Goal: Task Accomplishment & Management: Complete application form

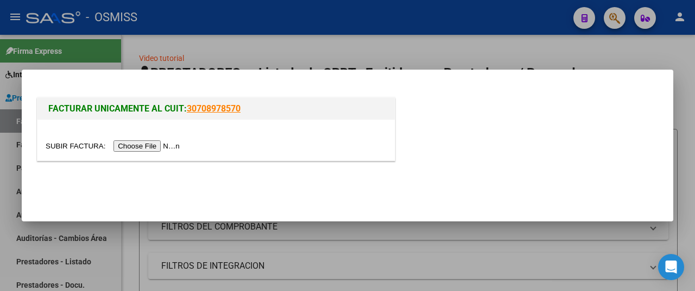
scroll to position [2, 0]
click at [175, 147] on input "file" at bounding box center [114, 145] width 137 height 11
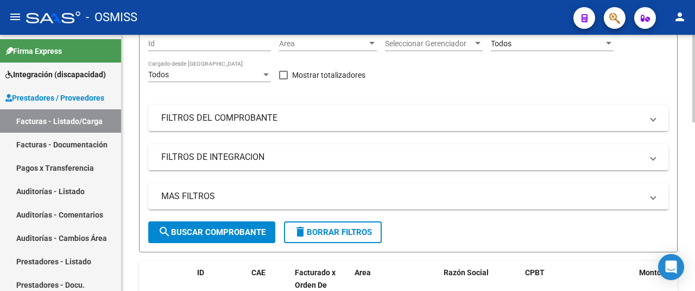
scroll to position [0, 0]
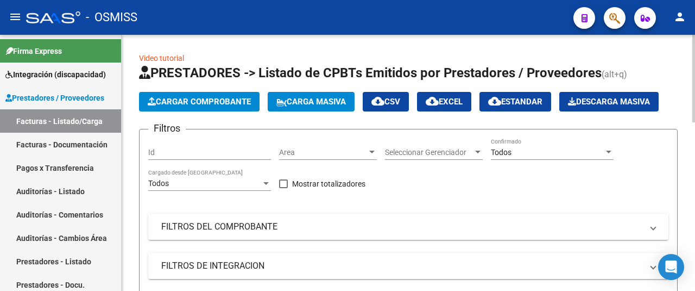
click at [228, 103] on span "Cargar Comprobante" at bounding box center [199, 102] width 103 height 10
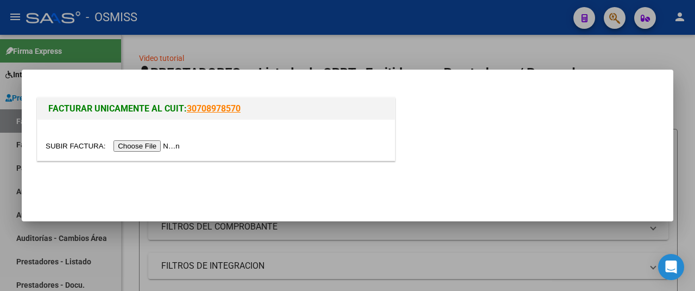
click at [163, 146] on input "file" at bounding box center [114, 145] width 137 height 11
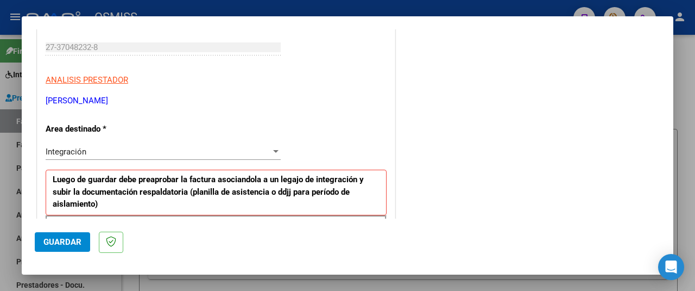
scroll to position [272, 0]
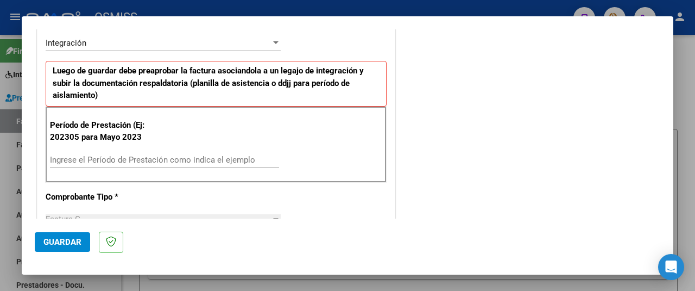
click at [115, 155] on input "Ingrese el Período de Prestación como indica el ejemplo" at bounding box center [164, 160] width 229 height 10
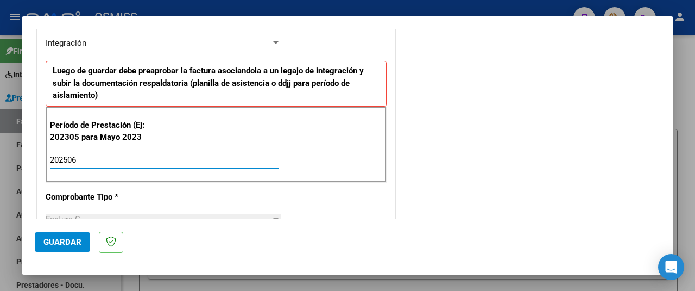
type input "202506"
click at [73, 244] on span "Guardar" at bounding box center [62, 242] width 38 height 10
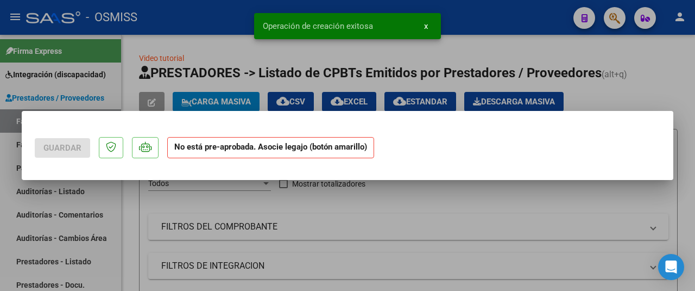
scroll to position [0, 0]
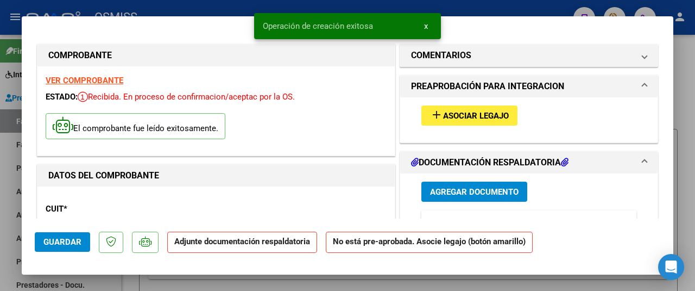
click at [494, 117] on span "Asociar Legajo" at bounding box center [476, 116] width 66 height 10
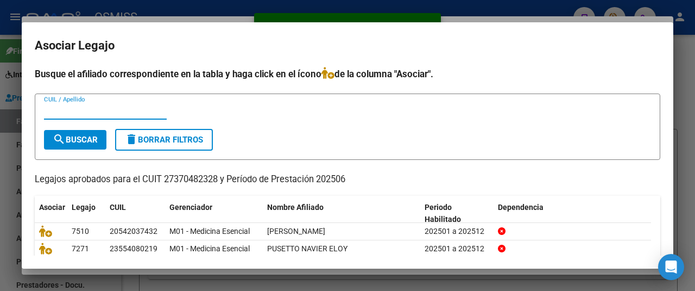
scroll to position [54, 0]
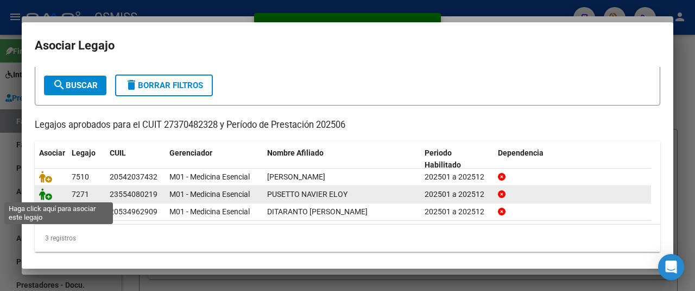
click at [42, 193] on icon at bounding box center [45, 194] width 13 height 12
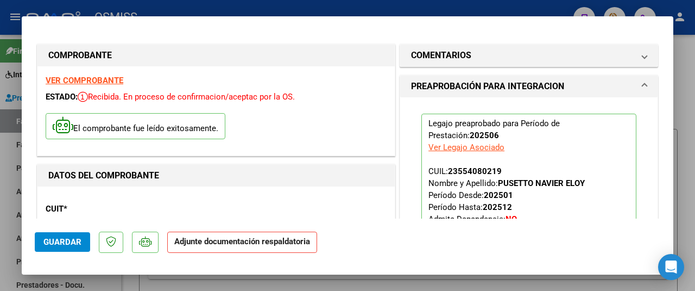
scroll to position [217, 0]
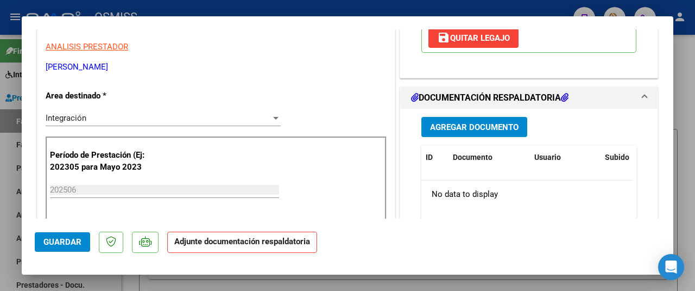
click at [470, 127] on span "Agregar Documento" at bounding box center [474, 127] width 89 height 10
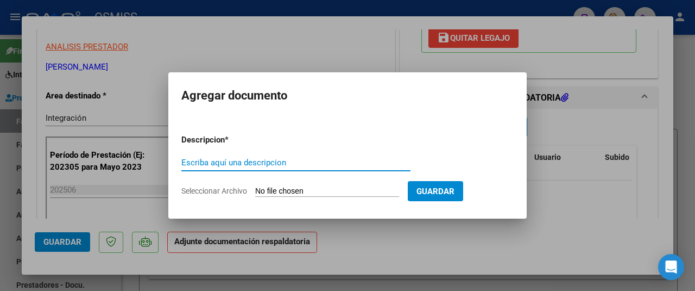
click at [318, 189] on input "Seleccionar Archivo" at bounding box center [327, 191] width 144 height 10
type input "C:\fakepath\junio psetto.pdf"
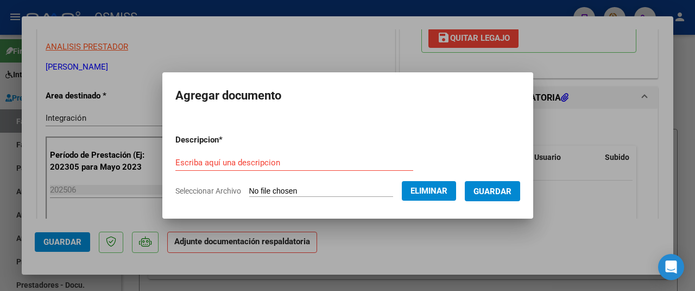
click at [193, 150] on form "Descripcion * Escriba aquí una descripcion Seleccionar Archivo Eliminar Guardar" at bounding box center [347, 165] width 345 height 79
click at [193, 160] on input "Escriba aquí una descripcion" at bounding box center [294, 163] width 238 height 10
type input "as"
click at [490, 184] on button "Guardar" at bounding box center [492, 191] width 55 height 20
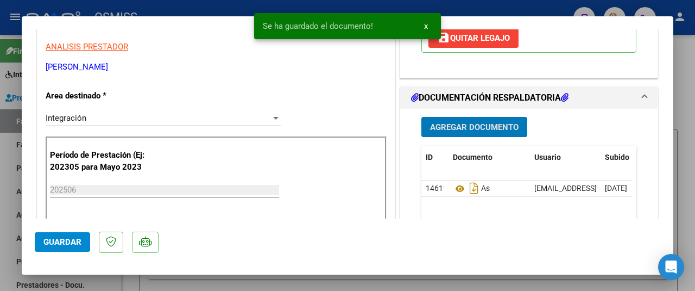
click at [74, 236] on button "Guardar" at bounding box center [62, 242] width 55 height 20
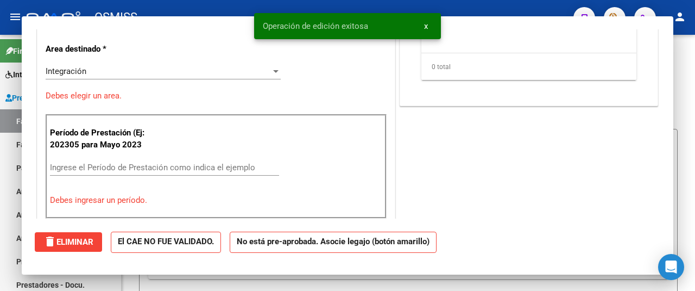
scroll to position [0, 0]
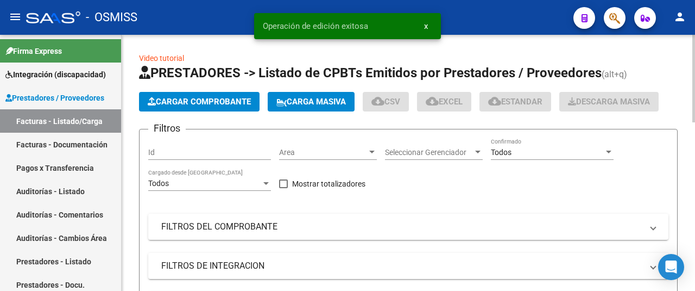
click at [191, 97] on span "Cargar Comprobante" at bounding box center [199, 102] width 103 height 10
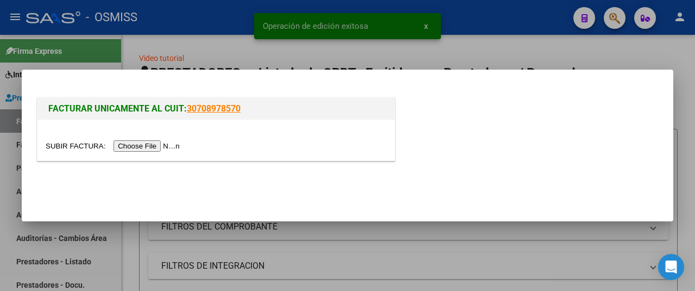
click at [159, 146] on input "file" at bounding box center [114, 145] width 137 height 11
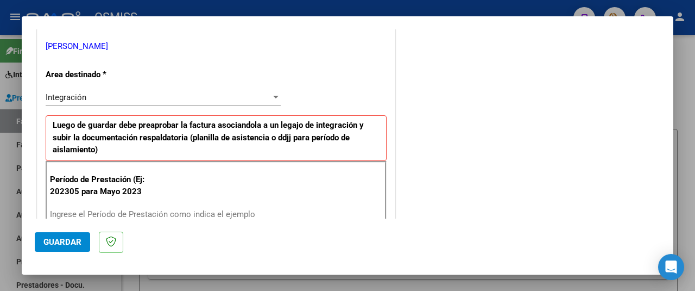
scroll to position [272, 0]
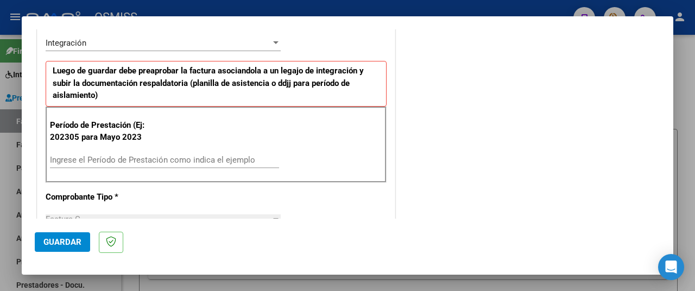
click at [104, 155] on input "Ingrese el Período de Prestación como indica el ejemplo" at bounding box center [164, 160] width 229 height 10
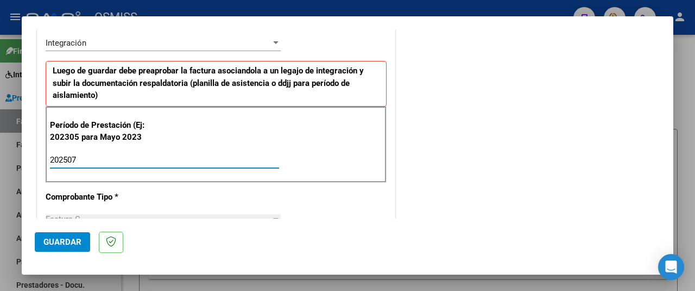
type input "202507"
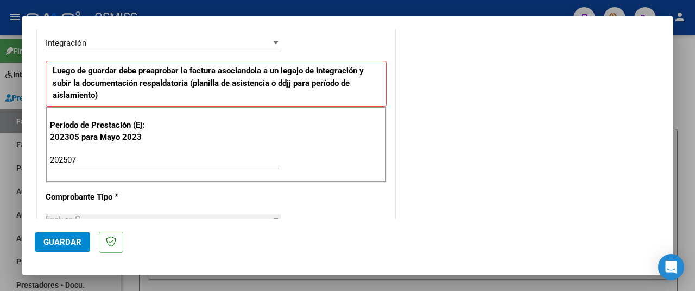
click at [78, 231] on mat-dialog-actions "Guardar" at bounding box center [348, 239] width 626 height 43
click at [74, 236] on button "Guardar" at bounding box center [62, 242] width 55 height 20
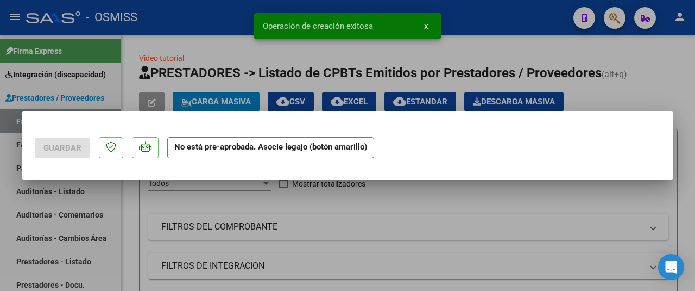
scroll to position [0, 0]
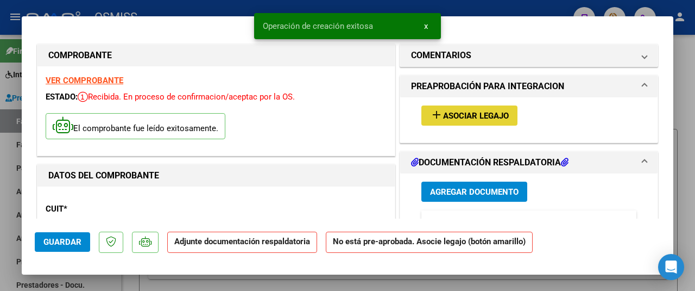
click at [468, 116] on span "Asociar Legajo" at bounding box center [476, 116] width 66 height 10
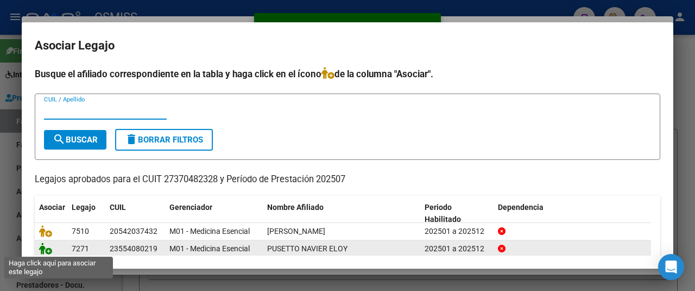
click at [46, 250] on icon at bounding box center [45, 248] width 13 height 12
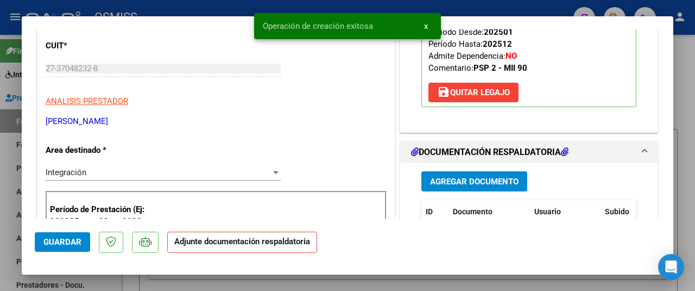
scroll to position [217, 0]
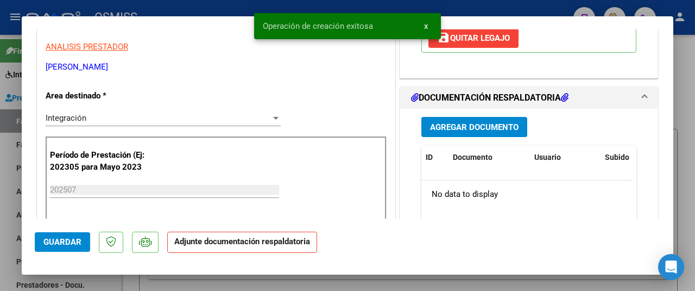
click at [488, 122] on span "Agregar Documento" at bounding box center [474, 127] width 89 height 10
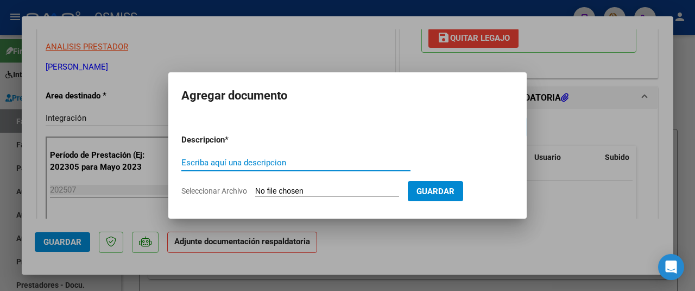
click at [297, 190] on input "Seleccionar Archivo" at bounding box center [327, 191] width 144 height 10
type input "C:\fakepath\julio psetto.pdf"
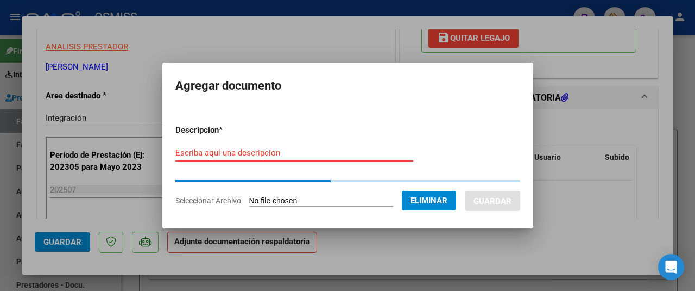
click at [196, 157] on input "Escriba aquí una descripcion" at bounding box center [294, 153] width 238 height 10
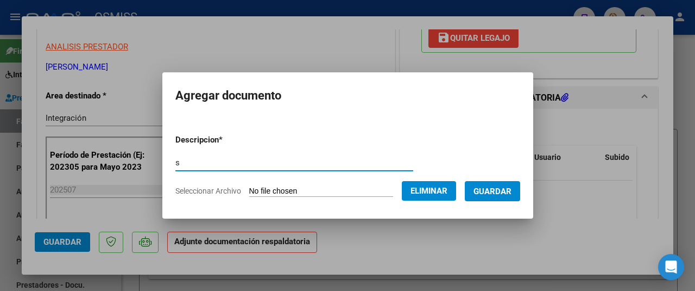
type input "s"
drag, startPoint x: 493, startPoint y: 192, endPoint x: 415, endPoint y: 199, distance: 78.6
click at [492, 192] on span "Guardar" at bounding box center [493, 191] width 38 height 10
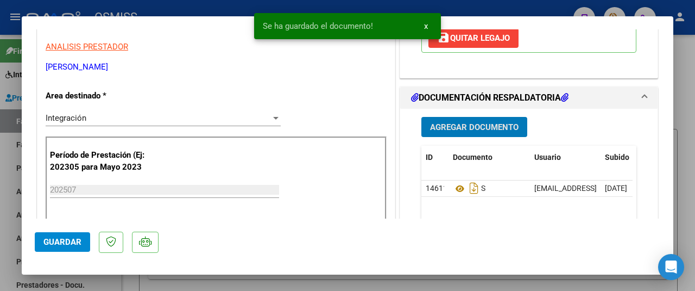
click at [61, 244] on span "Guardar" at bounding box center [62, 242] width 38 height 10
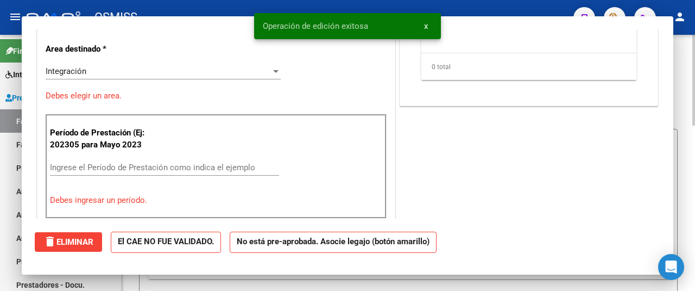
scroll to position [0, 0]
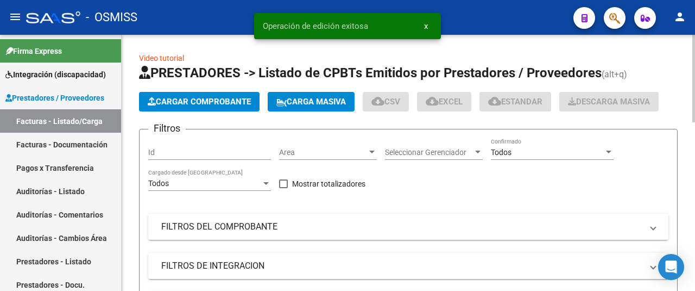
click at [196, 105] on span "Cargar Comprobante" at bounding box center [199, 102] width 103 height 10
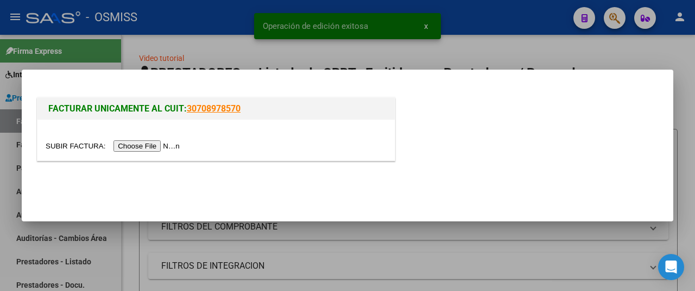
click at [153, 147] on input "file" at bounding box center [114, 145] width 137 height 11
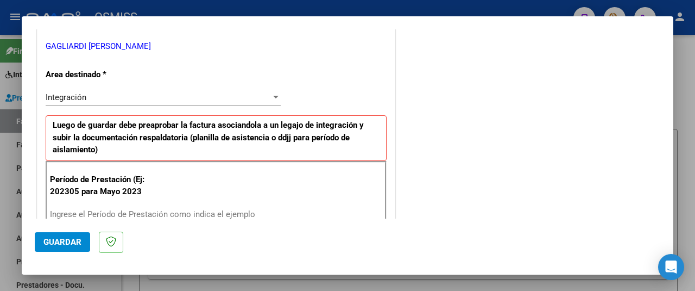
scroll to position [272, 0]
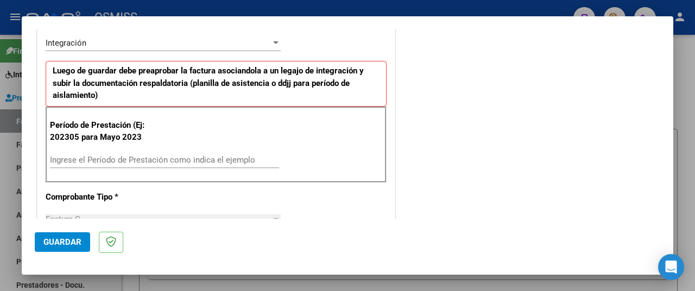
click at [106, 152] on div "Ingrese el Período de Prestación como indica el ejemplo" at bounding box center [164, 160] width 229 height 16
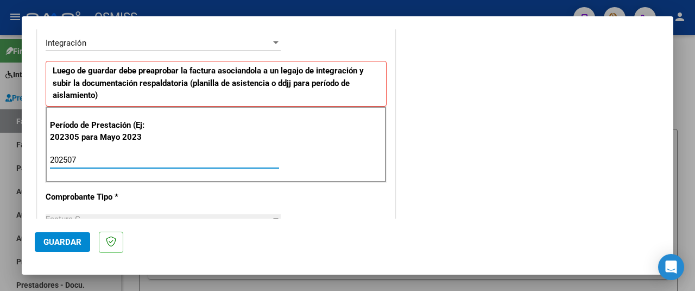
type input "202507"
click at [50, 242] on span "Guardar" at bounding box center [62, 242] width 38 height 10
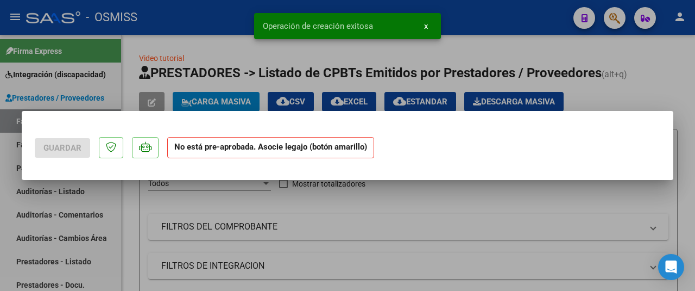
scroll to position [0, 0]
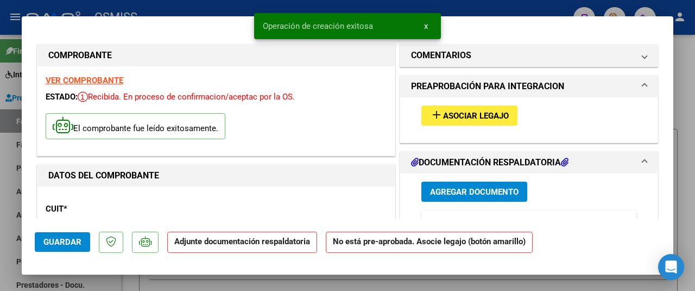
click at [470, 117] on span "Asociar Legajo" at bounding box center [476, 116] width 66 height 10
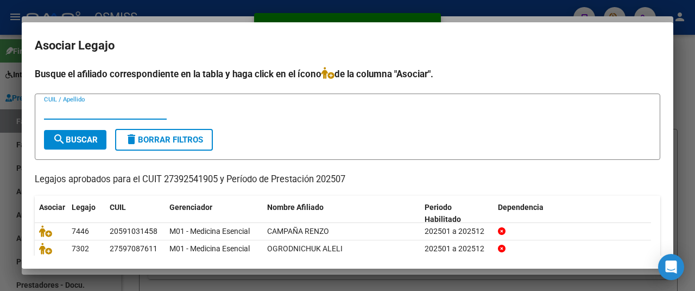
scroll to position [91, 0]
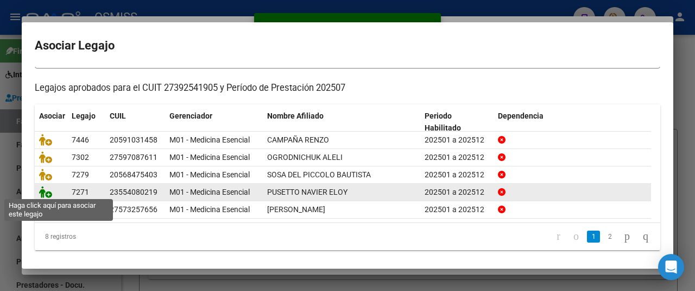
click at [42, 187] on icon at bounding box center [45, 192] width 13 height 12
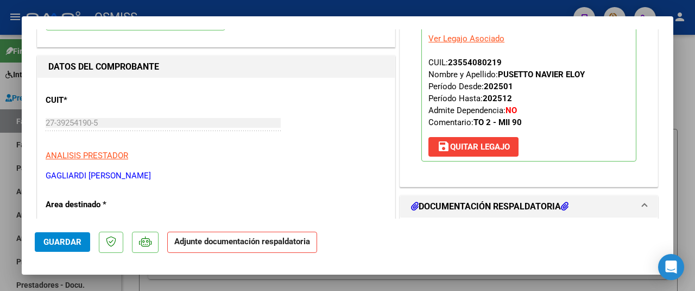
scroll to position [217, 0]
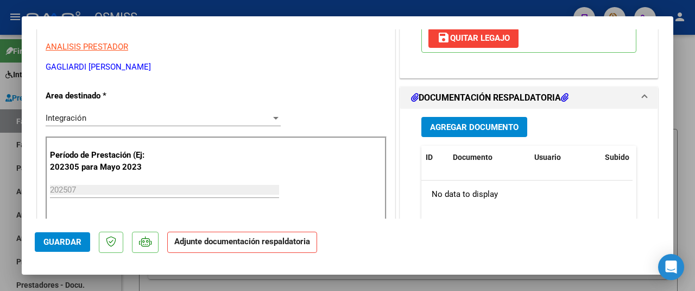
click at [487, 122] on span "Agregar Documento" at bounding box center [474, 127] width 89 height 10
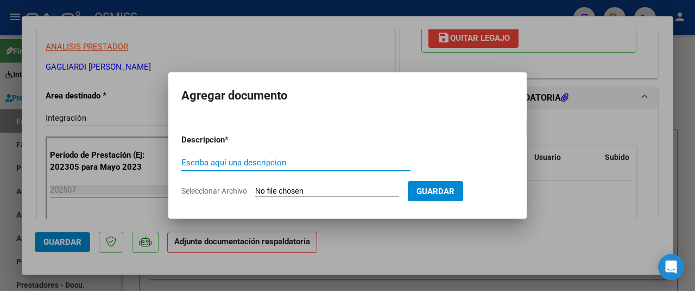
click at [314, 189] on input "Seleccionar Archivo" at bounding box center [327, 191] width 144 height 10
type input "C:\fakepath\Planilla Pusetto julio.pdf"
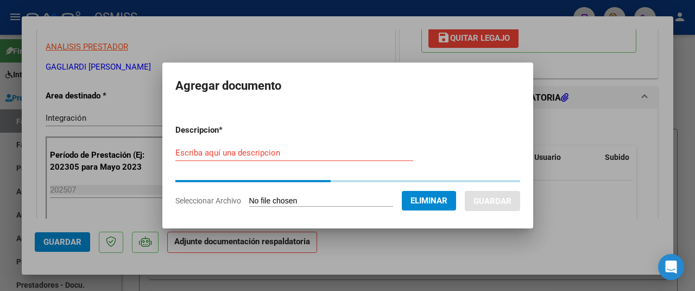
click at [197, 154] on form "Descripcion * Escriba aquí una descripcion Seleccionar Archivo Eliminar Guardar" at bounding box center [347, 165] width 345 height 99
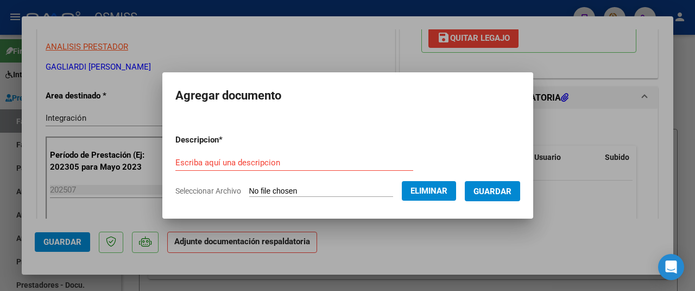
click at [198, 160] on input "Escriba aquí una descripcion" at bounding box center [294, 163] width 238 height 10
type input "as"
click at [488, 191] on span "Guardar" at bounding box center [493, 191] width 38 height 10
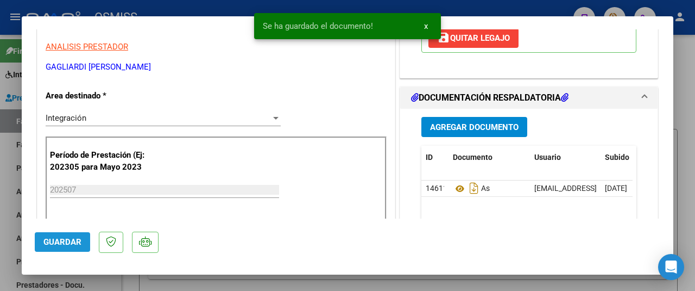
click at [47, 243] on span "Guardar" at bounding box center [62, 242] width 38 height 10
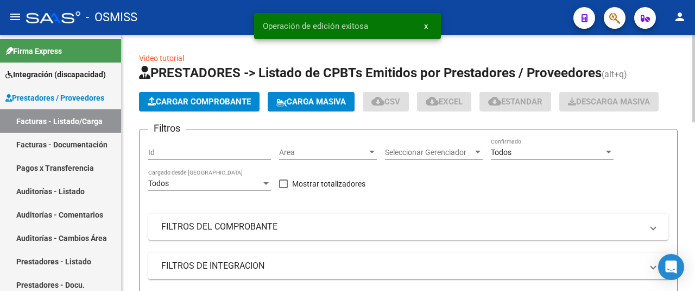
click at [184, 102] on span "Cargar Comprobante" at bounding box center [199, 102] width 103 height 10
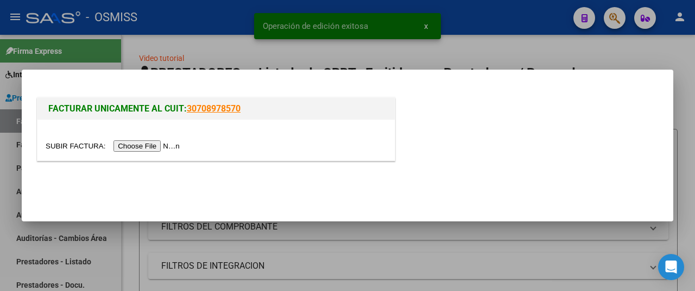
click at [168, 140] on div at bounding box center [216, 146] width 341 height 12
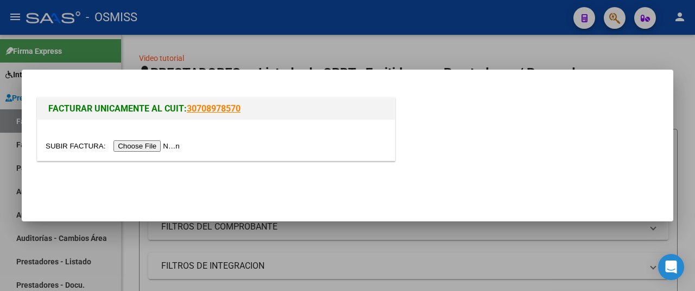
click at [160, 142] on input "file" at bounding box center [114, 145] width 137 height 11
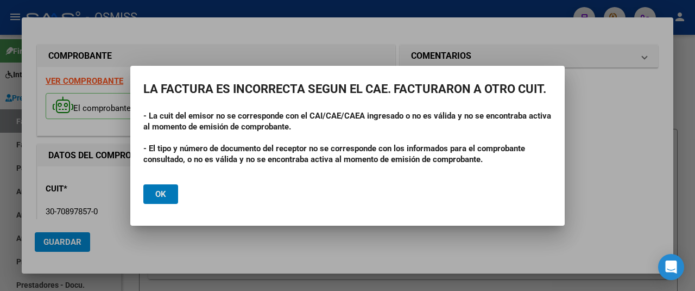
click at [164, 202] on button "Ok" at bounding box center [160, 194] width 35 height 20
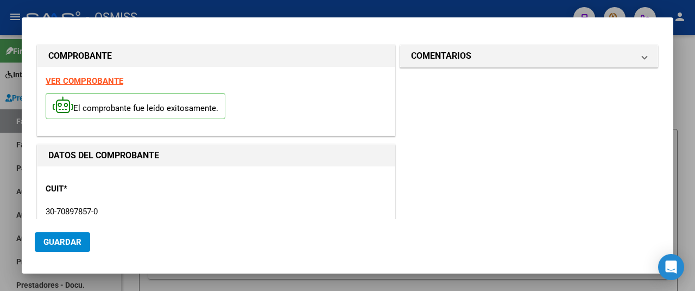
drag, startPoint x: 109, startPoint y: 210, endPoint x: 14, endPoint y: 209, distance: 95.1
click at [14, 209] on div "COMPROBANTE VER COMPROBANTE El comprobante fue leído exitosamente. DATOS DEL CO…" at bounding box center [347, 145] width 695 height 291
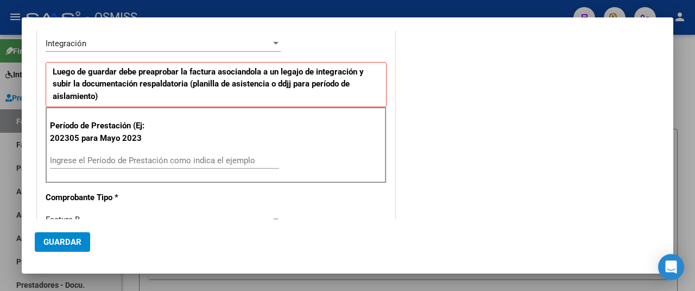
type input "30-71413436-8"
click at [112, 146] on div "Período de Prestación (Ej: 202305 para Mayo 2023 Ingrese el Período de Prestaci…" at bounding box center [216, 145] width 341 height 76
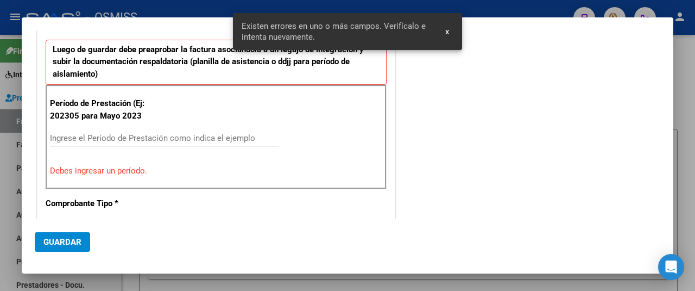
click at [112, 165] on p "Debes ingresar un período." at bounding box center [216, 171] width 332 height 12
click at [117, 130] on div "Ingrese el Período de Prestación como indica el ejemplo" at bounding box center [164, 138] width 229 height 16
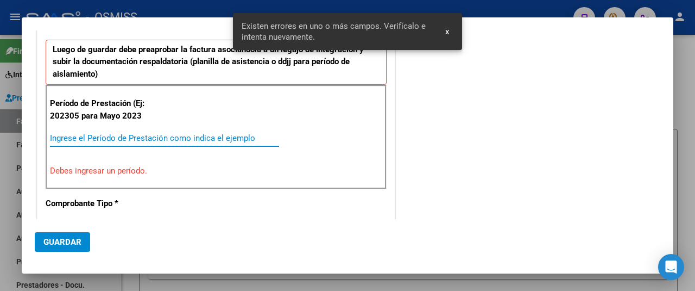
click at [116, 135] on input "Ingrese el Período de Prestación como indica el ejemplo" at bounding box center [164, 138] width 229 height 10
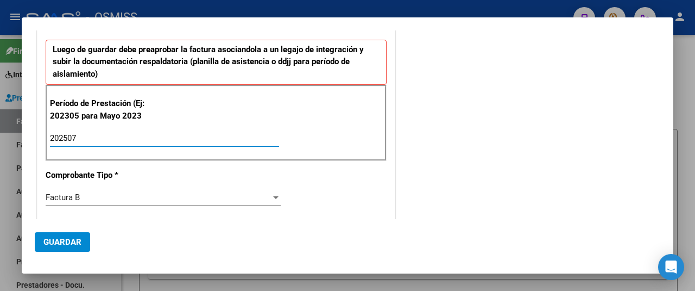
type input "202507"
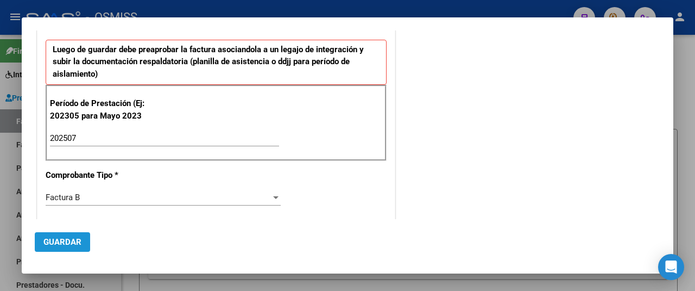
click at [68, 236] on button "Guardar" at bounding box center [62, 242] width 55 height 20
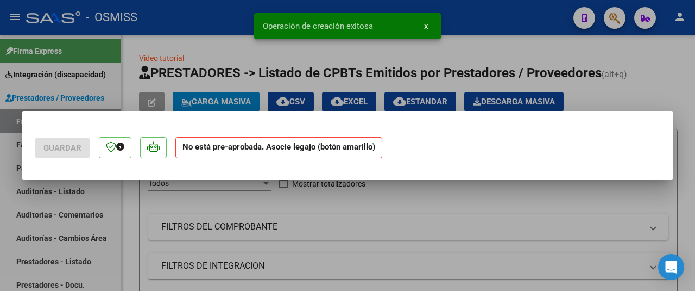
scroll to position [0, 0]
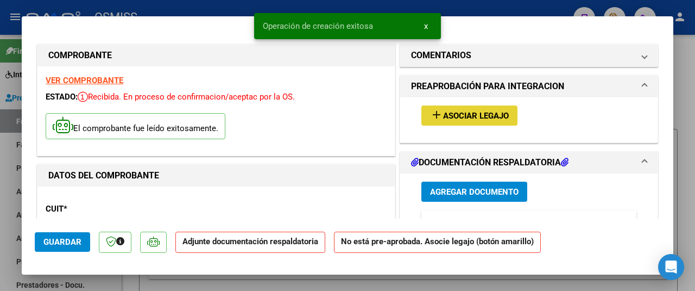
click at [443, 111] on span "Asociar Legajo" at bounding box center [476, 116] width 66 height 10
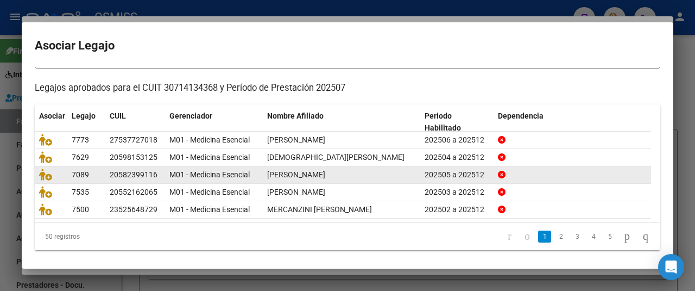
scroll to position [37, 0]
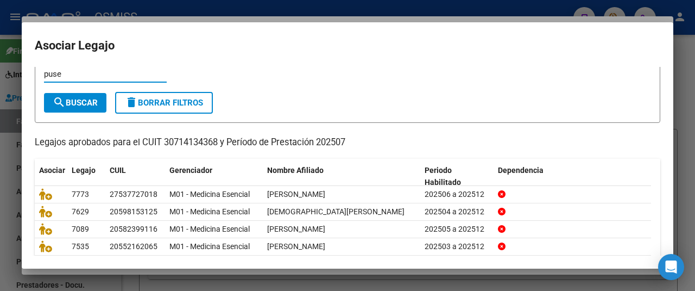
type input "puse"
click at [59, 97] on mat-icon "search" at bounding box center [59, 102] width 13 height 13
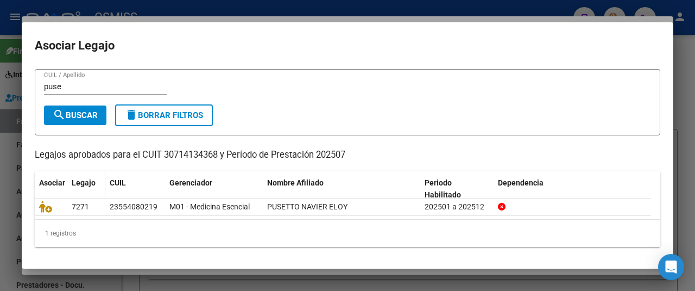
scroll to position [23, 0]
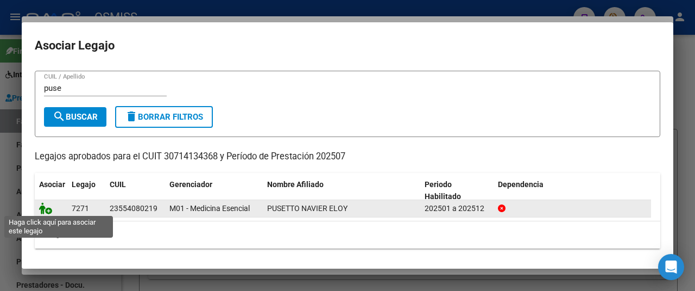
click at [44, 206] on icon at bounding box center [45, 208] width 13 height 12
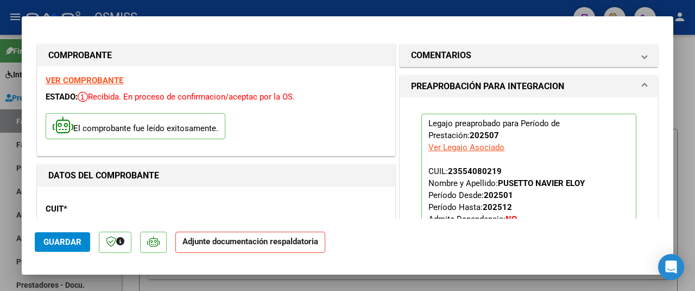
scroll to position [163, 0]
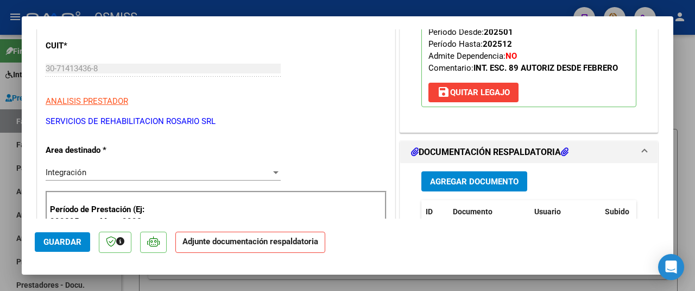
click at [441, 181] on span "Agregar Documento" at bounding box center [474, 182] width 89 height 10
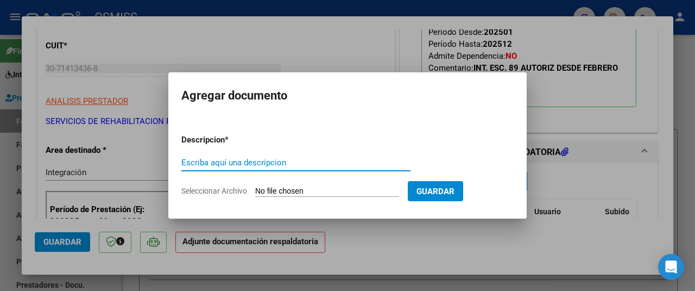
click at [311, 193] on input "Seleccionar Archivo" at bounding box center [327, 191] width 144 height 10
type input "C:\fakepath\PUSETTO NAVIER.pdf"
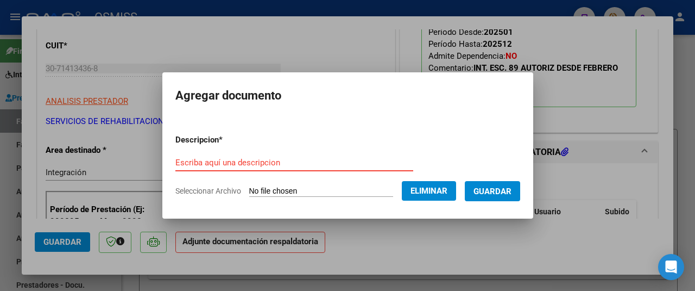
click at [199, 158] on input "Escriba aquí una descripcion" at bounding box center [294, 163] width 238 height 10
type input "as"
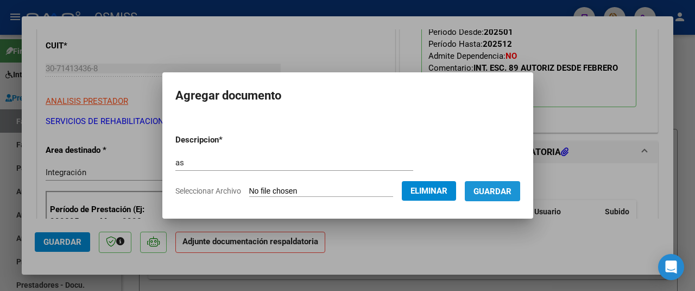
click at [501, 199] on button "Guardar" at bounding box center [492, 191] width 55 height 20
click at [494, 181] on button "Guardar" at bounding box center [492, 191] width 55 height 20
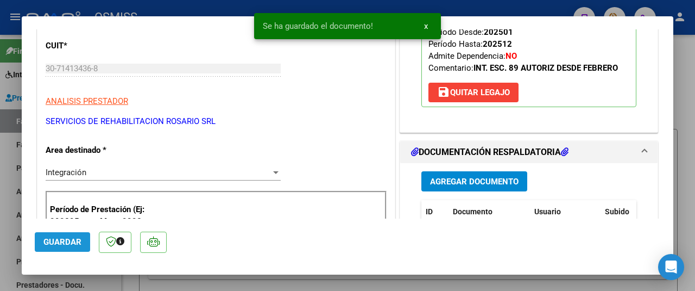
click at [64, 241] on span "Guardar" at bounding box center [62, 242] width 38 height 10
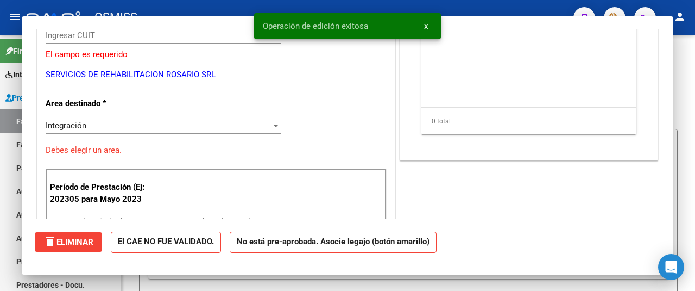
scroll to position [0, 0]
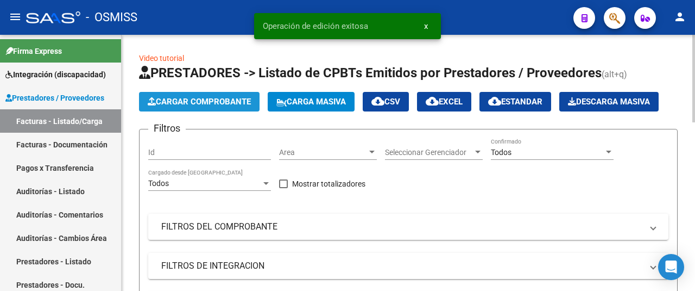
click at [189, 99] on span "Cargar Comprobante" at bounding box center [199, 102] width 103 height 10
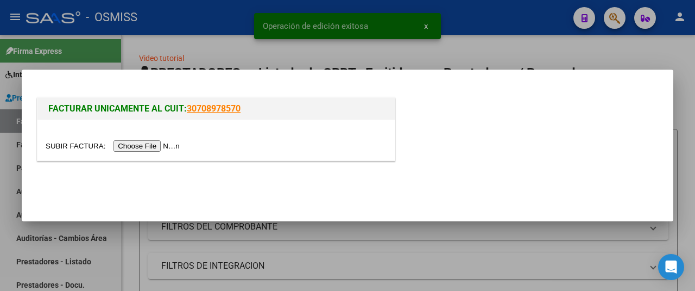
click at [172, 149] on input "file" at bounding box center [114, 145] width 137 height 11
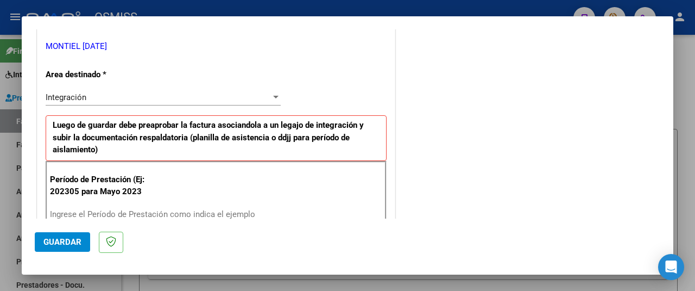
scroll to position [380, 0]
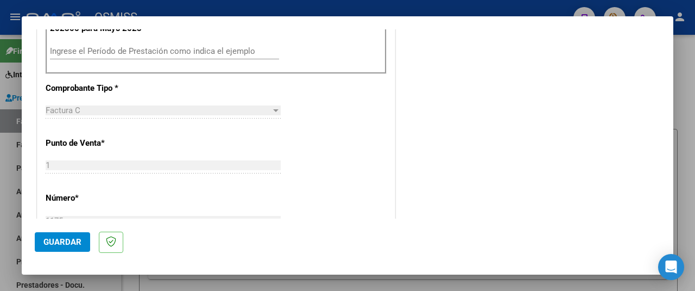
click at [100, 47] on input "Ingrese el Período de Prestación como indica el ejemplo" at bounding box center [164, 51] width 229 height 10
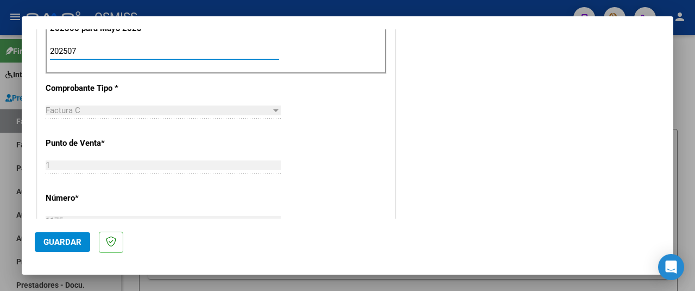
type input "202507"
click at [65, 237] on span "Guardar" at bounding box center [62, 242] width 38 height 10
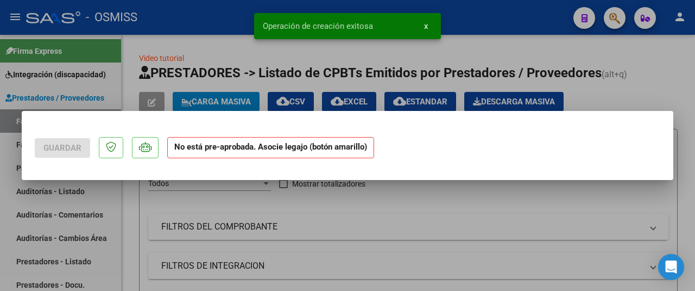
scroll to position [0, 0]
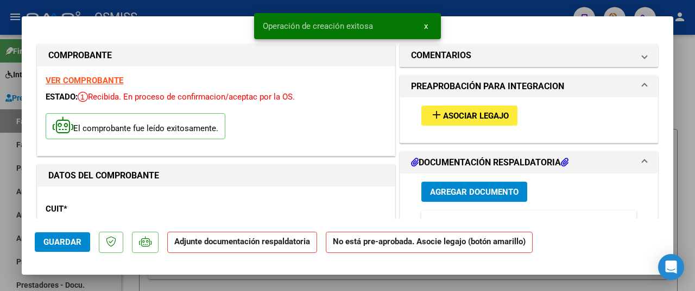
click at [448, 111] on span "Asociar Legajo" at bounding box center [476, 116] width 66 height 10
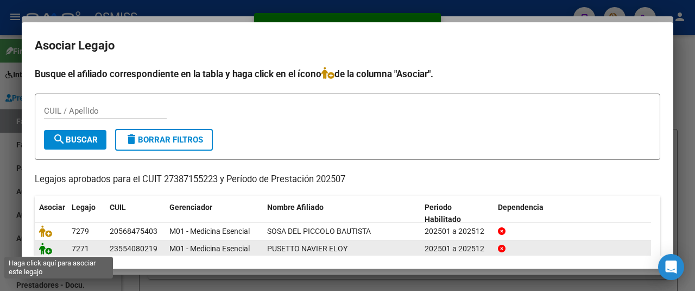
click at [47, 249] on icon at bounding box center [45, 248] width 13 height 12
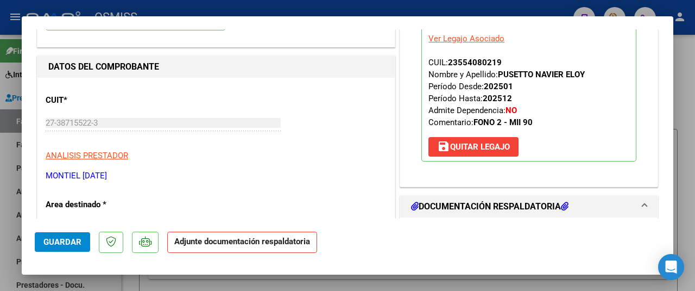
scroll to position [217, 0]
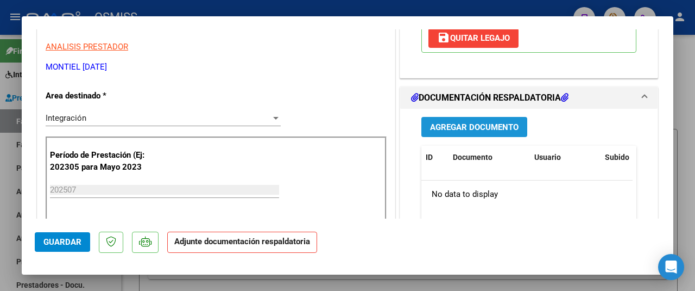
click at [466, 123] on span "Agregar Documento" at bounding box center [474, 127] width 89 height 10
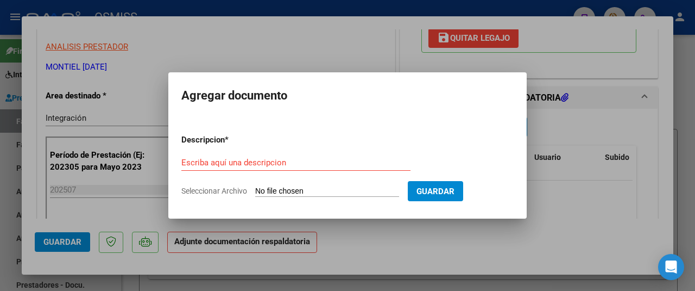
click at [311, 189] on input "Seleccionar Archivo" at bounding box center [327, 191] width 144 height 10
type input "C:\fakepath\Asistencia Pusetto Navier - Julio 2025.pdf"
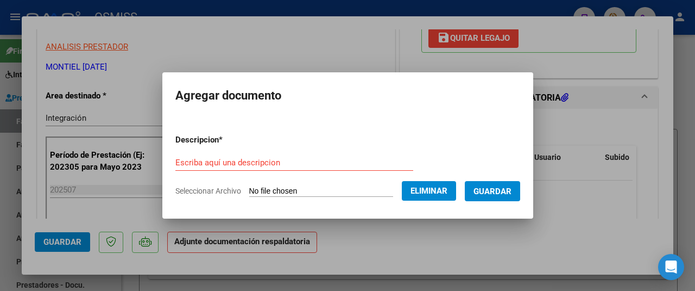
click at [216, 160] on input "Escriba aquí una descripcion" at bounding box center [294, 163] width 238 height 10
type input "as"
click at [489, 189] on span "Guardar" at bounding box center [493, 191] width 38 height 10
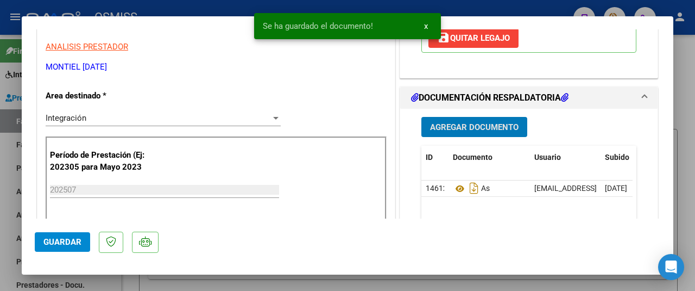
click at [43, 241] on span "Guardar" at bounding box center [62, 242] width 38 height 10
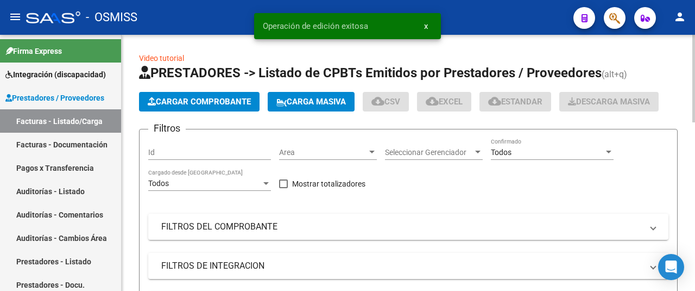
click at [174, 99] on span "Cargar Comprobante" at bounding box center [199, 102] width 103 height 10
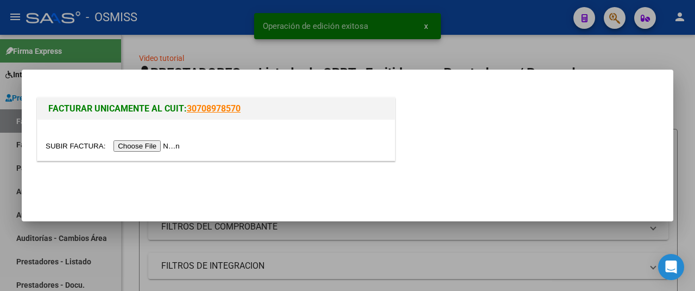
click at [164, 144] on input "file" at bounding box center [114, 145] width 137 height 11
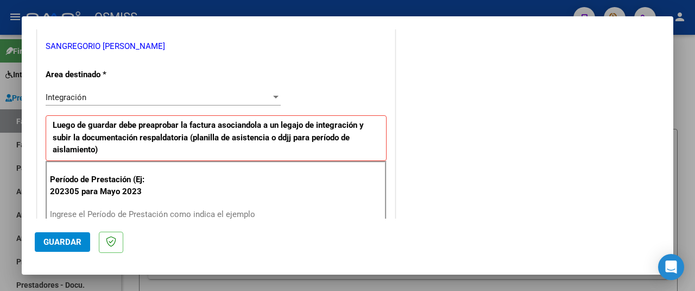
scroll to position [272, 0]
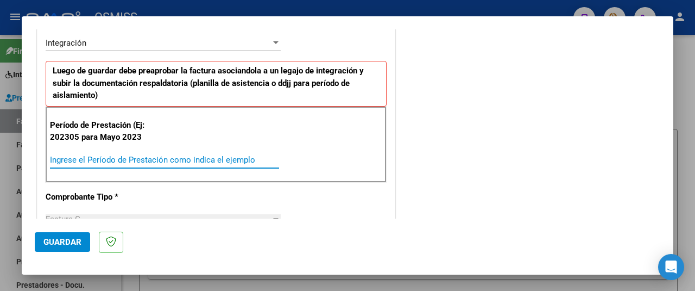
click at [103, 159] on input "Ingrese el Período de Prestación como indica el ejemplo" at bounding box center [164, 160] width 229 height 10
type input "202507"
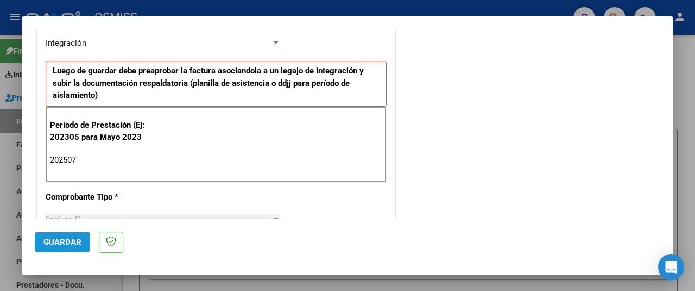
click at [49, 243] on span "Guardar" at bounding box center [62, 242] width 38 height 10
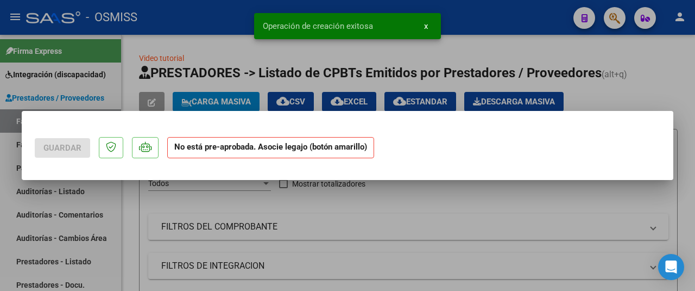
scroll to position [0, 0]
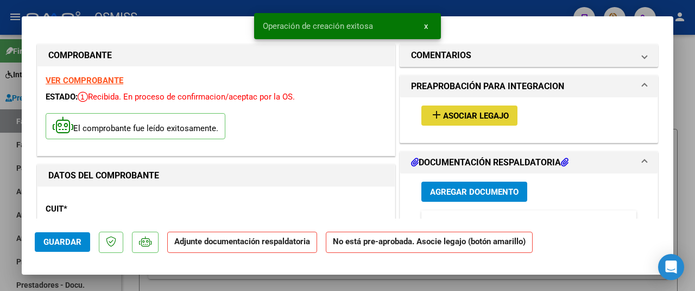
click at [447, 115] on span "Asociar Legajo" at bounding box center [476, 116] width 66 height 10
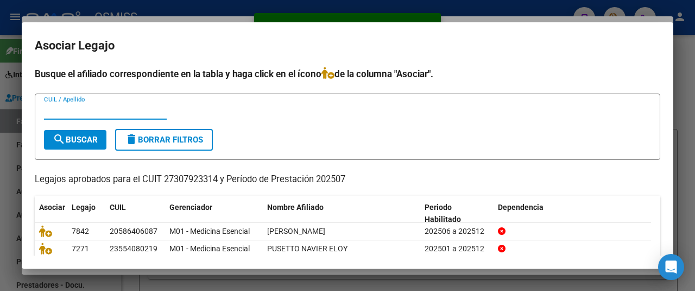
scroll to position [40, 0]
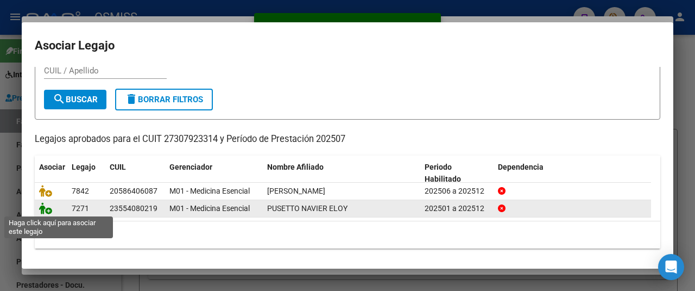
click at [47, 208] on icon at bounding box center [45, 208] width 13 height 12
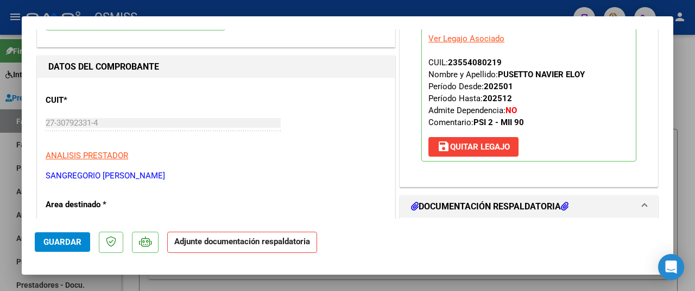
scroll to position [217, 0]
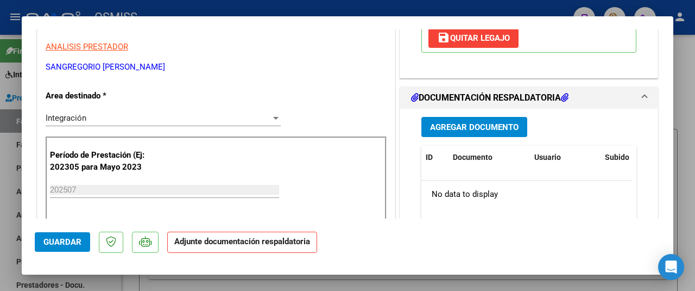
click at [466, 118] on button "Agregar Documento" at bounding box center [475, 127] width 106 height 20
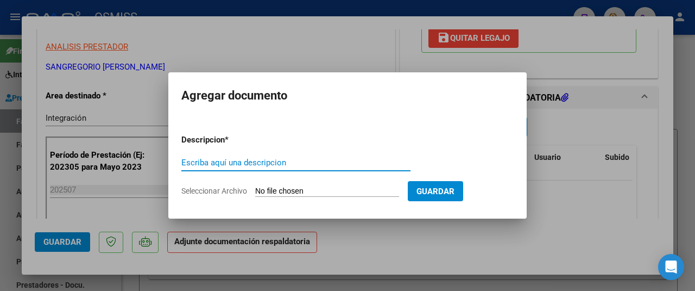
click at [310, 190] on input "Seleccionar Archivo" at bounding box center [327, 191] width 144 height 10
type input "C:\fakepath\asistencia.pdf"
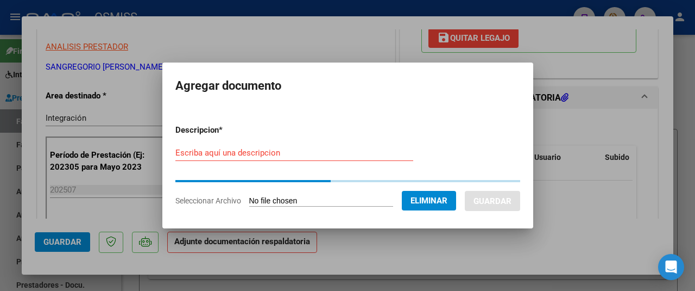
click at [200, 152] on form "Descripcion * Escriba aquí una descripcion Seleccionar Archivo Eliminar Guardar" at bounding box center [347, 165] width 345 height 99
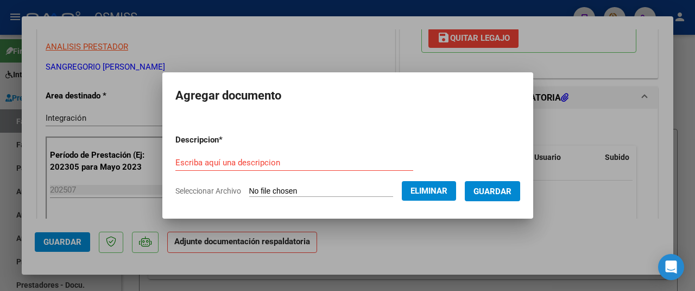
click at [201, 158] on input "Escriba aquí una descripcion" at bounding box center [294, 163] width 238 height 10
type input "s"
click at [482, 194] on span "Guardar" at bounding box center [493, 191] width 38 height 10
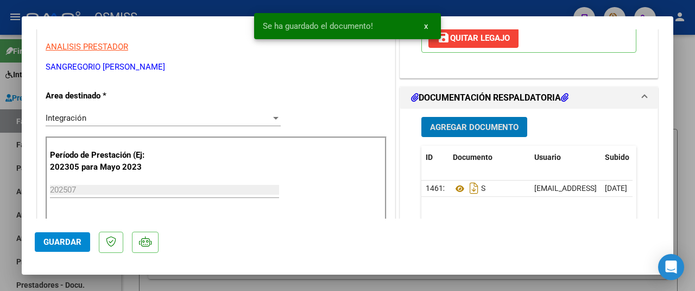
click at [57, 244] on span "Guardar" at bounding box center [62, 242] width 38 height 10
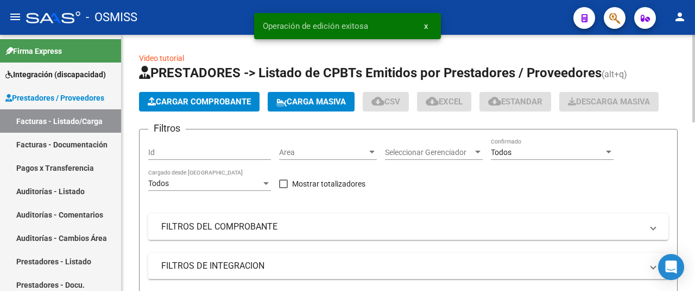
click at [231, 101] on span "Cargar Comprobante" at bounding box center [199, 102] width 103 height 10
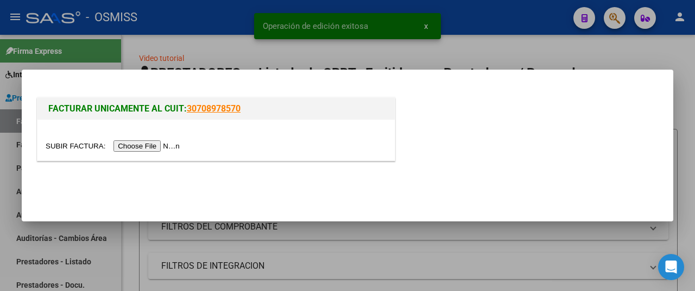
click at [149, 146] on input "file" at bounding box center [114, 145] width 137 height 11
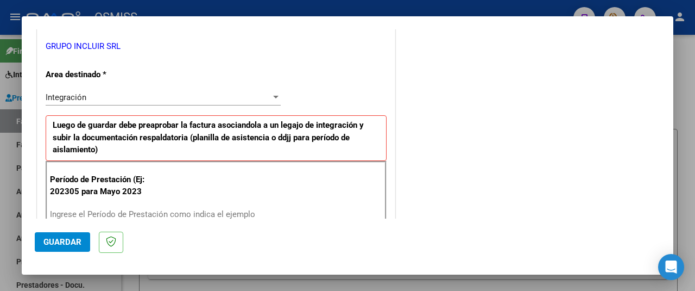
scroll to position [326, 0]
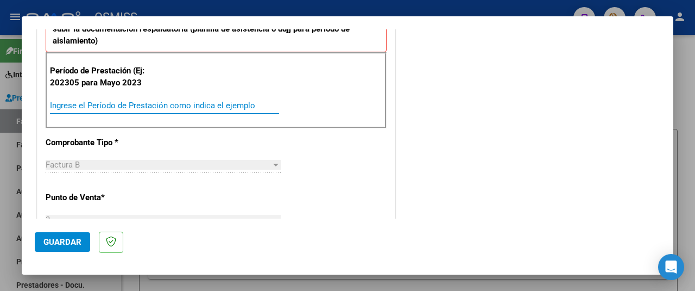
click at [113, 103] on input "Ingrese el Período de Prestación como indica el ejemplo" at bounding box center [164, 106] width 229 height 10
type input "202507"
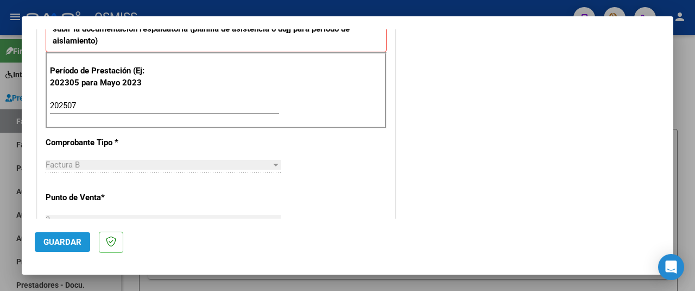
click at [67, 240] on span "Guardar" at bounding box center [62, 242] width 38 height 10
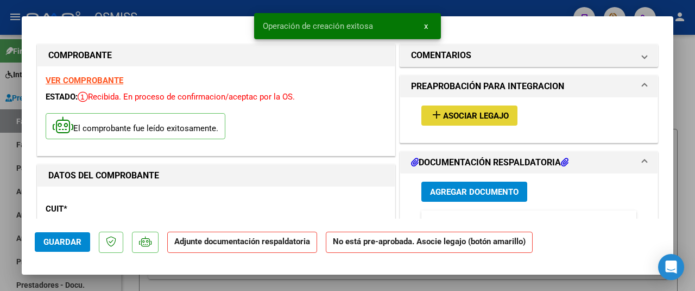
click at [455, 112] on span "Asociar Legajo" at bounding box center [476, 116] width 66 height 10
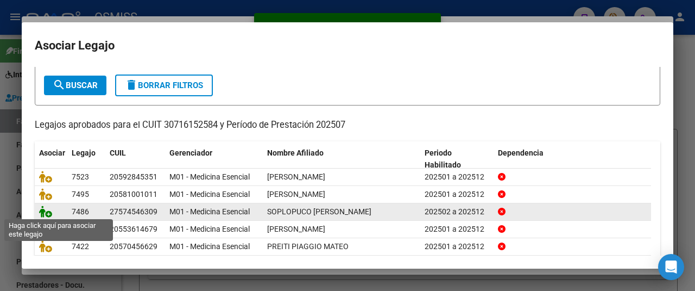
scroll to position [91, 0]
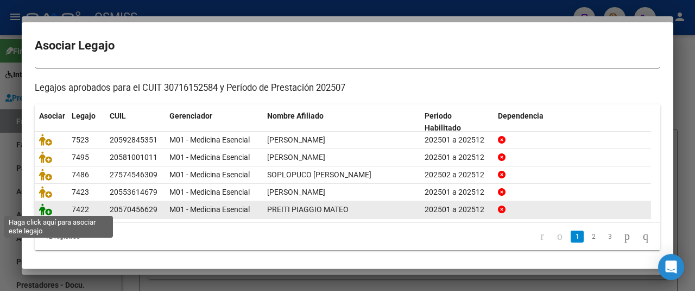
click at [46, 205] on icon at bounding box center [45, 209] width 13 height 12
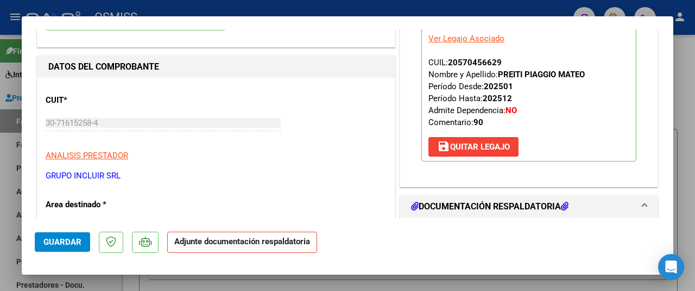
scroll to position [163, 0]
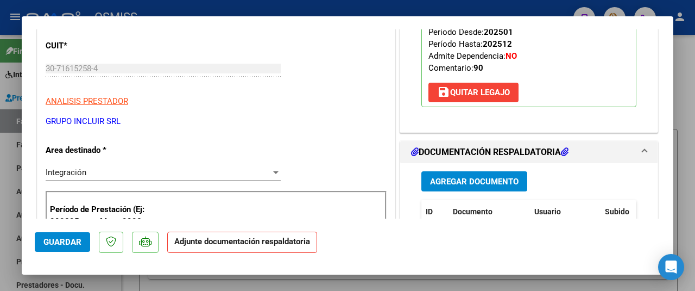
click at [475, 182] on span "Agregar Documento" at bounding box center [474, 182] width 89 height 10
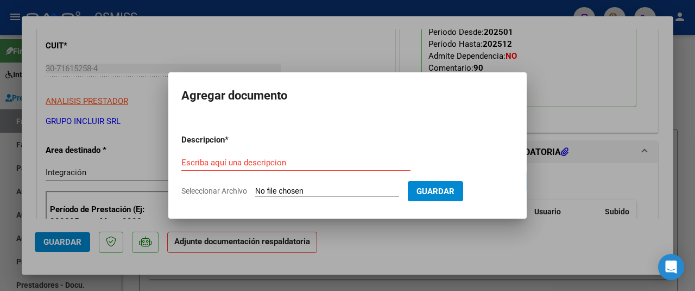
click at [315, 195] on input "Seleccionar Archivo" at bounding box center [327, 191] width 144 height 10
type input "C:\fakepath\07-2025 Planilla.pdf"
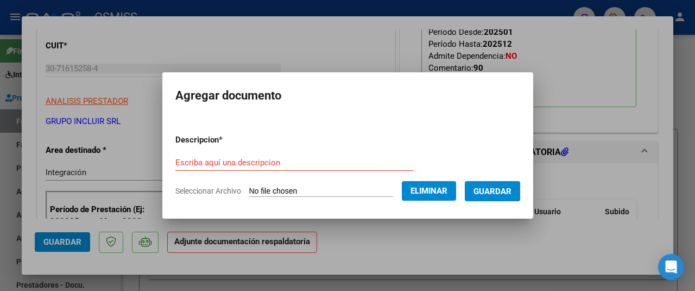
click at [200, 153] on form "Descripcion * Escriba aquí una descripcion Seleccionar Archivo Eliminar Guardar" at bounding box center [347, 165] width 345 height 79
click at [200, 162] on input "Escriba aquí una descripcion" at bounding box center [294, 163] width 238 height 10
type input "as"
click at [488, 193] on span "Guardar" at bounding box center [493, 191] width 38 height 10
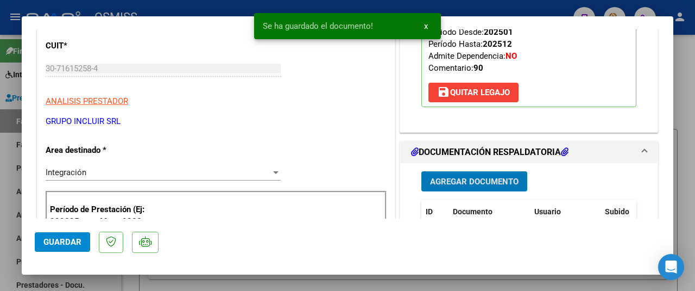
click at [65, 237] on span "Guardar" at bounding box center [62, 242] width 38 height 10
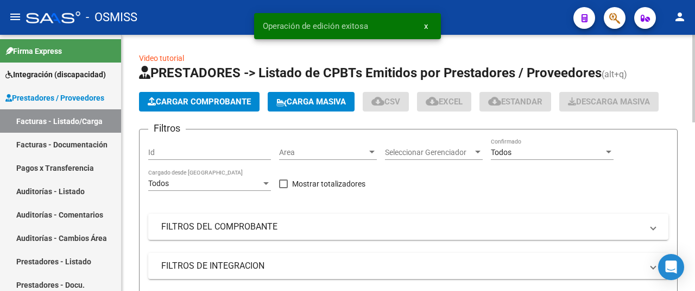
click at [193, 103] on span "Cargar Comprobante" at bounding box center [199, 102] width 103 height 10
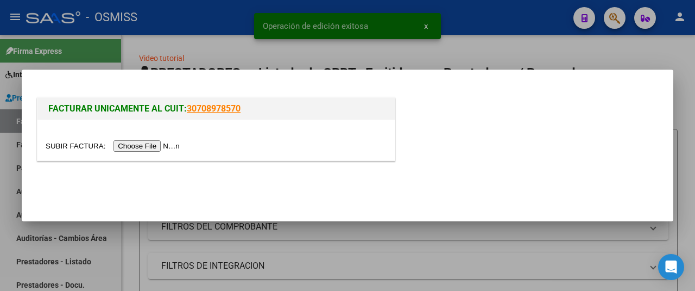
click at [149, 142] on input "file" at bounding box center [114, 145] width 137 height 11
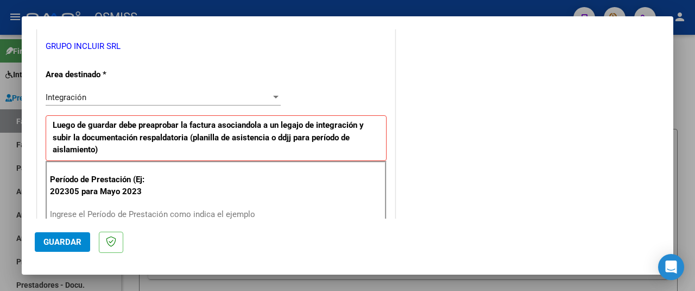
scroll to position [272, 0]
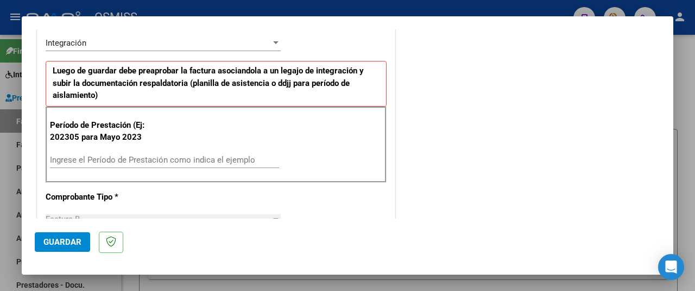
click at [148, 160] on input "Ingrese el Período de Prestación como indica el ejemplo" at bounding box center [164, 160] width 229 height 10
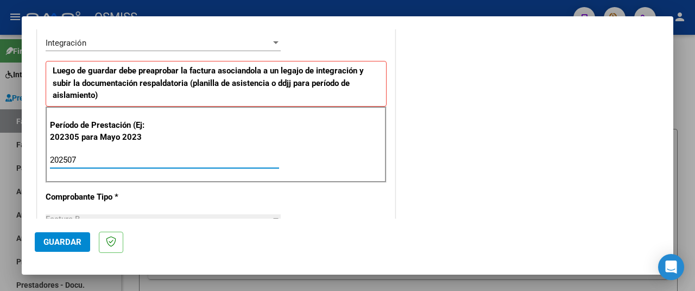
type input "202507"
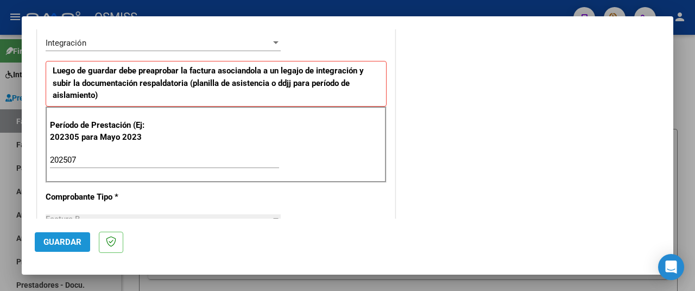
click at [83, 240] on button "Guardar" at bounding box center [62, 242] width 55 height 20
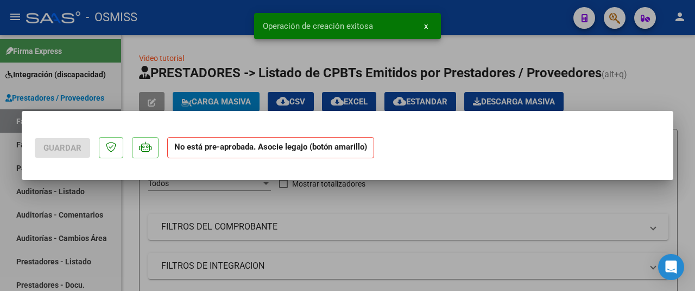
scroll to position [0, 0]
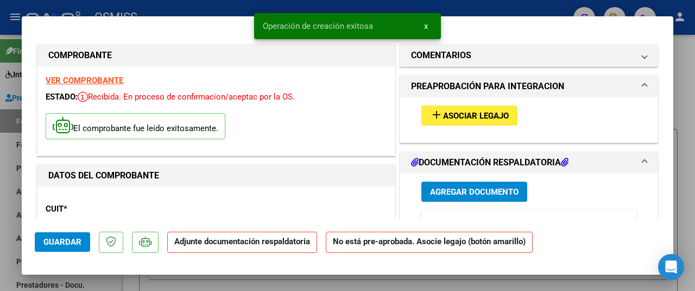
click at [485, 118] on span "Asociar Legajo" at bounding box center [476, 116] width 66 height 10
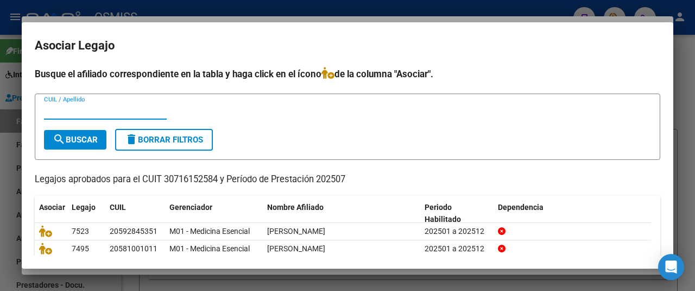
type input "o"
type input "porti"
click at [80, 136] on span "search Buscar" at bounding box center [75, 140] width 45 height 10
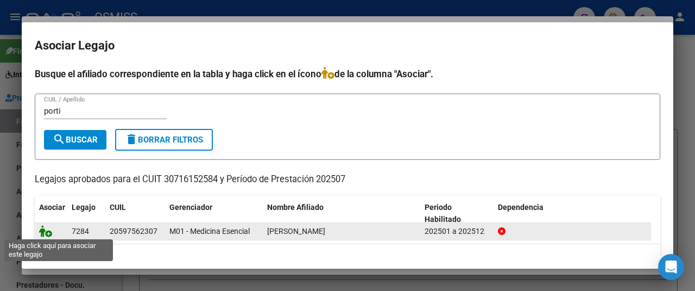
click at [48, 230] on icon at bounding box center [45, 231] width 13 height 12
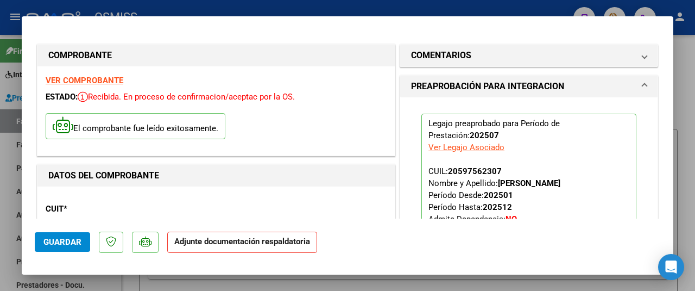
scroll to position [272, 0]
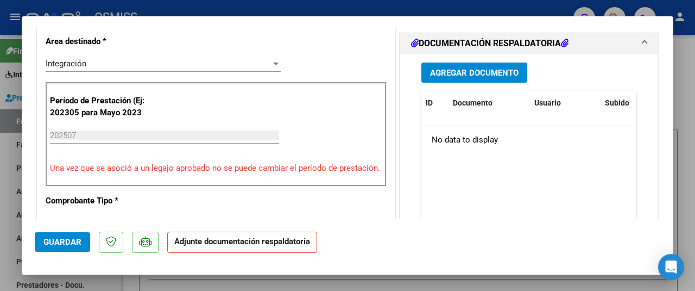
click at [462, 74] on span "Agregar Documento" at bounding box center [474, 73] width 89 height 10
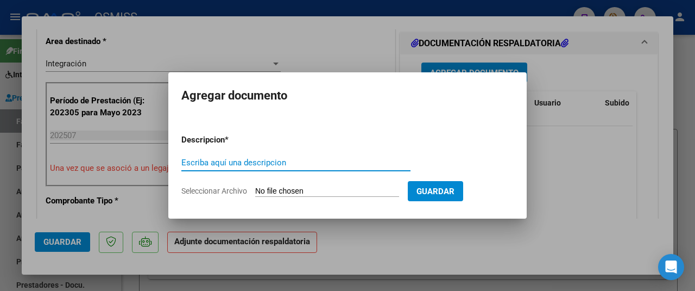
click at [319, 196] on input "Seleccionar Archivo" at bounding box center [327, 191] width 144 height 10
type input "C:\fakepath\07-25.pdf"
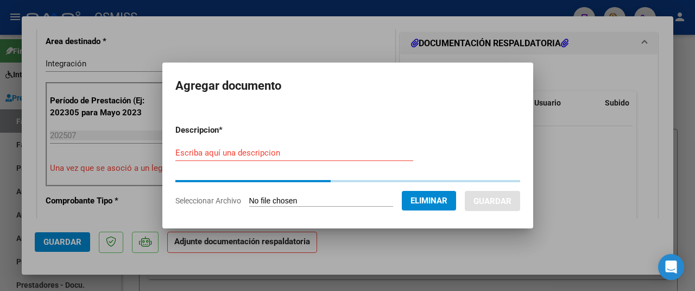
click at [186, 149] on input "Escriba aquí una descripcion" at bounding box center [294, 153] width 238 height 10
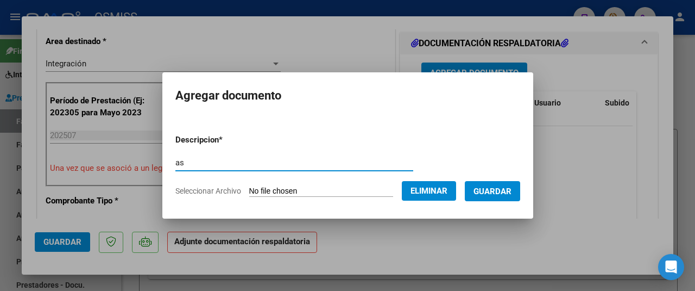
type input "as"
click at [478, 188] on span "Guardar" at bounding box center [493, 191] width 38 height 10
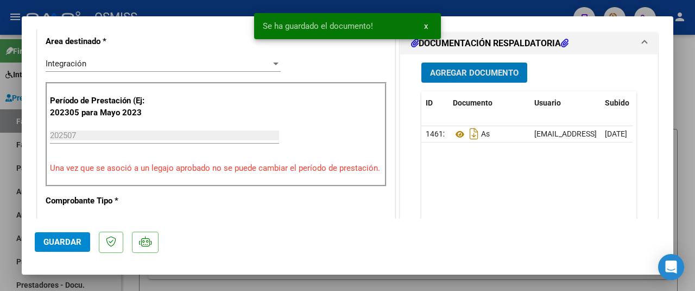
click at [70, 240] on span "Guardar" at bounding box center [62, 242] width 38 height 10
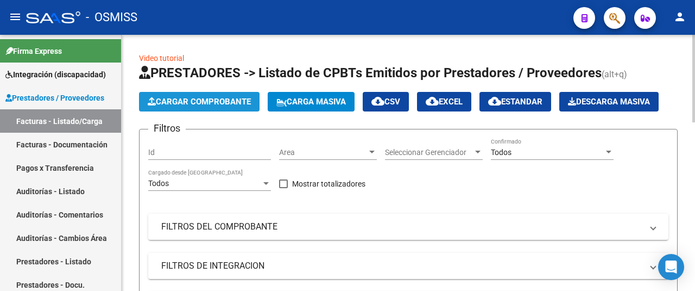
click at [221, 105] on span "Cargar Comprobante" at bounding box center [199, 102] width 103 height 10
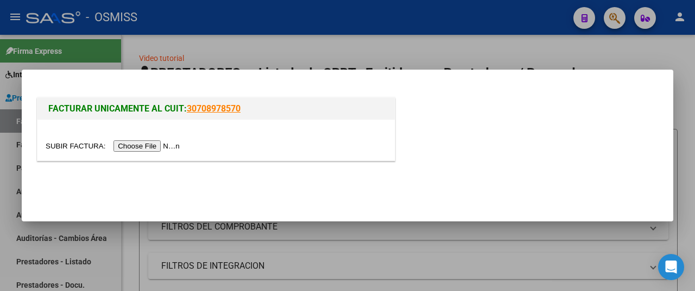
click at [156, 145] on input "file" at bounding box center [114, 145] width 137 height 11
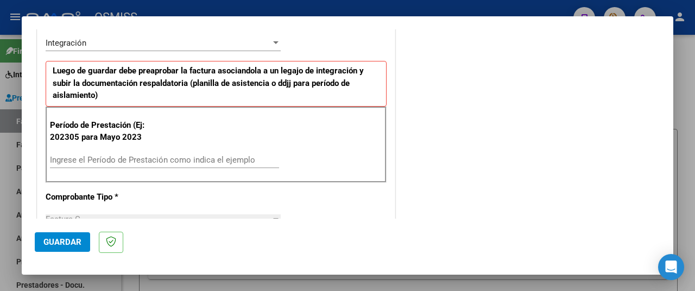
click at [120, 165] on div "Ingrese el Período de Prestación como indica el ejemplo" at bounding box center [164, 160] width 229 height 16
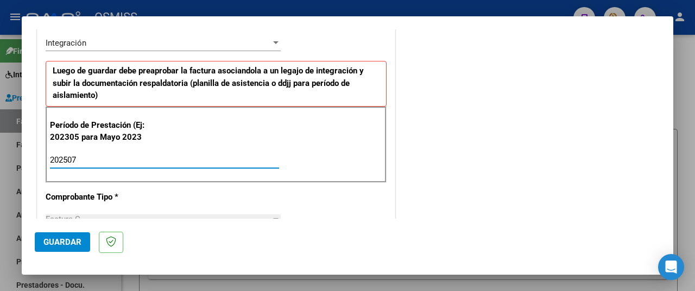
type input "202507"
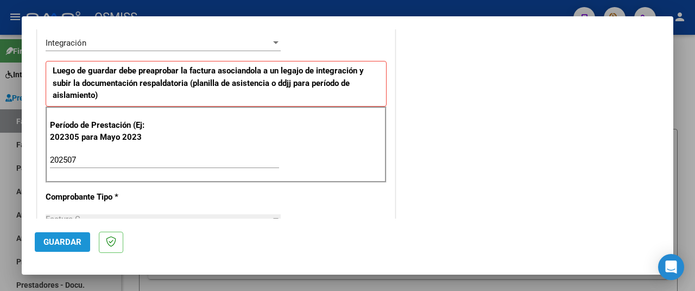
click at [65, 242] on span "Guardar" at bounding box center [62, 242] width 38 height 10
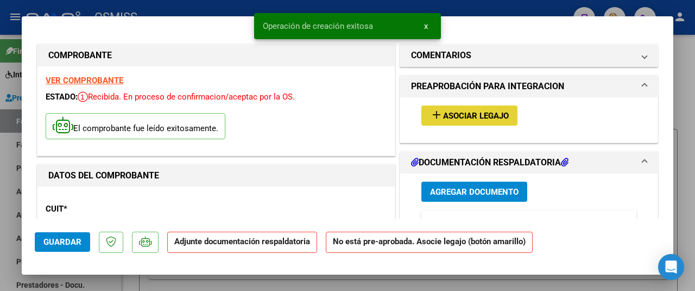
click at [443, 117] on span "Asociar Legajo" at bounding box center [476, 116] width 66 height 10
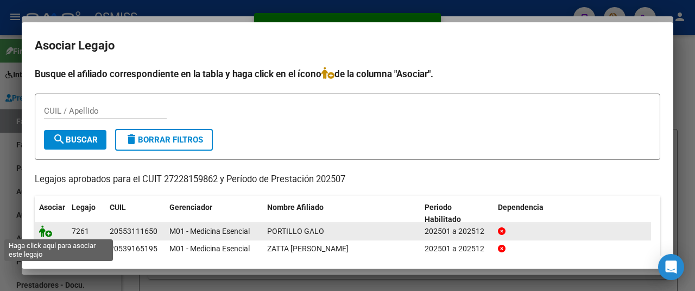
click at [40, 225] on icon at bounding box center [45, 231] width 13 height 12
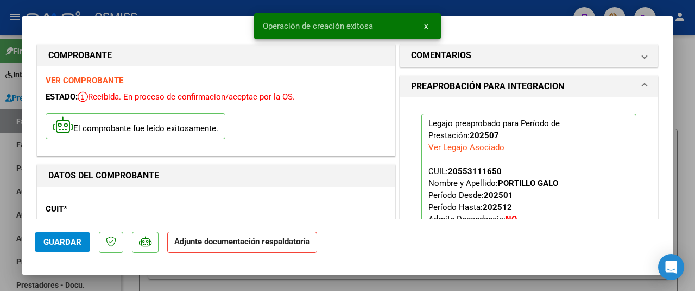
scroll to position [217, 0]
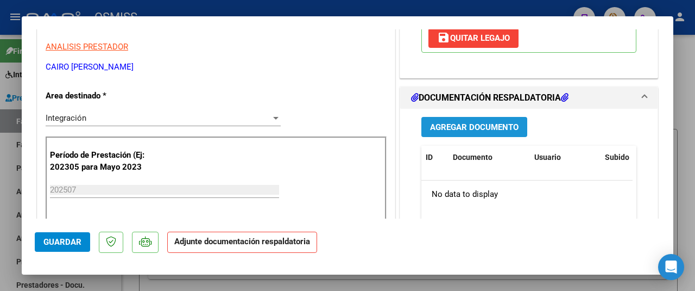
click at [461, 131] on button "Agregar Documento" at bounding box center [475, 127] width 106 height 20
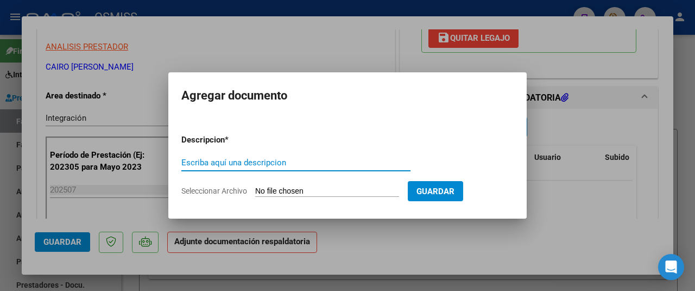
click at [298, 192] on input "Seleccionar Archivo" at bounding box center [327, 191] width 144 height 10
type input "C:\fakepath\PORTILLO ASISTENCIA JULIO 2025.pdf"
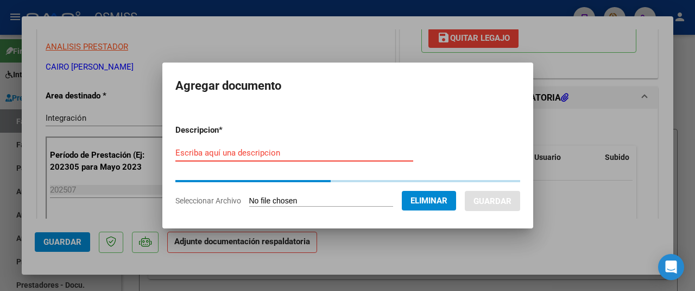
click at [189, 153] on input "Escriba aquí una descripcion" at bounding box center [294, 153] width 238 height 10
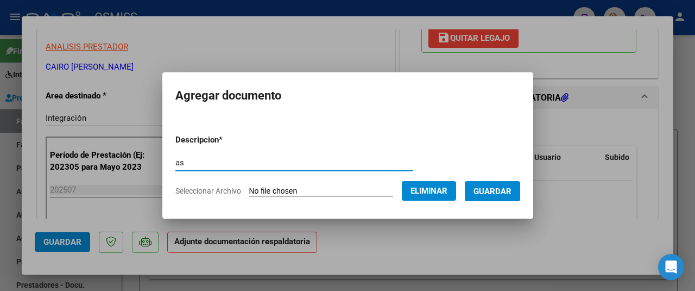
type input "as"
click at [492, 190] on span "Guardar" at bounding box center [493, 191] width 38 height 10
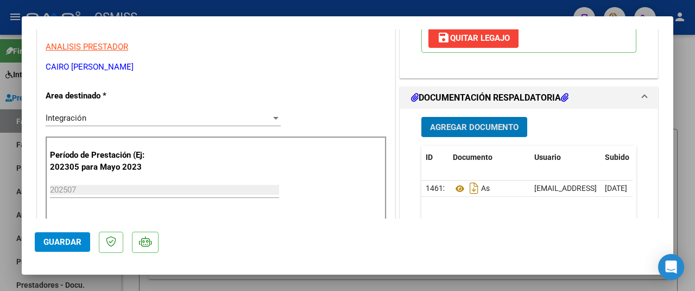
click at [65, 243] on span "Guardar" at bounding box center [62, 242] width 38 height 10
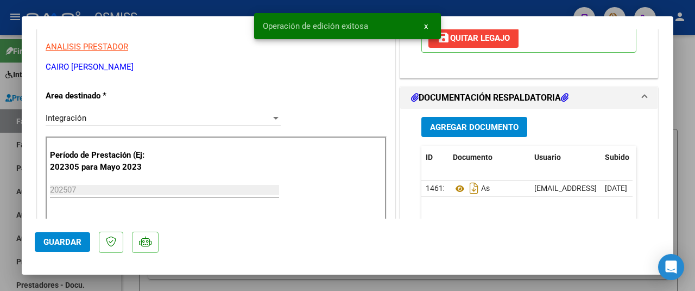
scroll to position [54, 0]
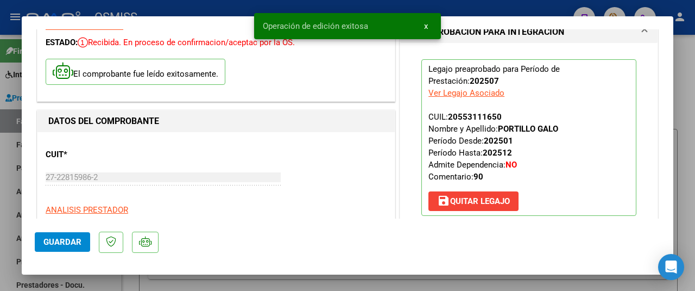
click at [53, 240] on span "Guardar" at bounding box center [62, 242] width 38 height 10
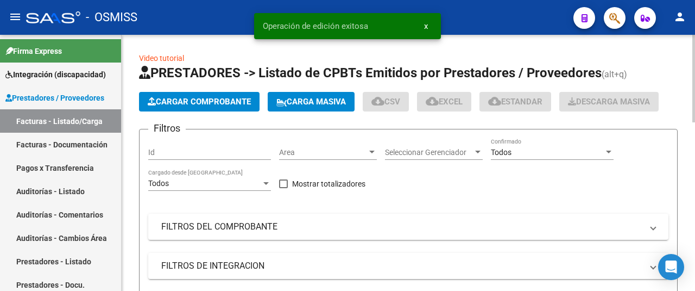
click at [191, 95] on button "Cargar Comprobante" at bounding box center [199, 102] width 121 height 20
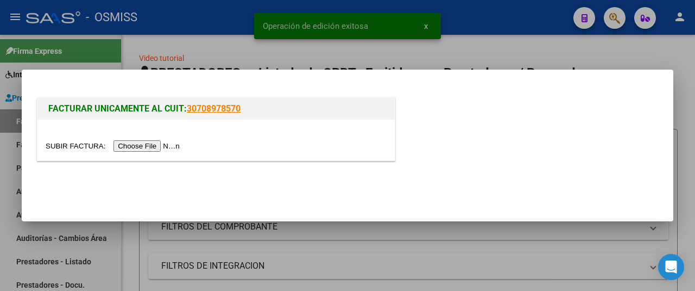
click at [166, 142] on input "file" at bounding box center [114, 145] width 137 height 11
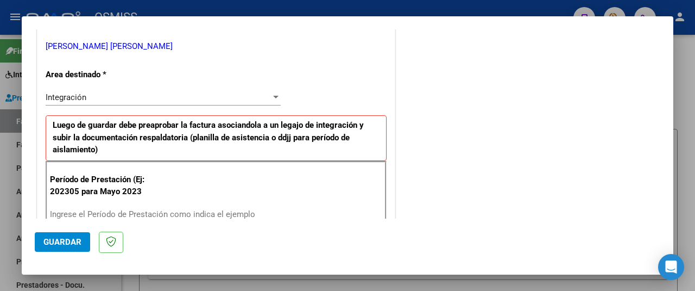
scroll to position [326, 0]
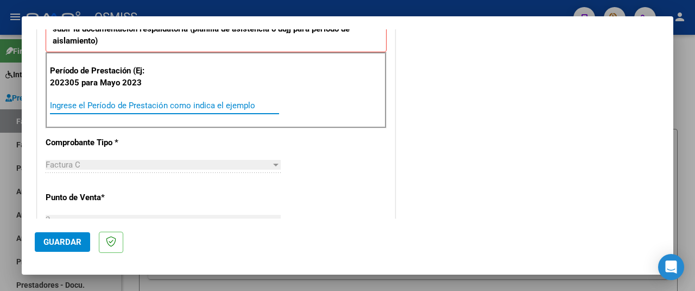
click at [118, 107] on input "Ingrese el Período de Prestación como indica el ejemplo" at bounding box center [164, 106] width 229 height 10
type input "202507"
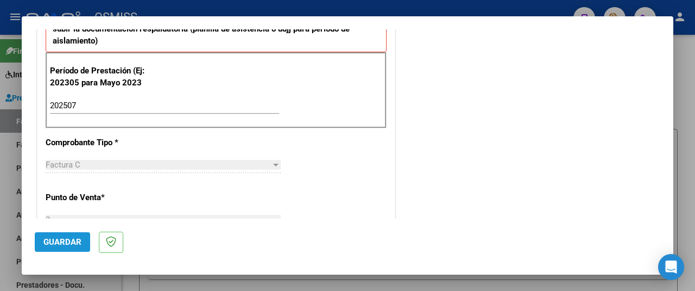
click at [67, 240] on span "Guardar" at bounding box center [62, 242] width 38 height 10
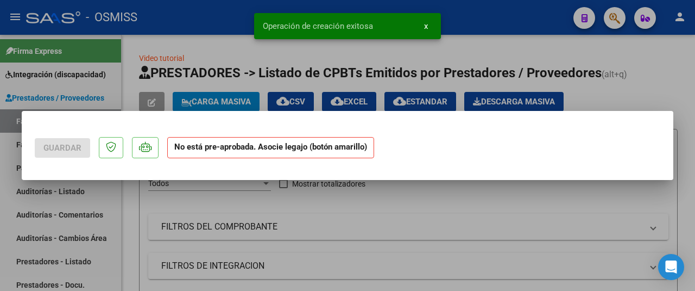
scroll to position [0, 0]
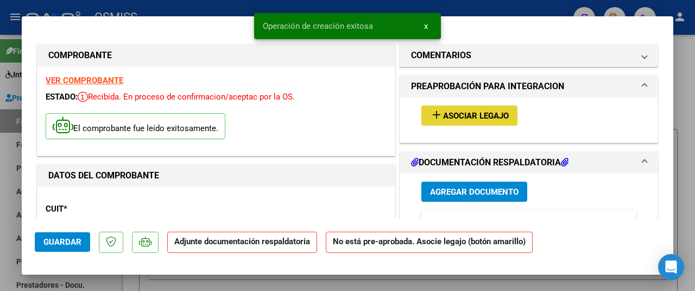
click at [466, 120] on span "Asociar Legajo" at bounding box center [476, 116] width 66 height 10
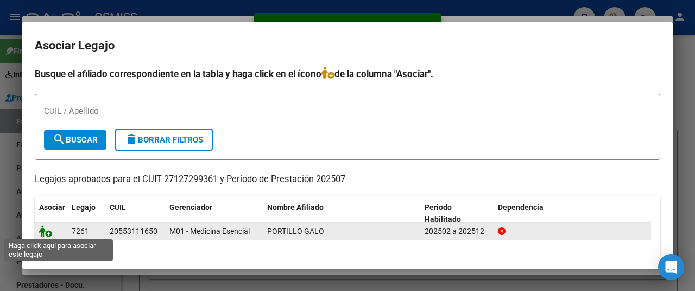
click at [45, 229] on icon at bounding box center [45, 231] width 13 height 12
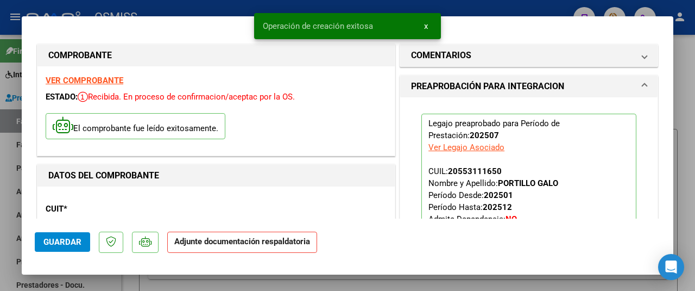
scroll to position [163, 0]
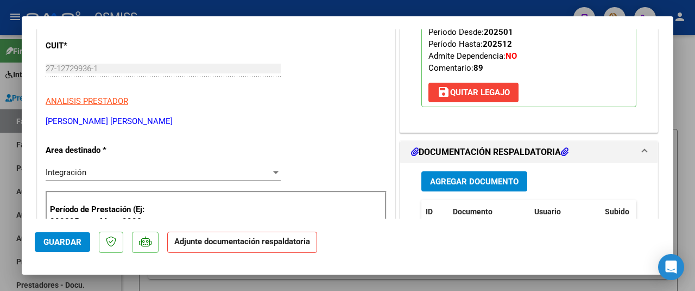
click at [475, 183] on span "Agregar Documento" at bounding box center [474, 182] width 89 height 10
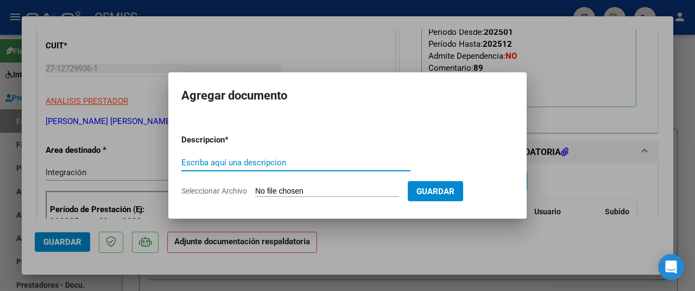
click at [311, 189] on input "Seleccionar Archivo" at bounding box center [327, 191] width 144 height 10
type input "C:\fakepath\ASISTENCIA.pdf"
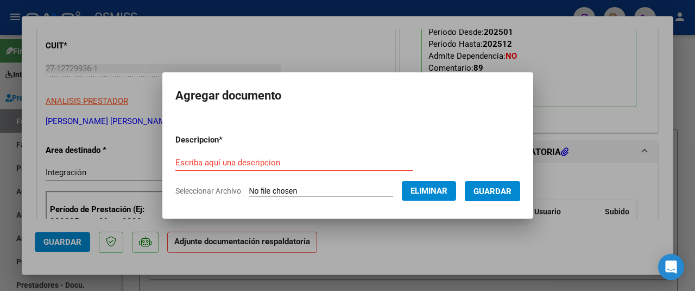
click at [209, 151] on form "Descripcion * Escriba aquí una descripcion Seleccionar Archivo Eliminar Guardar" at bounding box center [347, 165] width 345 height 79
click at [212, 162] on input "Escriba aquí una descripcion" at bounding box center [294, 163] width 238 height 10
type input "as"
click at [507, 184] on button "Guardar" at bounding box center [492, 191] width 55 height 20
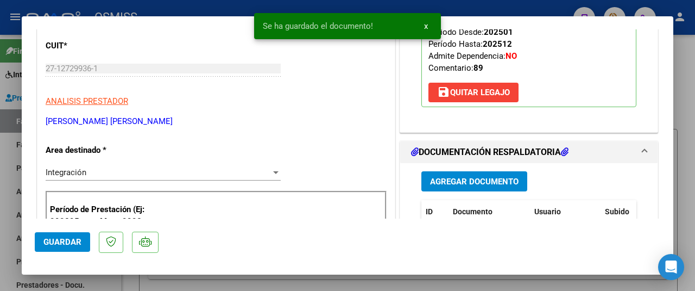
click at [51, 227] on mat-dialog-actions "Guardar" at bounding box center [348, 239] width 626 height 43
click at [55, 248] on button "Guardar" at bounding box center [62, 242] width 55 height 20
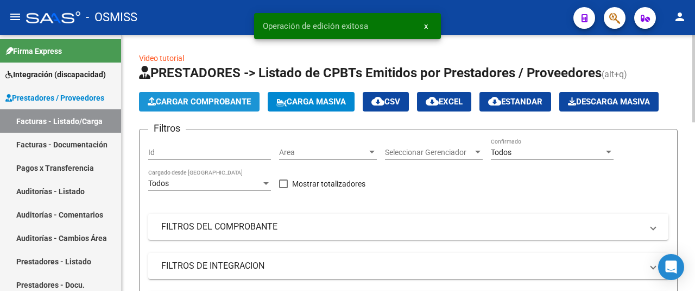
click at [203, 98] on span "Cargar Comprobante" at bounding box center [199, 102] width 103 height 10
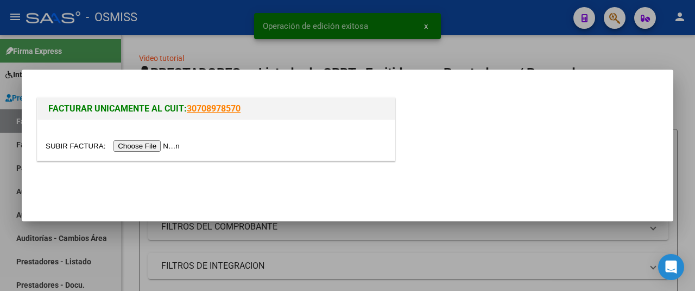
click at [172, 145] on input "file" at bounding box center [114, 145] width 137 height 11
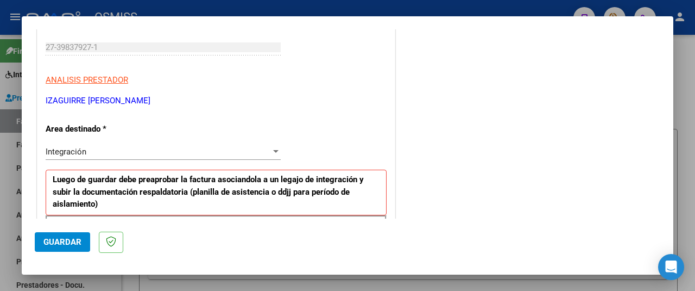
scroll to position [272, 0]
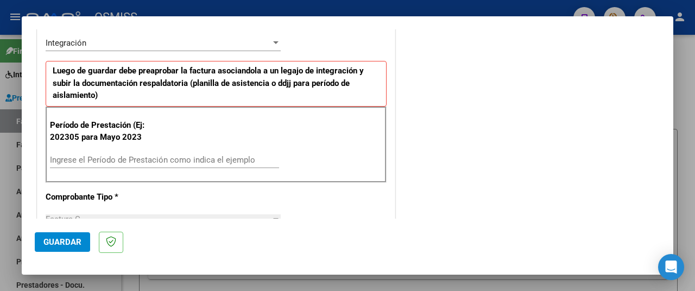
click at [123, 152] on div "Ingrese el Período de Prestación como indica el ejemplo" at bounding box center [164, 160] width 229 height 16
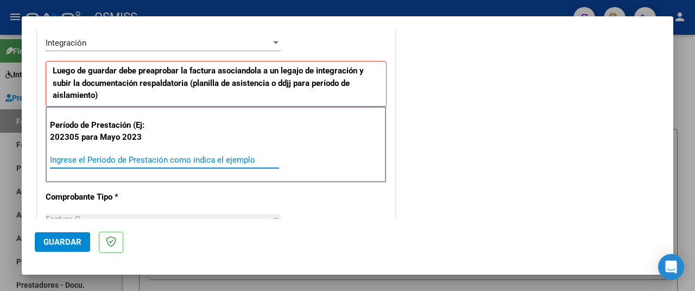
click at [123, 156] on input "Ingrese el Período de Prestación como indica el ejemplo" at bounding box center [164, 160] width 229 height 10
type input "202507"
click at [71, 247] on button "Guardar" at bounding box center [62, 242] width 55 height 20
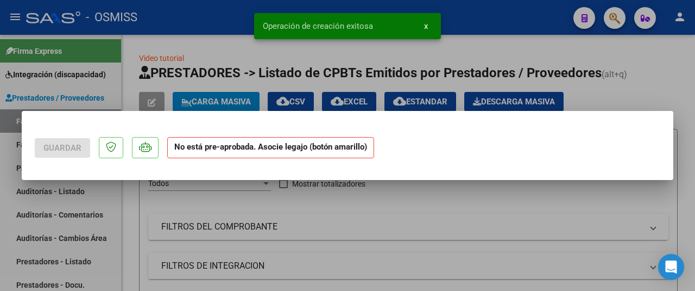
scroll to position [0, 0]
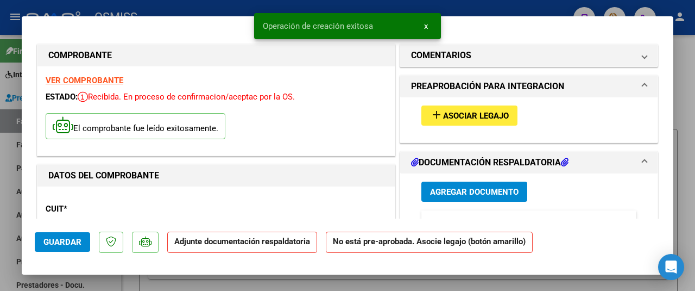
click at [460, 114] on span "Asociar Legajo" at bounding box center [476, 116] width 66 height 10
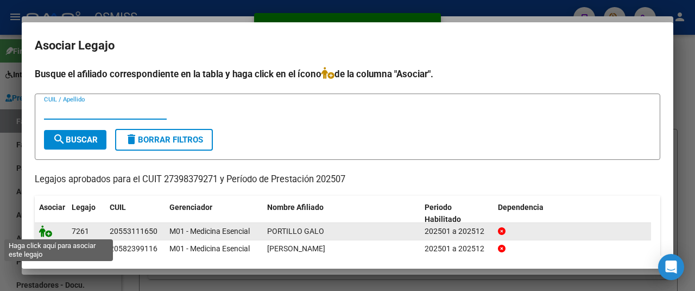
click at [44, 225] on icon at bounding box center [45, 231] width 13 height 12
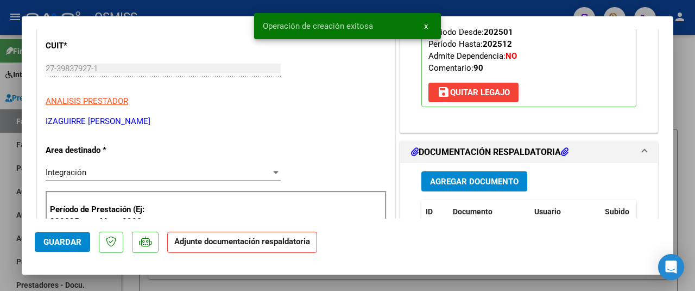
scroll to position [272, 0]
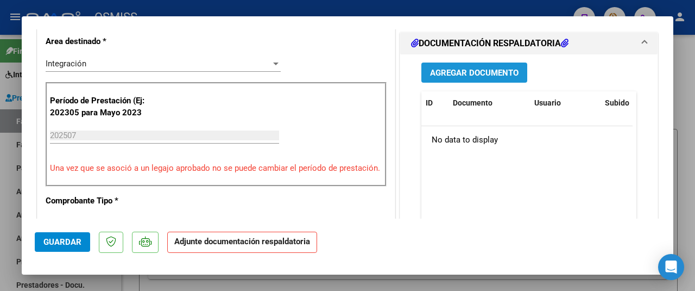
click at [470, 64] on button "Agregar Documento" at bounding box center [475, 72] width 106 height 20
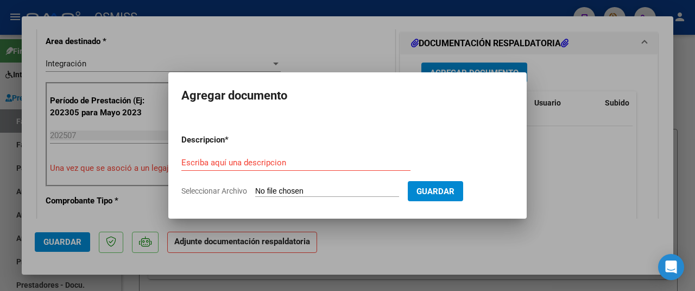
click at [309, 192] on input "Seleccionar Archivo" at bounding box center [327, 191] width 144 height 10
type input "C:\fakepath\planilla de asistencia julio Galo.pdf"
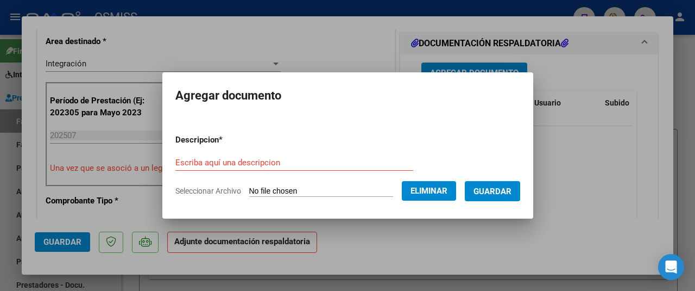
click at [185, 154] on div "Escriba aquí una descripcion" at bounding box center [294, 162] width 238 height 16
type input "as"
click at [486, 191] on span "Guardar" at bounding box center [493, 191] width 38 height 10
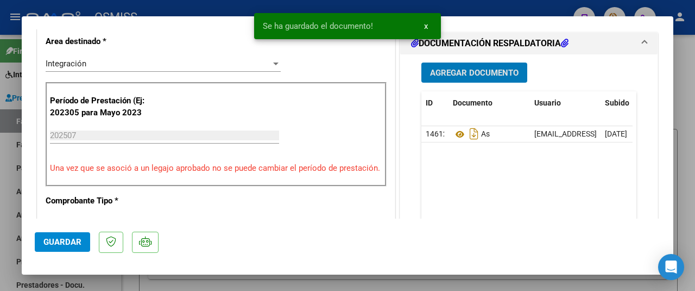
click at [64, 234] on button "Guardar" at bounding box center [62, 242] width 55 height 20
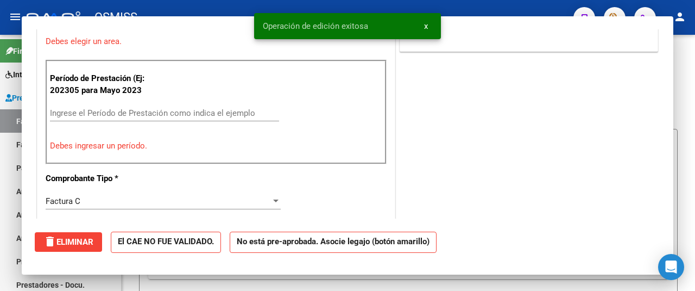
scroll to position [0, 0]
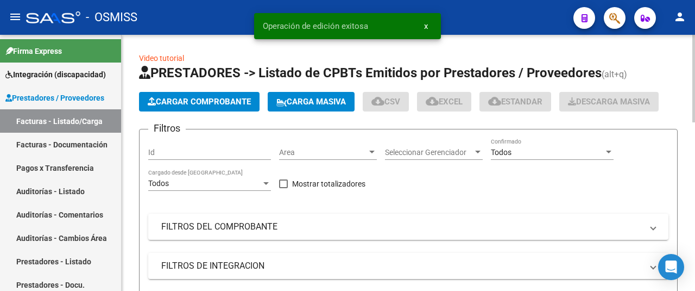
click at [212, 97] on span "Cargar Comprobante" at bounding box center [199, 102] width 103 height 10
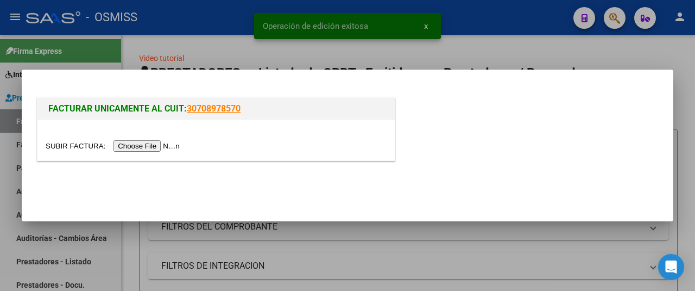
click at [173, 144] on input "file" at bounding box center [114, 145] width 137 height 11
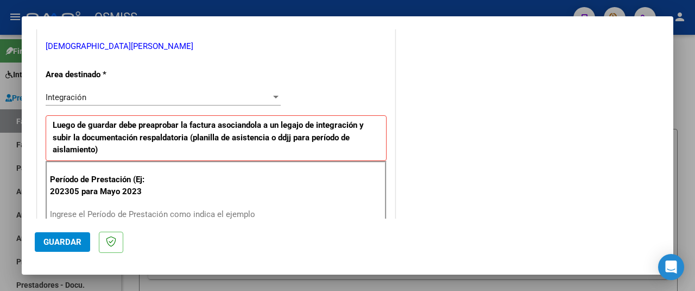
scroll to position [272, 0]
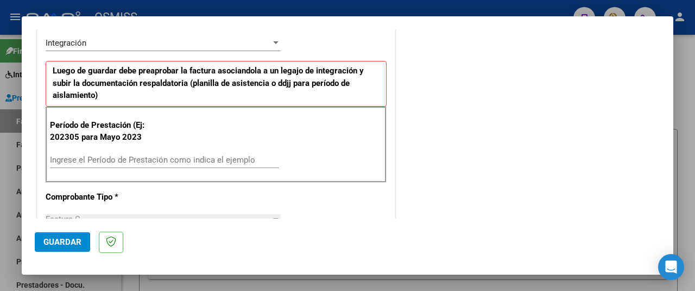
click at [89, 160] on input "Ingrese el Período de Prestación como indica el ejemplo" at bounding box center [164, 160] width 229 height 10
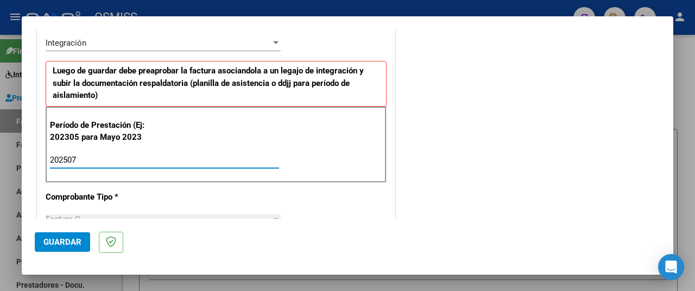
type input "202507"
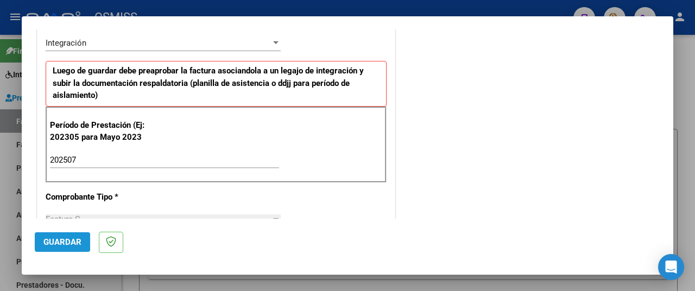
click at [66, 239] on span "Guardar" at bounding box center [62, 242] width 38 height 10
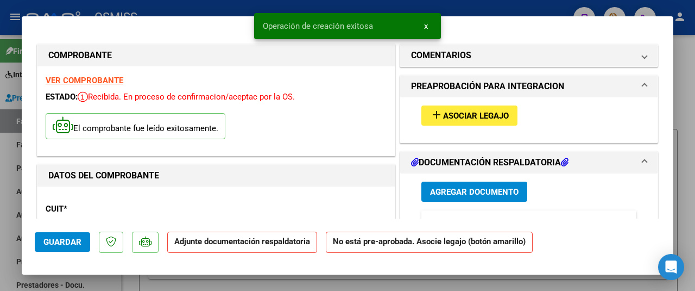
click at [443, 116] on span "Asociar Legajo" at bounding box center [476, 116] width 66 height 10
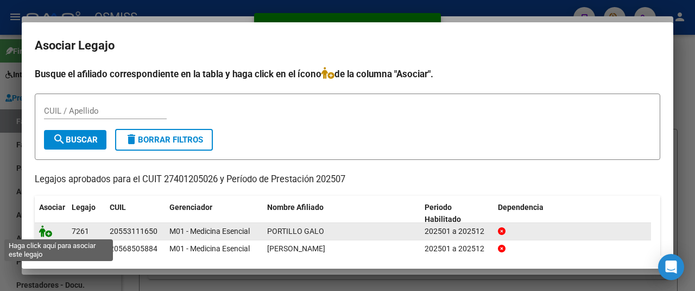
click at [43, 227] on icon at bounding box center [45, 231] width 13 height 12
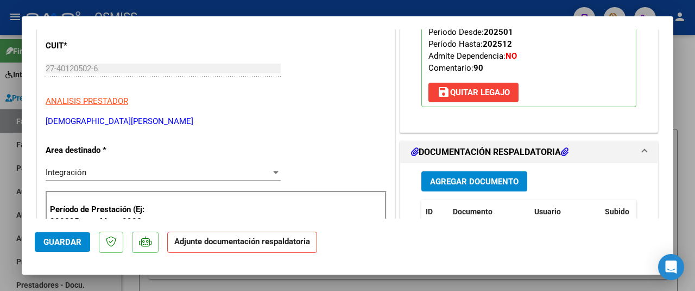
scroll to position [217, 0]
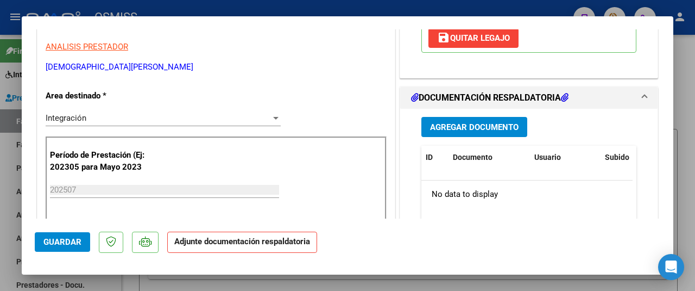
click at [477, 126] on span "Agregar Documento" at bounding box center [474, 127] width 89 height 10
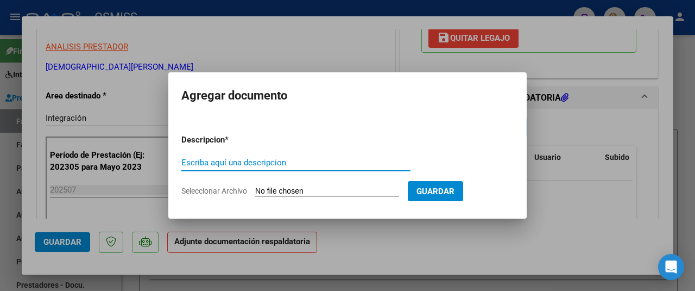
click at [307, 192] on input "Seleccionar Archivo" at bounding box center [327, 191] width 144 height 10
type input "C:\fakepath\galojulioo.pdf"
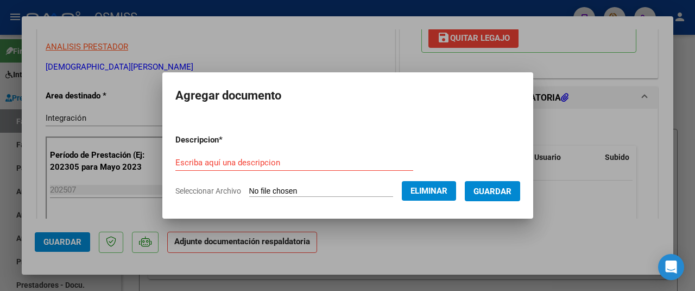
click at [185, 153] on form "Descripcion * Escriba aquí una descripcion Seleccionar Archivo Eliminar Guardar" at bounding box center [347, 165] width 345 height 79
click at [186, 161] on input "Escriba aquí una descripcion" at bounding box center [294, 163] width 238 height 10
type input "as"
click at [482, 192] on span "Guardar" at bounding box center [493, 191] width 38 height 10
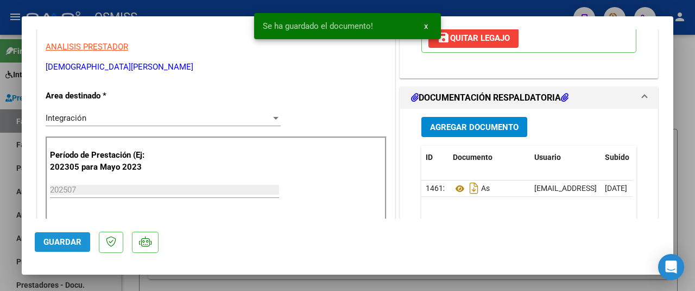
click at [61, 238] on span "Guardar" at bounding box center [62, 242] width 38 height 10
type input "$ 0,00"
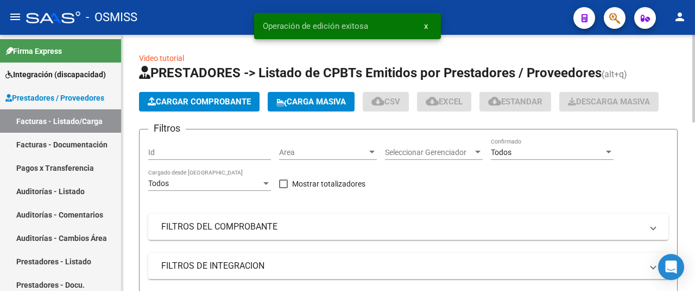
click at [163, 91] on app-list-header "PRESTADORES -> Listado de CPBTs Emitidos por Prestadores / Proveedores (alt+q) …" at bounding box center [408, 212] width 539 height 297
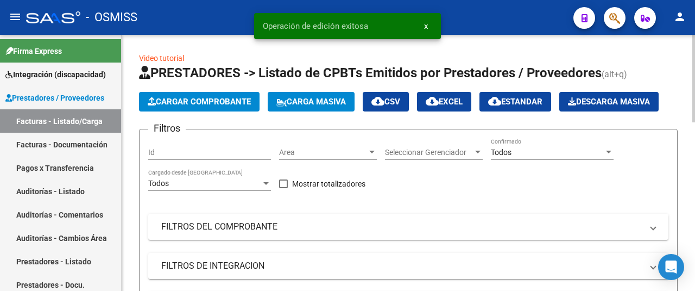
click at [162, 103] on span "Cargar Comprobante" at bounding box center [199, 102] width 103 height 10
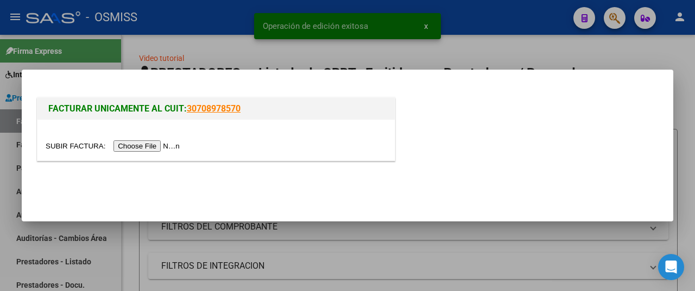
click at [137, 149] on input "file" at bounding box center [114, 145] width 137 height 11
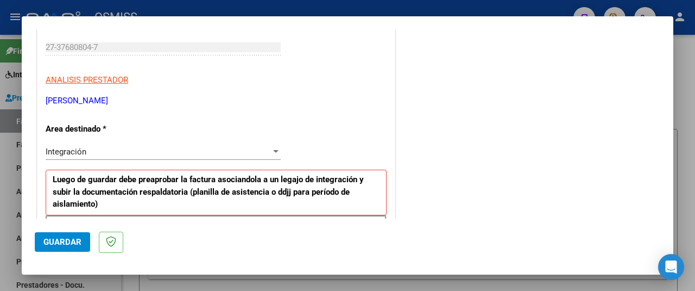
scroll to position [272, 0]
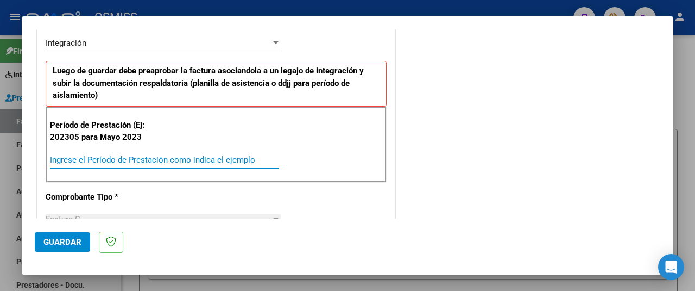
click at [112, 155] on input "Ingrese el Período de Prestación como indica el ejemplo" at bounding box center [164, 160] width 229 height 10
type input "202507"
click at [65, 236] on button "Guardar" at bounding box center [62, 242] width 55 height 20
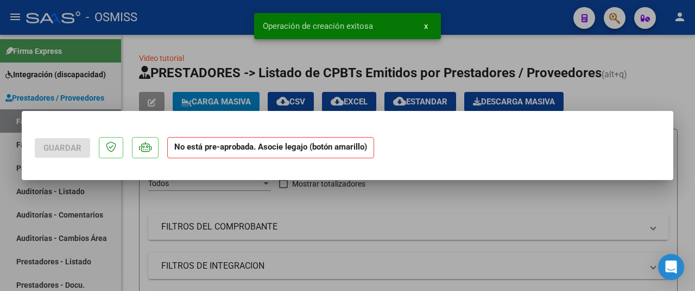
scroll to position [0, 0]
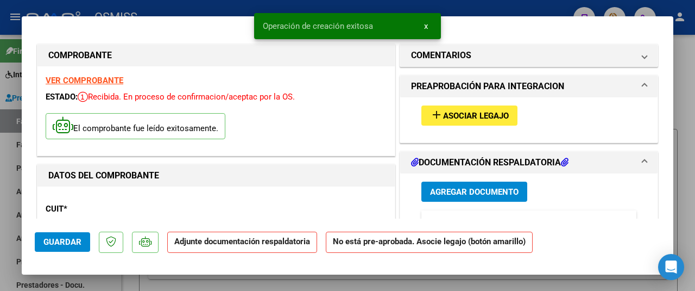
click at [437, 114] on mat-icon "add" at bounding box center [436, 114] width 13 height 13
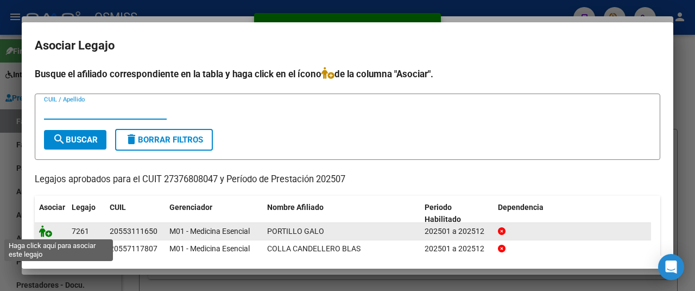
click at [43, 228] on icon at bounding box center [45, 231] width 13 height 12
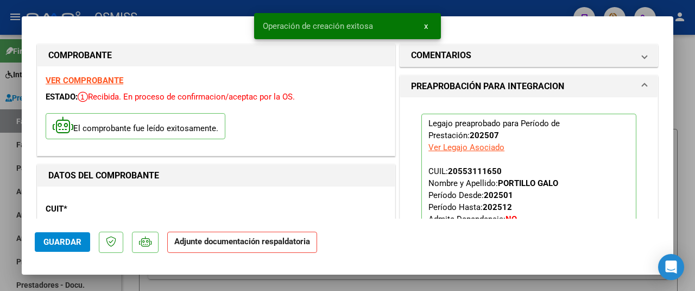
scroll to position [217, 0]
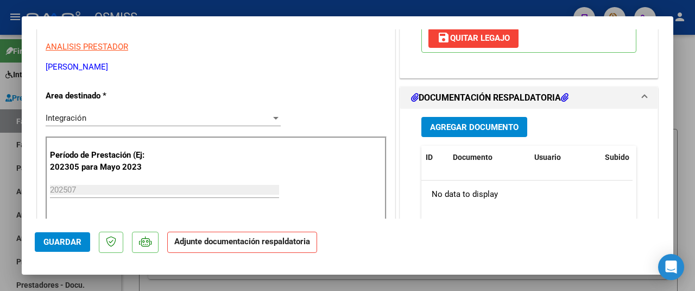
click at [459, 126] on span "Agregar Documento" at bounding box center [474, 127] width 89 height 10
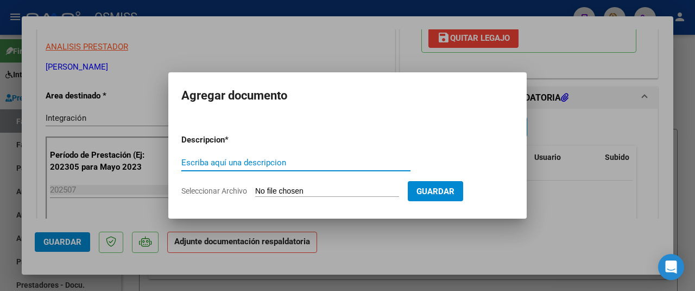
click at [304, 190] on input "Seleccionar Archivo" at bounding box center [327, 191] width 144 height 10
type input "C:\fakepath\GALO PORTILLO JULIO 2025.pdf"
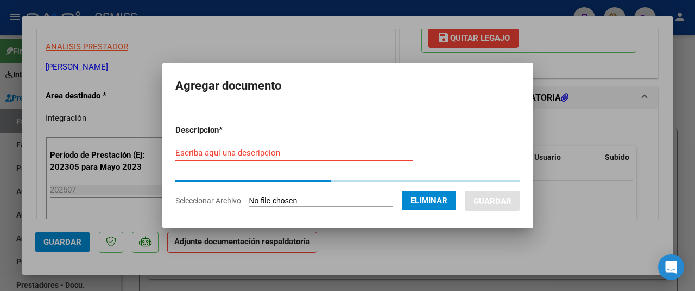
click at [186, 151] on form "Descripcion * Escriba aquí una descripcion Seleccionar Archivo Eliminar Guardar" at bounding box center [347, 165] width 345 height 99
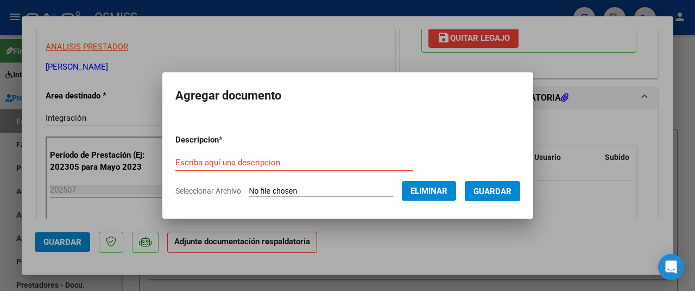
click at [205, 170] on div "Escriba aquí una descripcion" at bounding box center [294, 162] width 238 height 16
click at [203, 164] on input "Escriba aquí una descripcion" at bounding box center [294, 163] width 238 height 10
click at [201, 164] on input "Escriba aquí una descripcion" at bounding box center [294, 163] width 238 height 10
type input "as"
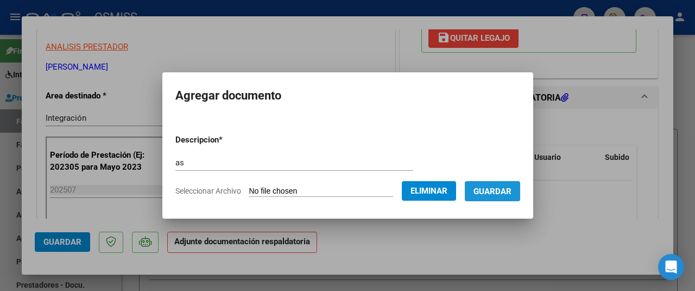
click at [481, 193] on span "Guardar" at bounding box center [493, 191] width 38 height 10
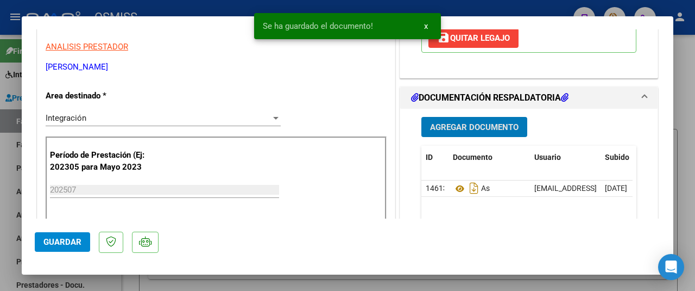
click at [62, 241] on span "Guardar" at bounding box center [62, 242] width 38 height 10
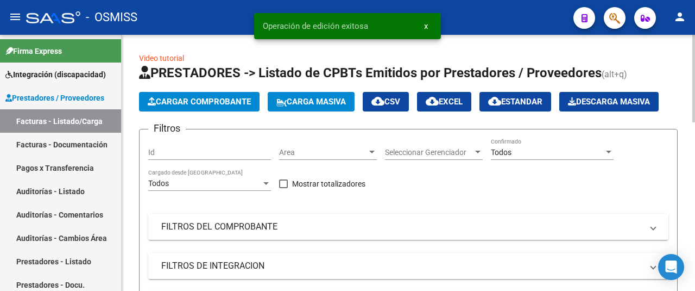
click at [219, 98] on span "Cargar Comprobante" at bounding box center [199, 102] width 103 height 10
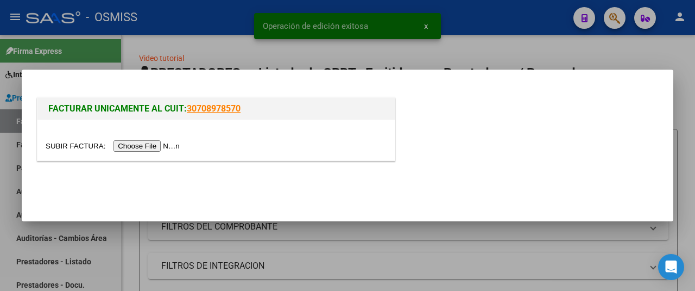
click at [153, 150] on input "file" at bounding box center [114, 145] width 137 height 11
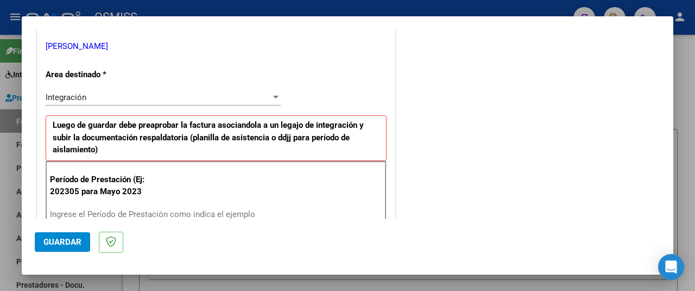
scroll to position [272, 0]
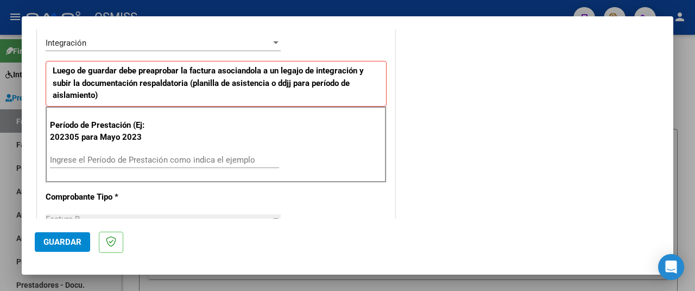
click at [149, 156] on input "Ingrese el Período de Prestación como indica el ejemplo" at bounding box center [164, 160] width 229 height 10
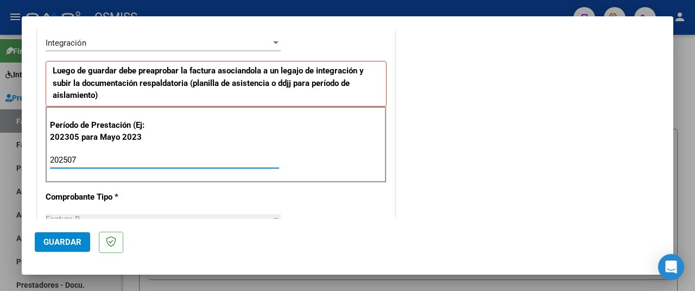
type input "202507"
click at [49, 242] on span "Guardar" at bounding box center [62, 242] width 38 height 10
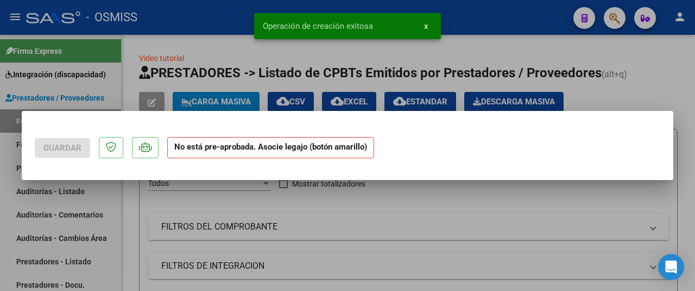
scroll to position [0, 0]
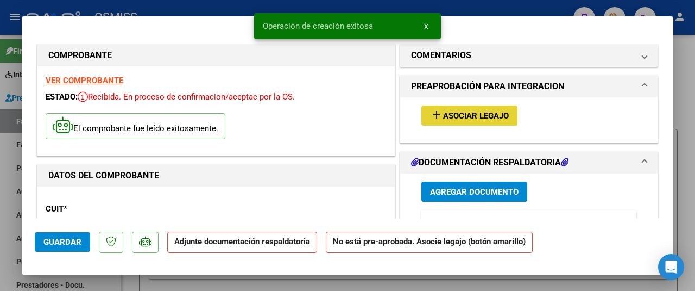
click at [440, 123] on button "add Asociar Legajo" at bounding box center [470, 115] width 96 height 20
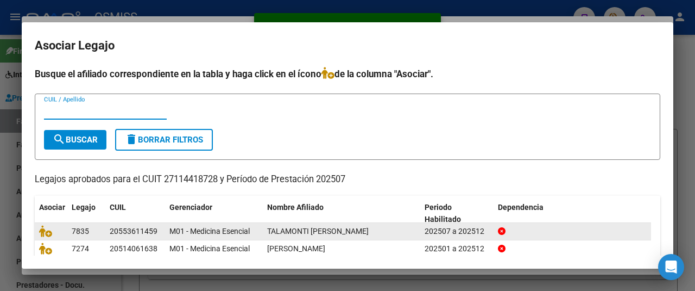
scroll to position [54, 0]
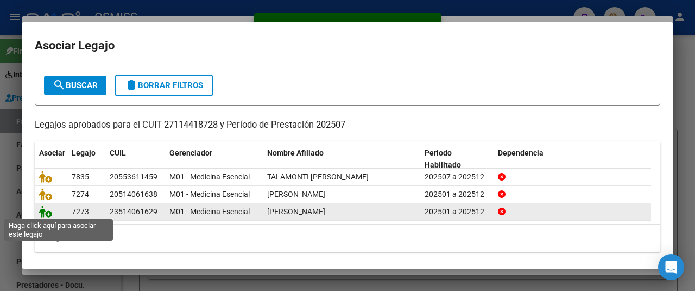
click at [46, 210] on icon at bounding box center [45, 211] width 13 height 12
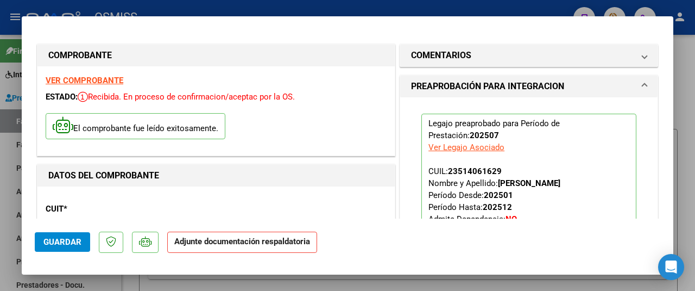
scroll to position [217, 0]
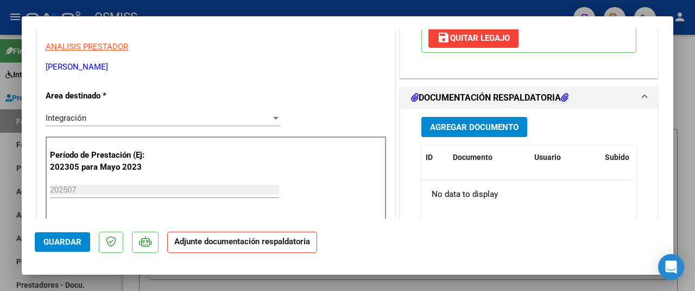
click at [459, 132] on span "Agregar Documento" at bounding box center [474, 127] width 89 height 10
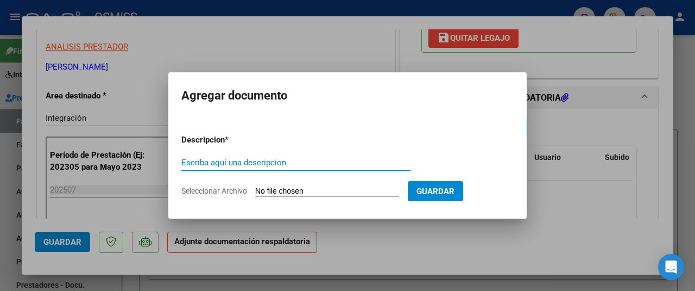
click at [325, 193] on input "Seleccionar Archivo" at bounding box center [327, 191] width 144 height 10
type input "C:\fakepath\Asistencia Julio.pdf"
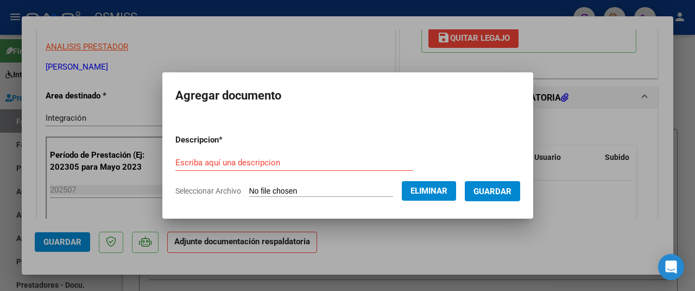
click at [196, 153] on form "Descripcion * Escriba aquí una descripcion Seleccionar Archivo Eliminar Guardar" at bounding box center [347, 165] width 345 height 79
click at [195, 164] on input "Escriba aquí una descripcion" at bounding box center [294, 163] width 238 height 10
type input "as"
click at [484, 190] on span "Guardar" at bounding box center [493, 191] width 38 height 10
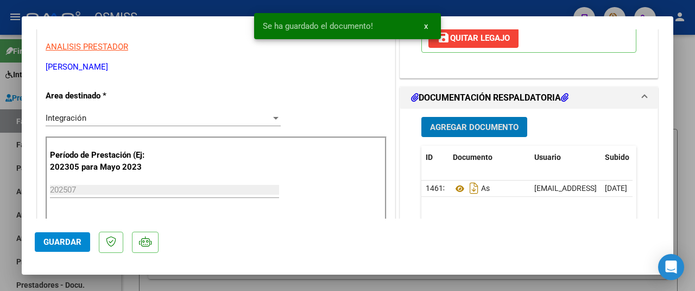
click at [81, 241] on span "Guardar" at bounding box center [62, 242] width 38 height 10
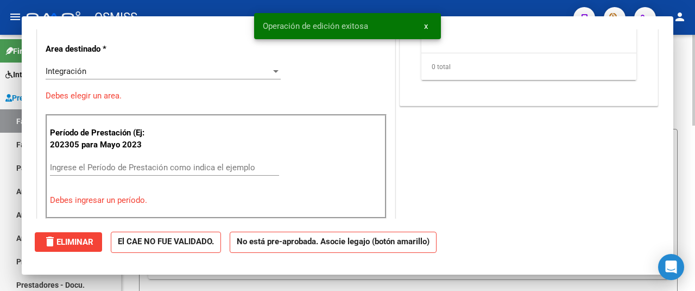
scroll to position [0, 0]
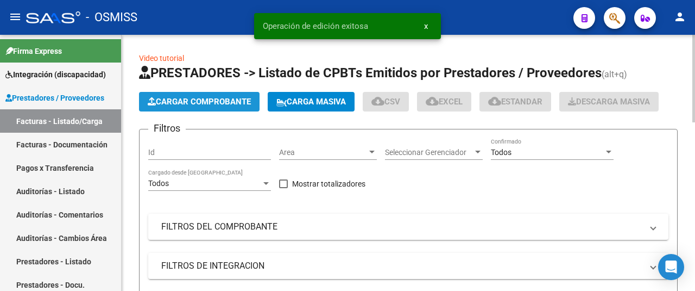
click at [190, 104] on span "Cargar Comprobante" at bounding box center [199, 102] width 103 height 10
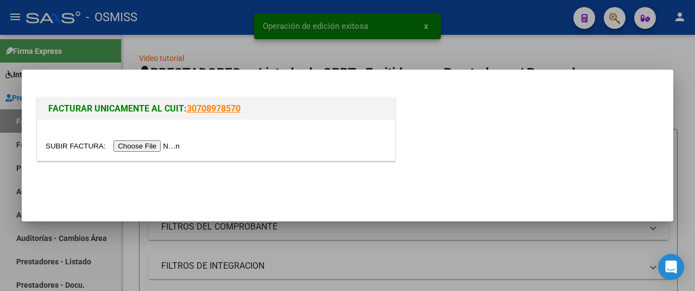
click at [163, 148] on input "file" at bounding box center [114, 145] width 137 height 11
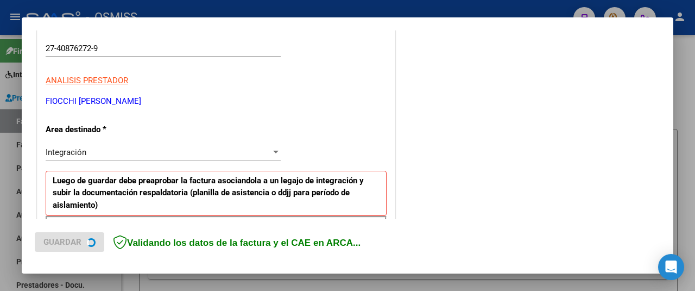
scroll to position [326, 0]
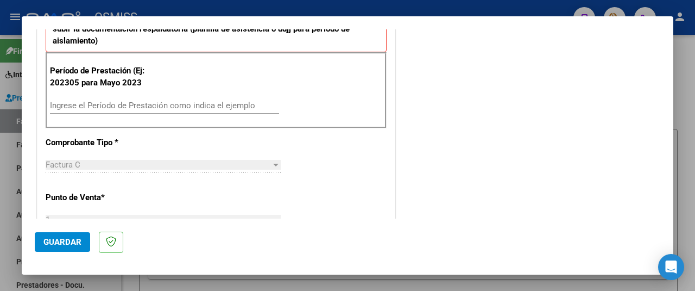
click at [108, 110] on div "Ingrese el Período de Prestación como indica el ejemplo" at bounding box center [164, 105] width 229 height 16
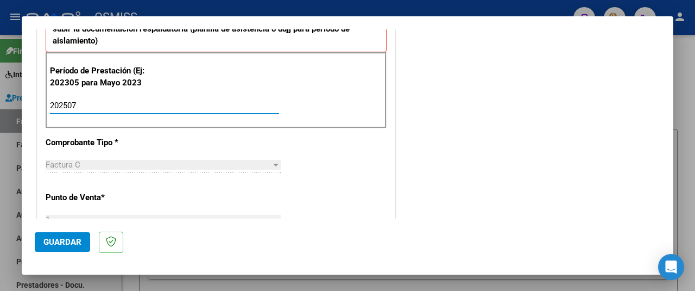
type input "202507"
click at [77, 239] on span "Guardar" at bounding box center [62, 242] width 38 height 10
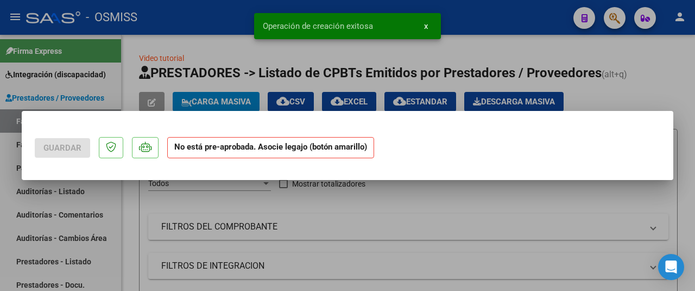
scroll to position [0, 0]
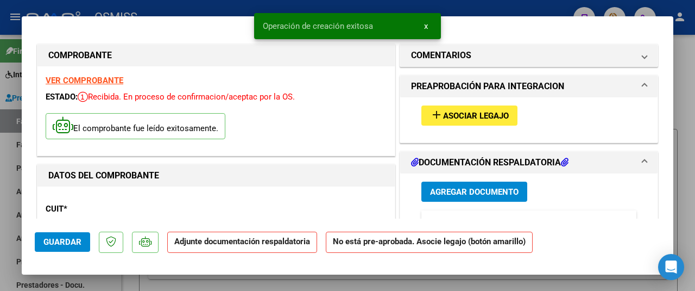
click at [430, 116] on mat-icon "add" at bounding box center [436, 114] width 13 height 13
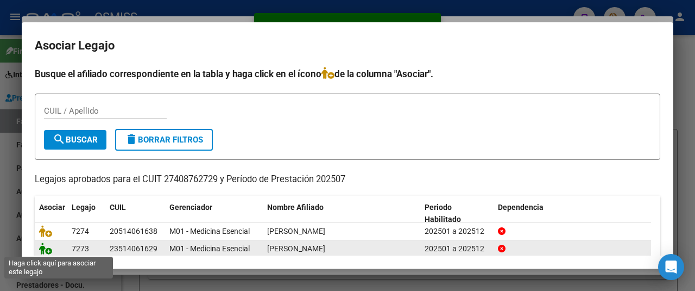
click at [41, 245] on icon at bounding box center [45, 248] width 13 height 12
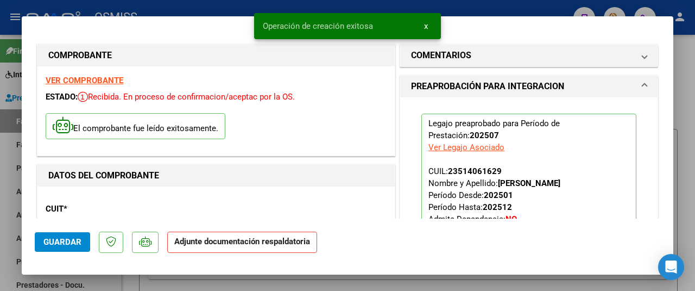
scroll to position [163, 0]
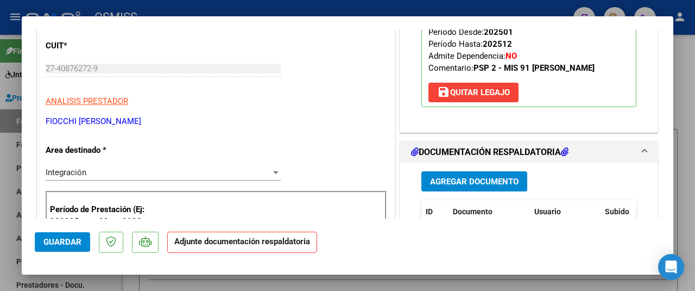
click at [475, 185] on button "Agregar Documento" at bounding box center [475, 181] width 106 height 20
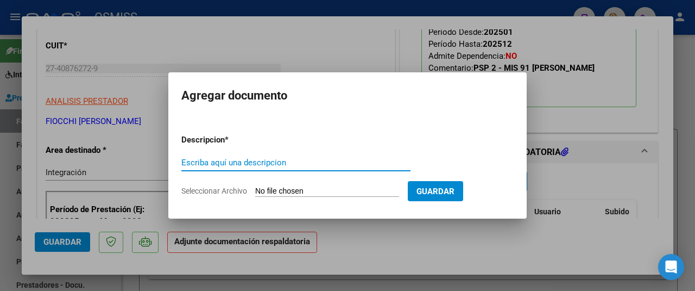
click at [323, 193] on input "Seleccionar Archivo" at bounding box center [327, 191] width 144 height 10
type input "C:\fakepath\asistencia julio 7-25.pdf"
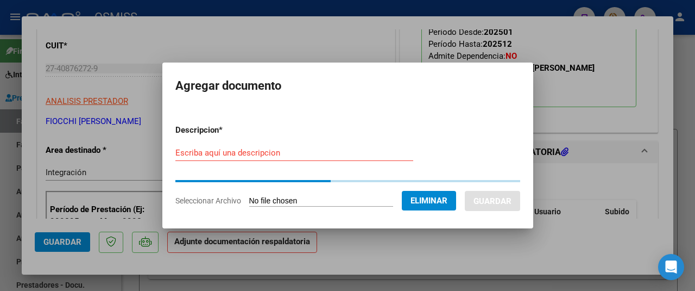
click at [187, 152] on form "Descripcion * Escriba aquí una descripcion Seleccionar Archivo Eliminar Guardar" at bounding box center [347, 165] width 345 height 99
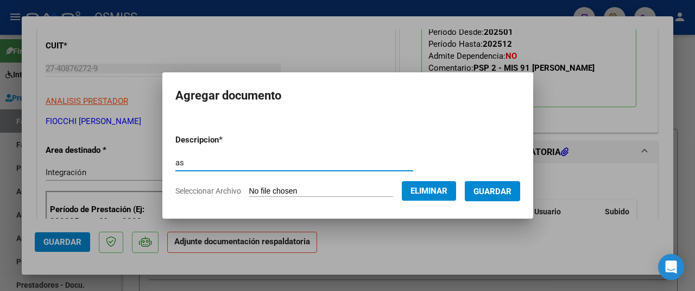
type input "as"
click at [502, 193] on span "Guardar" at bounding box center [493, 191] width 38 height 10
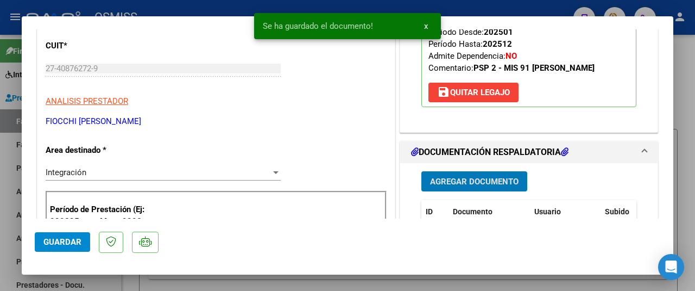
click at [50, 241] on span "Guardar" at bounding box center [62, 242] width 38 height 10
type input "$ 0,00"
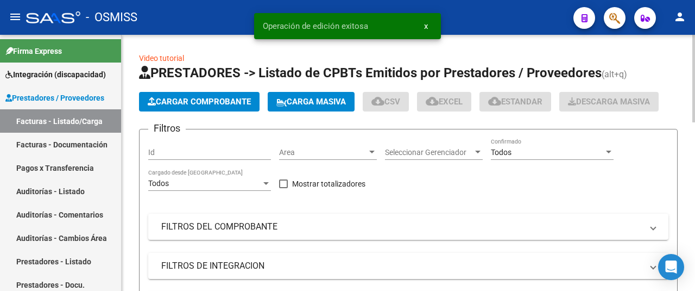
click at [196, 102] on span "Cargar Comprobante" at bounding box center [199, 102] width 103 height 10
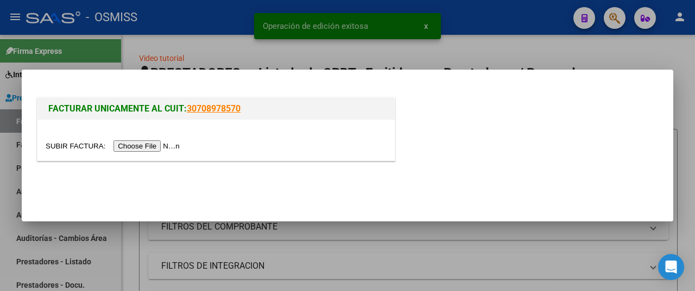
click at [156, 149] on input "file" at bounding box center [114, 145] width 137 height 11
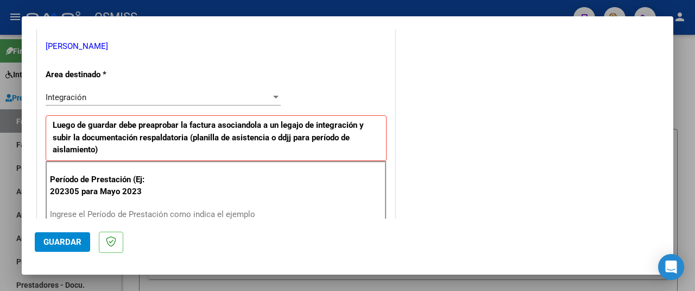
scroll to position [326, 0]
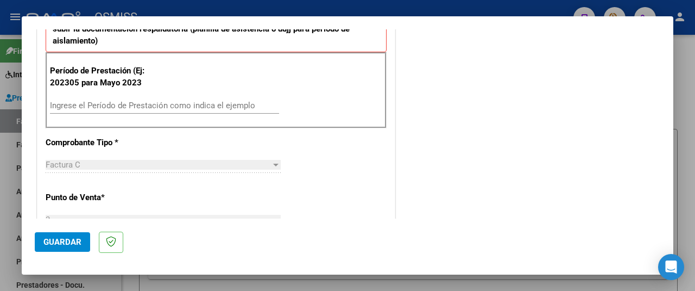
click at [85, 108] on input "Ingrese el Período de Prestación como indica el ejemplo" at bounding box center [164, 106] width 229 height 10
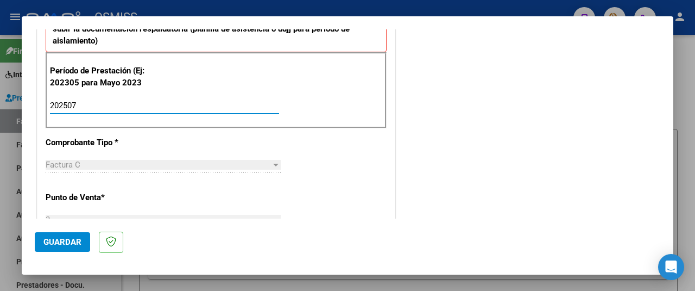
type input "202507"
click at [62, 243] on span "Guardar" at bounding box center [62, 242] width 38 height 10
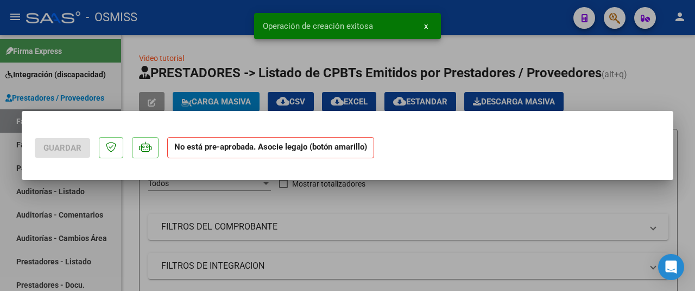
scroll to position [0, 0]
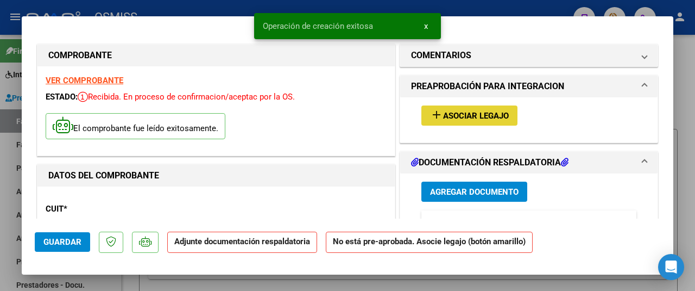
click at [453, 112] on span "Asociar Legajo" at bounding box center [476, 116] width 66 height 10
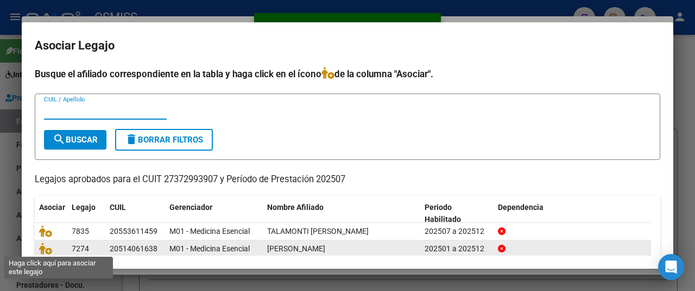
scroll to position [54, 0]
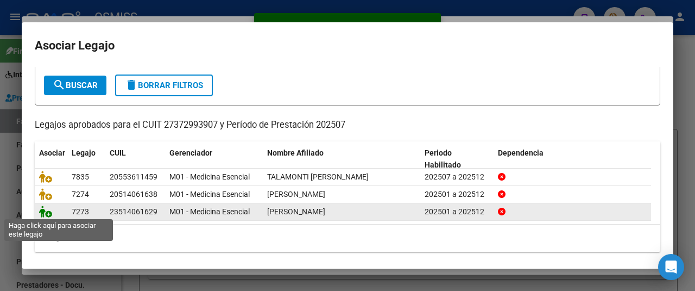
click at [44, 207] on icon at bounding box center [45, 211] width 13 height 12
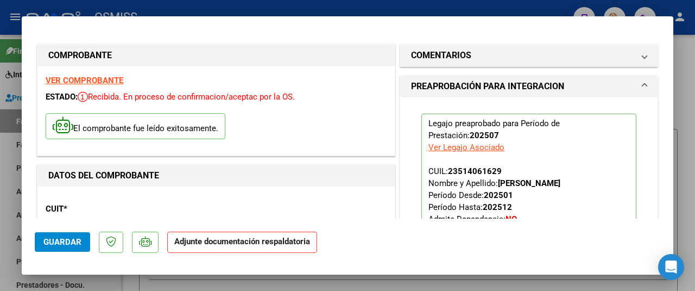
scroll to position [163, 0]
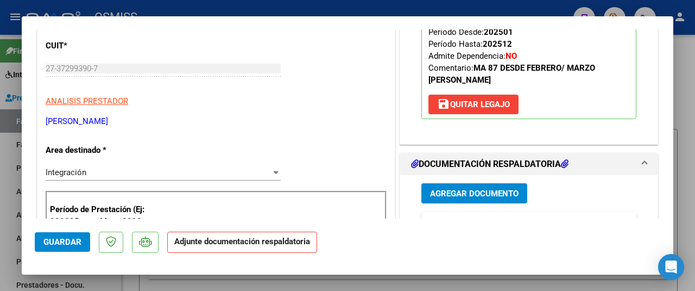
click at [480, 194] on span "Agregar Documento" at bounding box center [474, 194] width 89 height 10
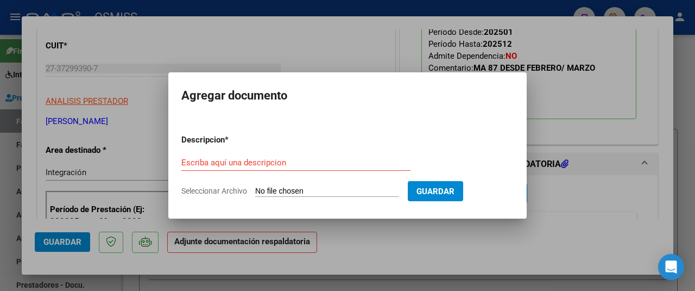
click at [330, 192] on input "Seleccionar Archivo" at bounding box center [327, 191] width 144 height 10
type input "C:\fakepath\ASISTENCIA LUCIO POLINARI.pdf"
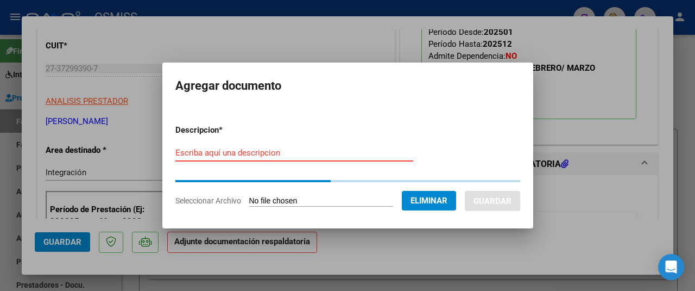
click at [186, 153] on input "Escriba aquí una descripcion" at bounding box center [294, 153] width 238 height 10
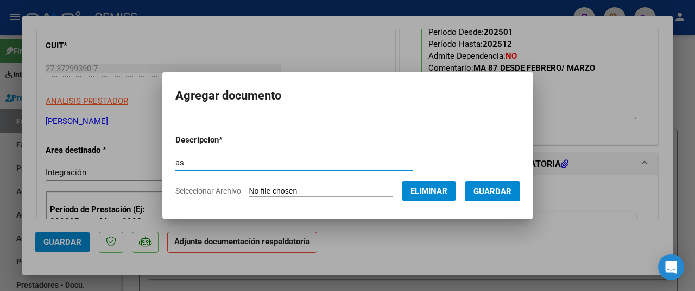
type input "as"
drag, startPoint x: 494, startPoint y: 195, endPoint x: 485, endPoint y: 195, distance: 9.2
click at [493, 195] on span "Guardar" at bounding box center [493, 191] width 38 height 10
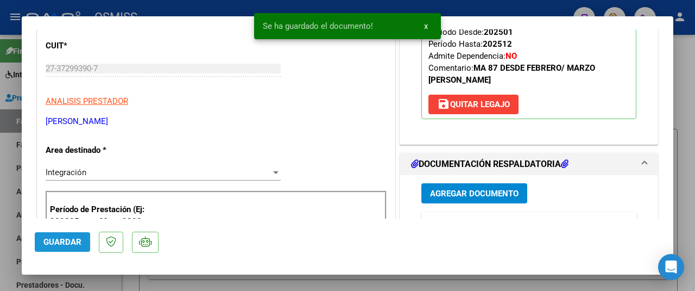
click at [66, 248] on button "Guardar" at bounding box center [62, 242] width 55 height 20
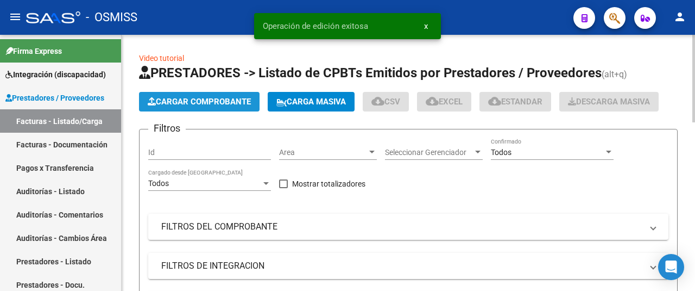
click at [188, 98] on span "Cargar Comprobante" at bounding box center [199, 102] width 103 height 10
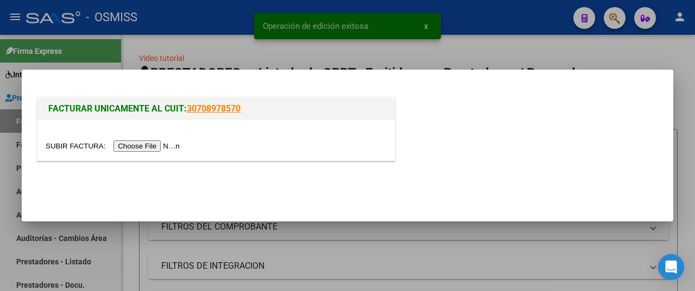
click at [155, 149] on input "file" at bounding box center [114, 145] width 137 height 11
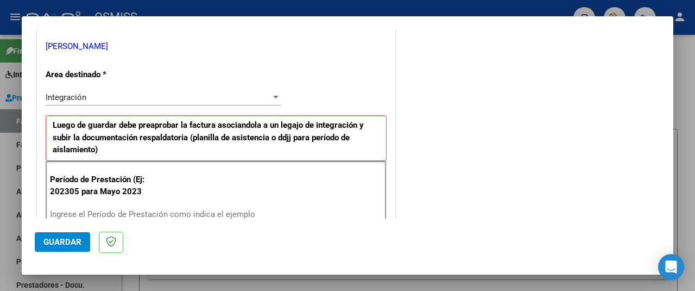
scroll to position [326, 0]
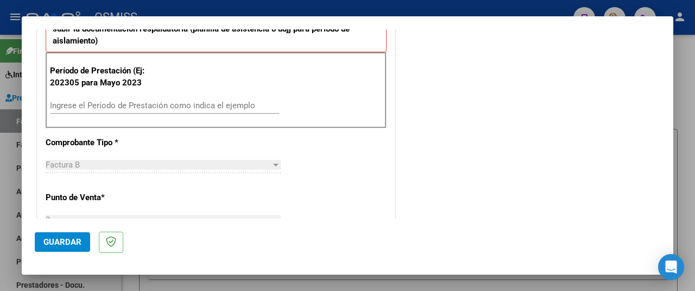
click at [109, 107] on input "Ingrese el Período de Prestación como indica el ejemplo" at bounding box center [164, 106] width 229 height 10
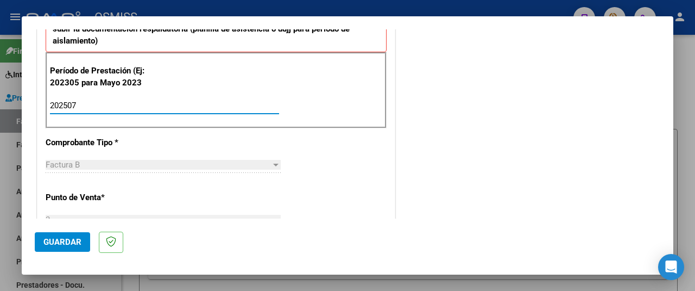
type input "202507"
click at [55, 244] on span "Guardar" at bounding box center [62, 242] width 38 height 10
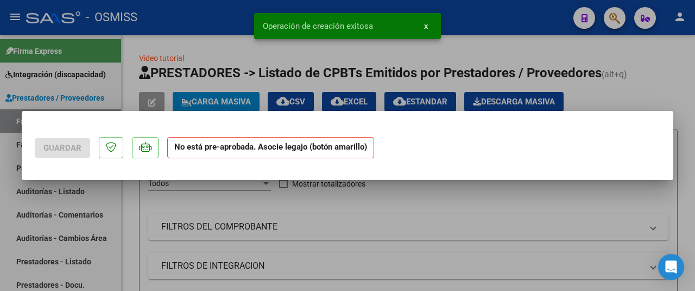
scroll to position [0, 0]
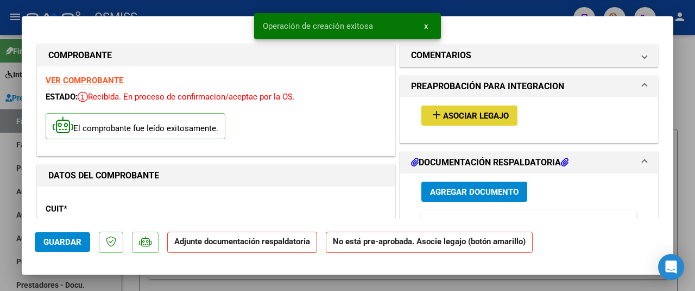
click at [488, 108] on button "add Asociar Legajo" at bounding box center [470, 115] width 96 height 20
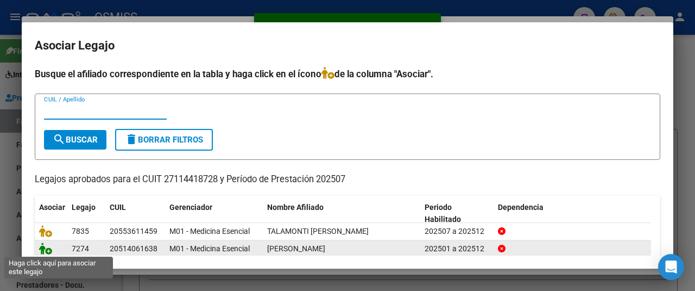
scroll to position [54, 0]
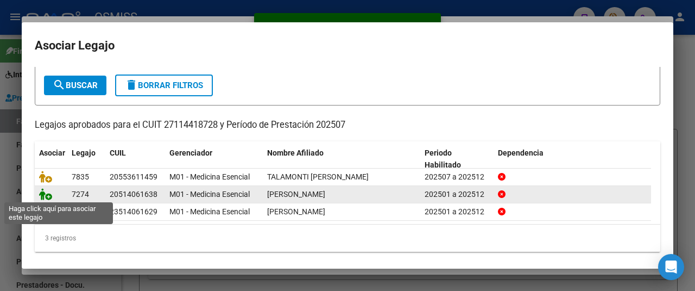
click at [41, 195] on icon at bounding box center [45, 194] width 13 height 12
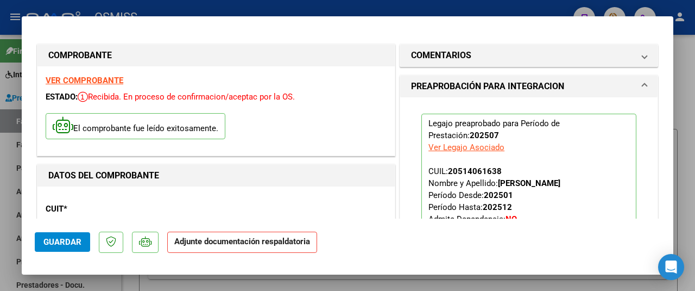
scroll to position [163, 0]
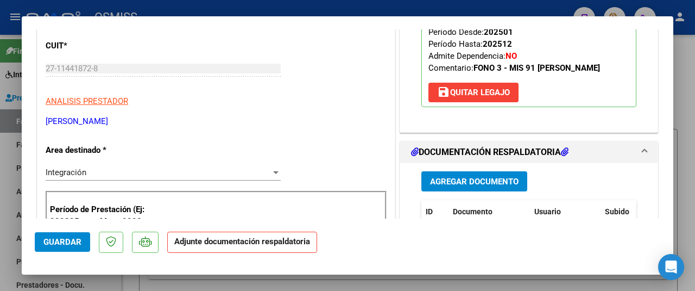
click at [469, 186] on span "Agregar Documento" at bounding box center [474, 182] width 89 height 10
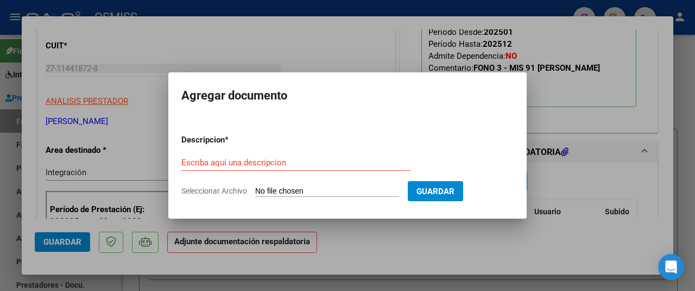
click at [316, 193] on input "Seleccionar Archivo" at bounding box center [327, 191] width 144 height 10
type input "C:\fakepath\planilla asistencia jul.pdf"
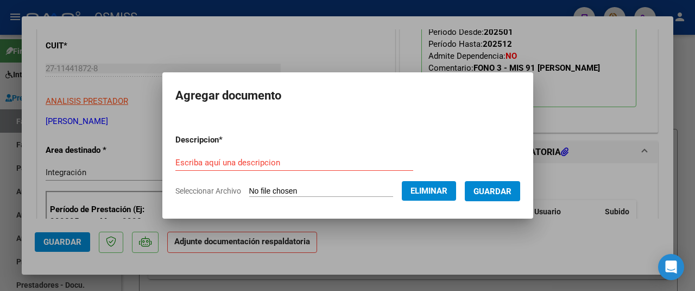
click at [195, 160] on input "Escriba aquí una descripcion" at bounding box center [294, 163] width 238 height 10
type input "as"
click at [497, 187] on span "Guardar" at bounding box center [493, 191] width 38 height 10
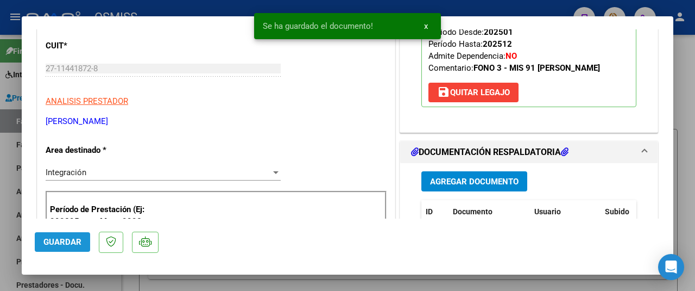
click at [57, 250] on button "Guardar" at bounding box center [62, 242] width 55 height 20
type input "$ 0,00"
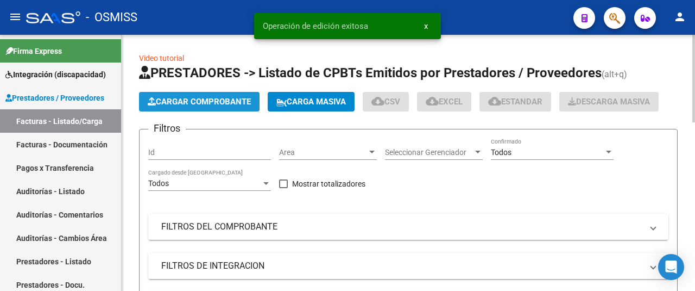
click at [191, 94] on button "Cargar Comprobante" at bounding box center [199, 102] width 121 height 20
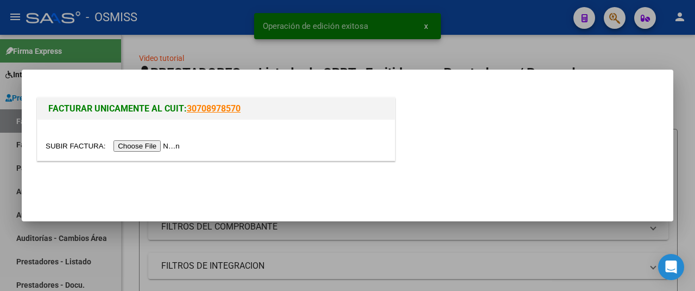
click at [169, 142] on input "file" at bounding box center [114, 145] width 137 height 11
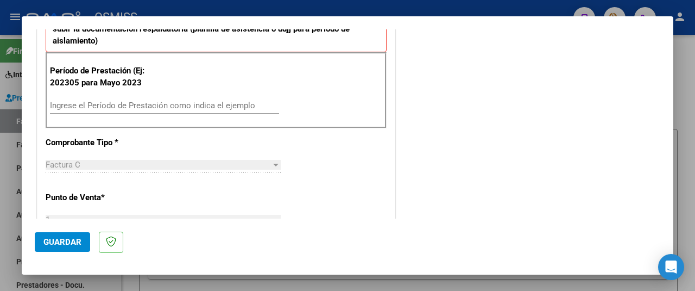
scroll to position [380, 0]
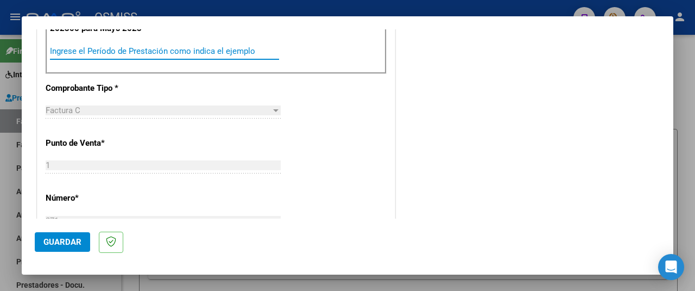
click at [114, 52] on input "Ingrese el Período de Prestación como indica el ejemplo" at bounding box center [164, 51] width 229 height 10
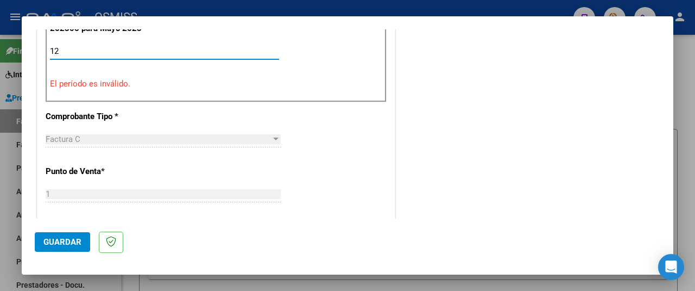
type input "1"
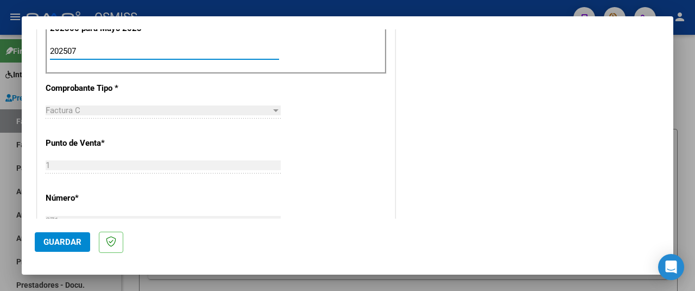
type input "202507"
click at [53, 239] on span "Guardar" at bounding box center [62, 242] width 38 height 10
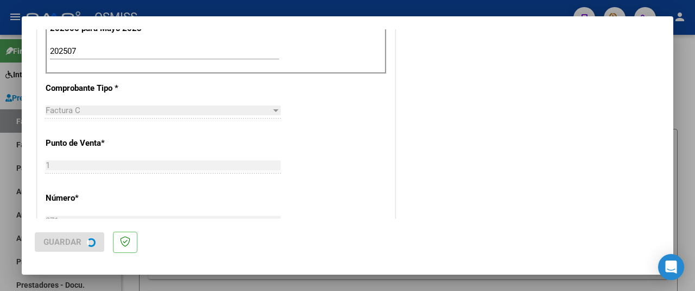
scroll to position [0, 0]
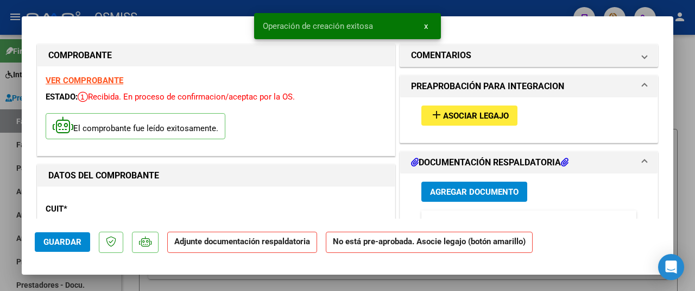
click at [479, 115] on span "Asociar Legajo" at bounding box center [476, 116] width 66 height 10
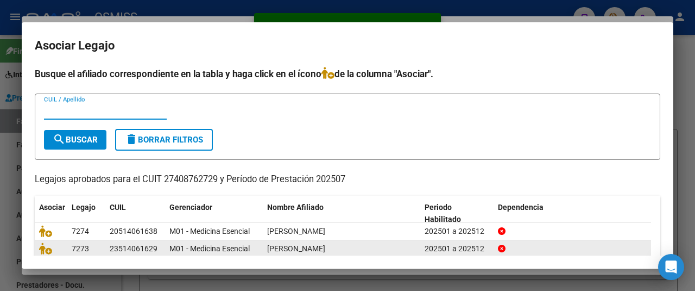
scroll to position [40, 0]
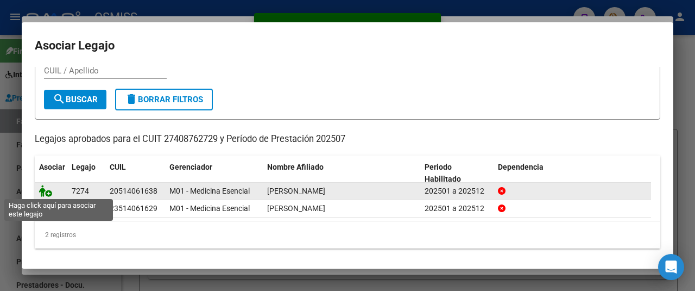
click at [46, 188] on icon at bounding box center [45, 191] width 13 height 12
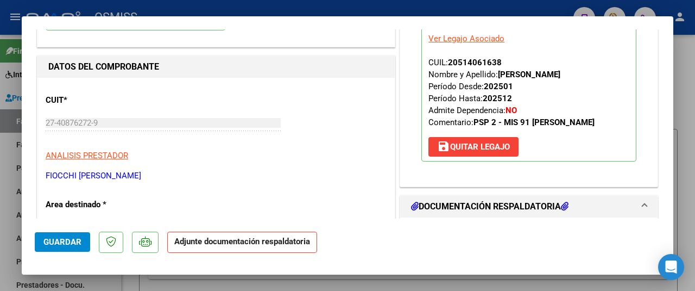
scroll to position [163, 0]
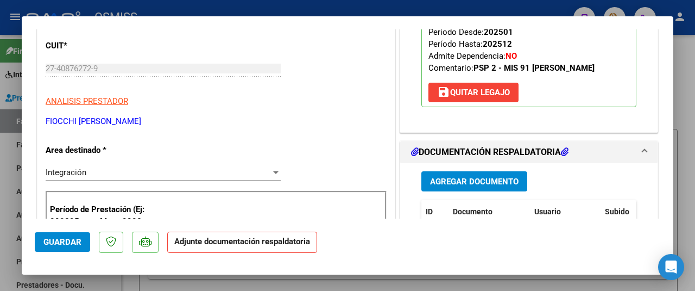
click at [463, 186] on span "Agregar Documento" at bounding box center [474, 182] width 89 height 10
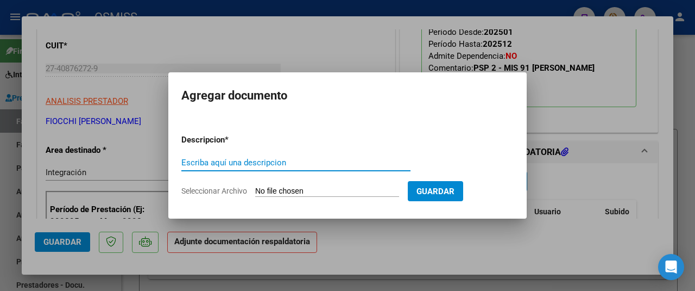
click at [307, 189] on input "Seleccionar Archivo" at bounding box center [327, 191] width 144 height 10
type input "C:\fakepath\asistencia enzo 7-25.pdf"
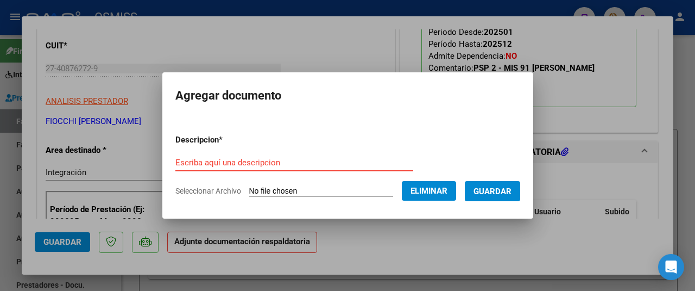
click at [195, 162] on input "Escriba aquí una descripcion" at bounding box center [294, 163] width 238 height 10
type input "as"
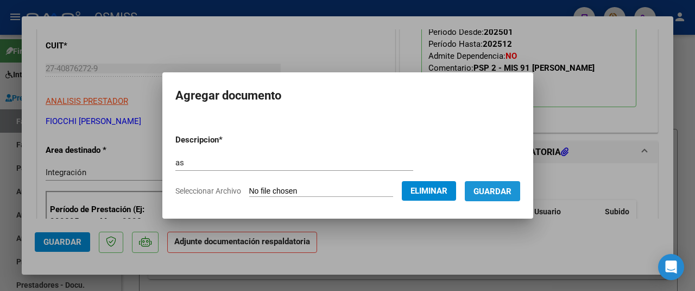
drag, startPoint x: 503, startPoint y: 191, endPoint x: 483, endPoint y: 193, distance: 20.3
click at [503, 191] on span "Guardar" at bounding box center [493, 191] width 38 height 10
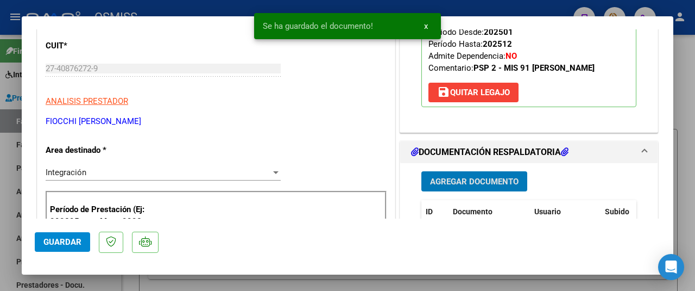
click at [66, 245] on span "Guardar" at bounding box center [62, 242] width 38 height 10
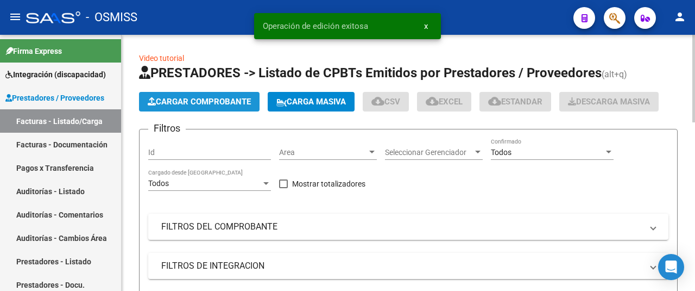
click at [191, 103] on span "Cargar Comprobante" at bounding box center [199, 102] width 103 height 10
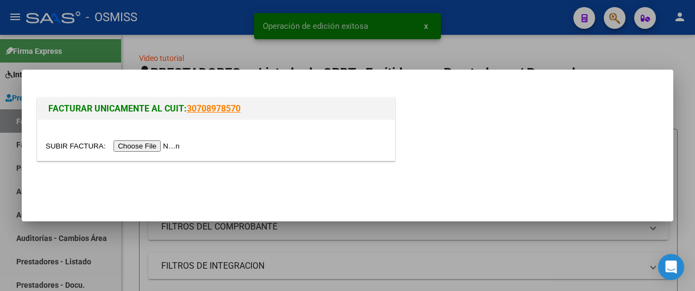
click at [170, 143] on input "file" at bounding box center [114, 145] width 137 height 11
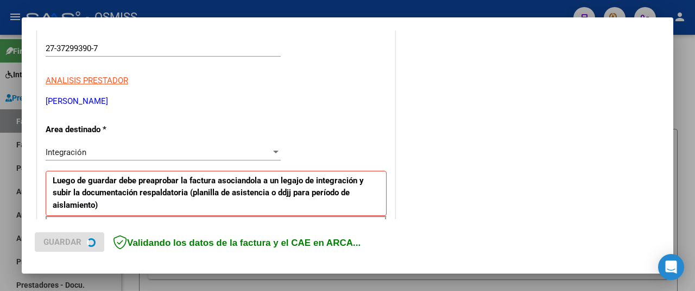
scroll to position [272, 0]
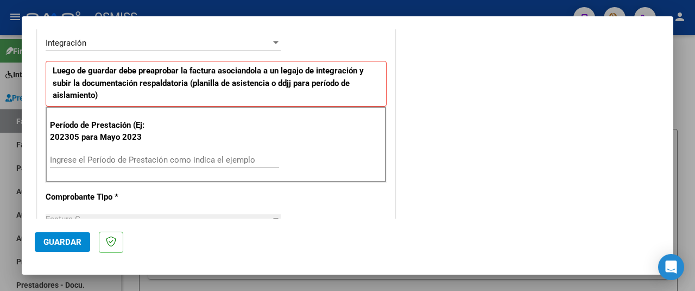
click at [115, 152] on div "Ingrese el Período de Prestación como indica el ejemplo" at bounding box center [164, 160] width 229 height 16
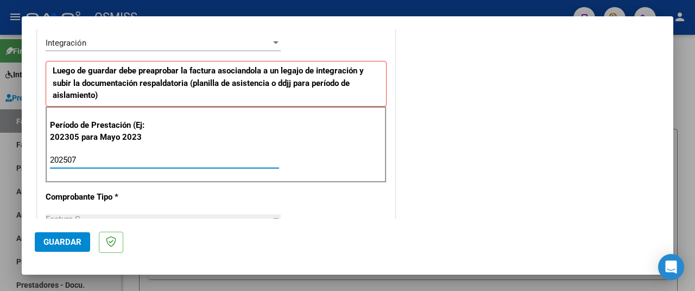
type input "202507"
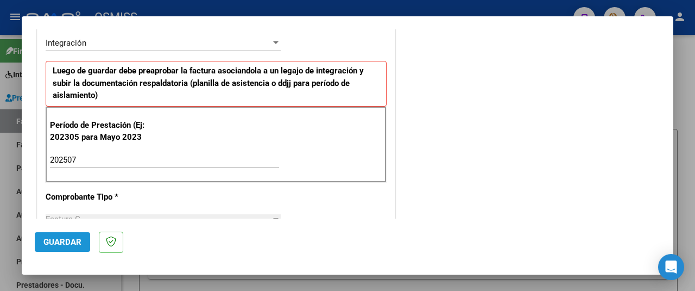
click at [57, 247] on button "Guardar" at bounding box center [62, 242] width 55 height 20
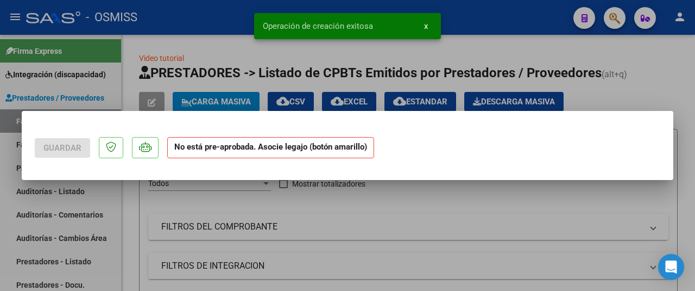
scroll to position [0, 0]
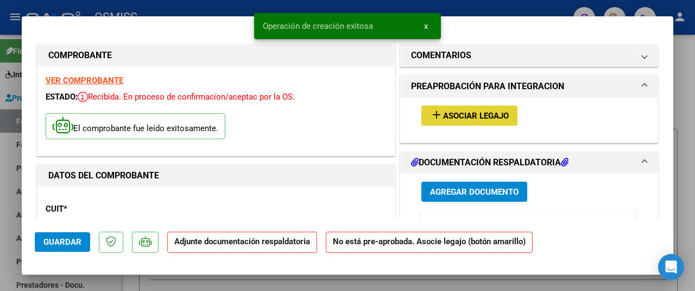
click at [451, 114] on span "Asociar Legajo" at bounding box center [476, 116] width 66 height 10
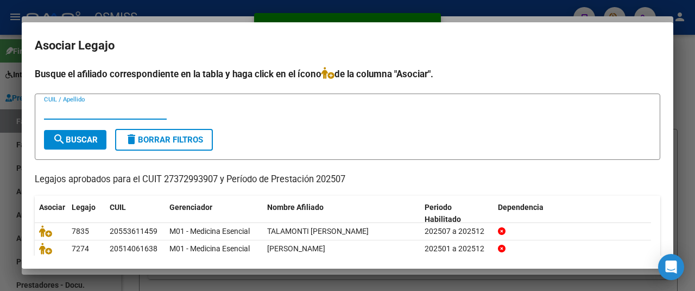
scroll to position [54, 0]
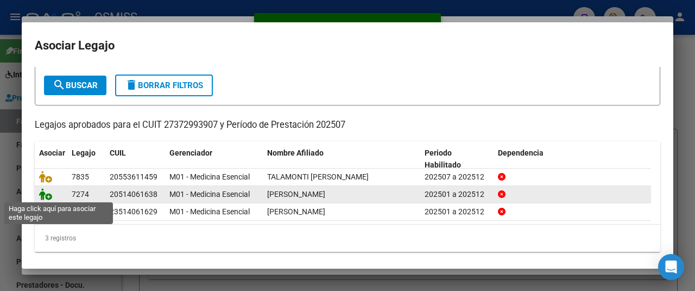
click at [43, 190] on icon at bounding box center [45, 194] width 13 height 12
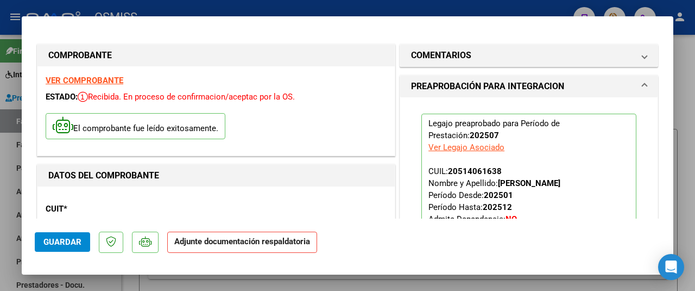
scroll to position [163, 0]
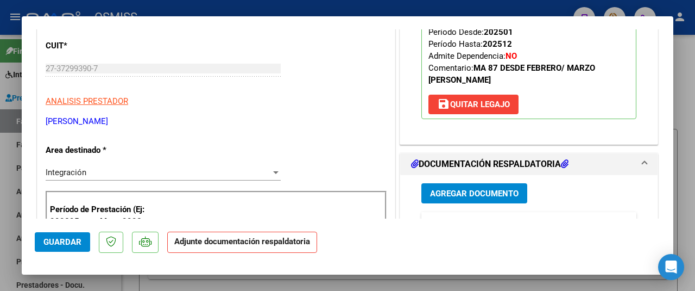
click at [472, 196] on span "Agregar Documento" at bounding box center [474, 194] width 89 height 10
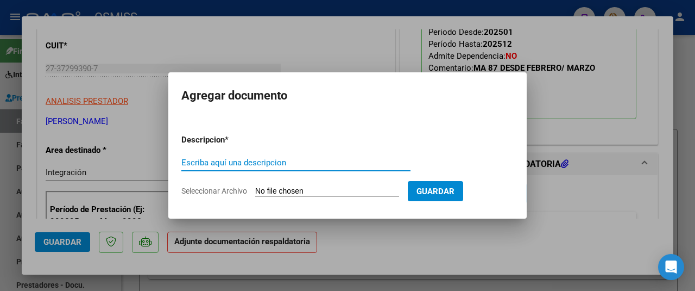
click at [294, 187] on input "Seleccionar Archivo" at bounding box center [327, 191] width 144 height 10
type input "C:\fakepath\ASISTENCIA ENZO POLINARI.pdf"
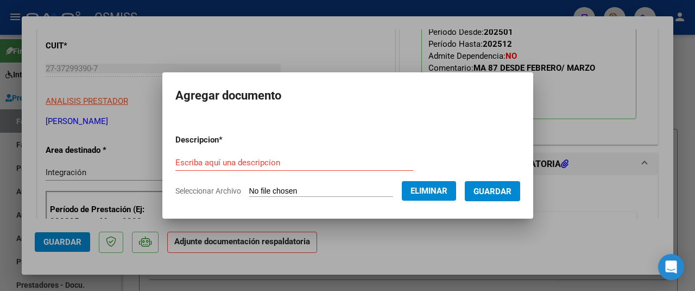
click at [192, 158] on input "Escriba aquí una descripcion" at bounding box center [294, 163] width 238 height 10
type input "as"
click at [507, 186] on span "Guardar" at bounding box center [493, 191] width 38 height 10
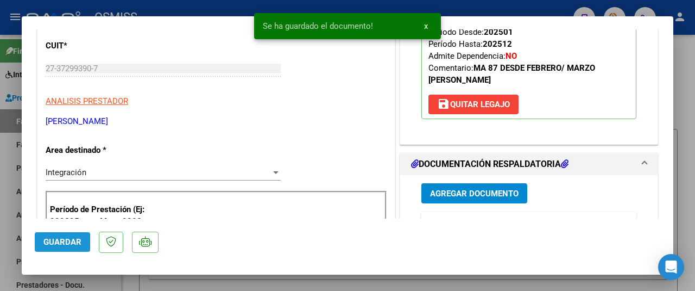
click at [42, 246] on button "Guardar" at bounding box center [62, 242] width 55 height 20
type input "$ 0,00"
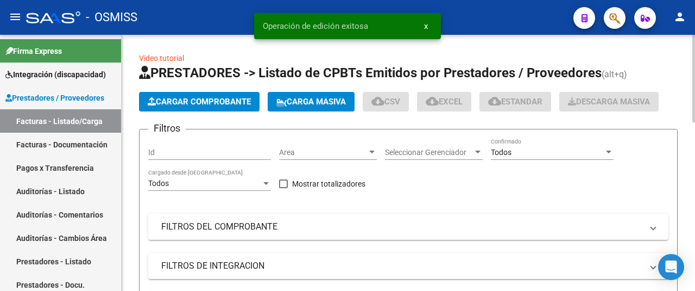
click at [195, 104] on span "Cargar Comprobante" at bounding box center [199, 102] width 103 height 10
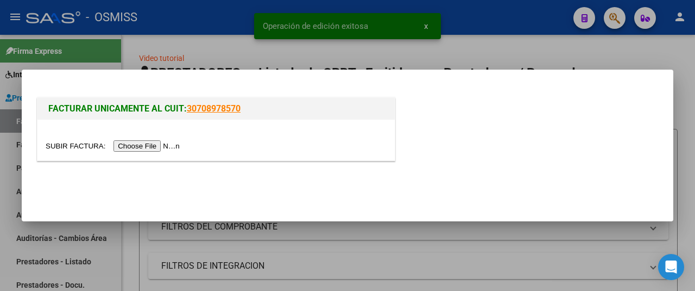
click at [179, 144] on input "file" at bounding box center [114, 145] width 137 height 11
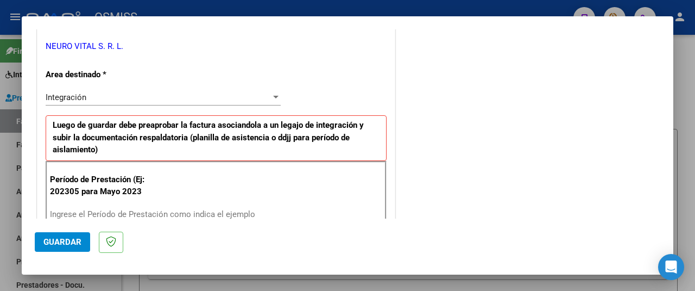
scroll to position [326, 0]
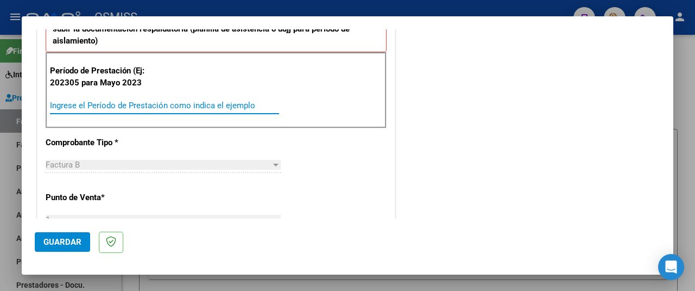
click at [130, 103] on input "Ingrese el Período de Prestación como indica el ejemplo" at bounding box center [164, 106] width 229 height 10
type input "202507"
click at [54, 241] on span "Guardar" at bounding box center [62, 242] width 38 height 10
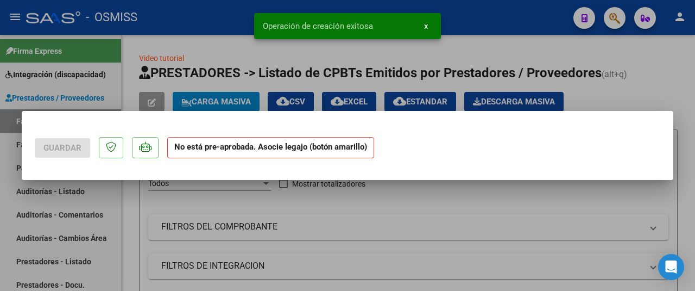
scroll to position [0, 0]
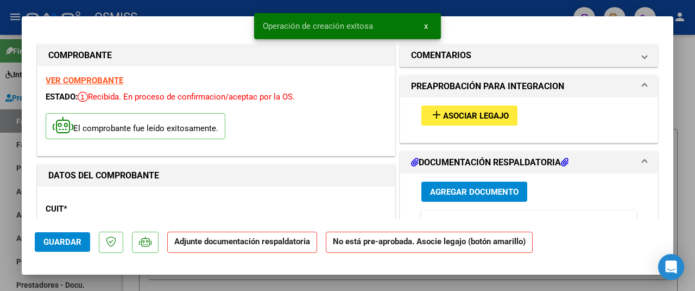
click at [467, 111] on span "Asociar Legajo" at bounding box center [476, 116] width 66 height 10
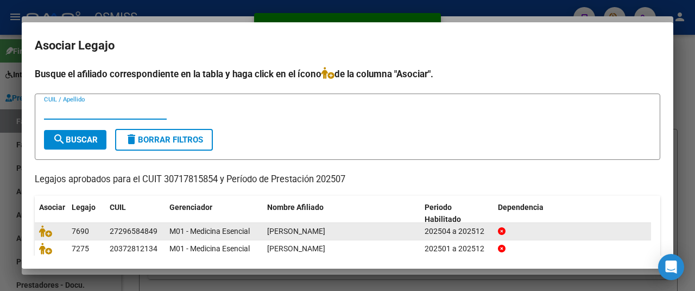
scroll to position [40, 0]
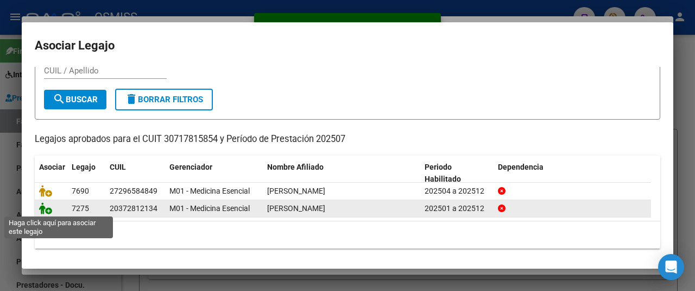
click at [44, 206] on icon at bounding box center [45, 208] width 13 height 12
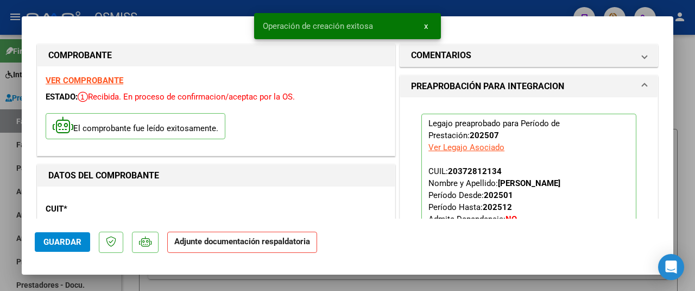
scroll to position [163, 0]
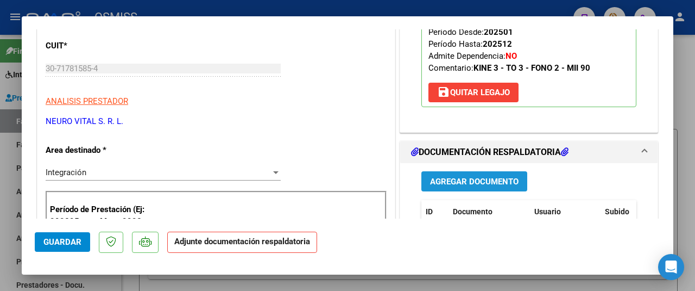
click at [479, 186] on button "Agregar Documento" at bounding box center [475, 181] width 106 height 20
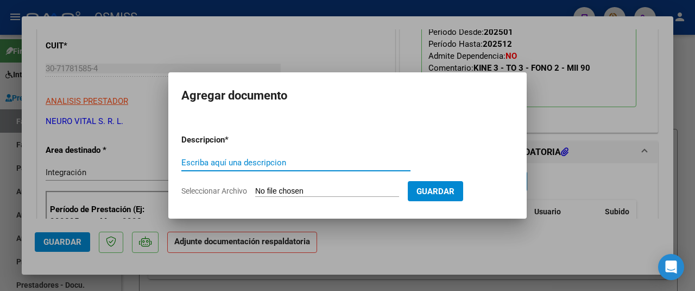
click at [327, 192] on input "Seleccionar Archivo" at bounding box center [327, 191] width 144 height 10
type input "C:\fakepath\PLATERO, BORIS asistencia julio 2025.pdf"
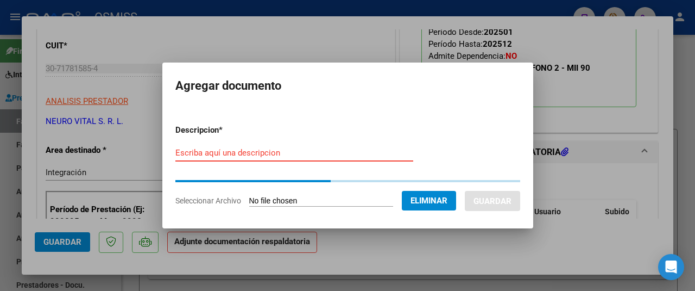
click at [195, 149] on input "Escriba aquí una descripcion" at bounding box center [294, 153] width 238 height 10
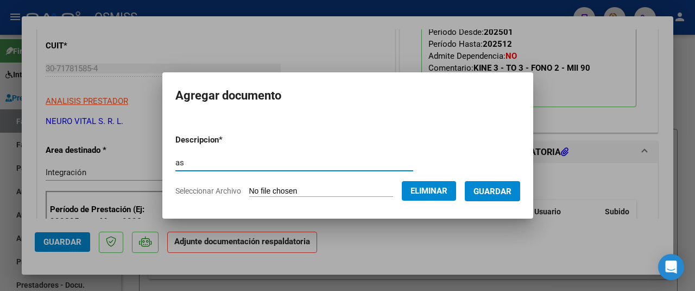
type input "as"
click at [512, 189] on span "Guardar" at bounding box center [493, 191] width 38 height 10
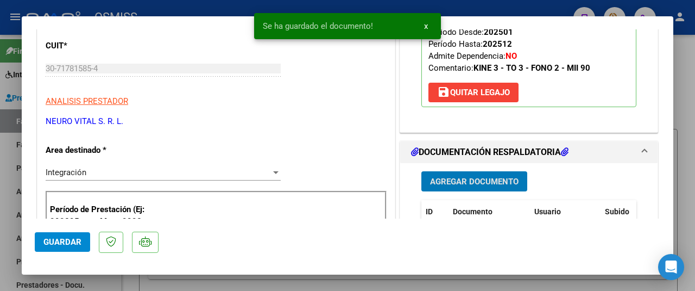
click at [68, 242] on span "Guardar" at bounding box center [62, 242] width 38 height 10
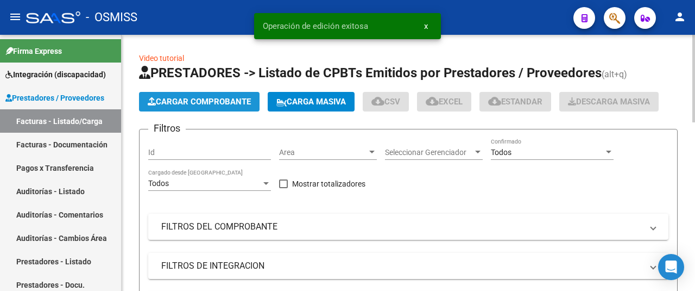
click at [204, 99] on span "Cargar Comprobante" at bounding box center [199, 102] width 103 height 10
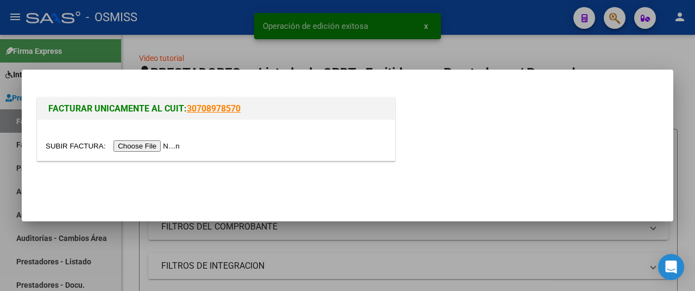
click at [173, 148] on input "file" at bounding box center [114, 145] width 137 height 11
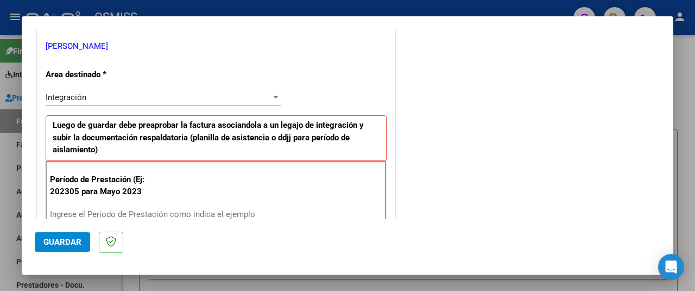
scroll to position [326, 0]
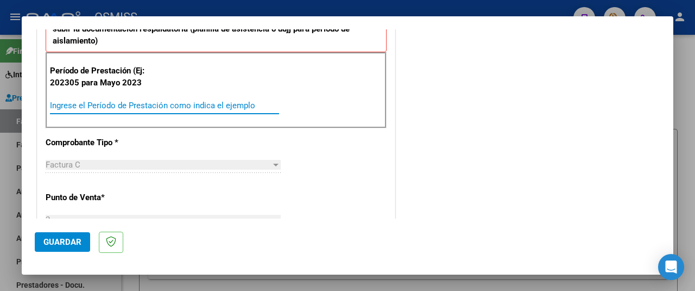
click at [108, 101] on input "Ingrese el Período de Prestación como indica el ejemplo" at bounding box center [164, 106] width 229 height 10
type input "202507"
click at [68, 240] on span "Guardar" at bounding box center [62, 242] width 38 height 10
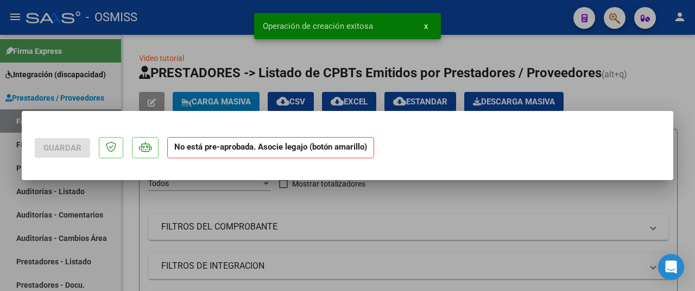
scroll to position [0, 0]
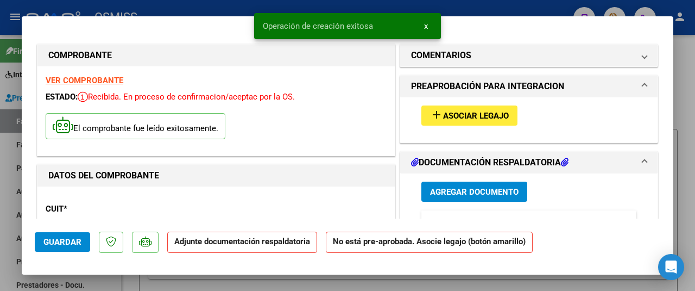
click at [447, 115] on span "Asociar Legajo" at bounding box center [476, 116] width 66 height 10
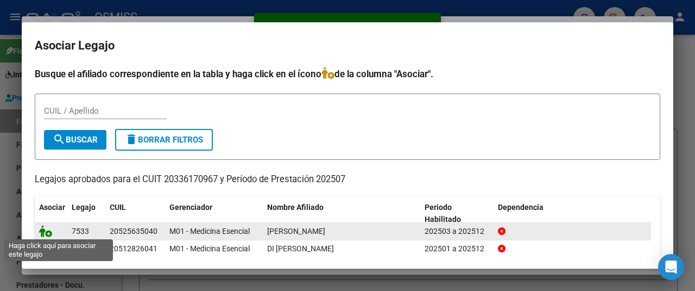
click at [49, 228] on icon at bounding box center [45, 231] width 13 height 12
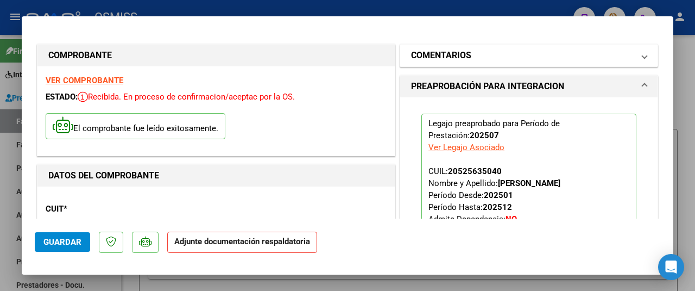
click at [434, 48] on mat-expansion-panel-header "COMENTARIOS" at bounding box center [529, 56] width 258 height 22
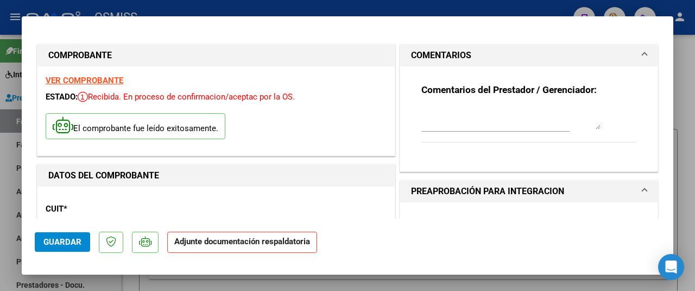
click at [438, 111] on textarea at bounding box center [511, 119] width 179 height 22
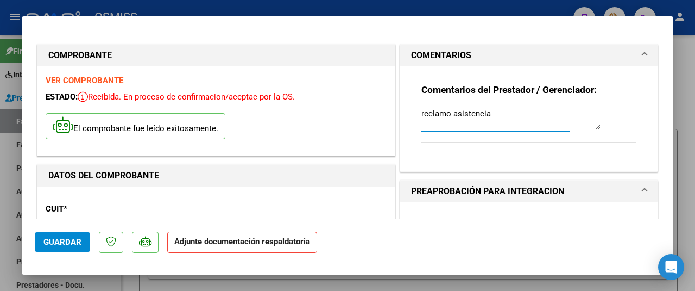
type textarea "reclamo asistencia"
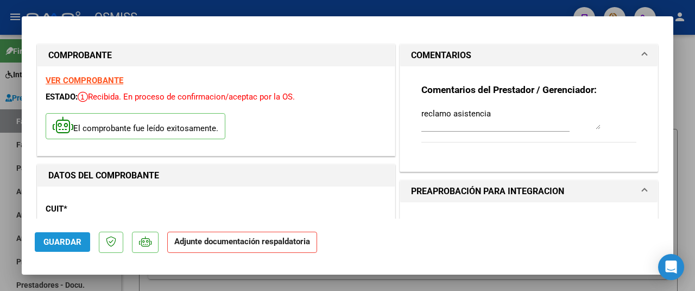
click at [77, 236] on button "Guardar" at bounding box center [62, 242] width 55 height 20
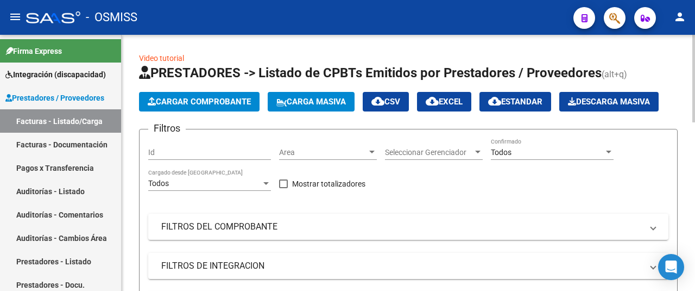
click at [201, 100] on span "Cargar Comprobante" at bounding box center [199, 102] width 103 height 10
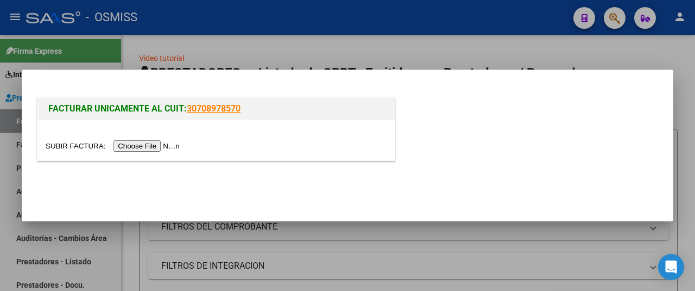
click at [161, 148] on input "file" at bounding box center [114, 145] width 137 height 11
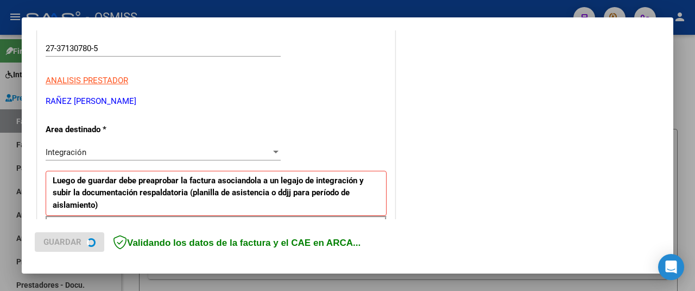
scroll to position [272, 0]
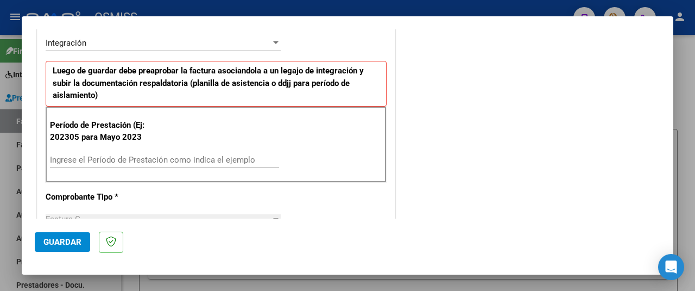
click at [134, 164] on div "Ingrese el Período de Prestación como indica el ejemplo" at bounding box center [164, 160] width 229 height 16
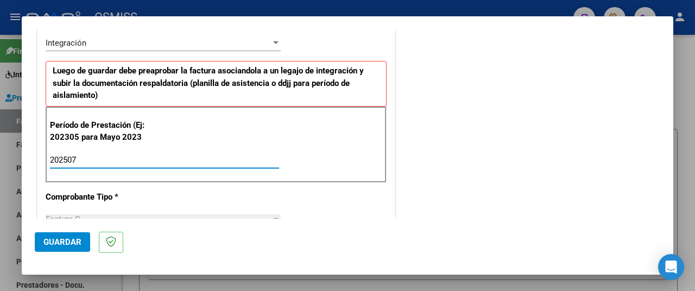
type input "202507"
click at [79, 237] on span "Guardar" at bounding box center [62, 242] width 38 height 10
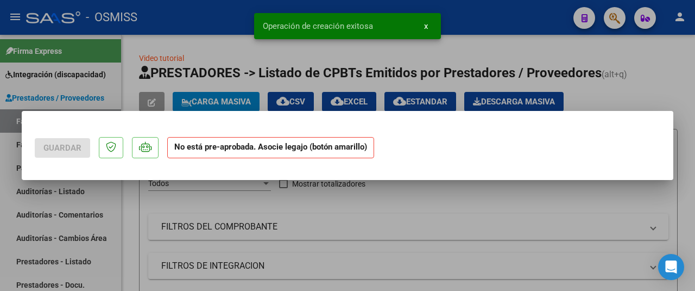
scroll to position [0, 0]
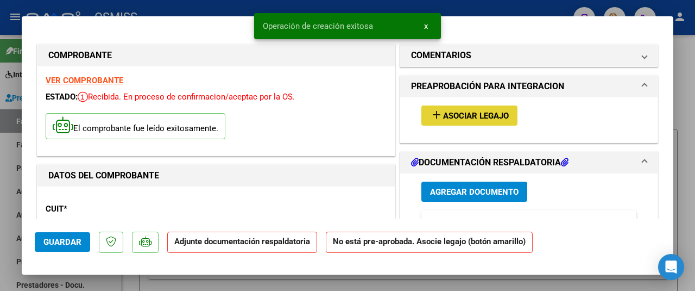
click at [484, 120] on span "Asociar Legajo" at bounding box center [476, 116] width 66 height 10
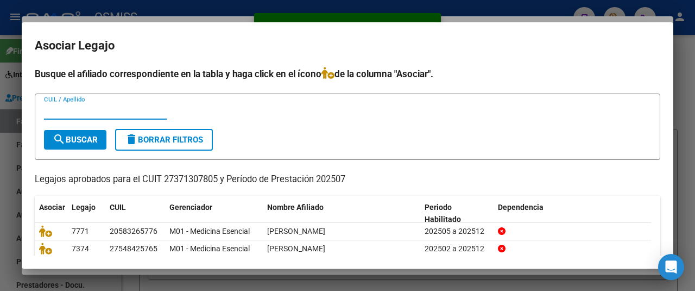
scroll to position [40, 0]
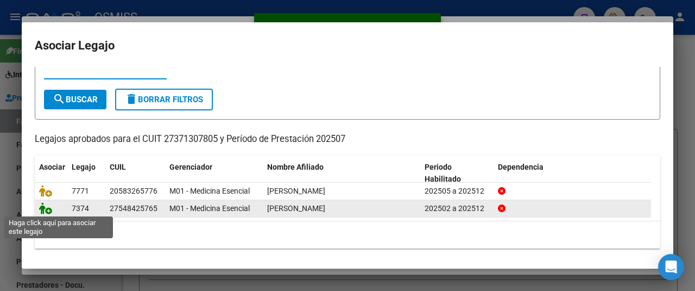
click at [47, 206] on icon at bounding box center [45, 208] width 13 height 12
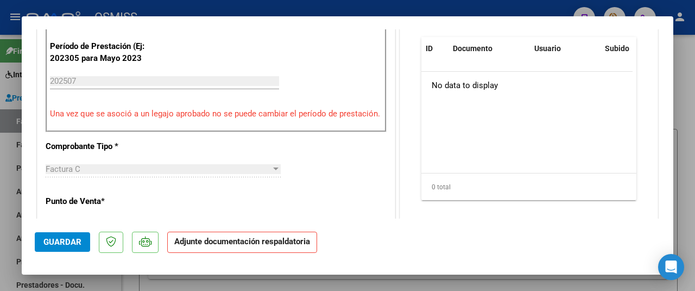
scroll to position [217, 0]
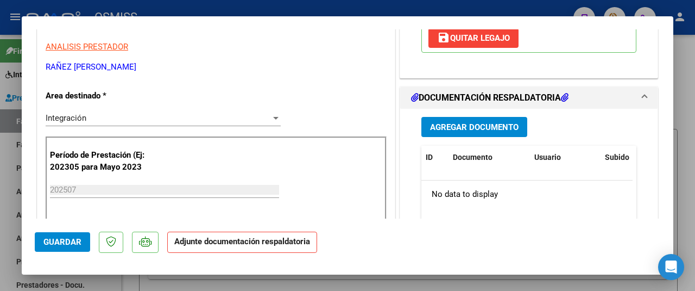
click at [481, 128] on span "Agregar Documento" at bounding box center [474, 127] width 89 height 10
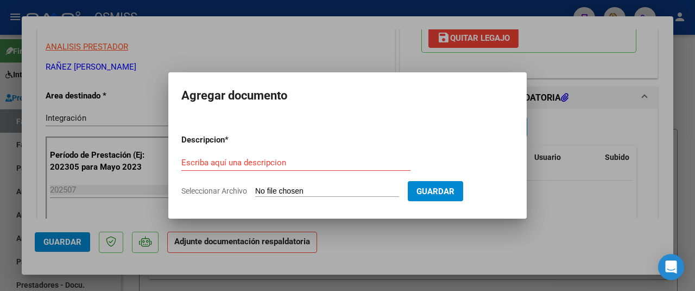
click at [318, 190] on input "Seleccionar Archivo" at bounding box center [327, 191] width 144 height 10
type input "C:\fakepath\Asistencia julio Mili.pdf"
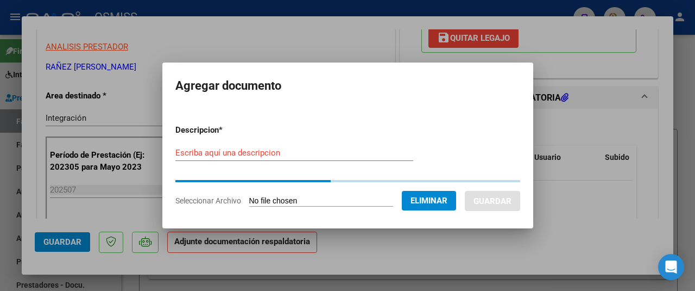
click at [198, 153] on input "Escriba aquí una descripcion" at bounding box center [294, 153] width 238 height 10
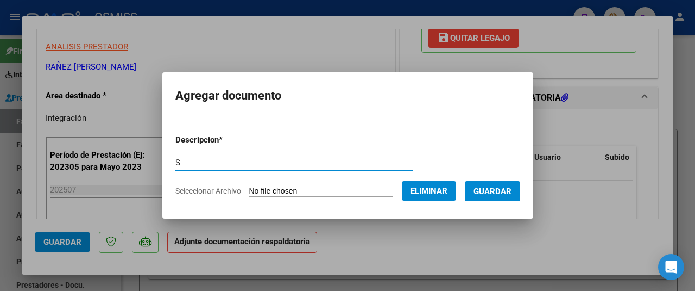
type input "S"
click at [490, 195] on span "Guardar" at bounding box center [493, 191] width 38 height 10
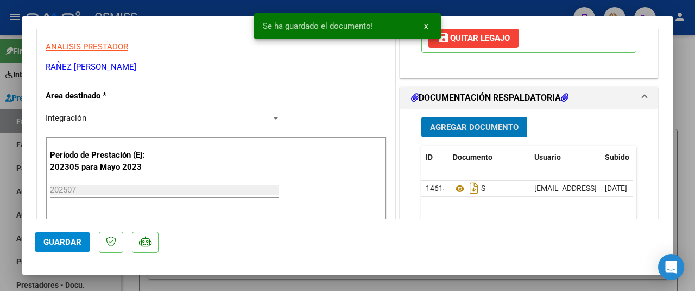
click at [58, 237] on span "Guardar" at bounding box center [62, 242] width 38 height 10
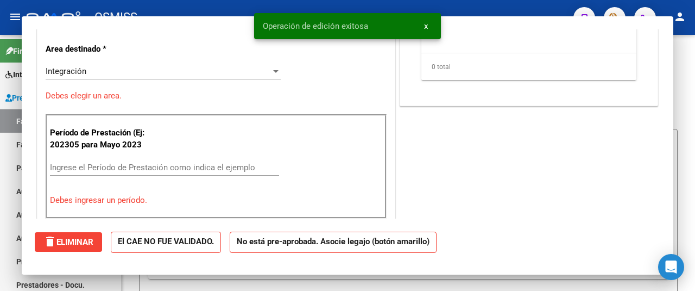
scroll to position [0, 0]
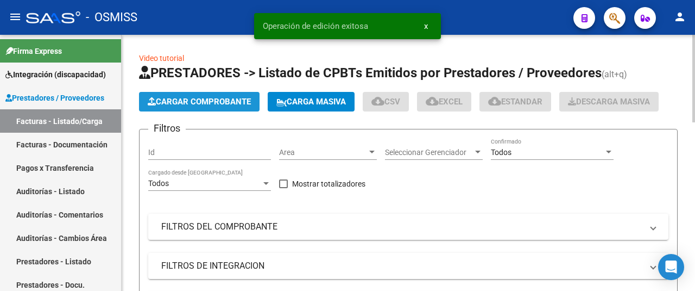
click at [174, 98] on span "Cargar Comprobante" at bounding box center [199, 102] width 103 height 10
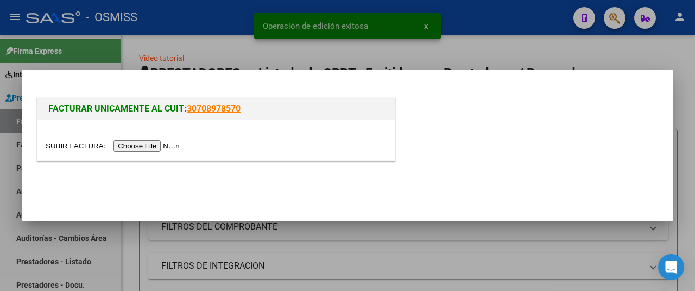
click at [159, 145] on input "file" at bounding box center [114, 145] width 137 height 11
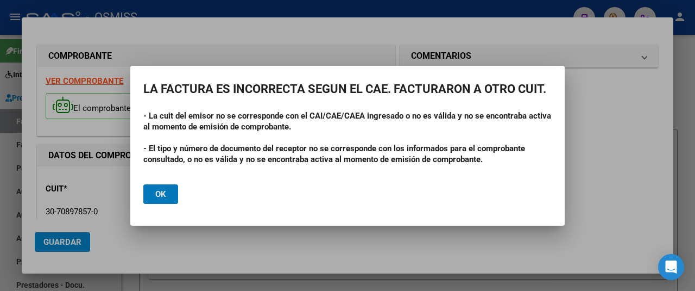
click at [159, 203] on button "Ok" at bounding box center [160, 194] width 35 height 20
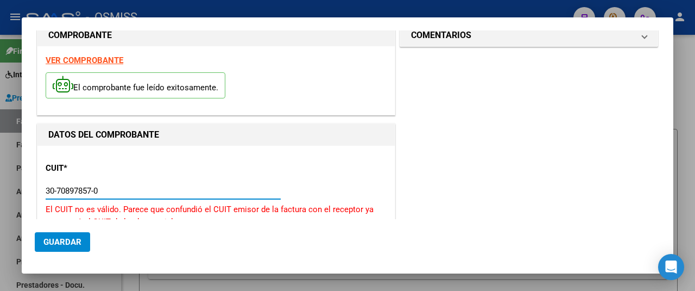
scroll to position [37, 0]
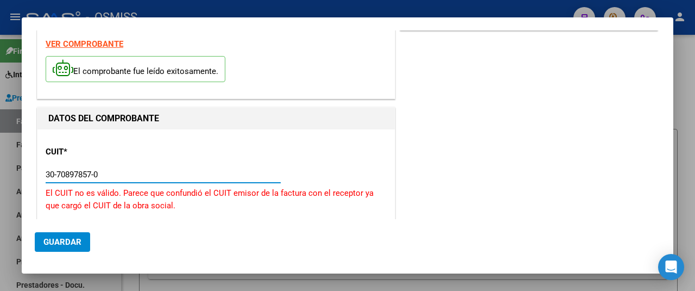
drag, startPoint x: 110, startPoint y: 215, endPoint x: 39, endPoint y: 215, distance: 70.6
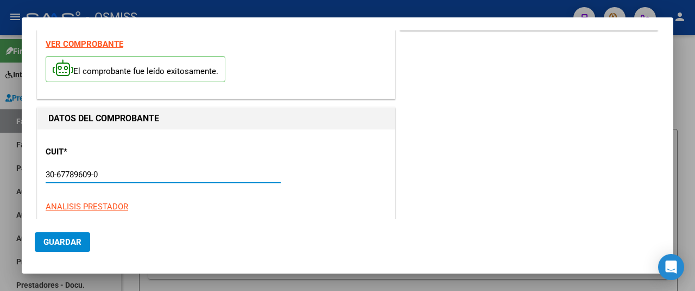
drag, startPoint x: 115, startPoint y: 171, endPoint x: 64, endPoint y: 164, distance: 51.6
click at [64, 164] on div "CUIT * 30-67789609-0 Ingresar CUIT ANALISIS PRESTADOR OBRA SOCIAL DE CAPATACES …" at bounding box center [216, 185] width 341 height 96
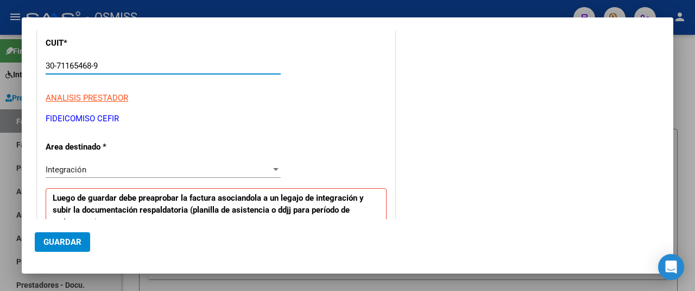
scroll to position [309, 0]
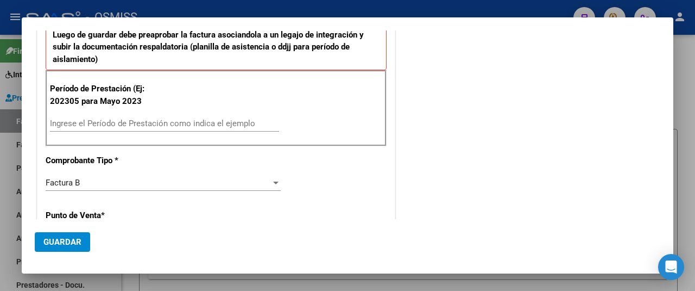
type input "30-71165468-9"
click at [118, 118] on input "Ingrese el Período de Prestación como indica el ejemplo" at bounding box center [164, 123] width 229 height 10
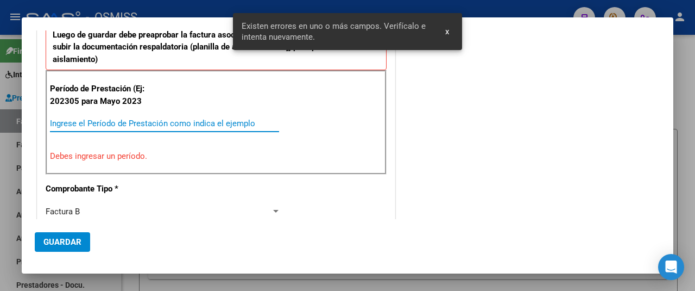
scroll to position [294, 0]
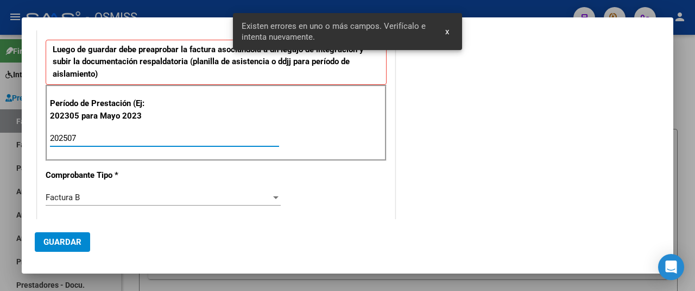
type input "202507"
click at [66, 241] on span "Guardar" at bounding box center [62, 242] width 38 height 10
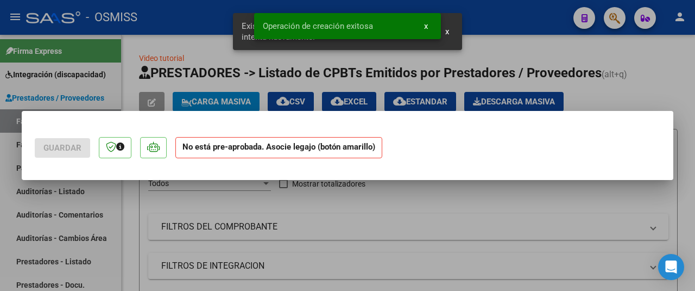
scroll to position [0, 0]
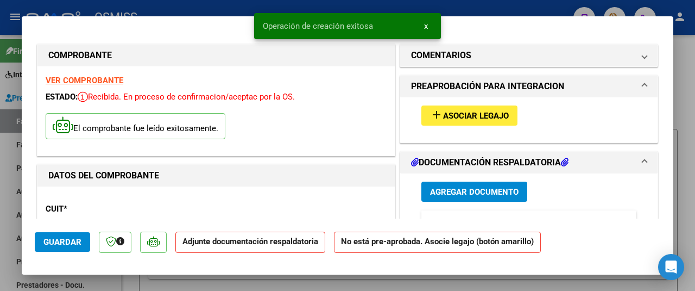
click at [453, 117] on span "Asociar Legajo" at bounding box center [476, 116] width 66 height 10
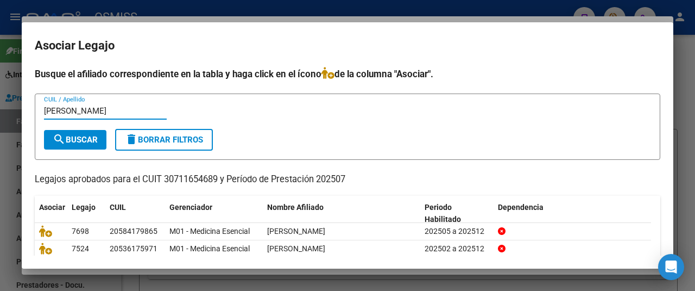
type input "PEREZ L"
click at [90, 138] on span "search Buscar" at bounding box center [75, 140] width 45 height 10
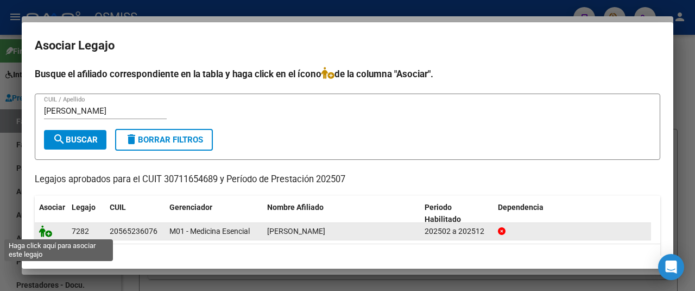
click at [45, 235] on icon at bounding box center [45, 231] width 13 height 12
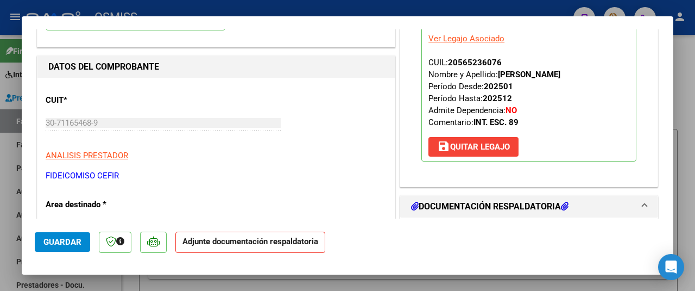
scroll to position [217, 0]
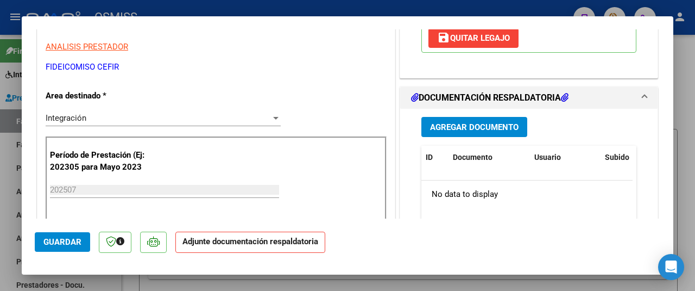
click at [451, 129] on span "Agregar Documento" at bounding box center [474, 127] width 89 height 10
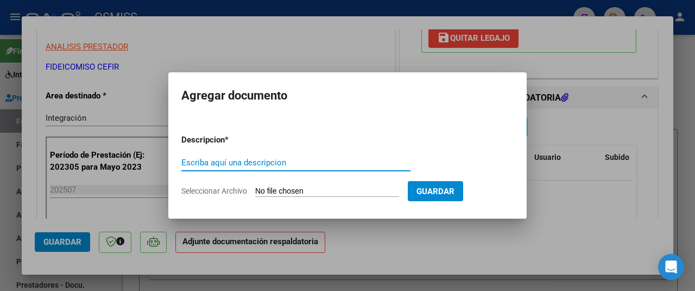
click at [305, 192] on input "Seleccionar Archivo" at bounding box center [327, 191] width 144 height 10
type input "C:\fakepath\SAIE ASISTENCIA.pdf"
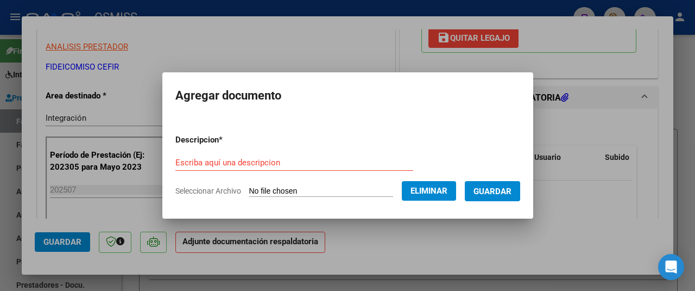
click at [190, 155] on div "Escriba aquí una descripcion" at bounding box center [294, 162] width 238 height 16
type input "AS"
click at [503, 198] on button "Guardar" at bounding box center [492, 191] width 55 height 20
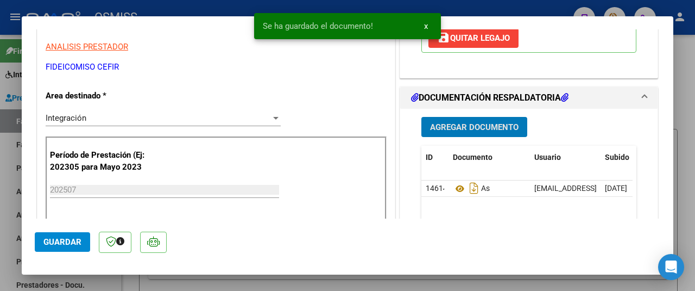
click at [41, 243] on button "Guardar" at bounding box center [62, 242] width 55 height 20
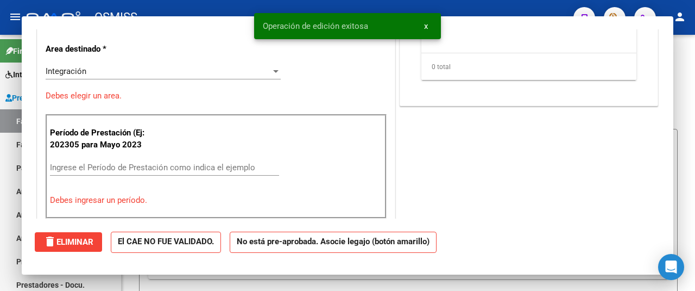
scroll to position [0, 0]
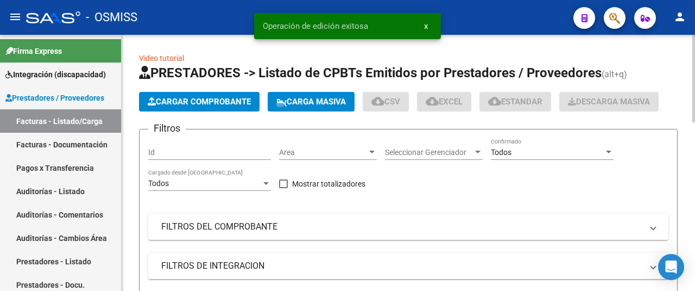
click at [178, 95] on button "Cargar Comprobante" at bounding box center [199, 102] width 121 height 20
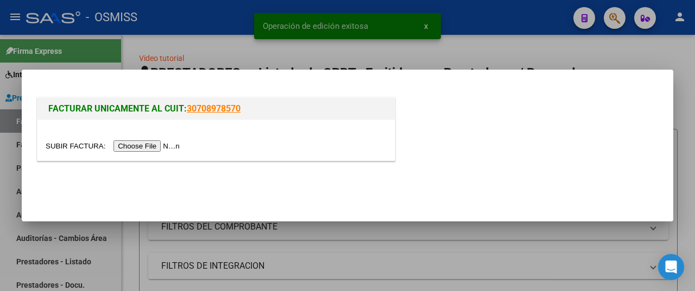
click at [160, 153] on div at bounding box center [215, 140] width 357 height 41
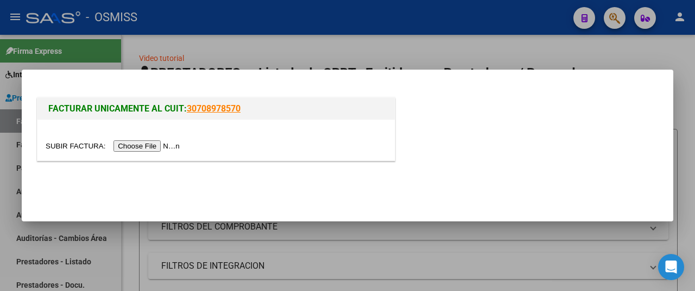
click at [159, 147] on input "file" at bounding box center [114, 145] width 137 height 11
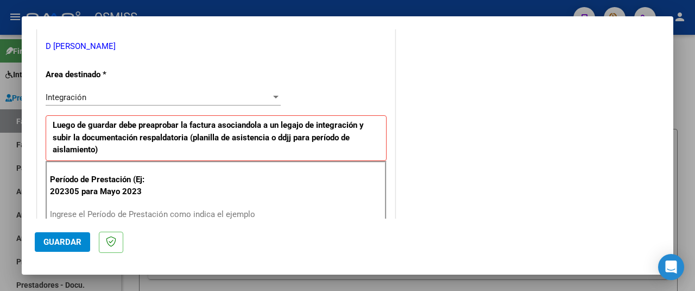
scroll to position [272, 0]
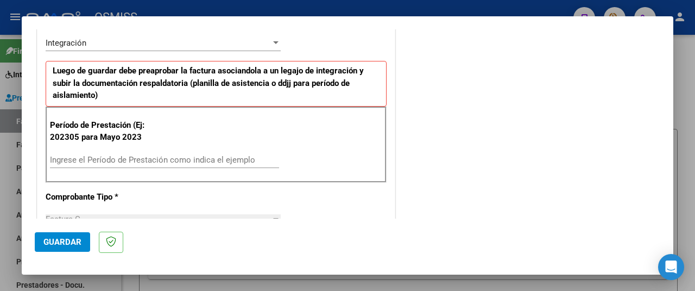
click at [118, 155] on input "Ingrese el Período de Prestación como indica el ejemplo" at bounding box center [164, 160] width 229 height 10
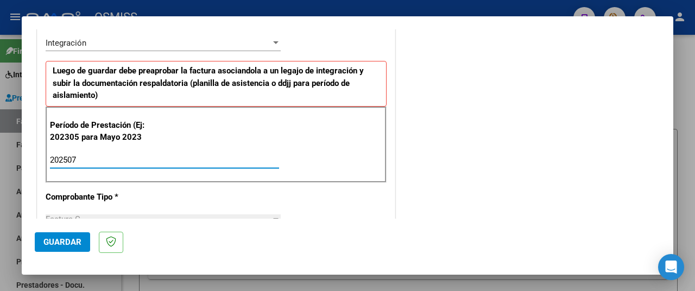
type input "202507"
click at [59, 237] on span "Guardar" at bounding box center [62, 242] width 38 height 10
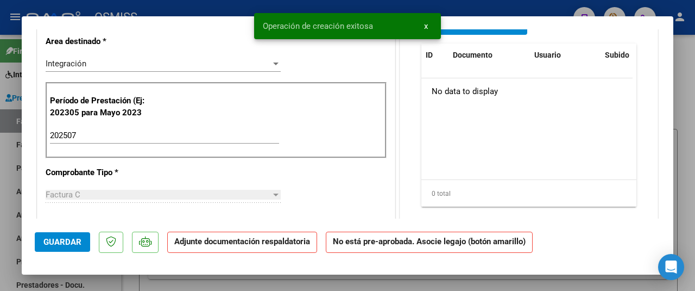
scroll to position [0, 0]
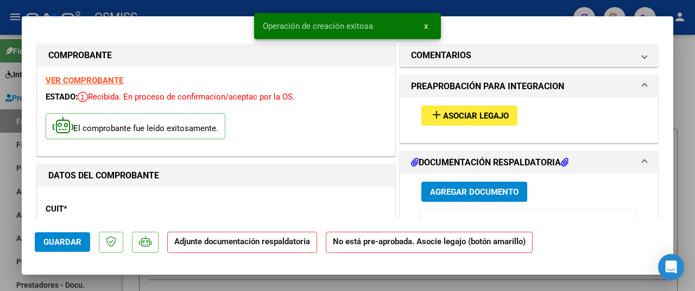
click at [469, 112] on span "Asociar Legajo" at bounding box center [476, 116] width 66 height 10
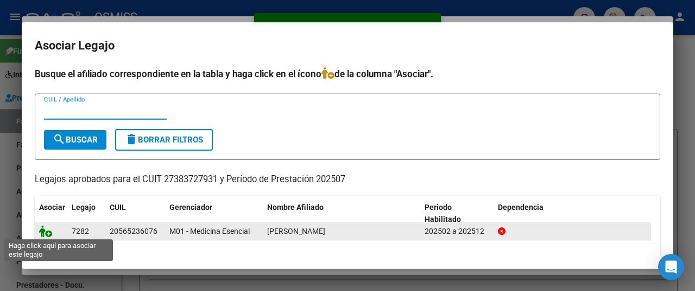
click at [42, 232] on icon at bounding box center [45, 231] width 13 height 12
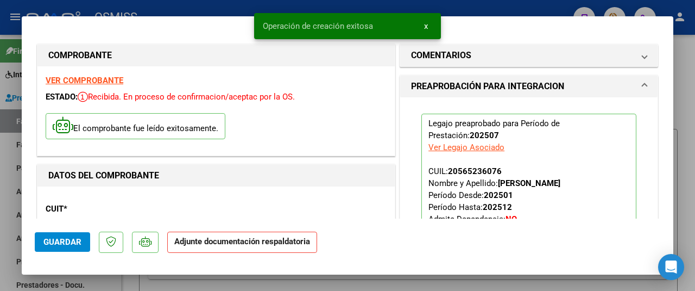
scroll to position [163, 0]
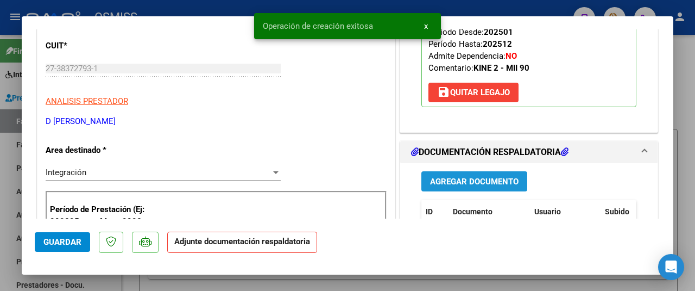
click at [463, 180] on span "Agregar Documento" at bounding box center [474, 182] width 89 height 10
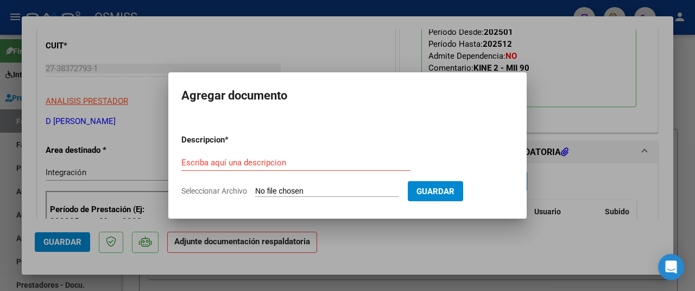
click at [288, 189] on input "Seleccionar Archivo" at bounding box center [327, 191] width 144 height 10
type input "C:\fakepath\asistencias Perez lautaro.pdf"
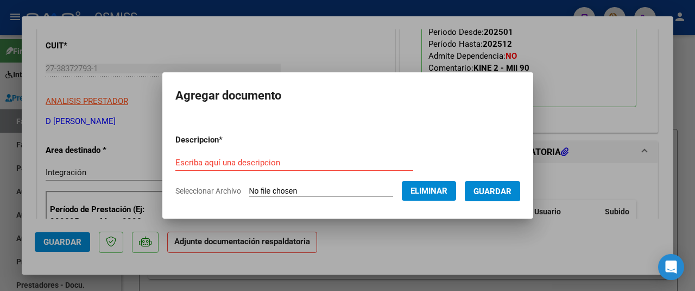
click at [184, 154] on div "Escriba aquí una descripcion" at bounding box center [294, 162] width 238 height 16
type input "AS"
click at [490, 192] on span "Guardar" at bounding box center [493, 191] width 38 height 10
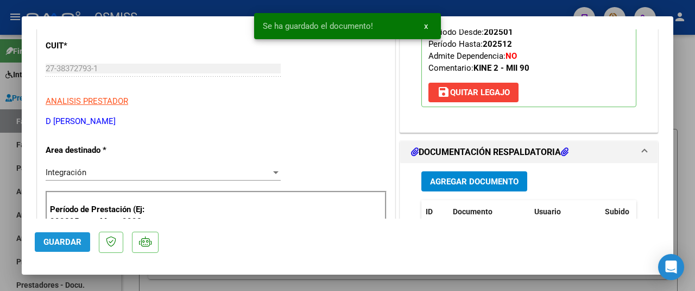
click at [74, 243] on span "Guardar" at bounding box center [62, 242] width 38 height 10
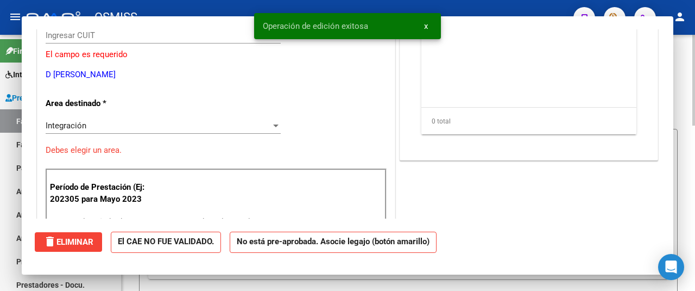
scroll to position [0, 0]
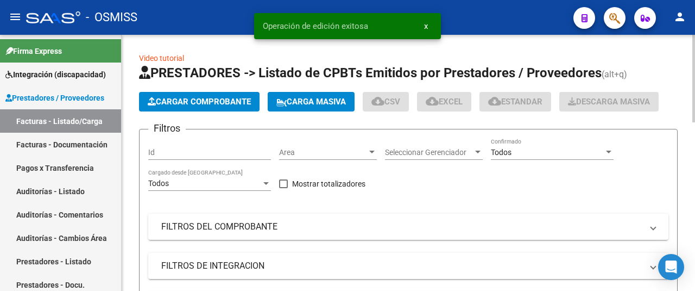
click at [173, 98] on span "Cargar Comprobante" at bounding box center [199, 102] width 103 height 10
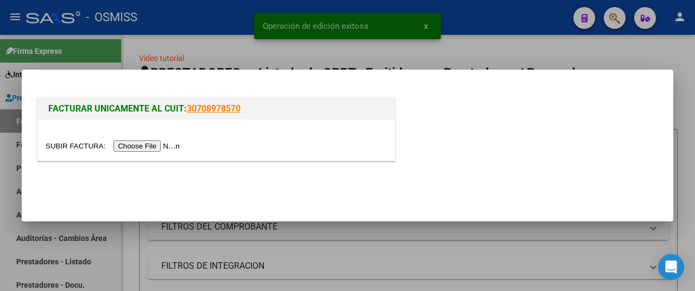
click at [143, 145] on input "file" at bounding box center [114, 145] width 137 height 11
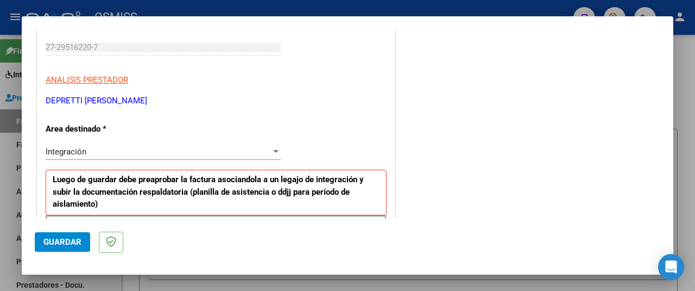
scroll to position [326, 0]
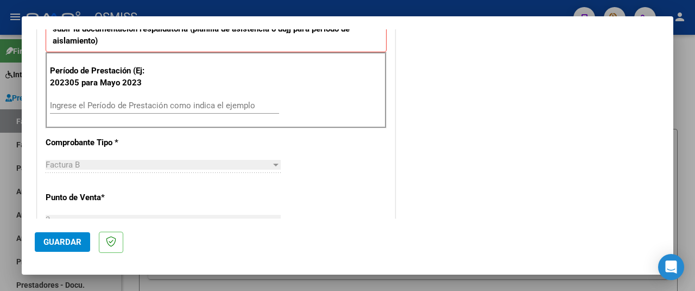
click at [93, 98] on div "Ingrese el Período de Prestación como indica el ejemplo" at bounding box center [164, 105] width 229 height 16
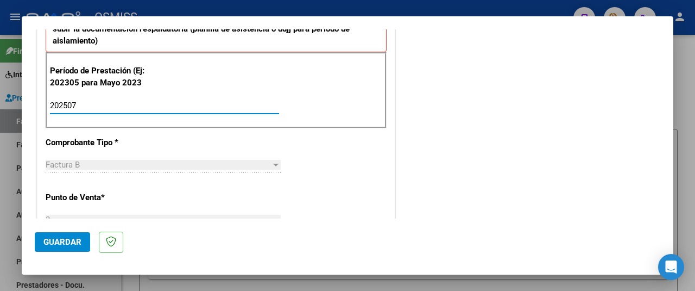
type input "202507"
click at [60, 244] on span "Guardar" at bounding box center [62, 242] width 38 height 10
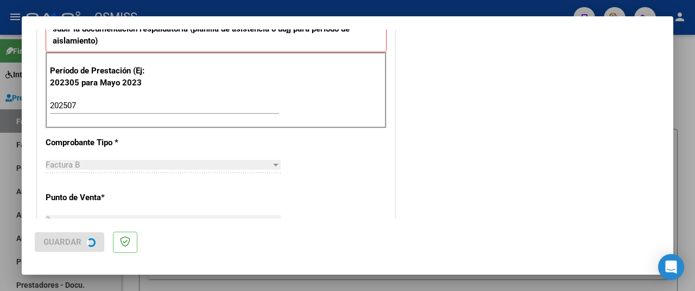
scroll to position [0, 0]
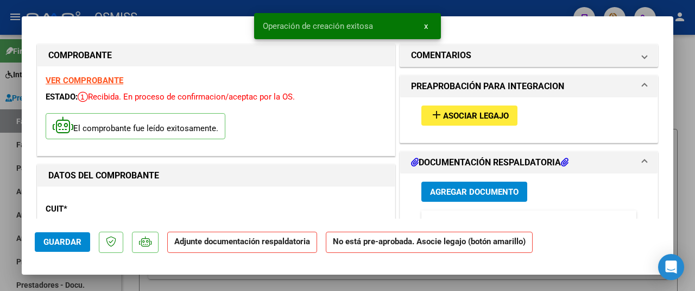
click at [446, 114] on span "Asociar Legajo" at bounding box center [476, 116] width 66 height 10
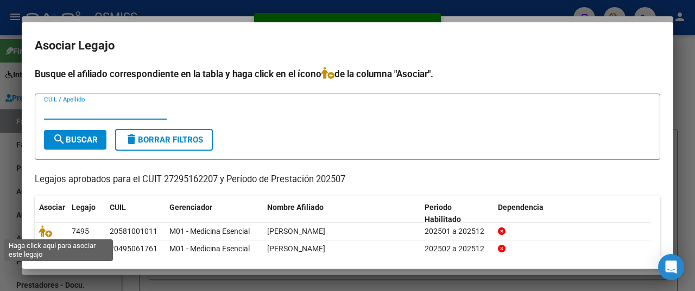
scroll to position [54, 0]
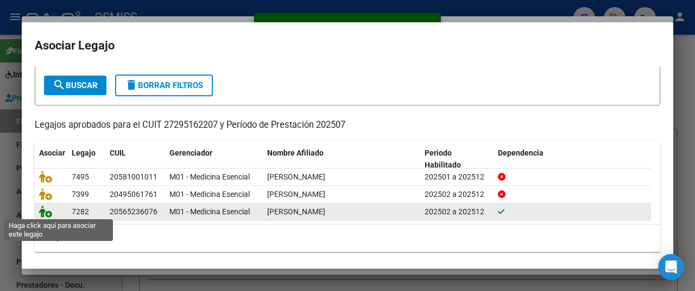
click at [43, 211] on icon at bounding box center [45, 211] width 13 height 12
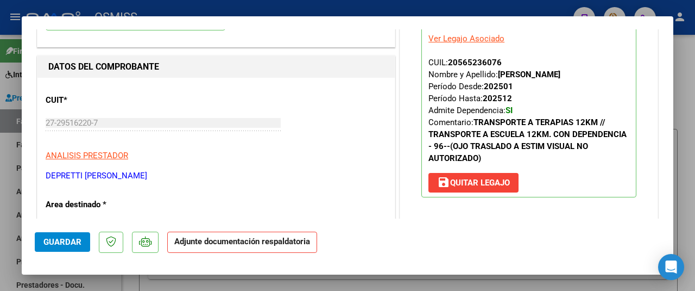
scroll to position [272, 0]
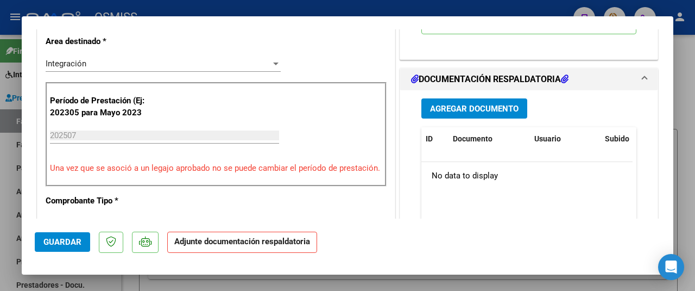
click at [474, 112] on button "Agregar Documento" at bounding box center [475, 108] width 106 height 20
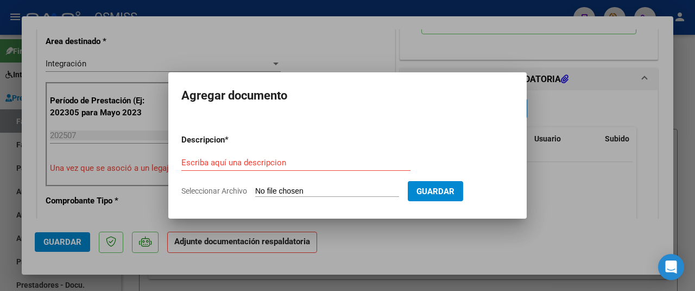
click at [301, 190] on input "Seleccionar Archivo" at bounding box center [327, 191] width 144 height 10
type input "C:\fakepath\CamScanner 04-08-2025 14.23.pdf"
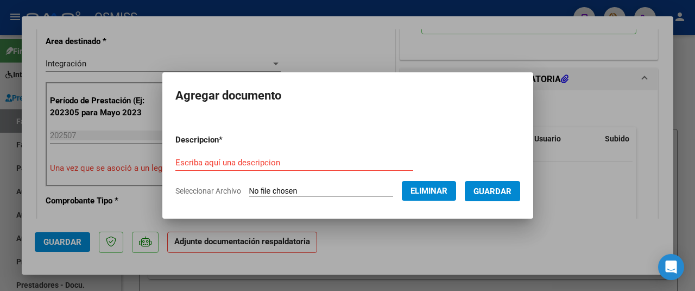
click at [203, 154] on div "Escriba aquí una descripcion" at bounding box center [294, 162] width 238 height 16
type input "AS"
click at [485, 190] on span "Guardar" at bounding box center [493, 191] width 38 height 10
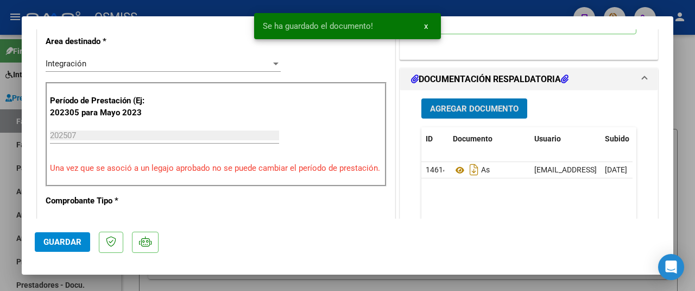
click at [60, 242] on span "Guardar" at bounding box center [62, 242] width 38 height 10
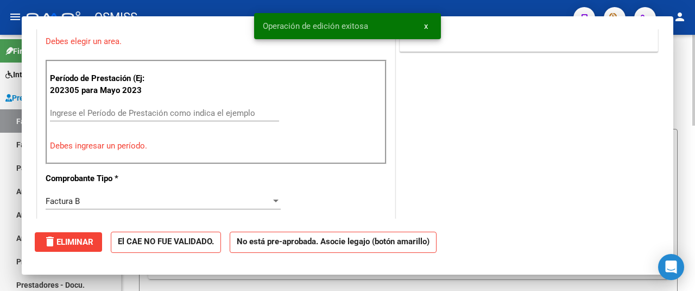
scroll to position [0, 0]
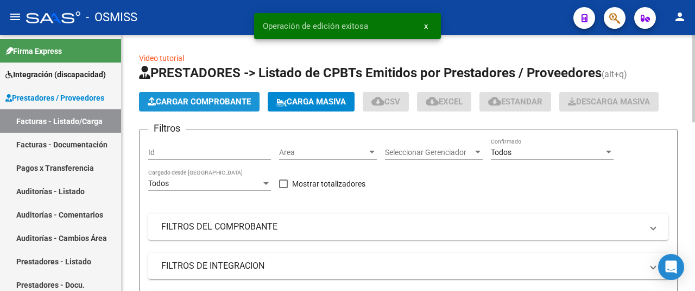
click at [198, 107] on button "Cargar Comprobante" at bounding box center [199, 102] width 121 height 20
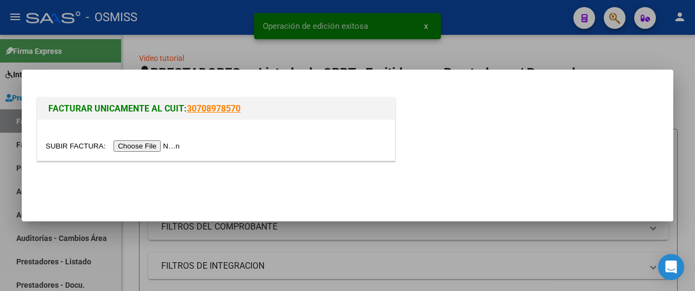
click at [153, 142] on input "file" at bounding box center [114, 145] width 137 height 11
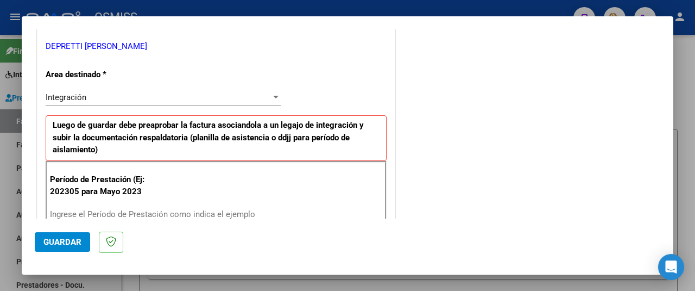
scroll to position [326, 0]
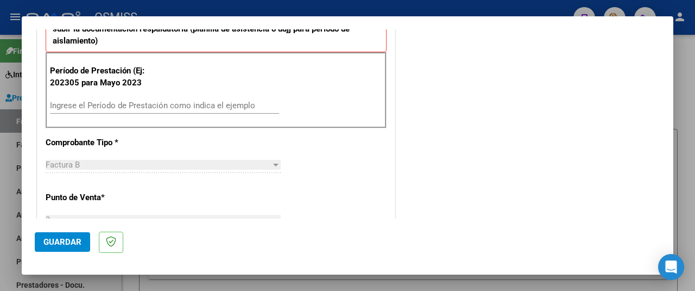
click at [141, 110] on div "Ingrese el Período de Prestación como indica el ejemplo" at bounding box center [164, 105] width 229 height 16
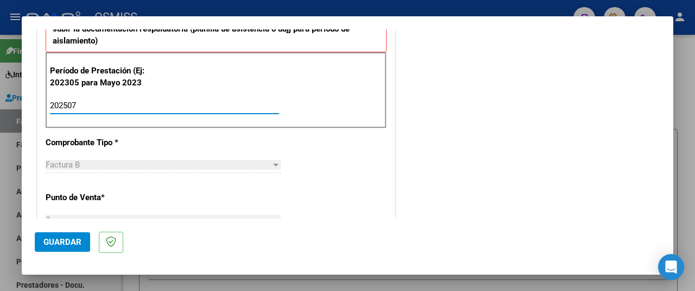
type input "202507"
click at [61, 246] on span "Guardar" at bounding box center [62, 242] width 38 height 10
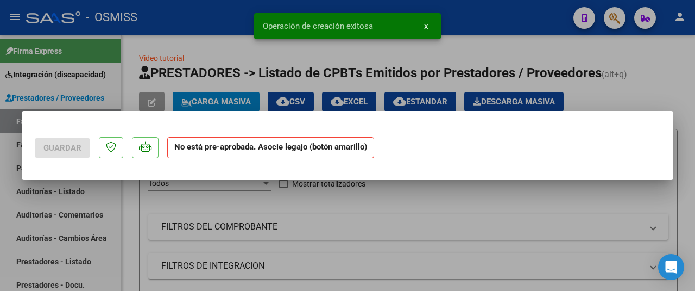
scroll to position [0, 0]
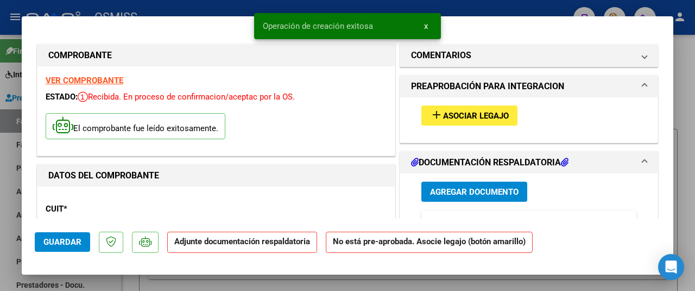
click at [460, 115] on span "Asociar Legajo" at bounding box center [476, 116] width 66 height 10
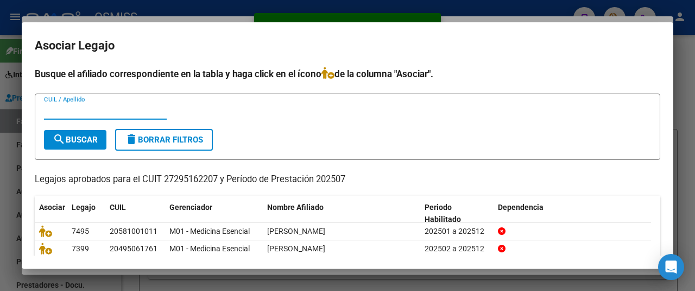
scroll to position [57, 0]
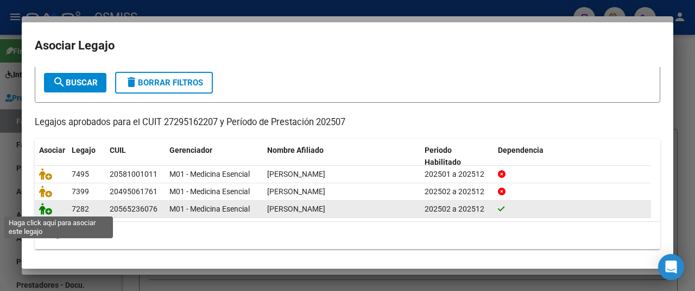
click at [47, 206] on icon at bounding box center [45, 209] width 13 height 12
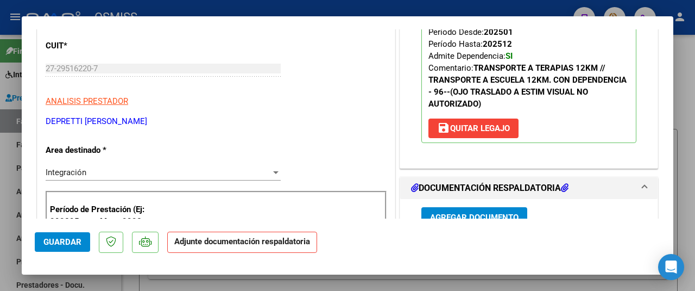
scroll to position [217, 0]
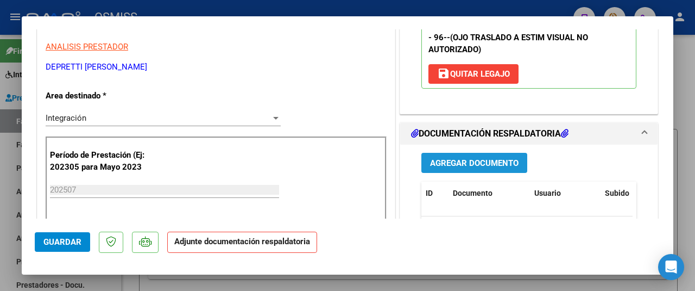
click at [472, 155] on button "Agregar Documento" at bounding box center [475, 163] width 106 height 20
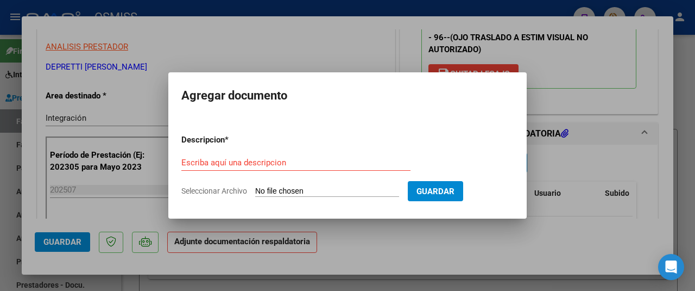
click at [309, 187] on input "Seleccionar Archivo" at bounding box center [327, 191] width 144 height 10
type input "C:\fakepath\CamScanner 04-08-2025 13.57.pdf"
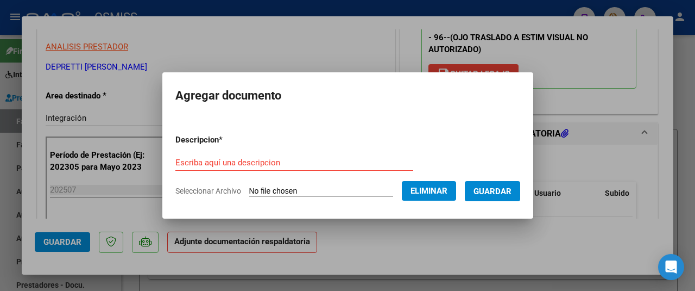
click at [200, 154] on form "Descripcion * Escriba aquí una descripcion Seleccionar Archivo Eliminar Guardar" at bounding box center [347, 165] width 345 height 79
click at [201, 161] on input "Escriba aquí una descripcion" at bounding box center [294, 163] width 238 height 10
type input "AS"
click at [504, 198] on button "Guardar" at bounding box center [492, 191] width 55 height 20
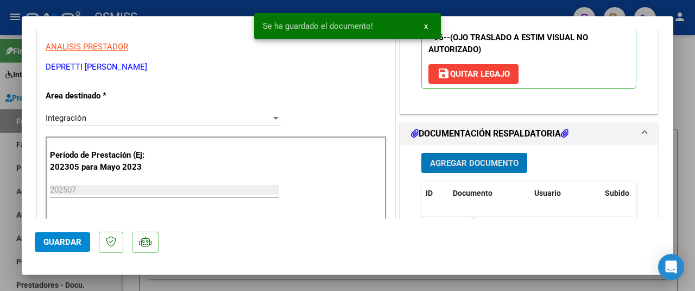
click at [68, 244] on span "Guardar" at bounding box center [62, 242] width 38 height 10
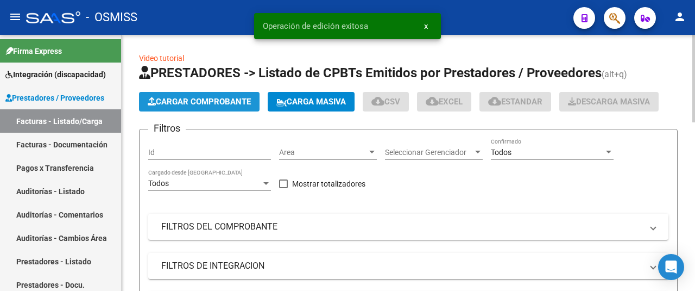
click at [213, 101] on span "Cargar Comprobante" at bounding box center [199, 102] width 103 height 10
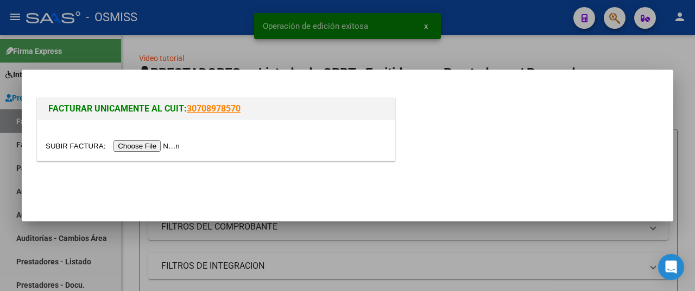
click at [155, 145] on input "file" at bounding box center [114, 145] width 137 height 11
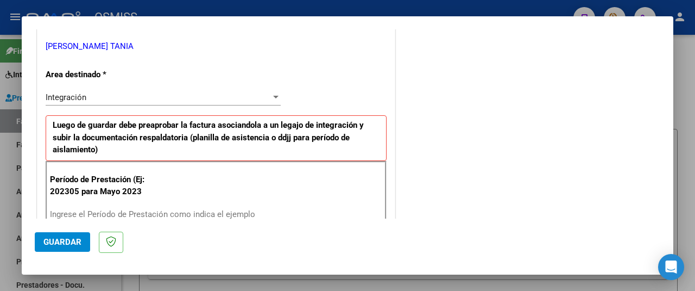
scroll to position [272, 0]
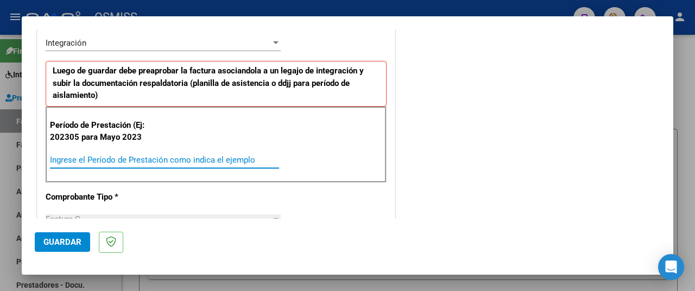
click at [115, 159] on input "Ingrese el Período de Prestación como indica el ejemplo" at bounding box center [164, 160] width 229 height 10
type input "202507"
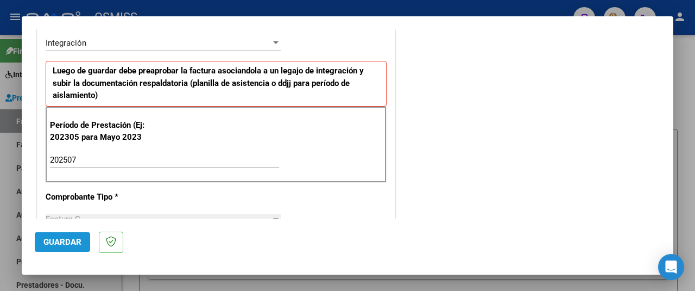
click at [75, 246] on span "Guardar" at bounding box center [62, 242] width 38 height 10
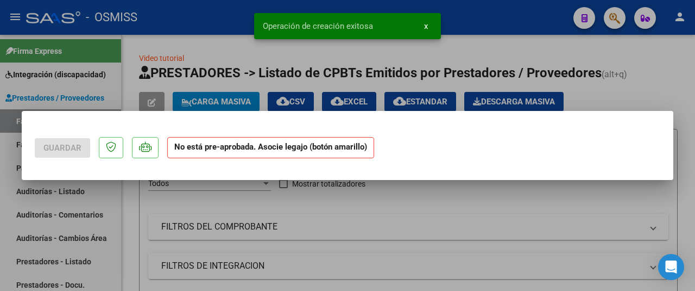
scroll to position [0, 0]
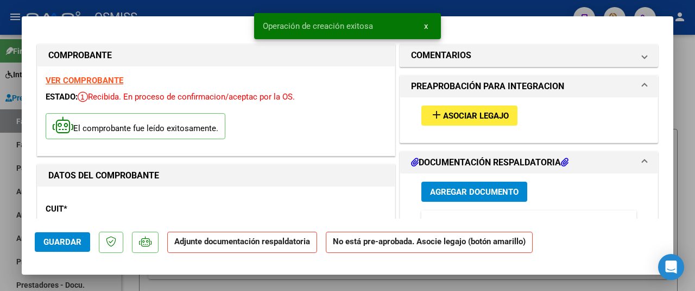
click at [461, 111] on span "Asociar Legajo" at bounding box center [476, 116] width 66 height 10
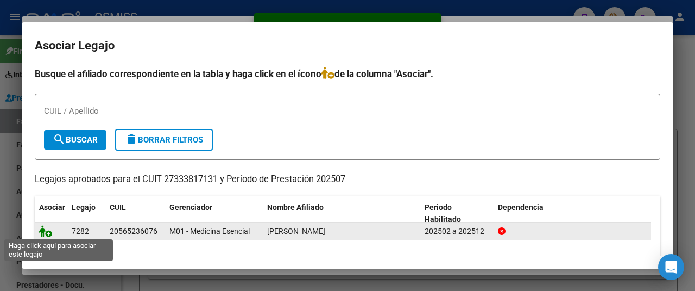
click at [40, 228] on icon at bounding box center [45, 231] width 13 height 12
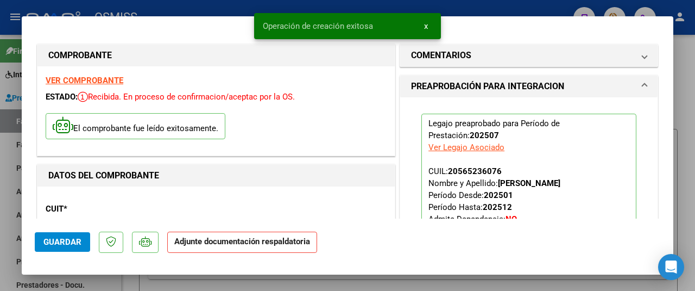
scroll to position [217, 0]
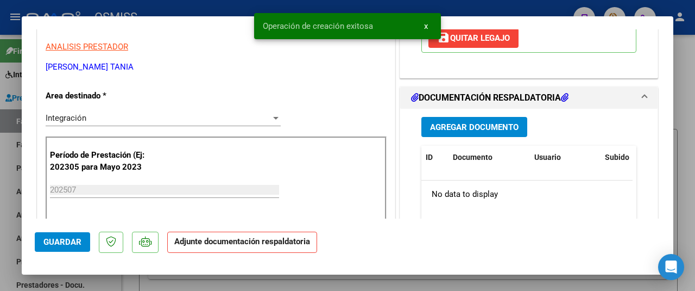
click at [479, 128] on span "Agregar Documento" at bounding box center [474, 127] width 89 height 10
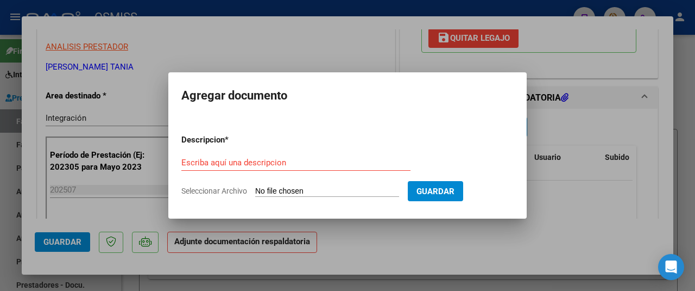
click at [288, 184] on form "Descripcion * Escriba aquí una descripcion Seleccionar Archivo Guardar" at bounding box center [347, 165] width 332 height 79
click at [316, 192] on input "Seleccionar Archivo" at bounding box center [327, 191] width 144 height 10
type input "C:\fakepath\Lautaro Perez julio 2025.pdf"
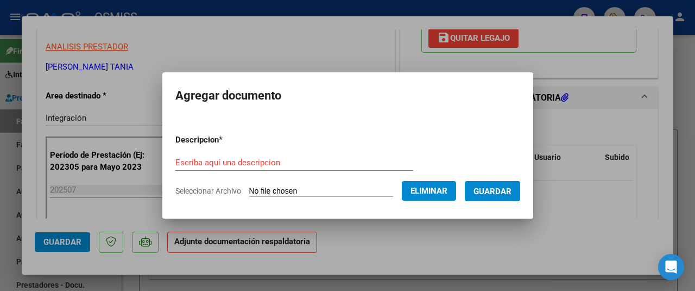
click at [191, 158] on input "Escriba aquí una descripcion" at bounding box center [294, 163] width 238 height 10
type input "AS"
click at [504, 189] on span "Guardar" at bounding box center [493, 191] width 38 height 10
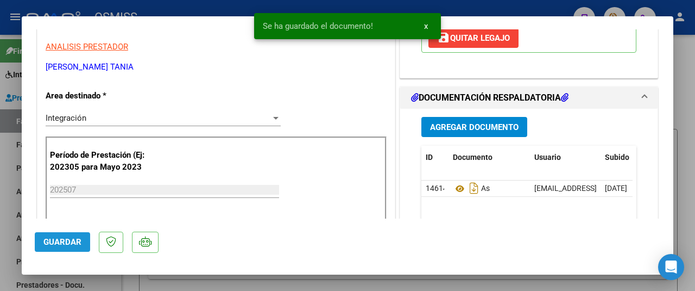
click at [81, 247] on button "Guardar" at bounding box center [62, 242] width 55 height 20
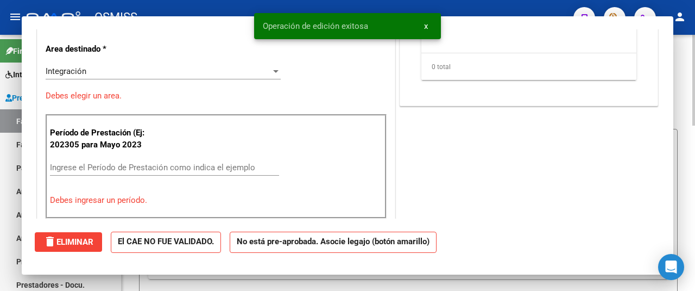
scroll to position [0, 0]
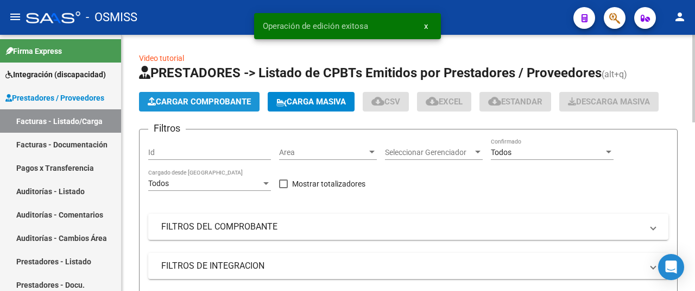
click at [192, 102] on span "Cargar Comprobante" at bounding box center [199, 102] width 103 height 10
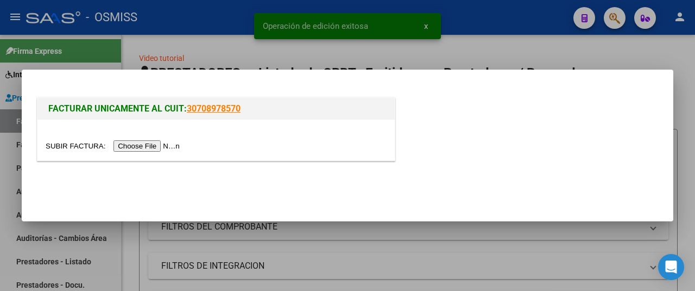
click at [152, 143] on input "file" at bounding box center [114, 145] width 137 height 11
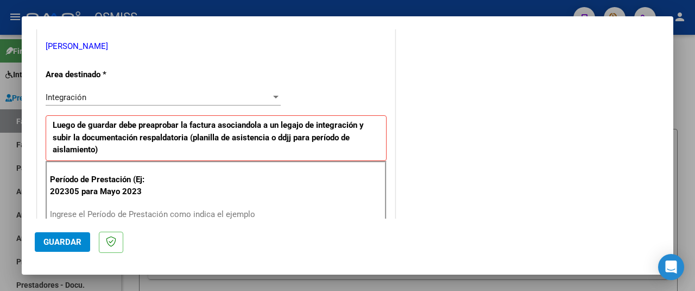
scroll to position [380, 0]
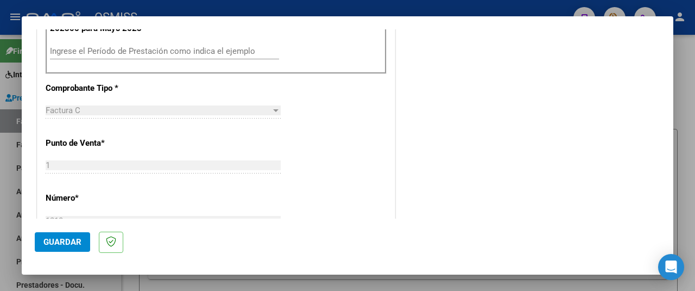
click at [94, 47] on input "Ingrese el Período de Prestación como indica el ejemplo" at bounding box center [164, 51] width 229 height 10
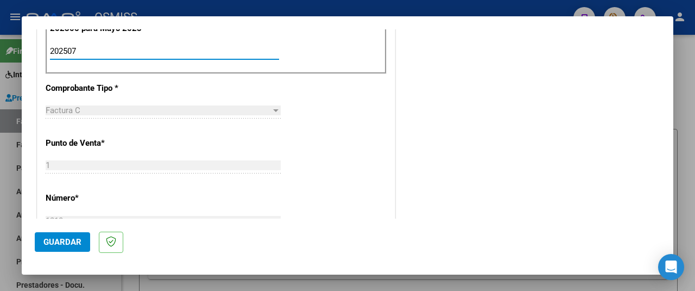
type input "202507"
click at [61, 241] on span "Guardar" at bounding box center [62, 242] width 38 height 10
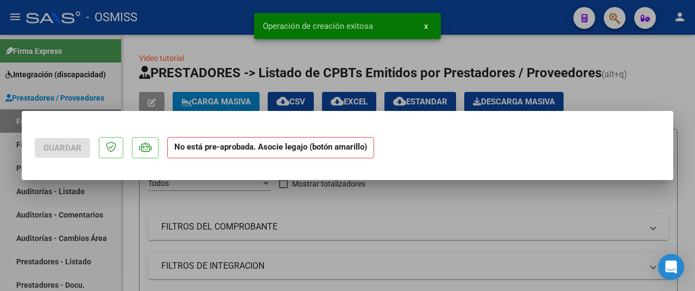
scroll to position [0, 0]
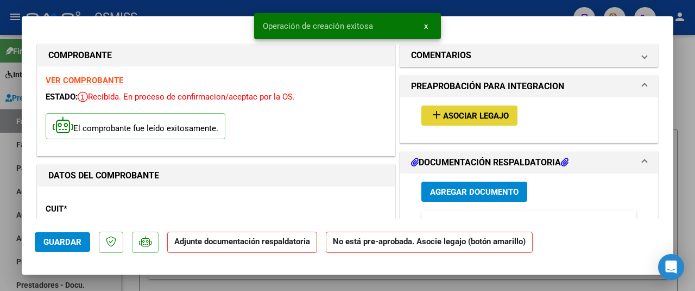
click at [459, 111] on span "Asociar Legajo" at bounding box center [476, 116] width 66 height 10
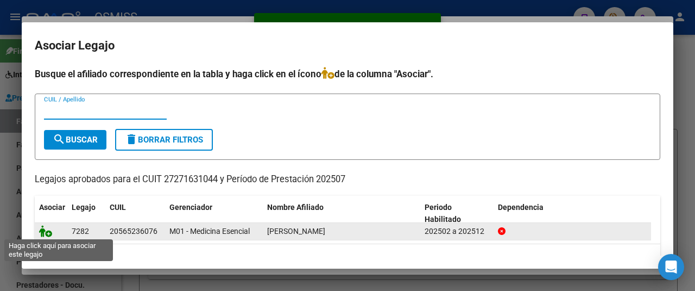
click at [41, 231] on icon at bounding box center [45, 231] width 13 height 12
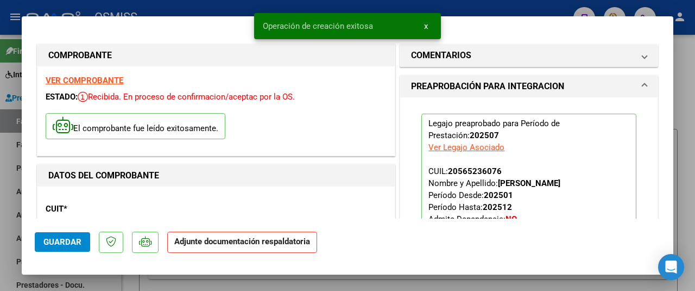
scroll to position [163, 0]
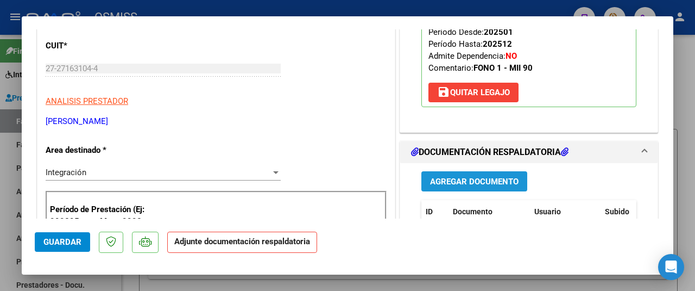
click at [475, 178] on span "Agregar Documento" at bounding box center [474, 182] width 89 height 10
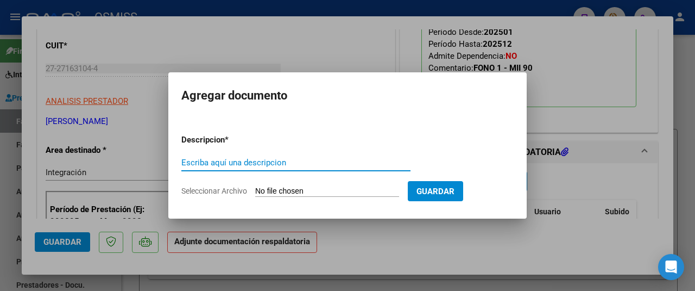
click at [325, 187] on input "Seleccionar Archivo" at bounding box center [327, 191] width 144 height 10
type input "C:\fakepath\planilla.pdf"
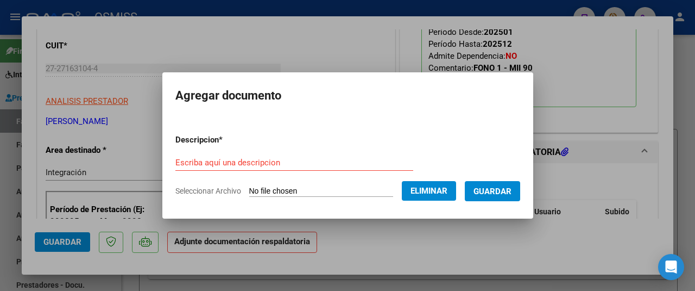
click at [199, 158] on input "Escriba aquí una descripcion" at bounding box center [294, 163] width 238 height 10
type input "AS"
click at [508, 196] on button "Guardar" at bounding box center [492, 191] width 55 height 20
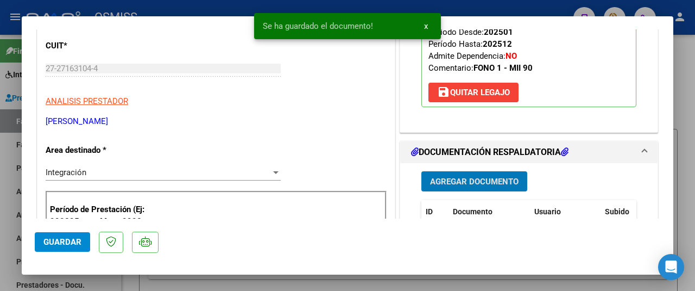
click at [65, 243] on span "Guardar" at bounding box center [62, 242] width 38 height 10
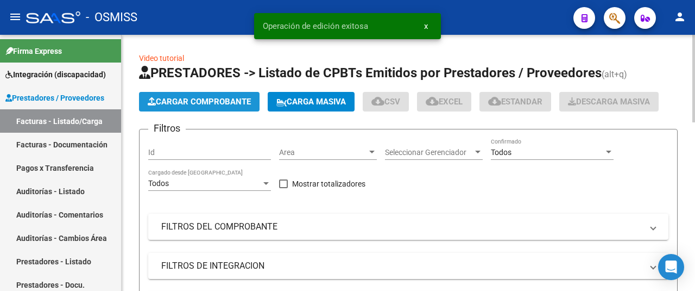
click at [193, 99] on span "Cargar Comprobante" at bounding box center [199, 102] width 103 height 10
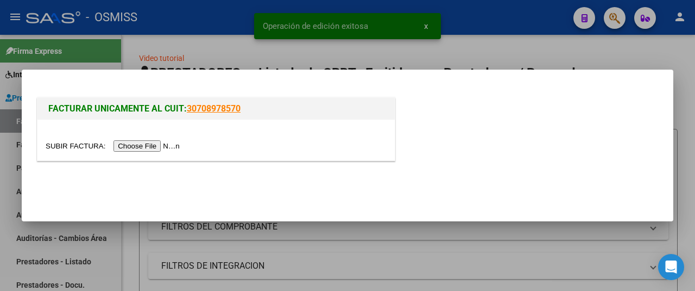
click at [150, 148] on input "file" at bounding box center [114, 145] width 137 height 11
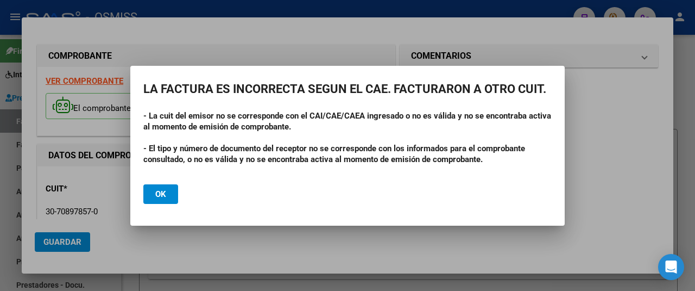
scroll to position [217, 0]
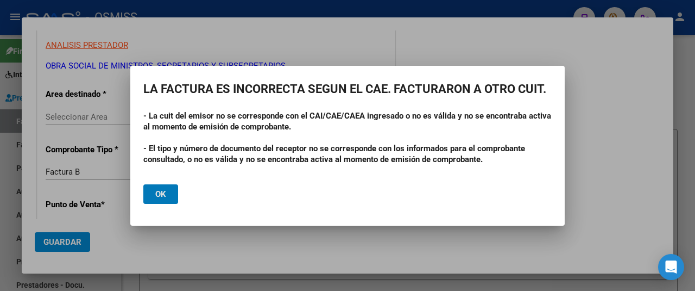
click at [161, 190] on span "Ok" at bounding box center [160, 194] width 11 height 10
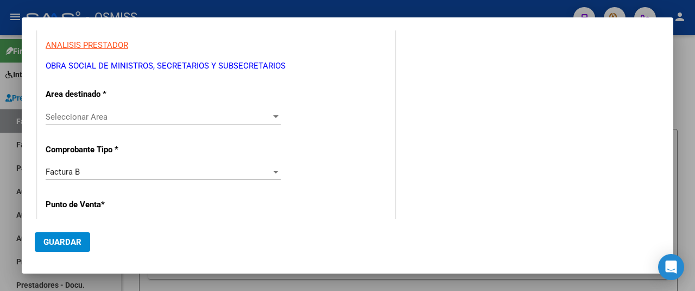
scroll to position [54, 0]
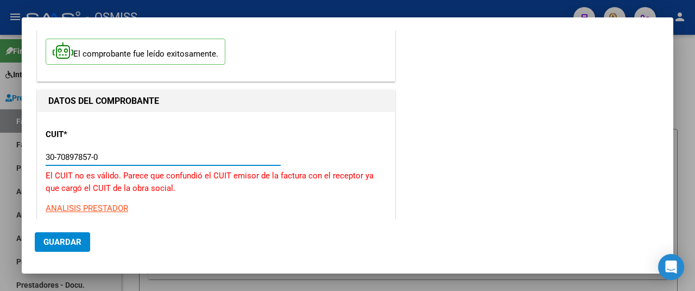
drag, startPoint x: 114, startPoint y: 160, endPoint x: 48, endPoint y: 164, distance: 65.8
click at [48, 164] on div "30-70897857-0 Ingresar CUIT" at bounding box center [163, 157] width 235 height 16
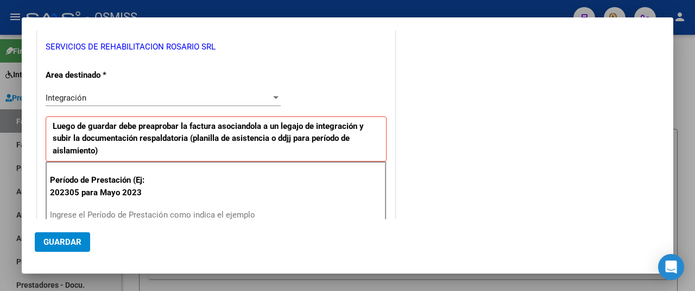
scroll to position [326, 0]
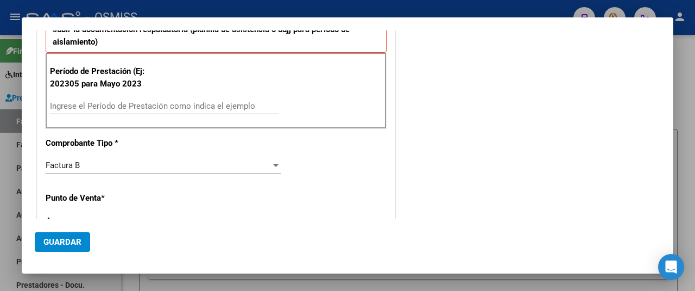
type input "30-71413436-8"
click at [95, 98] on div "Ingrese el Período de Prestación como indica el ejemplo" at bounding box center [164, 106] width 229 height 16
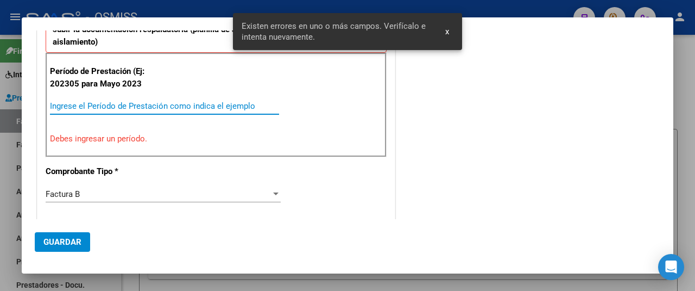
scroll to position [294, 0]
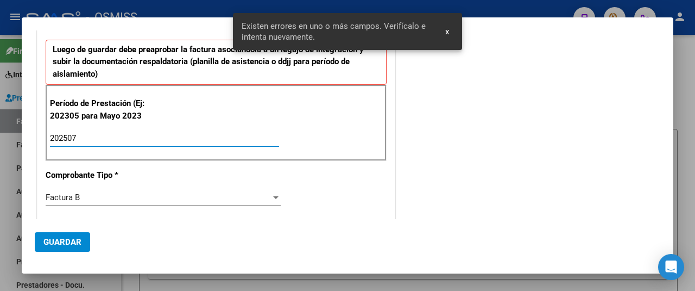
type input "202507"
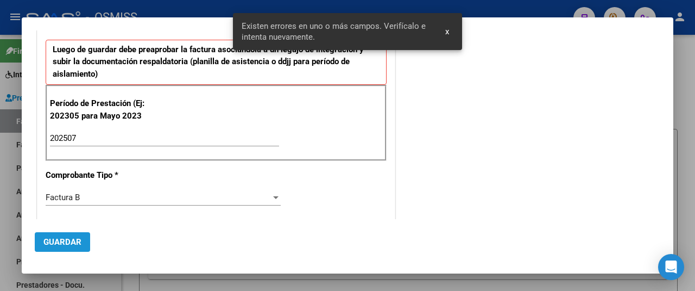
click at [62, 242] on span "Guardar" at bounding box center [62, 242] width 38 height 10
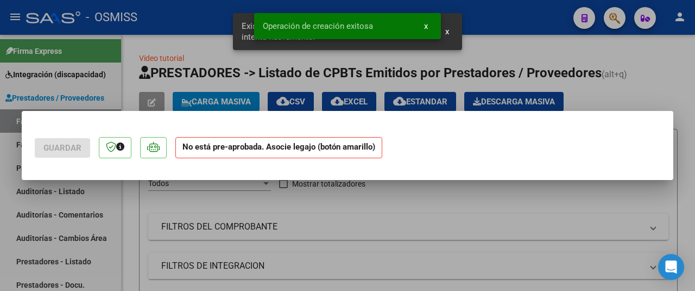
scroll to position [0, 0]
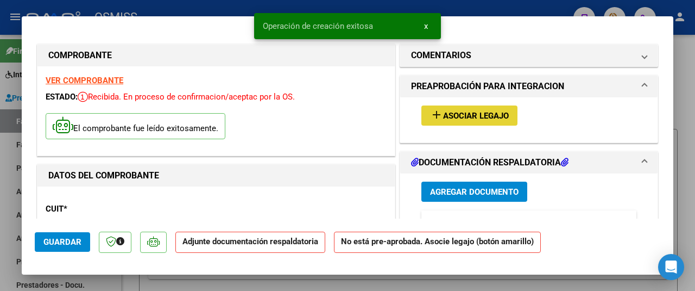
click at [443, 110] on span "add Asociar Legajo" at bounding box center [469, 115] width 79 height 10
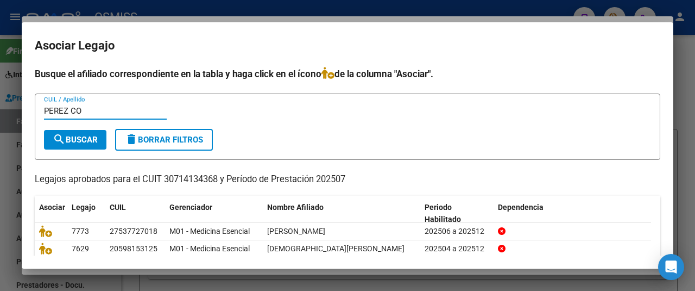
type input "PEREZ CO"
click at [98, 142] on span "search Buscar" at bounding box center [75, 140] width 45 height 10
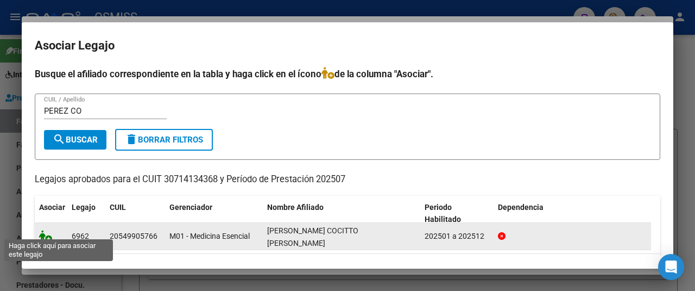
click at [49, 230] on icon at bounding box center [45, 236] width 13 height 12
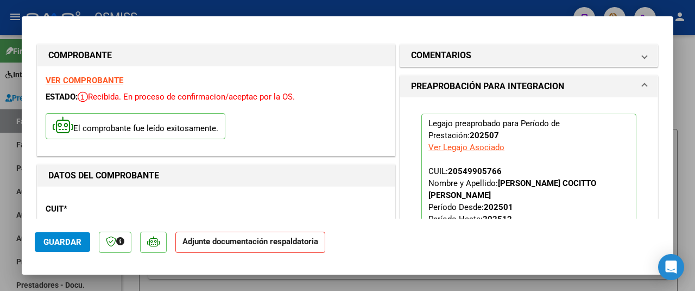
scroll to position [163, 0]
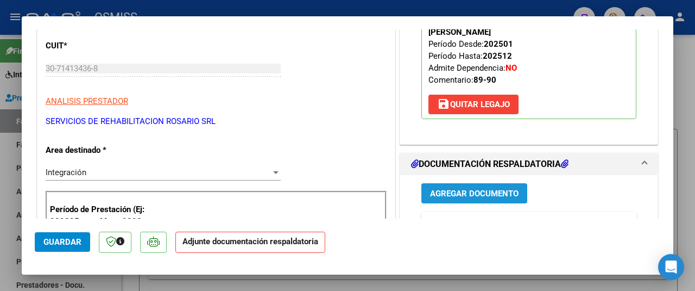
click at [482, 189] on span "Agregar Documento" at bounding box center [474, 194] width 89 height 10
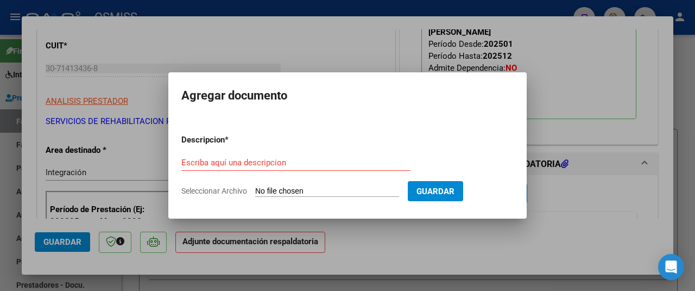
click at [318, 190] on input "Seleccionar Archivo" at bounding box center [327, 191] width 144 height 10
type input "C:\fakepath\Perez Cocitto Emilio - ESENCIAL OSMISS JULIO (1).pdf"
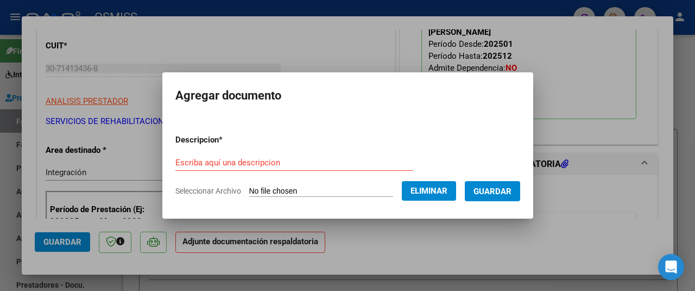
click at [189, 154] on form "Descripcion * Escriba aquí una descripcion Seleccionar Archivo Eliminar Guardar" at bounding box center [347, 165] width 345 height 79
click at [191, 161] on input "Escriba aquí una descripcion" at bounding box center [294, 163] width 238 height 10
type input "AS"
click at [494, 198] on button "Guardar" at bounding box center [492, 191] width 55 height 20
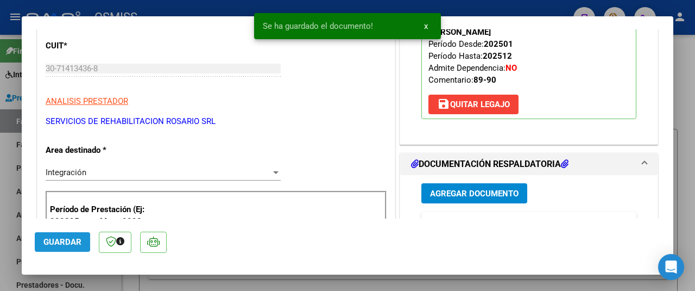
click at [57, 240] on span "Guardar" at bounding box center [62, 242] width 38 height 10
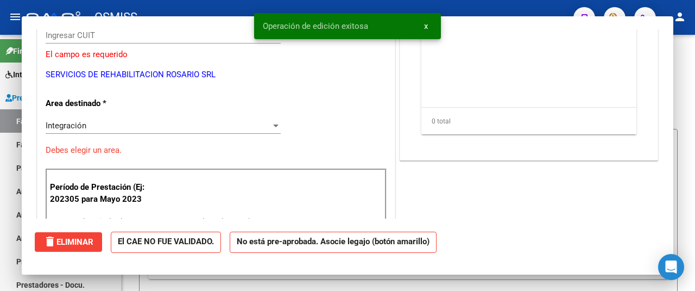
scroll to position [0, 0]
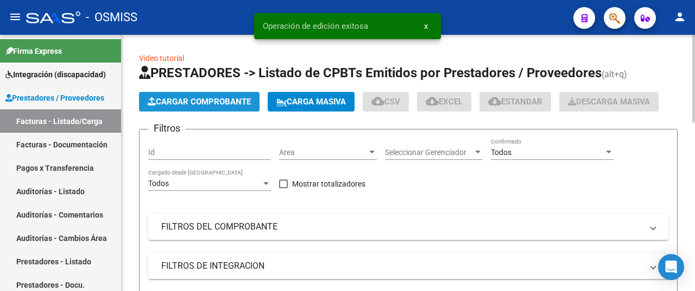
click at [210, 99] on span "Cargar Comprobante" at bounding box center [199, 102] width 103 height 10
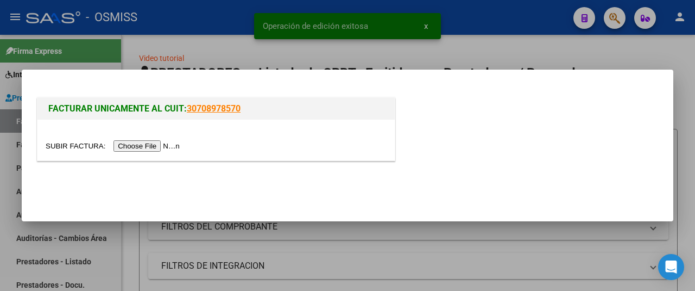
click at [160, 145] on input "file" at bounding box center [114, 145] width 137 height 11
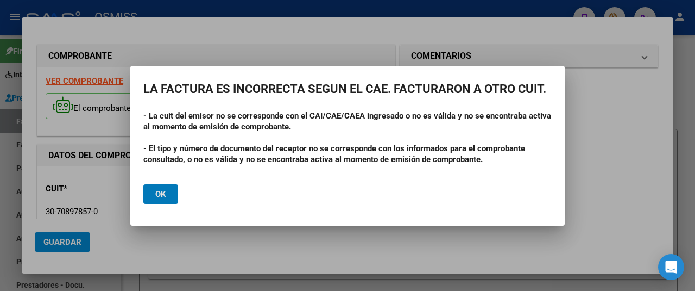
click at [156, 197] on span "Ok" at bounding box center [160, 194] width 11 height 10
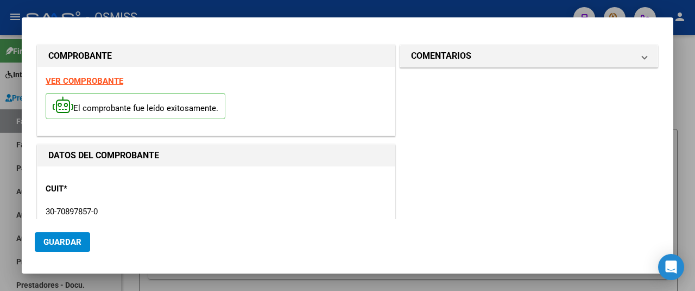
drag, startPoint x: 108, startPoint y: 206, endPoint x: 40, endPoint y: 196, distance: 68.1
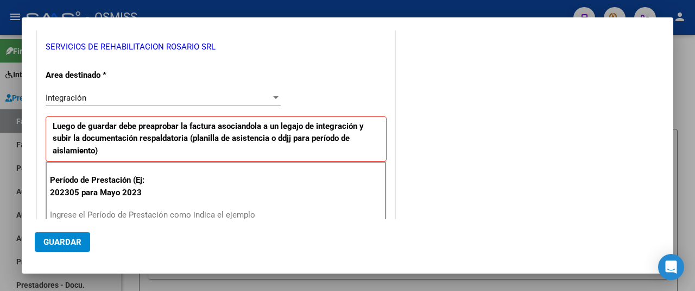
scroll to position [272, 0]
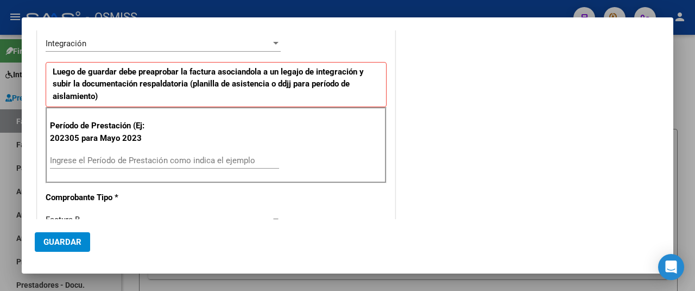
type input "30-71413436-8"
click at [104, 159] on input "Ingrese el Período de Prestación como indica el ejemplo" at bounding box center [164, 160] width 229 height 10
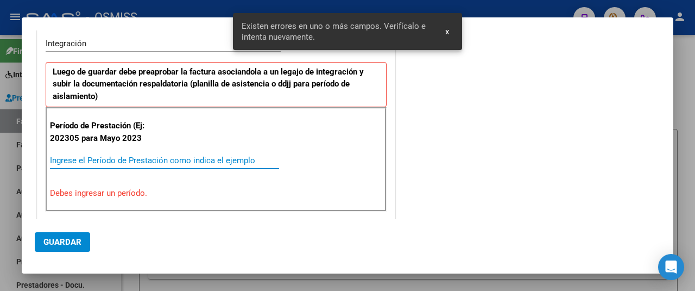
scroll to position [294, 0]
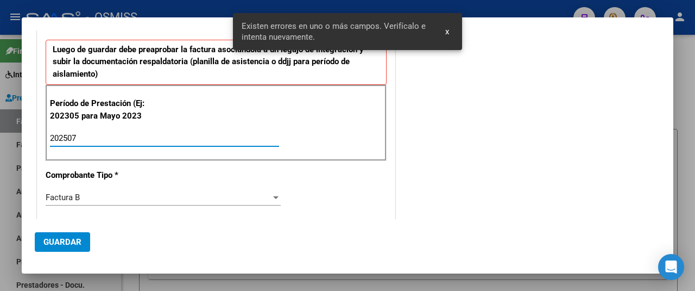
type input "202507"
click at [72, 240] on span "Guardar" at bounding box center [62, 242] width 38 height 10
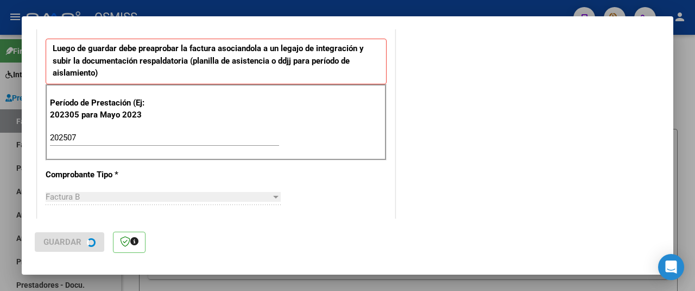
scroll to position [0, 0]
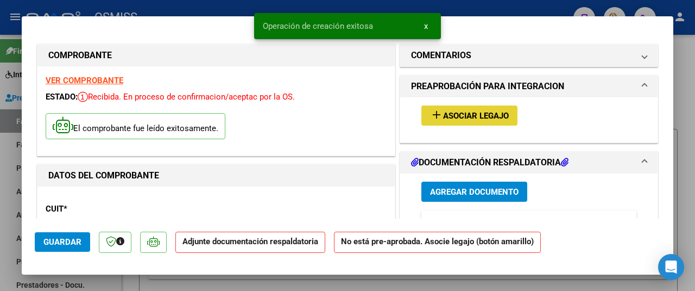
click at [437, 113] on mat-icon "add" at bounding box center [436, 114] width 13 height 13
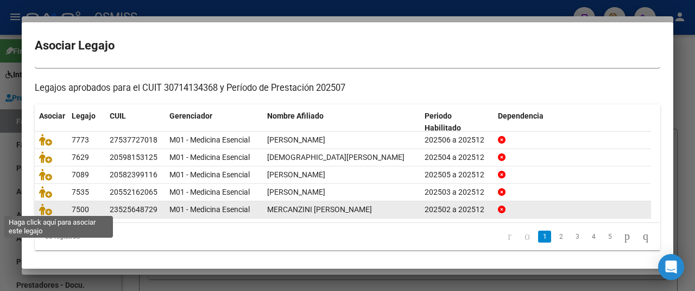
scroll to position [37, 0]
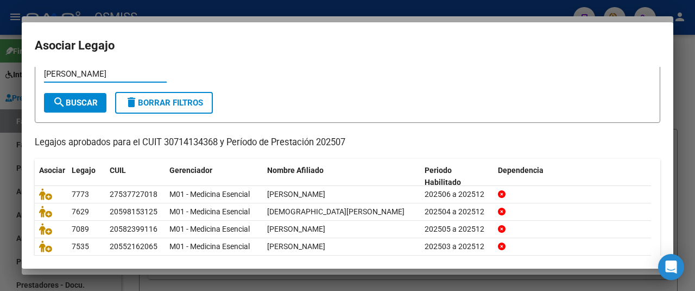
type input "PEREZ C"
click at [78, 94] on button "search Buscar" at bounding box center [75, 103] width 62 height 20
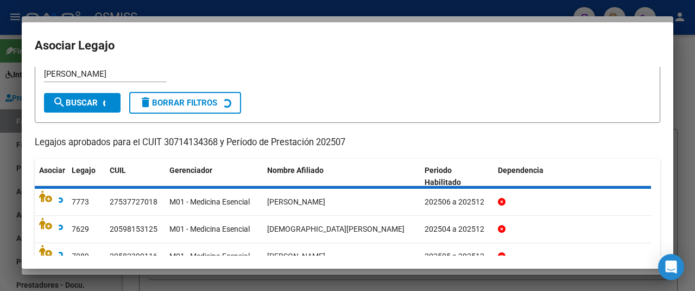
scroll to position [23, 0]
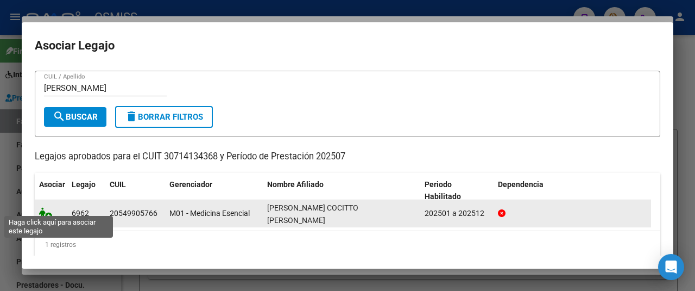
click at [48, 207] on icon at bounding box center [45, 213] width 13 height 12
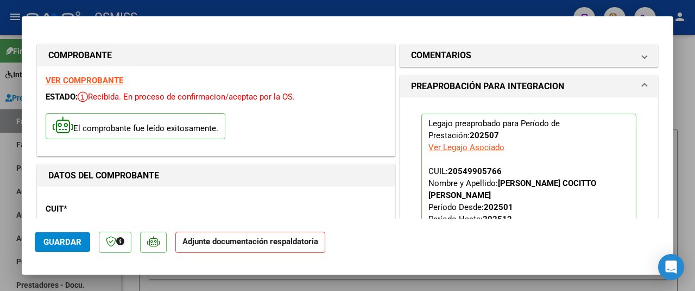
scroll to position [163, 0]
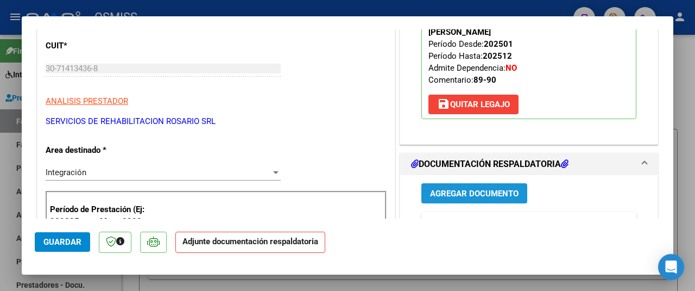
click at [474, 189] on span "Agregar Documento" at bounding box center [474, 194] width 89 height 10
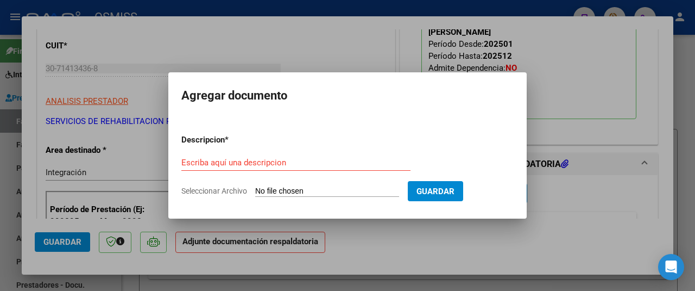
click at [305, 193] on input "Seleccionar Archivo" at bounding box center [327, 191] width 144 height 10
type input "C:\fakepath\PEREZ COCITTO EMILIO.pdf"
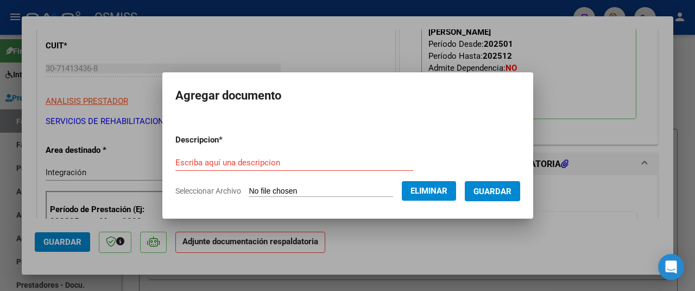
click at [193, 154] on form "Descripcion * Escriba aquí una descripcion Seleccionar Archivo Eliminar Guardar" at bounding box center [347, 165] width 345 height 79
click at [196, 158] on input "Escriba aquí una descripcion" at bounding box center [294, 163] width 238 height 10
type input "AS"
click at [497, 193] on span "Guardar" at bounding box center [493, 191] width 38 height 10
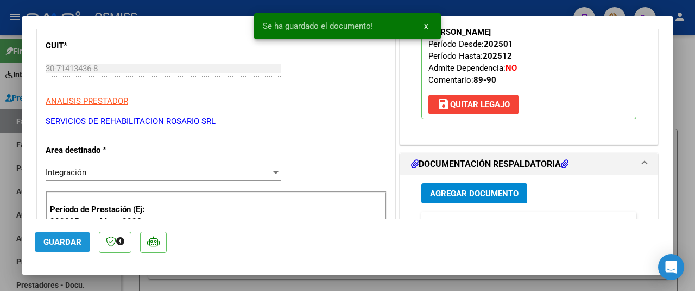
click at [56, 240] on span "Guardar" at bounding box center [62, 242] width 38 height 10
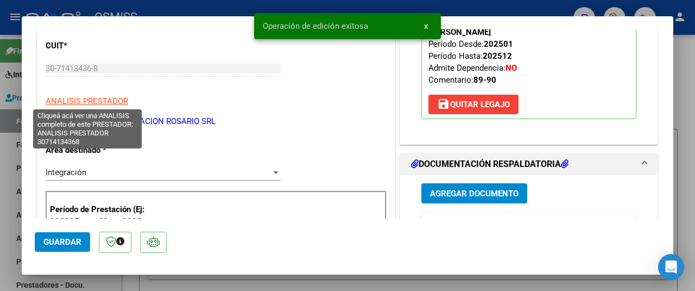
scroll to position [0, 0]
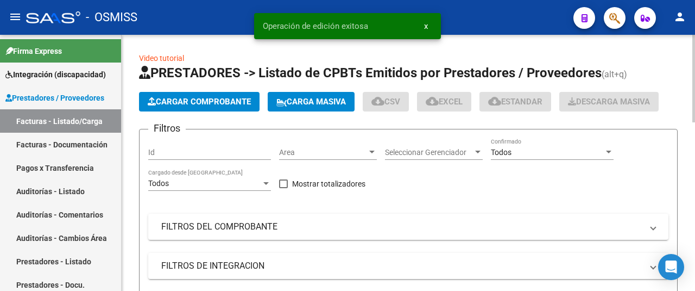
click at [222, 101] on span "Cargar Comprobante" at bounding box center [199, 102] width 103 height 10
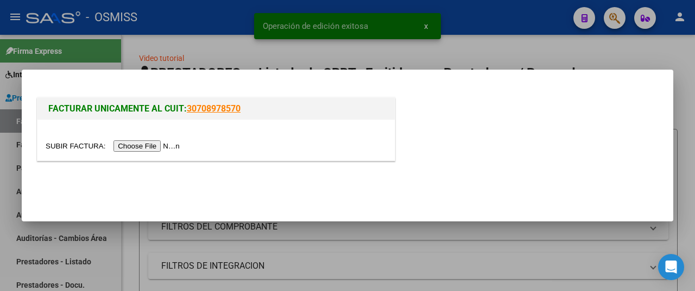
click at [166, 145] on input "file" at bounding box center [114, 145] width 137 height 11
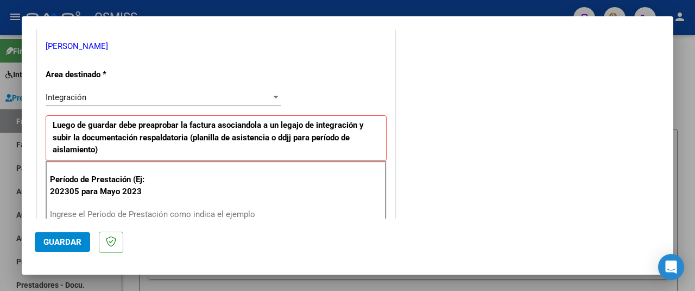
scroll to position [272, 0]
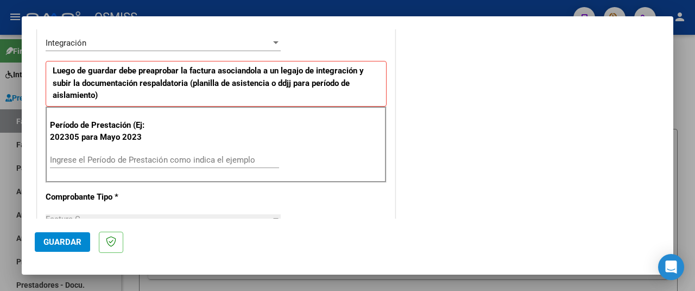
click at [98, 155] on input "Ingrese el Período de Prestación como indica el ejemplo" at bounding box center [164, 160] width 229 height 10
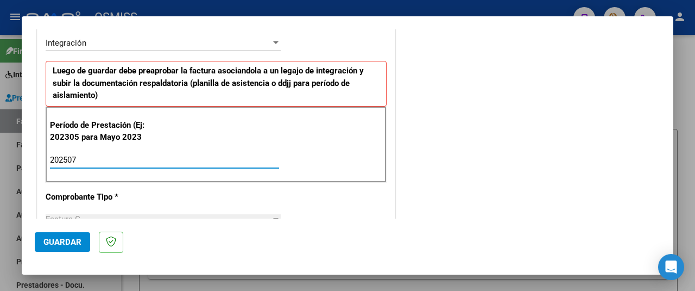
type input "202507"
click at [68, 237] on span "Guardar" at bounding box center [62, 242] width 38 height 10
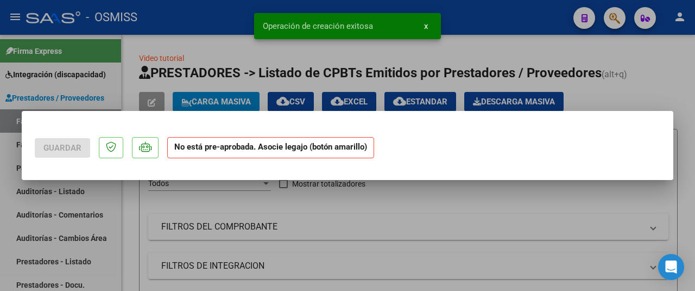
scroll to position [0, 0]
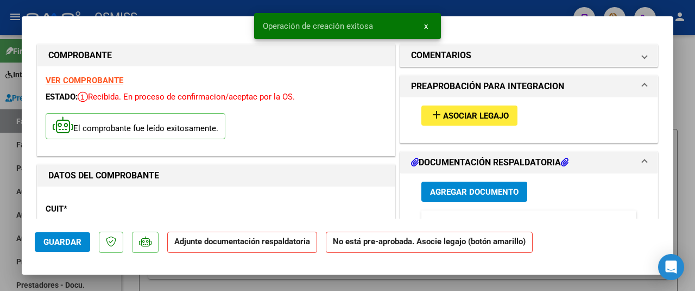
click at [481, 119] on span "Asociar Legajo" at bounding box center [476, 116] width 66 height 10
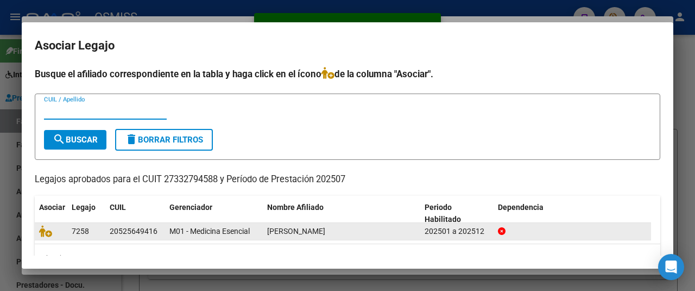
click at [38, 227] on datatable-body-cell at bounding box center [51, 231] width 33 height 17
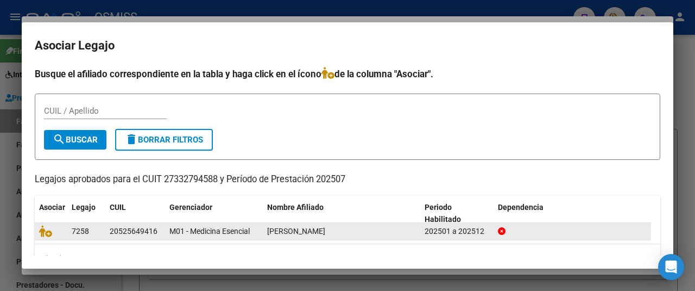
click at [38, 228] on datatable-body-cell at bounding box center [51, 231] width 33 height 17
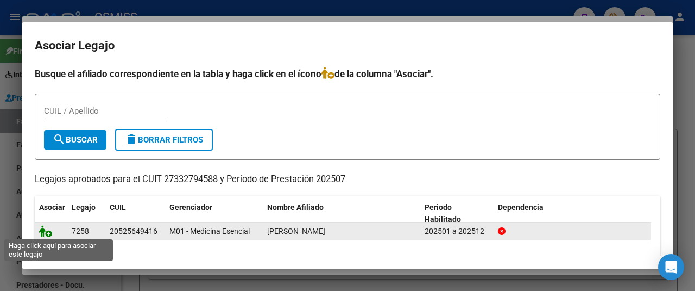
click at [42, 227] on icon at bounding box center [45, 231] width 13 height 12
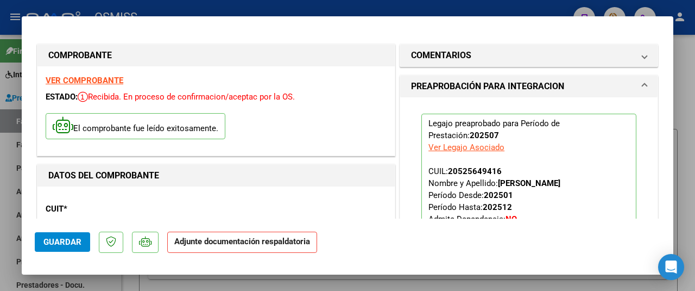
scroll to position [217, 0]
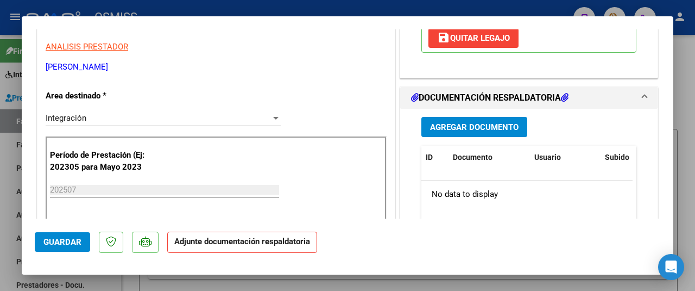
click at [484, 131] on button "Agregar Documento" at bounding box center [475, 127] width 106 height 20
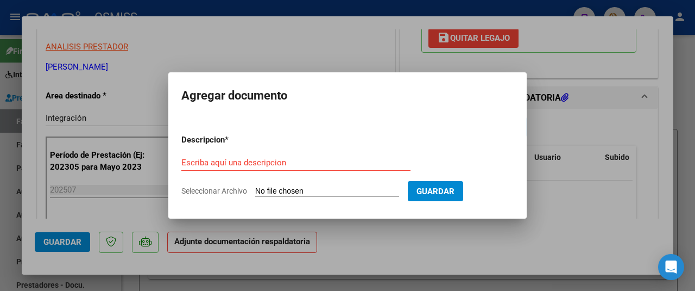
click at [321, 189] on input "Seleccionar Archivo" at bounding box center [327, 191] width 144 height 10
type input "C:\fakepath\asistencia Alejo julio.pdf"
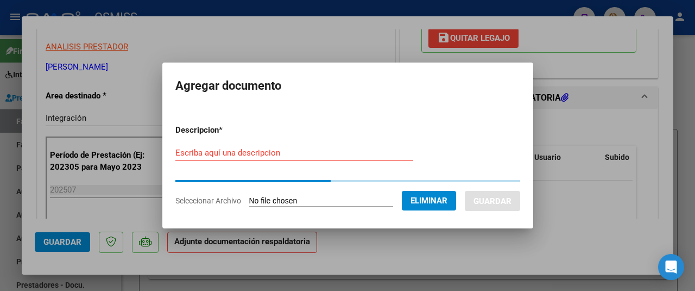
click at [146, 37] on div at bounding box center [347, 145] width 695 height 291
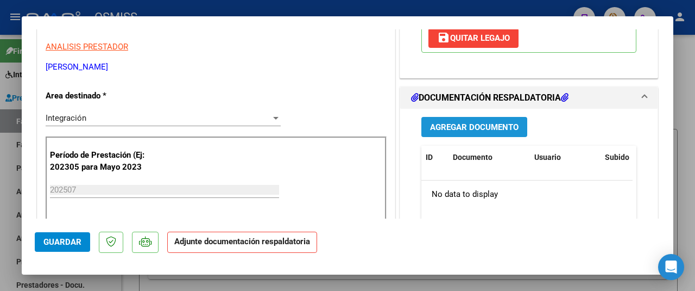
click at [452, 123] on span "Agregar Documento" at bounding box center [474, 127] width 89 height 10
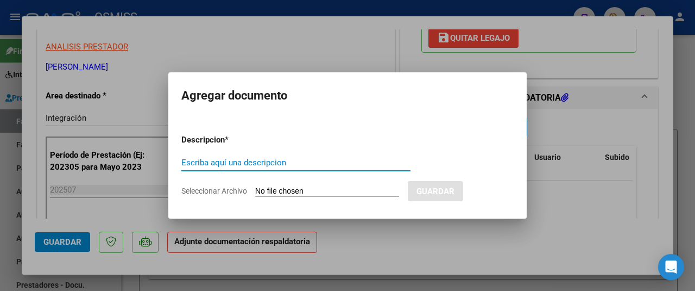
click at [300, 188] on input "Seleccionar Archivo" at bounding box center [327, 191] width 144 height 10
type input "C:\fakepath\asistencia Alejo julio.pdf"
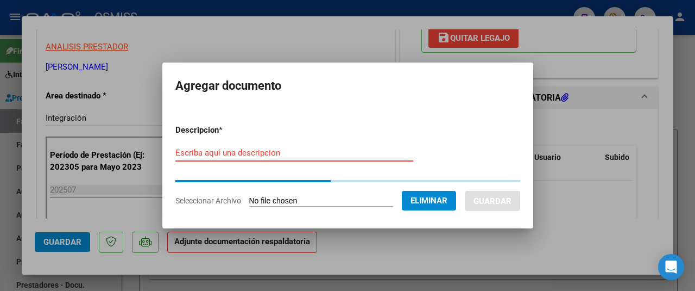
click at [191, 156] on input "Escriba aquí una descripcion" at bounding box center [294, 153] width 238 height 10
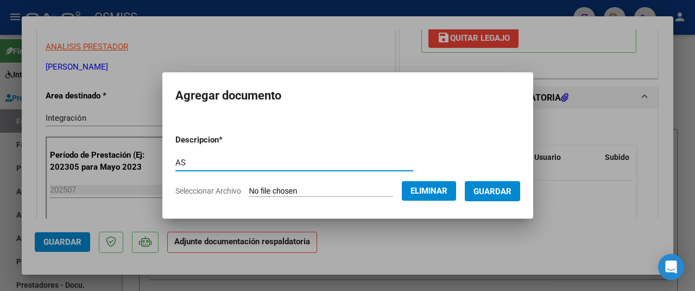
type input "AS"
click at [501, 190] on span "Guardar" at bounding box center [493, 191] width 38 height 10
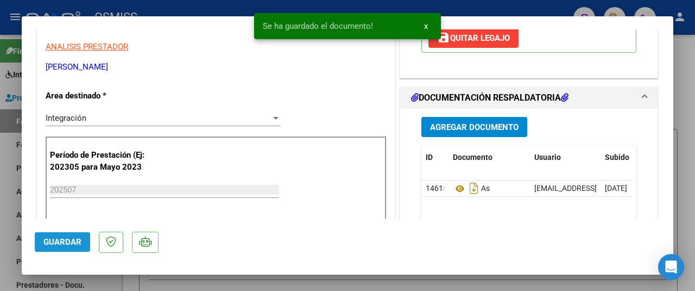
click at [83, 239] on button "Guardar" at bounding box center [62, 242] width 55 height 20
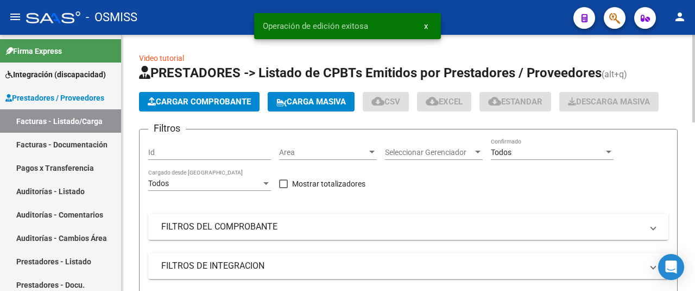
click at [160, 99] on span "Cargar Comprobante" at bounding box center [199, 102] width 103 height 10
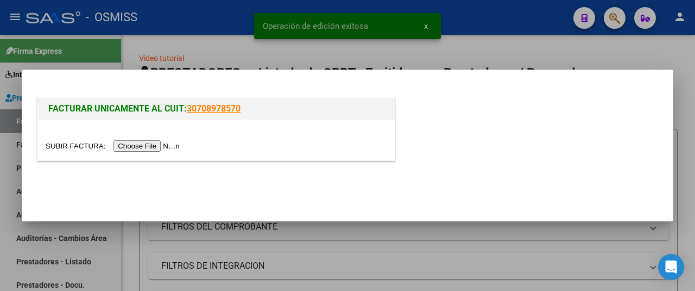
click at [155, 142] on input "file" at bounding box center [114, 145] width 137 height 11
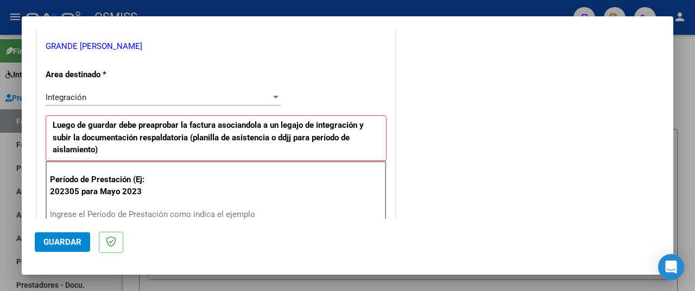
scroll to position [326, 0]
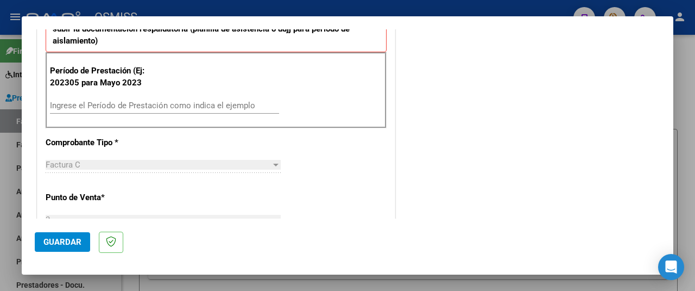
click at [92, 104] on input "Ingrese el Período de Prestación como indica el ejemplo" at bounding box center [164, 106] width 229 height 10
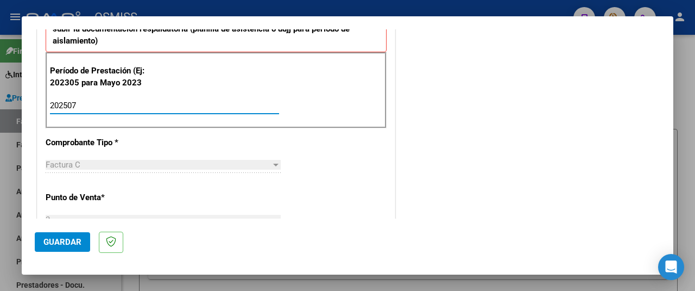
type input "202507"
click at [57, 241] on span "Guardar" at bounding box center [62, 242] width 38 height 10
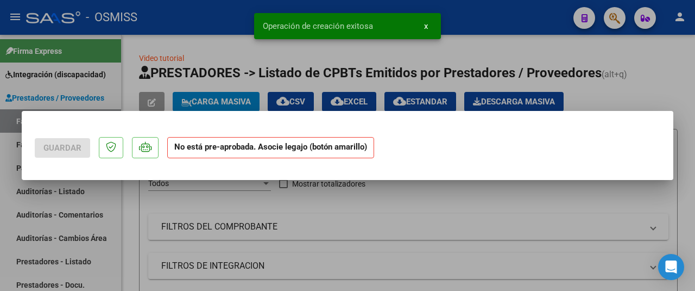
scroll to position [0, 0]
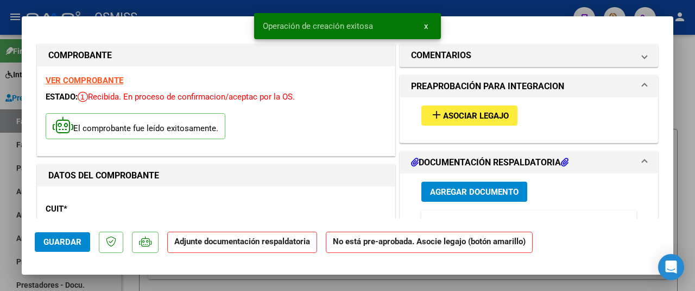
click at [465, 114] on span "Asociar Legajo" at bounding box center [476, 116] width 66 height 10
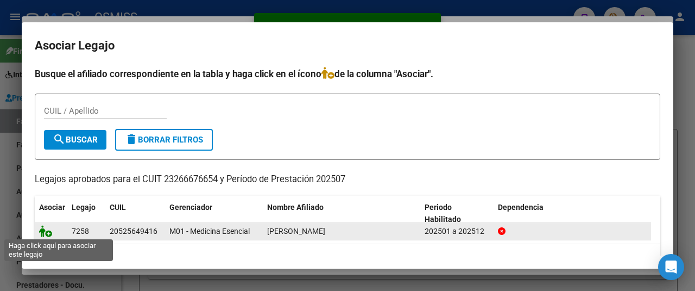
click at [46, 230] on icon at bounding box center [45, 231] width 13 height 12
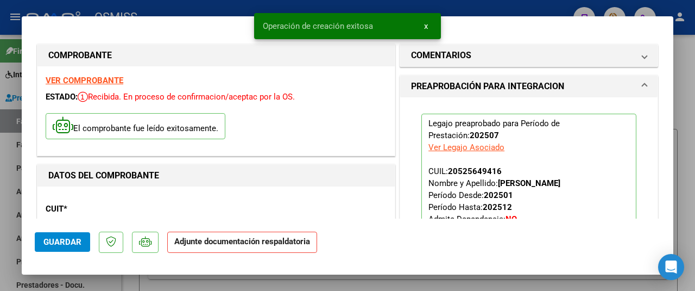
scroll to position [163, 0]
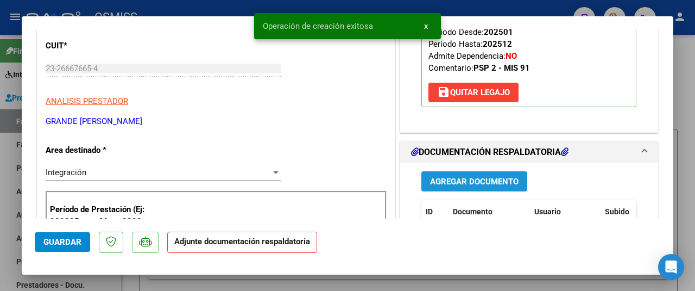
click at [472, 178] on span "Agregar Documento" at bounding box center [474, 182] width 89 height 10
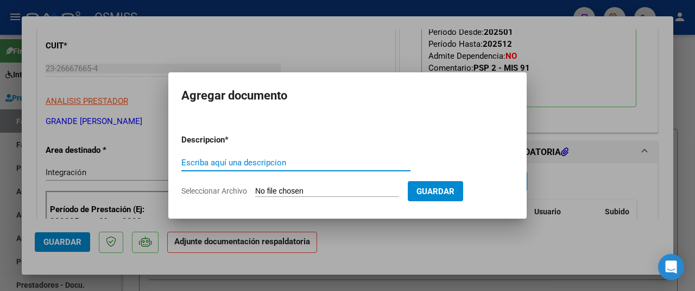
click at [318, 189] on input "Seleccionar Archivo" at bounding box center [327, 191] width 144 height 10
type input "C:\fakepath\asistencia julio 2025.pdf"
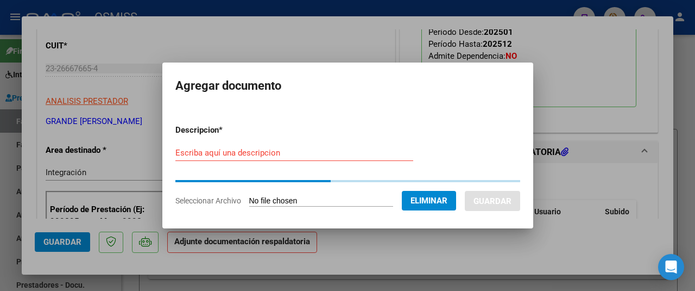
click at [191, 149] on input "Escriba aquí una descripcion" at bounding box center [294, 153] width 238 height 10
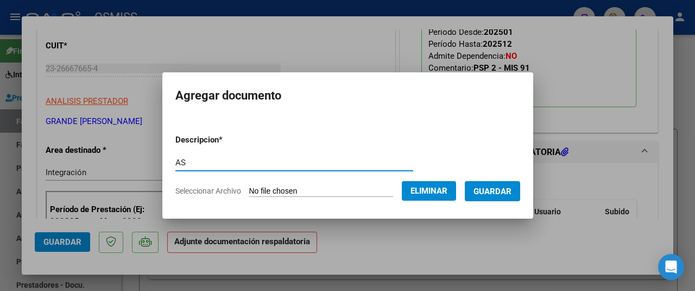
type input "AS"
click at [509, 192] on span "Guardar" at bounding box center [493, 191] width 38 height 10
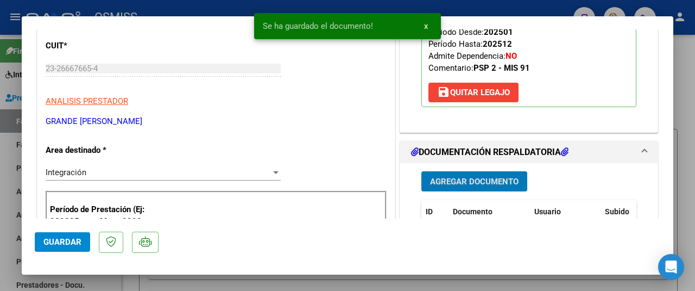
click at [47, 245] on span "Guardar" at bounding box center [62, 242] width 38 height 10
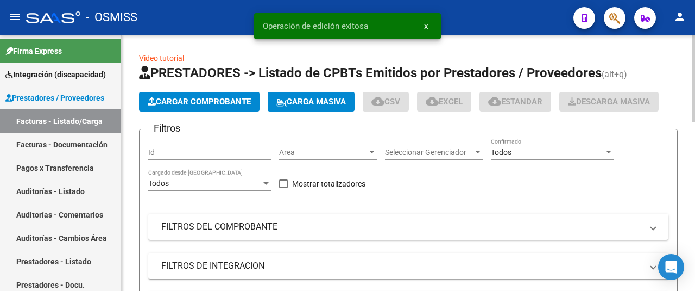
click at [204, 99] on span "Cargar Comprobante" at bounding box center [199, 102] width 103 height 10
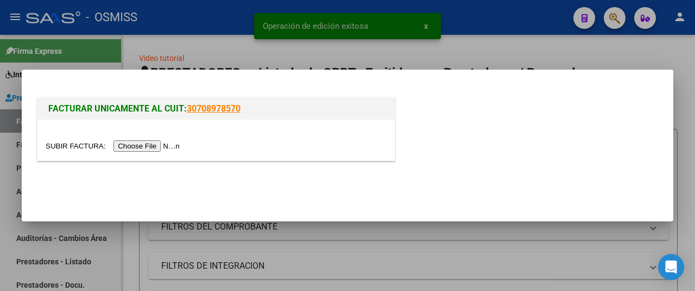
click at [165, 146] on input "file" at bounding box center [114, 145] width 137 height 11
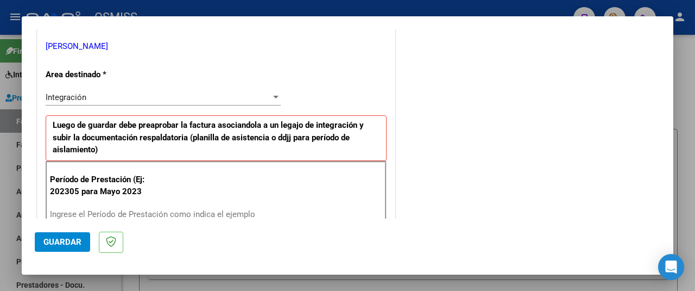
scroll to position [272, 0]
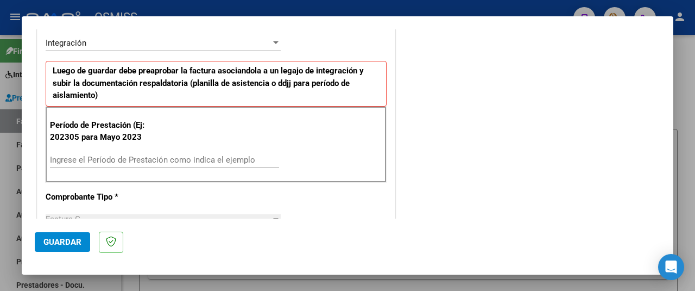
click at [93, 158] on input "Ingrese el Período de Prestación como indica el ejemplo" at bounding box center [164, 160] width 229 height 10
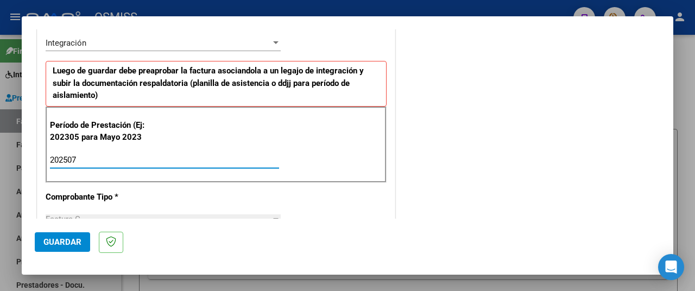
type input "202507"
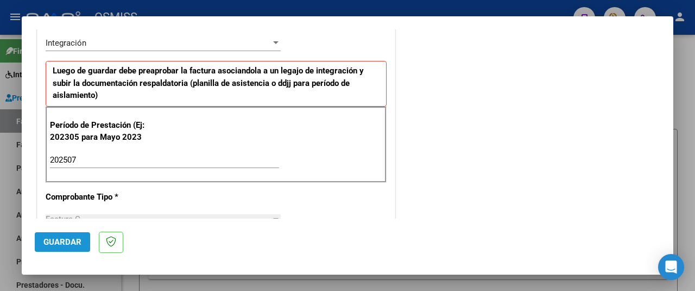
click at [74, 241] on span "Guardar" at bounding box center [62, 242] width 38 height 10
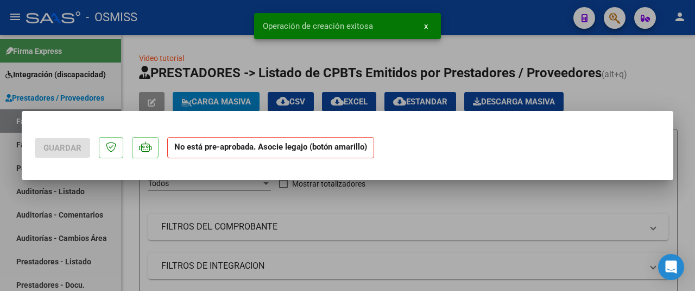
scroll to position [0, 0]
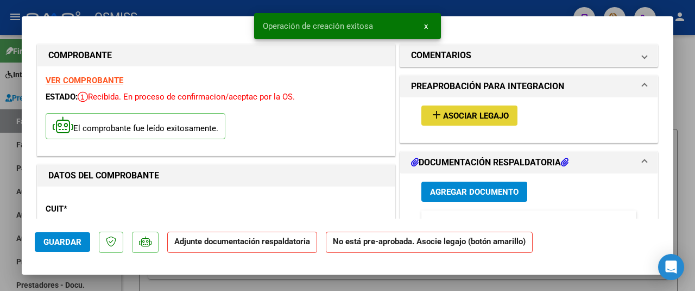
click at [481, 112] on span "Asociar Legajo" at bounding box center [476, 116] width 66 height 10
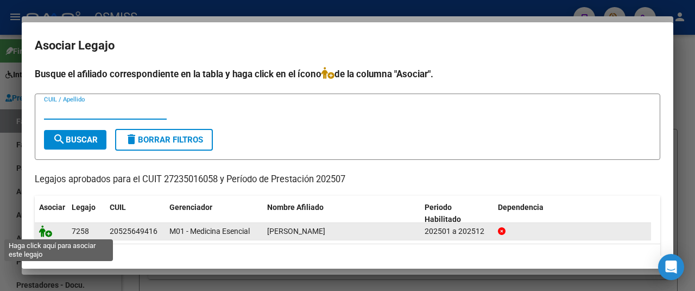
click at [43, 228] on icon at bounding box center [45, 231] width 13 height 12
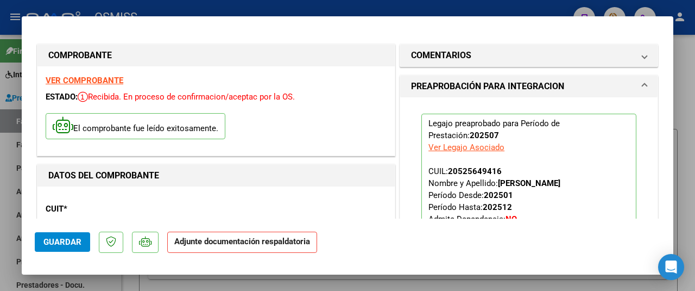
scroll to position [163, 0]
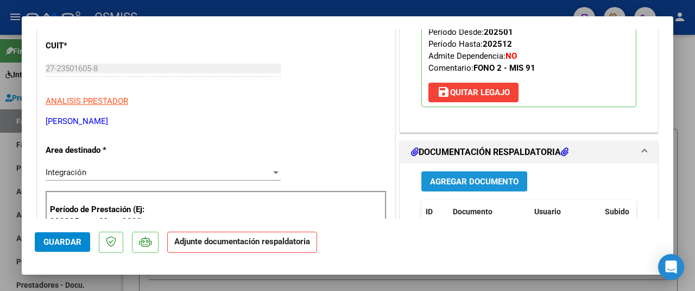
click at [456, 189] on button "Agregar Documento" at bounding box center [475, 181] width 106 height 20
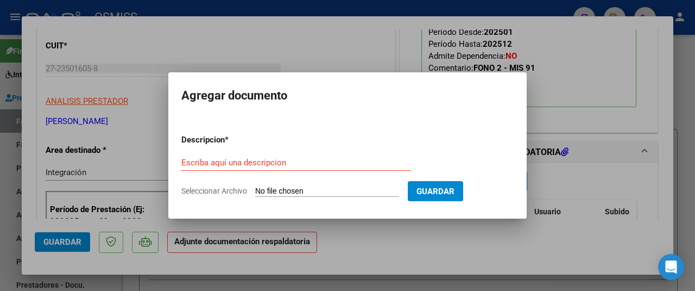
click at [318, 189] on input "Seleccionar Archivo" at bounding box center [327, 191] width 144 height 10
type input "C:\fakepath\ASIST PELLEGRINI JULIO .pdf"
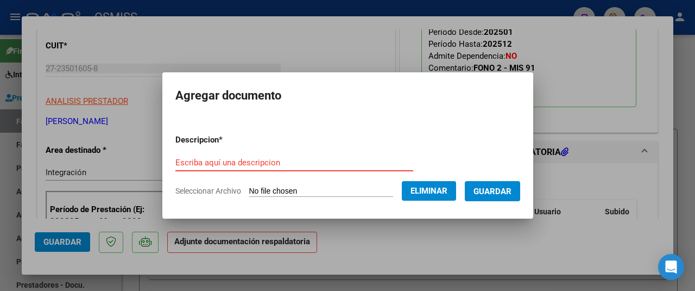
click at [200, 158] on input "Escriba aquí una descripcion" at bounding box center [294, 163] width 238 height 10
type input "AS"
click at [480, 191] on span "Guardar" at bounding box center [493, 191] width 38 height 10
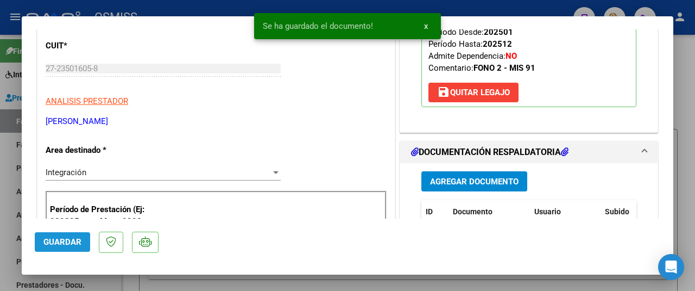
click at [61, 240] on span "Guardar" at bounding box center [62, 242] width 38 height 10
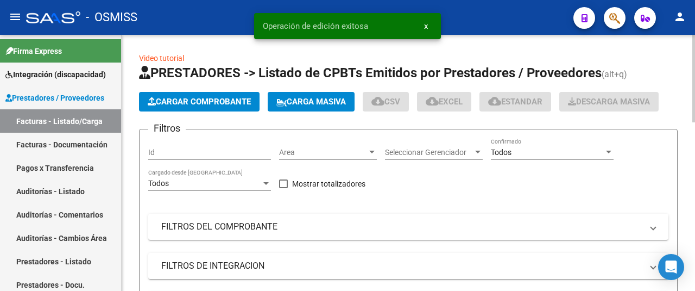
click at [203, 105] on span "Cargar Comprobante" at bounding box center [199, 102] width 103 height 10
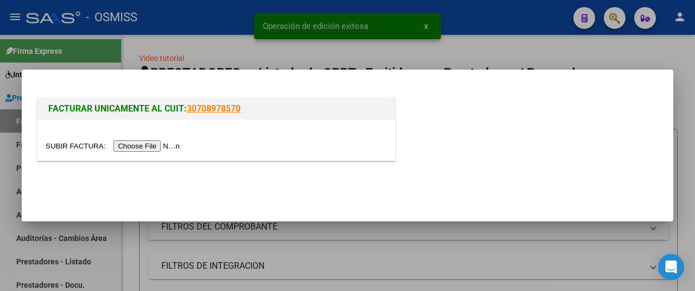
click at [178, 145] on input "file" at bounding box center [114, 145] width 137 height 11
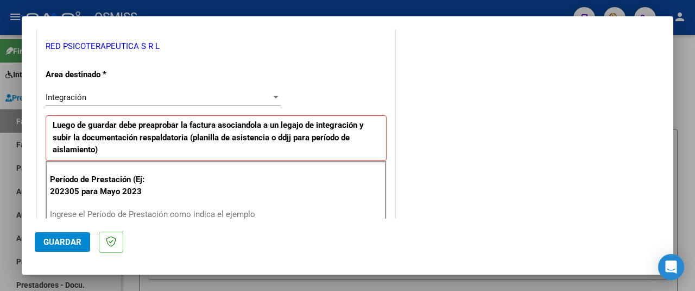
scroll to position [326, 0]
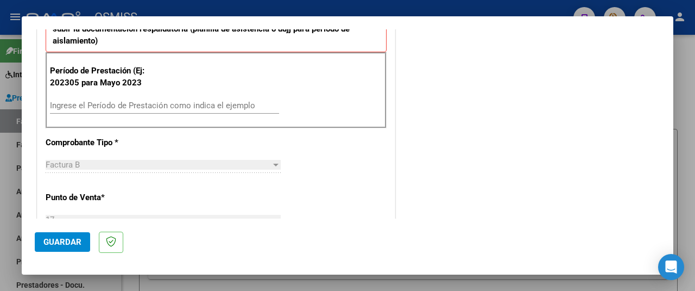
click at [100, 104] on input "Ingrese el Período de Prestación como indica el ejemplo" at bounding box center [164, 106] width 229 height 10
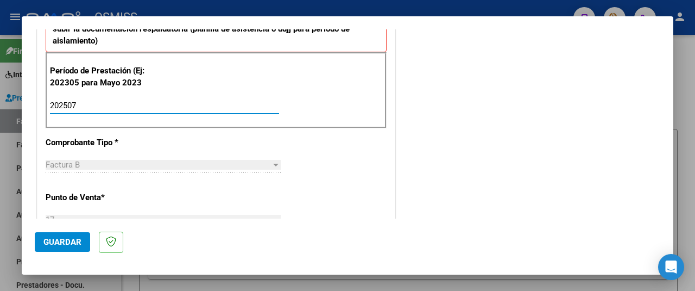
type input "202507"
click at [45, 248] on button "Guardar" at bounding box center [62, 242] width 55 height 20
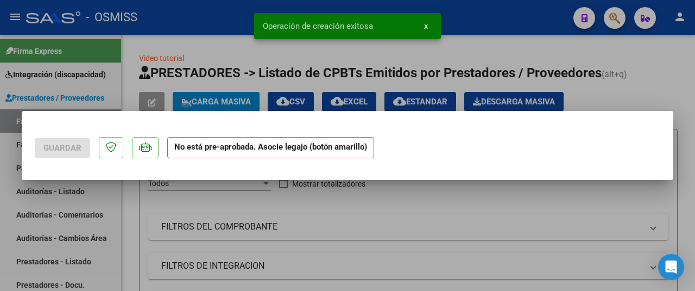
scroll to position [0, 0]
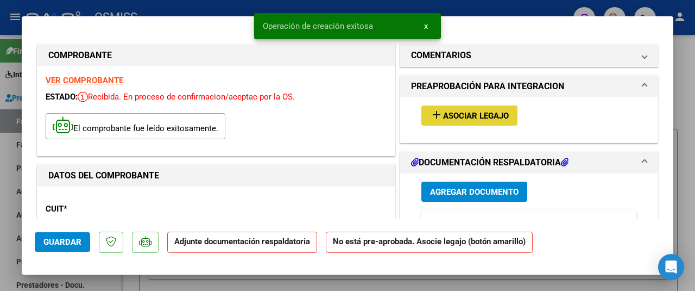
click at [436, 112] on mat-icon "add" at bounding box center [436, 114] width 13 height 13
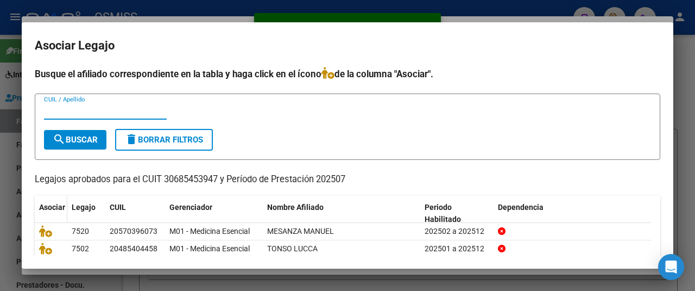
scroll to position [74, 0]
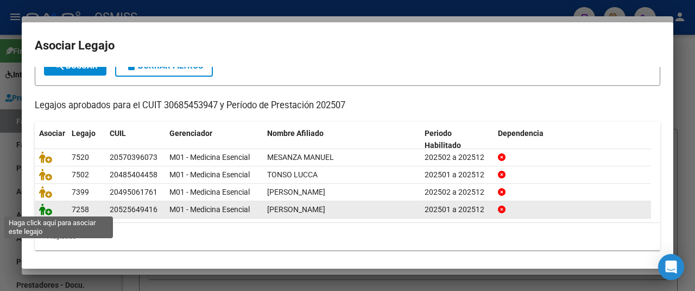
click at [46, 208] on icon at bounding box center [45, 209] width 13 height 12
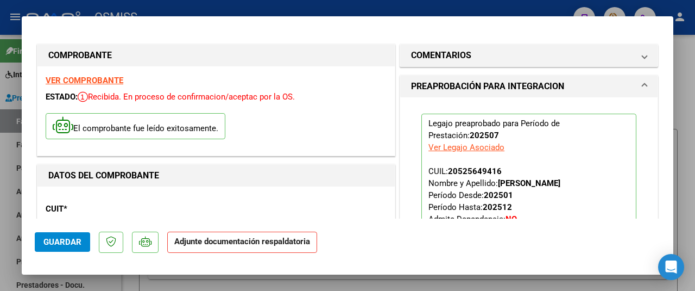
scroll to position [163, 0]
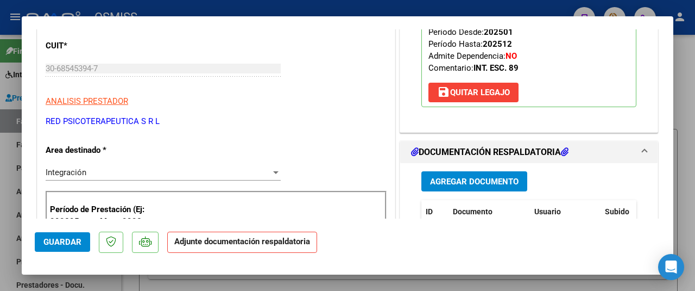
click at [451, 180] on span "Agregar Documento" at bounding box center [474, 182] width 89 height 10
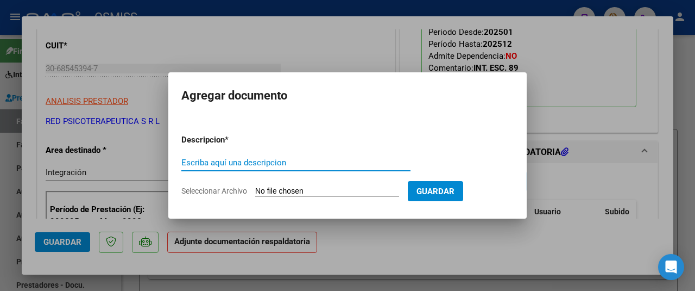
click at [291, 191] on input "Seleccionar Archivo" at bounding box center [327, 191] width 144 height 10
type input "C:\fakepath\PELLEGRINI ALEJO asistencia.pdf"
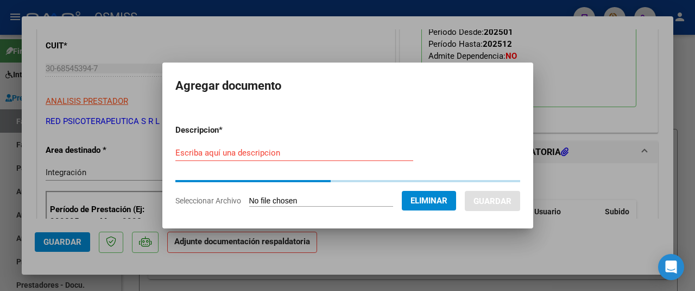
click at [180, 154] on input "Escriba aquí una descripcion" at bounding box center [294, 153] width 238 height 10
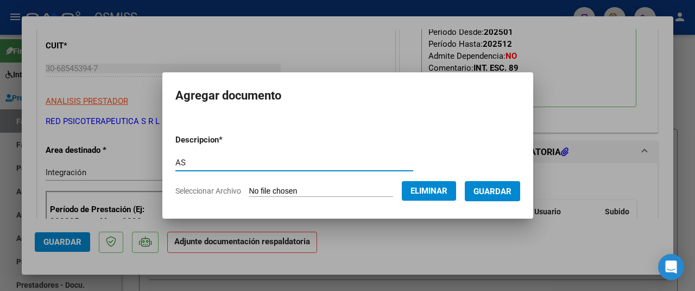
type input "AS"
click at [498, 193] on span "Guardar" at bounding box center [493, 191] width 38 height 10
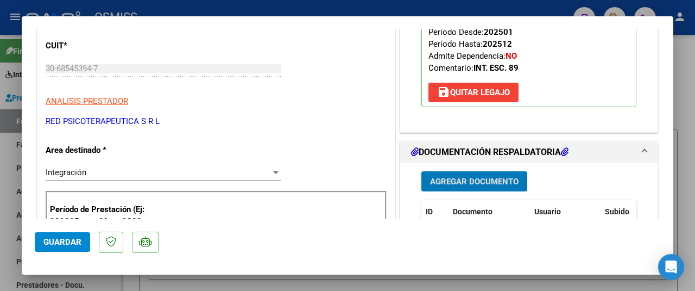
click at [494, 180] on span "Agregar Documento" at bounding box center [474, 182] width 89 height 10
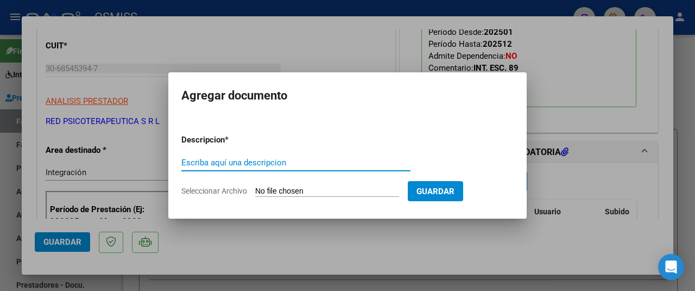
click at [277, 186] on input "Seleccionar Archivo" at bounding box center [327, 191] width 144 height 10
type input "C:\fakepath\PELLEGRINI ALEJO asistencia.pdf"
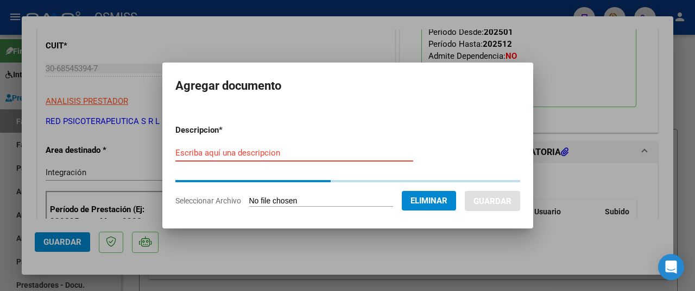
click at [189, 155] on input "Escriba aquí una descripcion" at bounding box center [294, 153] width 238 height 10
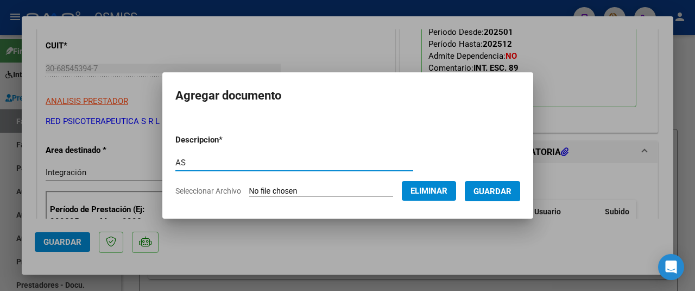
type input "AS"
click at [506, 187] on span "Guardar" at bounding box center [493, 191] width 38 height 10
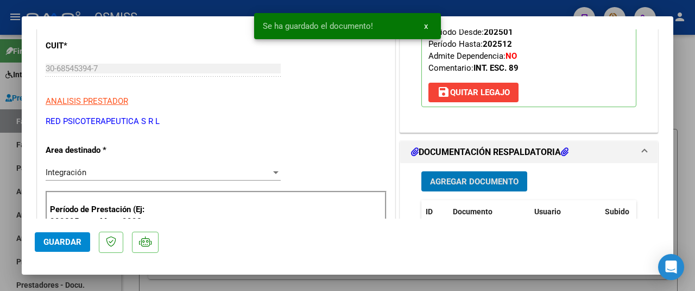
click at [63, 238] on span "Guardar" at bounding box center [62, 242] width 38 height 10
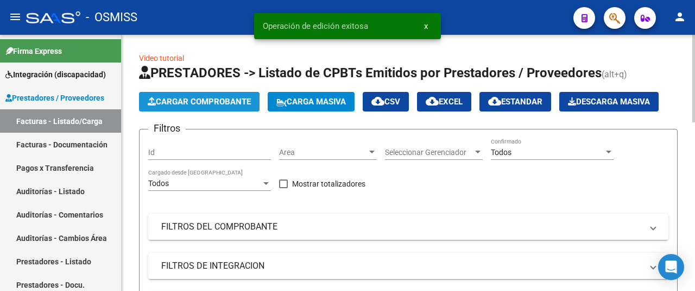
click at [183, 102] on span "Cargar Comprobante" at bounding box center [199, 102] width 103 height 10
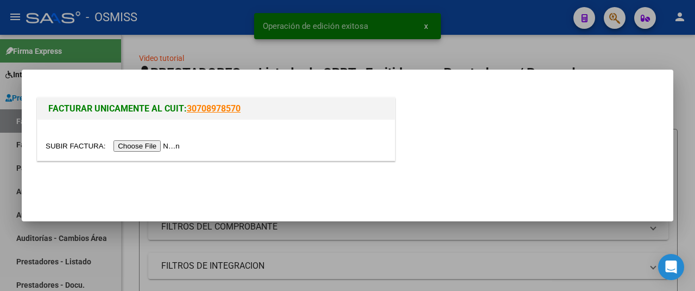
click at [179, 149] on input "file" at bounding box center [114, 145] width 137 height 11
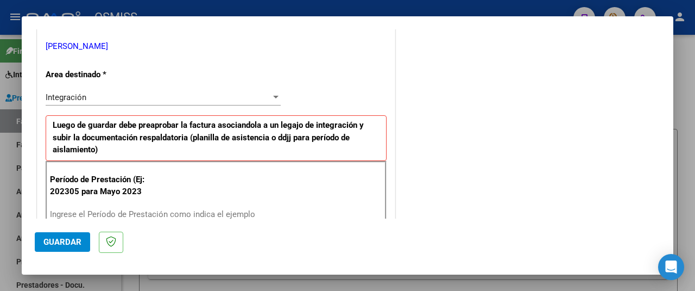
scroll to position [326, 0]
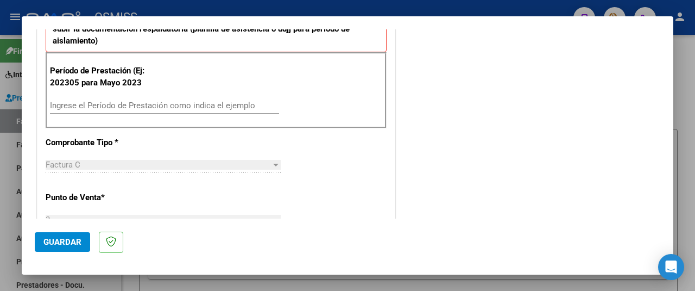
click at [106, 105] on input "Ingrese el Período de Prestación como indica el ejemplo" at bounding box center [164, 106] width 229 height 10
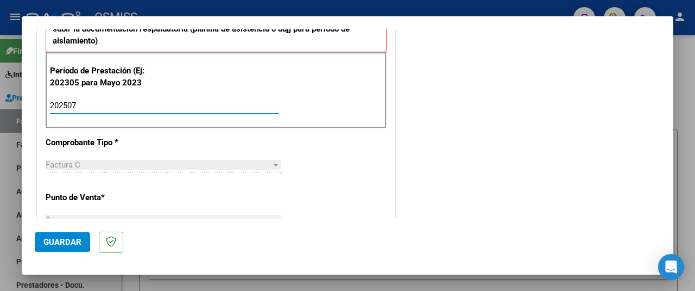
type input "202507"
click at [44, 244] on span "Guardar" at bounding box center [62, 242] width 38 height 10
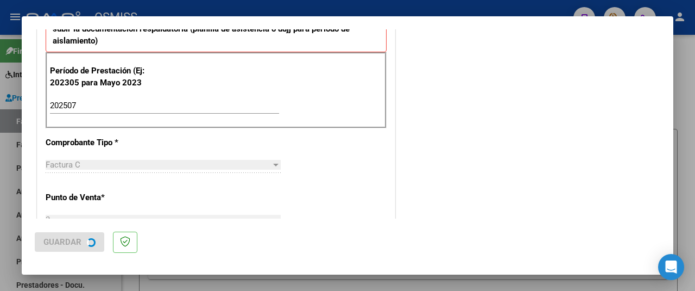
scroll to position [0, 0]
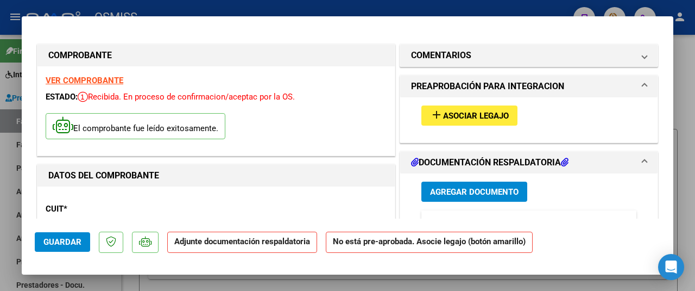
click at [466, 108] on button "add Asociar Legajo" at bounding box center [470, 115] width 96 height 20
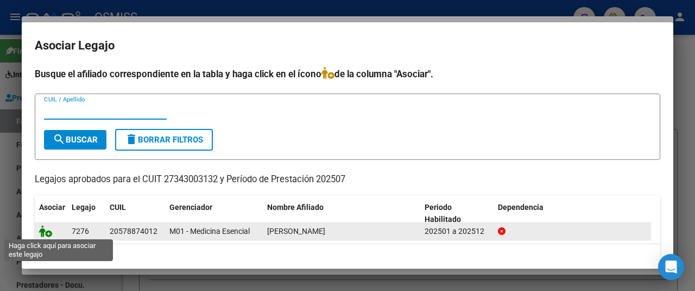
click at [47, 230] on icon at bounding box center [45, 231] width 13 height 12
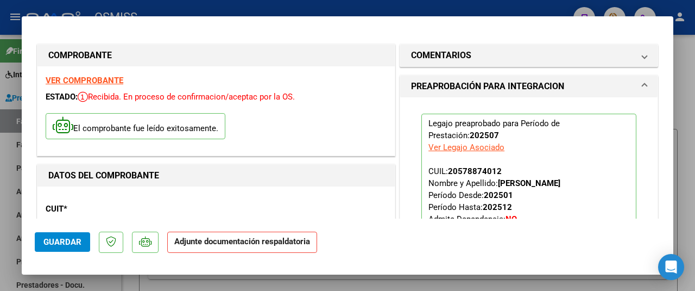
scroll to position [163, 0]
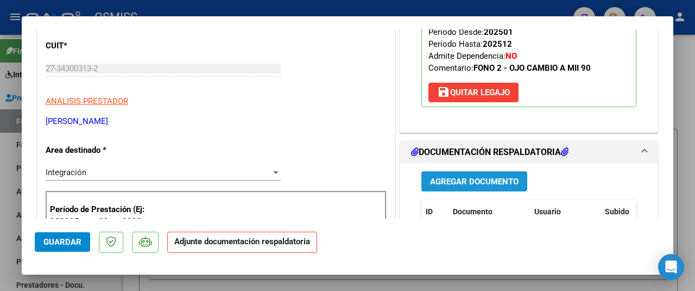
click at [442, 179] on span "Agregar Documento" at bounding box center [474, 182] width 89 height 10
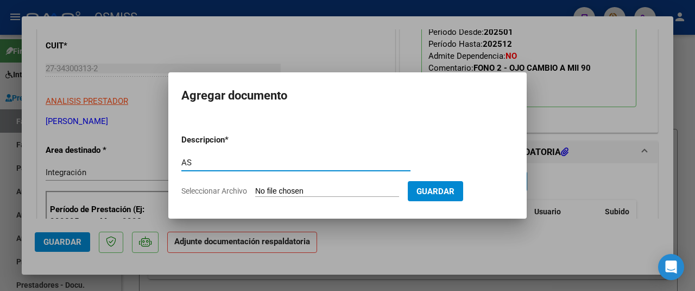
type input "AS"
click at [286, 187] on input "Seleccionar Archivo" at bounding box center [327, 191] width 144 height 10
type input "C:\fakepath\Pedroza B asistencia fono07.pdf"
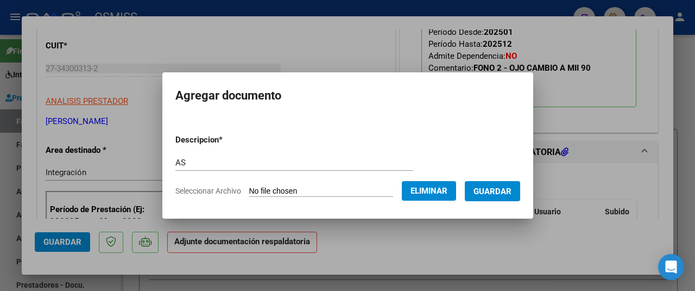
click at [482, 190] on span "Guardar" at bounding box center [493, 191] width 38 height 10
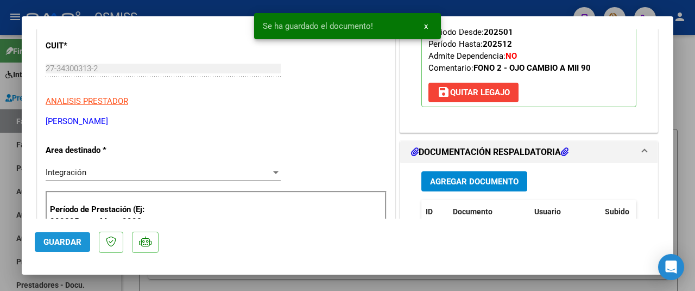
click at [74, 235] on button "Guardar" at bounding box center [62, 242] width 55 height 20
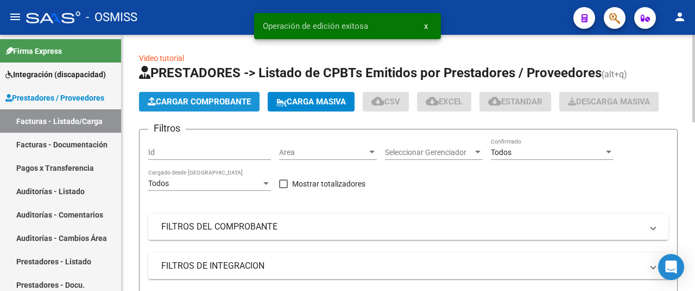
click at [177, 105] on span "Cargar Comprobante" at bounding box center [199, 102] width 103 height 10
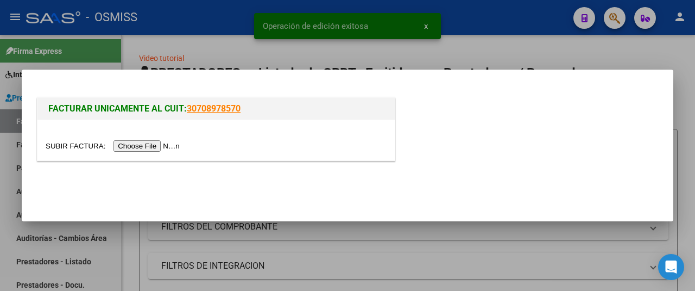
click at [133, 141] on input "file" at bounding box center [114, 145] width 137 height 11
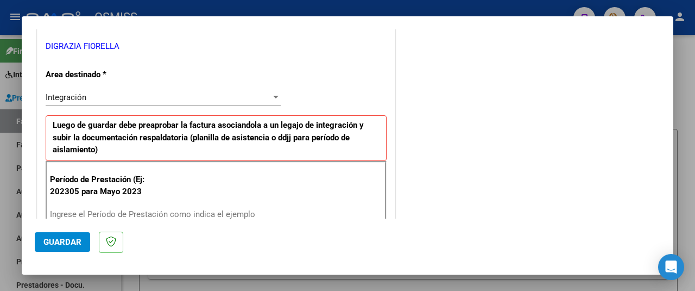
scroll to position [272, 0]
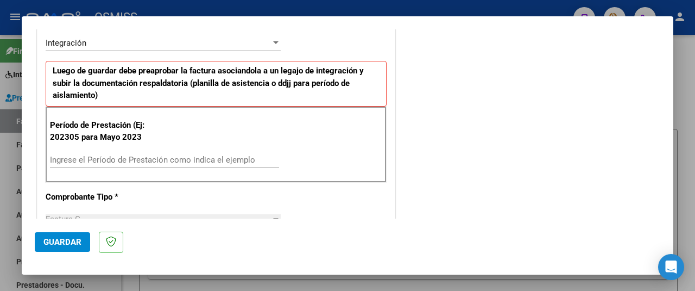
click at [103, 152] on div "Ingrese el Período de Prestación como indica el ejemplo" at bounding box center [164, 160] width 229 height 16
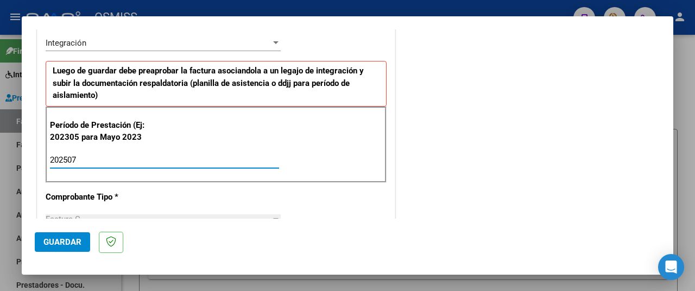
type input "202507"
click at [49, 245] on span "Guardar" at bounding box center [62, 242] width 38 height 10
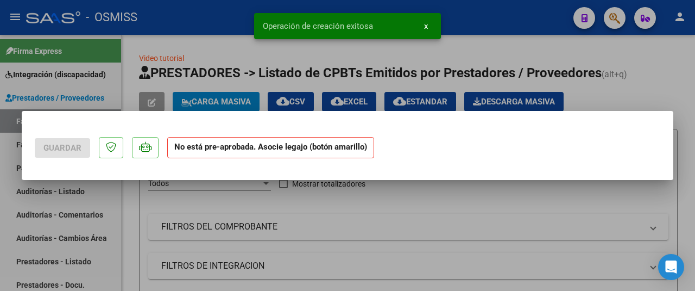
scroll to position [0, 0]
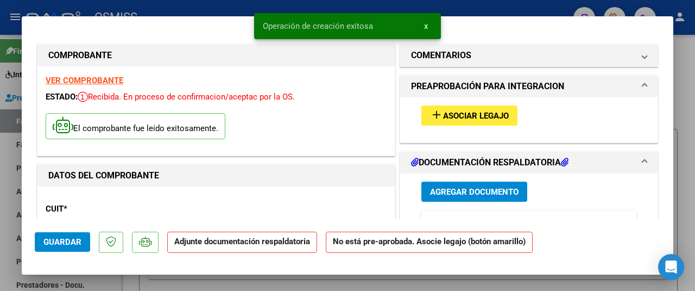
click at [448, 115] on span "Asociar Legajo" at bounding box center [476, 116] width 66 height 10
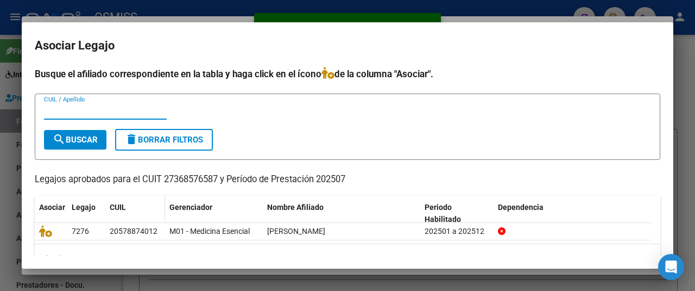
scroll to position [23, 0]
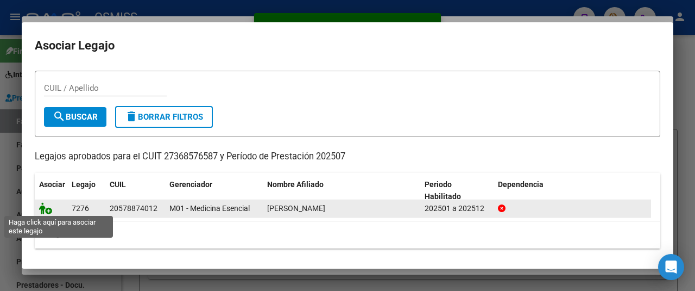
click at [43, 205] on icon at bounding box center [45, 208] width 13 height 12
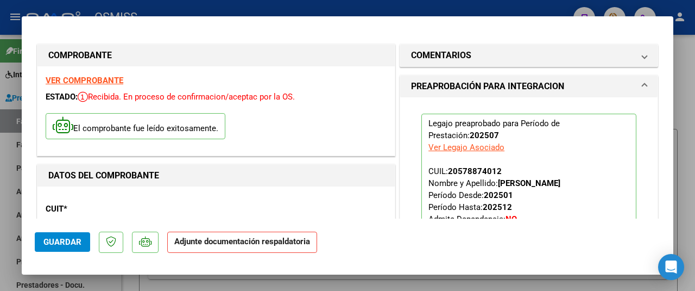
scroll to position [163, 0]
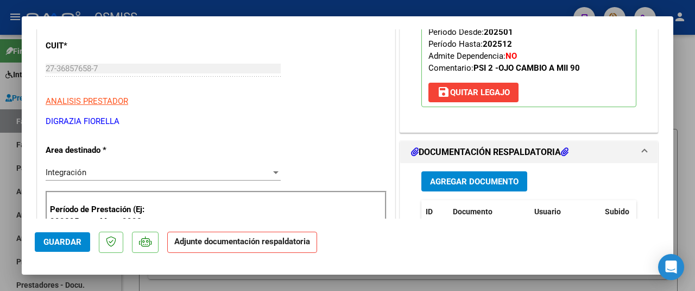
click at [472, 180] on span "Agregar Documento" at bounding box center [474, 182] width 89 height 10
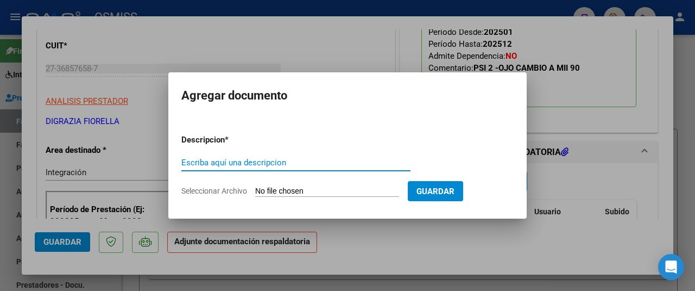
click at [315, 188] on input "Seleccionar Archivo" at bounding box center [327, 191] width 144 height 10
type input "C:\fakepath\asistencia Pedroza julio 25.pdf"
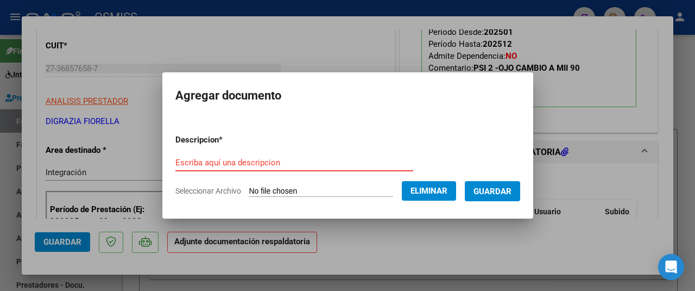
click at [200, 159] on input "Escriba aquí una descripcion" at bounding box center [294, 163] width 238 height 10
type input "AS"
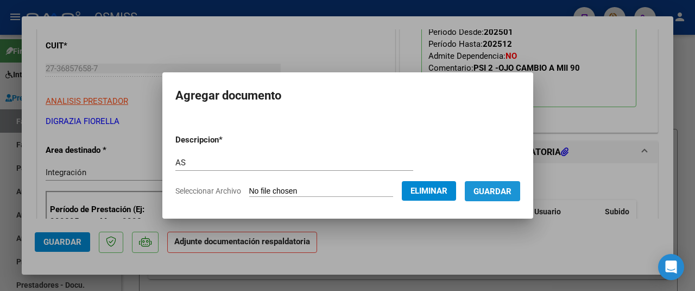
click at [502, 189] on span "Guardar" at bounding box center [493, 191] width 38 height 10
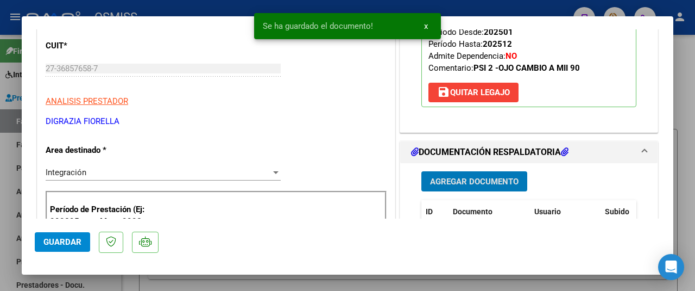
click at [75, 244] on span "Guardar" at bounding box center [62, 242] width 38 height 10
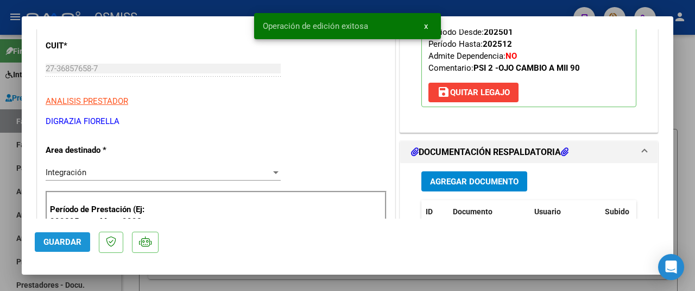
click at [73, 244] on span "Guardar" at bounding box center [62, 242] width 38 height 10
type input "$ 0,00"
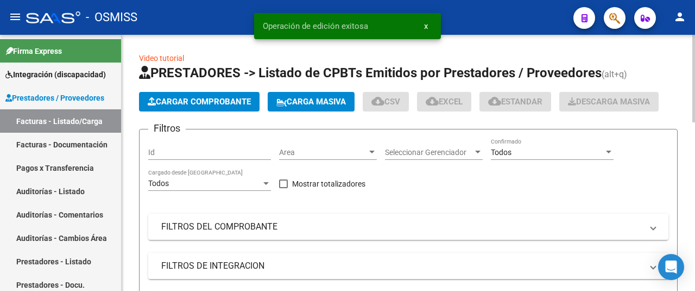
click at [207, 102] on span "Cargar Comprobante" at bounding box center [199, 102] width 103 height 10
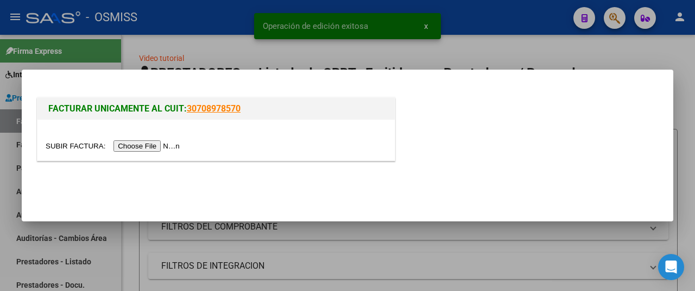
click at [154, 148] on input "file" at bounding box center [114, 145] width 137 height 11
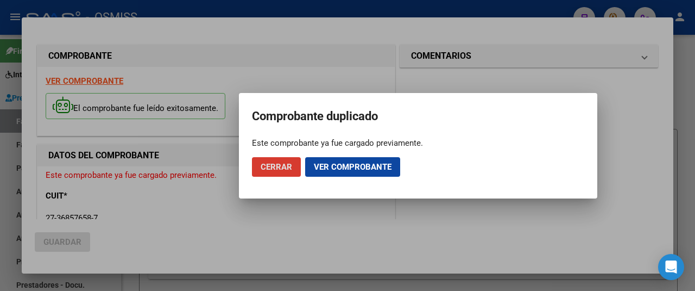
click at [277, 166] on span "Cerrar" at bounding box center [277, 167] width 32 height 10
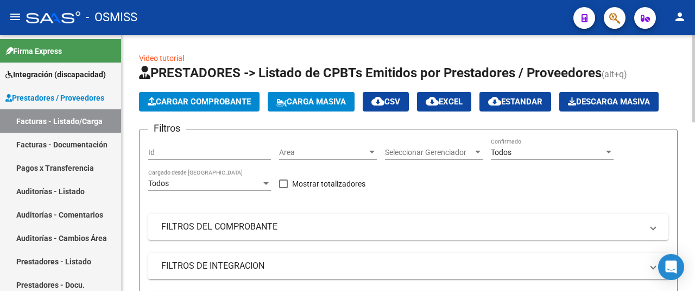
click at [215, 102] on span "Cargar Comprobante" at bounding box center [199, 102] width 103 height 10
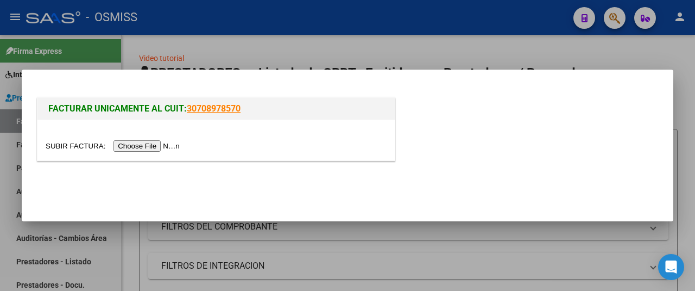
click at [163, 139] on div at bounding box center [215, 140] width 357 height 41
click at [151, 148] on input "file" at bounding box center [114, 145] width 137 height 11
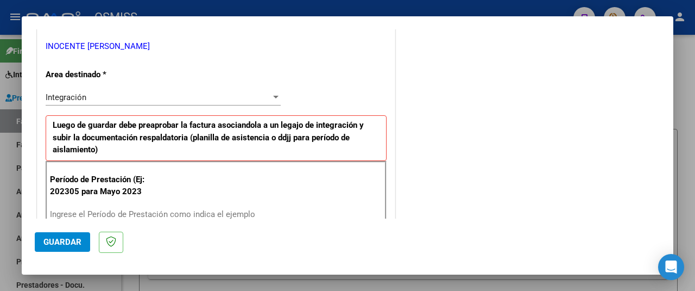
scroll to position [272, 0]
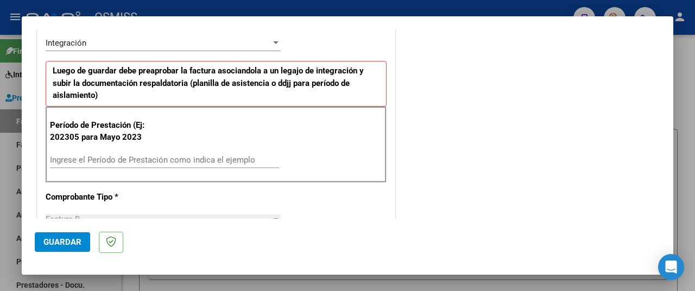
click at [130, 159] on input "Ingrese el Período de Prestación como indica el ejemplo" at bounding box center [164, 160] width 229 height 10
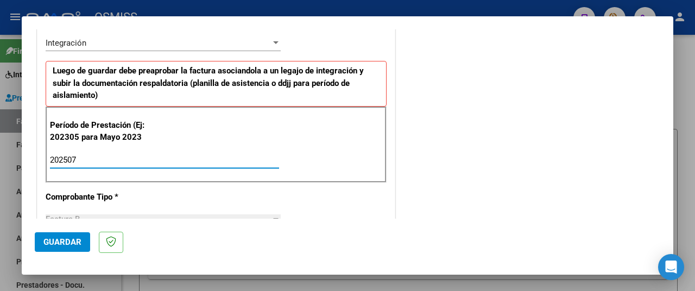
type input "202507"
click at [59, 240] on span "Guardar" at bounding box center [62, 242] width 38 height 10
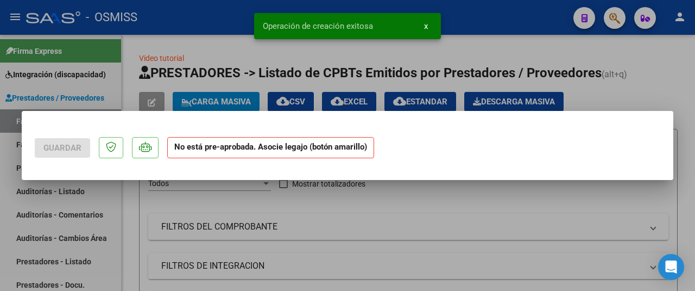
scroll to position [0, 0]
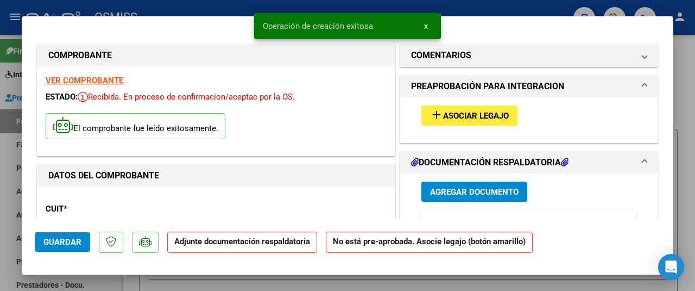
click at [449, 118] on span "Asociar Legajo" at bounding box center [476, 116] width 66 height 10
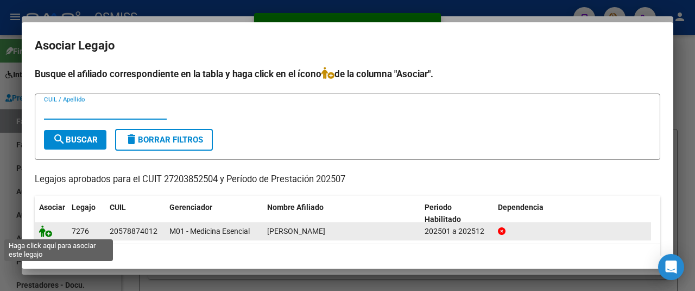
click at [49, 229] on icon at bounding box center [45, 231] width 13 height 12
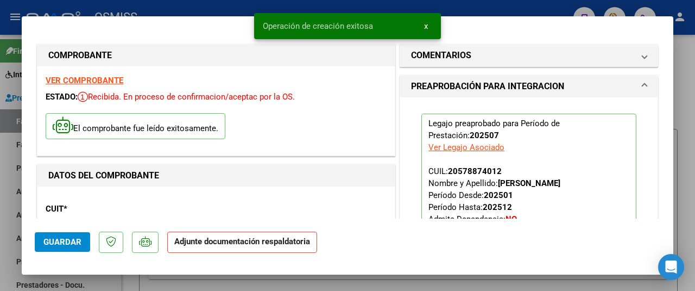
scroll to position [163, 0]
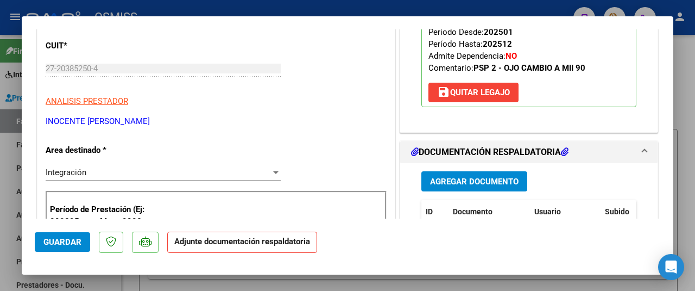
click at [490, 182] on span "Agregar Documento" at bounding box center [474, 182] width 89 height 10
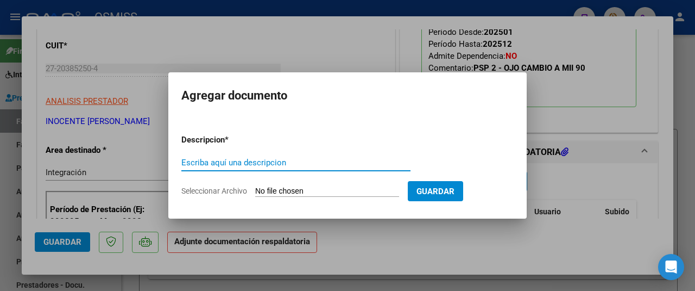
click at [304, 192] on input "Seleccionar Archivo" at bounding box center [327, 191] width 144 height 10
type input "C:\fakepath\Asistencia Pedroza.pdf"
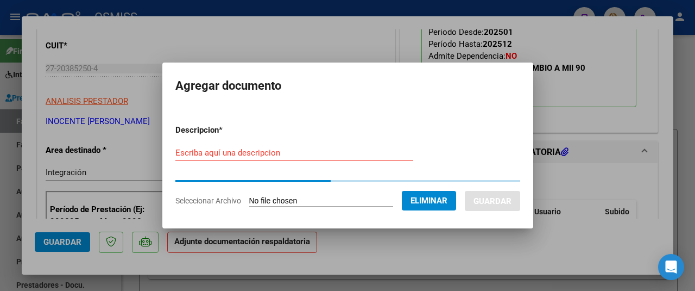
click at [199, 154] on input "Escriba aquí una descripcion" at bounding box center [294, 153] width 238 height 10
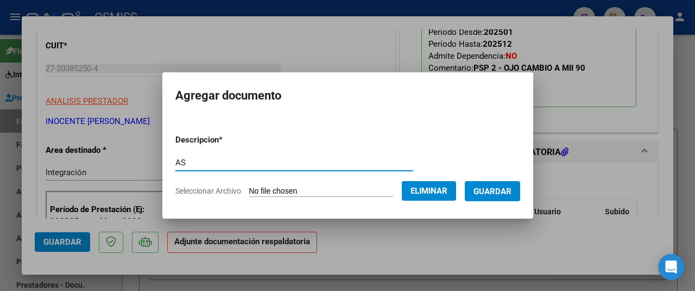
type input "AS"
click at [510, 192] on span "Guardar" at bounding box center [493, 191] width 38 height 10
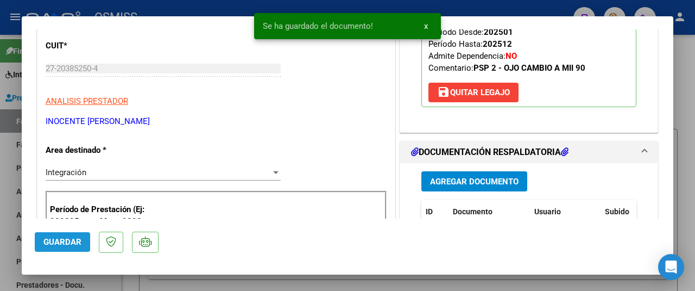
click at [57, 243] on span "Guardar" at bounding box center [62, 242] width 38 height 10
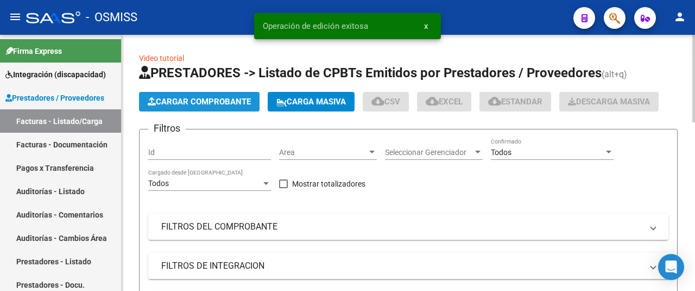
click at [222, 97] on span "Cargar Comprobante" at bounding box center [199, 102] width 103 height 10
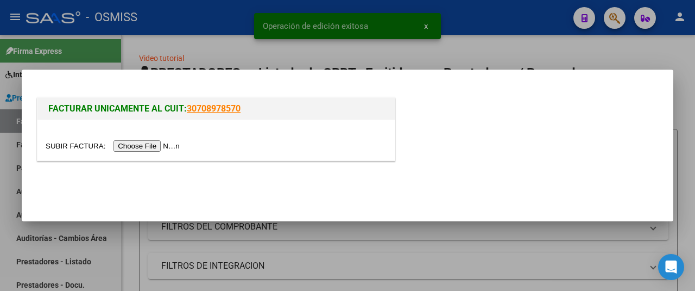
click at [153, 140] on div at bounding box center [216, 146] width 341 height 12
click at [153, 145] on input "file" at bounding box center [114, 145] width 137 height 11
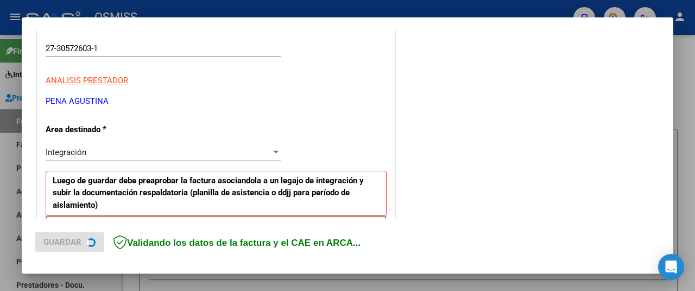
scroll to position [272, 0]
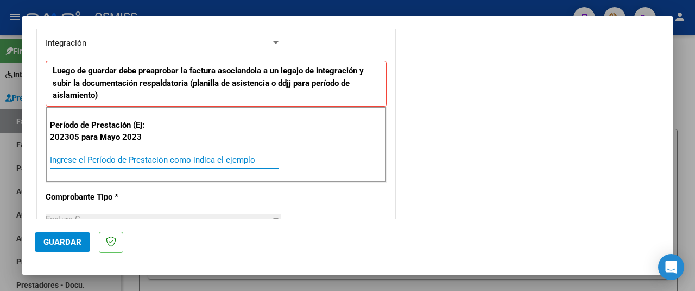
click at [88, 158] on input "Ingrese el Período de Prestación como indica el ejemplo" at bounding box center [164, 160] width 229 height 10
type input "202507"
click at [70, 241] on span "Guardar" at bounding box center [62, 242] width 38 height 10
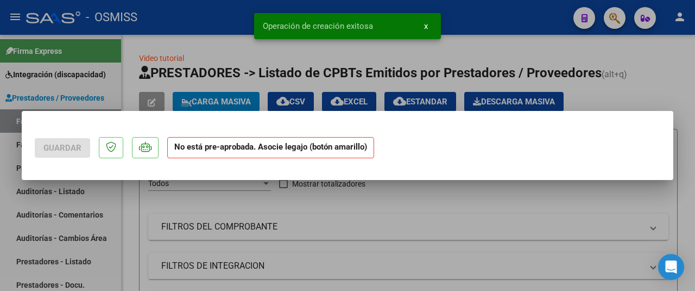
scroll to position [0, 0]
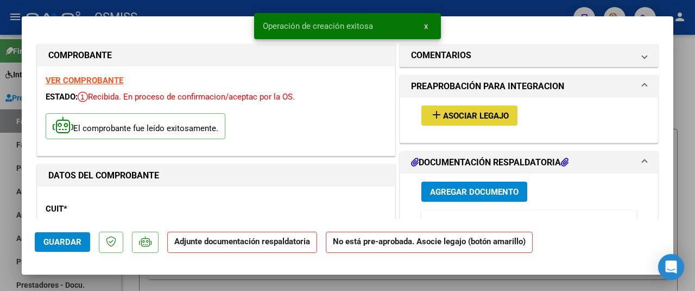
click at [451, 117] on span "Asociar Legajo" at bounding box center [476, 116] width 66 height 10
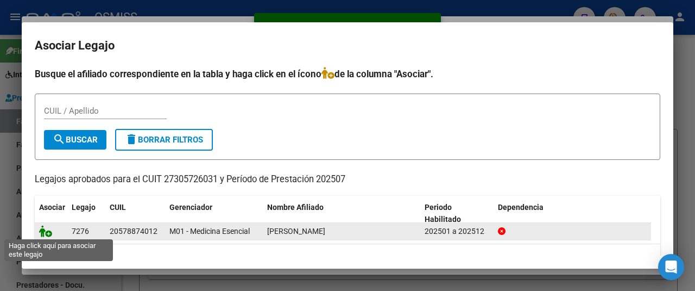
click at [43, 229] on icon at bounding box center [45, 231] width 13 height 12
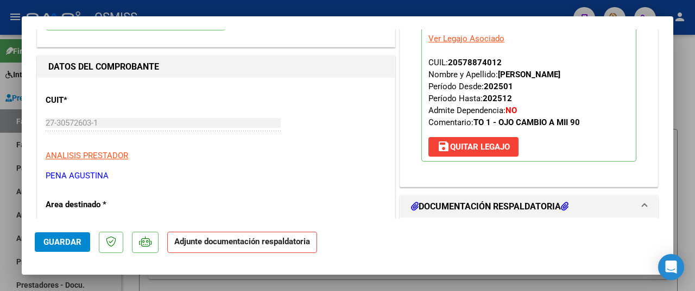
scroll to position [217, 0]
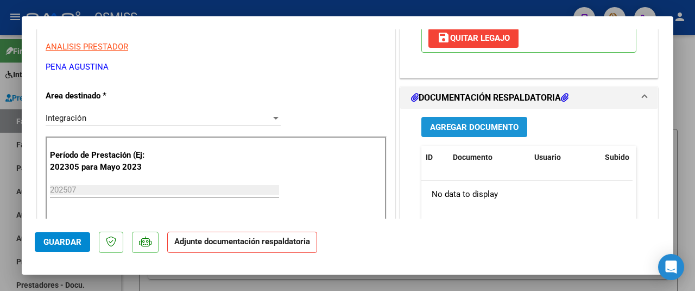
click at [461, 130] on span "Agregar Documento" at bounding box center [474, 127] width 89 height 10
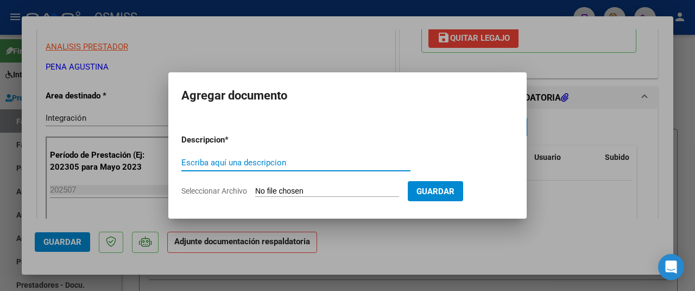
click at [308, 191] on input "Seleccionar Archivo" at bounding box center [327, 191] width 144 height 10
type input "C:\fakepath\Asistencia Benjamin PEDROZA julio (1).pdf"
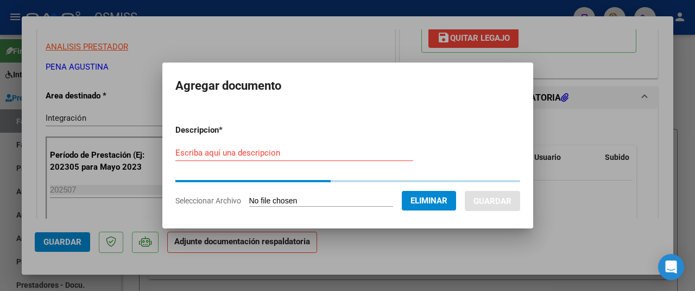
click at [183, 155] on input "Escriba aquí una descripcion" at bounding box center [294, 153] width 238 height 10
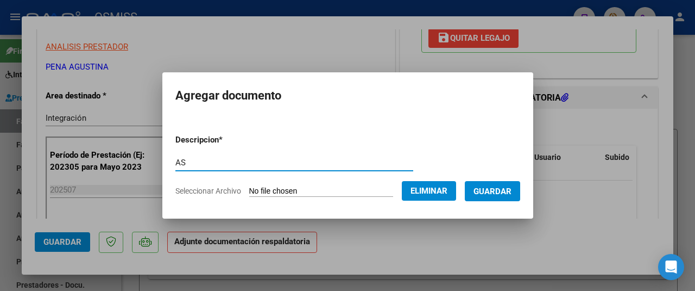
type input "AS"
click at [512, 187] on span "Guardar" at bounding box center [493, 191] width 38 height 10
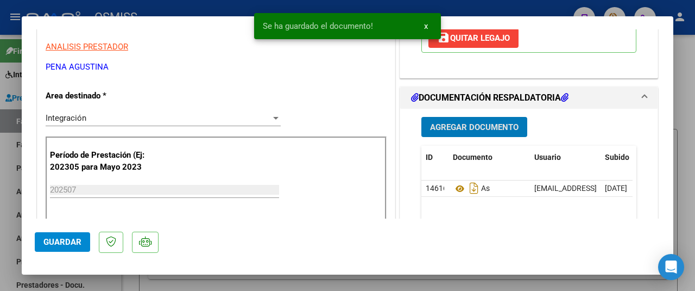
click at [42, 239] on button "Guardar" at bounding box center [62, 242] width 55 height 20
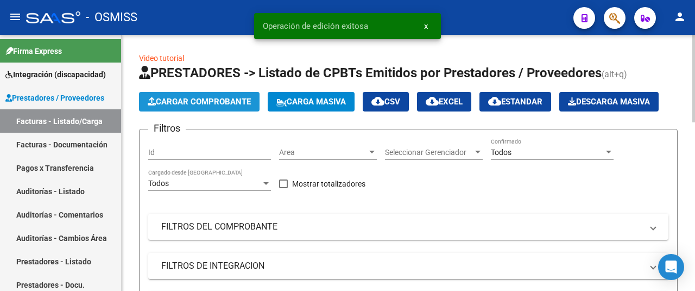
click at [214, 101] on span "Cargar Comprobante" at bounding box center [199, 102] width 103 height 10
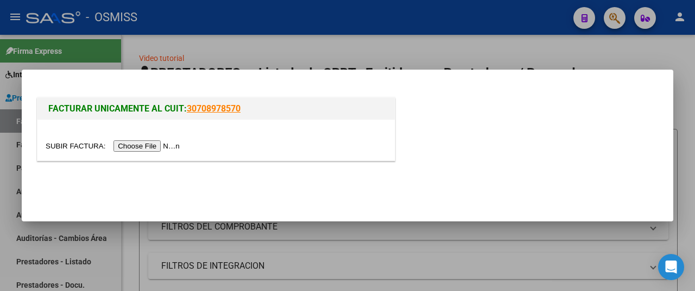
click at [154, 143] on input "file" at bounding box center [114, 145] width 137 height 11
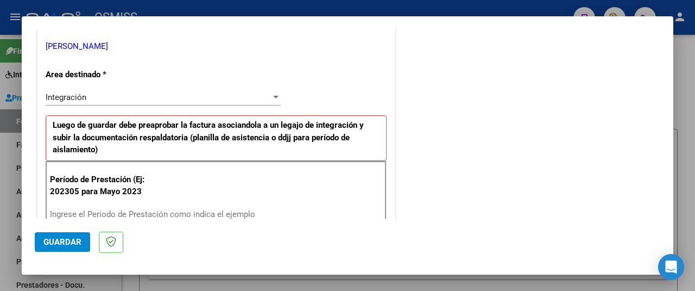
scroll to position [272, 0]
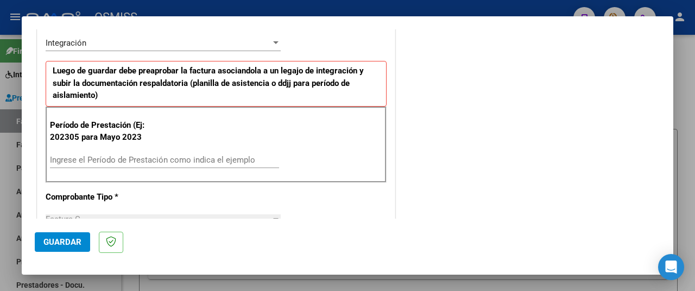
click at [129, 155] on input "Ingrese el Período de Prestación como indica el ejemplo" at bounding box center [164, 160] width 229 height 10
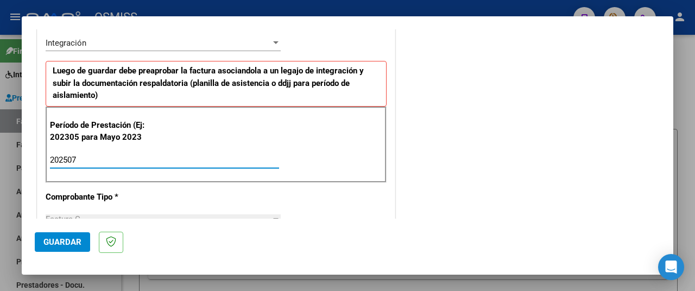
type input "202507"
click at [71, 246] on span "Guardar" at bounding box center [62, 242] width 38 height 10
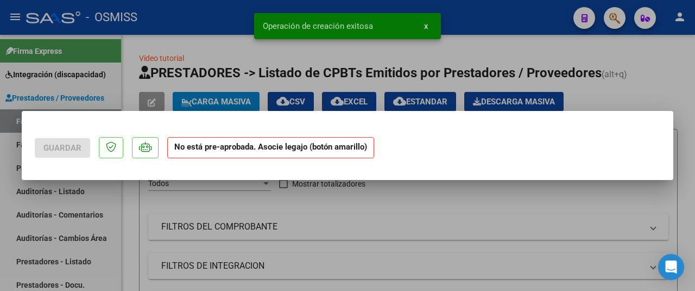
scroll to position [0, 0]
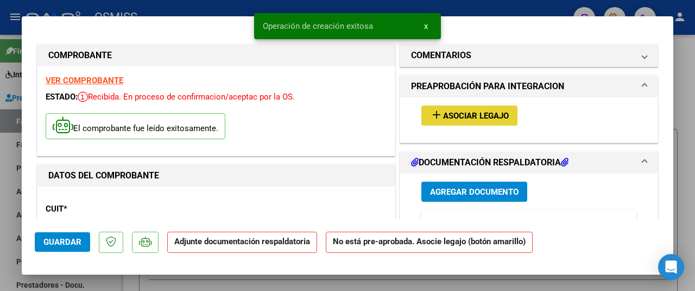
click at [446, 120] on span "Asociar Legajo" at bounding box center [476, 116] width 66 height 10
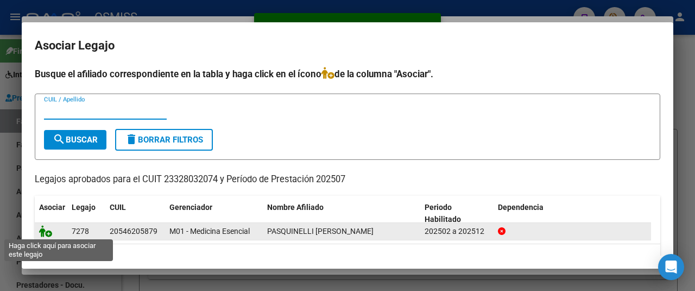
click at [43, 227] on icon at bounding box center [45, 231] width 13 height 12
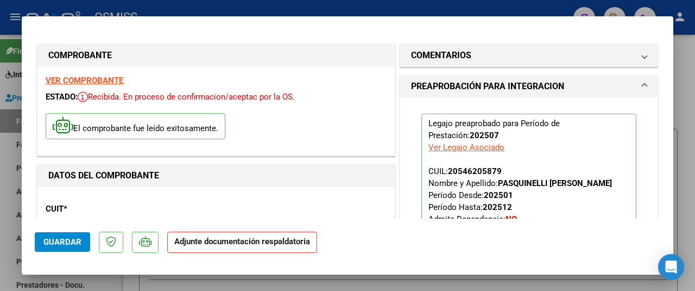
scroll to position [163, 0]
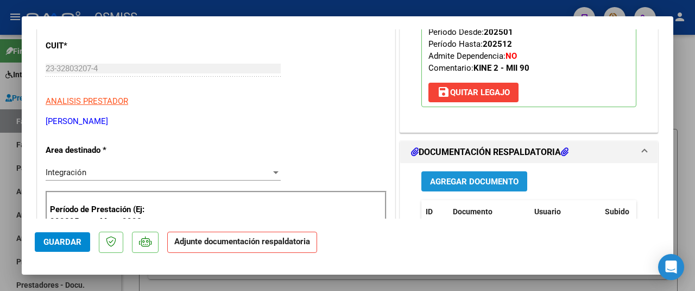
click at [460, 178] on span "Agregar Documento" at bounding box center [474, 182] width 89 height 10
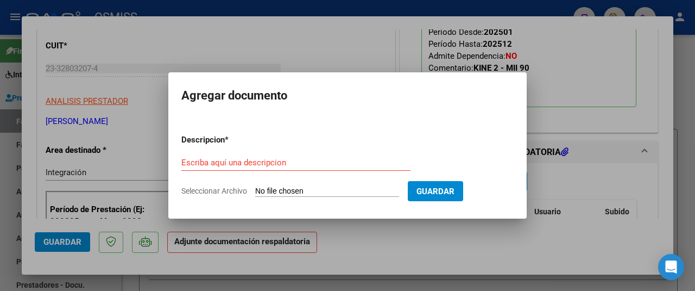
click at [324, 192] on input "Seleccionar Archivo" at bounding box center [327, 191] width 144 height 10
type input "C:\fakepath\PLANILLA MAS INFORME JULIO 25.pdf"
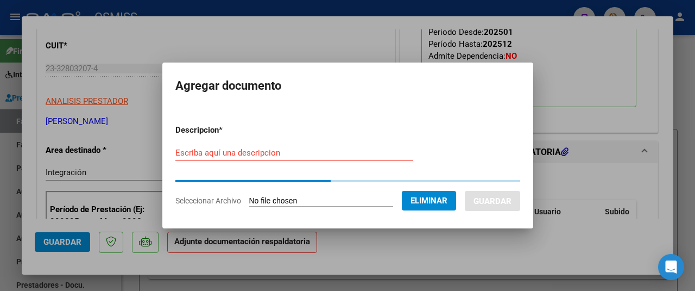
click at [201, 151] on input "Escriba aquí una descripcion" at bounding box center [294, 153] width 238 height 10
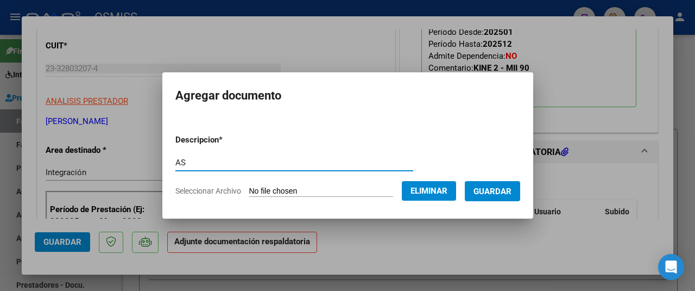
type input "AS"
click at [508, 192] on span "Guardar" at bounding box center [493, 191] width 38 height 10
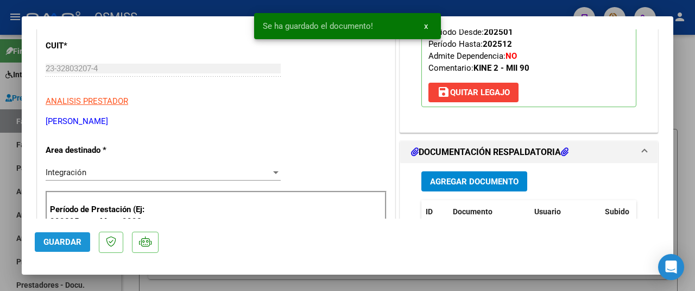
click at [65, 236] on button "Guardar" at bounding box center [62, 242] width 55 height 20
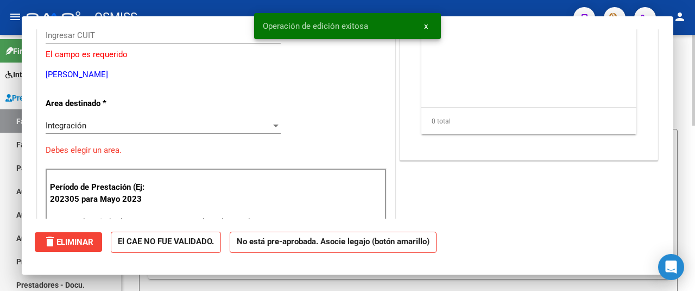
scroll to position [0, 0]
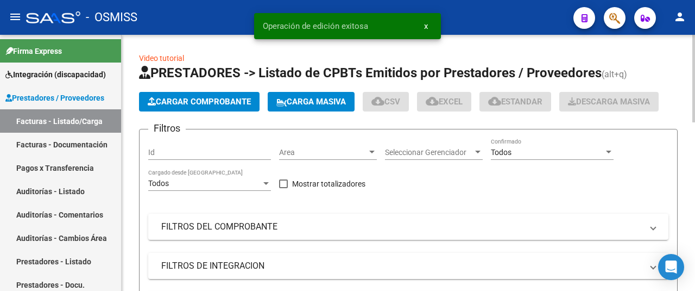
click at [203, 103] on span "Cargar Comprobante" at bounding box center [199, 102] width 103 height 10
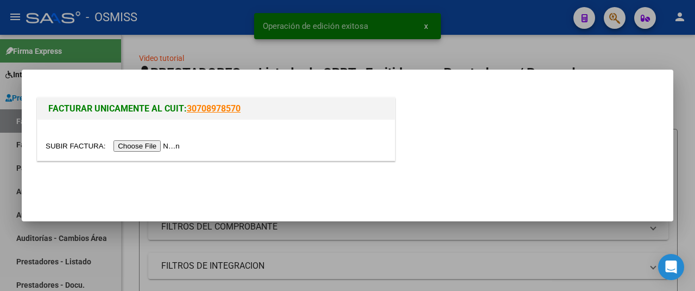
click at [167, 140] on input "file" at bounding box center [114, 145] width 137 height 11
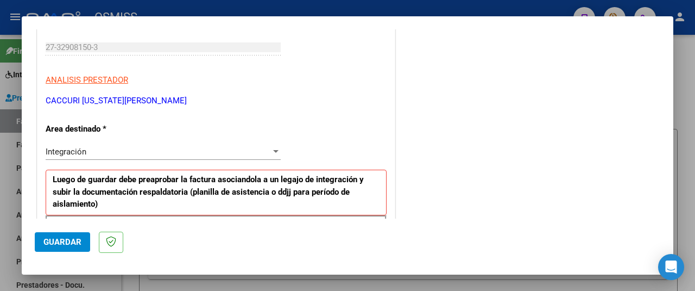
scroll to position [272, 0]
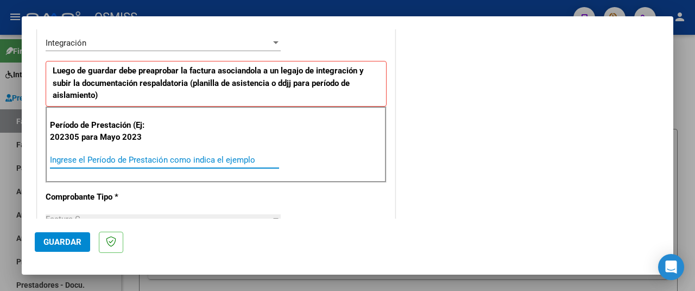
click at [109, 156] on input "Ingrese el Período de Prestación como indica el ejemplo" at bounding box center [164, 160] width 229 height 10
type input "202507"
click at [54, 238] on span "Guardar" at bounding box center [62, 242] width 38 height 10
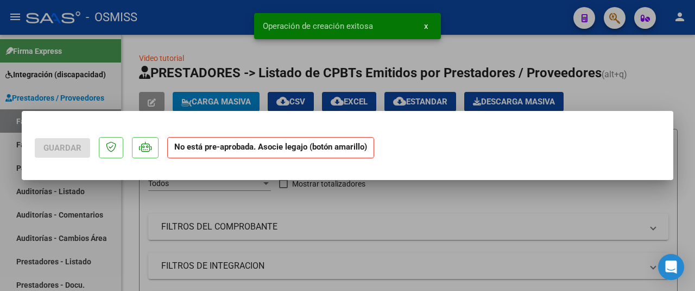
scroll to position [0, 0]
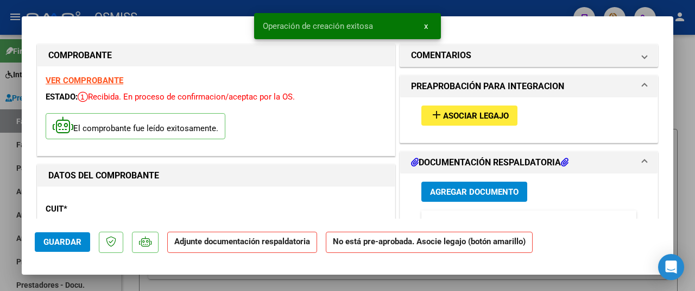
click at [461, 120] on button "add Asociar Legajo" at bounding box center [470, 115] width 96 height 20
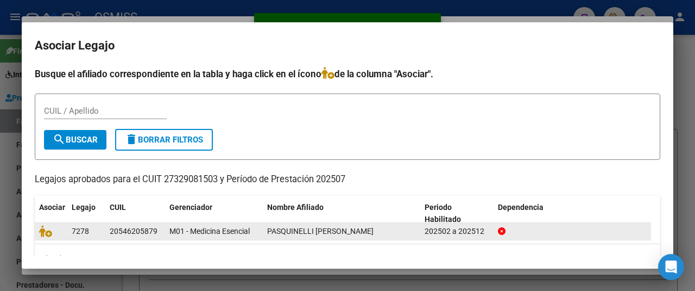
click at [36, 231] on datatable-body-cell at bounding box center [51, 231] width 33 height 17
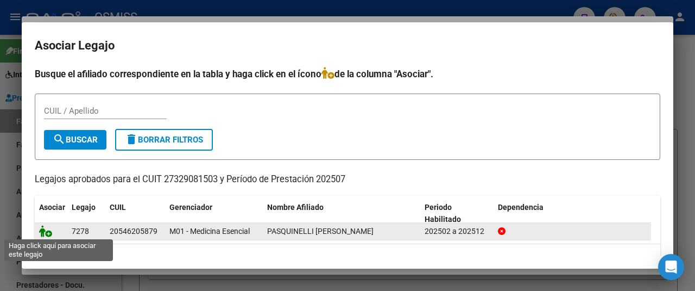
click at [47, 225] on icon at bounding box center [45, 231] width 13 height 12
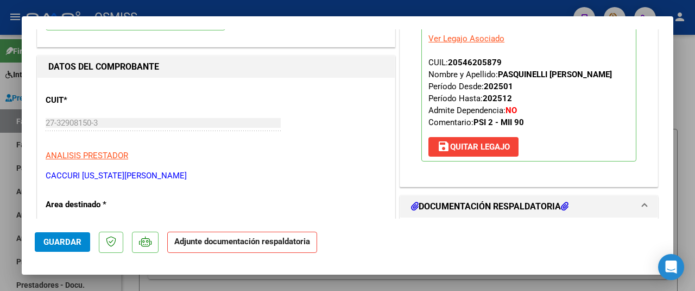
scroll to position [272, 0]
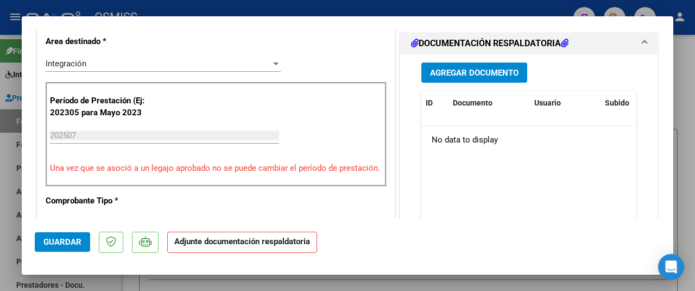
click at [464, 71] on span "Agregar Documento" at bounding box center [474, 73] width 89 height 10
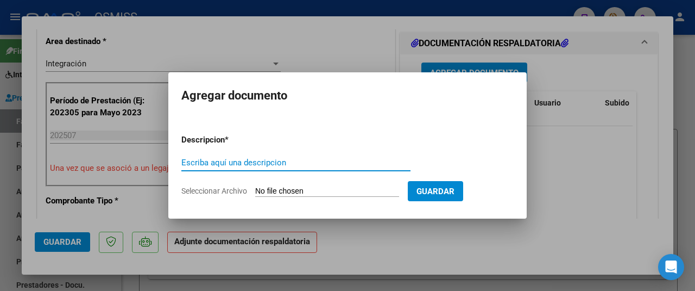
click at [292, 192] on input "Seleccionar Archivo" at bounding box center [327, 191] width 144 height 10
type input "C:\fakepath\planilla.pdf"
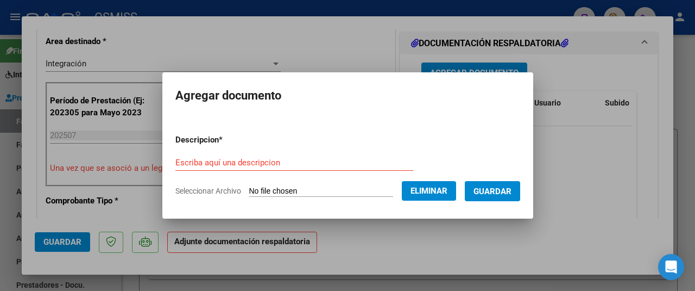
click at [187, 149] on form "Descripcion * Escriba aquí una descripcion Seleccionar Archivo Eliminar Guardar" at bounding box center [347, 165] width 345 height 79
click at [189, 158] on input "Escriba aquí una descripcion" at bounding box center [294, 163] width 238 height 10
click at [189, 160] on input "Escriba aquí una descripcion" at bounding box center [294, 163] width 238 height 10
type input "AS"
click at [511, 191] on span "Guardar" at bounding box center [493, 191] width 38 height 10
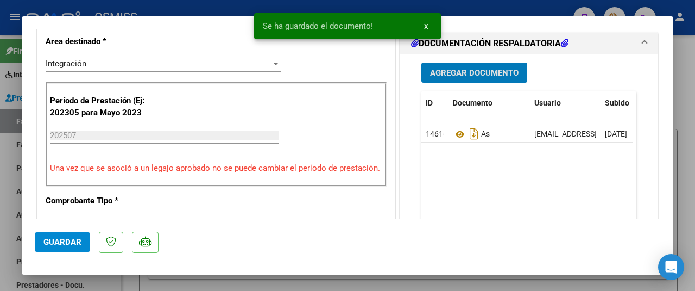
click at [67, 246] on span "Guardar" at bounding box center [62, 242] width 38 height 10
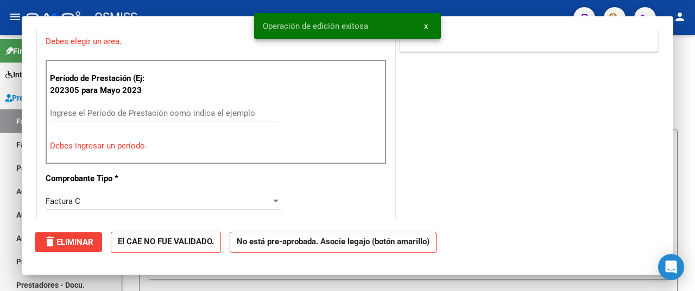
scroll to position [0, 0]
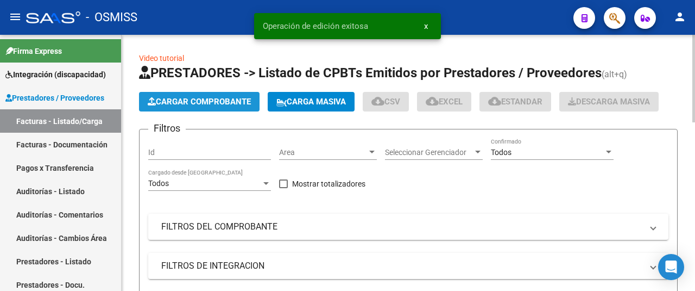
click at [191, 105] on span "Cargar Comprobante" at bounding box center [199, 102] width 103 height 10
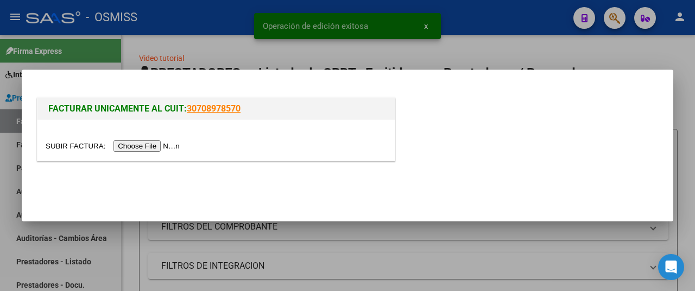
click at [142, 152] on input "file" at bounding box center [114, 145] width 137 height 11
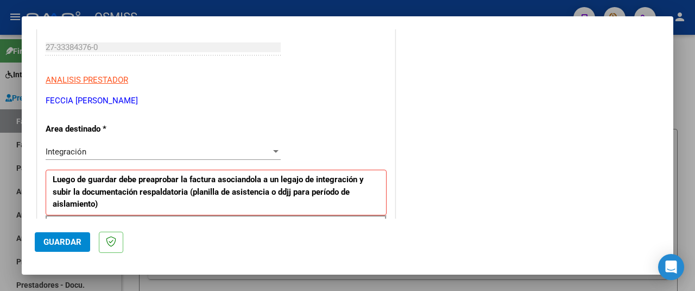
scroll to position [272, 0]
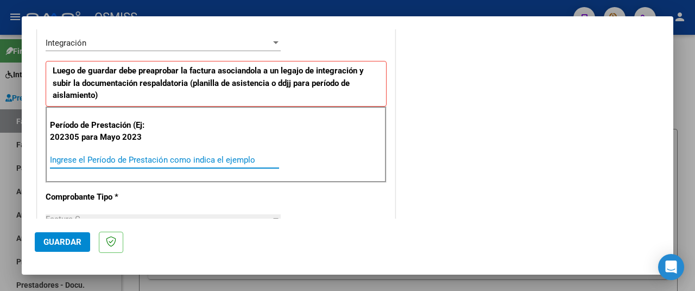
click at [97, 156] on input "Ingrese el Período de Prestación como indica el ejemplo" at bounding box center [164, 160] width 229 height 10
type input "202507"
click at [60, 236] on button "Guardar" at bounding box center [62, 242] width 55 height 20
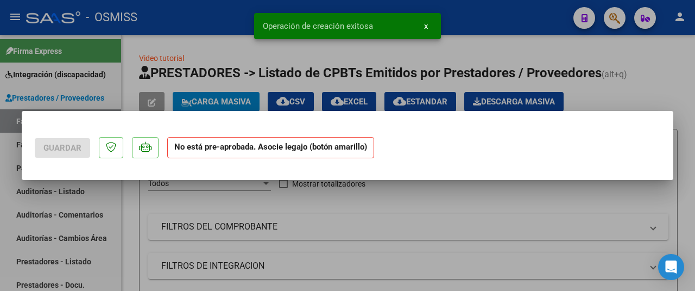
scroll to position [0, 0]
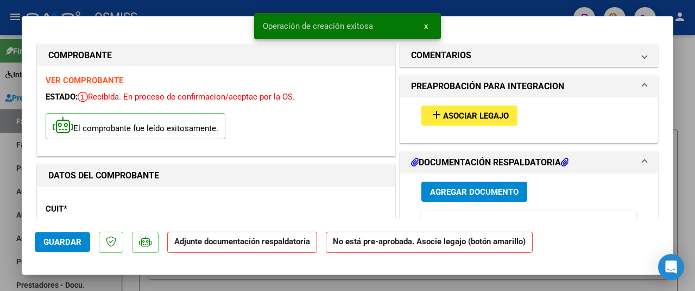
click at [457, 116] on span "Asociar Legajo" at bounding box center [476, 116] width 66 height 10
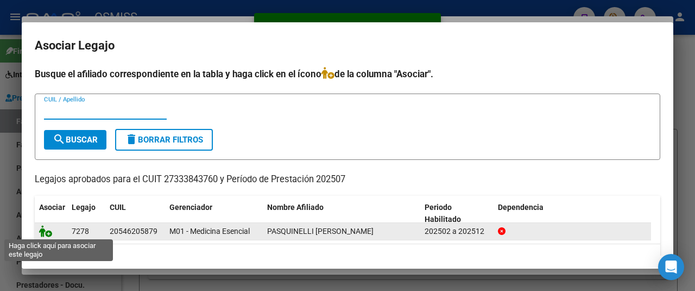
click at [48, 228] on icon at bounding box center [45, 231] width 13 height 12
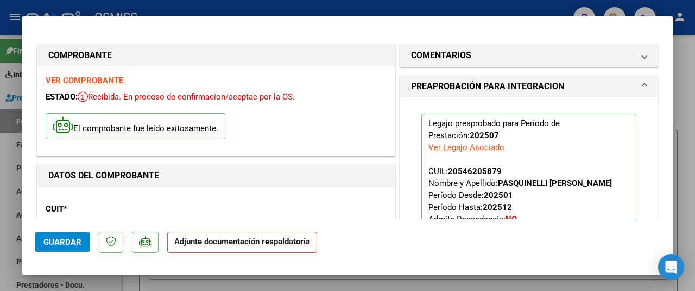
scroll to position [163, 0]
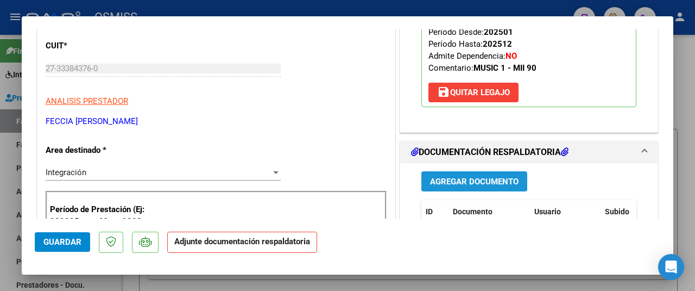
click at [475, 178] on span "Agregar Documento" at bounding box center [474, 182] width 89 height 10
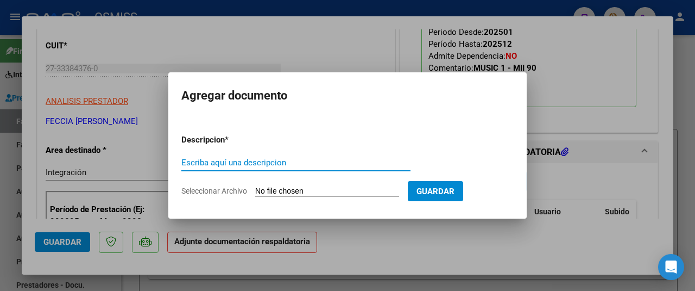
click at [324, 189] on input "Seleccionar Archivo" at bounding box center [327, 191] width 144 height 10
type input "C:\fakepath\planilla de asistencias julio camilo pasquinelli 1.pdf"
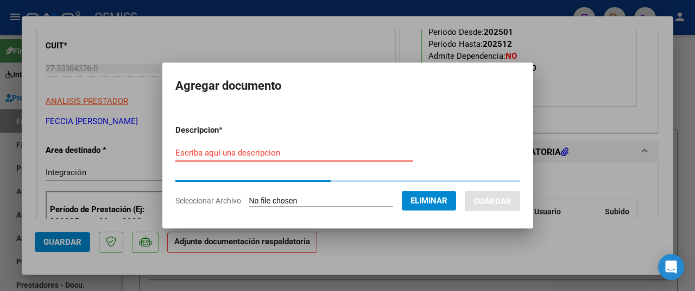
click at [202, 156] on input "Escriba aquí una descripcion" at bounding box center [294, 153] width 238 height 10
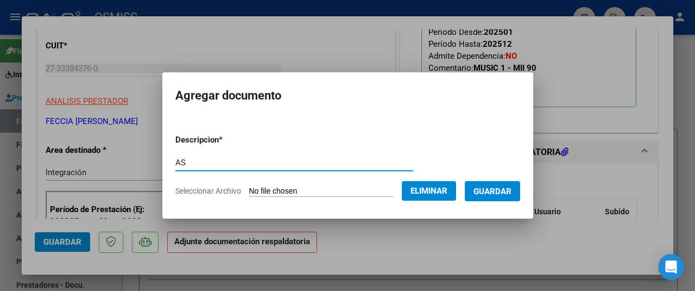
type input "AS"
click at [489, 186] on span "Guardar" at bounding box center [493, 191] width 38 height 10
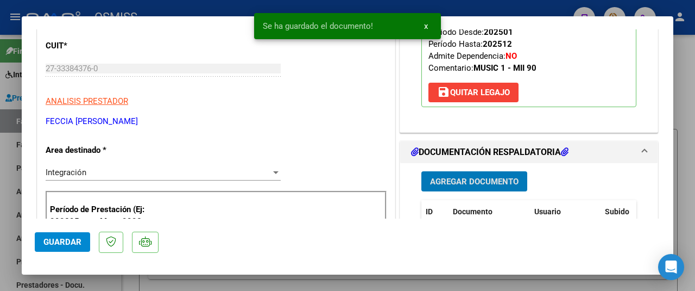
click at [65, 240] on span "Guardar" at bounding box center [62, 242] width 38 height 10
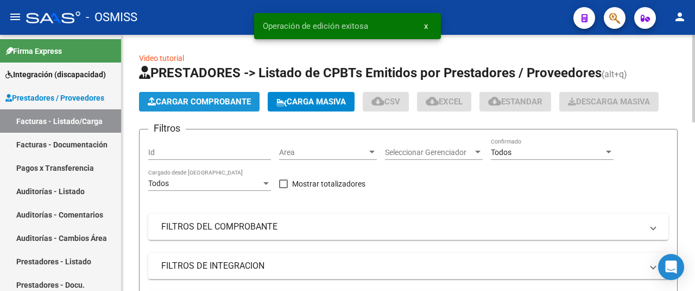
click at [202, 105] on span "Cargar Comprobante" at bounding box center [199, 102] width 103 height 10
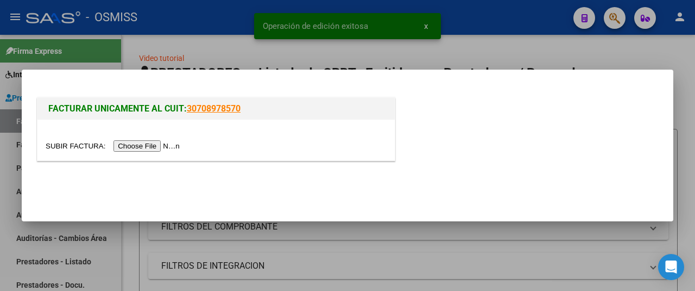
click at [170, 147] on input "file" at bounding box center [114, 145] width 137 height 11
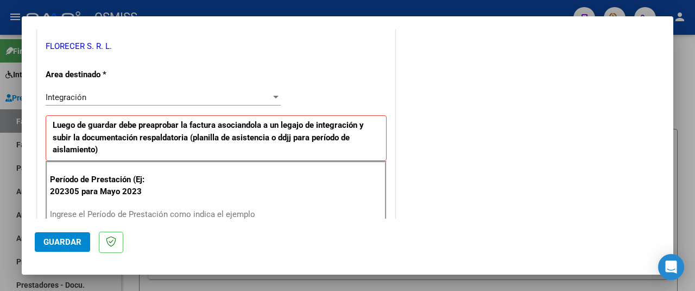
scroll to position [272, 0]
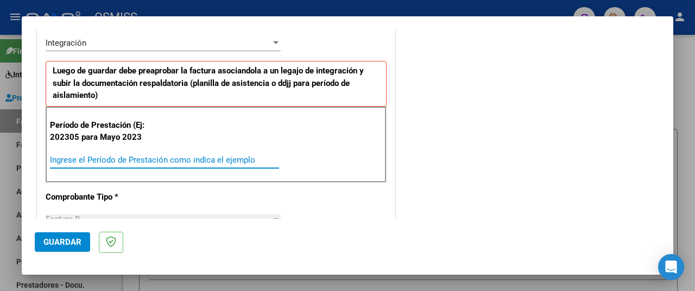
click at [95, 158] on input "Ingrese el Período de Prestación como indica el ejemplo" at bounding box center [164, 160] width 229 height 10
type input "202507"
click at [83, 243] on button "Guardar" at bounding box center [62, 242] width 55 height 20
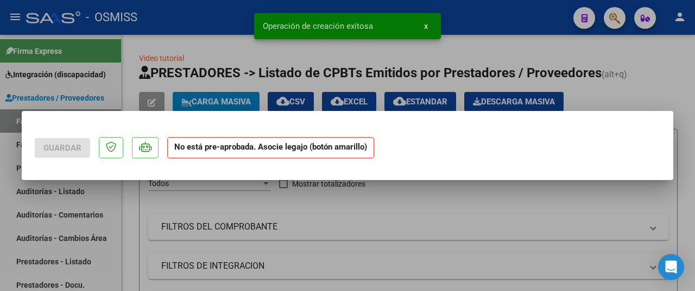
scroll to position [0, 0]
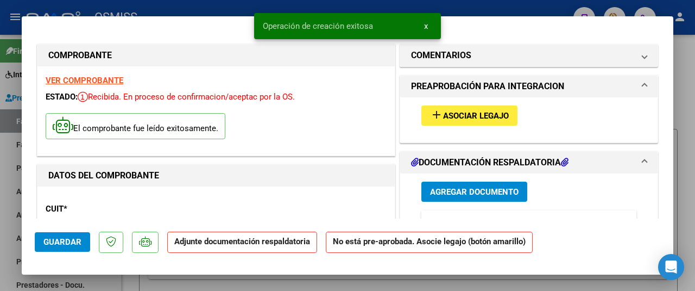
click at [470, 121] on button "add Asociar Legajo" at bounding box center [470, 115] width 96 height 20
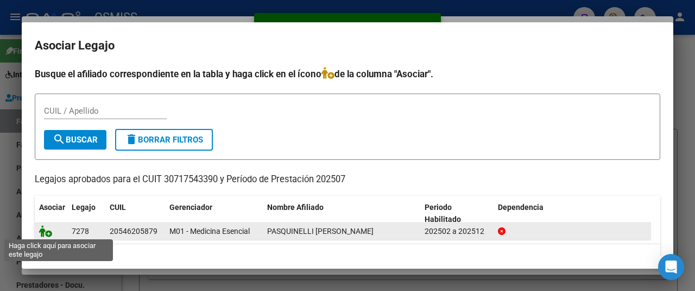
click at [46, 232] on icon at bounding box center [45, 231] width 13 height 12
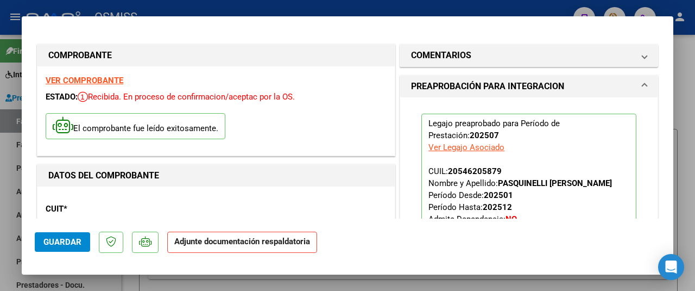
scroll to position [217, 0]
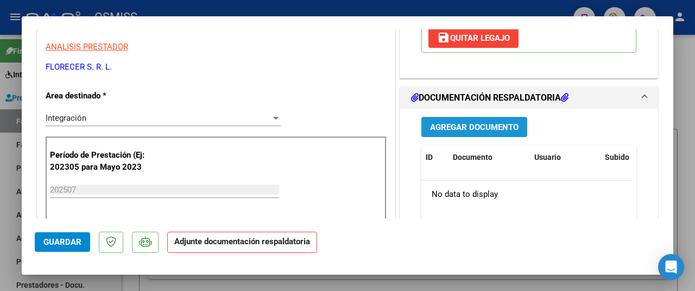
click at [462, 130] on span "Agregar Documento" at bounding box center [474, 127] width 89 height 10
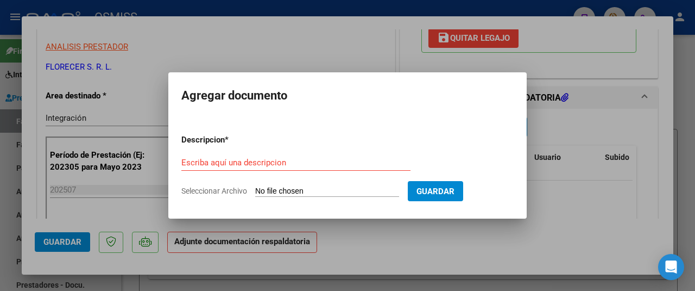
click at [306, 190] on input "Seleccionar Archivo" at bounding box center [327, 191] width 144 height 10
type input "C:\fakepath\Camilo..pdf"
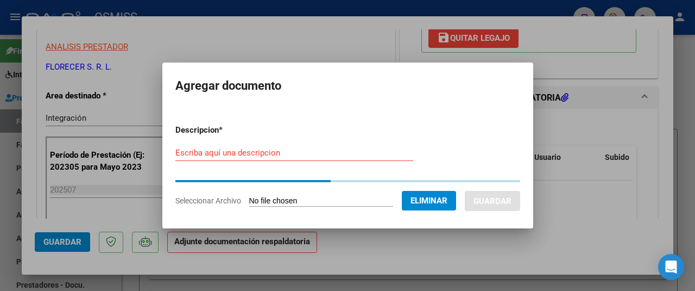
click at [189, 156] on input "Escriba aquí una descripcion" at bounding box center [294, 153] width 238 height 10
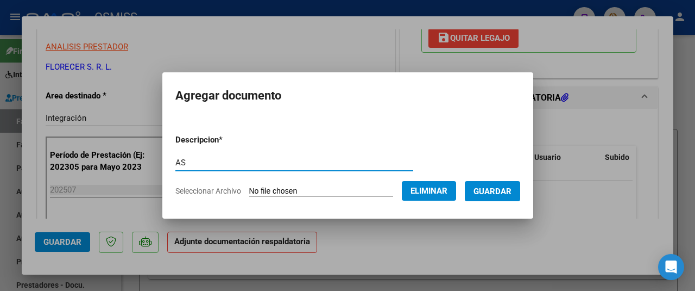
type input "AS"
click at [487, 182] on button "Guardar" at bounding box center [492, 191] width 55 height 20
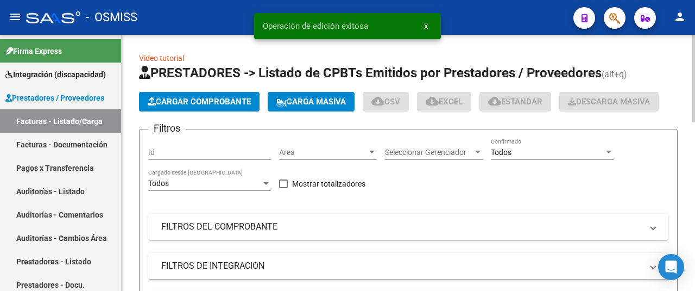
click at [180, 98] on span "Cargar Comprobante" at bounding box center [199, 102] width 103 height 10
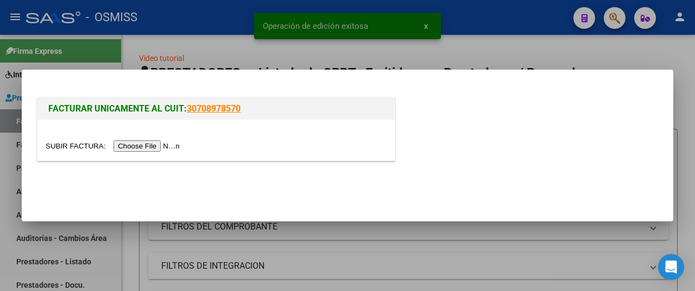
click at [137, 141] on input "file" at bounding box center [114, 145] width 137 height 11
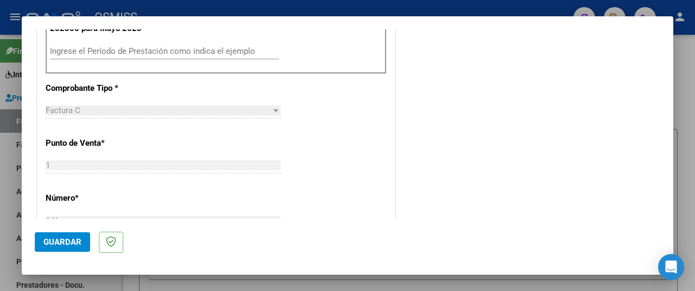
scroll to position [272, 0]
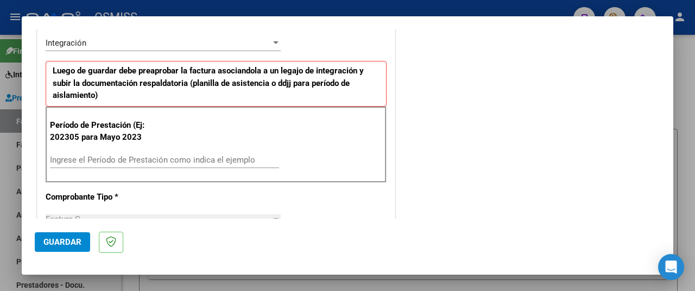
click at [96, 156] on input "Ingrese el Período de Prestación como indica el ejemplo" at bounding box center [164, 160] width 229 height 10
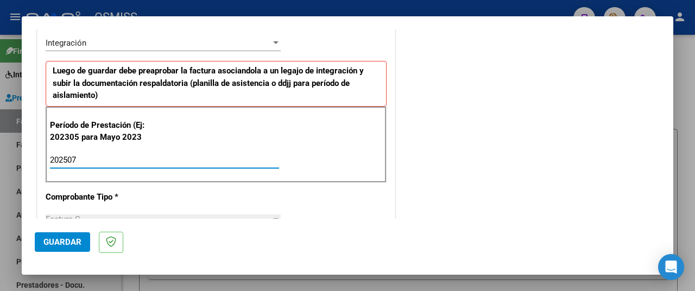
type input "202507"
click at [58, 240] on span "Guardar" at bounding box center [62, 242] width 38 height 10
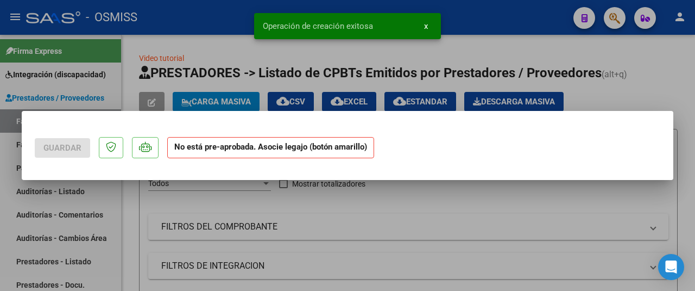
scroll to position [0, 0]
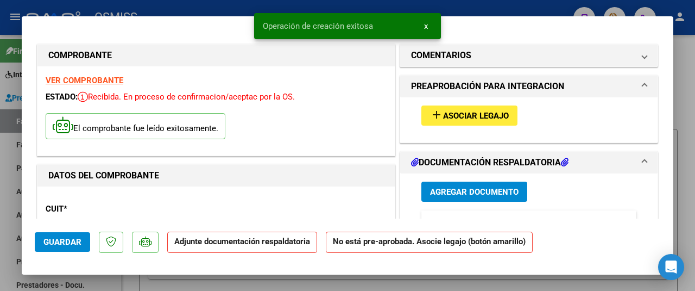
click at [435, 112] on mat-icon "add" at bounding box center [436, 114] width 13 height 13
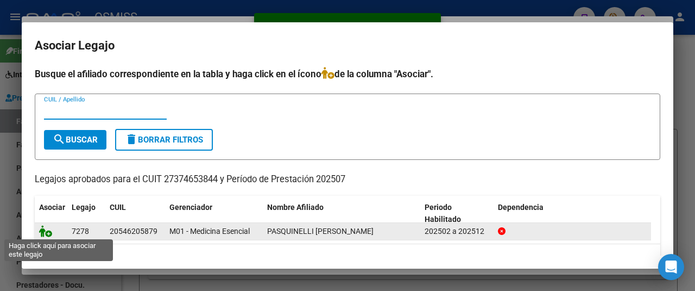
click at [46, 230] on icon at bounding box center [45, 231] width 13 height 12
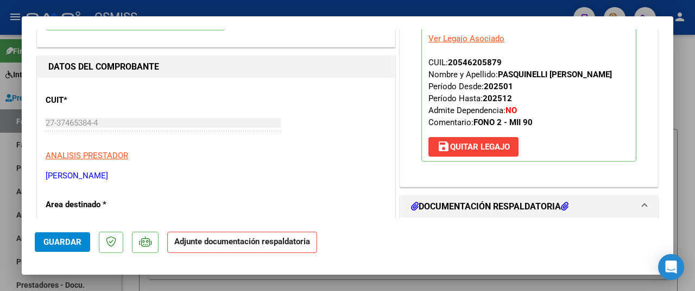
scroll to position [217, 0]
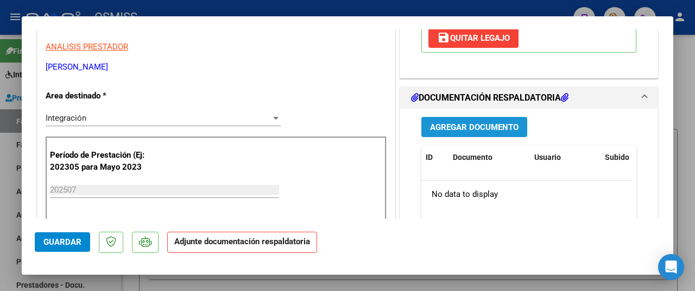
click at [468, 134] on button "Agregar Documento" at bounding box center [475, 127] width 106 height 20
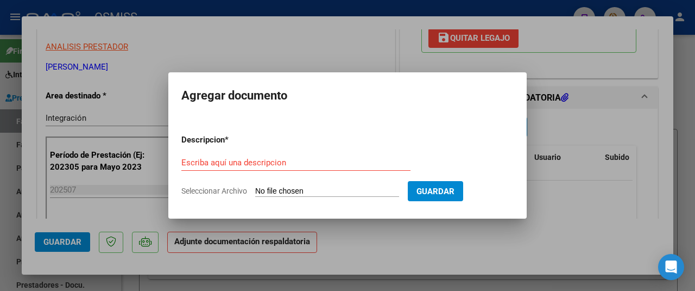
click at [325, 190] on input "Seleccionar Archivo" at bounding box center [327, 191] width 144 height 10
type input "C:\fakepath\cami jul.pdf"
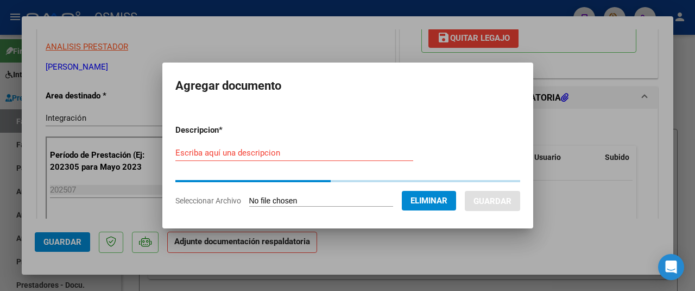
click at [196, 159] on div "Escriba aquí una descripcion" at bounding box center [294, 153] width 238 height 16
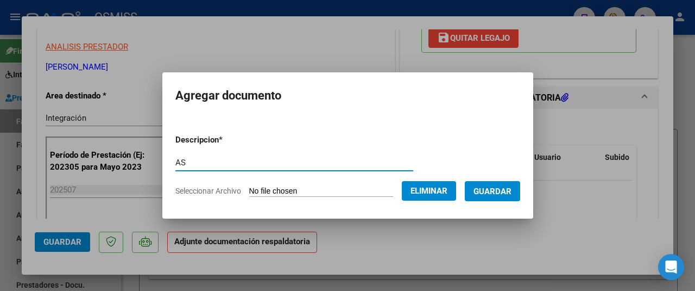
type input "AS"
click at [481, 188] on span "Guardar" at bounding box center [493, 191] width 38 height 10
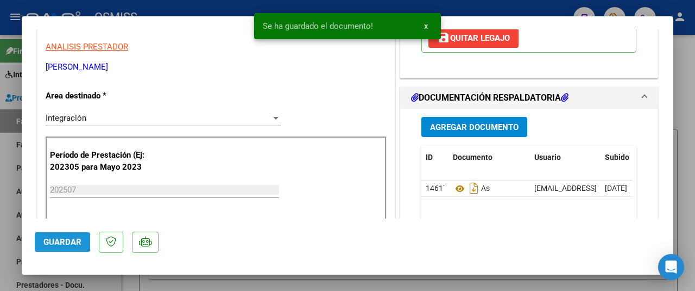
click at [57, 245] on span "Guardar" at bounding box center [62, 242] width 38 height 10
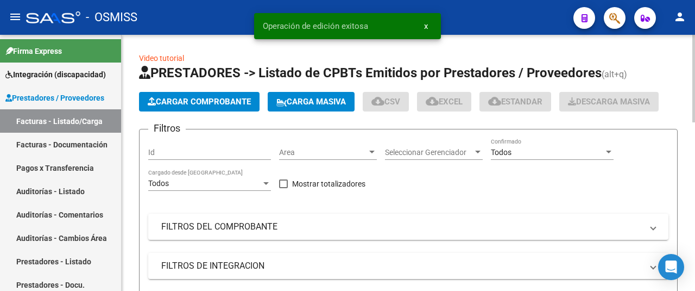
click at [210, 99] on span "Cargar Comprobante" at bounding box center [199, 102] width 103 height 10
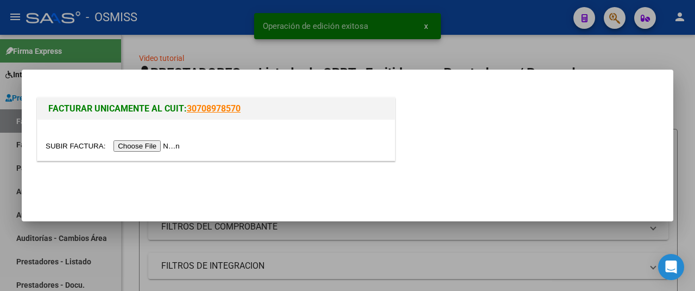
click at [171, 147] on input "file" at bounding box center [114, 145] width 137 height 11
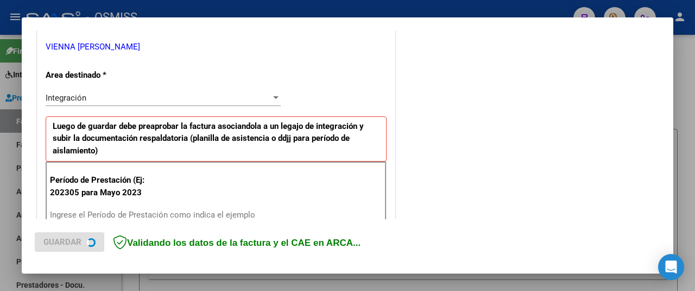
scroll to position [272, 0]
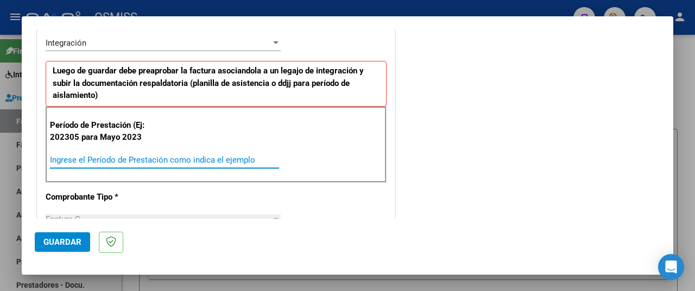
click at [94, 160] on input "Ingrese el Período de Prestación como indica el ejemplo" at bounding box center [164, 160] width 229 height 10
type input "202507"
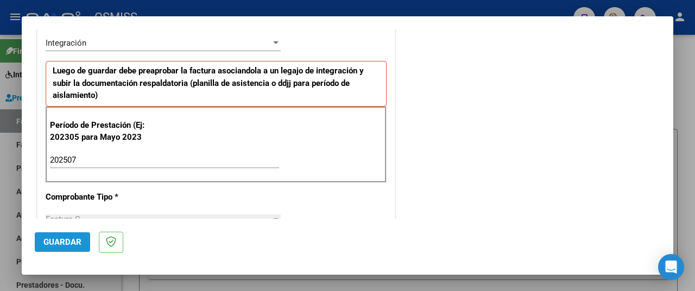
click at [82, 239] on button "Guardar" at bounding box center [62, 242] width 55 height 20
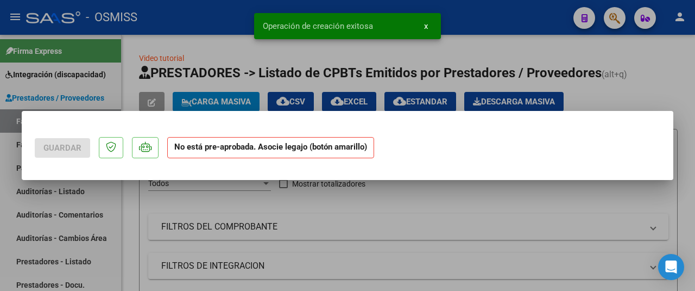
scroll to position [0, 0]
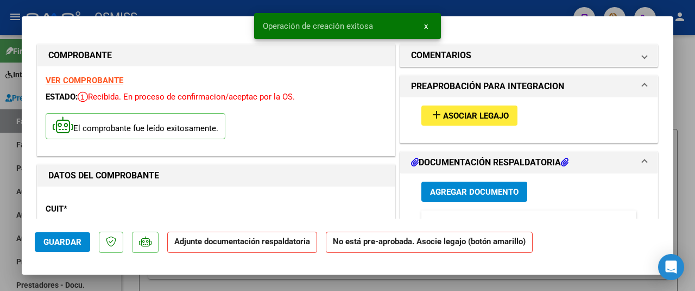
click at [445, 116] on span "Asociar Legajo" at bounding box center [476, 116] width 66 height 10
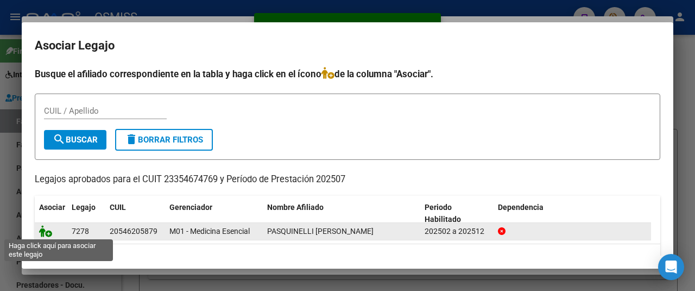
click at [44, 227] on icon at bounding box center [45, 231] width 13 height 12
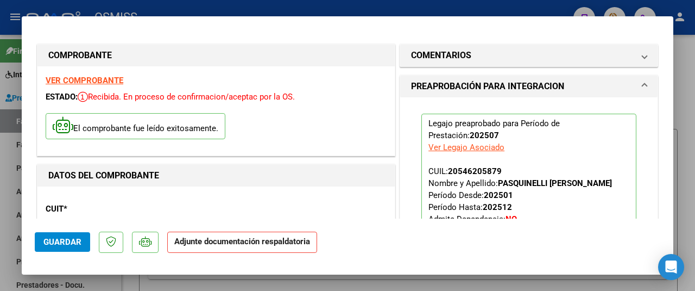
scroll to position [217, 0]
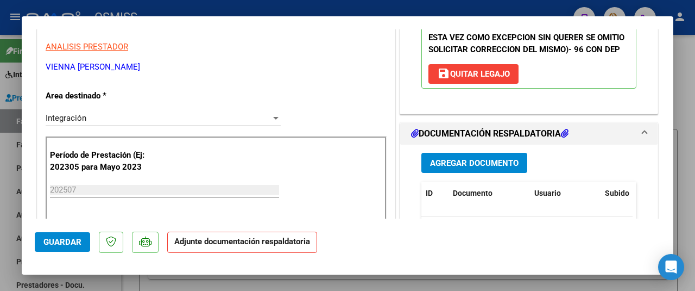
click at [476, 168] on span "Agregar Documento" at bounding box center [474, 163] width 89 height 10
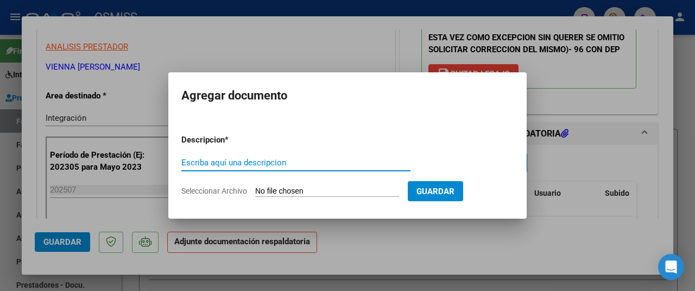
click at [327, 191] on input "Seleccionar Archivo" at bounding box center [327, 191] width 144 height 10
type input "C:\fakepath\PL-ASISTENCIA-OSMISS-2025-07F.pdf"
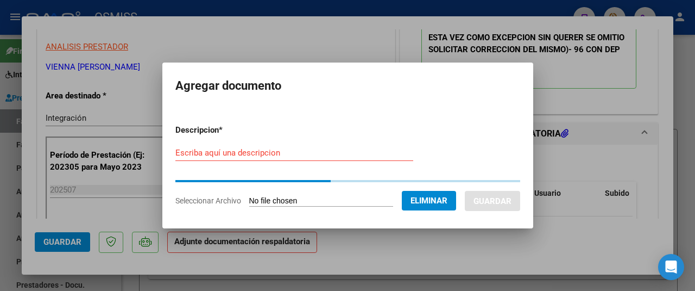
click at [206, 157] on input "Escriba aquí una descripcion" at bounding box center [294, 153] width 238 height 10
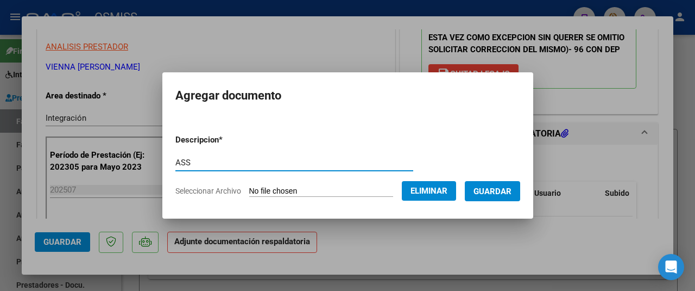
type input "ASS"
click at [494, 193] on span "Guardar" at bounding box center [493, 191] width 38 height 10
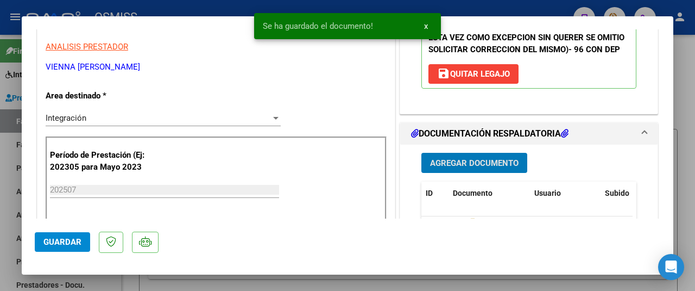
click at [73, 245] on span "Guardar" at bounding box center [62, 242] width 38 height 10
type input "$ 0,00"
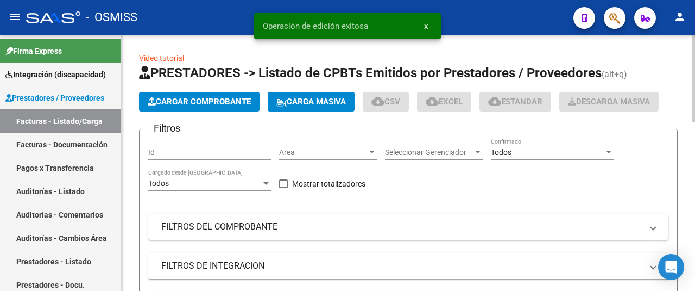
click at [183, 98] on span "Cargar Comprobante" at bounding box center [199, 102] width 103 height 10
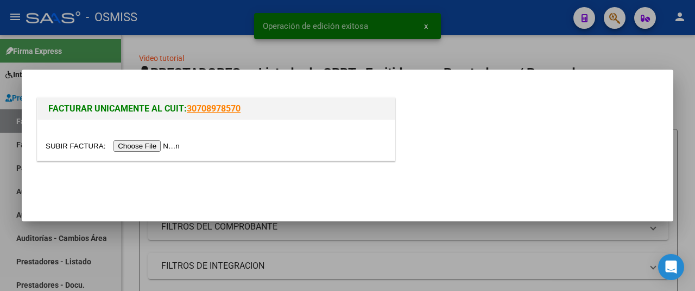
click at [167, 143] on input "file" at bounding box center [114, 145] width 137 height 11
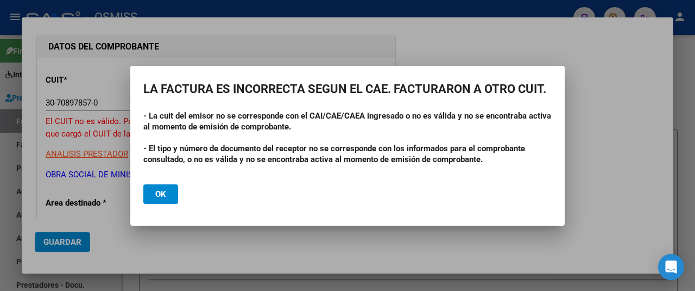
scroll to position [163, 0]
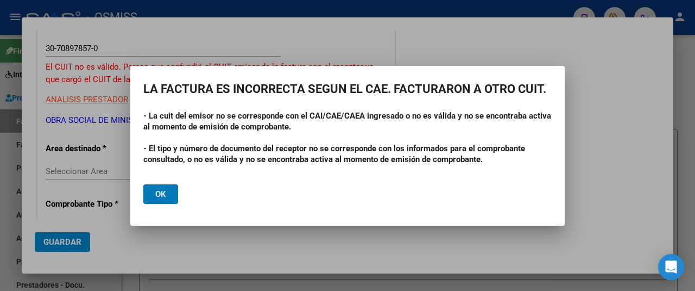
click at [163, 195] on span "Ok" at bounding box center [160, 194] width 11 height 10
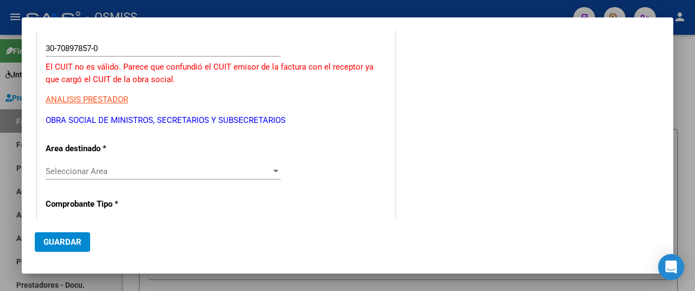
scroll to position [54, 0]
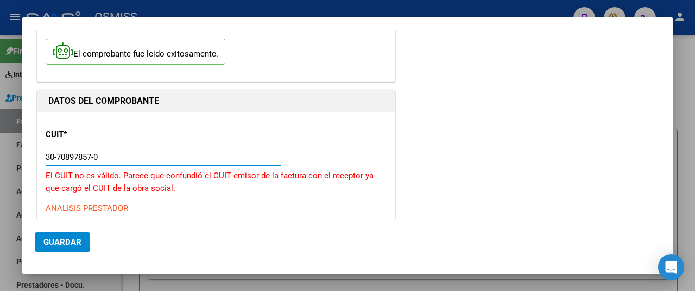
drag, startPoint x: 110, startPoint y: 159, endPoint x: 3, endPoint y: 152, distance: 107.8
click at [0, 163] on div "COMPROBANTE VER COMPROBANTE El comprobante fue leído exitosamente. DATOS DEL CO…" at bounding box center [347, 145] width 695 height 291
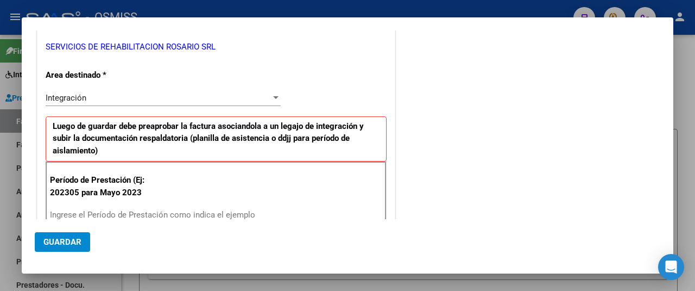
scroll to position [272, 0]
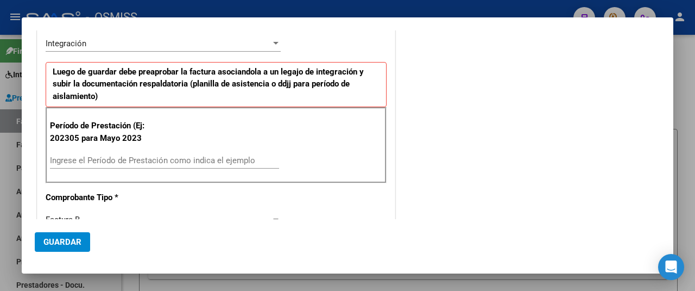
type input "30-71413436-8"
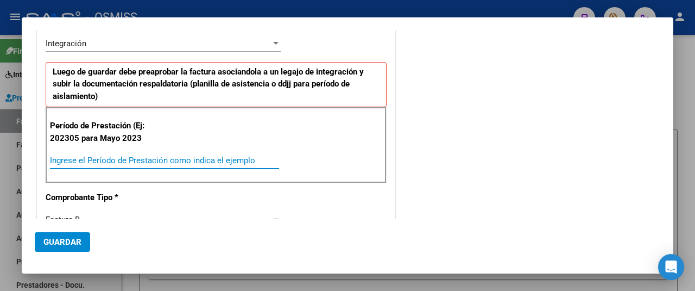
click at [87, 159] on input "Ingrese el Período de Prestación como indica el ejemplo" at bounding box center [164, 160] width 229 height 10
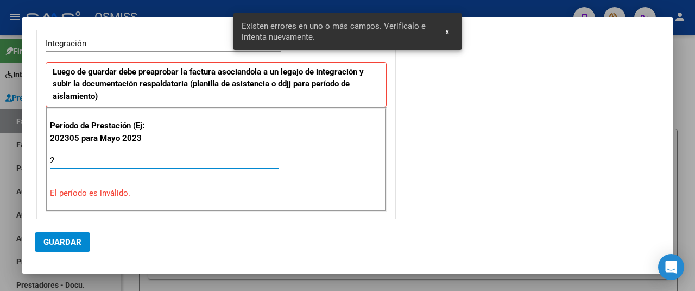
scroll to position [294, 0]
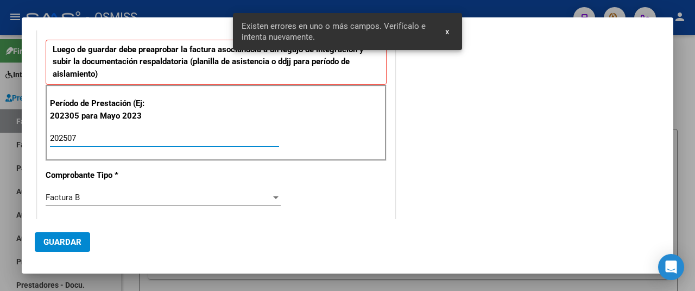
type input "202507"
click at [71, 237] on span "Guardar" at bounding box center [62, 242] width 38 height 10
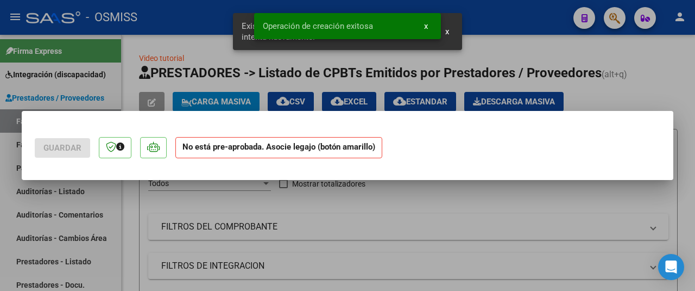
scroll to position [0, 0]
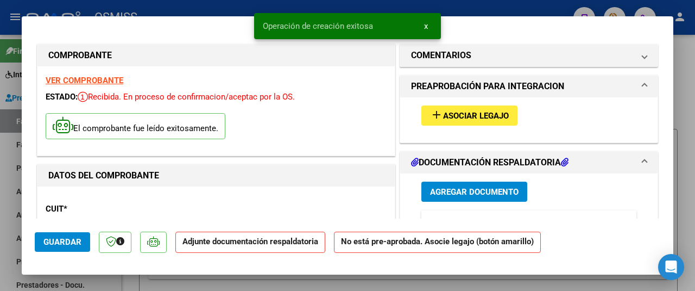
click at [449, 115] on span "Asociar Legajo" at bounding box center [476, 116] width 66 height 10
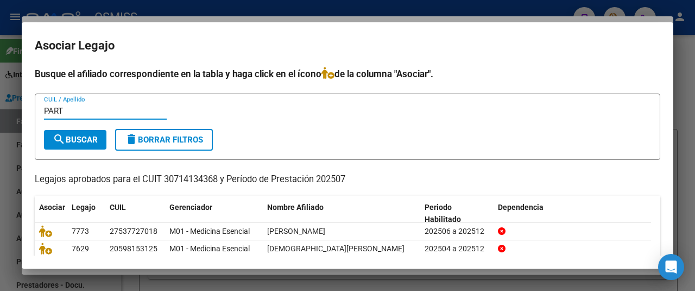
type input "PART"
click at [87, 141] on span "search Buscar" at bounding box center [75, 140] width 45 height 10
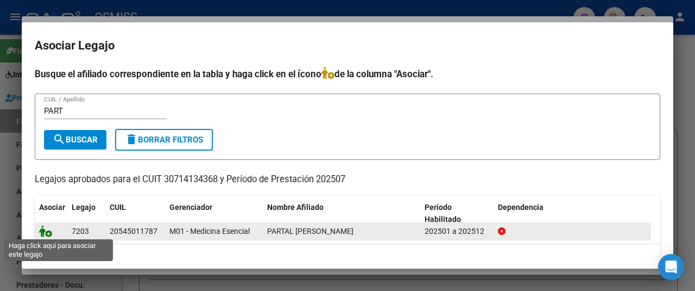
click at [47, 230] on icon at bounding box center [45, 231] width 13 height 12
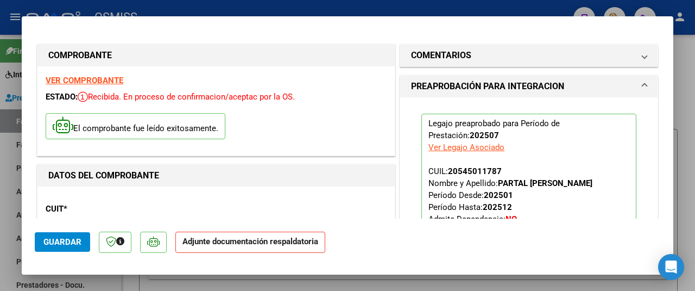
scroll to position [217, 0]
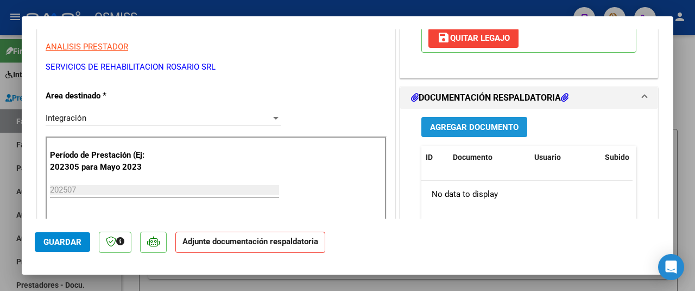
click at [492, 128] on span "Agregar Documento" at bounding box center [474, 127] width 89 height 10
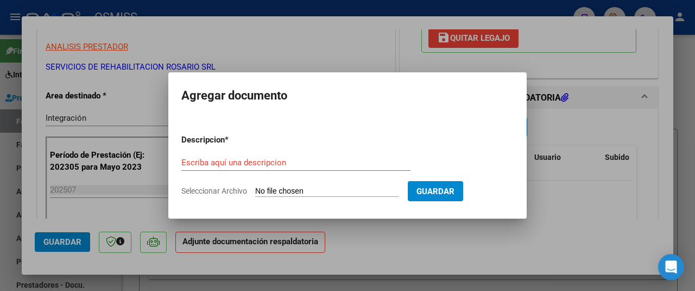
click at [313, 184] on form "Descripcion * Escriba aquí una descripcion Seleccionar Archivo Guardar" at bounding box center [347, 165] width 332 height 79
click at [311, 187] on input "Seleccionar Archivo" at bounding box center [327, 191] width 144 height 10
type input "C:\fakepath\Partal Juan Cruz - ESENCIAL OSMISS JULIO (1).pdf"
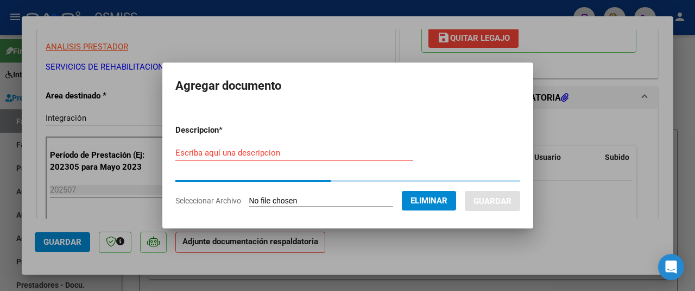
click at [190, 156] on div "Escriba aquí una descripcion" at bounding box center [294, 153] width 238 height 16
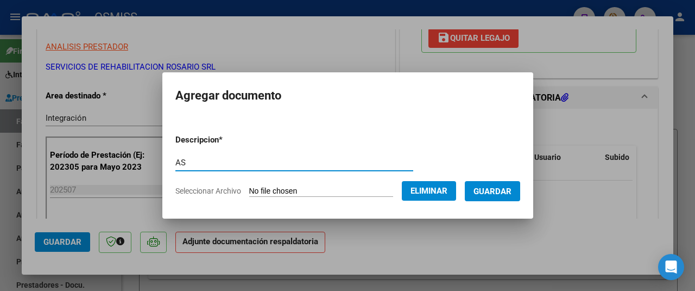
type input "AS"
click at [481, 189] on span "Guardar" at bounding box center [493, 191] width 38 height 10
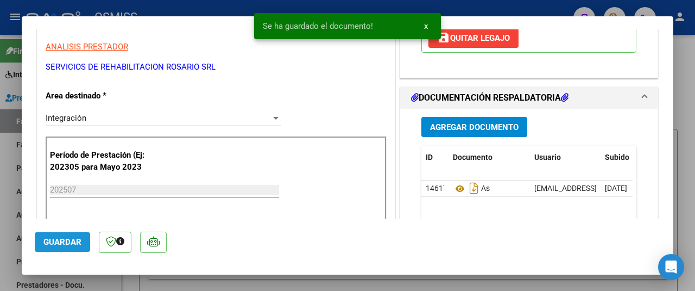
click at [76, 247] on button "Guardar" at bounding box center [62, 242] width 55 height 20
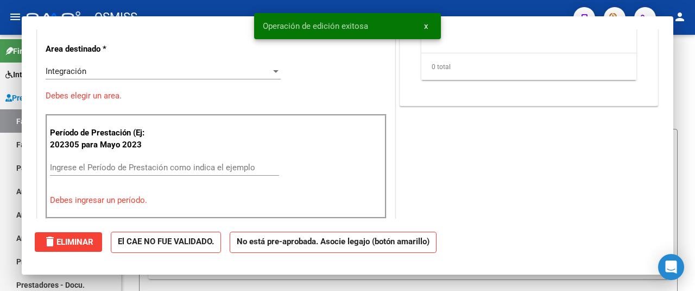
scroll to position [0, 0]
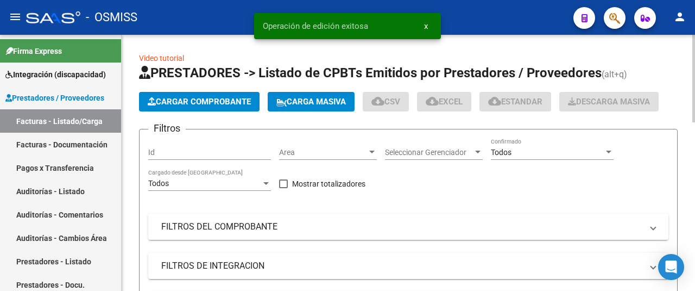
click at [187, 103] on span "Cargar Comprobante" at bounding box center [199, 102] width 103 height 10
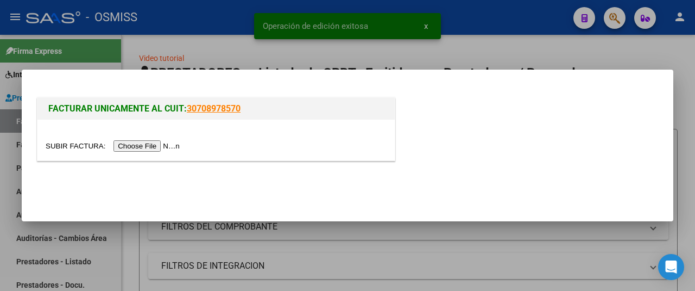
click at [142, 146] on input "file" at bounding box center [114, 145] width 137 height 11
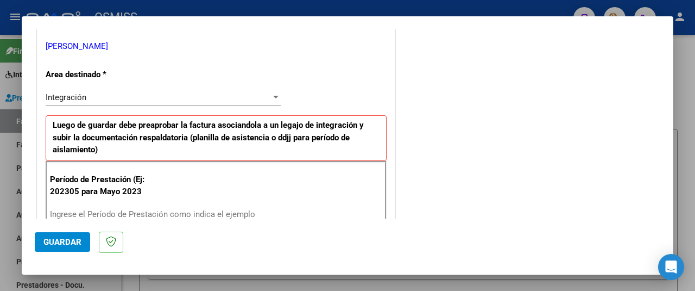
scroll to position [380, 0]
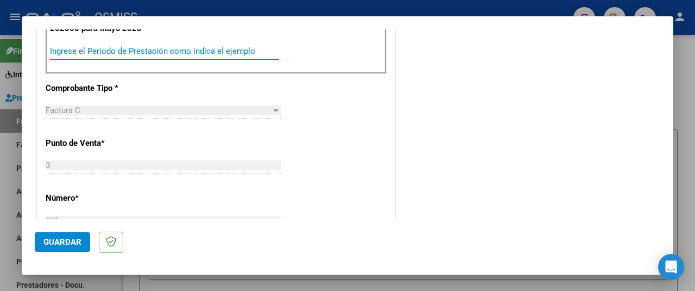
click at [142, 52] on input "Ingrese el Período de Prestación como indica el ejemplo" at bounding box center [164, 51] width 229 height 10
type input "202507"
click at [73, 250] on button "Guardar" at bounding box center [62, 242] width 55 height 20
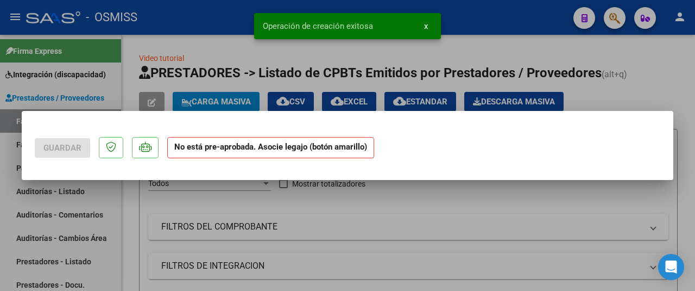
scroll to position [0, 0]
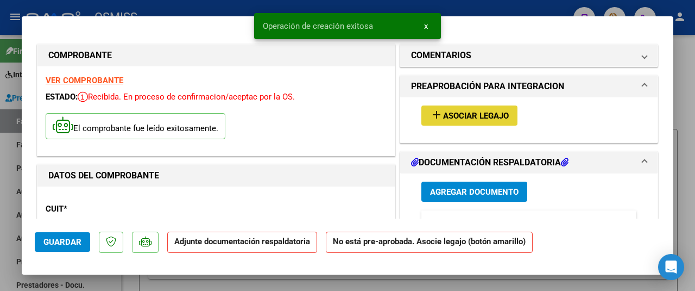
click at [449, 117] on span "Asociar Legajo" at bounding box center [476, 116] width 66 height 10
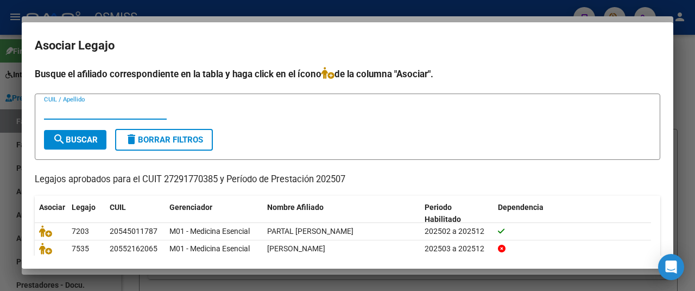
scroll to position [54, 0]
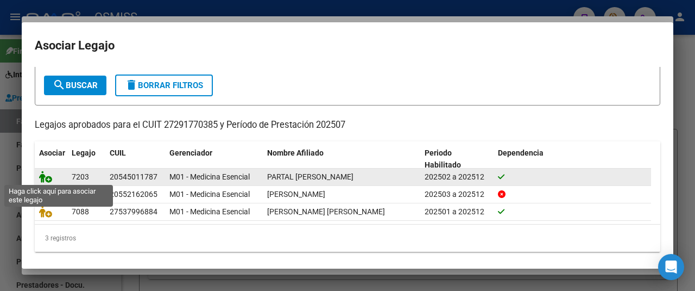
click at [47, 174] on icon at bounding box center [45, 177] width 13 height 12
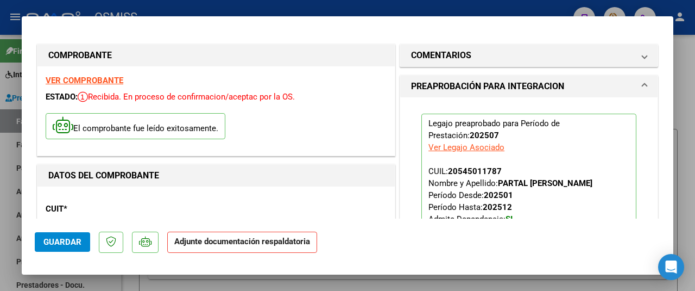
scroll to position [217, 0]
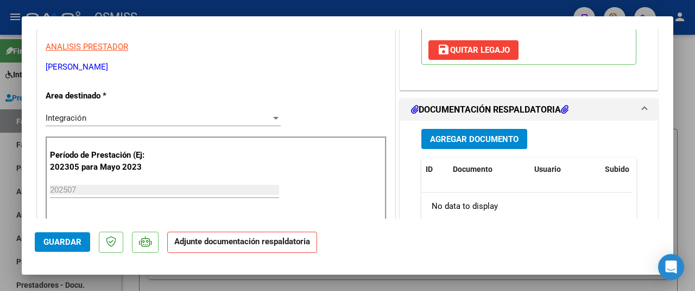
click at [494, 140] on span "Agregar Documento" at bounding box center [474, 139] width 89 height 10
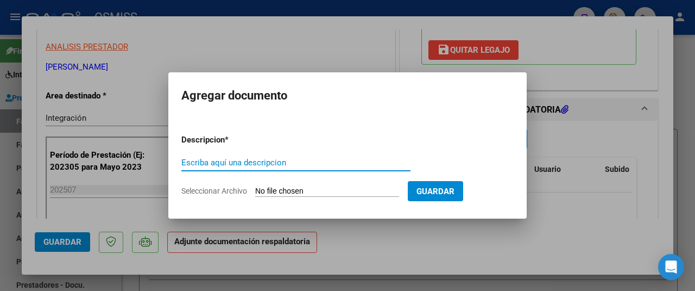
click at [317, 190] on input "Seleccionar Archivo" at bounding box center [327, 191] width 144 height 10
type input "C:\fakepath\Partal Juan cruz JULIO 2025.pdf"
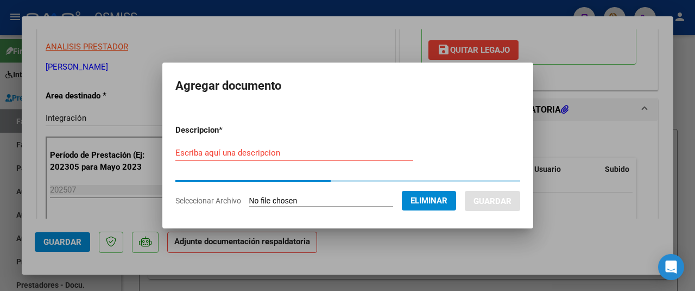
click at [187, 154] on input "Escriba aquí una descripcion" at bounding box center [294, 153] width 238 height 10
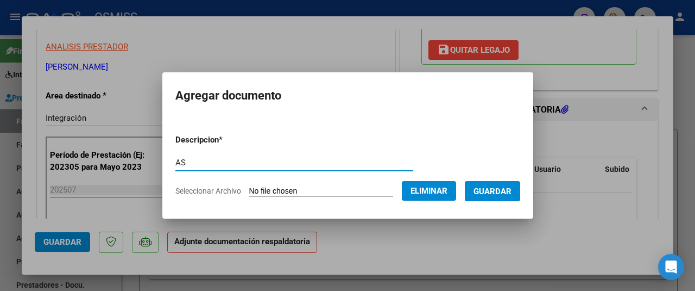
type input "AS"
click at [491, 190] on span "Guardar" at bounding box center [493, 191] width 38 height 10
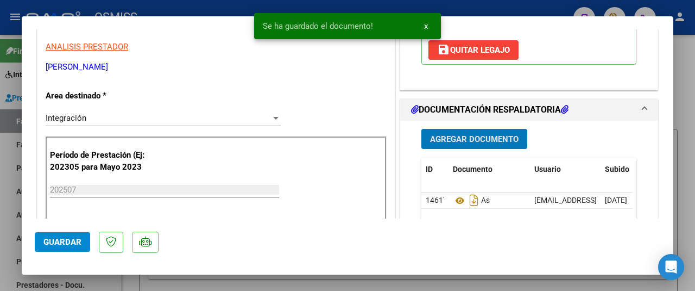
click at [66, 243] on span "Guardar" at bounding box center [62, 242] width 38 height 10
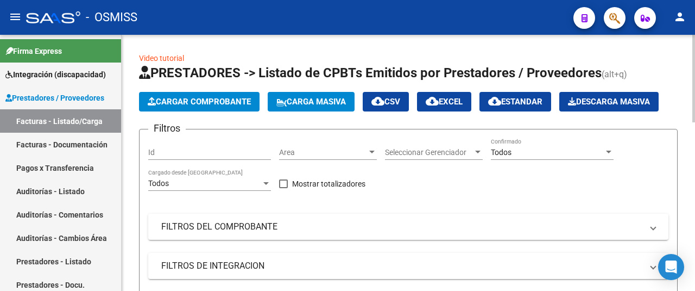
click at [190, 92] on button "Cargar Comprobante" at bounding box center [199, 102] width 121 height 20
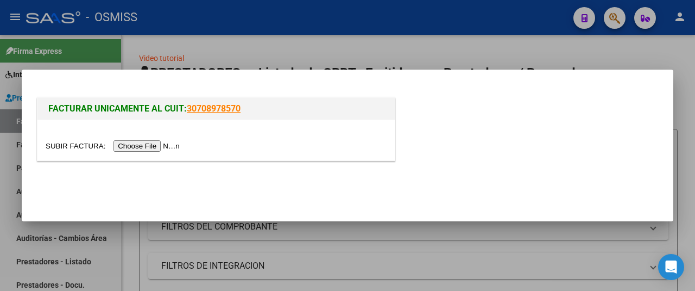
click at [158, 146] on input "file" at bounding box center [114, 145] width 137 height 11
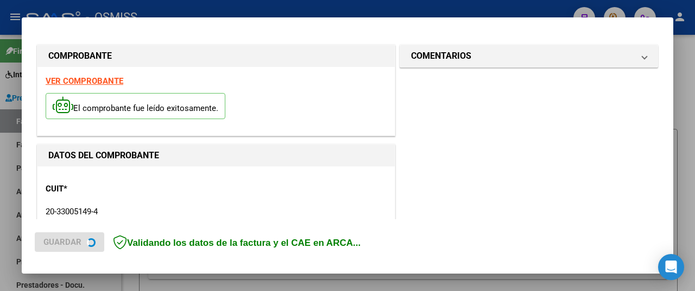
scroll to position [163, 0]
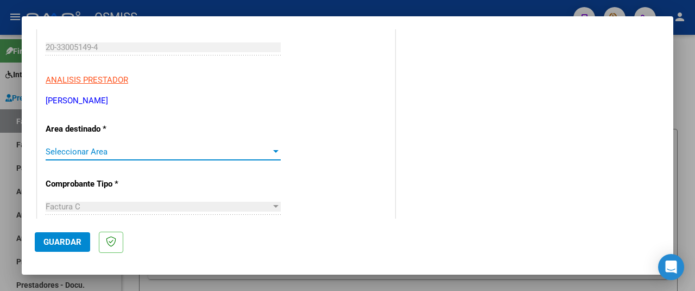
click at [274, 152] on div at bounding box center [275, 151] width 5 height 3
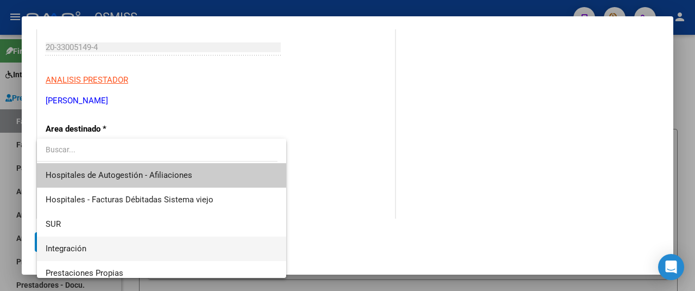
click at [93, 248] on span "Integración" at bounding box center [162, 248] width 232 height 24
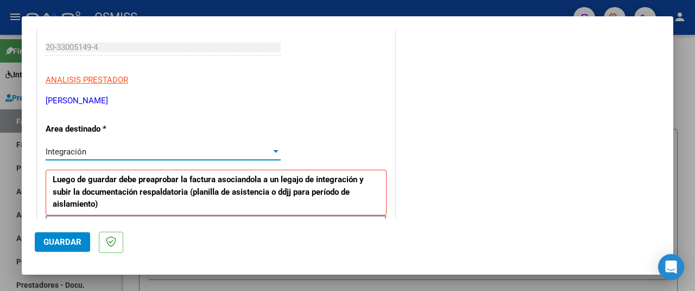
scroll to position [272, 0]
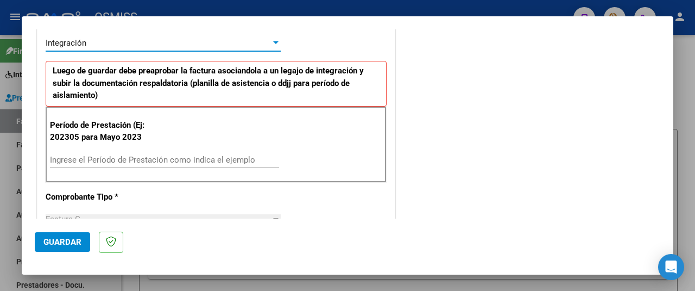
click at [93, 158] on input "Ingrese el Período de Prestación como indica el ejemplo" at bounding box center [164, 160] width 229 height 10
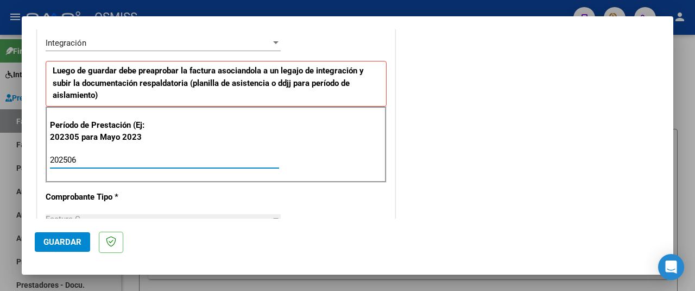
type input "202506"
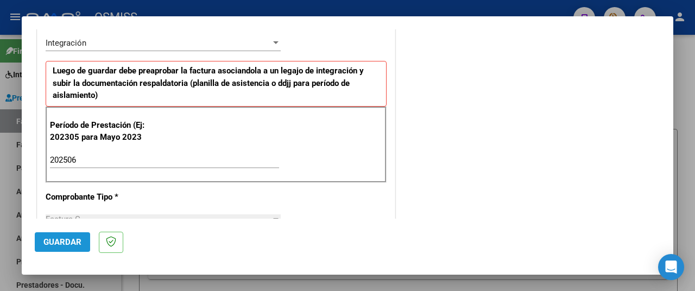
click at [66, 239] on span "Guardar" at bounding box center [62, 242] width 38 height 10
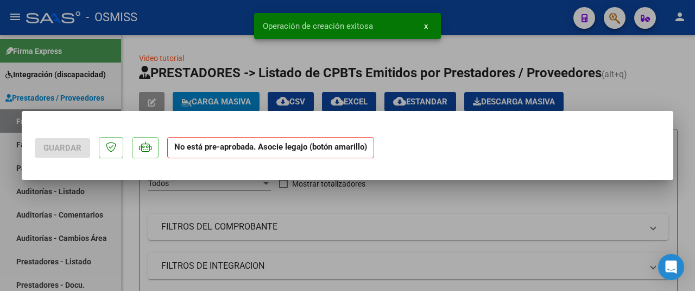
scroll to position [0, 0]
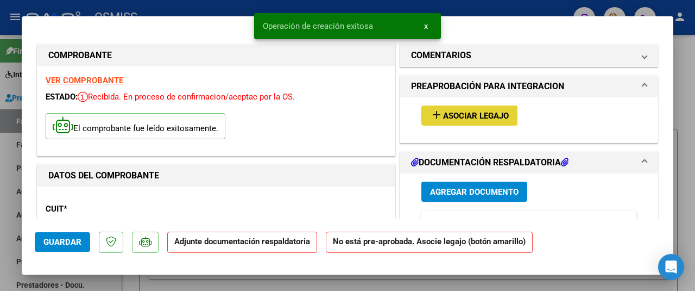
click at [460, 111] on span "Asociar Legajo" at bounding box center [476, 116] width 66 height 10
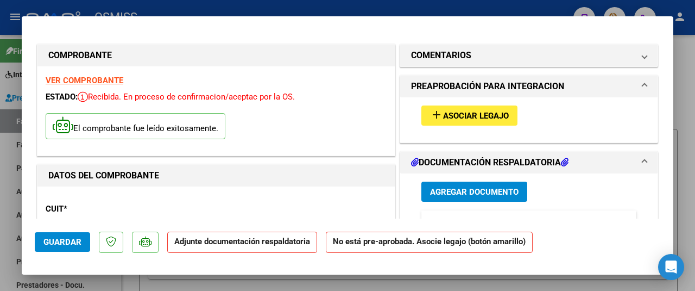
drag, startPoint x: 436, startPoint y: 72, endPoint x: 426, endPoint y: 89, distance: 19.2
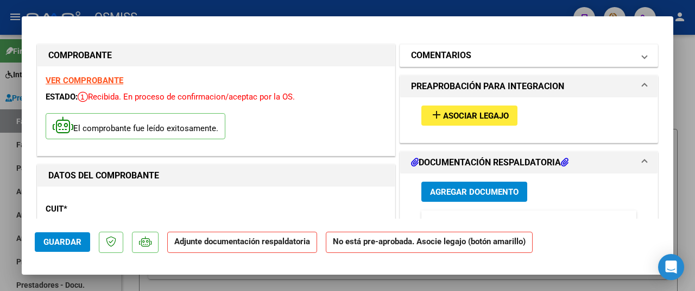
click at [444, 55] on h1 "COMENTARIOS" at bounding box center [441, 55] width 60 height 13
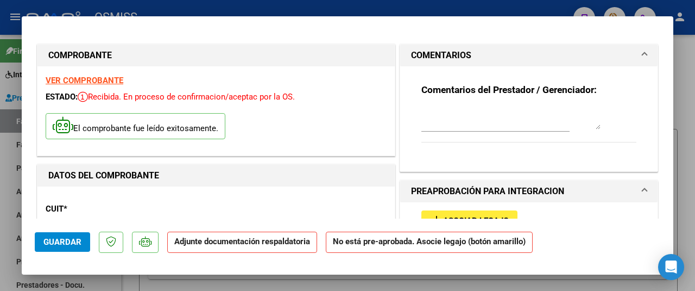
click at [436, 101] on div "Comentarios del Prestador / Gerenciador:" at bounding box center [529, 119] width 215 height 70
click at [436, 114] on textarea at bounding box center [511, 119] width 179 height 22
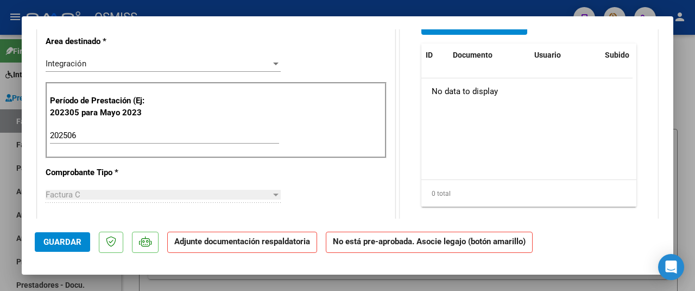
scroll to position [163, 0]
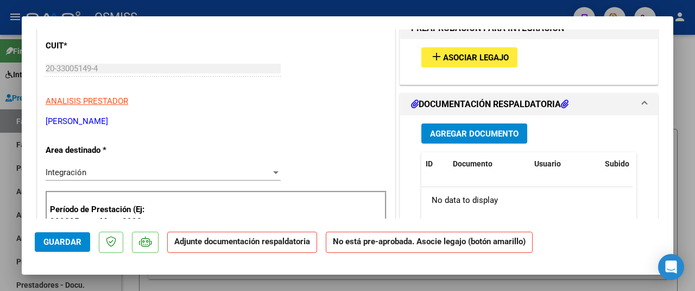
type textarea "PANEERO"
click at [466, 132] on span "Agregar Documento" at bounding box center [474, 134] width 89 height 10
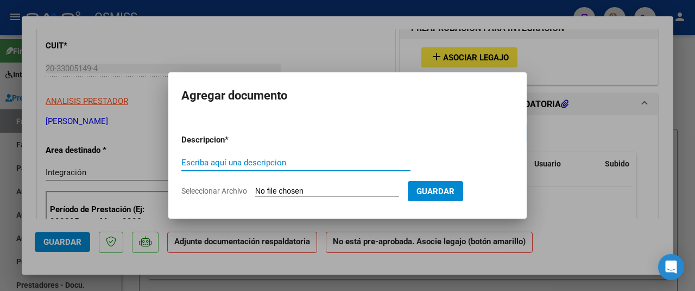
click at [300, 192] on input "Seleccionar Archivo" at bounding box center [327, 191] width 144 height 10
type input "C:\fakepath\CamScanner 5-8-25 20.46.pdf"
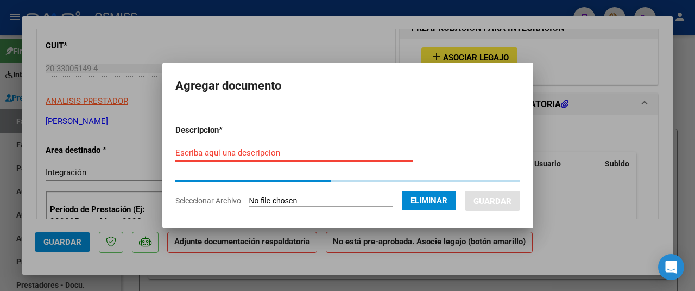
click at [197, 152] on input "Escriba aquí una descripcion" at bounding box center [294, 153] width 238 height 10
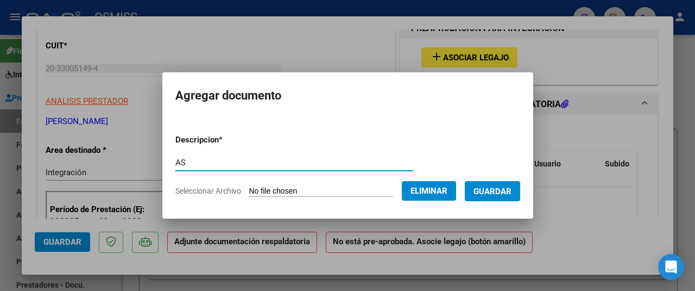
type input "AS"
click at [491, 187] on span "Guardar" at bounding box center [493, 191] width 38 height 10
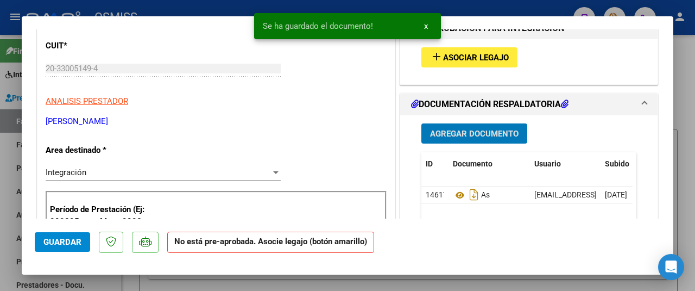
click at [68, 241] on span "Guardar" at bounding box center [62, 242] width 38 height 10
type input "$ 0,00"
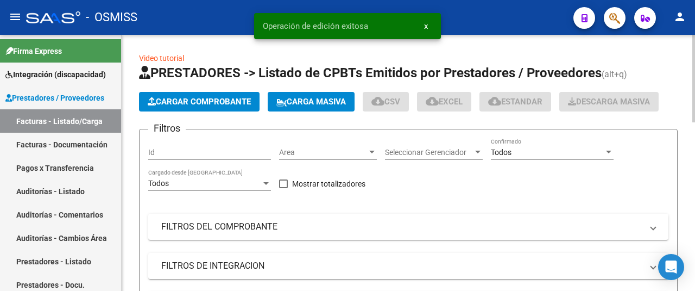
click at [202, 103] on span "Cargar Comprobante" at bounding box center [199, 102] width 103 height 10
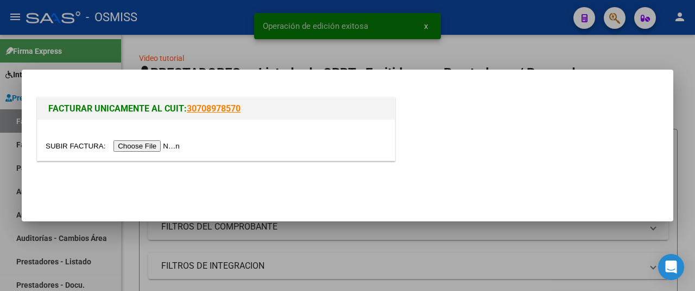
click at [166, 145] on input "file" at bounding box center [114, 145] width 137 height 11
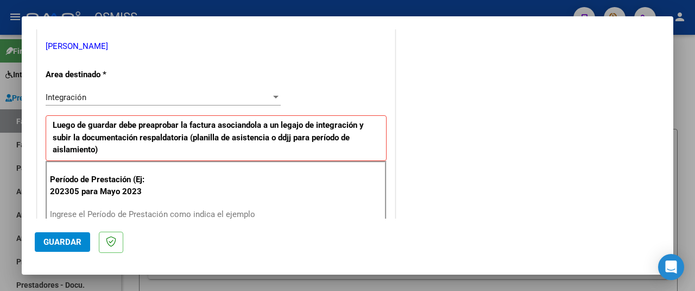
scroll to position [326, 0]
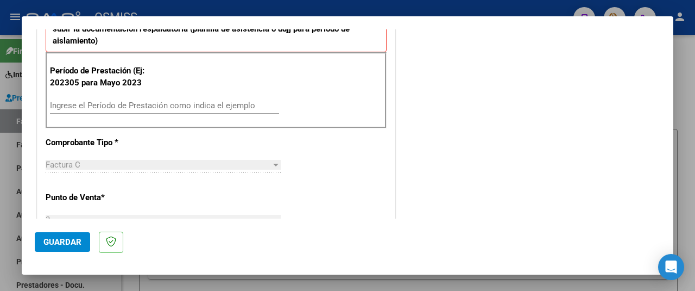
click at [109, 106] on input "Ingrese el Período de Prestación como indica el ejemplo" at bounding box center [164, 106] width 229 height 10
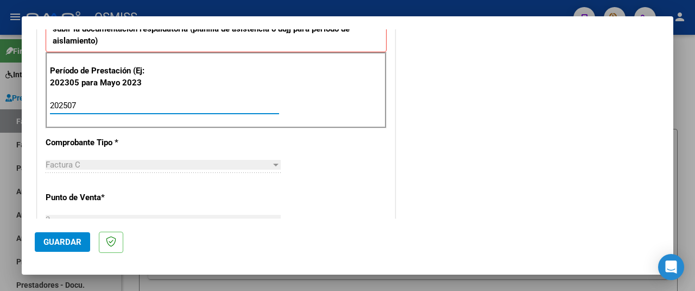
type input "202507"
click at [70, 239] on span "Guardar" at bounding box center [62, 242] width 38 height 10
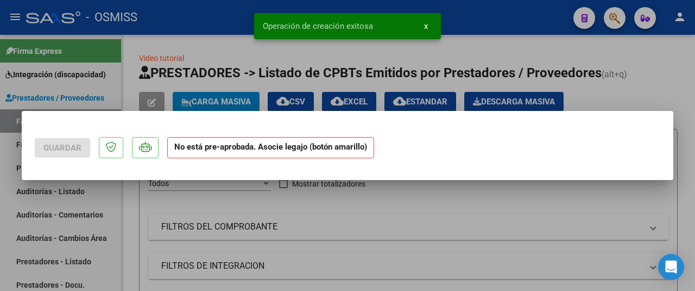
scroll to position [0, 0]
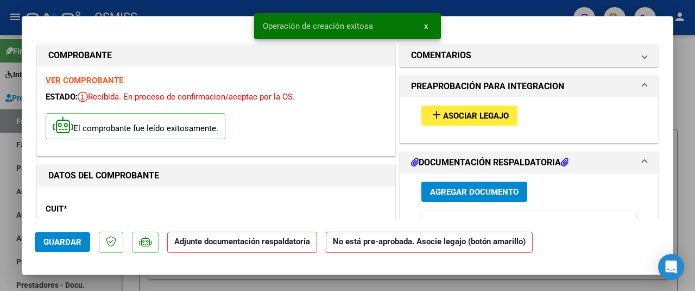
click at [464, 112] on span "Asociar Legajo" at bounding box center [476, 116] width 66 height 10
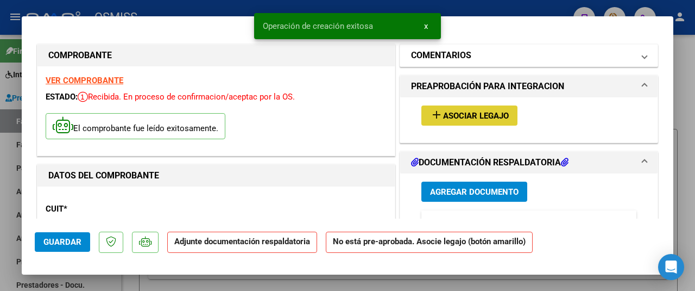
click at [469, 49] on mat-panel-title "COMENTARIOS" at bounding box center [522, 55] width 223 height 13
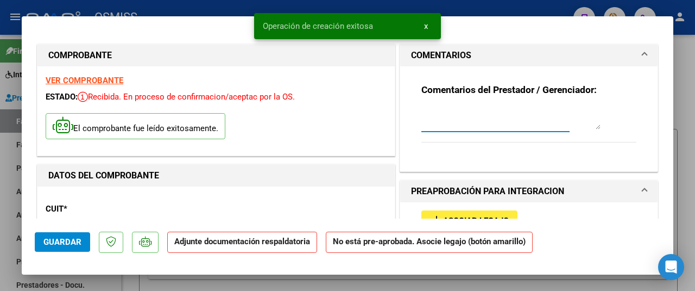
click at [435, 120] on textarea at bounding box center [511, 119] width 179 height 22
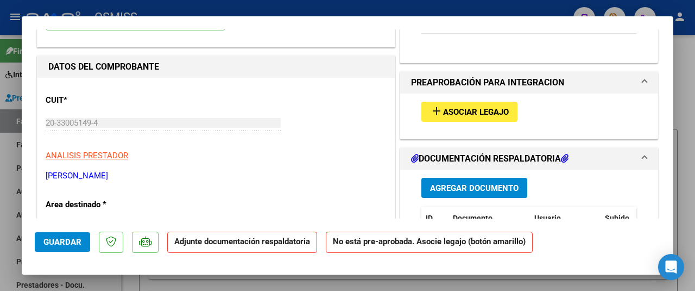
scroll to position [163, 0]
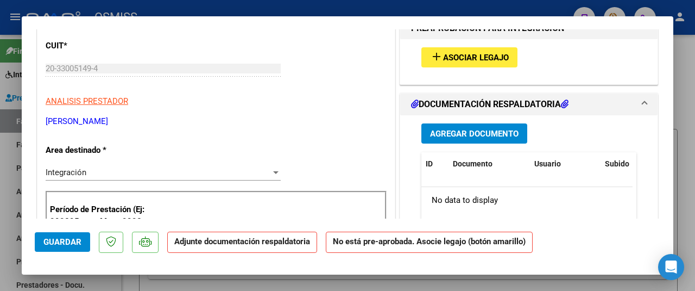
type textarea "[PERSON_NAME] V"
click at [472, 132] on span "Agregar Documento" at bounding box center [474, 134] width 89 height 10
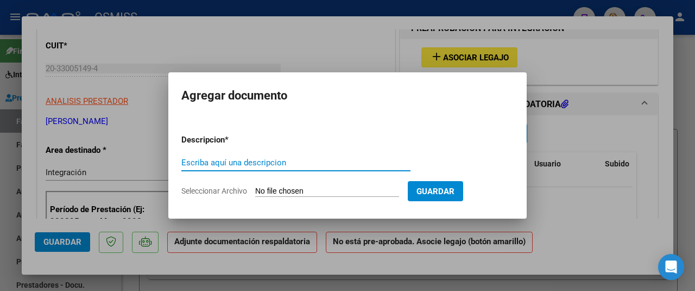
click at [318, 188] on input "Seleccionar Archivo" at bounding box center [327, 191] width 144 height 10
type input "C:\fakepath\CamScanner 5-8-25 21.12.pdf"
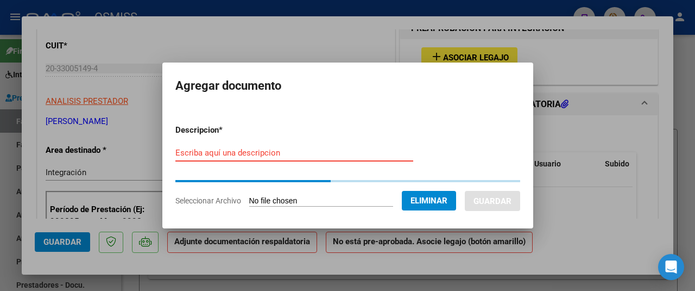
click at [195, 157] on input "Escriba aquí una descripcion" at bounding box center [294, 153] width 238 height 10
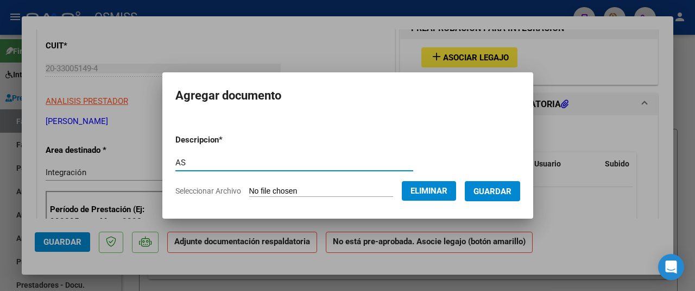
type input "AS"
click at [488, 193] on span "Guardar" at bounding box center [493, 191] width 38 height 10
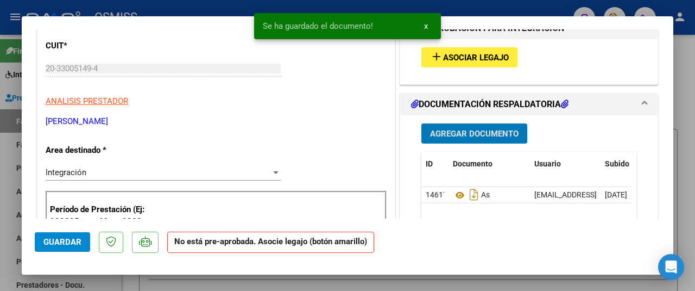
click at [68, 237] on span "Guardar" at bounding box center [62, 242] width 38 height 10
type input "$ 0,00"
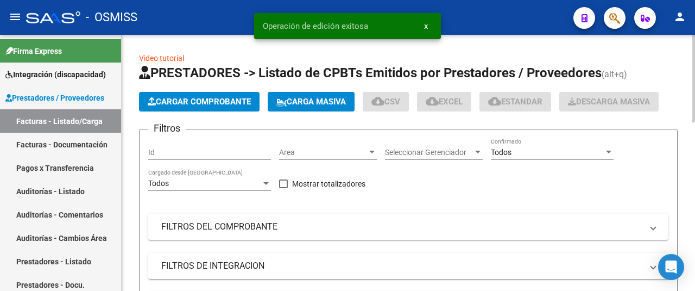
click at [202, 101] on span "Cargar Comprobante" at bounding box center [199, 102] width 103 height 10
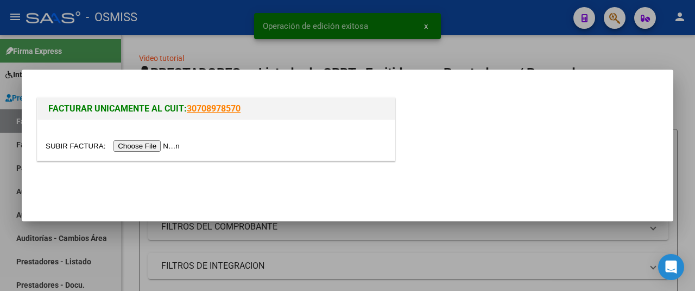
click at [170, 143] on input "file" at bounding box center [114, 145] width 137 height 11
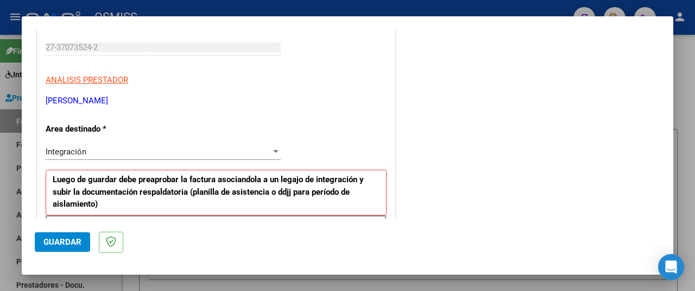
scroll to position [272, 0]
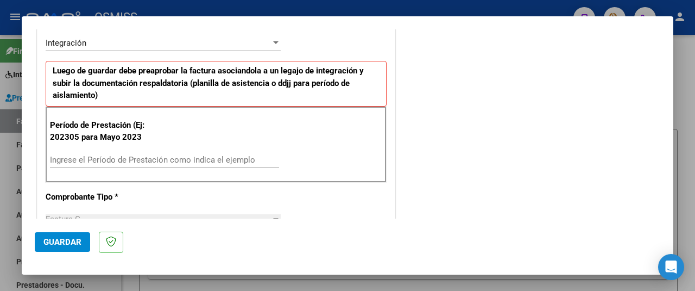
click at [100, 167] on div "Ingrese el Período de Prestación como indica el ejemplo" at bounding box center [164, 165] width 229 height 27
click at [100, 165] on div "Ingrese el Período de Prestación como indica el ejemplo" at bounding box center [164, 160] width 229 height 16
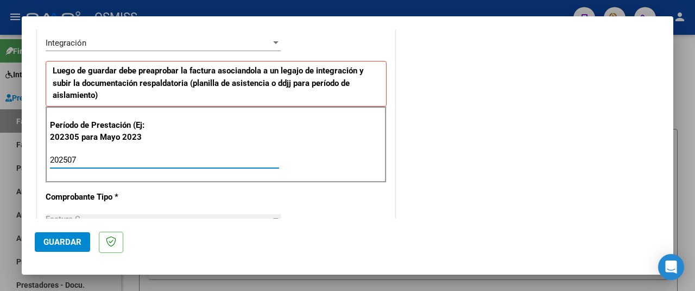
type input "202507"
click at [53, 244] on span "Guardar" at bounding box center [62, 242] width 38 height 10
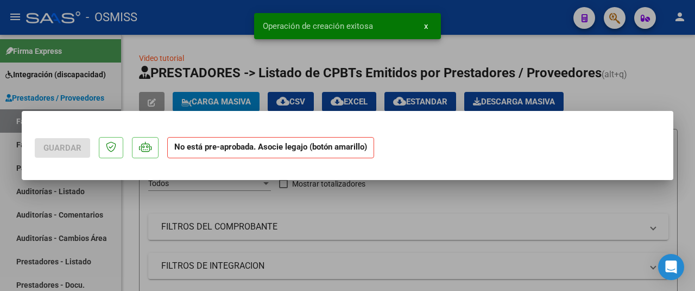
scroll to position [0, 0]
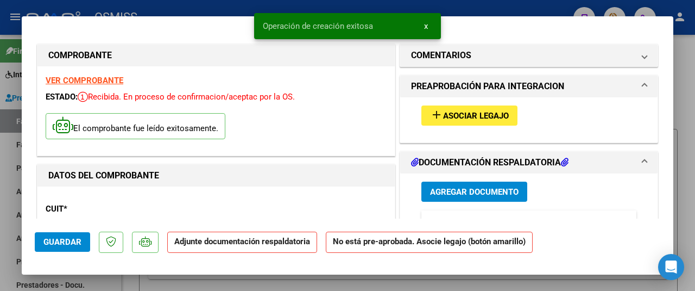
click at [491, 117] on span "Asociar Legajo" at bounding box center [476, 116] width 66 height 10
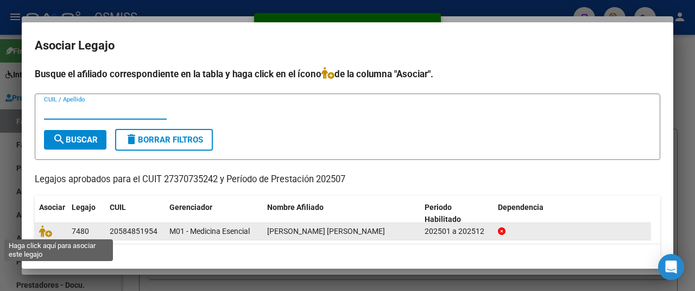
click at [39, 226] on datatable-body-cell at bounding box center [51, 231] width 33 height 17
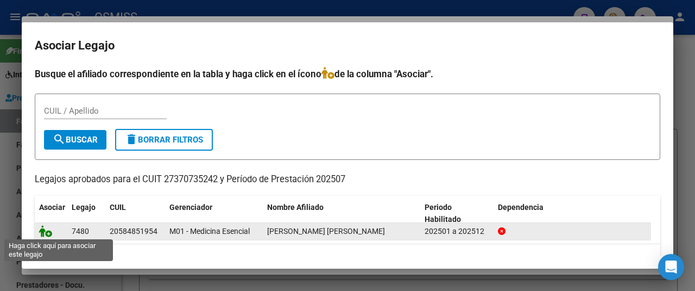
click at [48, 231] on icon at bounding box center [45, 231] width 13 height 12
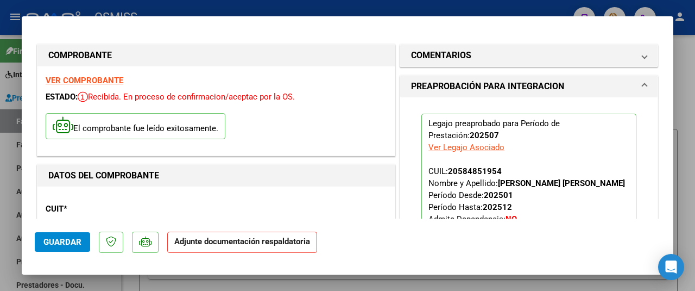
scroll to position [163, 0]
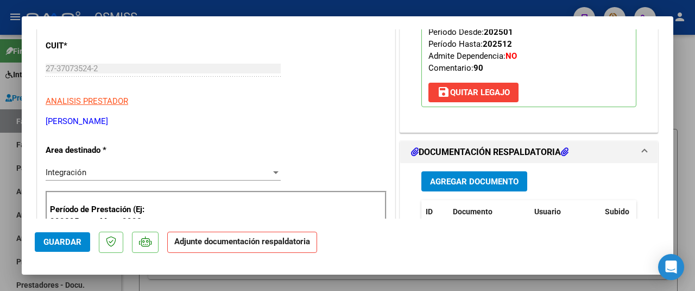
click at [470, 186] on span "Agregar Documento" at bounding box center [474, 182] width 89 height 10
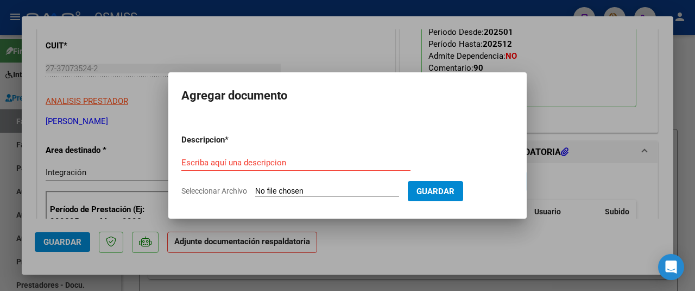
click at [327, 191] on input "Seleccionar Archivo" at bounding box center [327, 191] width 144 height 10
type input "C:\fakepath\Palma -Julio25 .pdf"
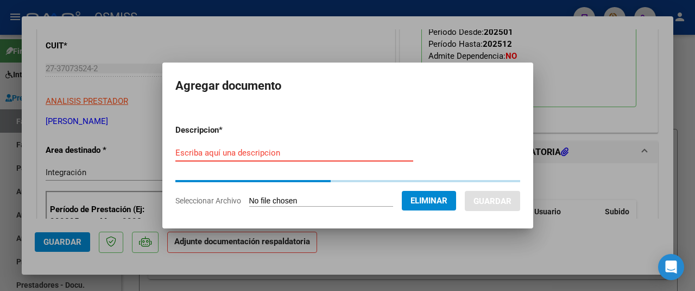
click at [190, 155] on input "Escriba aquí una descripcion" at bounding box center [294, 153] width 238 height 10
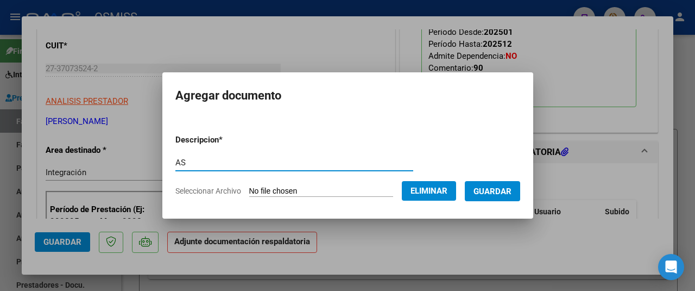
type input "AS"
click at [489, 192] on span "Guardar" at bounding box center [493, 191] width 38 height 10
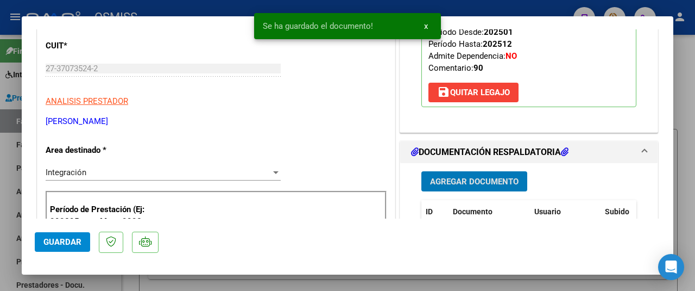
click at [64, 246] on span "Guardar" at bounding box center [62, 242] width 38 height 10
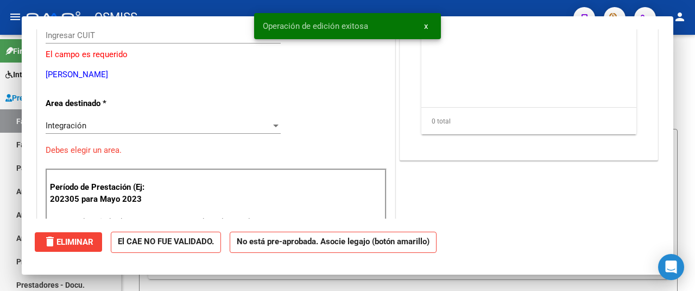
scroll to position [0, 0]
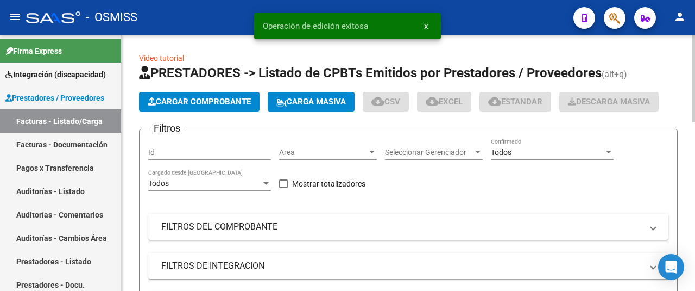
click at [192, 111] on div "Cargar Comprobante Carga Masiva cloud_download CSV cloud_download EXCEL cloud_d…" at bounding box center [399, 102] width 520 height 20
click at [193, 97] on span "Cargar Comprobante" at bounding box center [199, 102] width 103 height 10
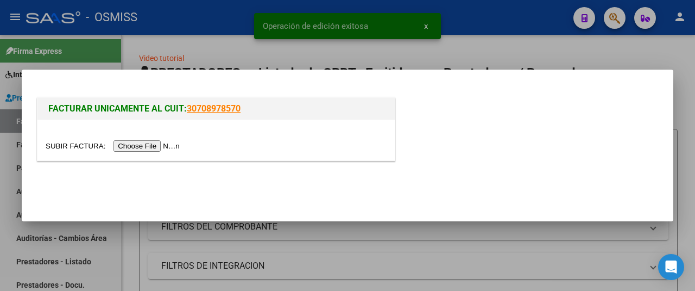
click at [165, 136] on div at bounding box center [215, 140] width 357 height 41
click at [167, 144] on input "file" at bounding box center [114, 145] width 137 height 11
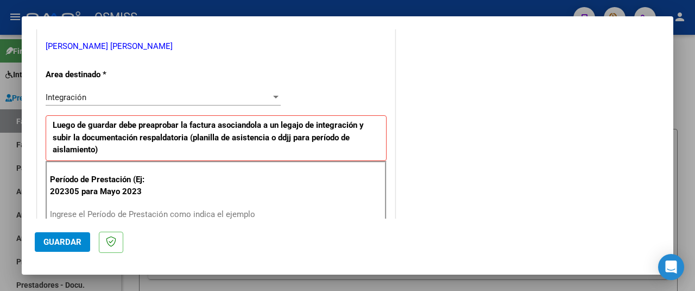
scroll to position [272, 0]
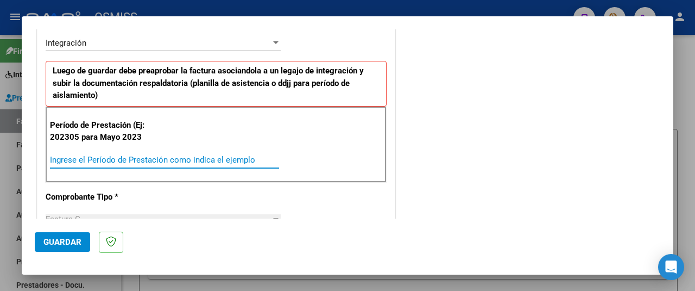
click at [96, 158] on input "Ingrese el Período de Prestación como indica el ejemplo" at bounding box center [164, 160] width 229 height 10
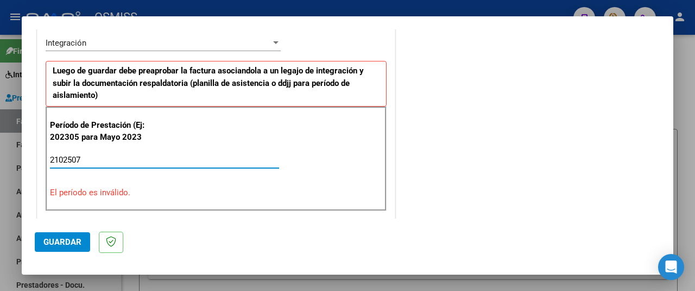
click at [59, 155] on input "2102507" at bounding box center [164, 160] width 229 height 10
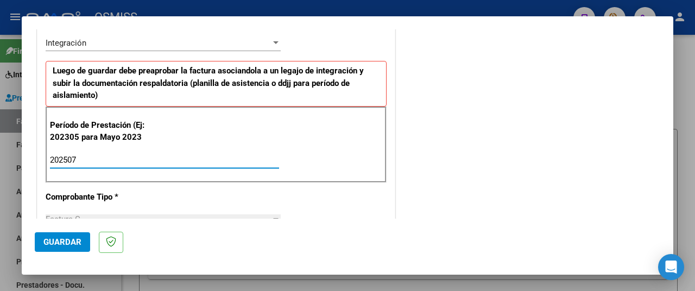
type input "202507"
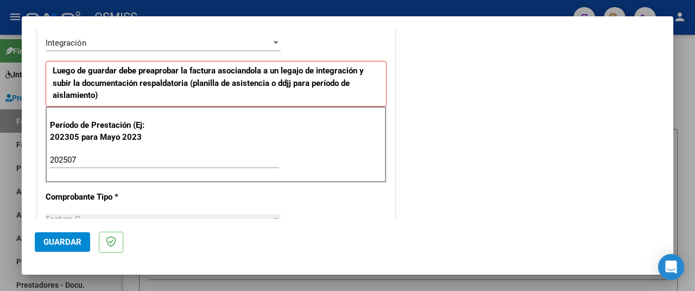
click at [62, 253] on mat-dialog-actions "Guardar" at bounding box center [348, 239] width 626 height 43
click at [65, 246] on span "Guardar" at bounding box center [62, 242] width 38 height 10
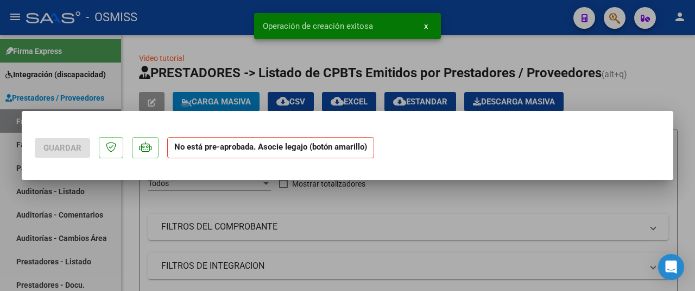
scroll to position [0, 0]
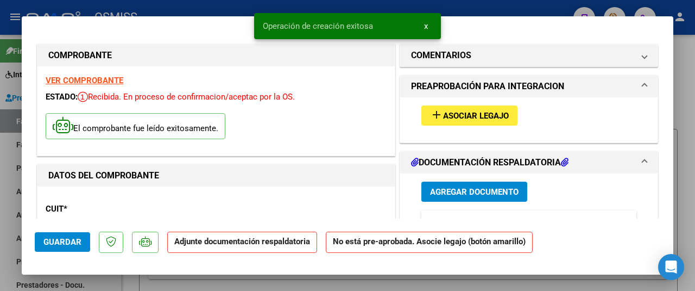
click at [475, 111] on span "Asociar Legajo" at bounding box center [476, 116] width 66 height 10
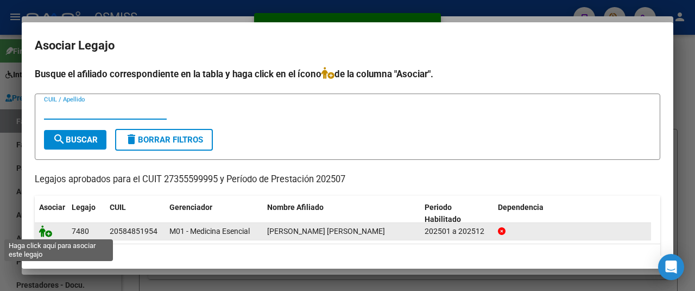
click at [41, 228] on icon at bounding box center [45, 231] width 13 height 12
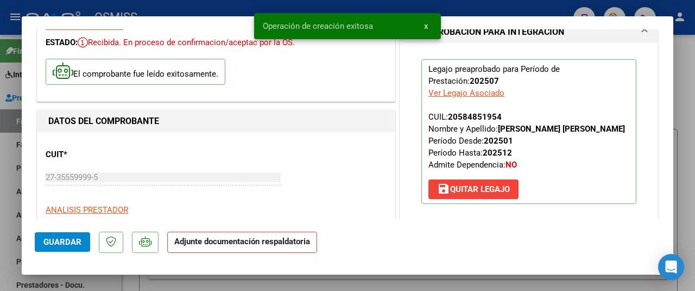
scroll to position [217, 0]
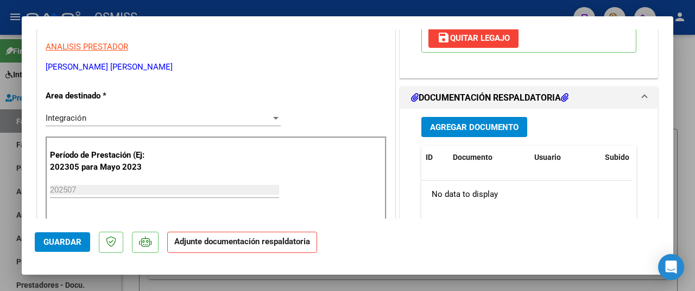
click at [481, 137] on button "Agregar Documento" at bounding box center [475, 127] width 106 height 20
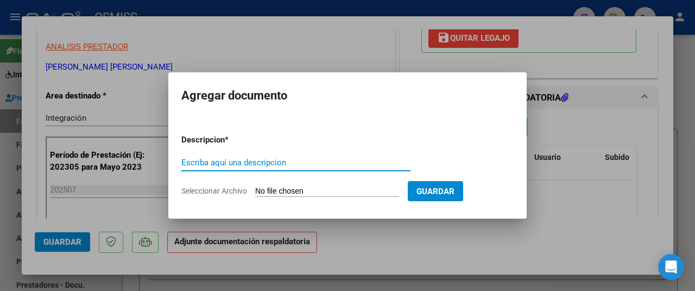
click at [314, 189] on input "Seleccionar Archivo" at bounding box center [327, 191] width 144 height 10
type input "C:\fakepath\Asist. Julio Gael.pdf"
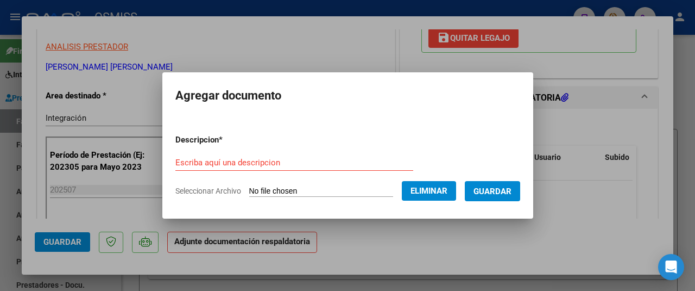
click at [189, 150] on form "Descripcion * Escriba aquí una descripcion Seleccionar Archivo Eliminar Guardar" at bounding box center [347, 165] width 345 height 79
click at [189, 158] on input "Escriba aquí una descripcion" at bounding box center [294, 163] width 238 height 10
type input "A"
click at [502, 189] on span "Guardar" at bounding box center [493, 191] width 38 height 10
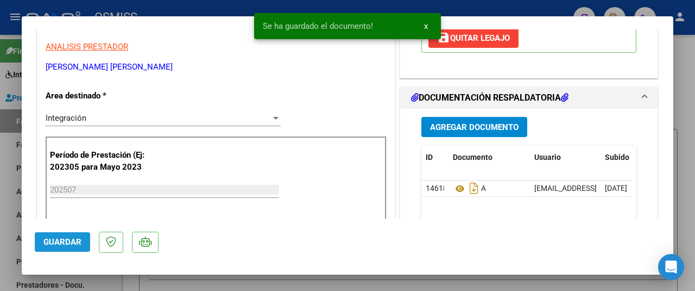
click at [72, 241] on span "Guardar" at bounding box center [62, 242] width 38 height 10
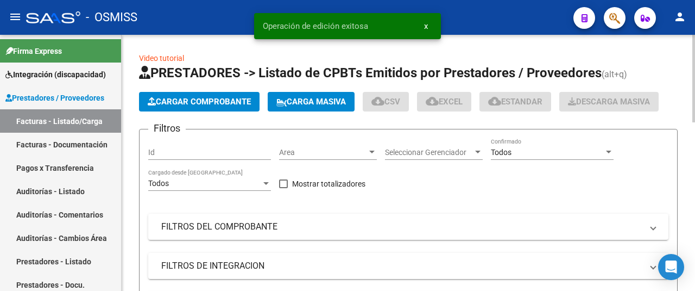
click at [172, 99] on span "Cargar Comprobante" at bounding box center [199, 102] width 103 height 10
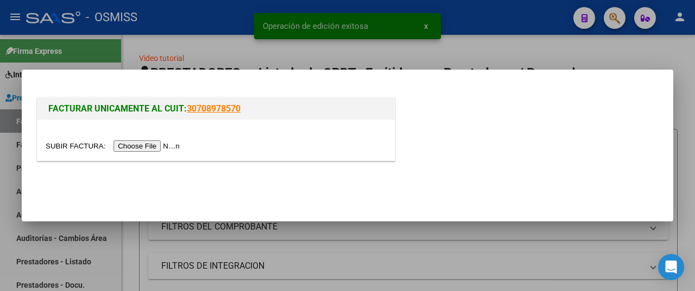
click at [160, 142] on input "file" at bounding box center [114, 145] width 137 height 11
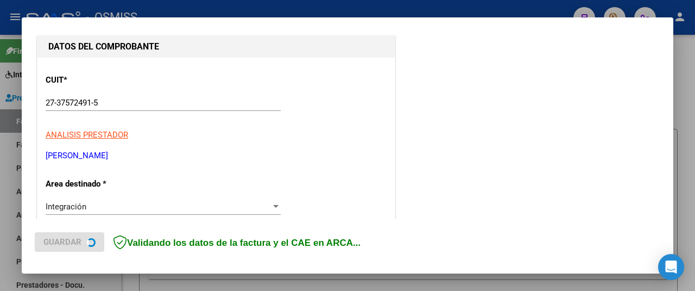
scroll to position [272, 0]
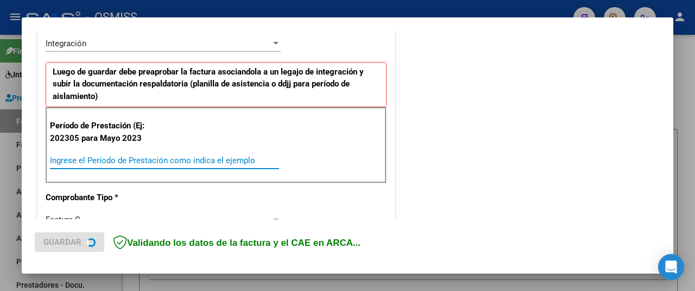
click at [130, 155] on input "Ingrese el Período de Prestación como indica el ejemplo" at bounding box center [164, 160] width 229 height 10
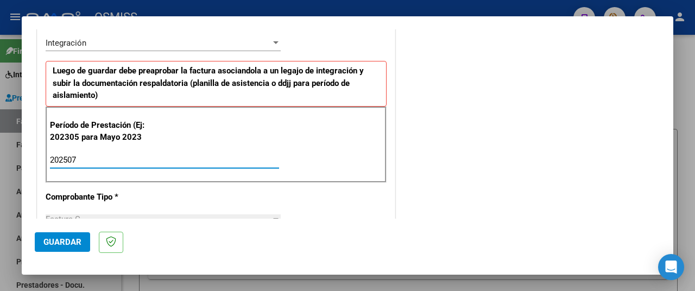
type input "202507"
click at [69, 242] on span "Guardar" at bounding box center [62, 242] width 38 height 10
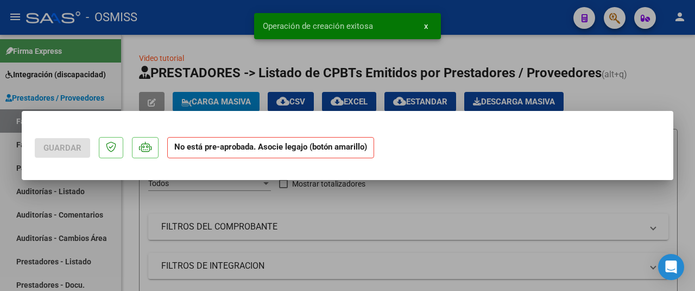
scroll to position [0, 0]
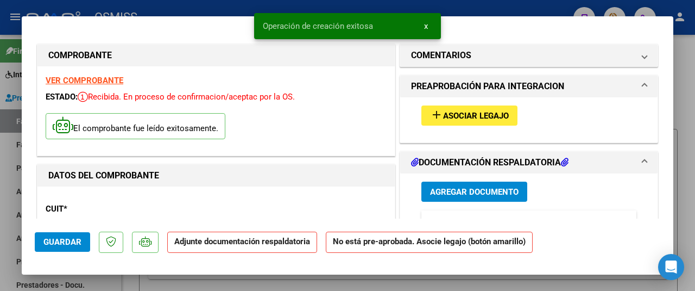
click at [478, 116] on span "Asociar Legajo" at bounding box center [476, 116] width 66 height 10
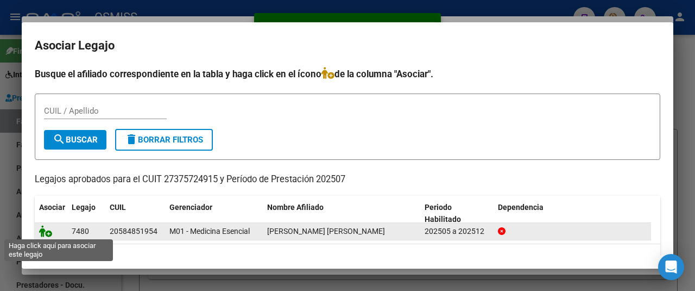
click at [44, 228] on icon at bounding box center [45, 231] width 13 height 12
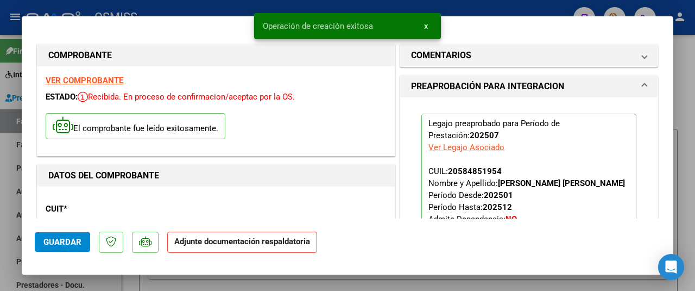
scroll to position [163, 0]
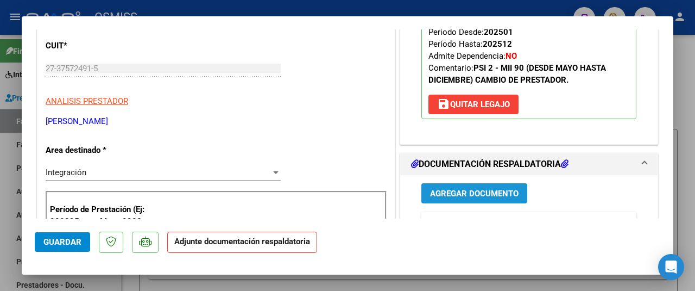
click at [499, 198] on span "Agregar Documento" at bounding box center [474, 194] width 89 height 10
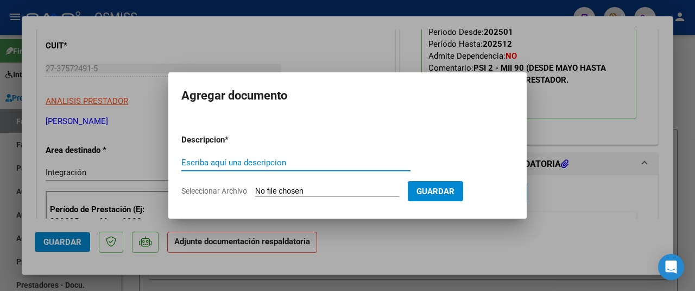
click at [332, 190] on input "Seleccionar Archivo" at bounding box center [327, 191] width 144 height 10
type input "C:\fakepath\Gael planilla.pdf"
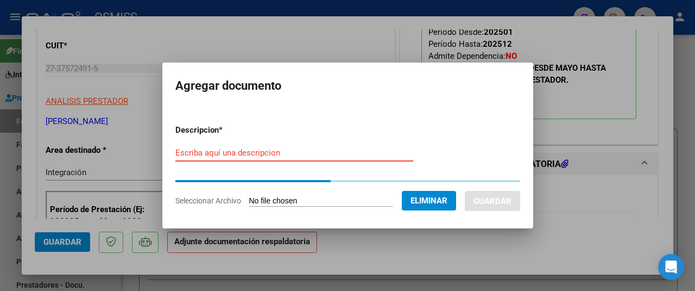
click at [192, 153] on form "Descripcion * Escriba aquí una descripcion Seleccionar Archivo Eliminar Guardar" at bounding box center [347, 165] width 345 height 99
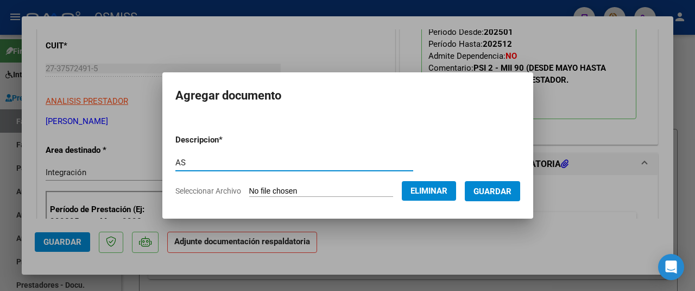
type input "AS"
click at [495, 186] on span "Guardar" at bounding box center [493, 191] width 38 height 10
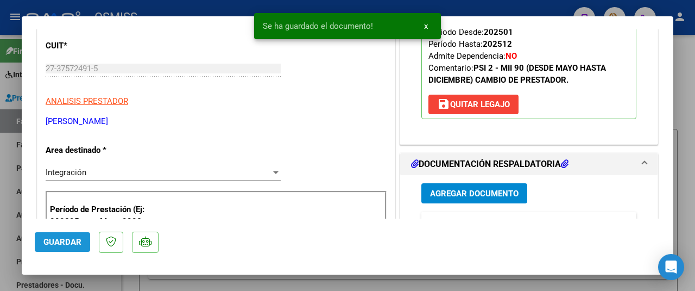
click at [79, 243] on span "Guardar" at bounding box center [62, 242] width 38 height 10
type input "$ 0,00"
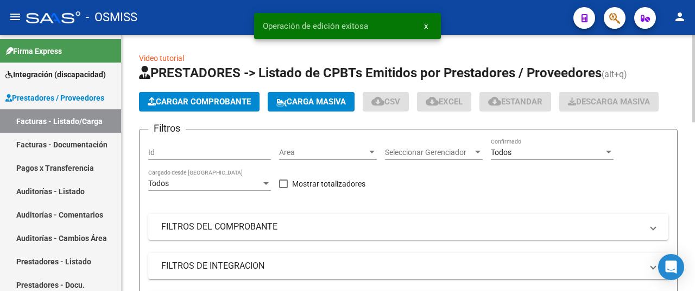
click at [179, 98] on span "Cargar Comprobante" at bounding box center [199, 102] width 103 height 10
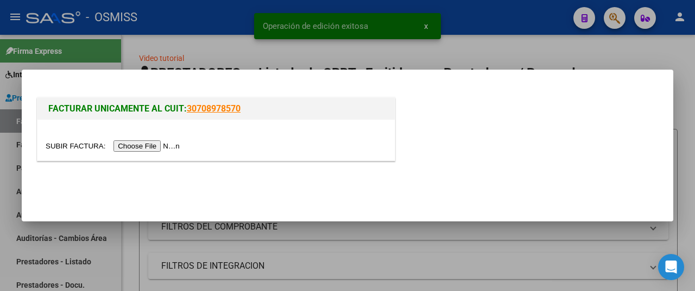
click at [163, 146] on input "file" at bounding box center [114, 145] width 137 height 11
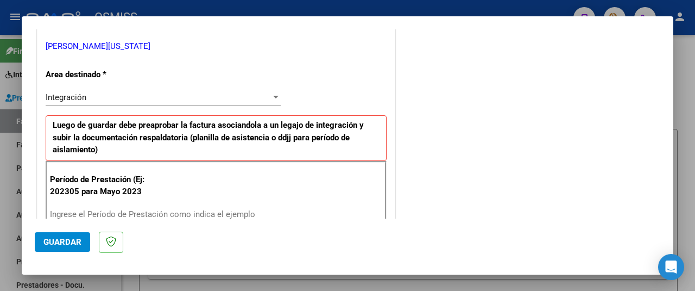
scroll to position [272, 0]
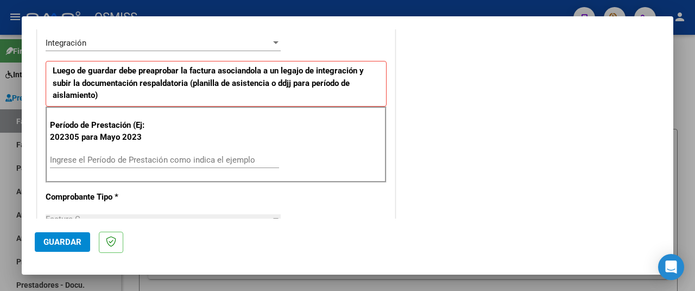
click at [134, 161] on input "Ingrese el Período de Prestación como indica el ejemplo" at bounding box center [164, 160] width 229 height 10
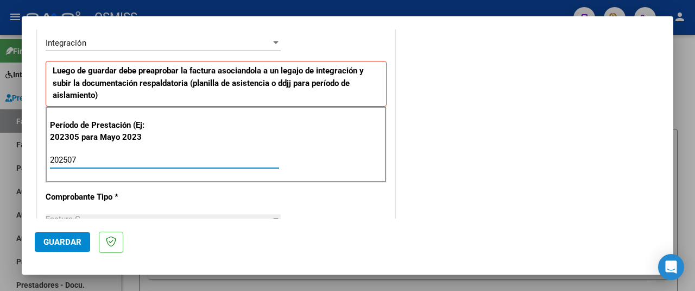
type input "202507"
click at [72, 254] on mat-dialog-actions "Guardar" at bounding box center [348, 239] width 626 height 43
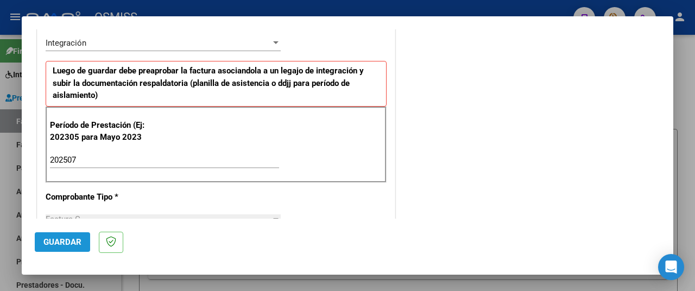
click at [77, 241] on span "Guardar" at bounding box center [62, 242] width 38 height 10
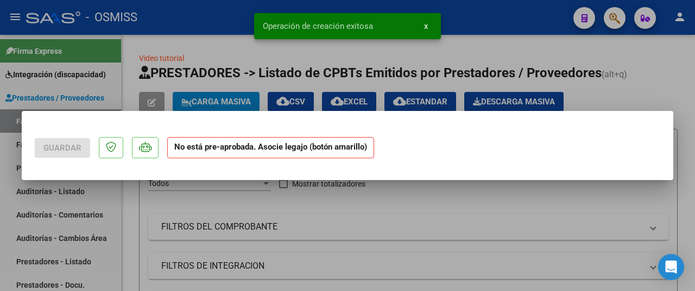
scroll to position [0, 0]
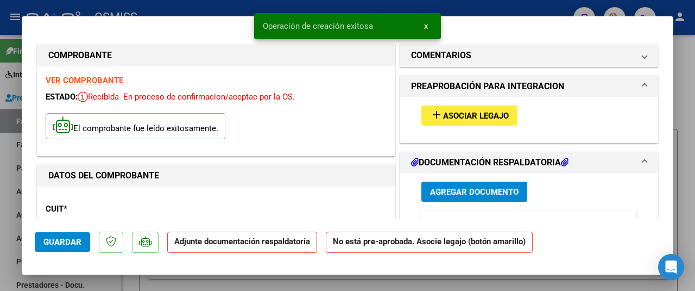
click at [459, 107] on button "add Asociar Legajo" at bounding box center [470, 115] width 96 height 20
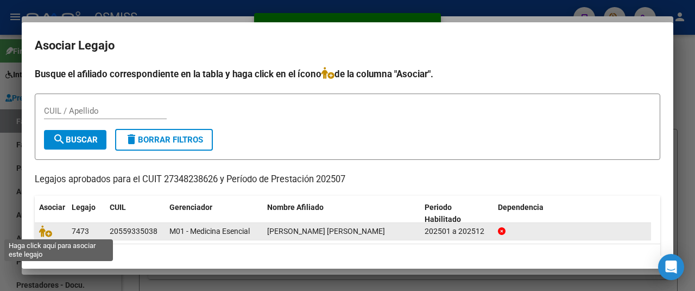
click at [52, 229] on span at bounding box center [47, 231] width 16 height 9
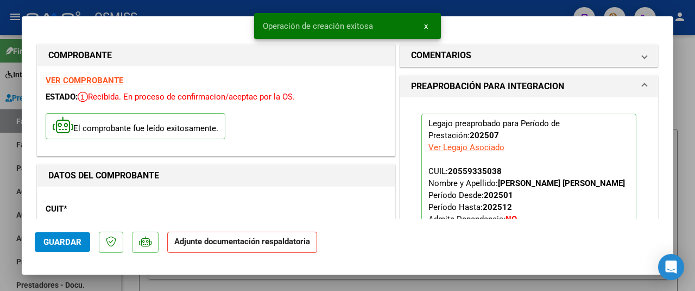
scroll to position [272, 0]
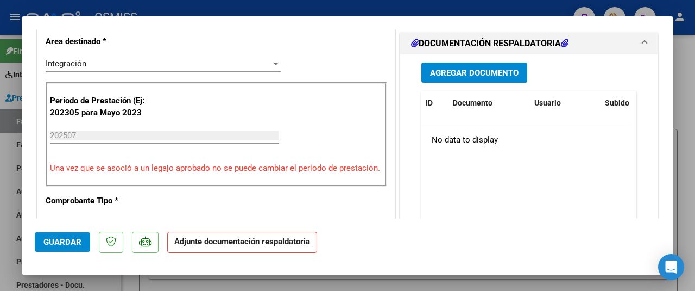
click at [474, 78] on span "Agregar Documento" at bounding box center [474, 73] width 89 height 10
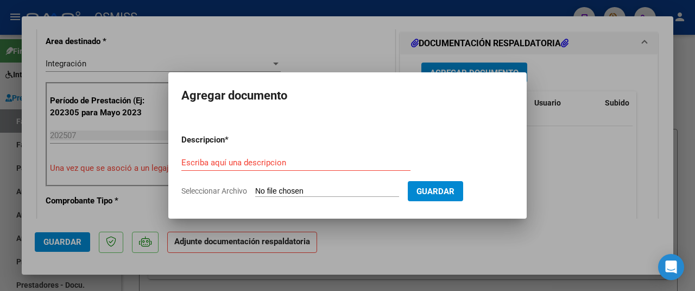
click at [293, 193] on input "Seleccionar Archivo" at bounding box center [327, 191] width 144 height 10
type input "C:\fakepath\Theo Paladini asistencia julio.pdf"
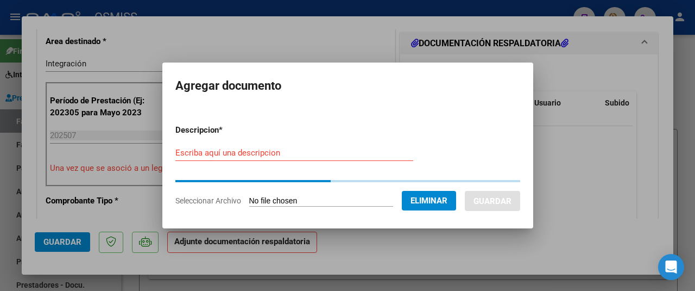
click at [179, 153] on input "Escriba aquí una descripcion" at bounding box center [294, 153] width 238 height 10
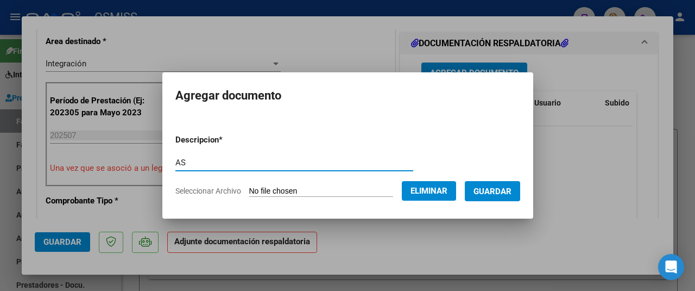
type input "AS"
click at [503, 182] on button "Guardar" at bounding box center [492, 191] width 55 height 20
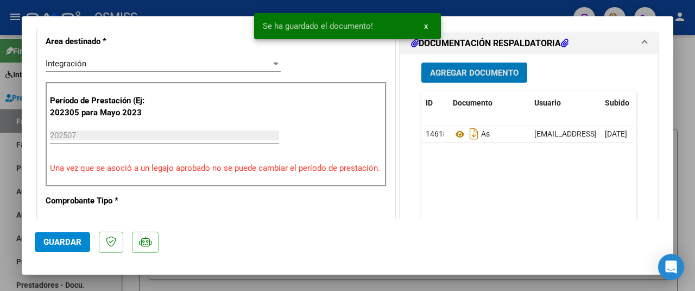
click at [63, 239] on span "Guardar" at bounding box center [62, 242] width 38 height 10
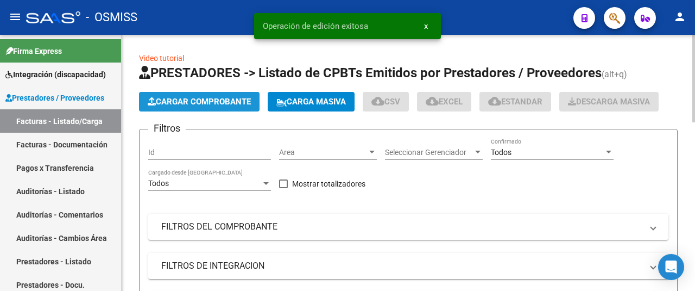
click at [178, 100] on span "Cargar Comprobante" at bounding box center [199, 102] width 103 height 10
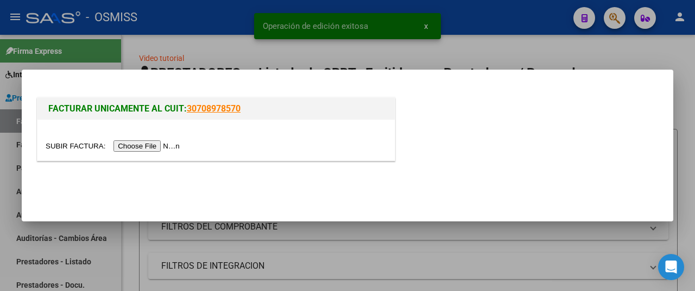
click at [146, 147] on input "file" at bounding box center [114, 145] width 137 height 11
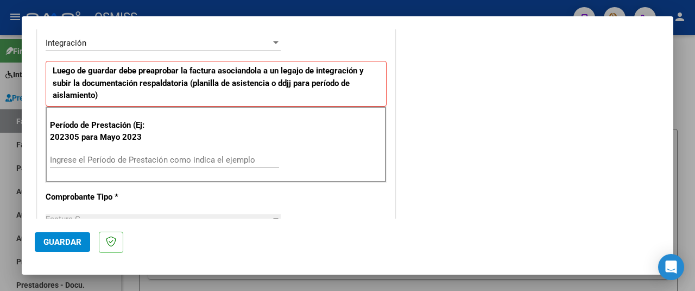
click at [112, 147] on div "Período de Prestación (Ej: 202305 para Mayo 2023 Ingrese el Período de Prestaci…" at bounding box center [216, 144] width 341 height 76
click at [109, 157] on input "Ingrese el Período de Prestación como indica el ejemplo" at bounding box center [164, 160] width 229 height 10
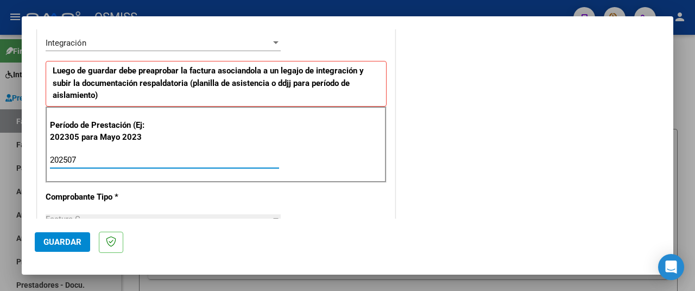
type input "202507"
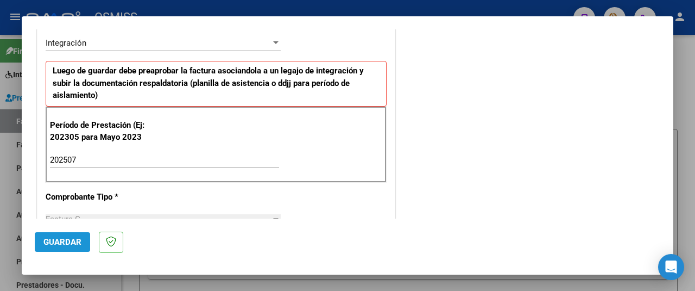
click at [61, 239] on span "Guardar" at bounding box center [62, 242] width 38 height 10
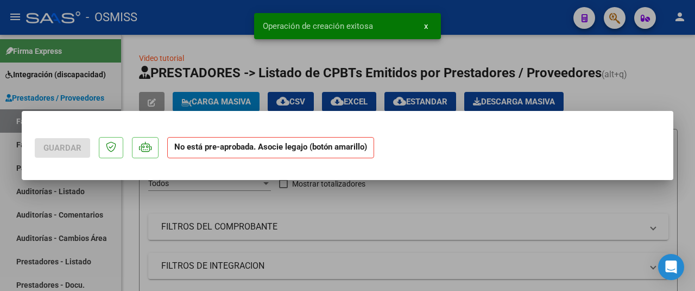
scroll to position [0, 0]
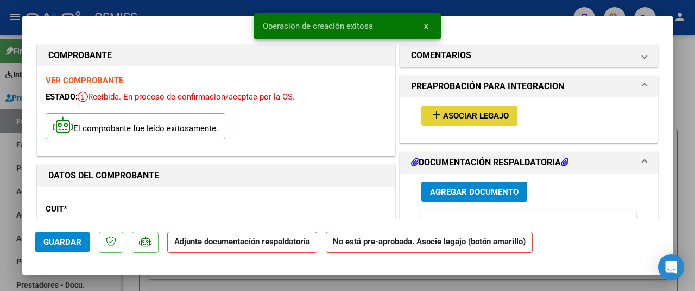
click at [466, 110] on span "add Asociar Legajo" at bounding box center [469, 115] width 79 height 10
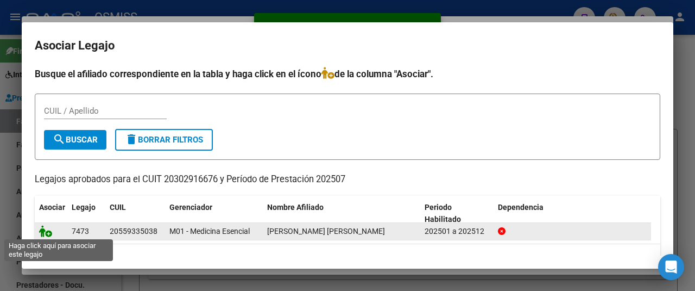
click at [43, 230] on icon at bounding box center [45, 231] width 13 height 12
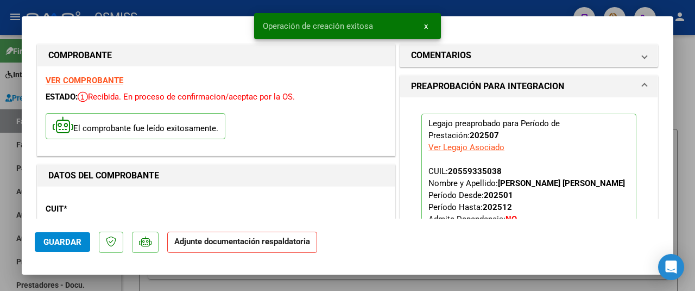
scroll to position [163, 0]
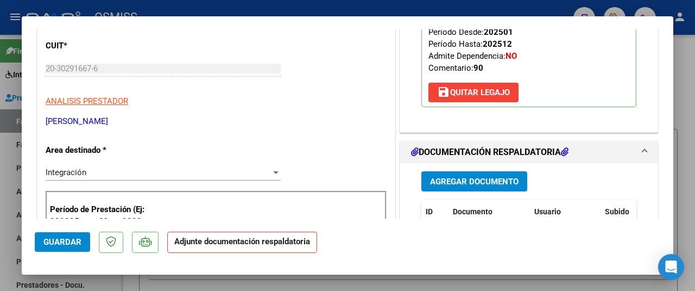
click at [467, 185] on button "Agregar Documento" at bounding box center [475, 181] width 106 height 20
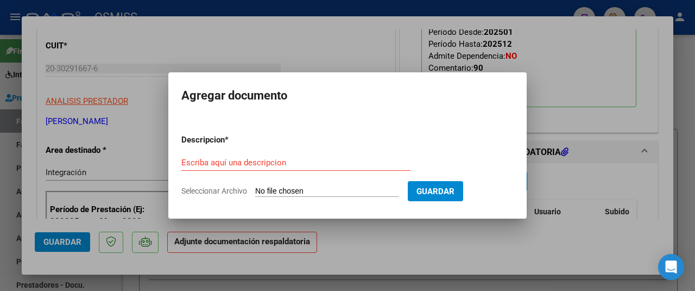
click at [323, 187] on input "Seleccionar Archivo" at bounding box center [327, 191] width 144 height 10
type input "C:\fakepath\2025.07 - ASIST.pdf"
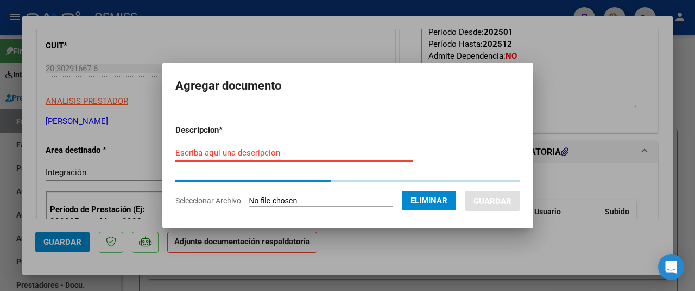
click at [180, 150] on input "Escriba aquí una descripcion" at bounding box center [294, 153] width 238 height 10
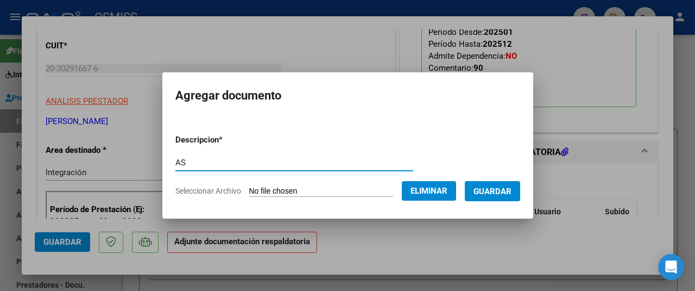
type input "AS"
click at [509, 194] on span "Guardar" at bounding box center [493, 191] width 38 height 10
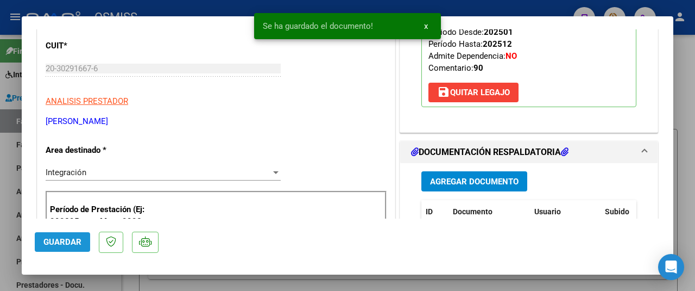
click at [58, 244] on span "Guardar" at bounding box center [62, 242] width 38 height 10
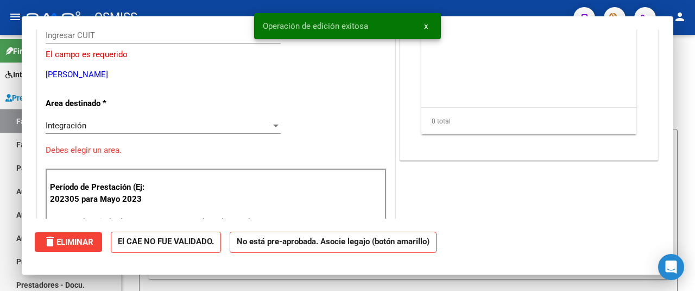
scroll to position [0, 0]
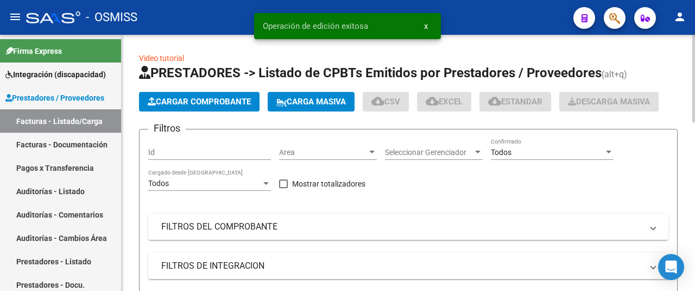
click at [184, 96] on button "Cargar Comprobante" at bounding box center [199, 102] width 121 height 20
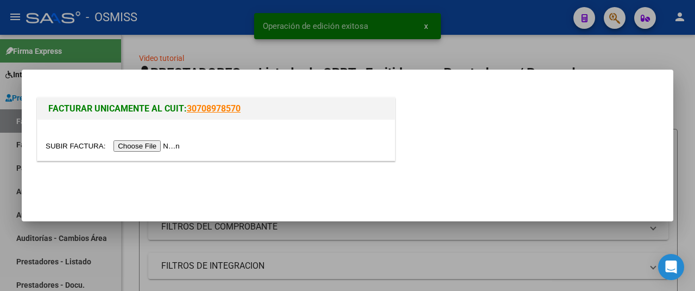
click at [140, 151] on input "file" at bounding box center [114, 145] width 137 height 11
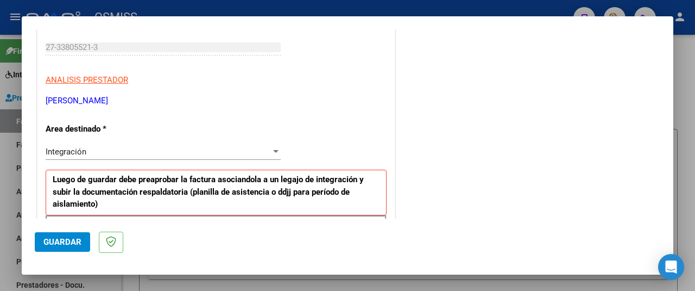
scroll to position [272, 0]
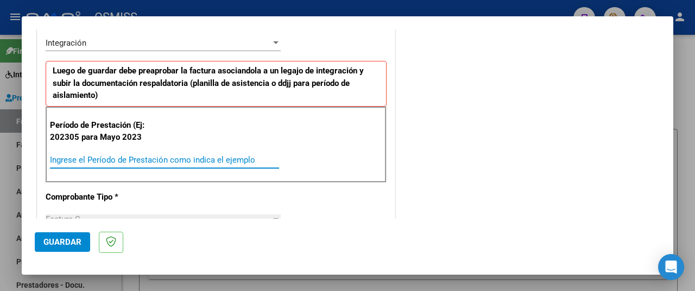
click at [120, 162] on input "Ingrese el Período de Prestación como indica el ejemplo" at bounding box center [164, 160] width 229 height 10
type input "202507"
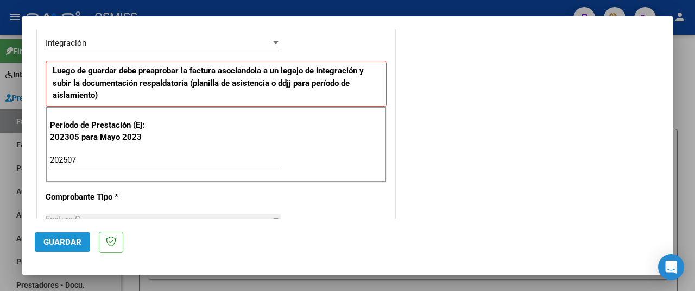
click at [74, 240] on span "Guardar" at bounding box center [62, 242] width 38 height 10
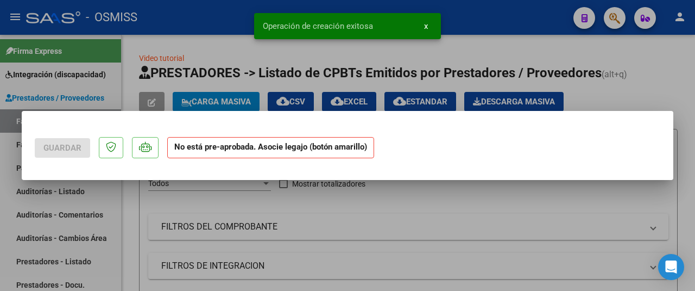
scroll to position [0, 0]
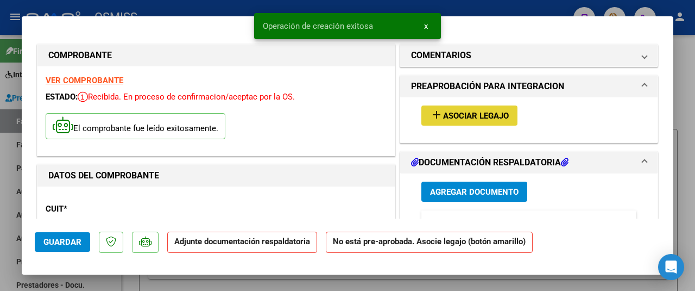
click at [455, 111] on span "Asociar Legajo" at bounding box center [476, 116] width 66 height 10
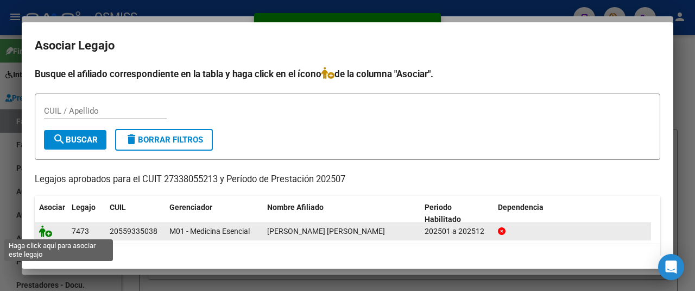
click at [46, 229] on icon at bounding box center [45, 231] width 13 height 12
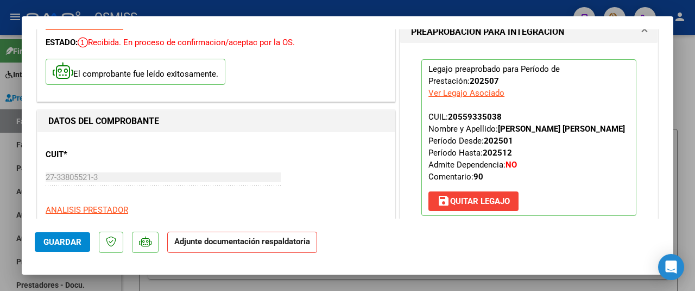
scroll to position [163, 0]
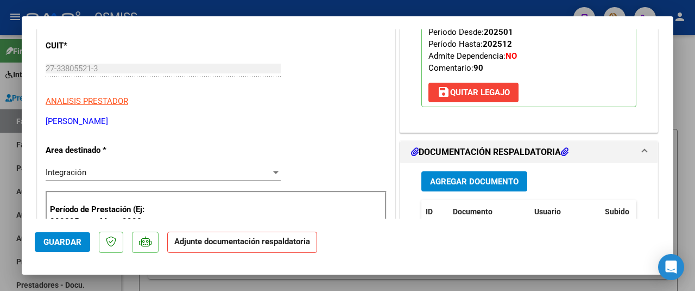
click at [463, 186] on span "Agregar Documento" at bounding box center [474, 182] width 89 height 10
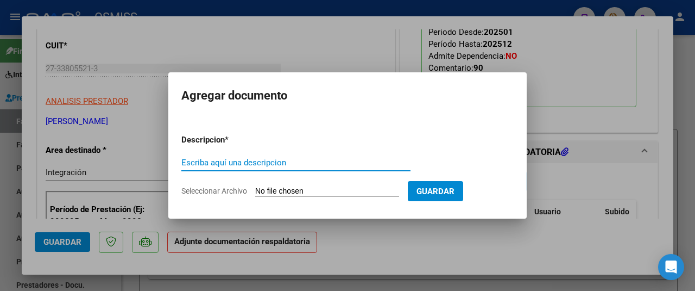
click at [315, 191] on input "Seleccionar Archivo" at bounding box center [327, 191] width 144 height 10
type input "C:\fakepath\PLANILLA DE ASISTENCIA JULIO- PALADINI THEO GALVAN.pdf"
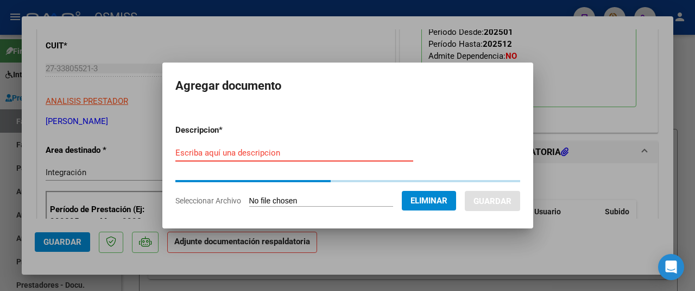
click at [204, 154] on input "Escriba aquí una descripcion" at bounding box center [294, 153] width 238 height 10
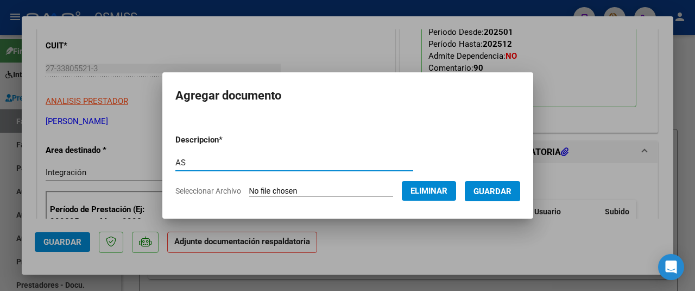
type input "AS"
click at [499, 194] on span "Guardar" at bounding box center [493, 191] width 38 height 10
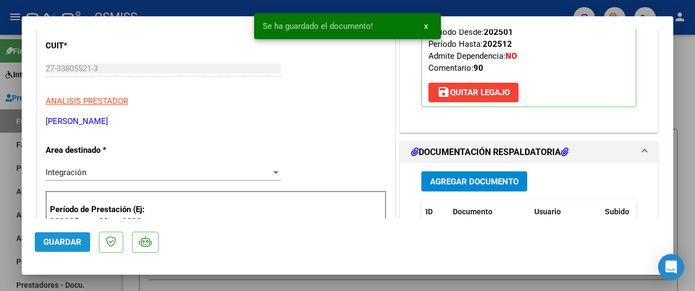
click at [74, 244] on span "Guardar" at bounding box center [62, 242] width 38 height 10
type input "$ 0,00"
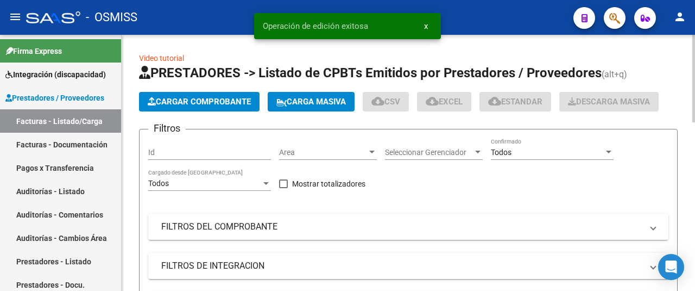
click at [189, 95] on button "Cargar Comprobante" at bounding box center [199, 102] width 121 height 20
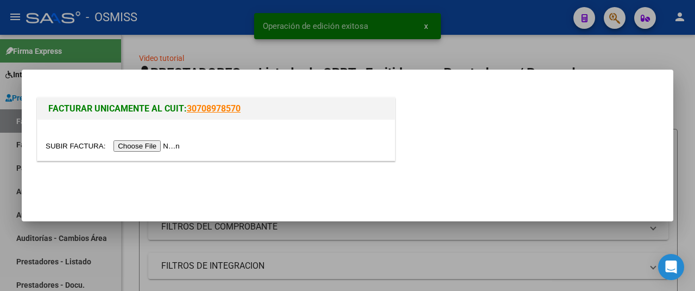
click at [159, 143] on input "file" at bounding box center [114, 145] width 137 height 11
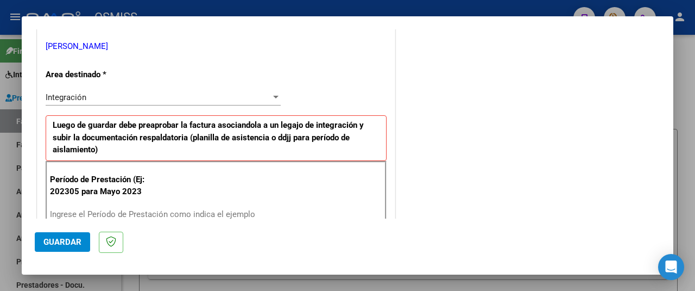
scroll to position [380, 0]
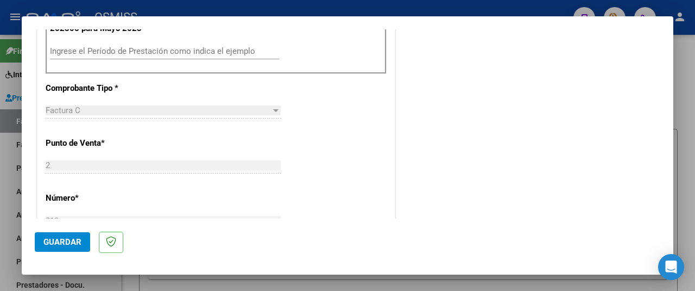
click at [101, 47] on input "Ingrese el Período de Prestación como indica el ejemplo" at bounding box center [164, 51] width 229 height 10
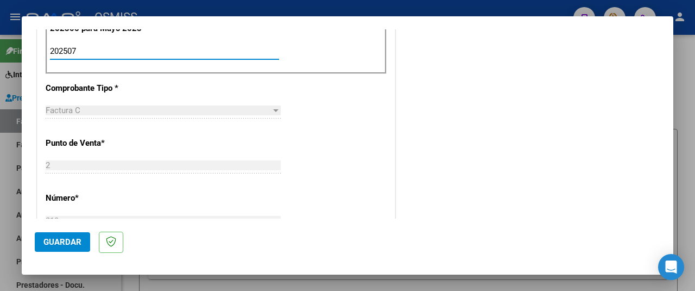
type input "202507"
click at [65, 234] on button "Guardar" at bounding box center [62, 242] width 55 height 20
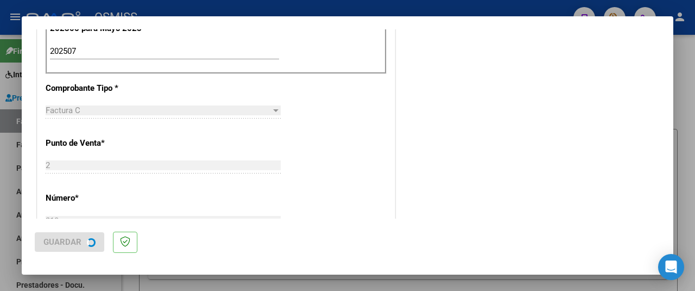
scroll to position [0, 0]
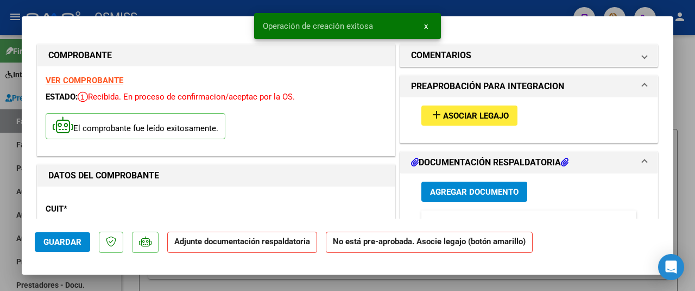
click at [488, 114] on span "Asociar Legajo" at bounding box center [476, 116] width 66 height 10
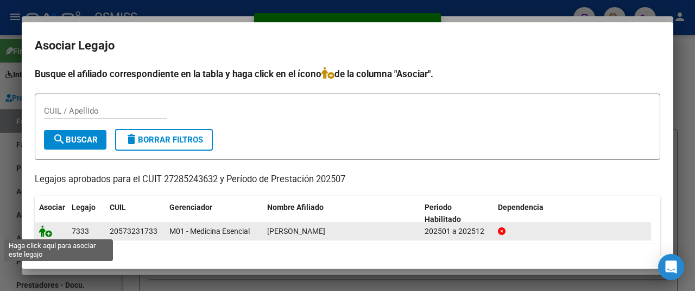
click at [43, 228] on icon at bounding box center [45, 231] width 13 height 12
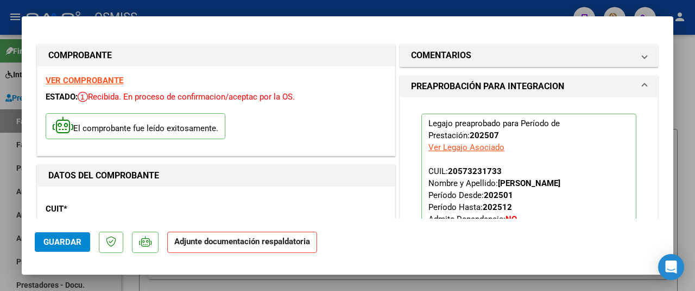
scroll to position [163, 0]
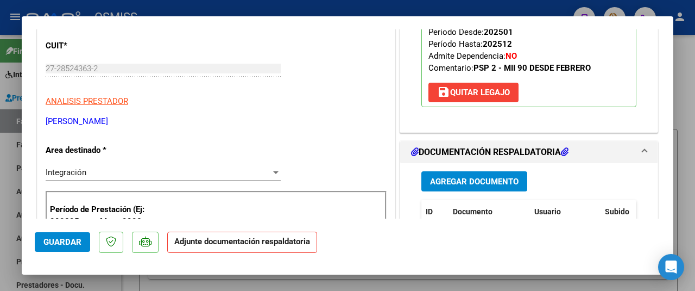
click at [457, 179] on span "Agregar Documento" at bounding box center [474, 182] width 89 height 10
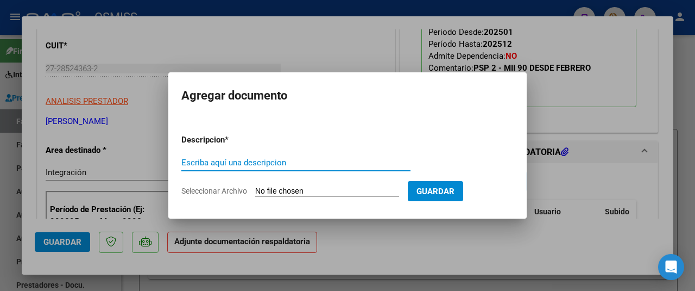
click at [298, 192] on input "Seleccionar Archivo" at bounding box center [327, 191] width 144 height 10
type input "C:\fakepath\Planilla de asistencia mensual. Nazareno Oviedo. Julio 2025.pdf"
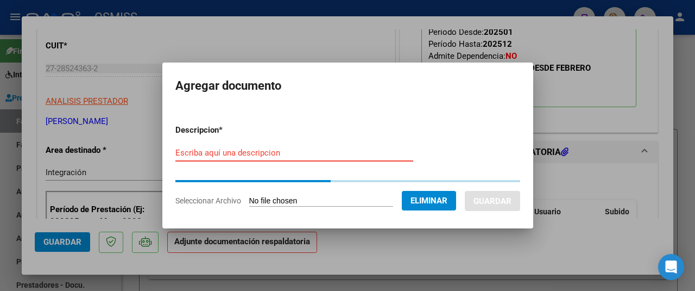
click at [190, 150] on input "Escriba aquí una descripcion" at bounding box center [294, 153] width 238 height 10
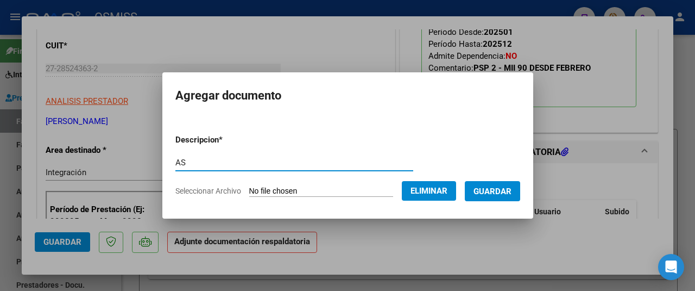
type input "AS"
click at [493, 195] on span "Guardar" at bounding box center [493, 191] width 38 height 10
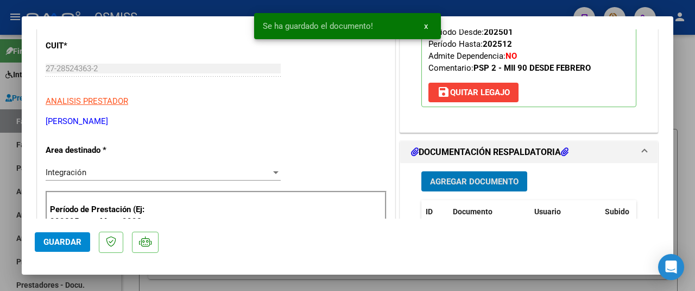
click at [63, 243] on span "Guardar" at bounding box center [62, 242] width 38 height 10
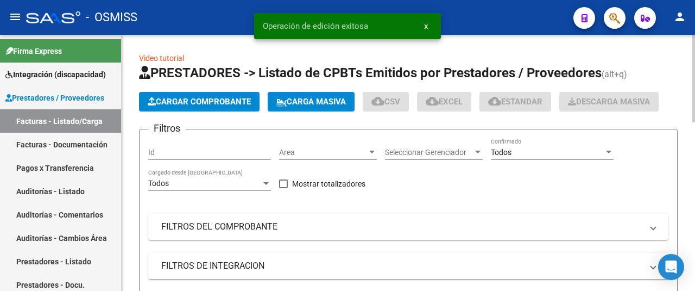
click at [213, 104] on span "Cargar Comprobante" at bounding box center [199, 102] width 103 height 10
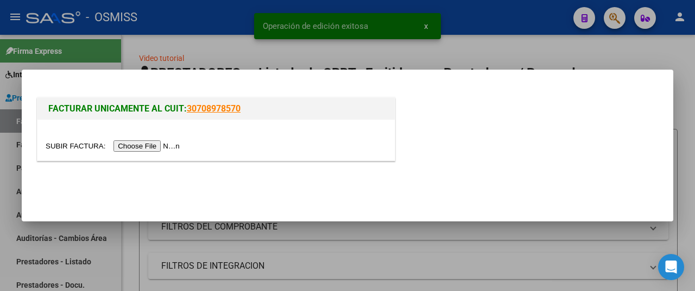
click at [152, 142] on input "file" at bounding box center [114, 145] width 137 height 11
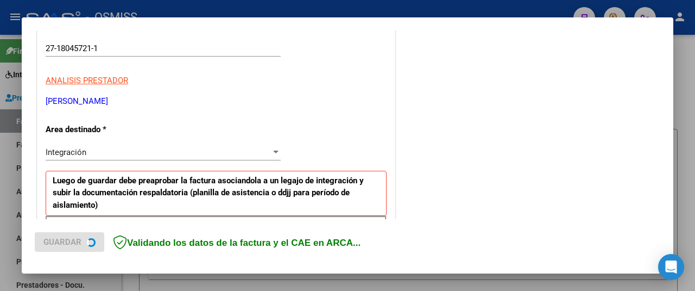
scroll to position [272, 0]
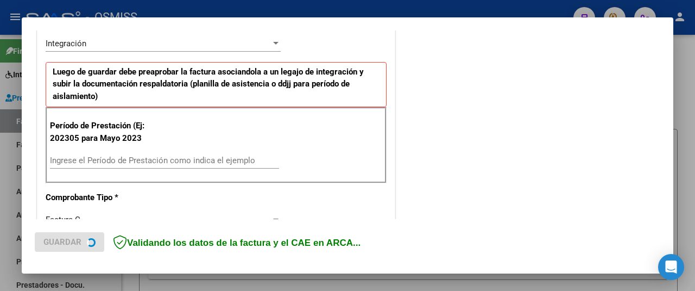
click at [116, 159] on input "Ingrese el Período de Prestación como indica el ejemplo" at bounding box center [164, 160] width 229 height 10
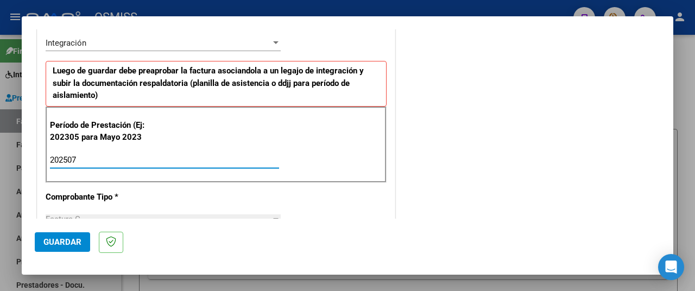
type input "202507"
click at [67, 242] on span "Guardar" at bounding box center [62, 242] width 38 height 10
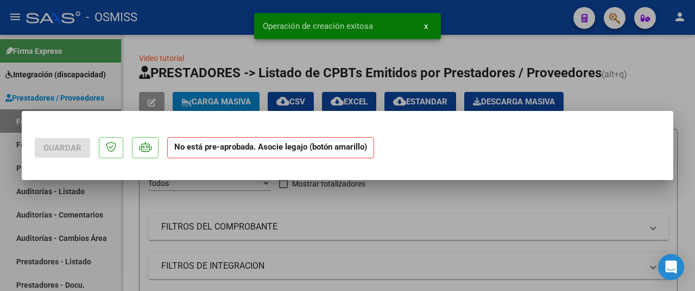
scroll to position [0, 0]
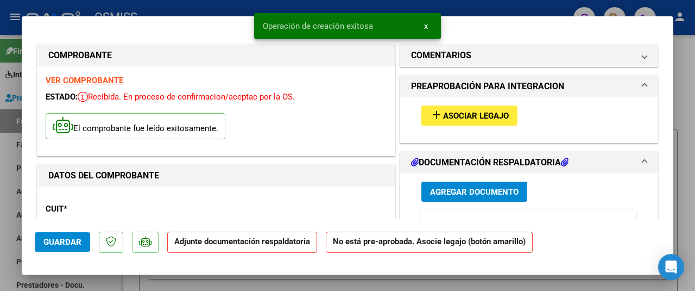
click at [478, 114] on span "Asociar Legajo" at bounding box center [476, 116] width 66 height 10
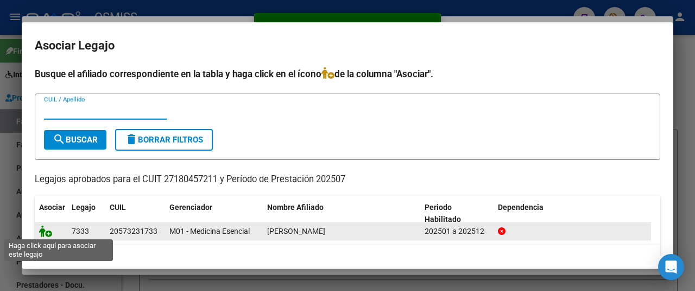
click at [43, 231] on icon at bounding box center [45, 231] width 13 height 12
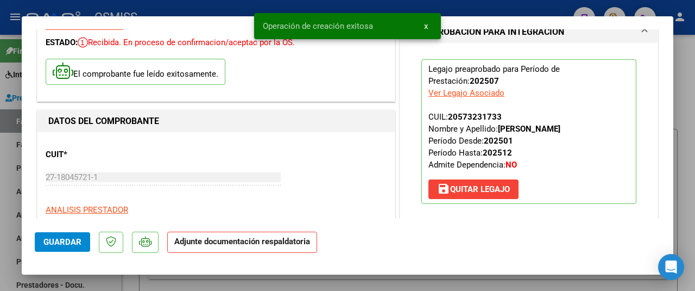
scroll to position [272, 0]
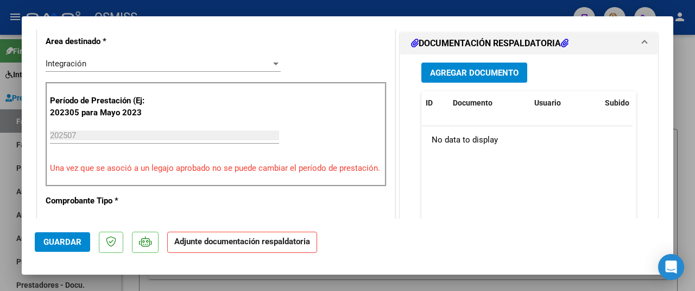
click at [486, 64] on button "Agregar Documento" at bounding box center [475, 72] width 106 height 20
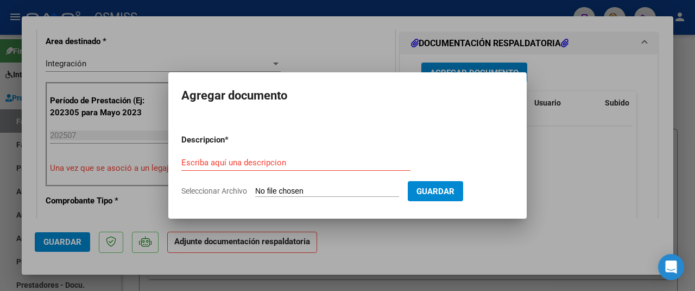
click at [294, 192] on input "Seleccionar Archivo" at bounding box center [327, 191] width 144 height 10
type input "C:\fakepath\OVIEDO ASISTENCIA JUL 25.pdf"
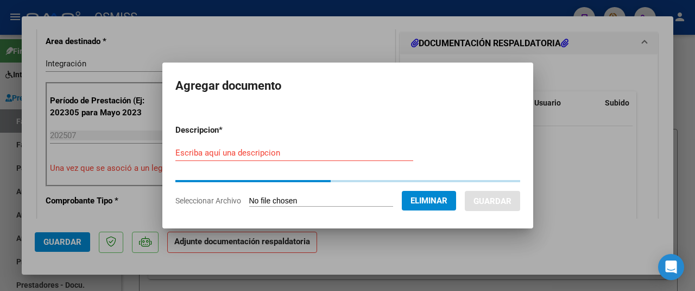
click at [177, 152] on input "Escriba aquí una descripcion" at bounding box center [294, 153] width 238 height 10
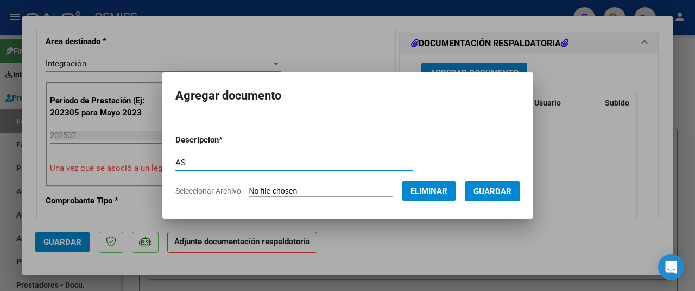
type input "AS"
click at [492, 185] on button "Guardar" at bounding box center [492, 191] width 55 height 20
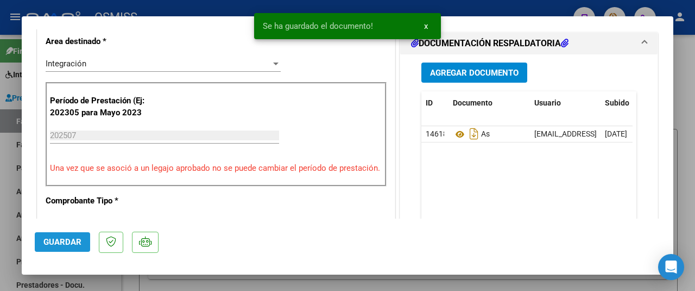
click at [59, 243] on span "Guardar" at bounding box center [62, 242] width 38 height 10
type input "$ 0,00"
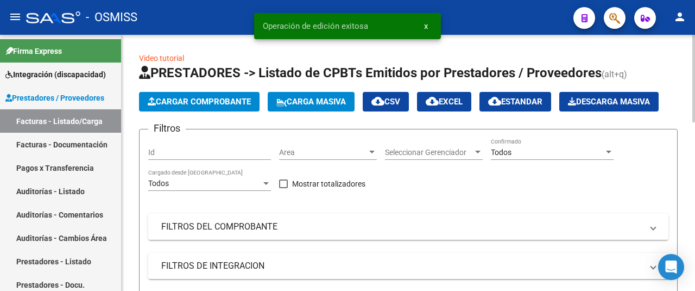
click at [195, 98] on span "Cargar Comprobante" at bounding box center [199, 102] width 103 height 10
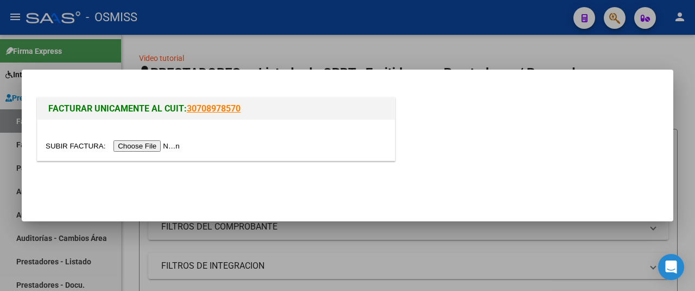
click at [139, 146] on input "file" at bounding box center [114, 145] width 137 height 11
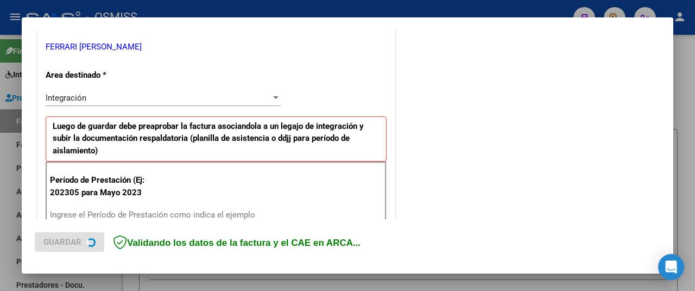
scroll to position [380, 0]
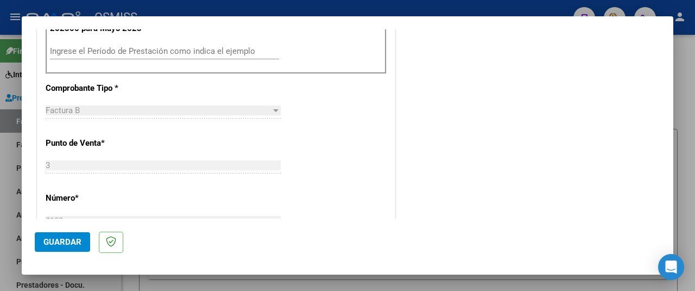
click at [116, 50] on input "Ingrese el Período de Prestación como indica el ejemplo" at bounding box center [164, 51] width 229 height 10
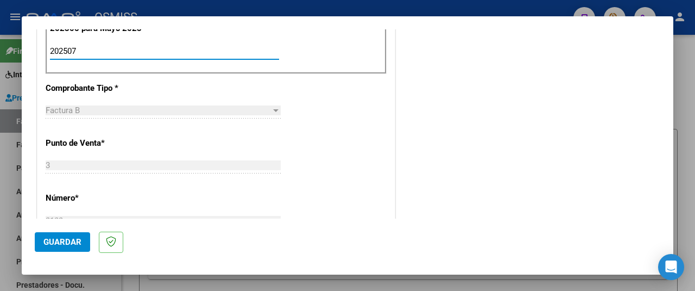
type input "202507"
click at [64, 243] on span "Guardar" at bounding box center [62, 242] width 38 height 10
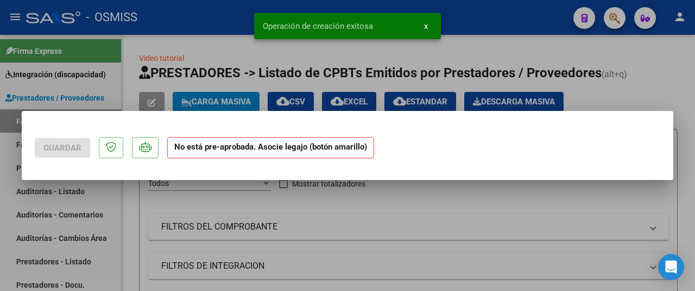
scroll to position [0, 0]
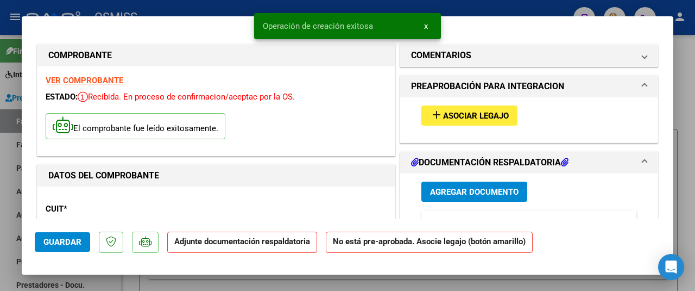
click at [434, 110] on mat-icon "add" at bounding box center [436, 114] width 13 height 13
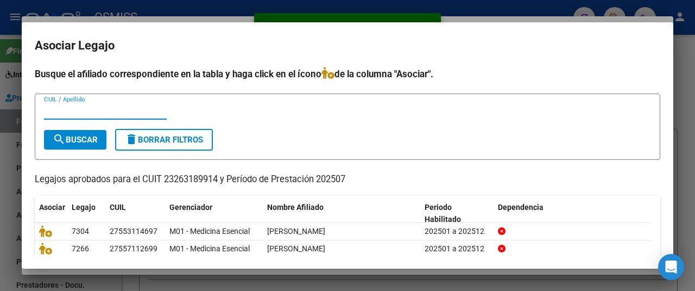
scroll to position [91, 0]
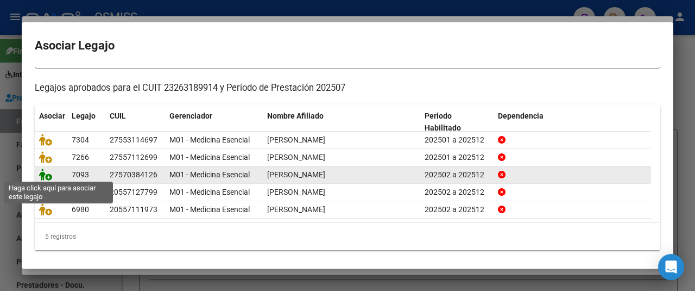
click at [44, 175] on icon at bounding box center [45, 174] width 13 height 12
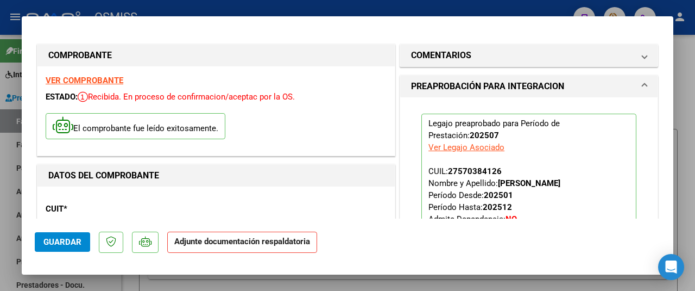
scroll to position [163, 0]
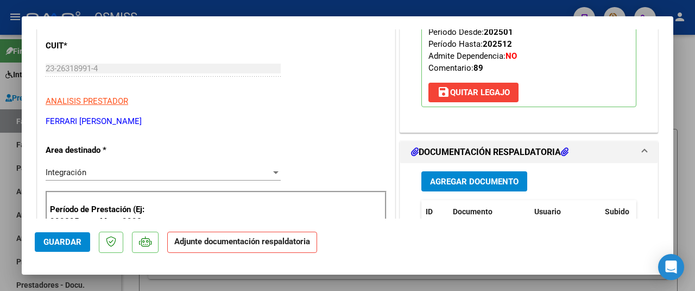
click at [478, 177] on span "Agregar Documento" at bounding box center [474, 182] width 89 height 10
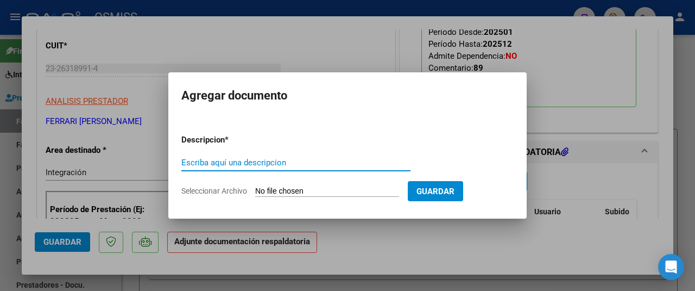
click at [305, 185] on form "Descripcion * Escriba aquí una descripcion Seleccionar Archivo Guardar" at bounding box center [347, 165] width 332 height 79
click at [305, 191] on input "Seleccionar Archivo" at bounding box center [327, 191] width 144 height 10
type input "C:\fakepath\Asistencia Orieta Julio 2025.pdf"
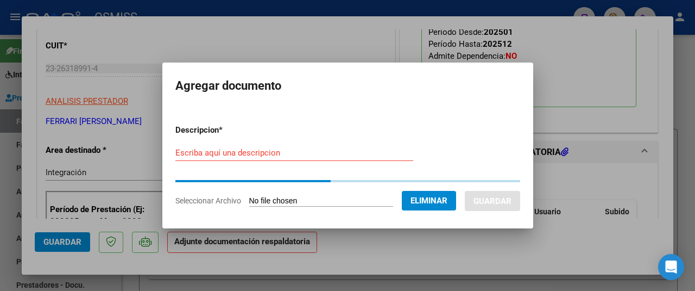
click at [192, 158] on div "Escriba aquí una descripcion" at bounding box center [294, 153] width 238 height 16
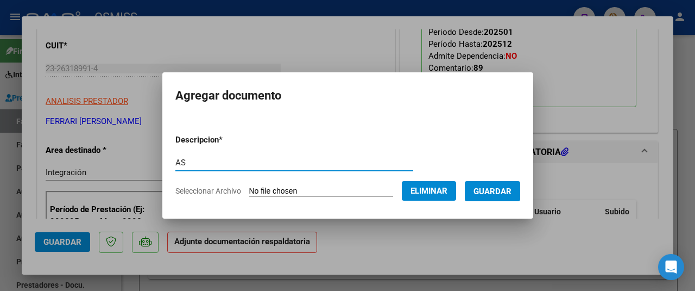
type input "AS"
click at [504, 193] on span "Guardar" at bounding box center [493, 191] width 38 height 10
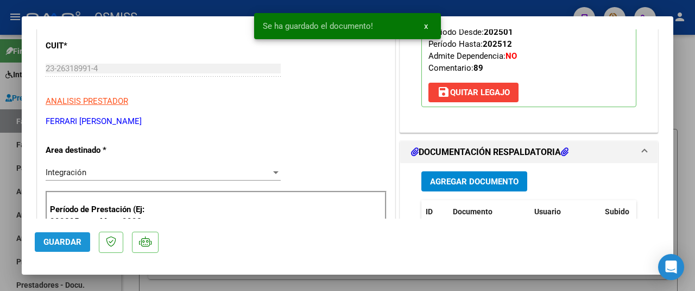
click at [68, 241] on span "Guardar" at bounding box center [62, 242] width 38 height 10
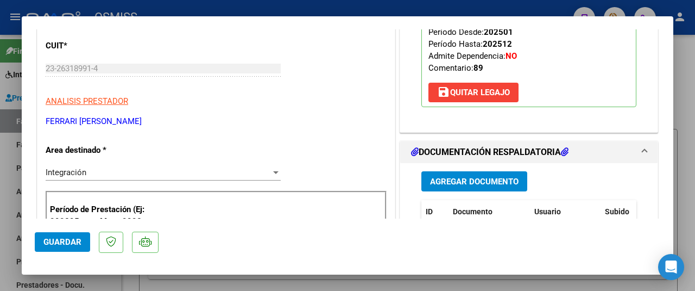
click at [41, 242] on button "Guardar" at bounding box center [62, 242] width 55 height 20
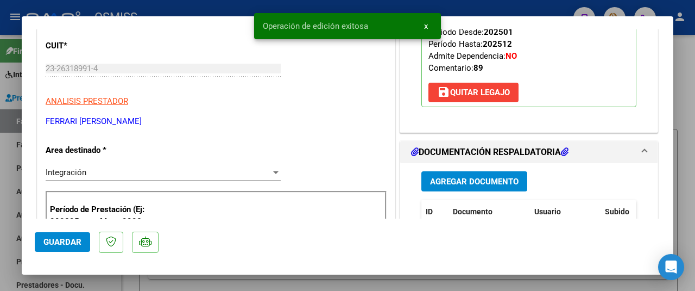
click at [480, 179] on span "Agregar Documento" at bounding box center [474, 182] width 89 height 10
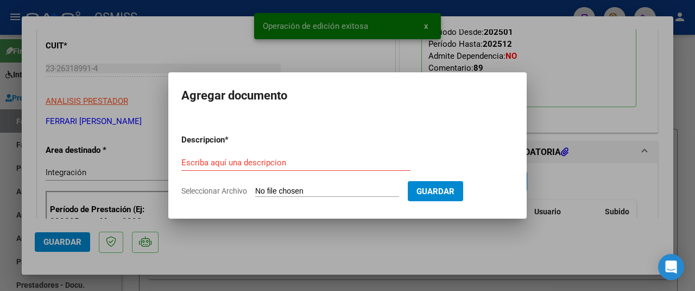
click at [298, 194] on input "Seleccionar Archivo" at bounding box center [327, 191] width 144 height 10
type input "C:\fakepath\Asistencia Orieta Julio 2025.pdf"
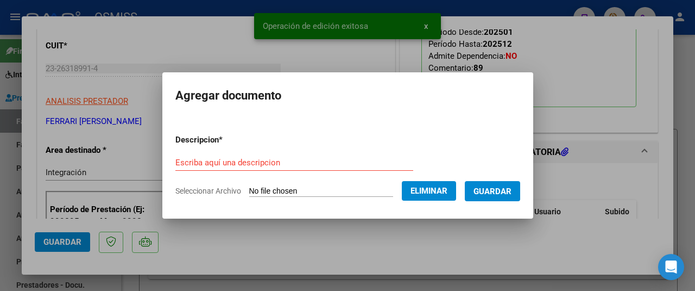
click at [203, 150] on form "Descripcion * Escriba aquí una descripcion Seleccionar Archivo Eliminar Guardar" at bounding box center [347, 165] width 345 height 79
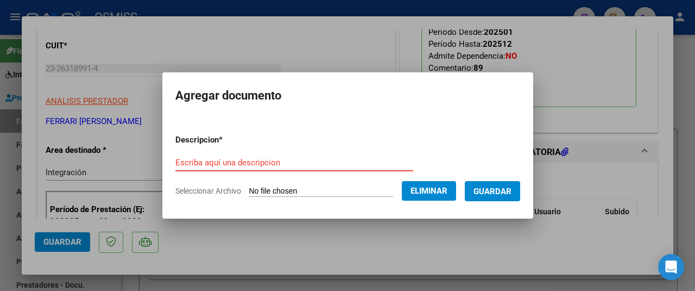
click at [206, 162] on input "Escriba aquí una descripcion" at bounding box center [294, 163] width 238 height 10
type input "AS"
click at [488, 193] on span "Guardar" at bounding box center [493, 191] width 38 height 10
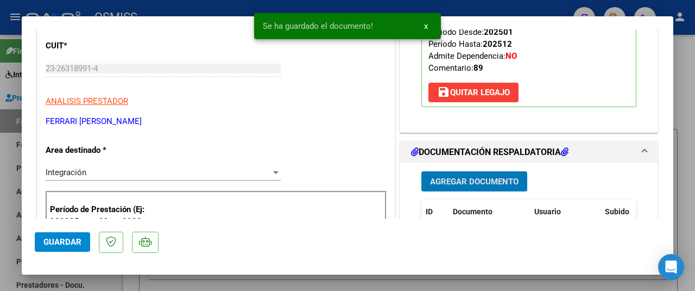
click at [71, 242] on span "Guardar" at bounding box center [62, 242] width 38 height 10
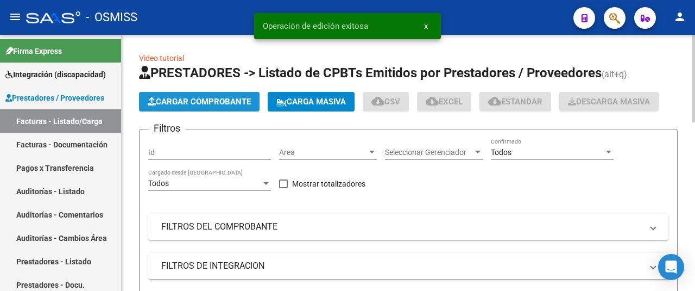
click at [183, 102] on span "Cargar Comprobante" at bounding box center [199, 102] width 103 height 10
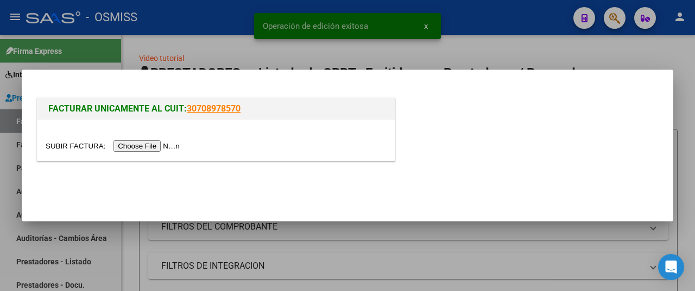
click at [157, 147] on input "file" at bounding box center [114, 145] width 137 height 11
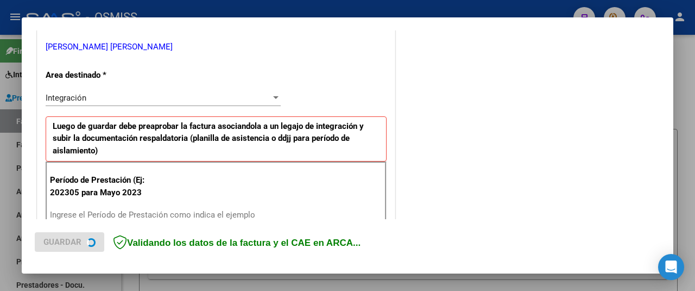
scroll to position [326, 0]
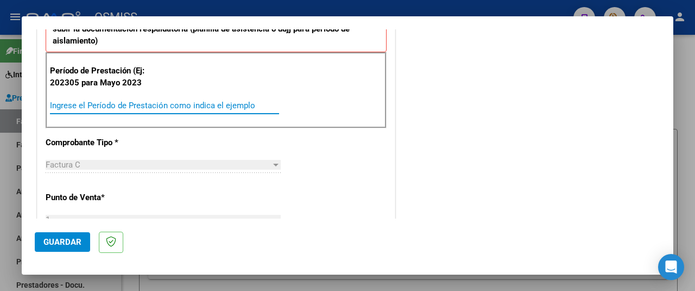
click at [98, 105] on input "Ingrese el Período de Prestación como indica el ejemplo" at bounding box center [164, 106] width 229 height 10
type input "202507"
click at [62, 239] on span "Guardar" at bounding box center [62, 242] width 38 height 10
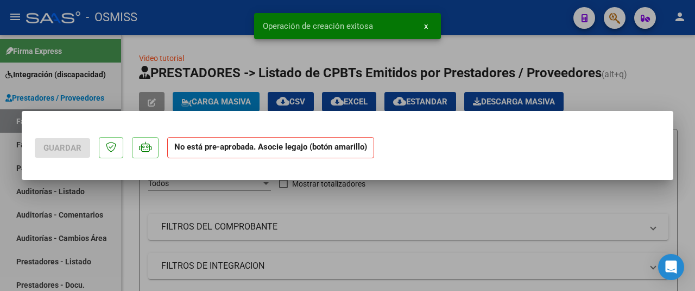
scroll to position [0, 0]
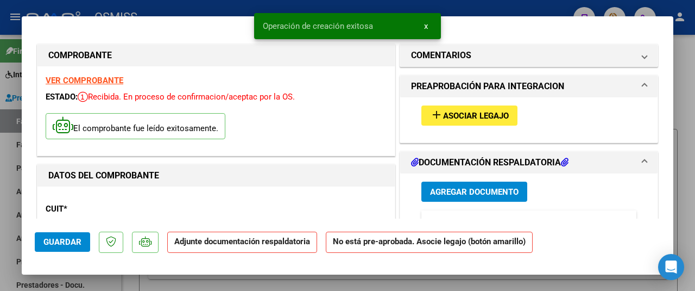
click at [470, 114] on span "Asociar Legajo" at bounding box center [476, 116] width 66 height 10
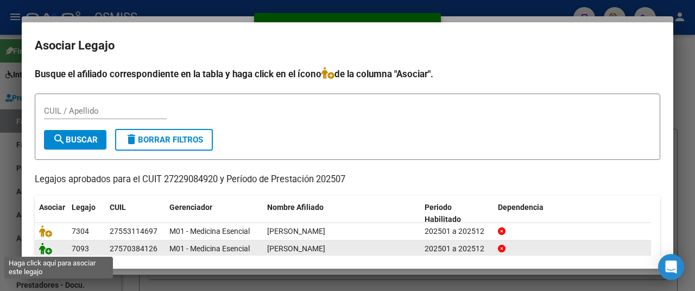
click at [41, 247] on icon at bounding box center [45, 248] width 13 height 12
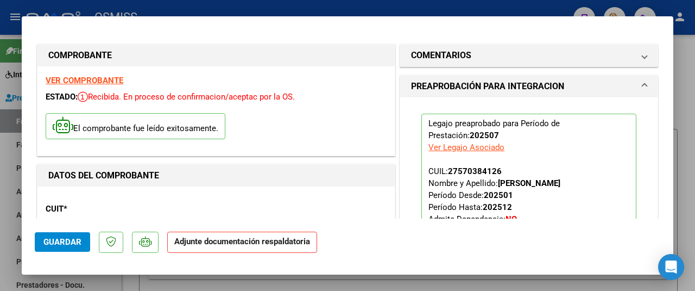
scroll to position [217, 0]
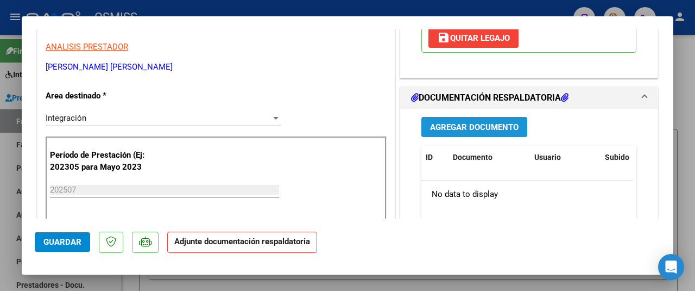
click at [467, 126] on span "Agregar Documento" at bounding box center [474, 127] width 89 height 10
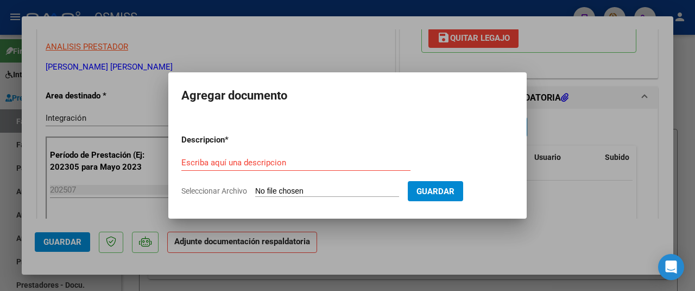
click at [304, 186] on app-file-uploader "Seleccionar Archivo" at bounding box center [294, 191] width 227 height 10
click at [288, 189] on input "Seleccionar Archivo" at bounding box center [327, 191] width 144 height 10
type input "C:\fakepath\planillaasistemmajul2025.pdf"
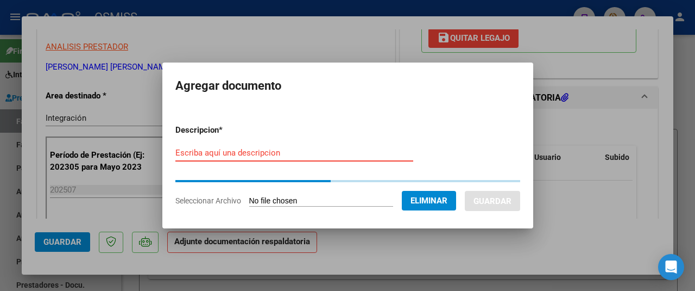
click at [189, 156] on input "Escriba aquí una descripcion" at bounding box center [294, 153] width 238 height 10
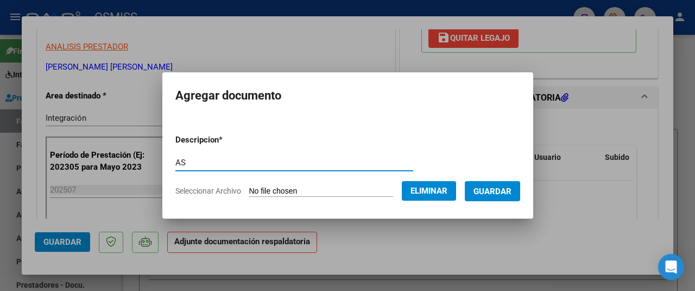
type input "AS"
click at [490, 184] on button "Guardar" at bounding box center [492, 191] width 55 height 20
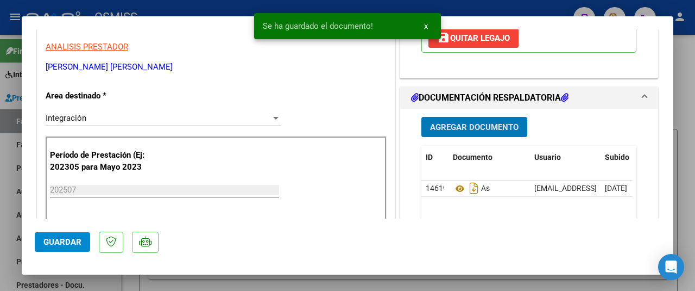
click at [71, 239] on span "Guardar" at bounding box center [62, 242] width 38 height 10
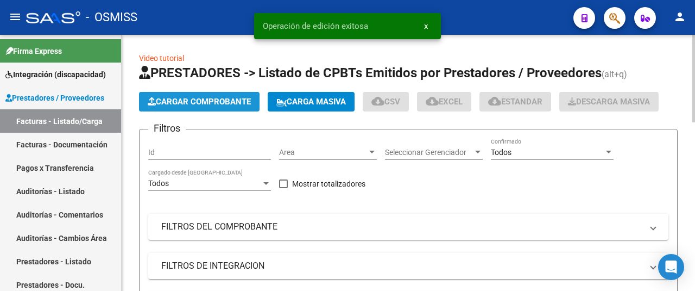
click at [195, 102] on span "Cargar Comprobante" at bounding box center [199, 102] width 103 height 10
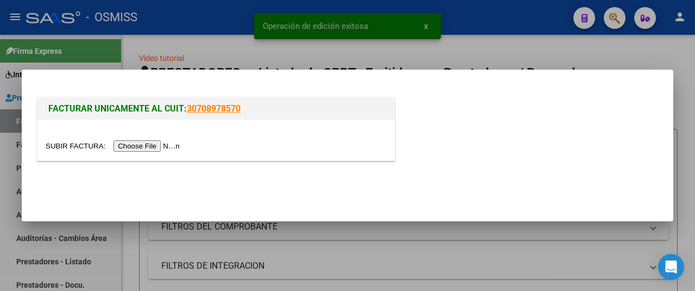
click at [161, 145] on input "file" at bounding box center [114, 145] width 137 height 11
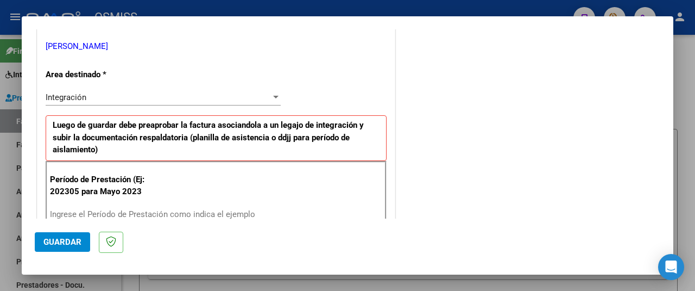
scroll to position [272, 0]
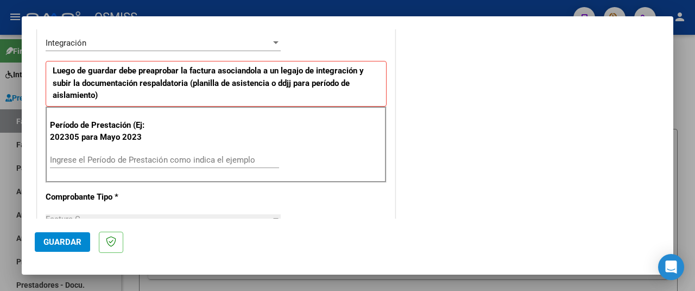
click at [86, 155] on input "Ingrese el Período de Prestación como indica el ejemplo" at bounding box center [164, 160] width 229 height 10
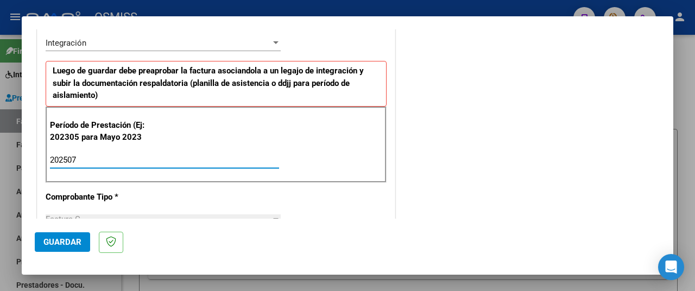
type input "202507"
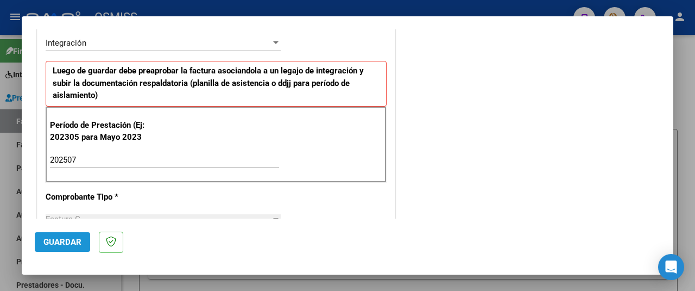
click at [54, 243] on span "Guardar" at bounding box center [62, 242] width 38 height 10
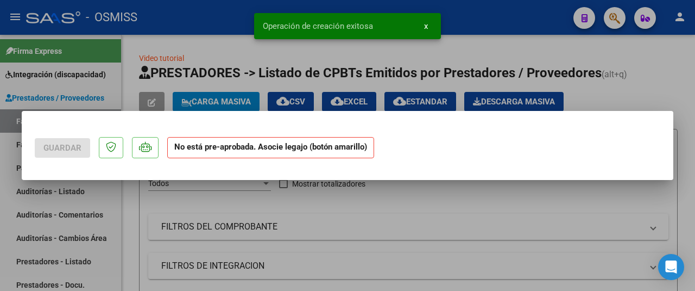
scroll to position [0, 0]
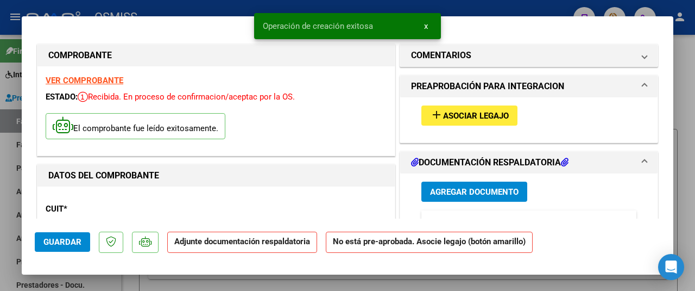
click at [449, 121] on button "add Asociar Legajo" at bounding box center [470, 115] width 96 height 20
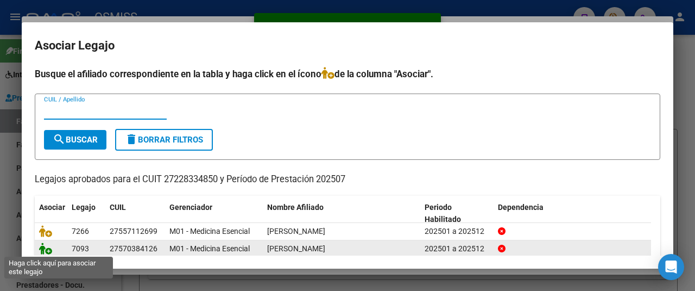
click at [47, 247] on icon at bounding box center [45, 248] width 13 height 12
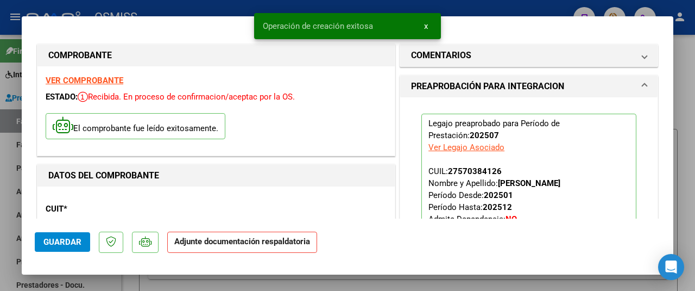
scroll to position [163, 0]
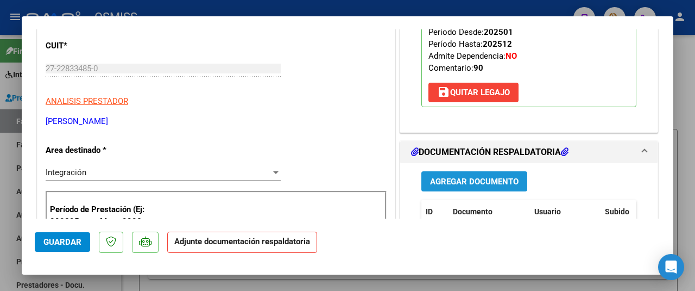
click at [475, 180] on span "Agregar Documento" at bounding box center [474, 182] width 89 height 10
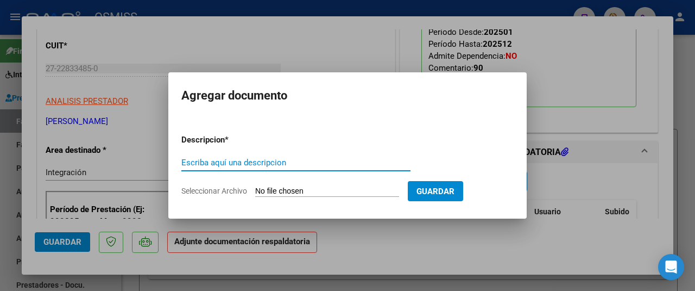
click at [315, 190] on input "Seleccionar Archivo" at bounding box center [327, 191] width 144 height 10
type input "C:\fakepath\PLANILLA ASISTENCIA AUTORIZACION ORIETA EMMA JULIO 2025.pdf"
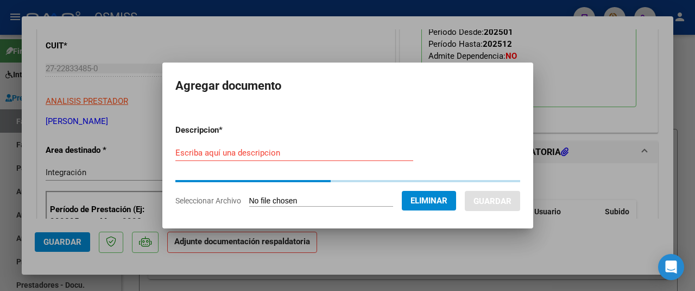
click at [192, 152] on input "Escriba aquí una descripcion" at bounding box center [294, 153] width 238 height 10
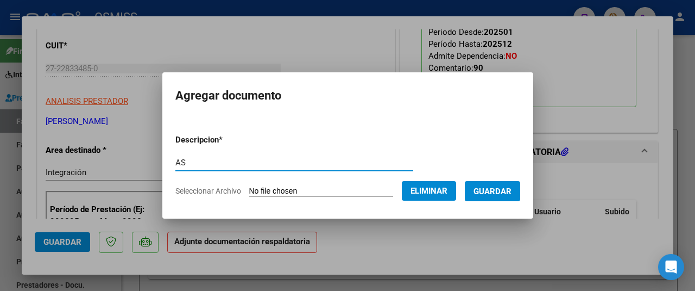
type input "AS"
click at [504, 197] on button "Guardar" at bounding box center [492, 191] width 55 height 20
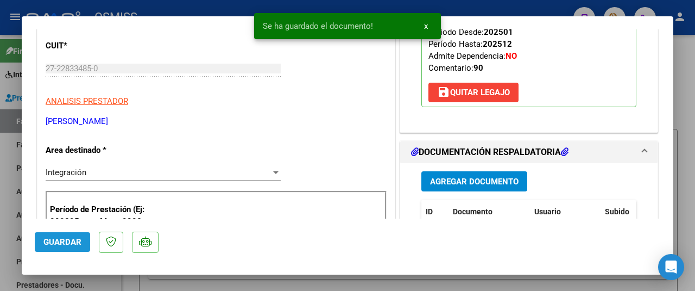
click at [62, 241] on span "Guardar" at bounding box center [62, 242] width 38 height 10
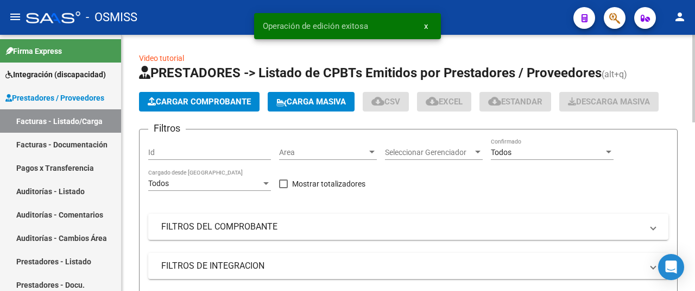
click at [204, 103] on span "Cargar Comprobante" at bounding box center [199, 102] width 103 height 10
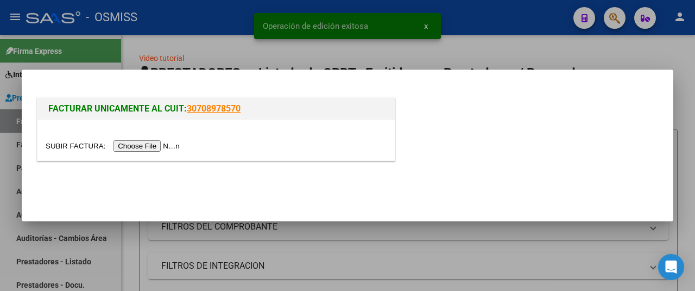
click at [155, 147] on input "file" at bounding box center [114, 145] width 137 height 11
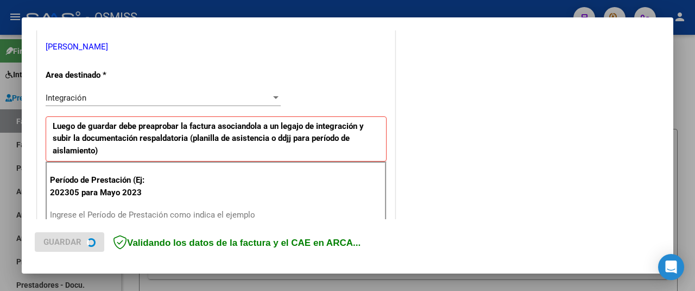
scroll to position [326, 0]
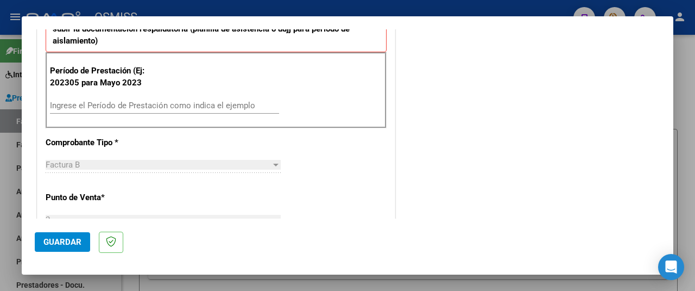
click at [126, 110] on div "Ingrese el Período de Prestación como indica el ejemplo" at bounding box center [164, 105] width 229 height 16
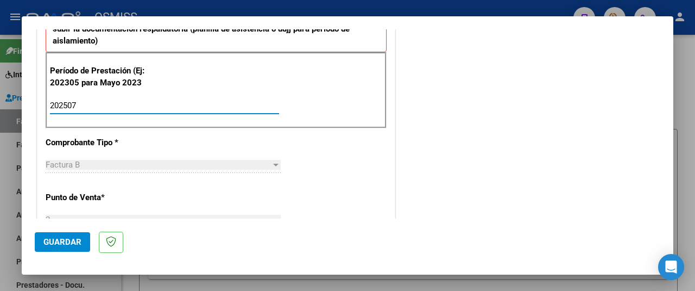
type input "202507"
click at [67, 234] on button "Guardar" at bounding box center [62, 242] width 55 height 20
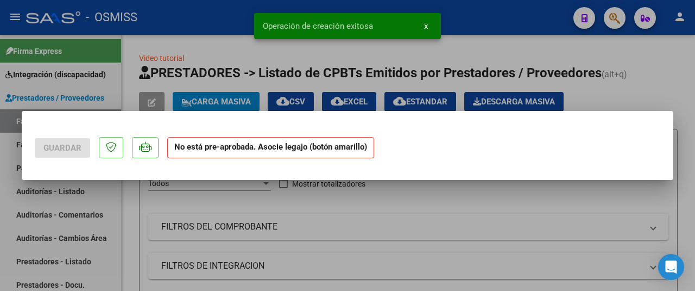
scroll to position [0, 0]
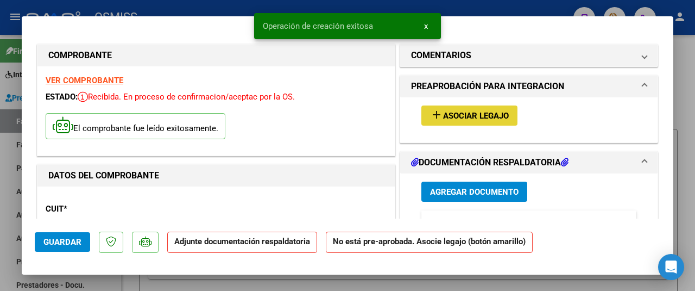
click at [478, 109] on button "add Asociar Legajo" at bounding box center [470, 115] width 96 height 20
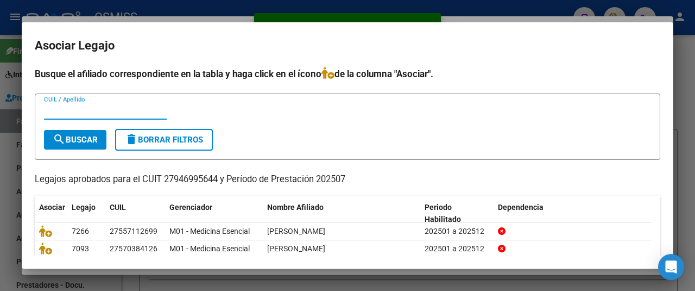
scroll to position [57, 0]
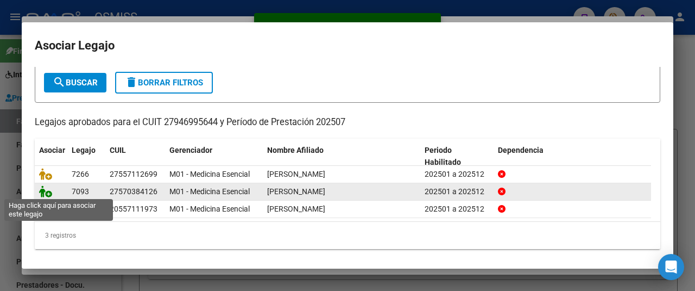
click at [41, 188] on icon at bounding box center [45, 191] width 13 height 12
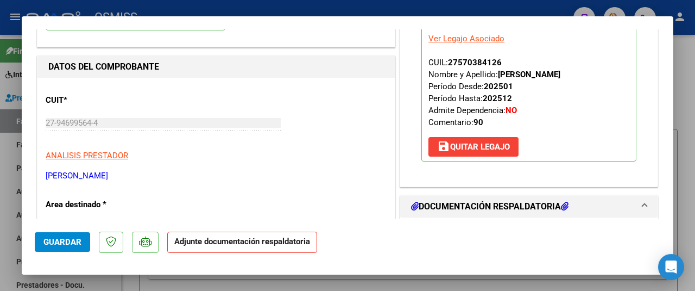
scroll to position [217, 0]
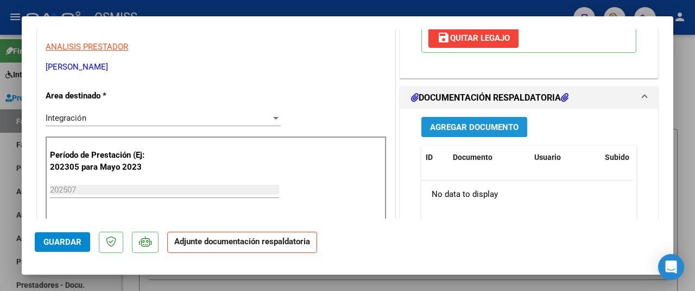
click at [477, 130] on span "Agregar Documento" at bounding box center [474, 127] width 89 height 10
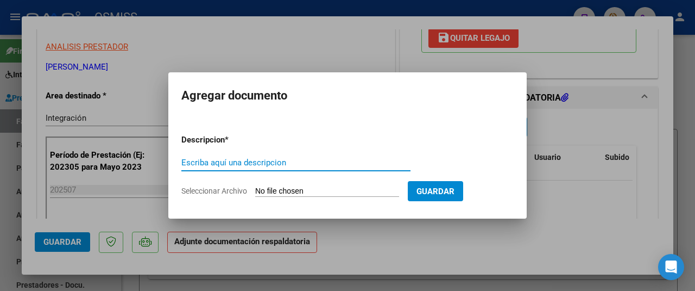
click at [313, 191] on input "Seleccionar Archivo" at bounding box center [327, 191] width 144 height 10
type input "C:\fakepath\PLANILLA JULIO 2025 - EMMA ORIETA .pdf"
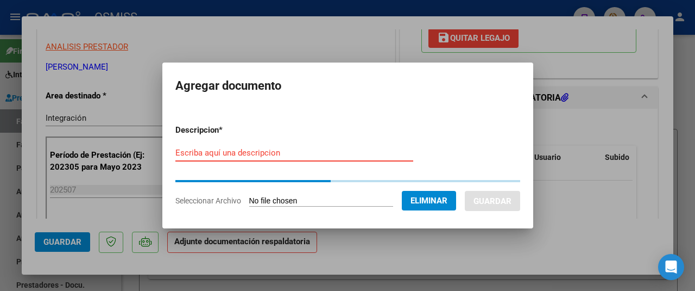
click at [207, 156] on div "Escriba aquí una descripcion" at bounding box center [294, 153] width 238 height 16
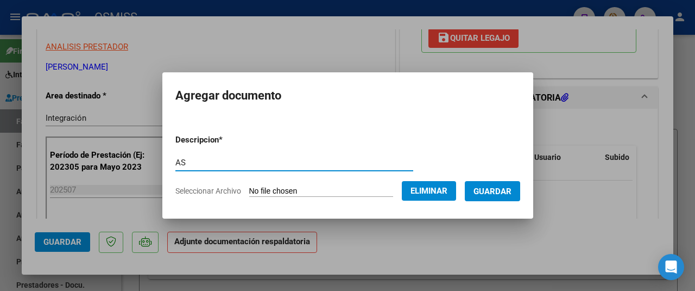
type input "AS"
click at [506, 190] on span "Guardar" at bounding box center [493, 191] width 38 height 10
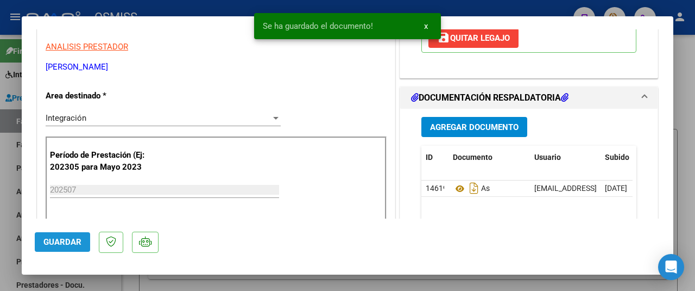
click at [69, 244] on span "Guardar" at bounding box center [62, 242] width 38 height 10
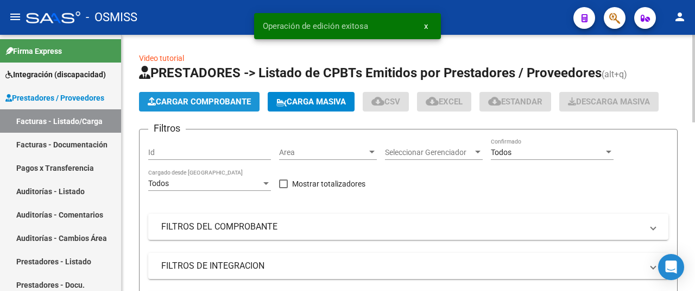
click at [186, 103] on span "Cargar Comprobante" at bounding box center [199, 102] width 103 height 10
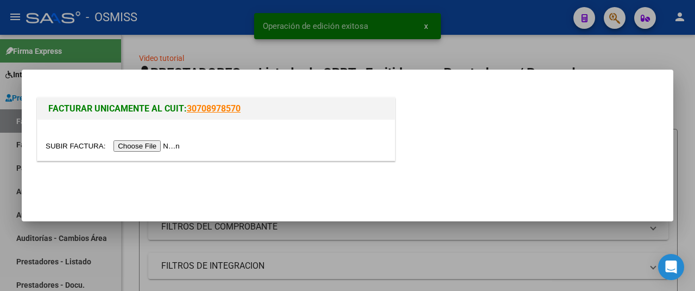
click at [159, 142] on input "file" at bounding box center [114, 145] width 137 height 11
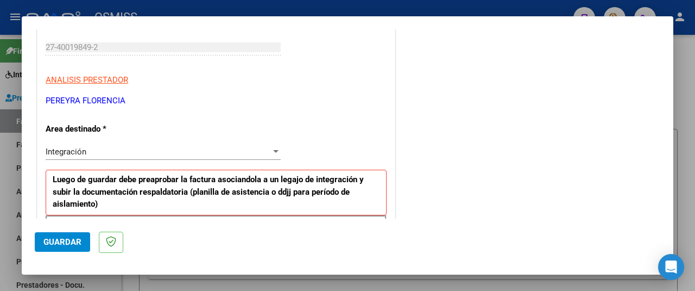
scroll to position [272, 0]
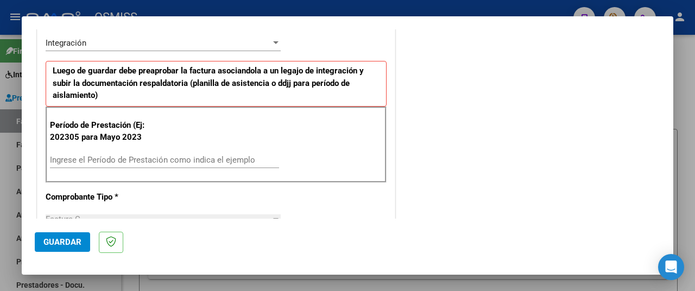
click at [114, 155] on input "Ingrese el Período de Prestación como indica el ejemplo" at bounding box center [164, 160] width 229 height 10
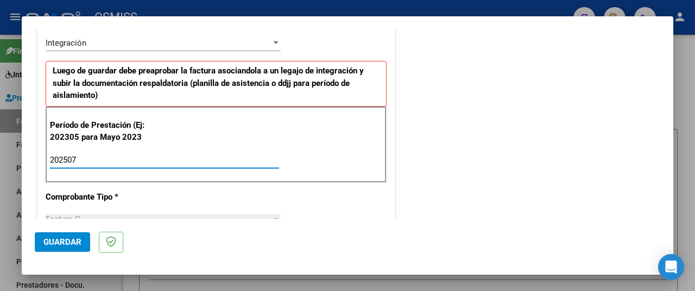
type input "202507"
click at [59, 239] on span "Guardar" at bounding box center [62, 242] width 38 height 10
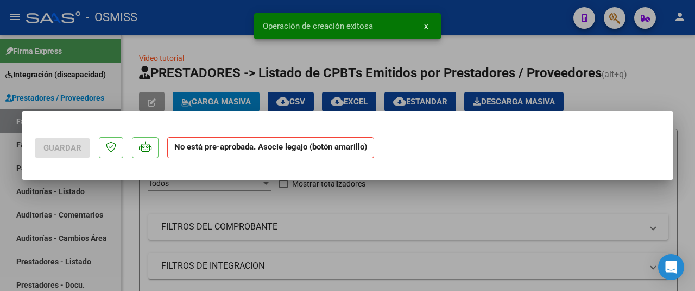
scroll to position [0, 0]
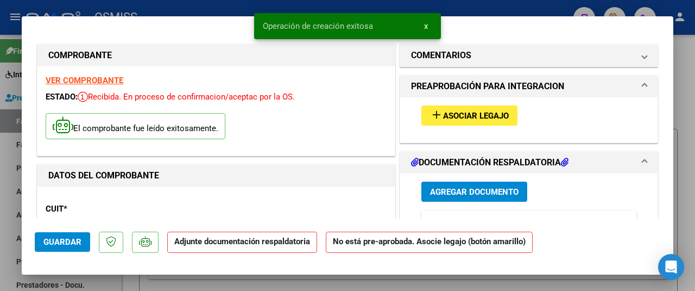
click at [471, 111] on span "Asociar Legajo" at bounding box center [476, 116] width 66 height 10
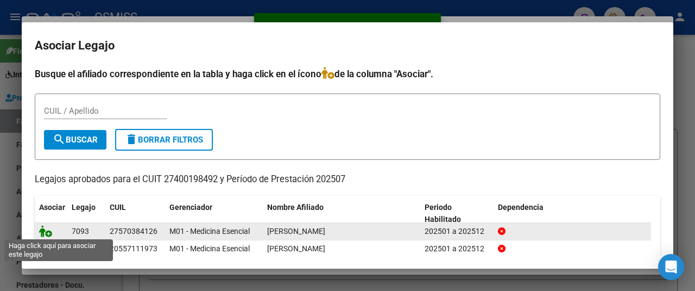
click at [46, 229] on icon at bounding box center [45, 231] width 13 height 12
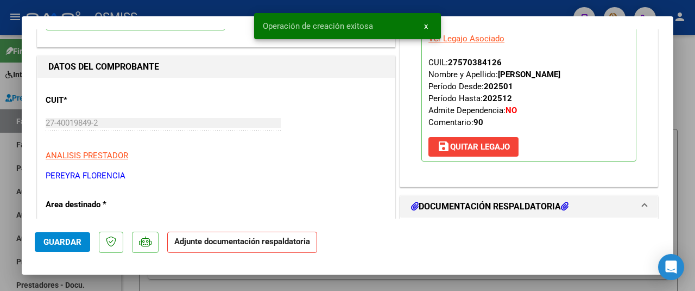
scroll to position [163, 0]
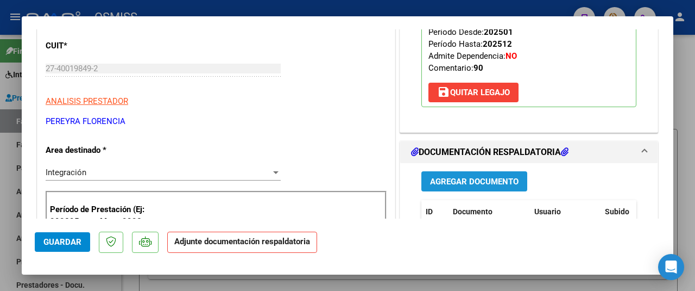
click at [488, 176] on span "Agregar Documento" at bounding box center [474, 181] width 89 height 10
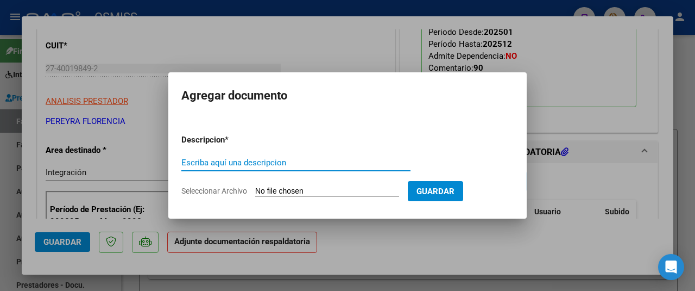
click at [310, 195] on input "Seleccionar Archivo" at bounding box center [327, 191] width 144 height 10
type input "C:\fakepath\PLANILLA DE ASISTENCIA.pdf"
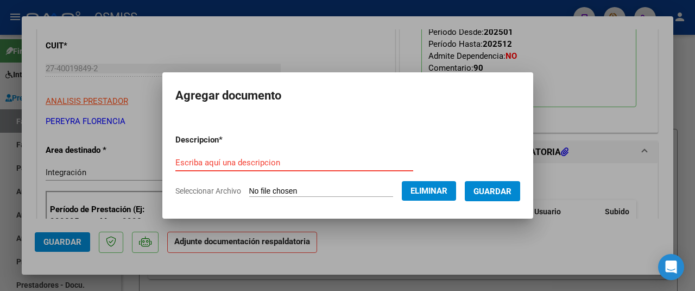
click at [208, 162] on input "Escriba aquí una descripcion" at bounding box center [294, 163] width 238 height 10
type input "AS"
click at [504, 186] on span "Guardar" at bounding box center [493, 191] width 38 height 10
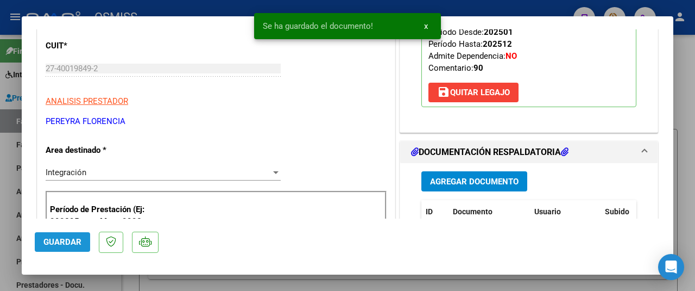
click at [57, 243] on span "Guardar" at bounding box center [62, 242] width 38 height 10
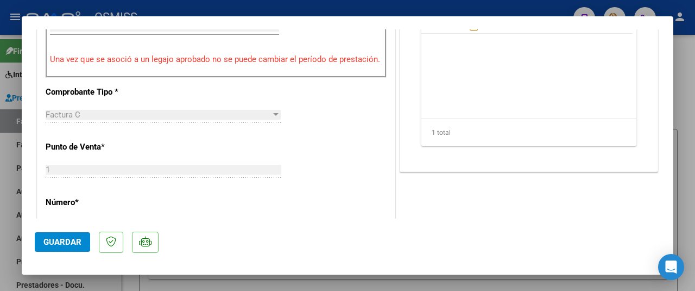
scroll to position [272, 0]
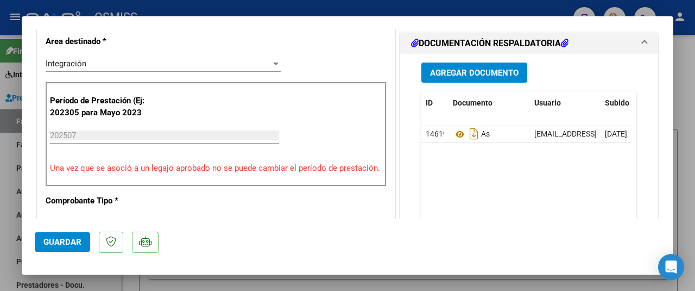
click at [49, 236] on button "Guardar" at bounding box center [62, 242] width 55 height 20
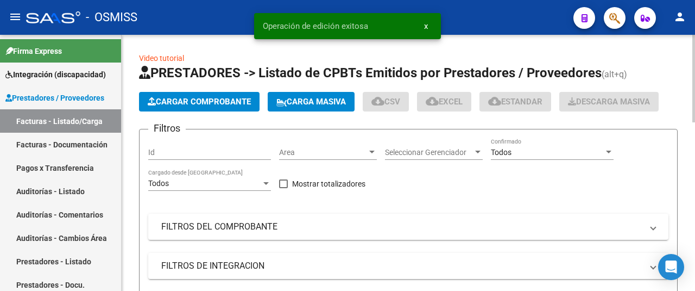
click at [179, 99] on span "Cargar Comprobante" at bounding box center [199, 102] width 103 height 10
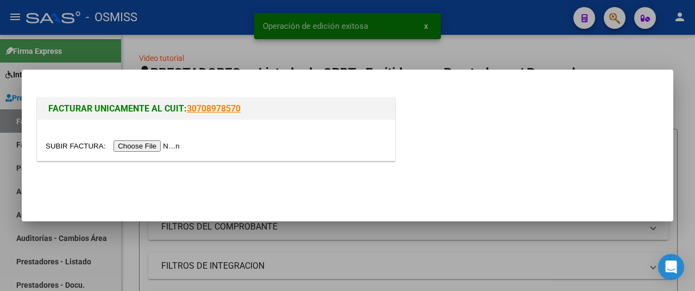
click at [167, 144] on input "file" at bounding box center [114, 145] width 137 height 11
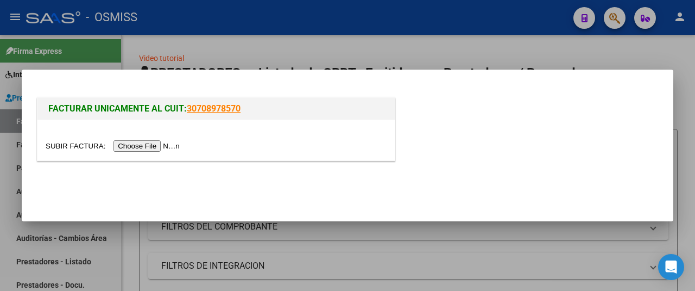
click at [148, 143] on input "file" at bounding box center [114, 145] width 137 height 11
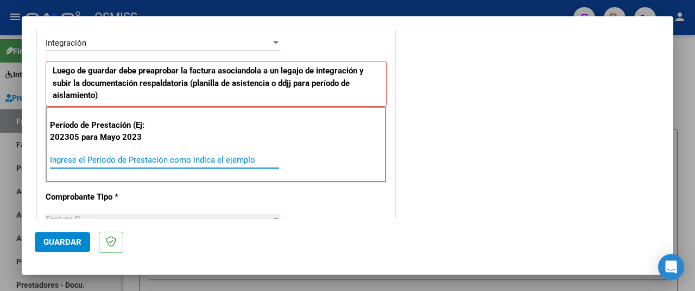
click at [109, 157] on input "Ingrese el Período de Prestación como indica el ejemplo" at bounding box center [164, 160] width 229 height 10
type input "202507"
click at [67, 248] on button "Guardar" at bounding box center [62, 242] width 55 height 20
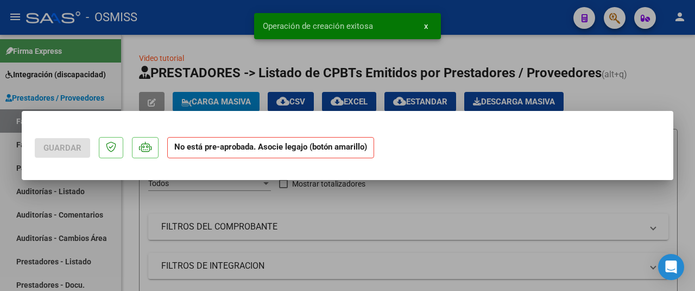
scroll to position [0, 0]
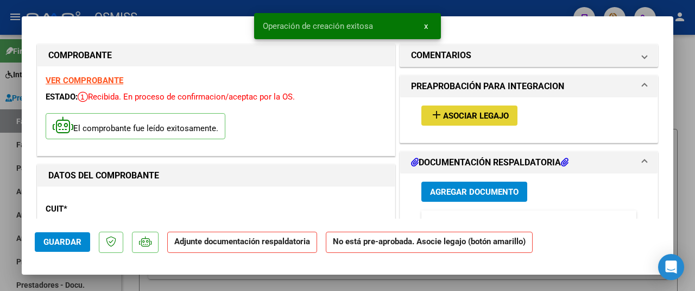
click at [476, 108] on button "add Asociar Legajo" at bounding box center [470, 115] width 96 height 20
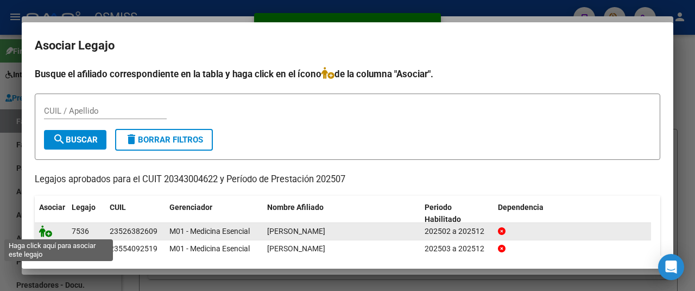
click at [47, 230] on icon at bounding box center [45, 231] width 13 height 12
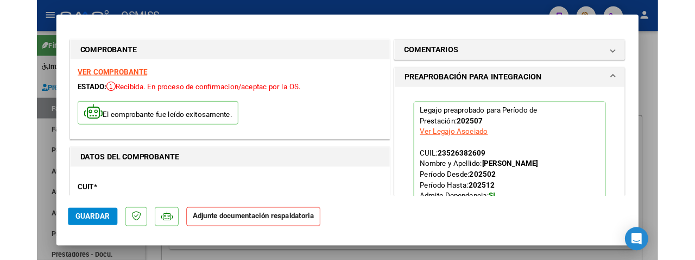
scroll to position [217, 0]
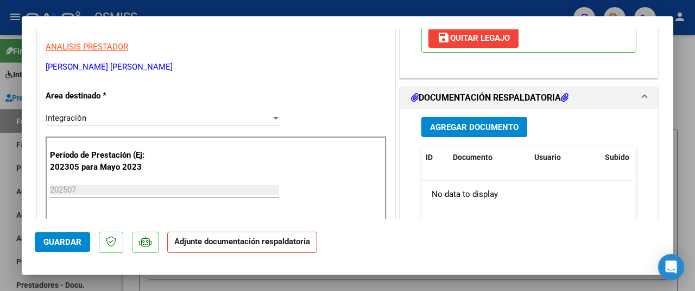
click at [487, 122] on span "Agregar Documento" at bounding box center [474, 127] width 89 height 10
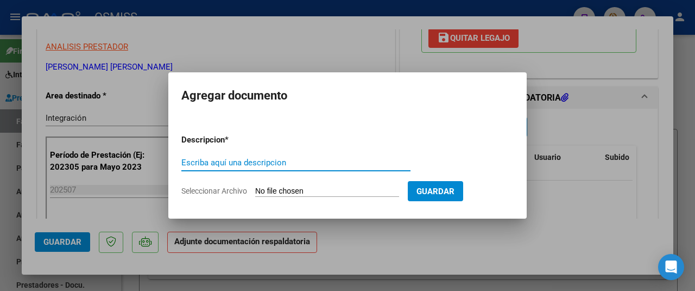
click at [305, 189] on input "Seleccionar Archivo" at bounding box center [327, 191] width 144 height 10
type input "C:\fakepath\Asistencia Luka Orea Julio.pdf"
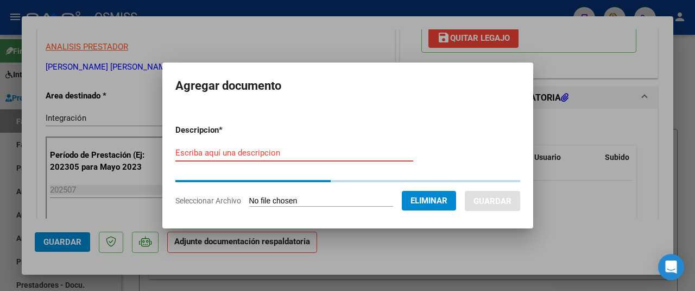
click at [189, 150] on input "Escriba aquí una descripcion" at bounding box center [294, 153] width 238 height 10
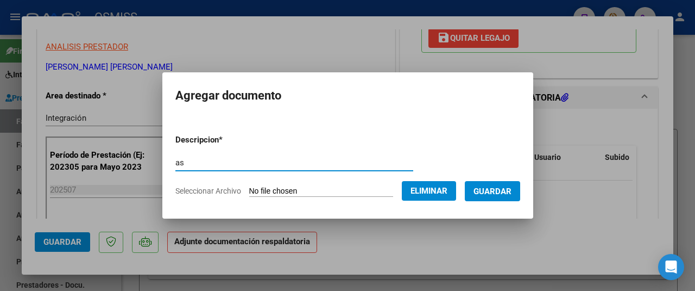
type input "as"
click at [493, 191] on span "Guardar" at bounding box center [493, 191] width 38 height 10
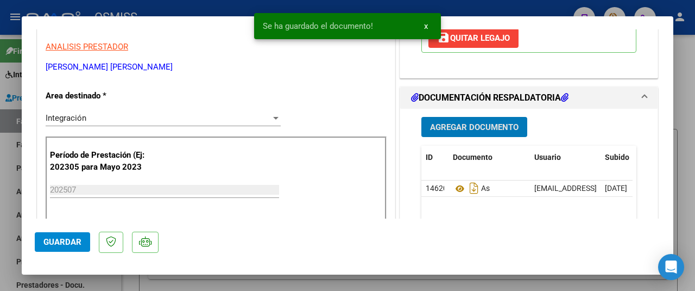
click at [58, 240] on span "Guardar" at bounding box center [62, 242] width 38 height 10
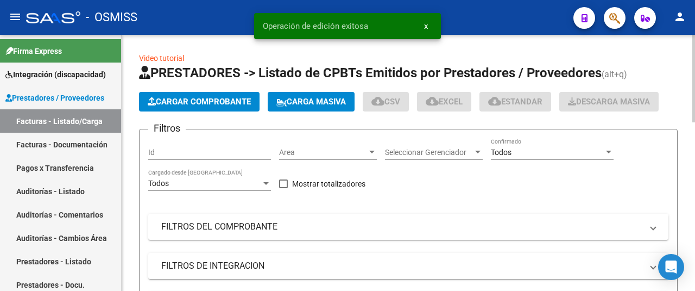
click at [199, 93] on button "Cargar Comprobante" at bounding box center [199, 102] width 121 height 20
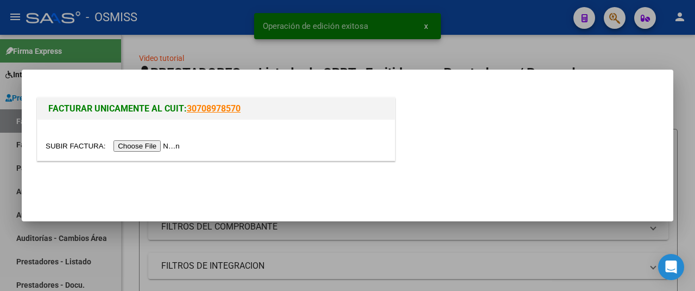
click at [172, 144] on input "file" at bounding box center [114, 145] width 137 height 11
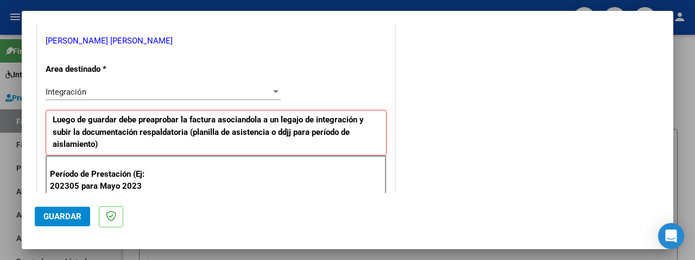
scroll to position [326, 0]
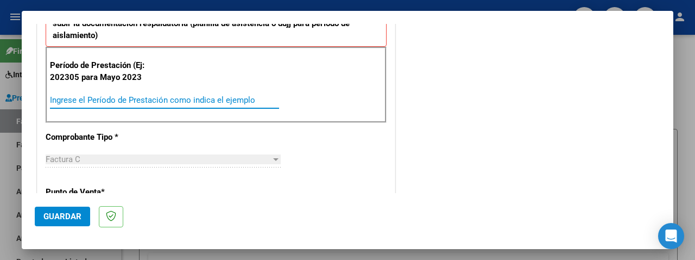
click at [120, 98] on input "Ingrese el Período de Prestación como indica el ejemplo" at bounding box center [164, 100] width 229 height 10
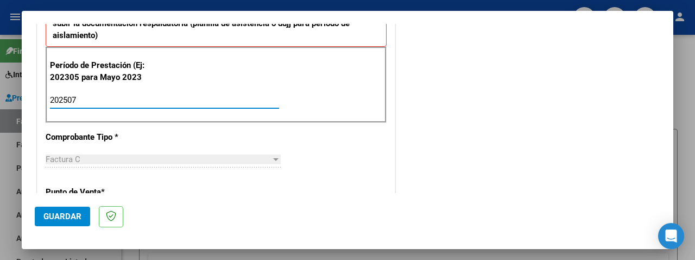
type input "202507"
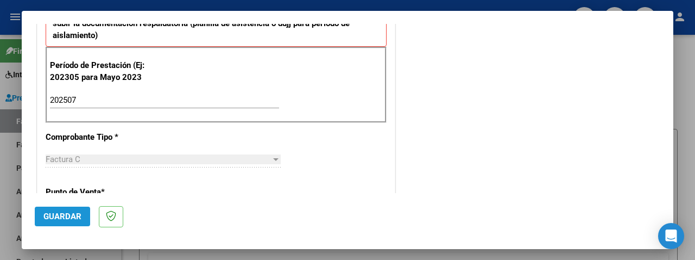
click at [62, 212] on span "Guardar" at bounding box center [62, 216] width 38 height 10
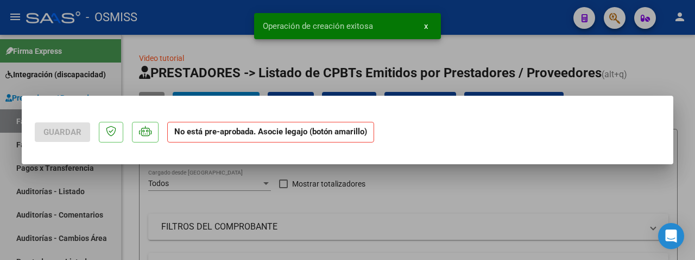
scroll to position [0, 0]
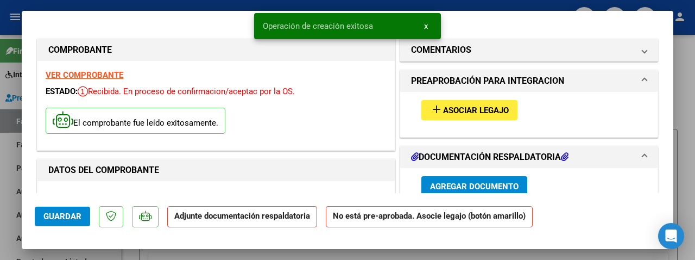
click at [470, 108] on span "Asociar Legajo" at bounding box center [476, 110] width 66 height 10
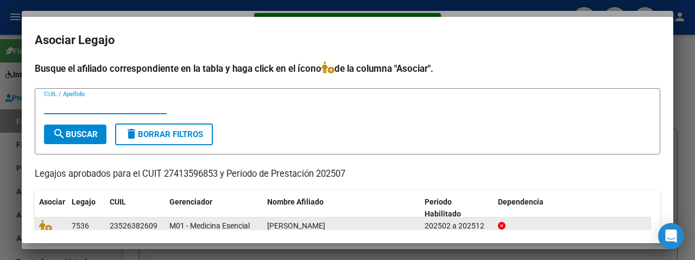
scroll to position [60, 0]
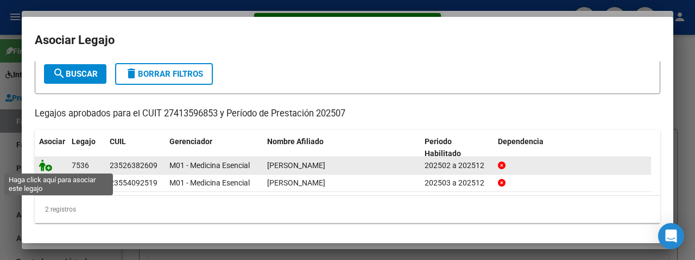
click at [45, 162] on icon at bounding box center [45, 165] width 13 height 12
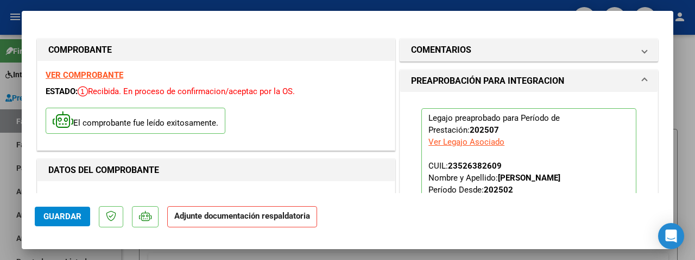
scroll to position [163, 0]
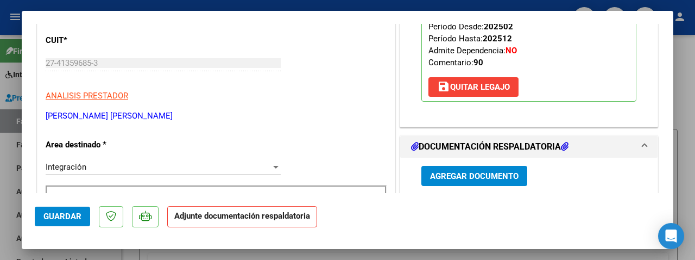
click at [465, 173] on span "Agregar Documento" at bounding box center [474, 176] width 89 height 10
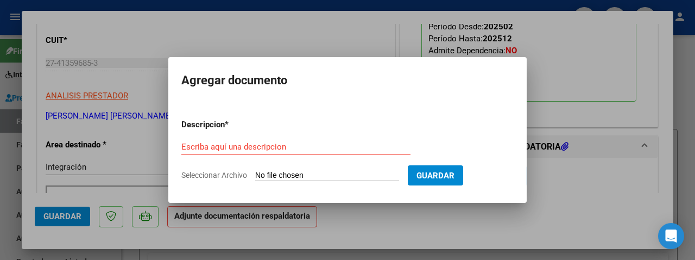
click at [322, 176] on input "Seleccionar Archivo" at bounding box center [327, 176] width 144 height 10
type input "C:\fakepath\ASIST DONATO_merged.pdf"
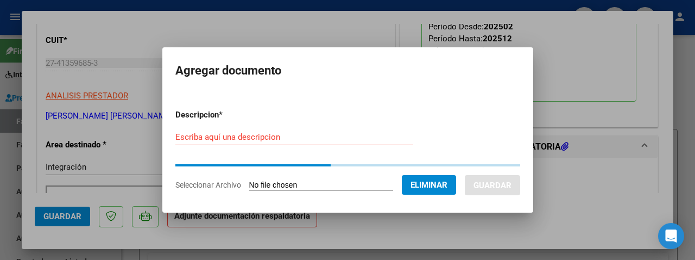
click at [274, 184] on input "Seleccionar Archivo" at bounding box center [321, 185] width 144 height 10
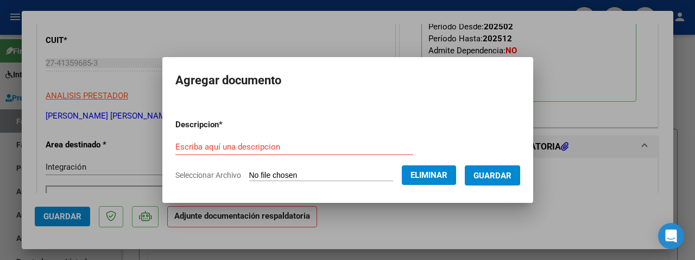
click at [427, 176] on span "Eliminar" at bounding box center [429, 175] width 37 height 10
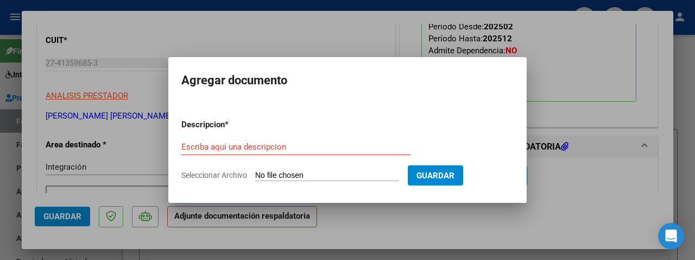
click at [302, 172] on input "Seleccionar Archivo" at bounding box center [327, 176] width 144 height 10
type input "C:\fakepath\Planilla Asistencia Julio (1).pdf"
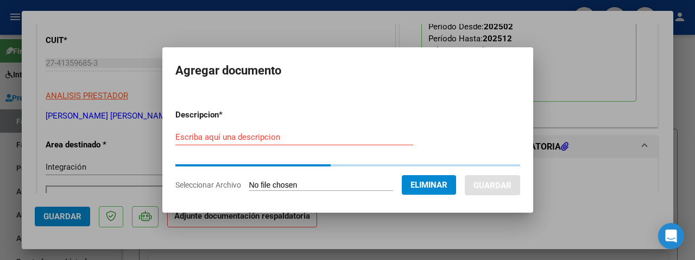
click at [190, 137] on input "Escriba aquí una descripcion" at bounding box center [294, 137] width 238 height 10
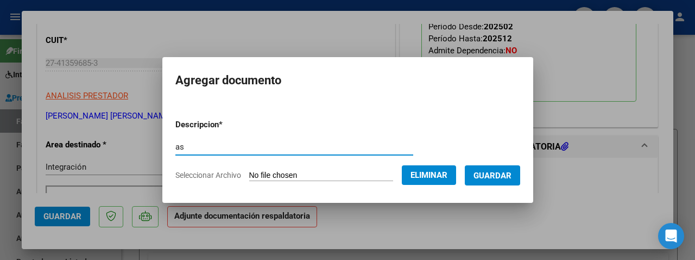
type input "as"
click at [496, 171] on span "Guardar" at bounding box center [493, 176] width 38 height 10
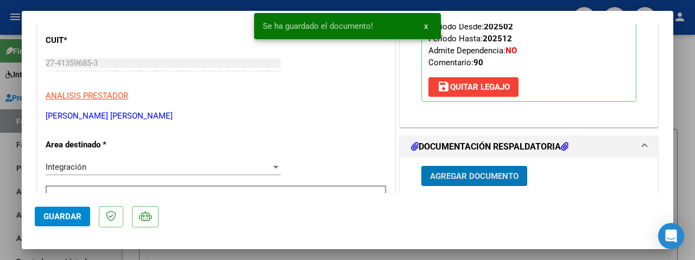
click at [68, 218] on span "Guardar" at bounding box center [62, 216] width 38 height 10
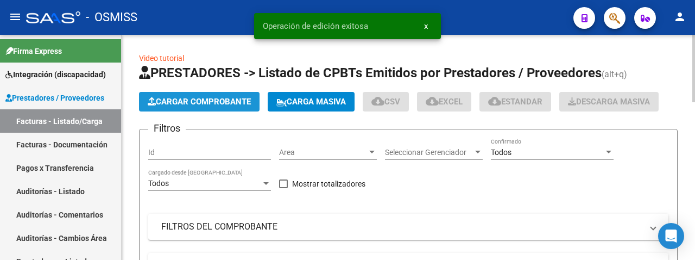
click at [197, 99] on span "Cargar Comprobante" at bounding box center [199, 102] width 103 height 10
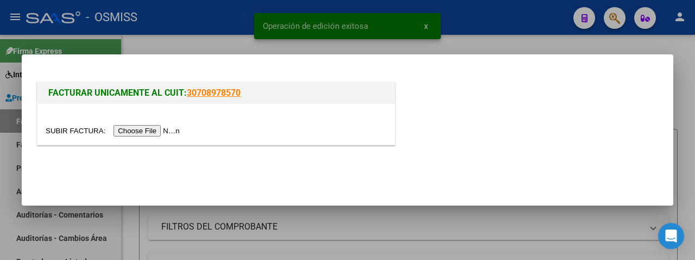
click at [155, 125] on input "file" at bounding box center [114, 130] width 137 height 11
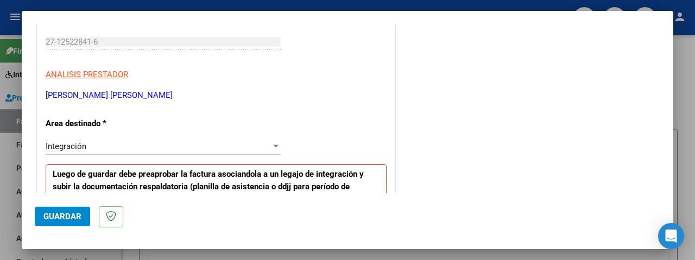
scroll to position [272, 0]
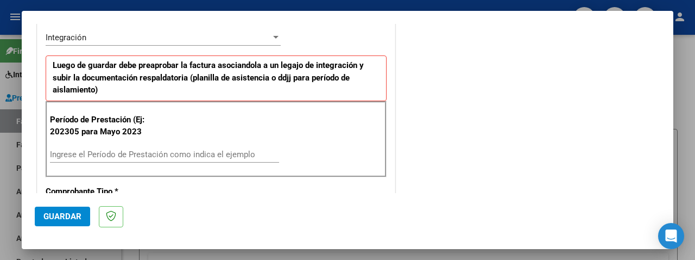
click at [111, 153] on input "Ingrese el Período de Prestación como indica el ejemplo" at bounding box center [164, 154] width 229 height 10
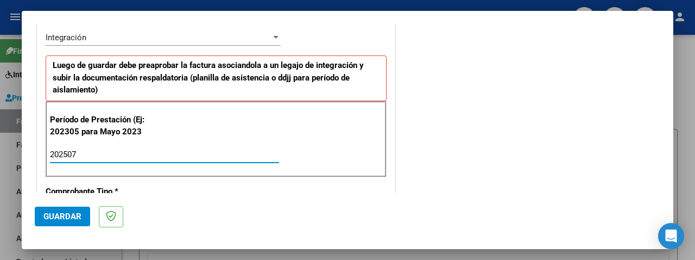
type input "202507"
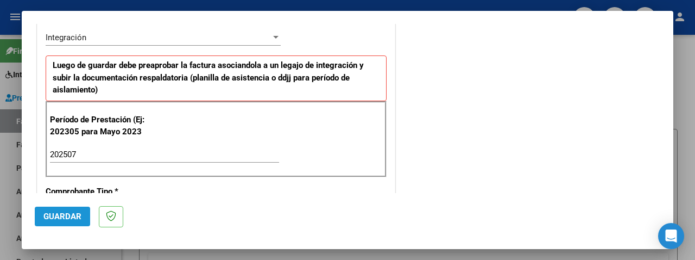
click at [60, 220] on span "Guardar" at bounding box center [62, 216] width 38 height 10
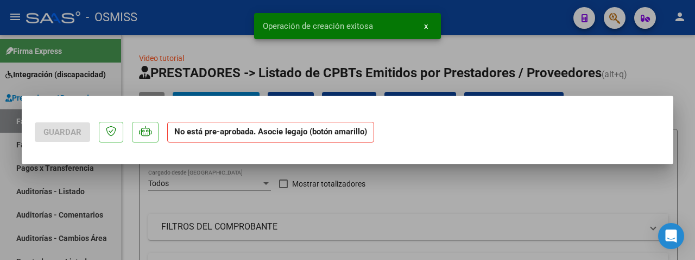
scroll to position [0, 0]
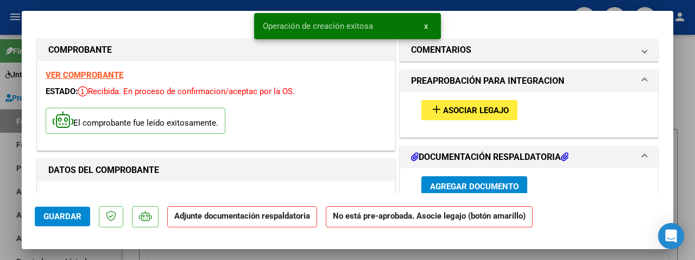
click at [465, 111] on span "Asociar Legajo" at bounding box center [476, 110] width 66 height 10
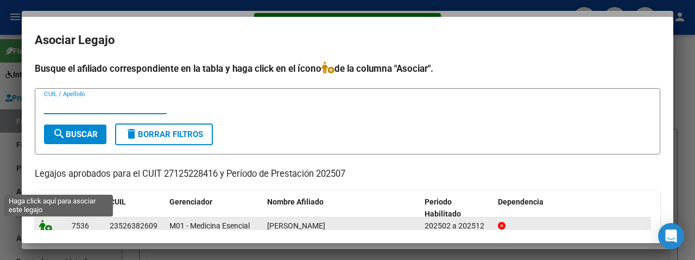
click at [46, 222] on icon at bounding box center [45, 225] width 13 height 12
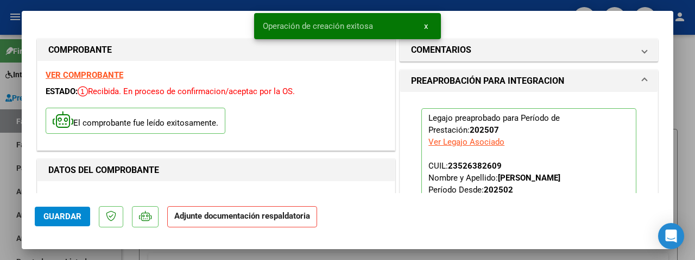
scroll to position [163, 0]
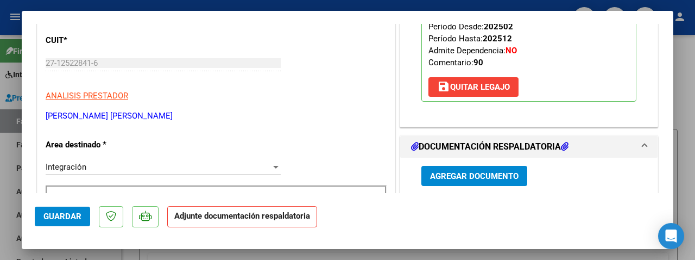
click at [479, 181] on button "Agregar Documento" at bounding box center [475, 176] width 106 height 20
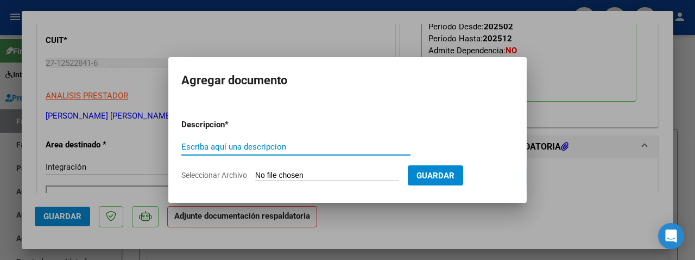
click at [305, 172] on input "Seleccionar Archivo" at bounding box center [327, 176] width 144 height 10
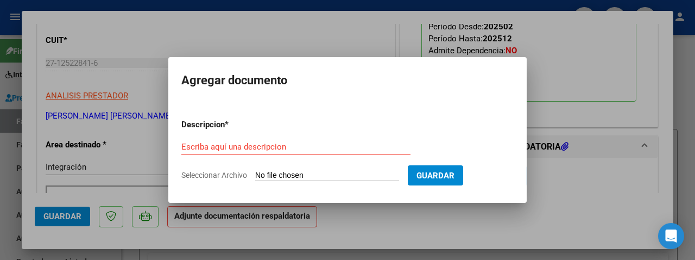
type input "C:\fakepath\asist fact 411.pdf"
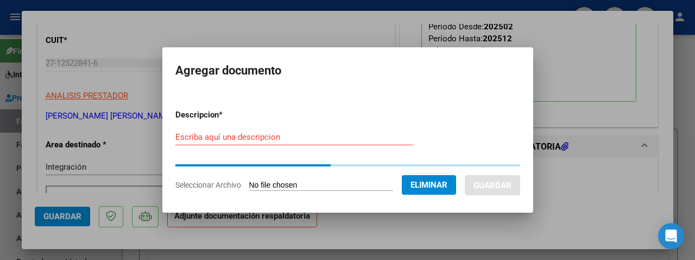
click at [197, 140] on input "Escriba aquí una descripcion" at bounding box center [294, 137] width 238 height 10
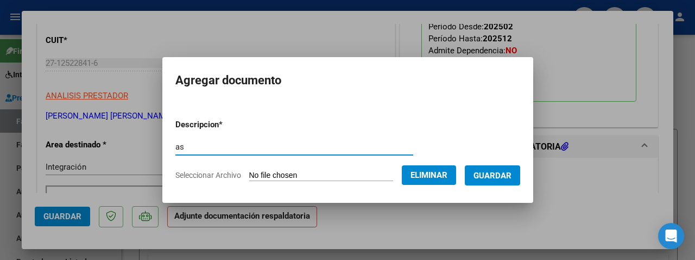
type input "as"
click at [492, 173] on span "Guardar" at bounding box center [493, 176] width 38 height 10
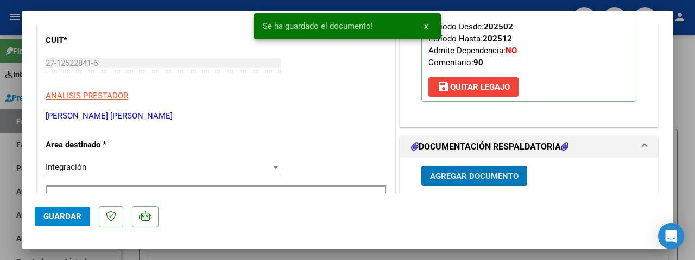
click at [71, 218] on span "Guardar" at bounding box center [62, 216] width 38 height 10
type input "$ 0,00"
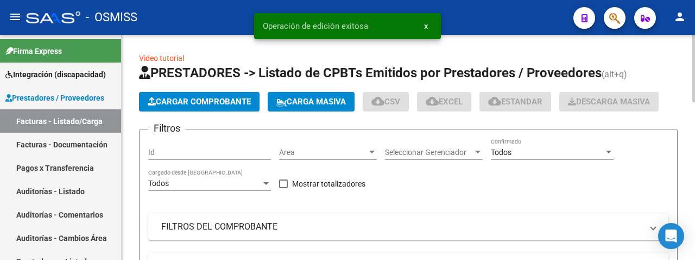
click at [189, 103] on span "Cargar Comprobante" at bounding box center [199, 102] width 103 height 10
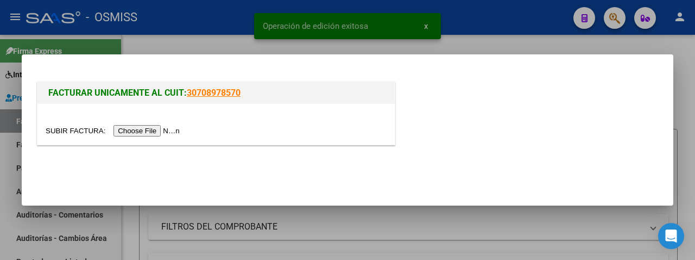
click at [142, 129] on input "file" at bounding box center [114, 130] width 137 height 11
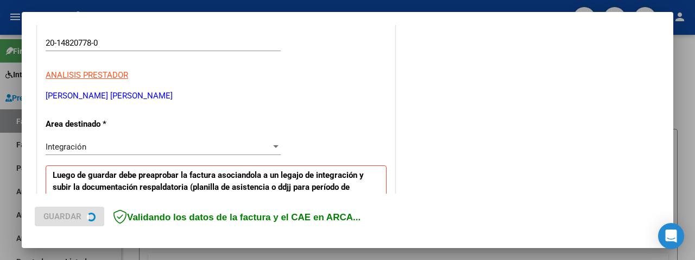
scroll to position [272, 0]
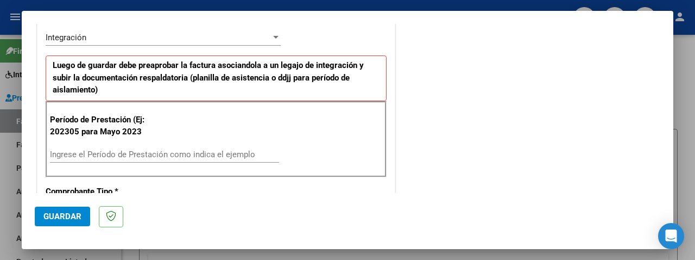
click at [128, 154] on input "Ingrese el Período de Prestación como indica el ejemplo" at bounding box center [164, 154] width 229 height 10
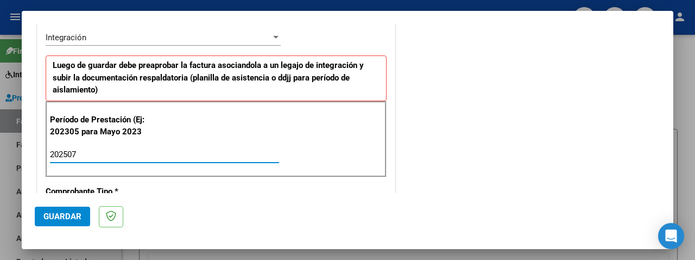
type input "202507"
click at [70, 214] on span "Guardar" at bounding box center [62, 216] width 38 height 10
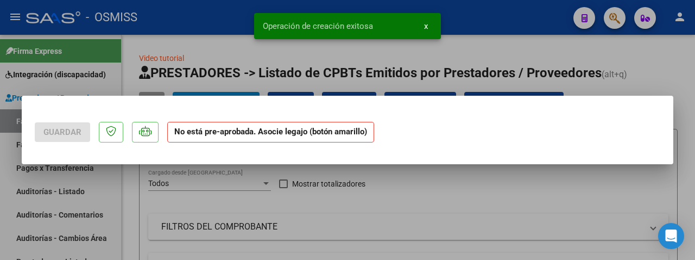
scroll to position [0, 0]
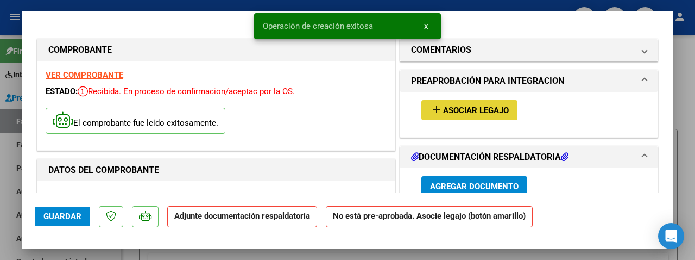
click at [484, 109] on span "Asociar Legajo" at bounding box center [476, 110] width 66 height 10
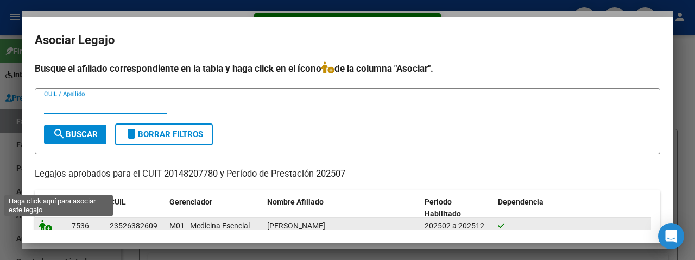
click at [45, 221] on icon at bounding box center [45, 225] width 13 height 12
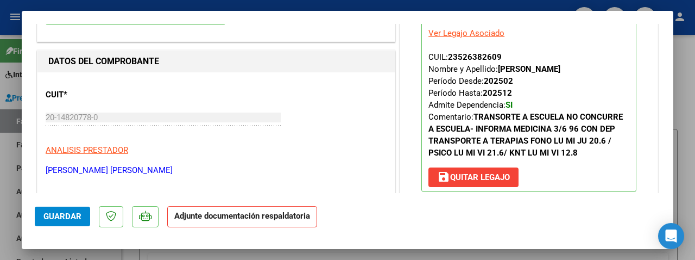
scroll to position [272, 0]
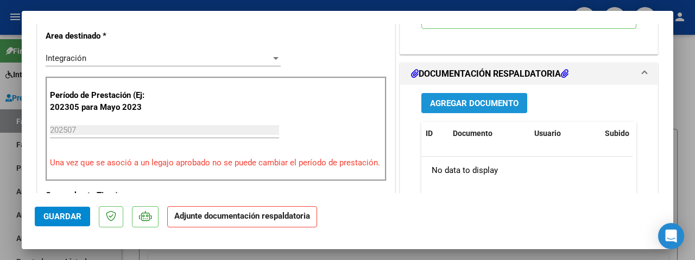
click at [466, 108] on span "Agregar Documento" at bounding box center [474, 103] width 89 height 10
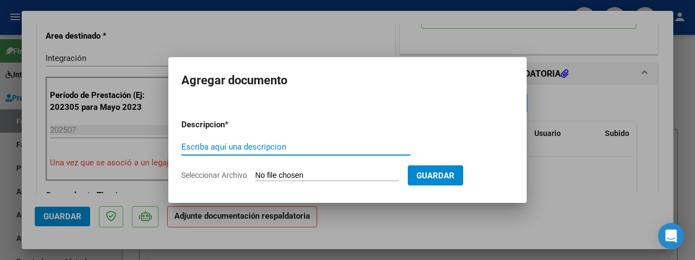
click at [320, 174] on input "Seleccionar Archivo" at bounding box center [327, 176] width 144 height 10
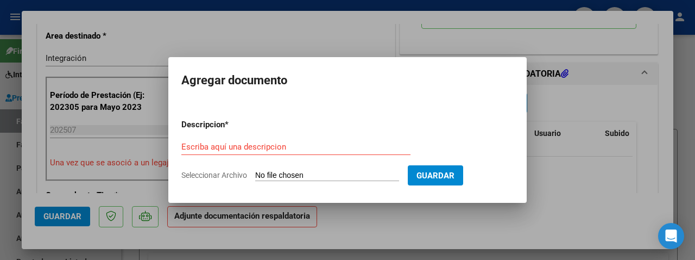
type input "C:\fakepath\asist fact 1148.pdf"
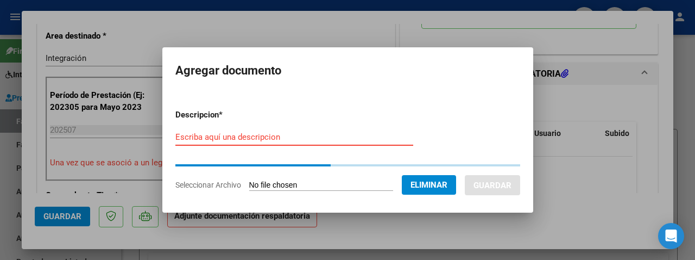
click at [181, 142] on input "Escriba aquí una descripcion" at bounding box center [294, 137] width 238 height 10
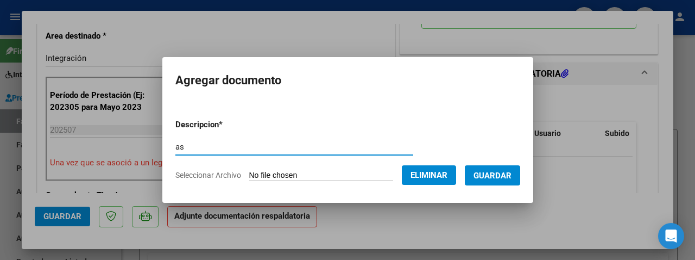
type input "as"
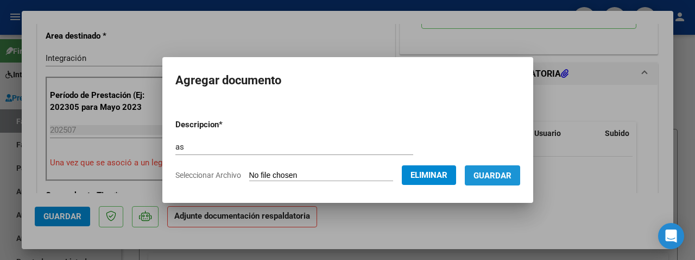
click at [493, 169] on button "Guardar" at bounding box center [492, 175] width 55 height 20
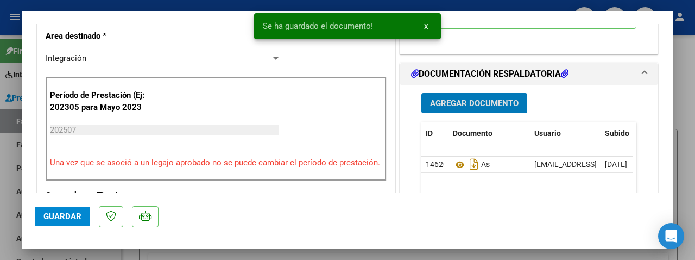
click at [68, 214] on span "Guardar" at bounding box center [62, 216] width 38 height 10
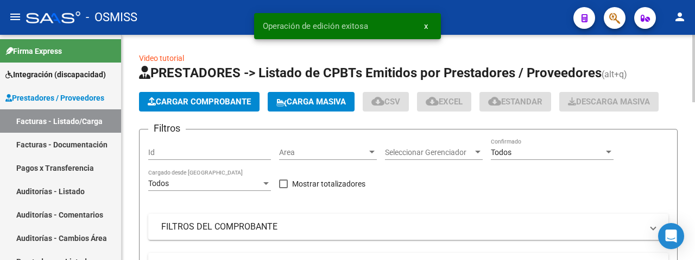
click at [208, 97] on span "Cargar Comprobante" at bounding box center [199, 102] width 103 height 10
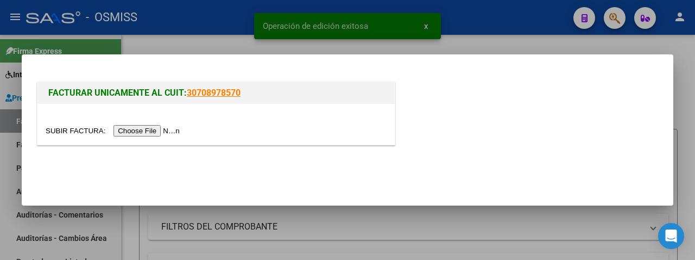
click at [140, 134] on input "file" at bounding box center [114, 130] width 137 height 11
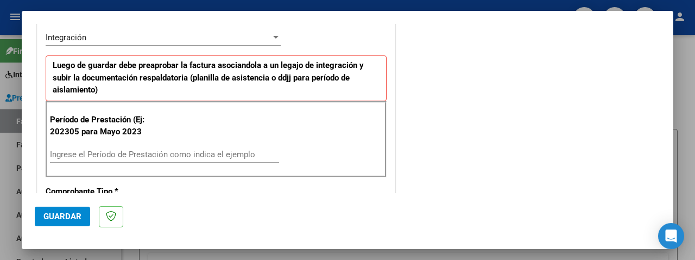
click at [103, 150] on input "Ingrese el Período de Prestación como indica el ejemplo" at bounding box center [164, 154] width 229 height 10
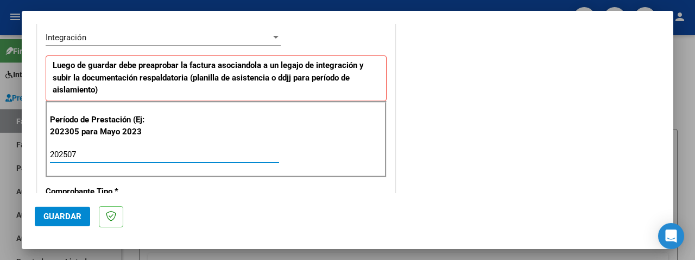
type input "202507"
click at [86, 209] on button "Guardar" at bounding box center [62, 216] width 55 height 20
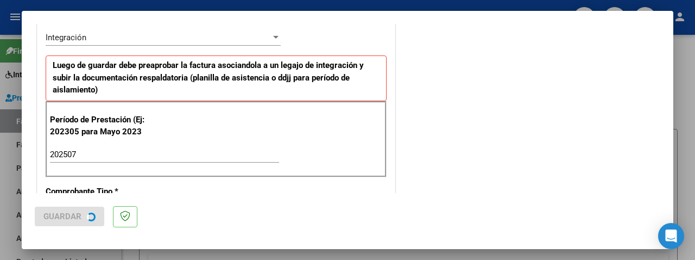
scroll to position [0, 0]
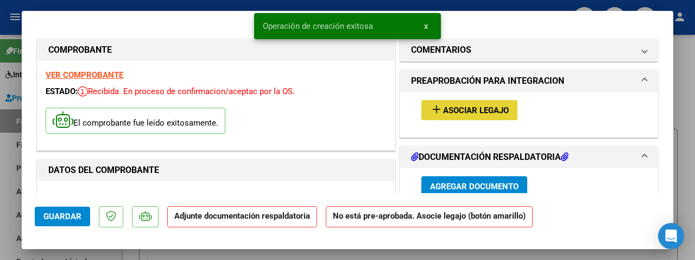
click at [448, 107] on span "Asociar Legajo" at bounding box center [476, 110] width 66 height 10
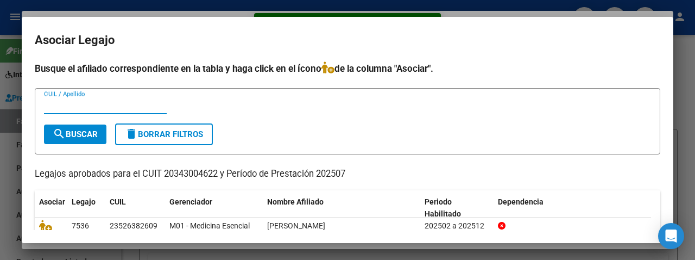
scroll to position [60, 0]
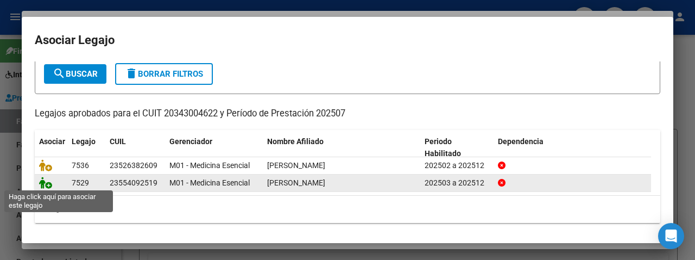
click at [42, 182] on icon at bounding box center [45, 183] width 13 height 12
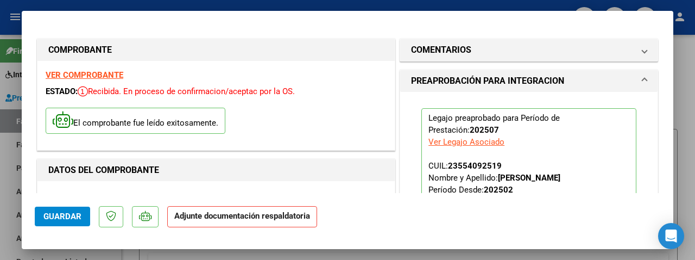
scroll to position [163, 0]
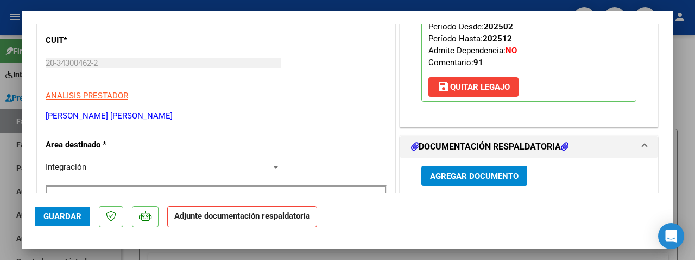
click at [467, 176] on span "Agregar Documento" at bounding box center [474, 176] width 89 height 10
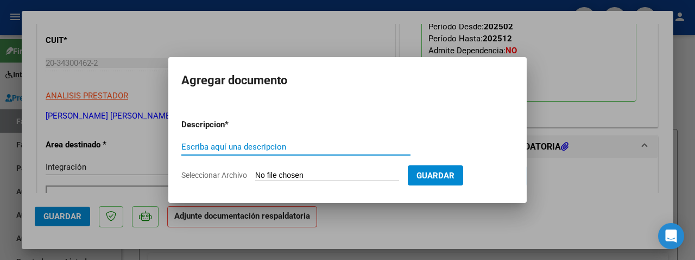
click at [319, 166] on form "Descripcion * Escriba aquí una descripcion Seleccionar Archivo Guardar" at bounding box center [347, 149] width 332 height 79
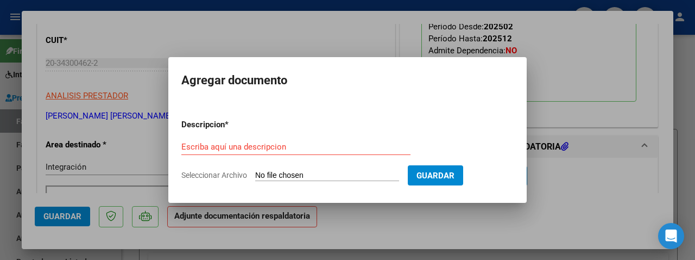
click at [309, 174] on input "Seleccionar Archivo" at bounding box center [327, 176] width 144 height 10
type input "C:\fakepath\Asistencia Gael Orea Julio.pdf"
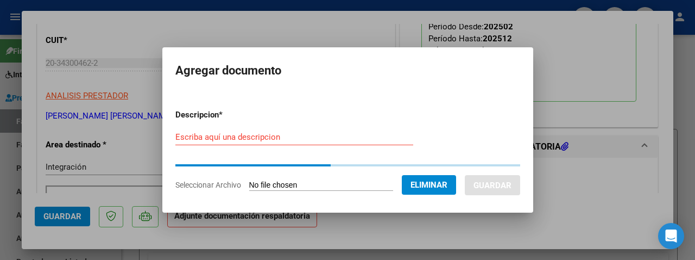
click at [190, 140] on input "Escriba aquí una descripcion" at bounding box center [294, 137] width 238 height 10
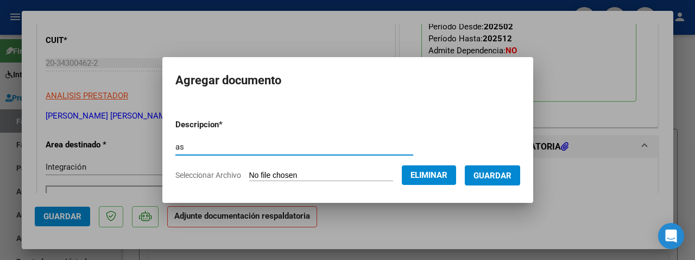
type input "as"
click at [503, 179] on span "Guardar" at bounding box center [493, 176] width 38 height 10
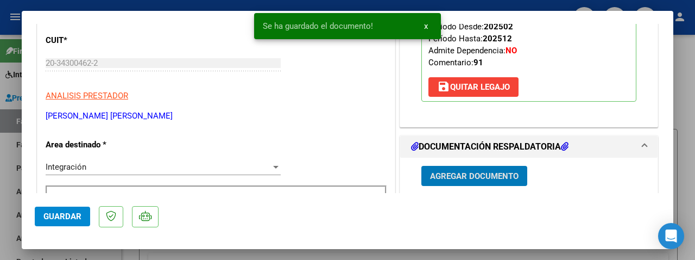
click at [55, 217] on span "Guardar" at bounding box center [62, 216] width 38 height 10
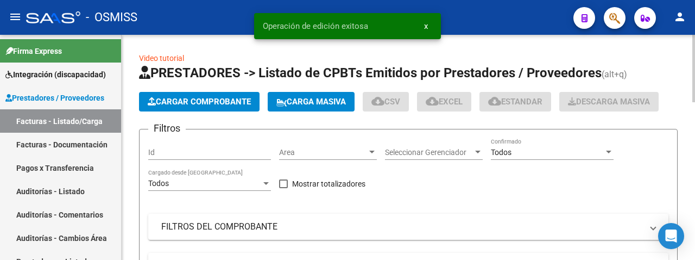
click at [184, 102] on span "Cargar Comprobante" at bounding box center [199, 102] width 103 height 10
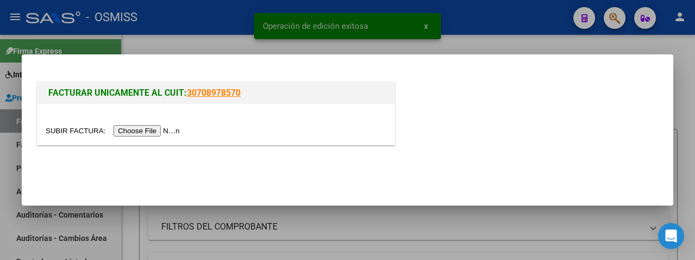
click at [145, 131] on input "file" at bounding box center [114, 130] width 137 height 11
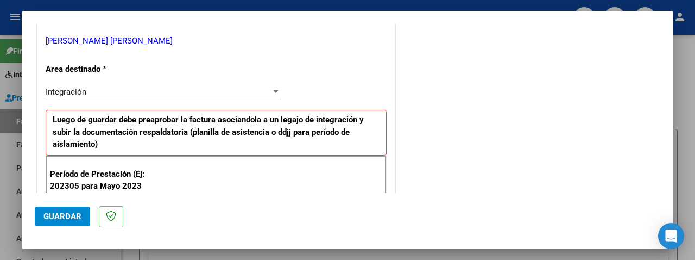
scroll to position [272, 0]
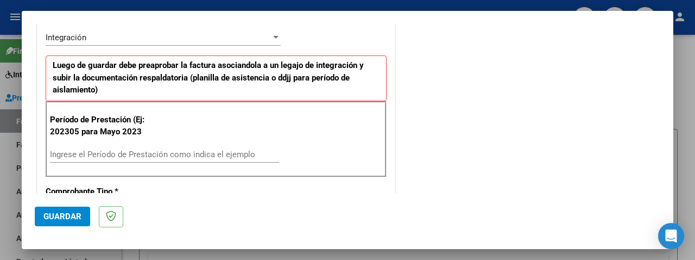
click at [110, 150] on input "Ingrese el Período de Prestación como indica el ejemplo" at bounding box center [164, 154] width 229 height 10
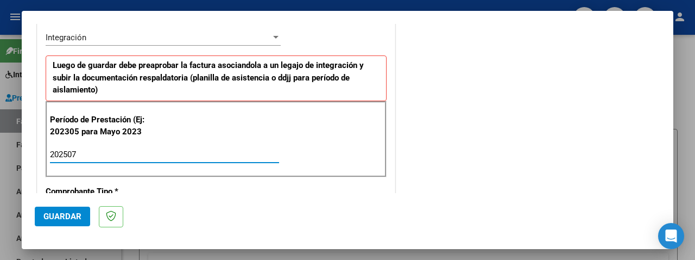
type input "202507"
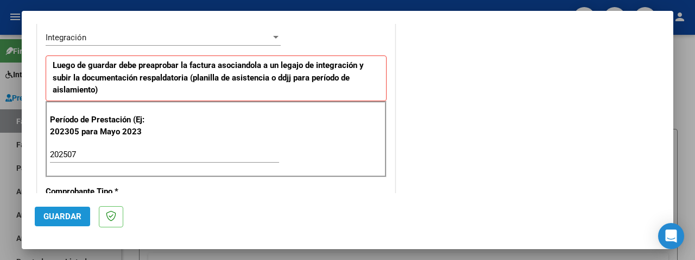
click at [59, 219] on span "Guardar" at bounding box center [62, 216] width 38 height 10
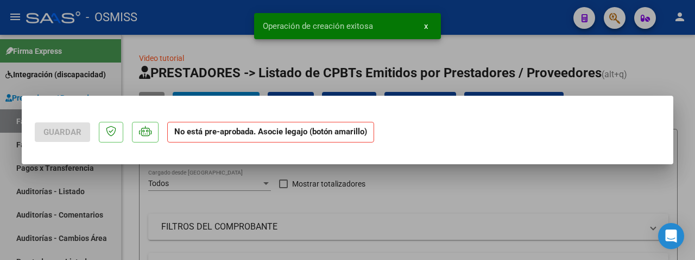
scroll to position [0, 0]
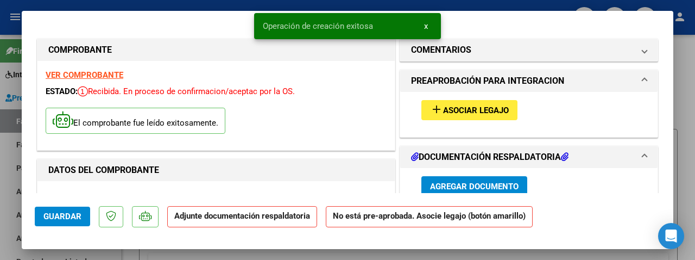
click at [455, 110] on span "Asociar Legajo" at bounding box center [476, 110] width 66 height 10
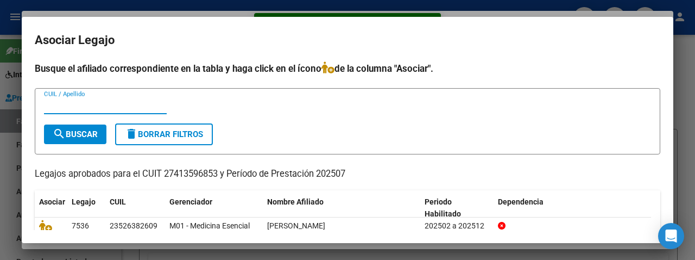
scroll to position [60, 0]
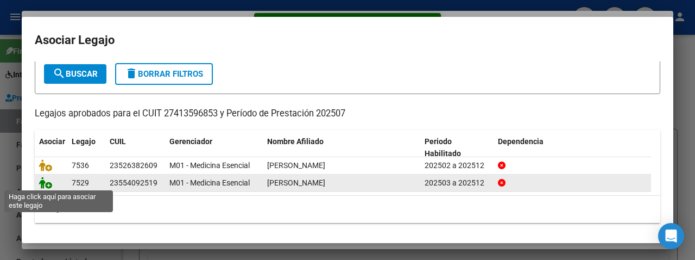
click at [42, 178] on icon at bounding box center [45, 183] width 13 height 12
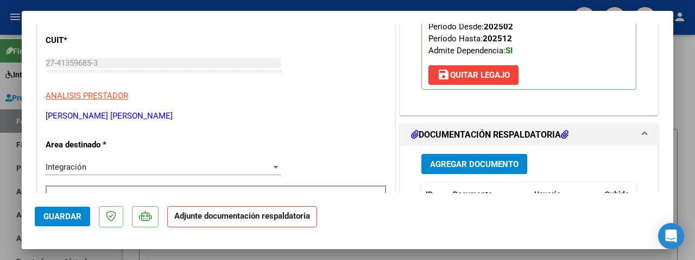
scroll to position [217, 0]
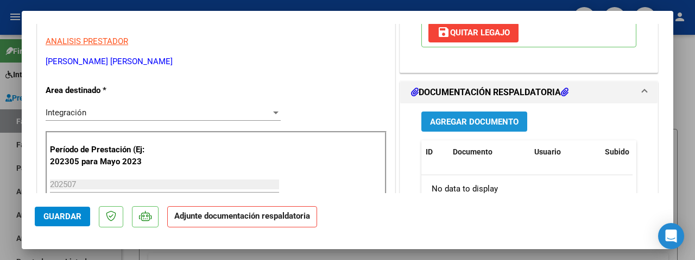
click at [465, 116] on span "Agregar Documento" at bounding box center [474, 121] width 89 height 10
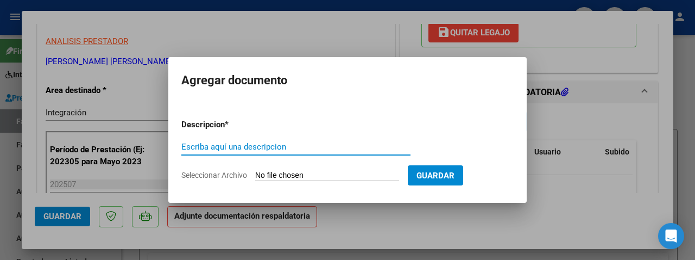
click at [328, 171] on input "Seleccionar Archivo" at bounding box center [327, 176] width 144 height 10
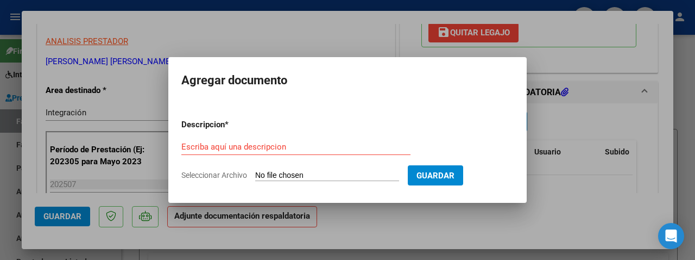
type input "C:\fakepath\Planilla Asistencia Julio.pdf"
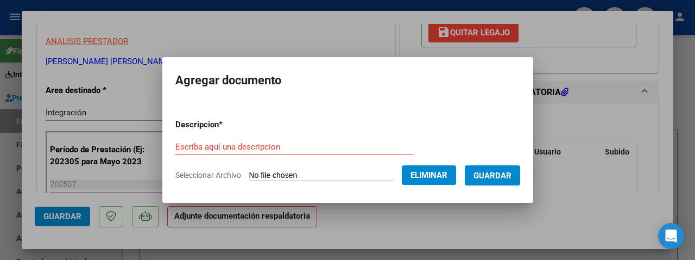
click at [199, 137] on form "Descripcion * Escriba aquí una descripcion Seleccionar Archivo Eliminar Guardar" at bounding box center [347, 149] width 345 height 79
click at [198, 149] on input "Escriba aquí una descripcion" at bounding box center [294, 147] width 238 height 10
type input "as"
click at [488, 183] on button "Guardar" at bounding box center [492, 175] width 55 height 20
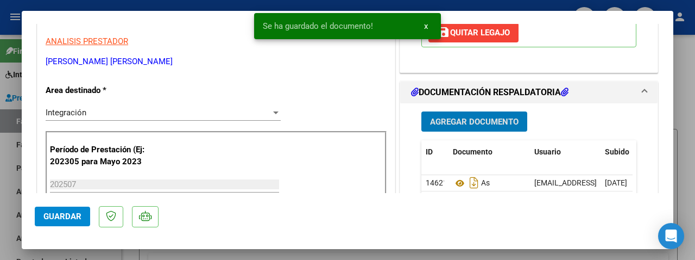
click at [64, 211] on span "Guardar" at bounding box center [62, 216] width 38 height 10
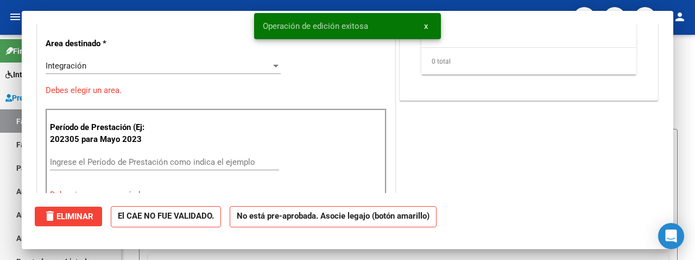
scroll to position [0, 0]
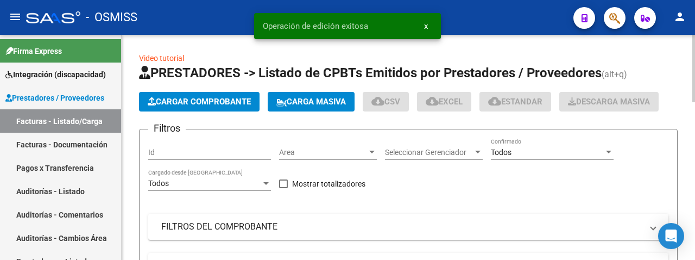
click at [184, 103] on span "Cargar Comprobante" at bounding box center [199, 102] width 103 height 10
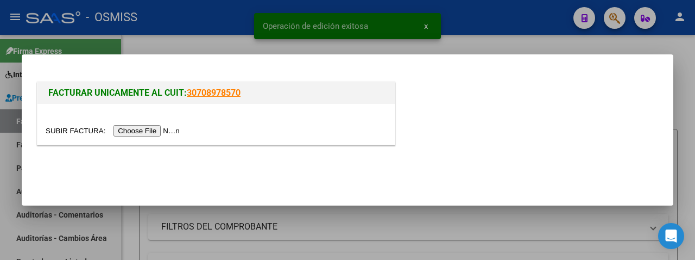
click at [133, 128] on input "file" at bounding box center [114, 130] width 137 height 11
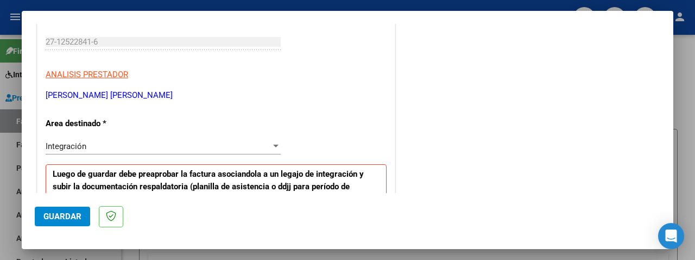
scroll to position [272, 0]
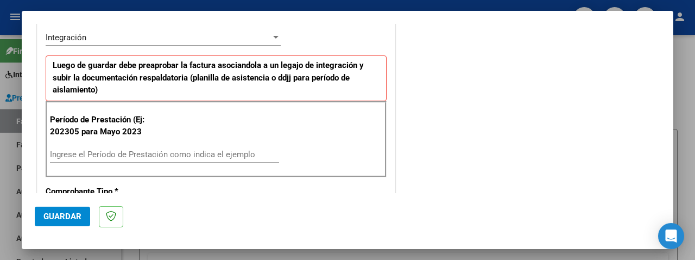
click at [129, 152] on input "Ingrese el Período de Prestación como indica el ejemplo" at bounding box center [164, 154] width 229 height 10
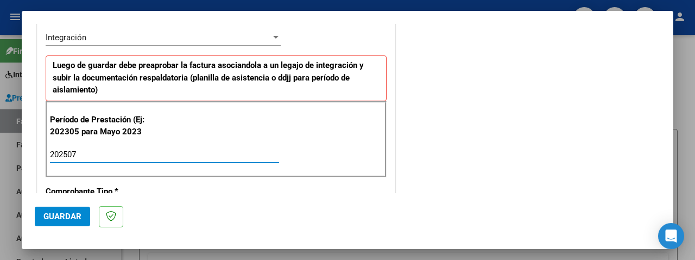
type input "202507"
click at [84, 208] on button "Guardar" at bounding box center [62, 216] width 55 height 20
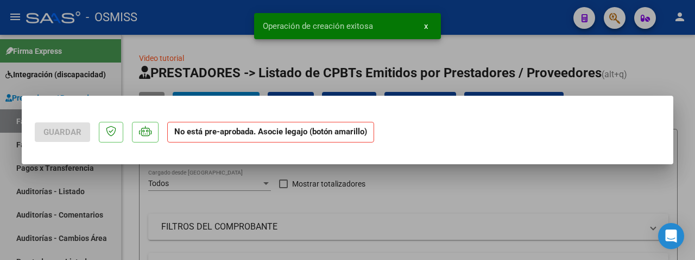
scroll to position [0, 0]
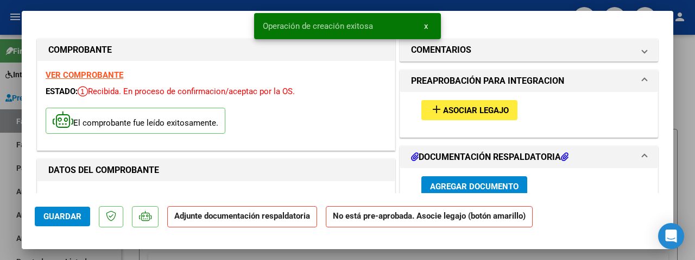
click at [444, 109] on span "Asociar Legajo" at bounding box center [476, 110] width 66 height 10
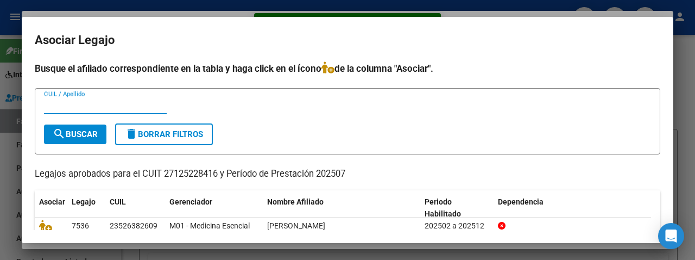
scroll to position [60, 0]
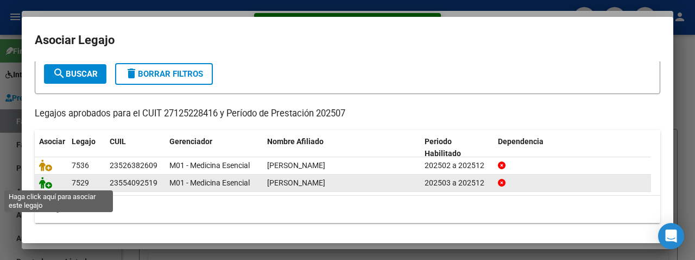
click at [44, 180] on icon at bounding box center [45, 183] width 13 height 12
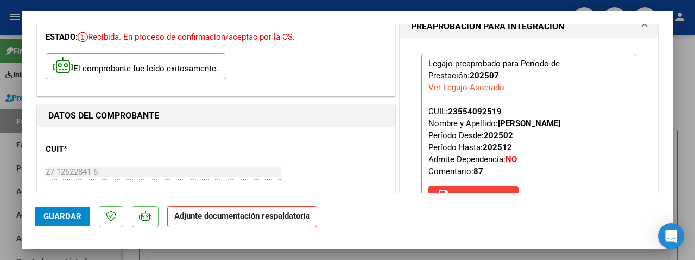
scroll to position [163, 0]
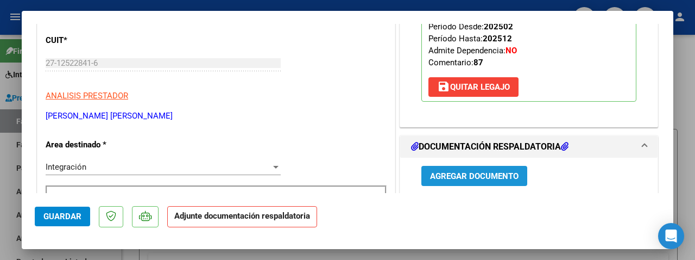
click at [460, 176] on span "Agregar Documento" at bounding box center [474, 176] width 89 height 10
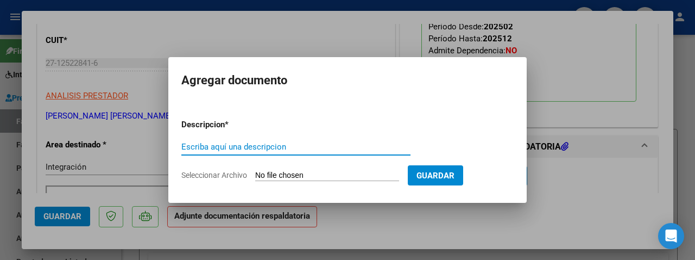
click at [296, 171] on input "Seleccionar Archivo" at bounding box center [327, 176] width 144 height 10
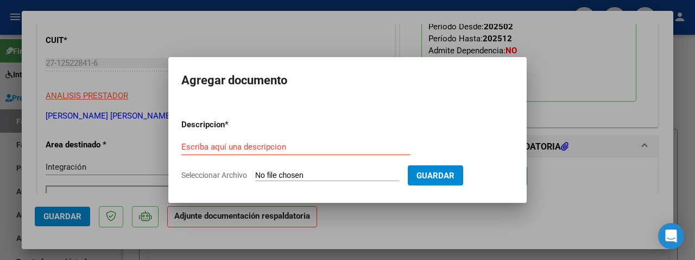
type input "C:\fakepath\asist fact 412.pdf"
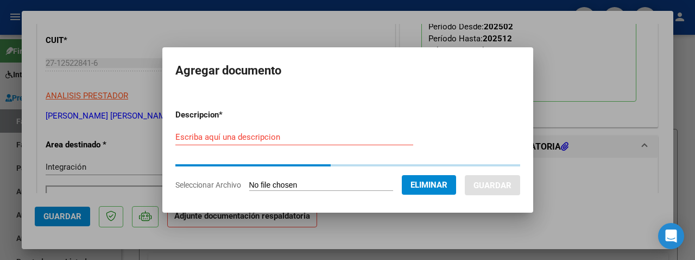
click at [185, 135] on form "Descripcion * Escriba aquí una descripcion Seleccionar Archivo Eliminar Guardar" at bounding box center [347, 150] width 345 height 99
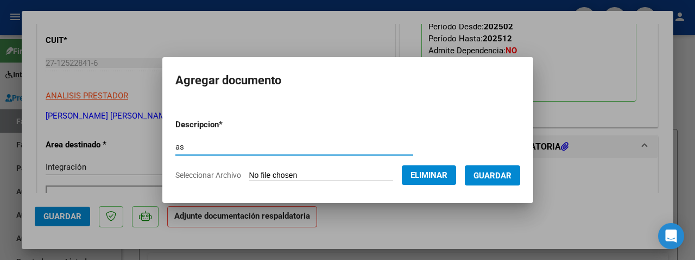
type input "as"
click at [485, 177] on span "Guardar" at bounding box center [493, 176] width 38 height 10
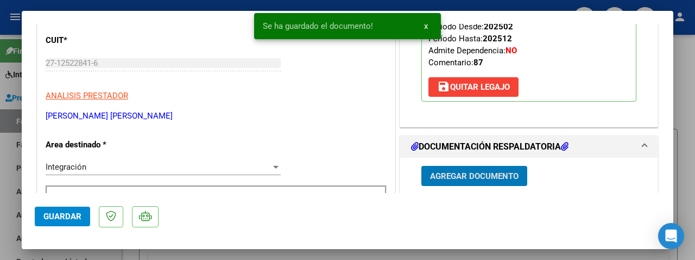
click at [59, 222] on button "Guardar" at bounding box center [62, 216] width 55 height 20
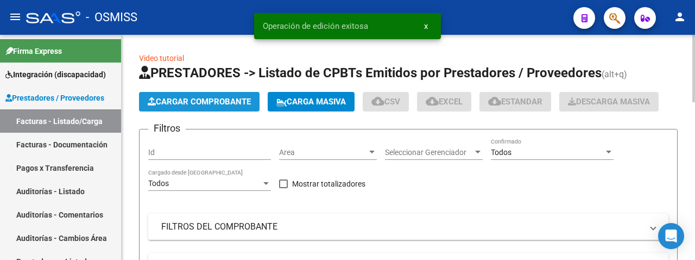
click at [183, 104] on span "Cargar Comprobante" at bounding box center [199, 102] width 103 height 10
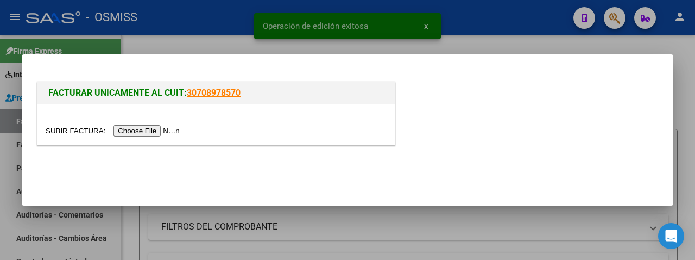
click at [153, 130] on input "file" at bounding box center [114, 130] width 137 height 11
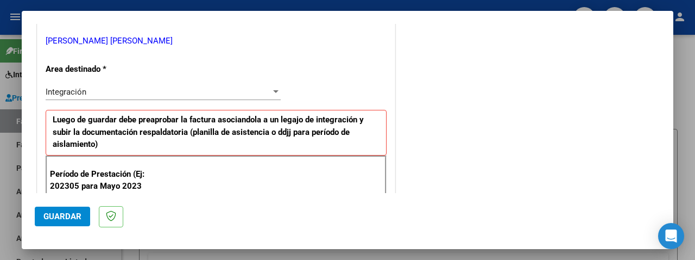
scroll to position [326, 0]
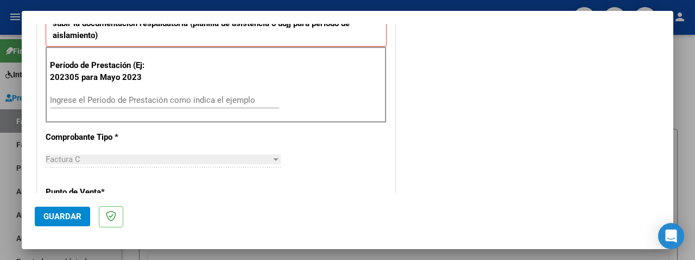
click at [98, 101] on input "Ingrese el Período de Prestación como indica el ejemplo" at bounding box center [164, 100] width 229 height 10
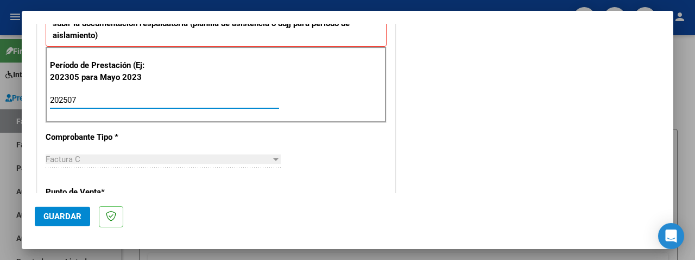
type input "202507"
click at [59, 224] on button "Guardar" at bounding box center [62, 216] width 55 height 20
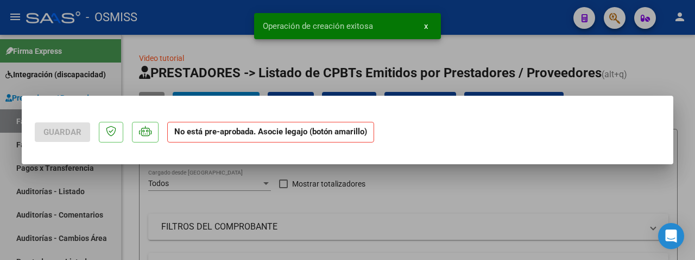
scroll to position [0, 0]
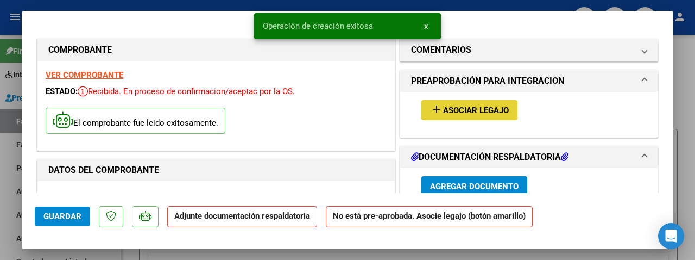
click at [434, 110] on mat-icon "add" at bounding box center [436, 109] width 13 height 13
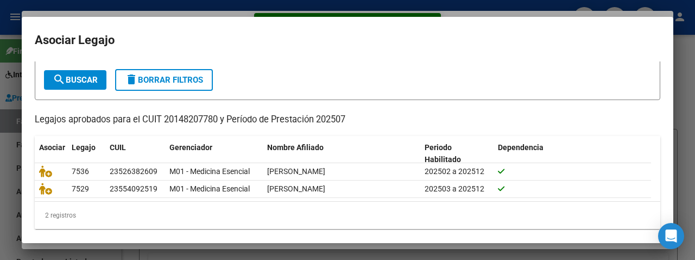
scroll to position [60, 0]
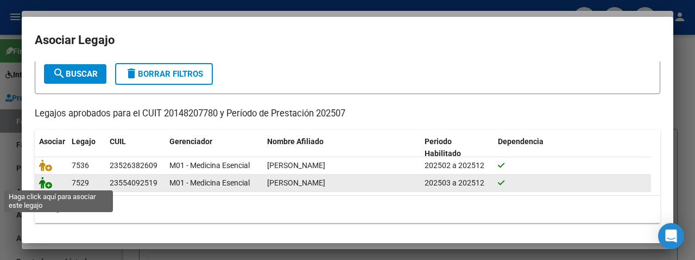
click at [43, 180] on icon at bounding box center [45, 183] width 13 height 12
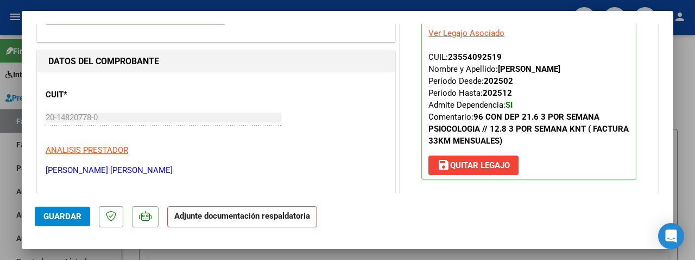
scroll to position [217, 0]
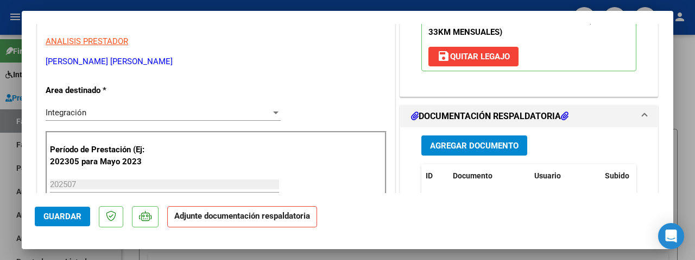
click at [451, 147] on span "Agregar Documento" at bounding box center [474, 146] width 89 height 10
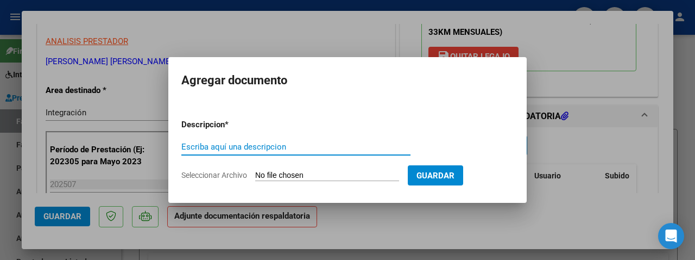
click at [301, 171] on input "Seleccionar Archivo" at bounding box center [327, 176] width 144 height 10
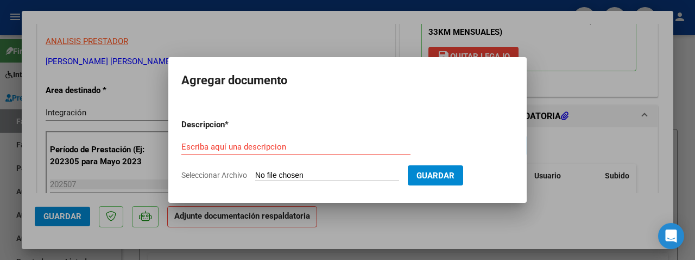
type input "C:\fakepath\asist fact 1149.pdf"
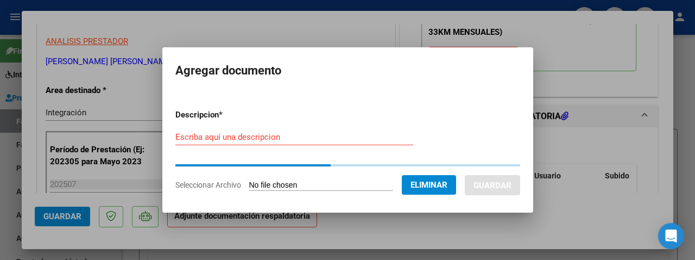
click at [187, 136] on input "Escriba aquí una descripcion" at bounding box center [294, 137] width 238 height 10
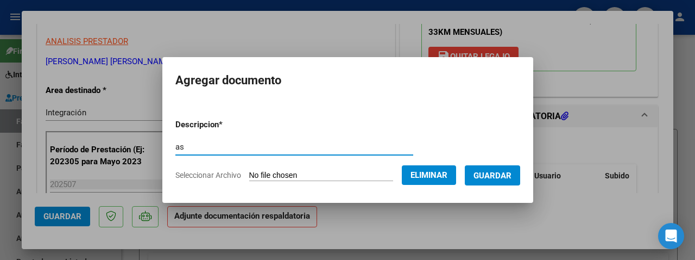
type input "as"
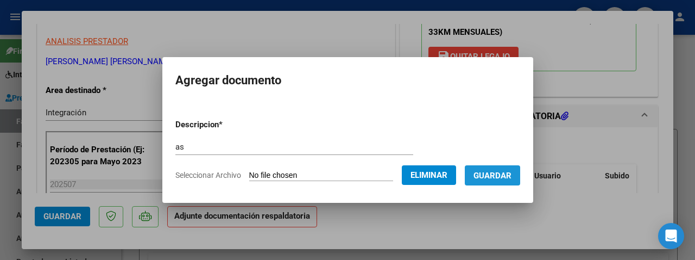
click at [498, 180] on span "Guardar" at bounding box center [493, 176] width 38 height 10
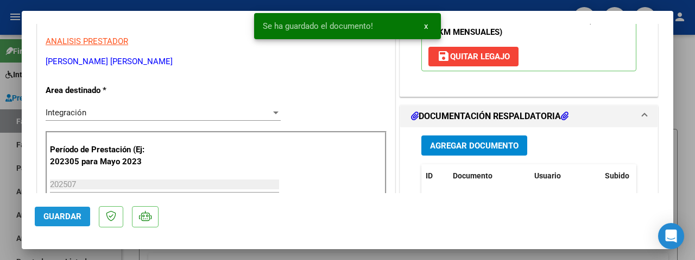
click at [69, 211] on button "Guardar" at bounding box center [62, 216] width 55 height 20
type input "$ 0,00"
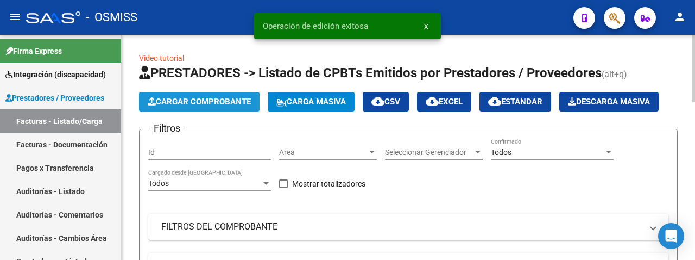
click at [205, 99] on span "Cargar Comprobante" at bounding box center [199, 102] width 103 height 10
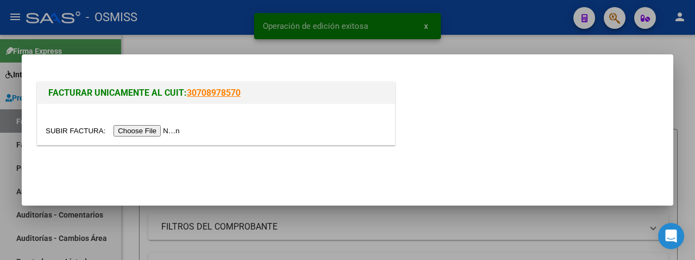
click at [173, 127] on input "file" at bounding box center [114, 130] width 137 height 11
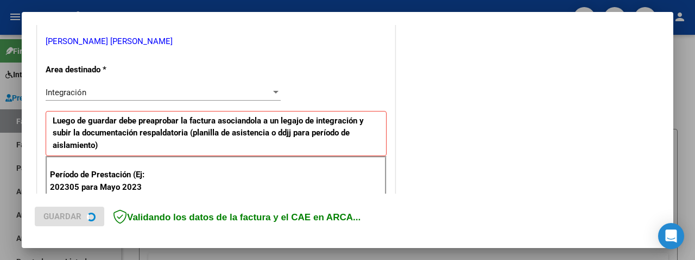
scroll to position [272, 0]
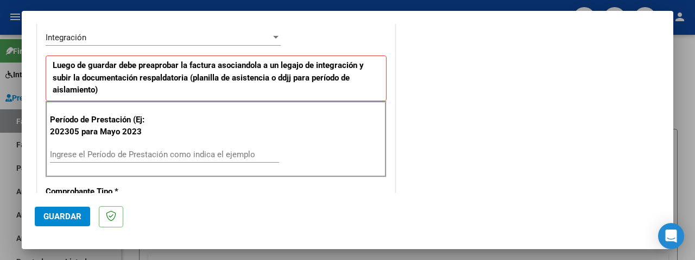
click at [101, 150] on input "Ingrese el Período de Prestación como indica el ejemplo" at bounding box center [164, 154] width 229 height 10
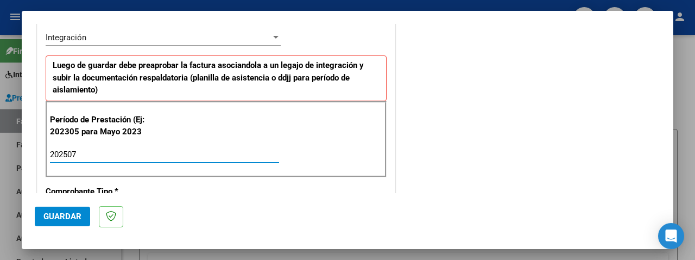
type input "202507"
click at [76, 213] on span "Guardar" at bounding box center [62, 216] width 38 height 10
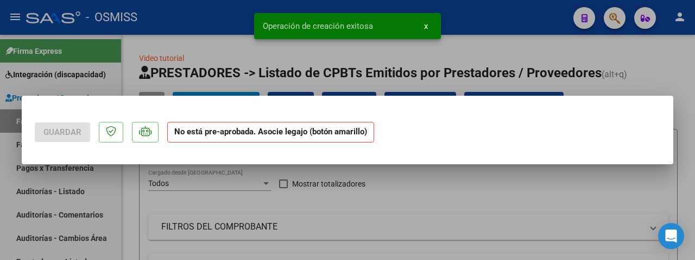
scroll to position [0, 0]
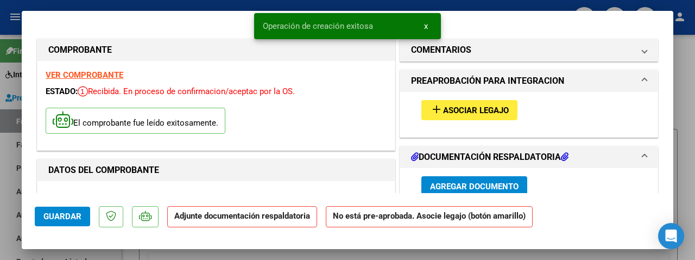
click at [430, 108] on mat-icon "add" at bounding box center [436, 109] width 13 height 13
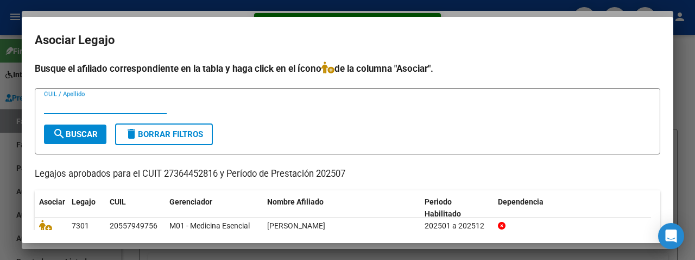
scroll to position [43, 0]
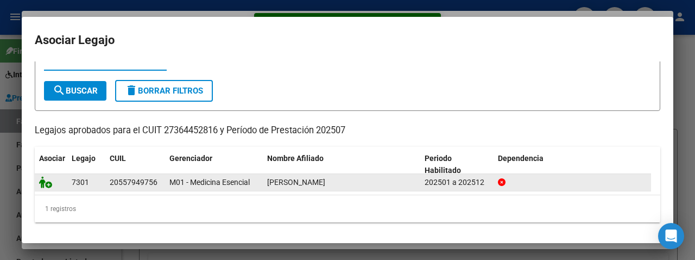
click at [41, 187] on icon at bounding box center [45, 182] width 13 height 12
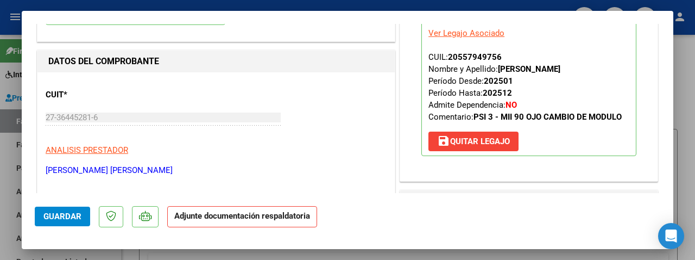
scroll to position [217, 0]
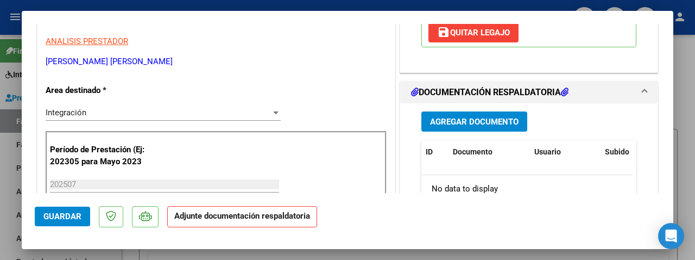
click at [469, 127] on span "Agregar Documento" at bounding box center [474, 122] width 89 height 10
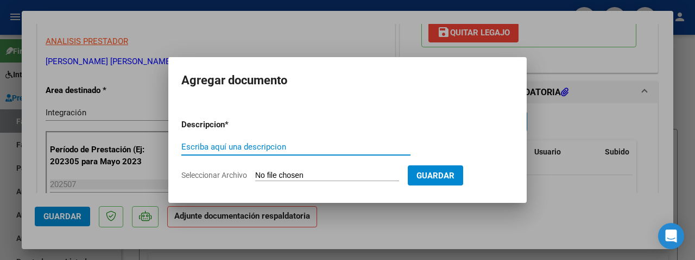
click at [300, 175] on input "Seleccionar Archivo" at bounding box center [327, 176] width 144 height 10
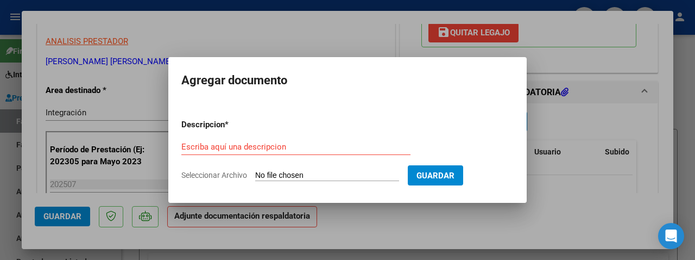
type input "C:\fakepath\Planilla Asistencia Mes de Julio Olivero.pdf"
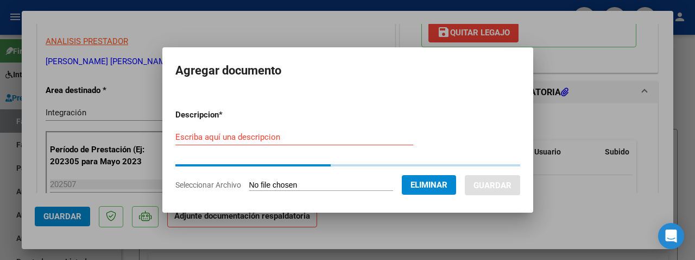
click at [179, 138] on form "Descripcion * Escriba aquí una descripcion Seleccionar Archivo Eliminar Guardar" at bounding box center [347, 150] width 345 height 99
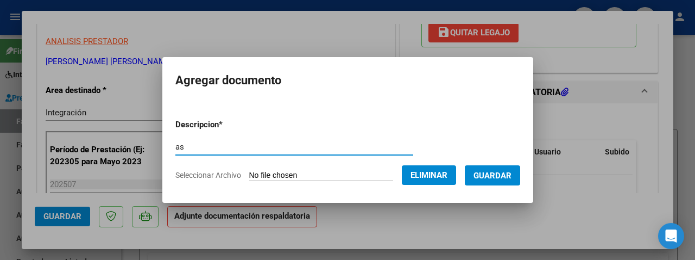
type input "as"
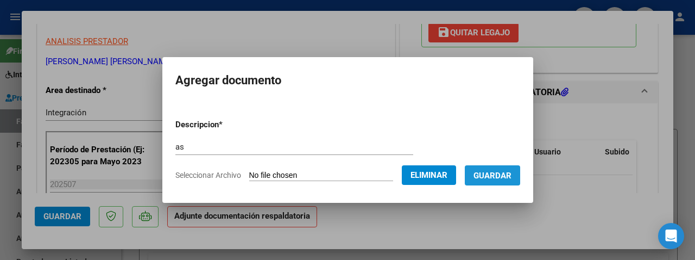
click at [485, 172] on span "Guardar" at bounding box center [493, 176] width 38 height 10
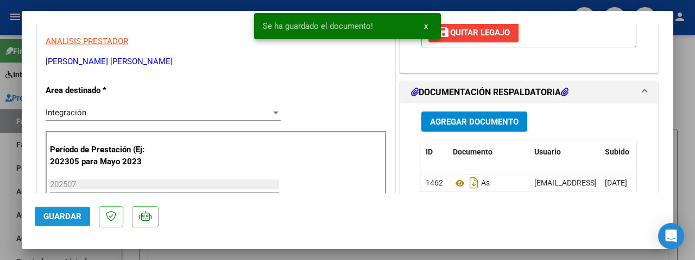
click at [63, 212] on span "Guardar" at bounding box center [62, 216] width 38 height 10
type input "$ 0,00"
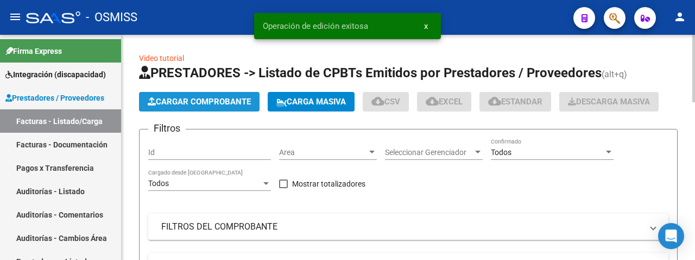
click at [197, 97] on span "Cargar Comprobante" at bounding box center [199, 102] width 103 height 10
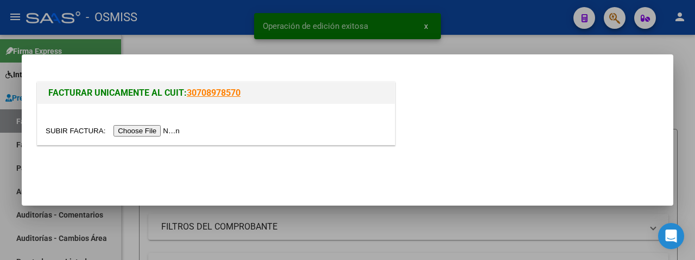
click at [164, 129] on input "file" at bounding box center [114, 130] width 137 height 11
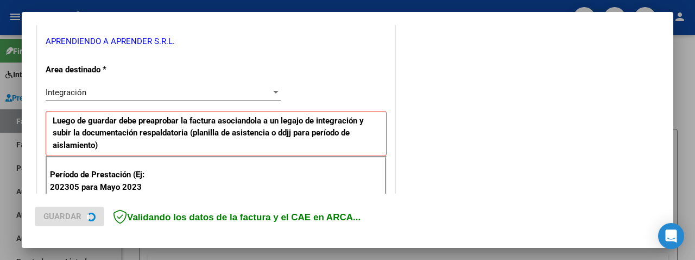
scroll to position [272, 0]
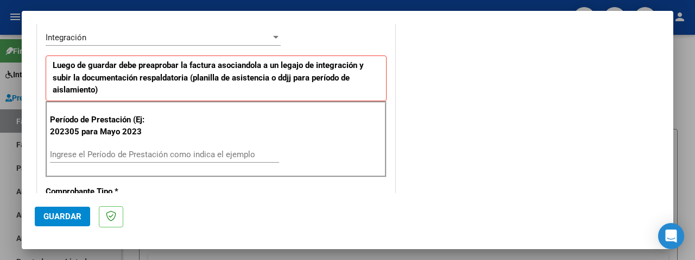
click at [86, 152] on input "Ingrese el Período de Prestación como indica el ejemplo" at bounding box center [164, 154] width 229 height 10
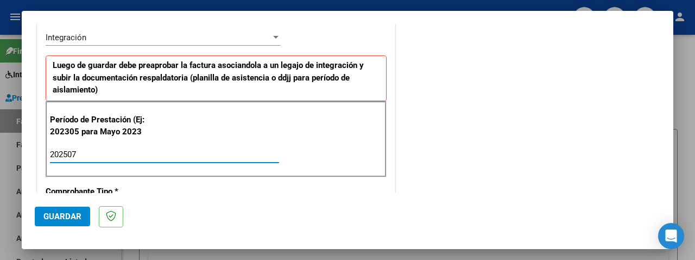
type input "202507"
click at [48, 219] on span "Guardar" at bounding box center [62, 216] width 38 height 10
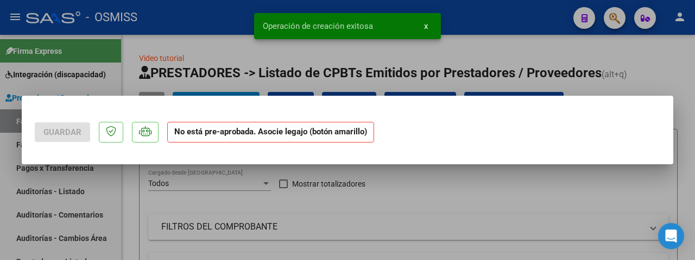
scroll to position [0, 0]
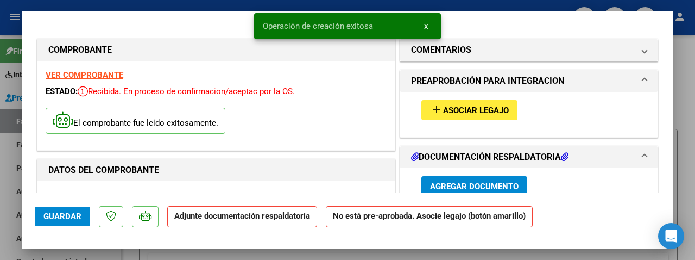
click at [443, 109] on span "Asociar Legajo" at bounding box center [476, 110] width 66 height 10
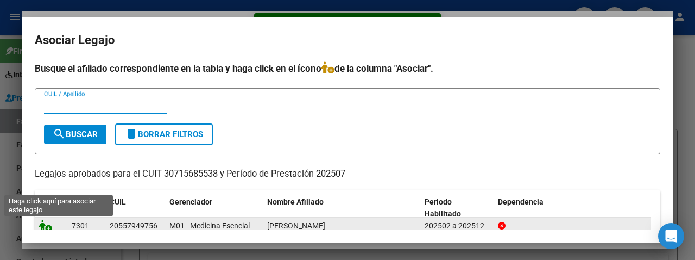
click at [46, 221] on icon at bounding box center [45, 225] width 13 height 12
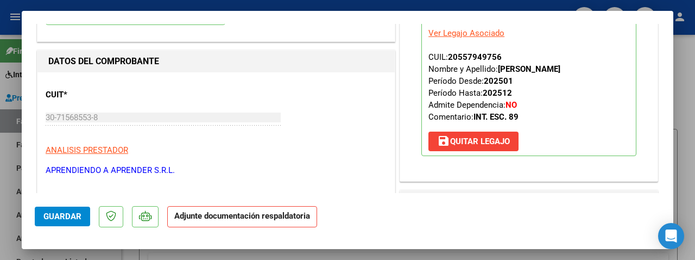
scroll to position [272, 0]
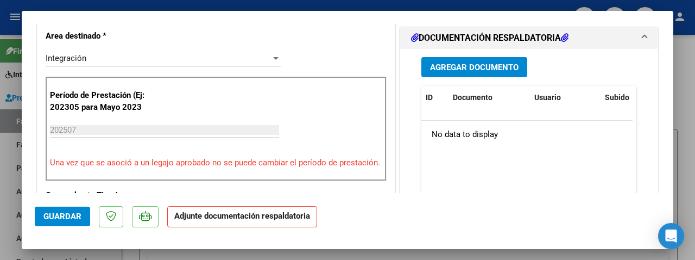
click at [467, 73] on button "Agregar Documento" at bounding box center [475, 67] width 106 height 20
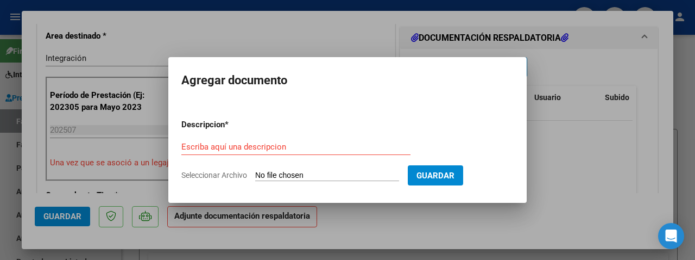
click at [298, 176] on input "Seleccionar Archivo" at bounding box center [327, 176] width 144 height 10
type input "C:\fakepath\OLIVERO.pdf"
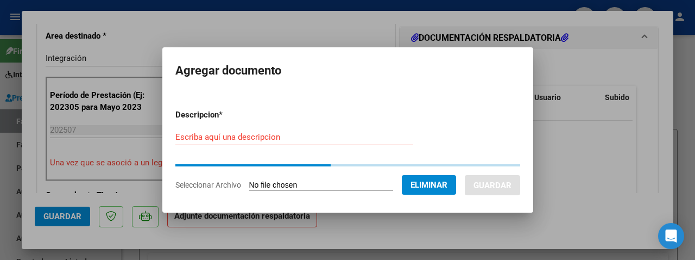
click at [182, 133] on input "Escriba aquí una descripcion" at bounding box center [294, 137] width 238 height 10
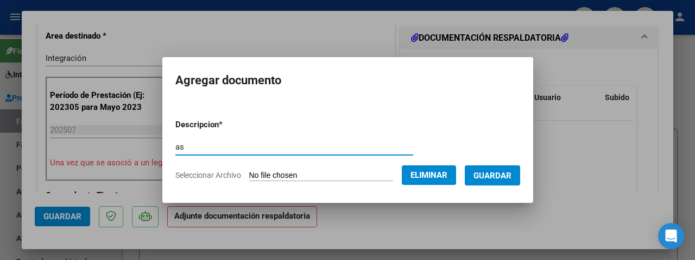
type input "as"
click at [494, 173] on span "Guardar" at bounding box center [493, 176] width 38 height 10
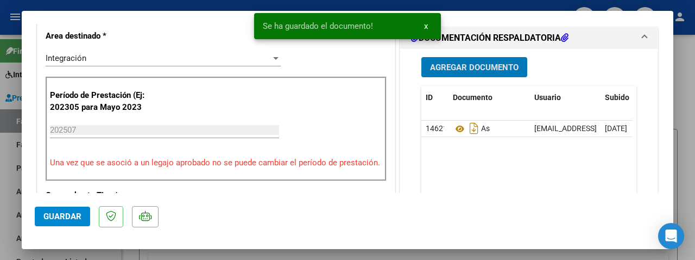
click at [66, 220] on span "Guardar" at bounding box center [62, 216] width 38 height 10
type input "$ 0,00"
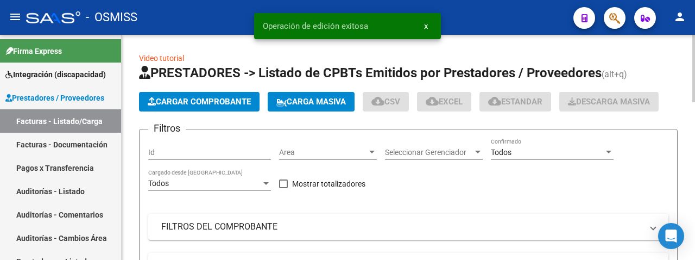
click at [187, 97] on span "Cargar Comprobante" at bounding box center [199, 102] width 103 height 10
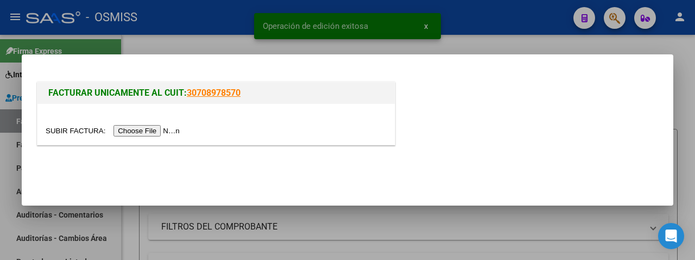
click at [139, 127] on input "file" at bounding box center [114, 130] width 137 height 11
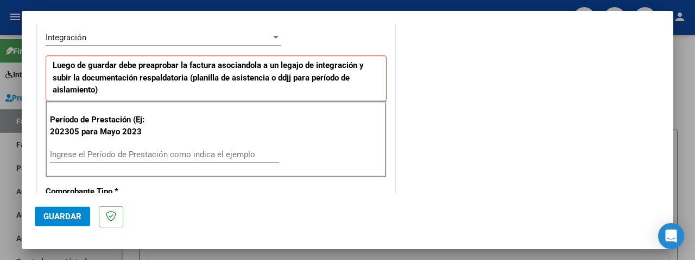
click at [126, 147] on div "Ingrese el Período de Prestación como indica el ejemplo" at bounding box center [164, 154] width 229 height 16
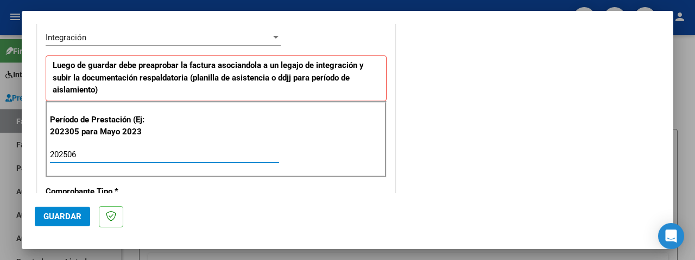
type input "202506"
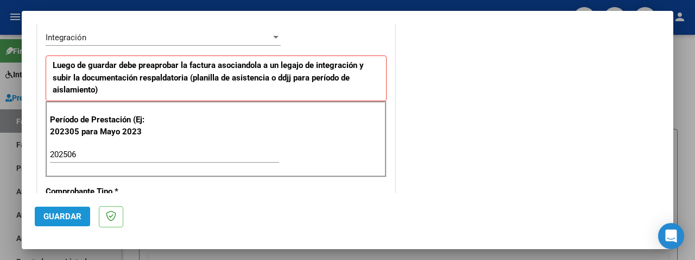
click at [77, 218] on span "Guardar" at bounding box center [62, 216] width 38 height 10
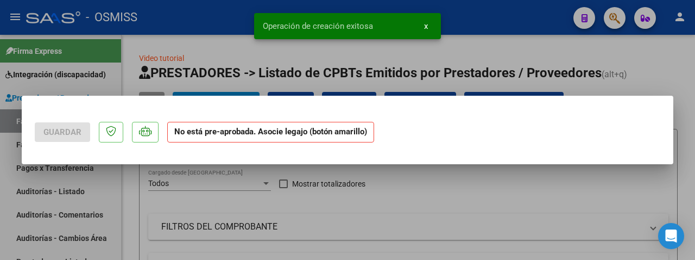
scroll to position [0, 0]
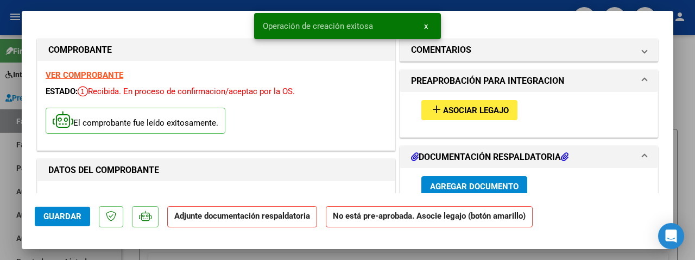
click at [443, 107] on span "Asociar Legajo" at bounding box center [476, 110] width 66 height 10
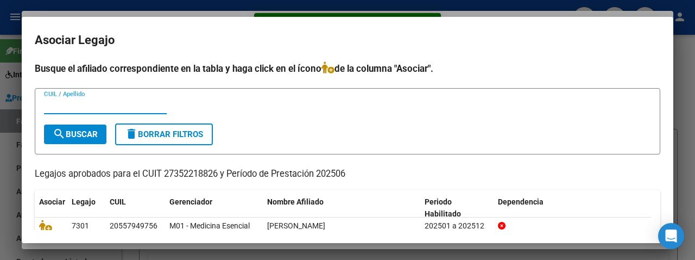
scroll to position [43, 0]
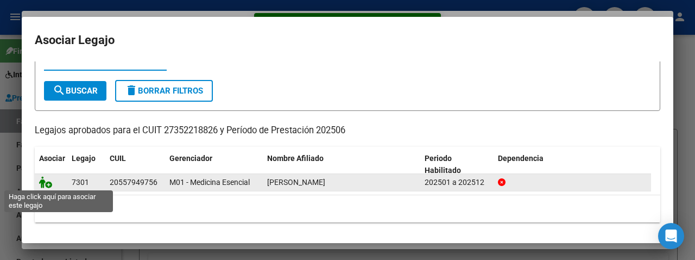
click at [40, 178] on icon at bounding box center [45, 182] width 13 height 12
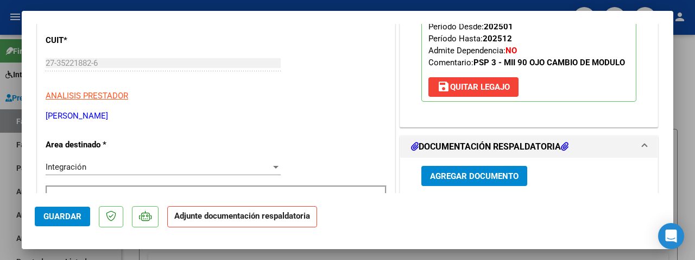
scroll to position [272, 0]
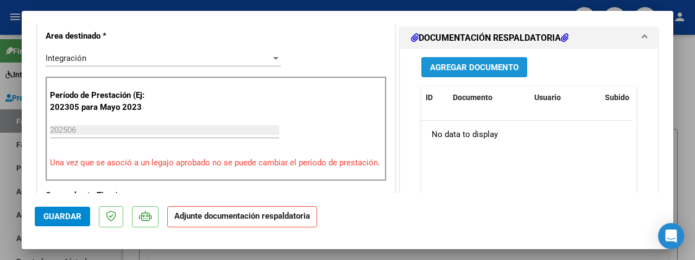
click at [462, 72] on span "Agregar Documento" at bounding box center [474, 67] width 89 height 10
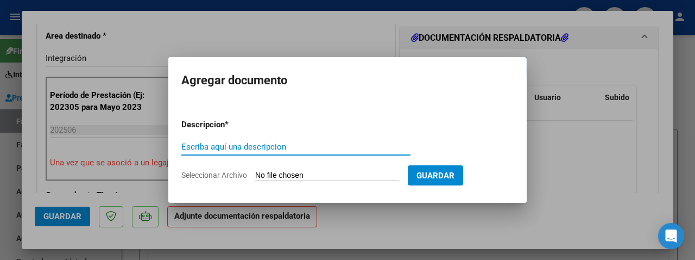
click at [321, 176] on input "Seleccionar Archivo" at bounding box center [327, 176] width 144 height 10
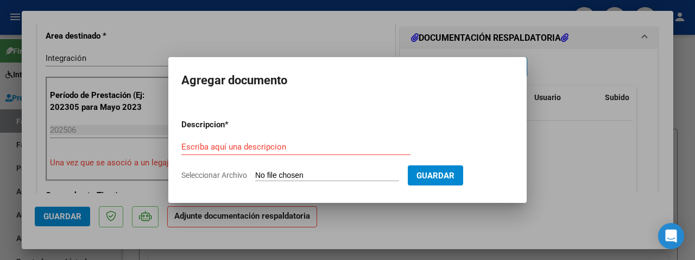
type input "C:\fakepath\Planilla asistencia Julio 2025 Olivero.pdf"
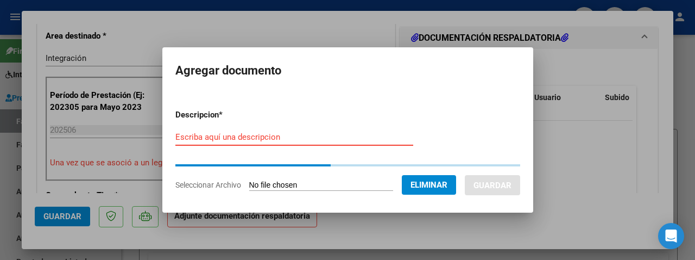
click at [208, 134] on input "Escriba aquí una descripcion" at bounding box center [294, 137] width 238 height 10
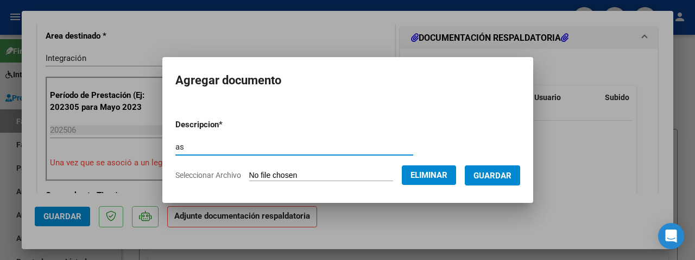
type input "as"
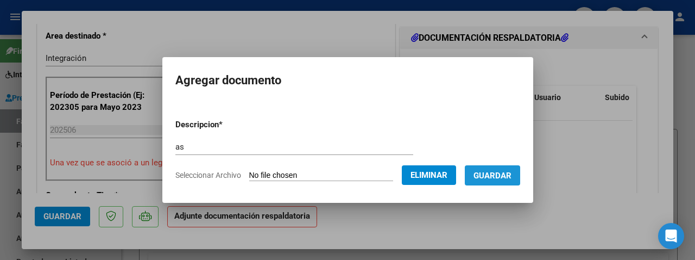
click at [482, 173] on span "Guardar" at bounding box center [493, 176] width 38 height 10
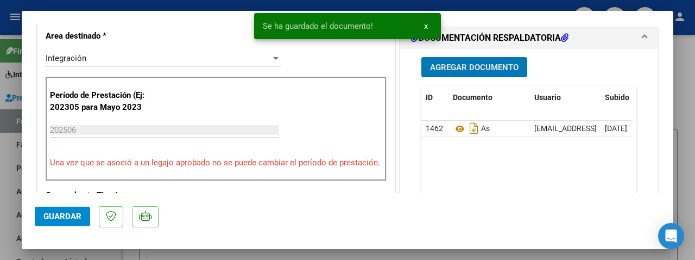
click at [68, 221] on span "Guardar" at bounding box center [62, 216] width 38 height 10
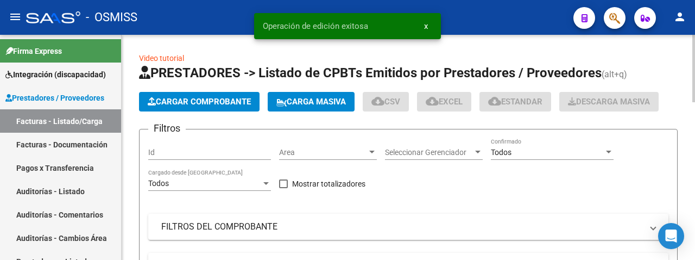
click at [175, 105] on span "Cargar Comprobante" at bounding box center [199, 102] width 103 height 10
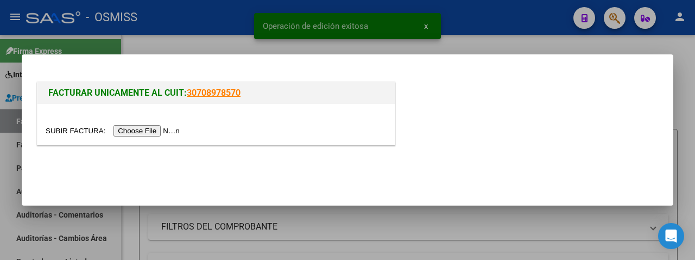
click at [150, 129] on input "file" at bounding box center [114, 130] width 137 height 11
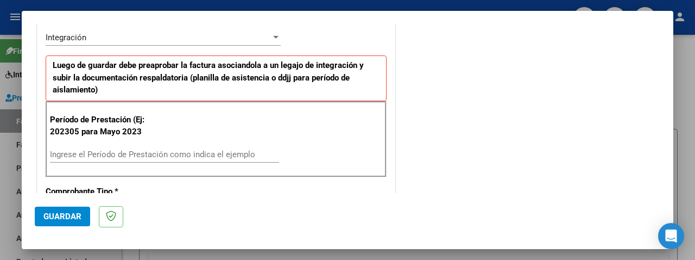
click at [124, 151] on input "Ingrese el Período de Prestación como indica el ejemplo" at bounding box center [164, 154] width 229 height 10
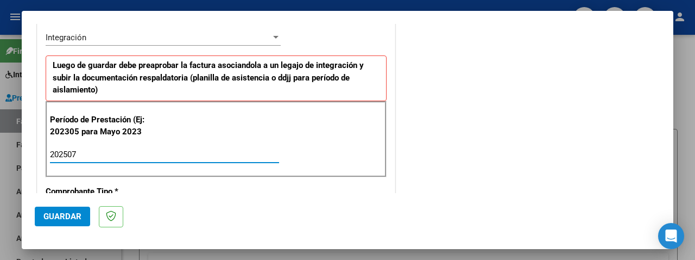
type input "202507"
click at [72, 211] on button "Guardar" at bounding box center [62, 216] width 55 height 20
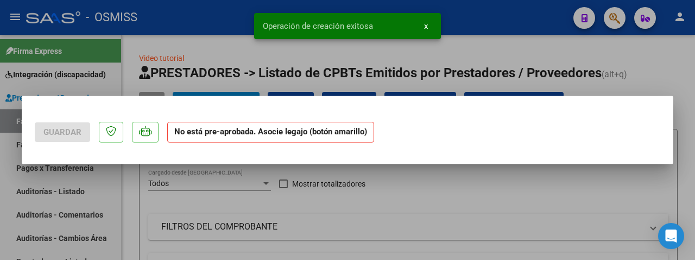
scroll to position [0, 0]
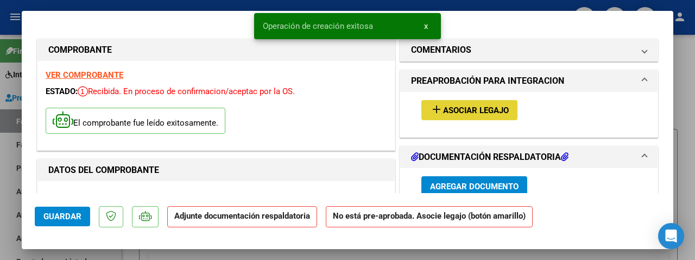
click at [462, 103] on button "add Asociar Legajo" at bounding box center [470, 110] width 96 height 20
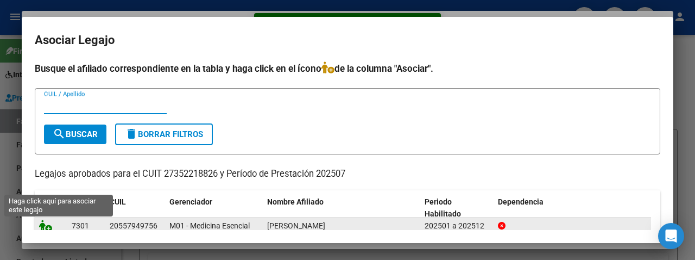
click at [45, 220] on icon at bounding box center [45, 225] width 13 height 12
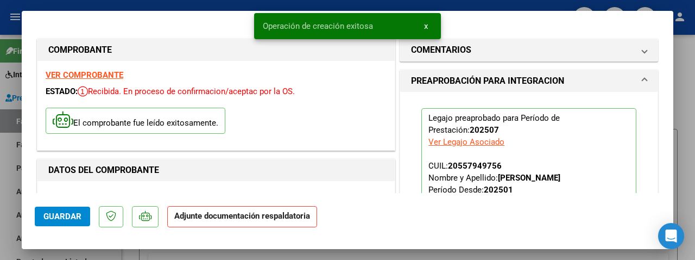
scroll to position [163, 0]
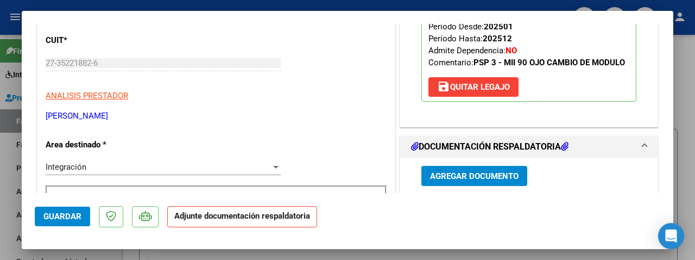
click at [478, 181] on span "Agregar Documento" at bounding box center [474, 176] width 89 height 10
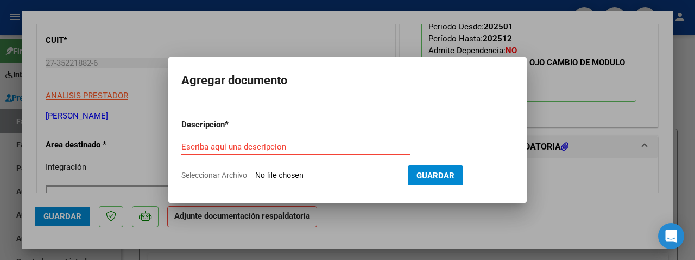
click at [312, 175] on input "Seleccionar Archivo" at bounding box center [327, 176] width 144 height 10
type input "C:\fakepath\Planilla asistencia Julio 2025 Olivero.pdf"
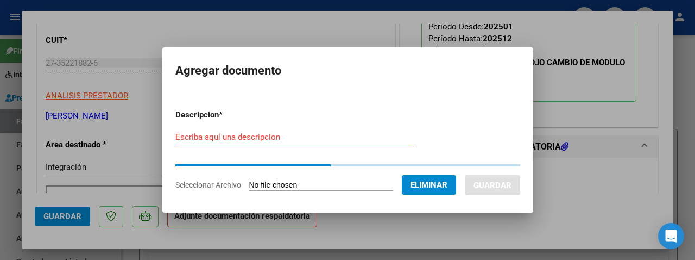
click at [200, 143] on div "Escriba aquí una descripcion" at bounding box center [294, 137] width 238 height 16
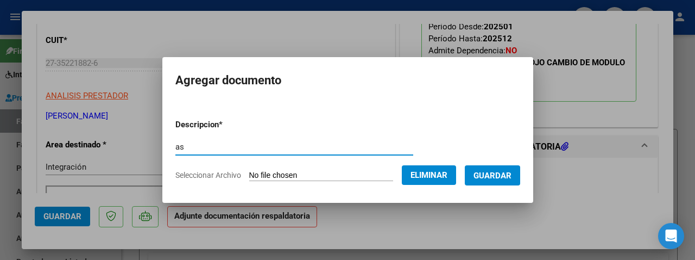
type input "as"
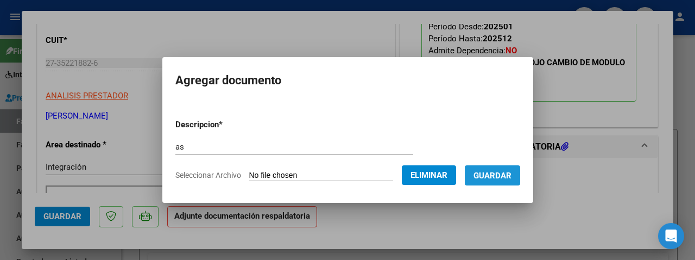
click at [512, 170] on span "Guardar" at bounding box center [493, 175] width 38 height 10
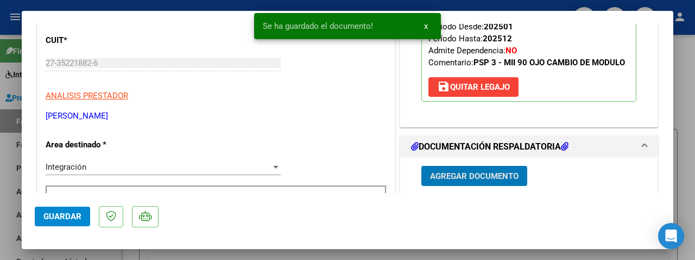
scroll to position [166, 0]
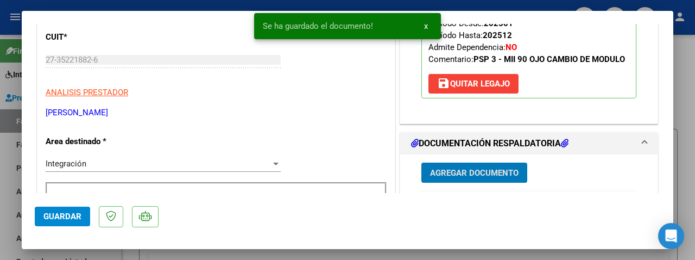
click at [72, 212] on span "Guardar" at bounding box center [62, 216] width 38 height 10
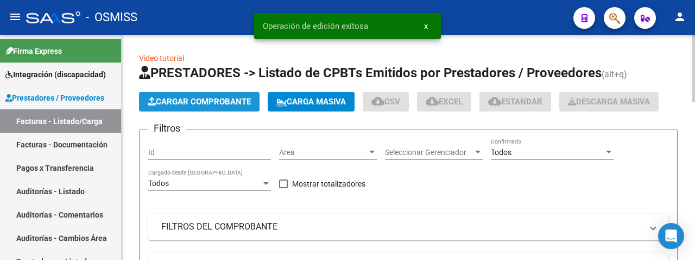
click at [183, 102] on span "Cargar Comprobante" at bounding box center [199, 102] width 103 height 10
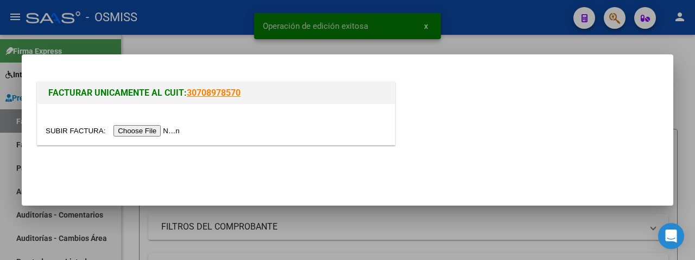
click at [169, 130] on input "file" at bounding box center [114, 130] width 137 height 11
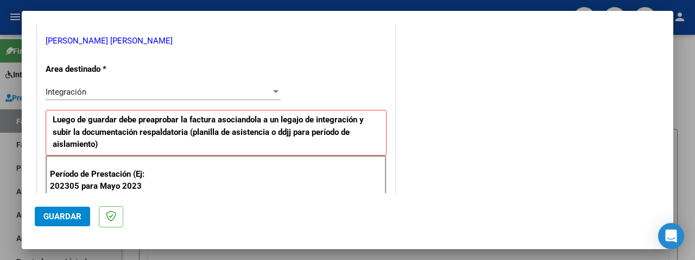
scroll to position [326, 0]
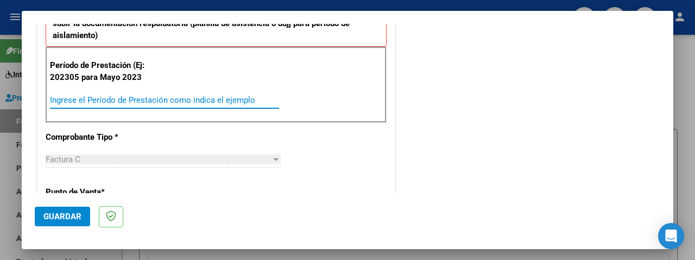
click at [89, 102] on input "Ingrese el Período de Prestación como indica el ejemplo" at bounding box center [164, 100] width 229 height 10
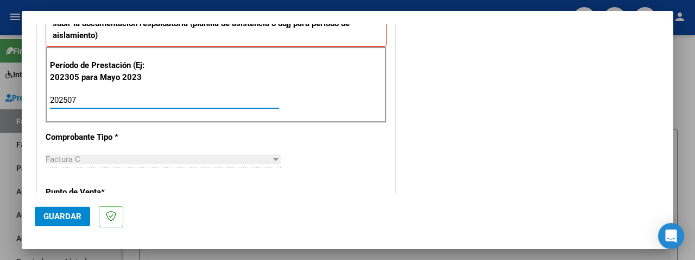
type input "202507"
click at [77, 218] on span "Guardar" at bounding box center [62, 216] width 38 height 10
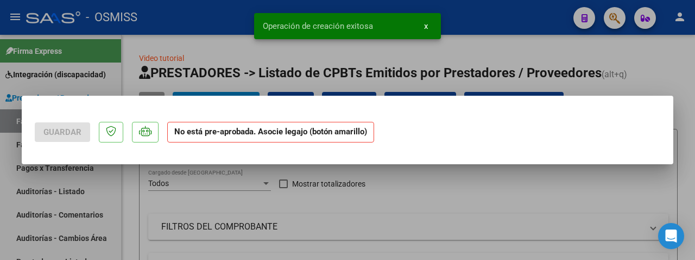
scroll to position [0, 0]
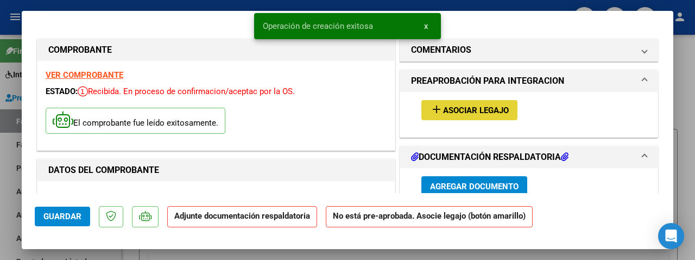
click at [480, 111] on span "Asociar Legajo" at bounding box center [476, 110] width 66 height 10
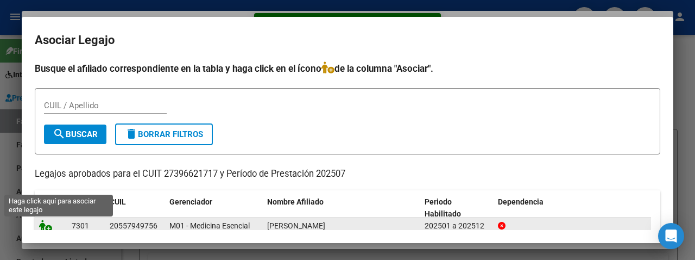
click at [49, 222] on icon at bounding box center [45, 225] width 13 height 12
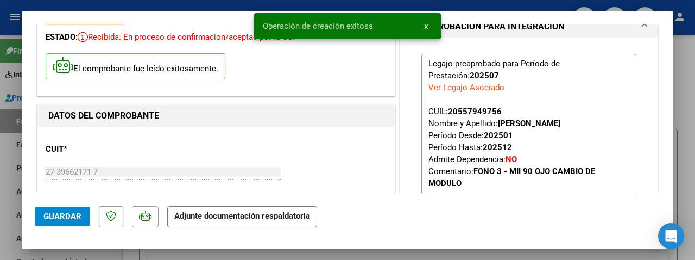
scroll to position [217, 0]
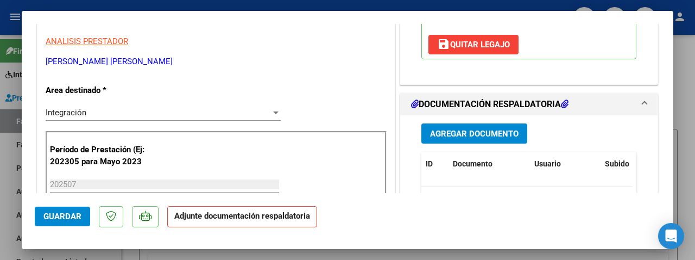
click at [480, 129] on span "Agregar Documento" at bounding box center [474, 134] width 89 height 10
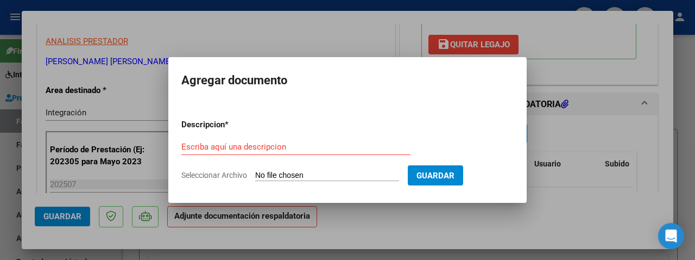
click at [314, 175] on input "Seleccionar Archivo" at bounding box center [327, 176] width 144 height 10
type input "C:\fakepath\julio olivero.pdf"
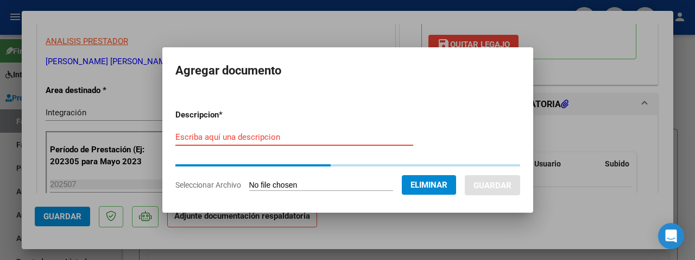
click at [186, 136] on input "Escriba aquí una descripcion" at bounding box center [294, 137] width 238 height 10
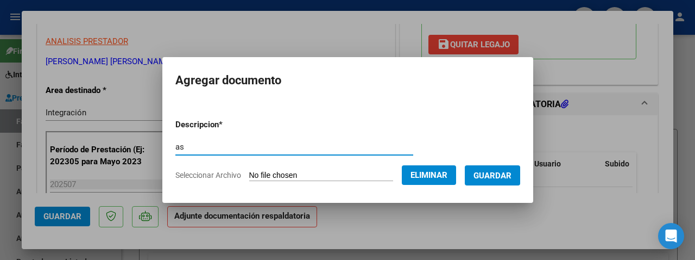
type input "as"
click at [490, 178] on span "Guardar" at bounding box center [493, 176] width 38 height 10
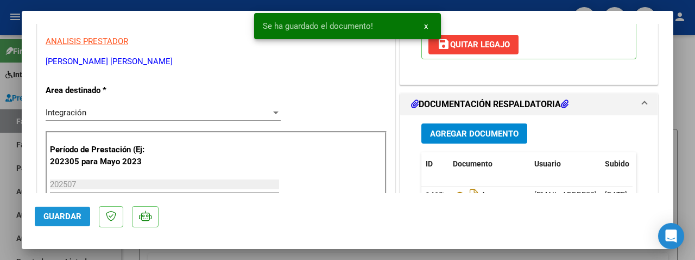
click at [65, 223] on button "Guardar" at bounding box center [62, 216] width 55 height 20
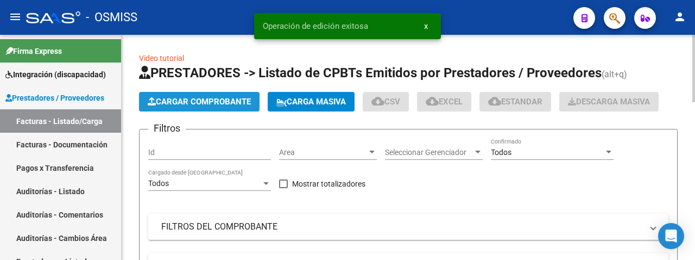
click at [209, 95] on button "Cargar Comprobante" at bounding box center [199, 102] width 121 height 20
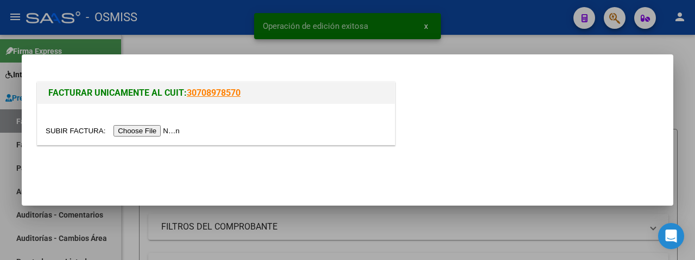
click at [143, 131] on input "file" at bounding box center [114, 130] width 137 height 11
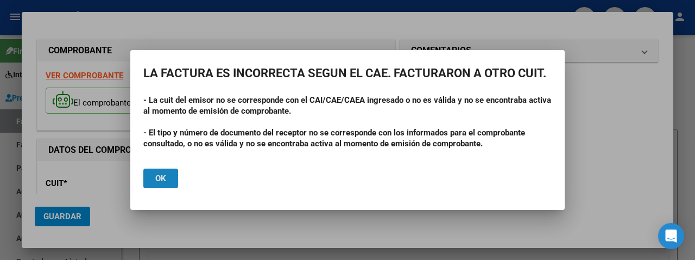
click at [156, 180] on span "Ok" at bounding box center [160, 178] width 11 height 10
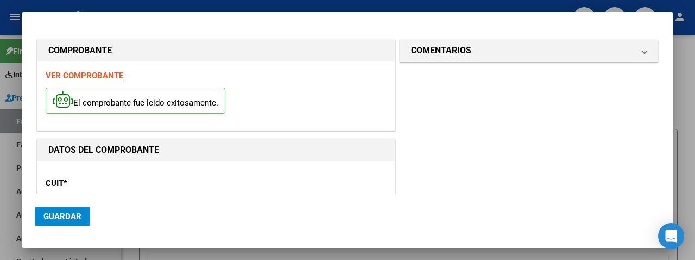
scroll to position [54, 0]
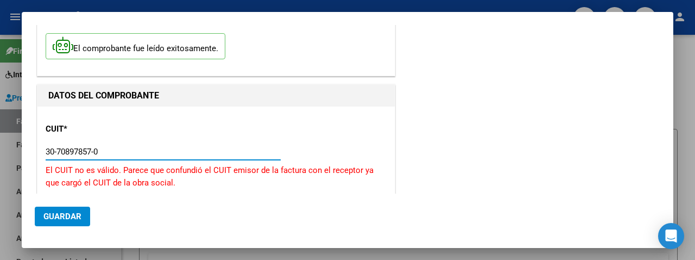
drag, startPoint x: 106, startPoint y: 147, endPoint x: 27, endPoint y: 150, distance: 79.4
click at [27, 150] on mat-dialog-content "COMPROBANTE VER COMPROBANTE El comprobante fue leído exitosamente. DATOS DEL CO…" at bounding box center [348, 109] width 652 height 169
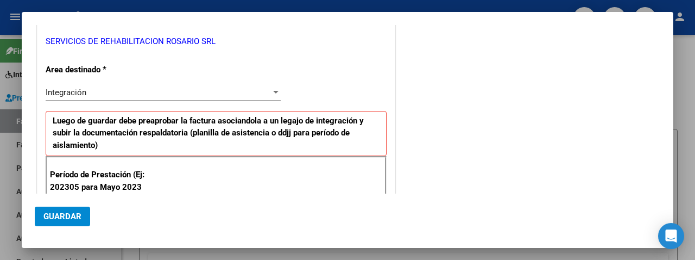
scroll to position [326, 0]
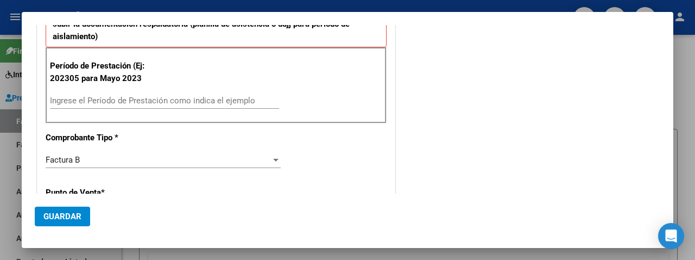
type input "30-71413436-8"
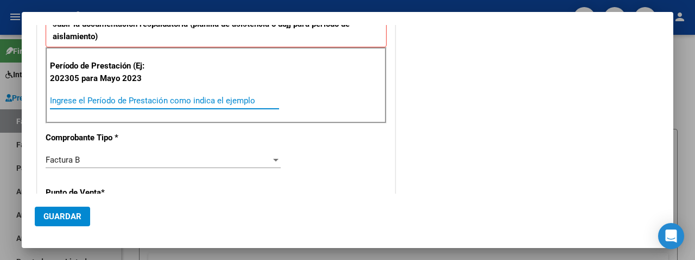
click at [103, 96] on input "Ingrese el Período de Prestación como indica el ejemplo" at bounding box center [164, 101] width 229 height 10
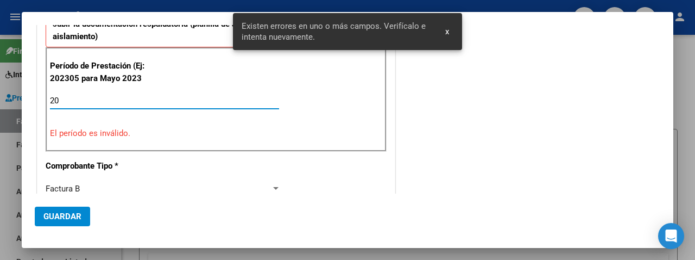
scroll to position [304, 0]
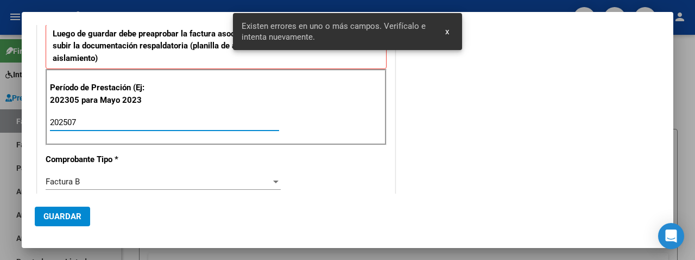
type input "202507"
click at [38, 205] on mat-dialog-actions "Guardar" at bounding box center [348, 213] width 626 height 41
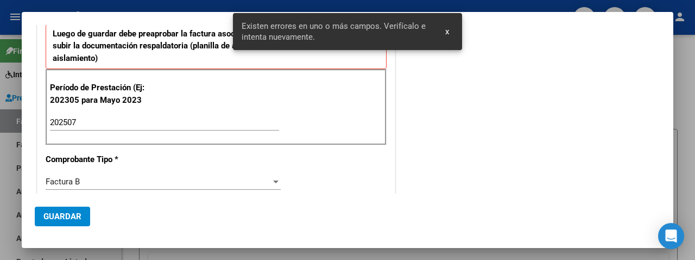
click at [42, 208] on button "Guardar" at bounding box center [62, 216] width 55 height 20
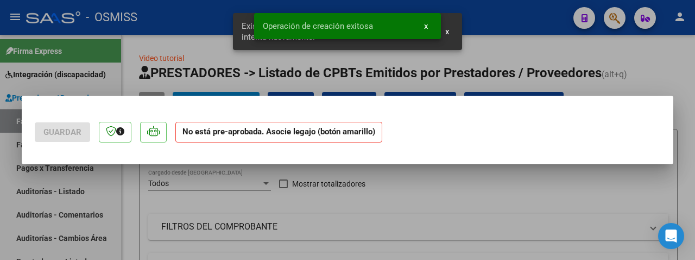
scroll to position [0, 0]
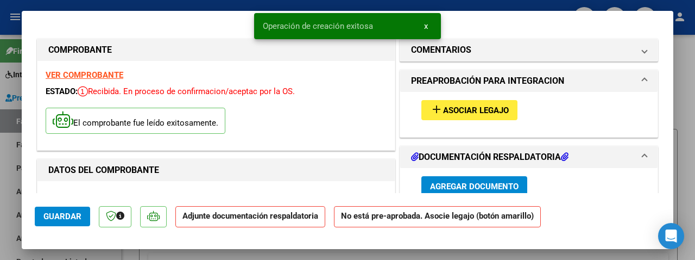
click at [488, 110] on span "Asociar Legajo" at bounding box center [476, 110] width 66 height 10
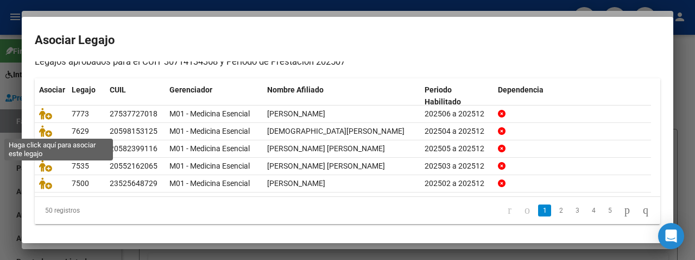
scroll to position [39, 0]
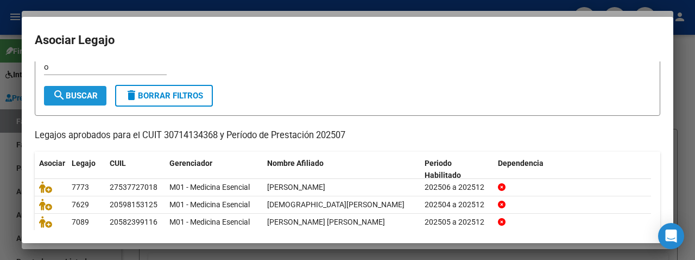
click at [76, 91] on span "search Buscar" at bounding box center [75, 96] width 45 height 10
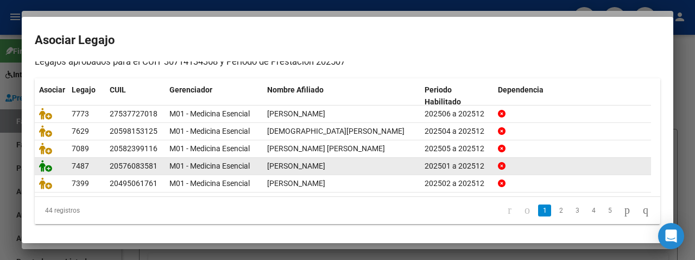
scroll to position [3, 0]
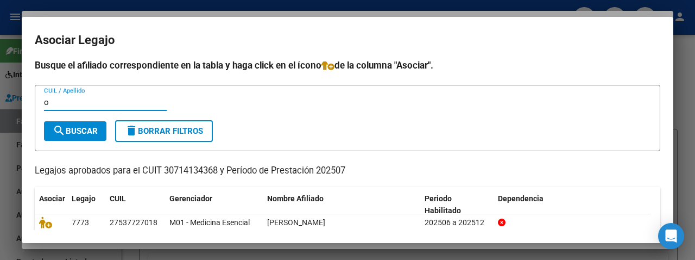
click at [65, 99] on input "o" at bounding box center [105, 102] width 123 height 10
click at [52, 101] on input "o" at bounding box center [105, 102] width 123 height 10
type input "olivera"
click at [72, 126] on button "search Buscar" at bounding box center [75, 131] width 62 height 20
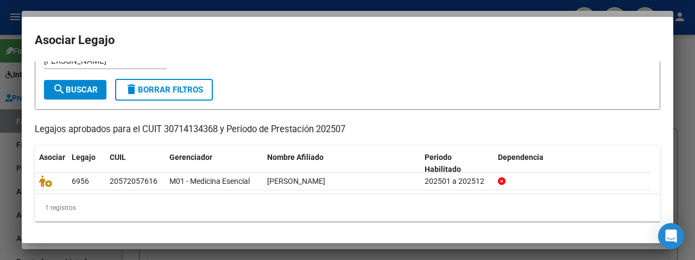
scroll to position [43, 0]
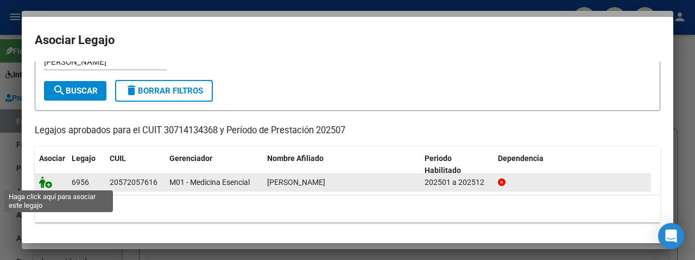
click at [43, 180] on icon at bounding box center [45, 182] width 13 height 12
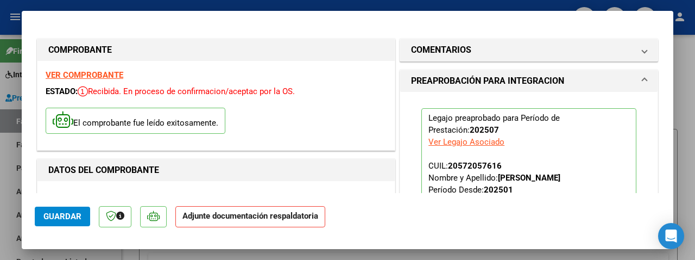
scroll to position [163, 0]
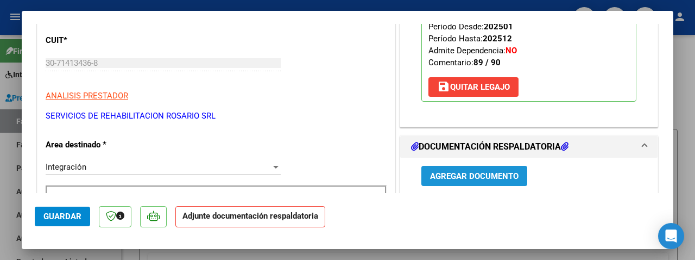
click at [476, 179] on span "Agregar Documento" at bounding box center [474, 176] width 89 height 10
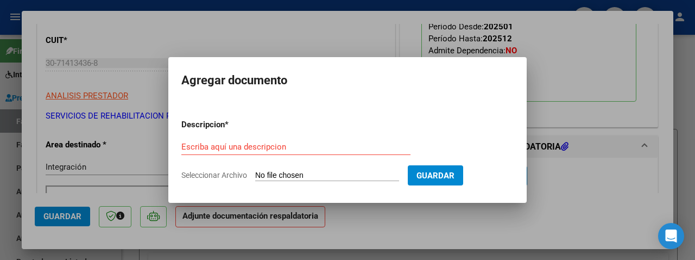
click at [312, 173] on input "Seleccionar Archivo" at bounding box center [327, 176] width 144 height 10
type input "C:\fakepath\OLIVERA MAXIMO.pdf"
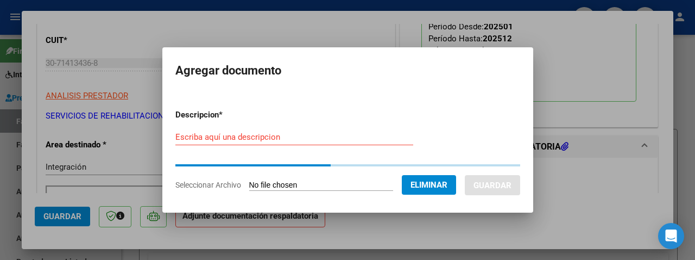
click at [208, 131] on div "Escriba aquí una descripcion" at bounding box center [294, 137] width 238 height 16
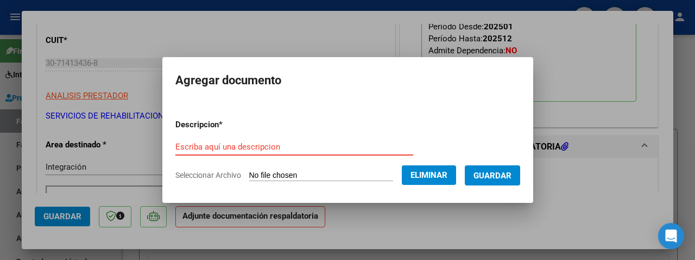
click at [209, 144] on input "Escriba aquí una descripcion" at bounding box center [294, 147] width 238 height 10
type input "as"
click at [474, 173] on button "Guardar" at bounding box center [492, 175] width 55 height 20
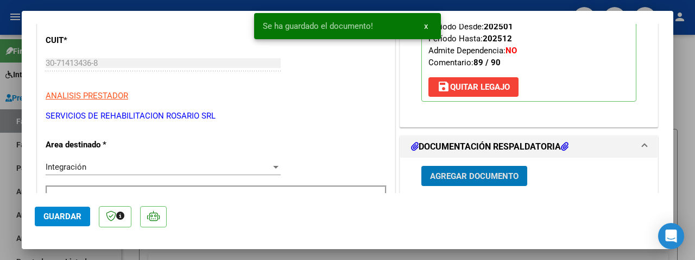
click at [78, 216] on span "Guardar" at bounding box center [62, 216] width 38 height 10
type input "$ 0,00"
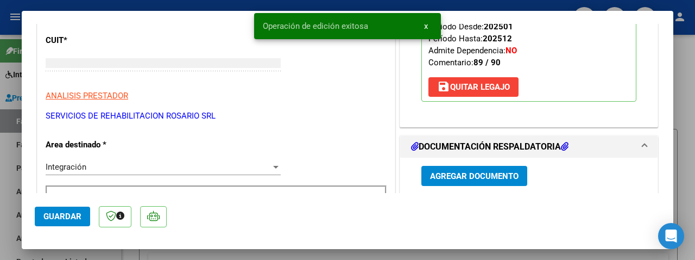
scroll to position [130, 0]
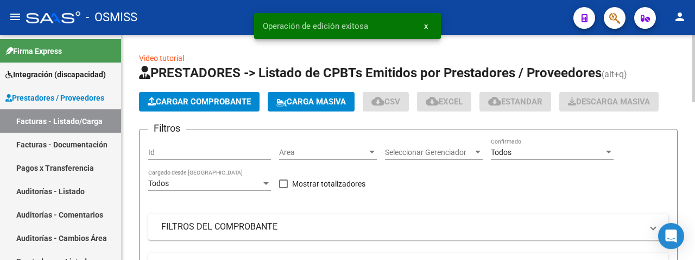
click at [169, 92] on button "Cargar Comprobante" at bounding box center [199, 102] width 121 height 20
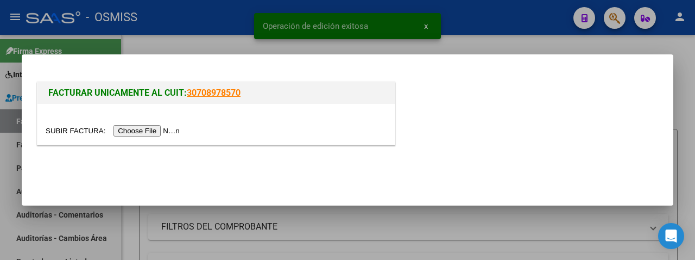
click at [162, 133] on input "file" at bounding box center [114, 130] width 137 height 11
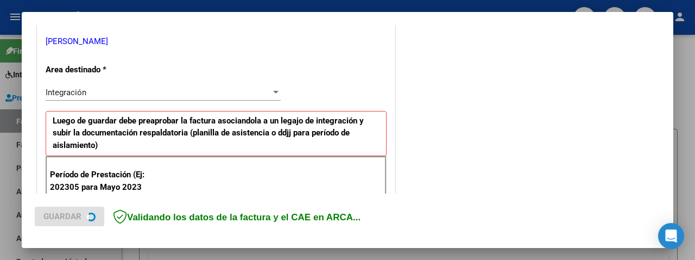
scroll to position [272, 0]
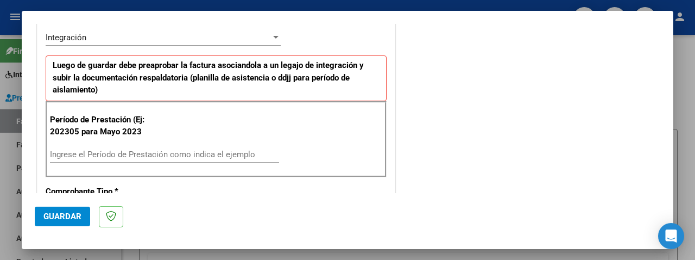
click at [108, 155] on input "Ingrese el Período de Prestación como indica el ejemplo" at bounding box center [164, 154] width 229 height 10
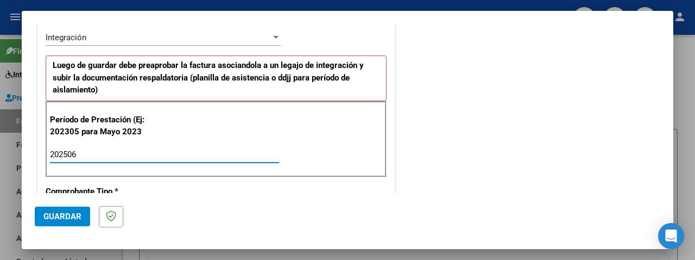
type input "202506"
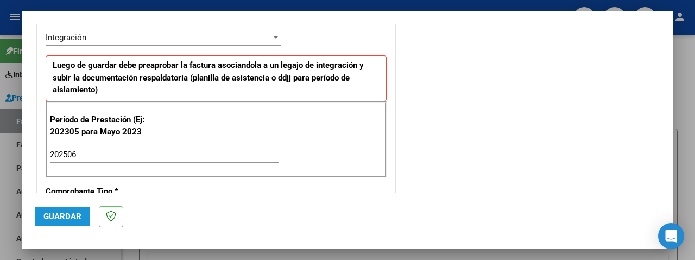
click at [72, 213] on span "Guardar" at bounding box center [62, 216] width 38 height 10
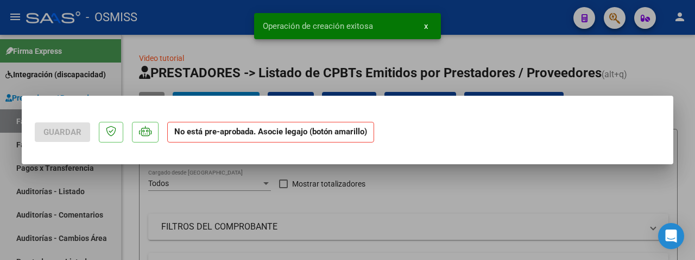
scroll to position [0, 0]
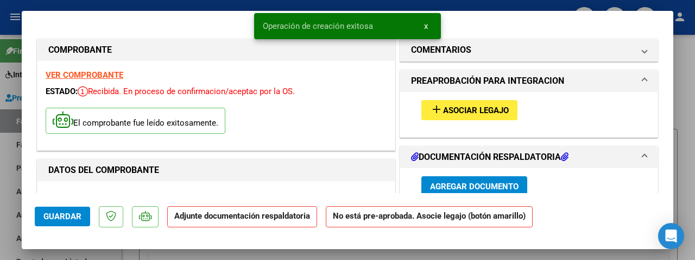
click at [444, 107] on span "Asociar Legajo" at bounding box center [476, 110] width 66 height 10
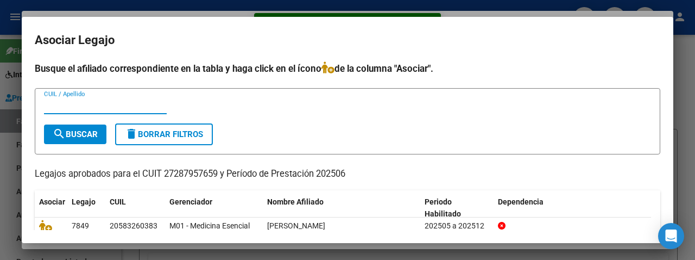
scroll to position [77, 0]
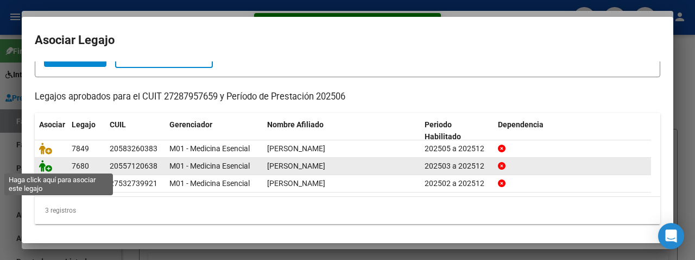
click at [46, 164] on icon at bounding box center [45, 166] width 13 height 12
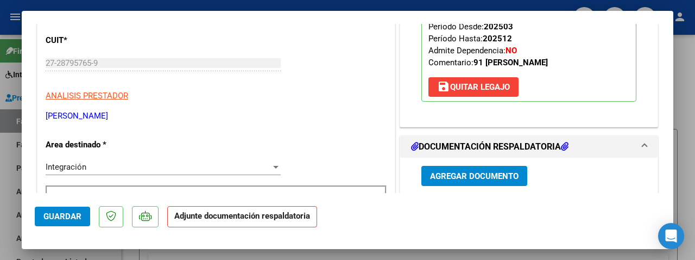
scroll to position [217, 0]
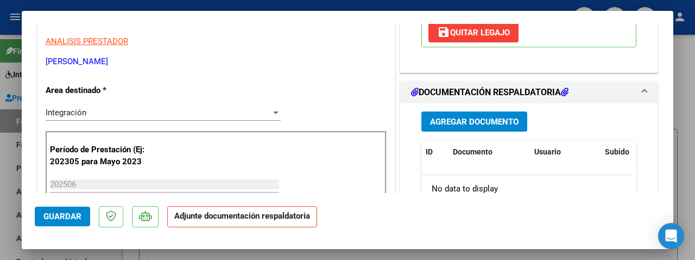
click at [493, 118] on span "Agregar Documento" at bounding box center [474, 122] width 89 height 10
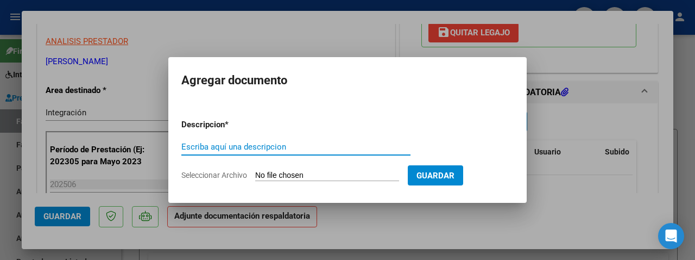
click at [316, 175] on input "Seleccionar Archivo" at bounding box center [327, 176] width 144 height 10
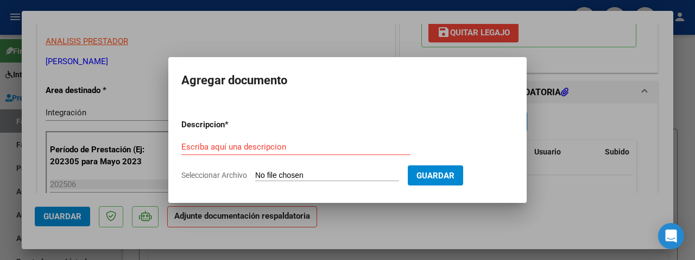
type input "C:\fakepath\EVOLUTIVO Y CONFORMIDAD JUNIO 2025 OJEDA .pdf"
drag, startPoint x: 316, startPoint y: 175, endPoint x: 174, endPoint y: 93, distance: 164.3
click at [173, 57] on mat-dialog-container "Agregar documento Descripcion * Escriba aquí una descripcion Seleccionar Archiv…" at bounding box center [347, 130] width 359 height 146
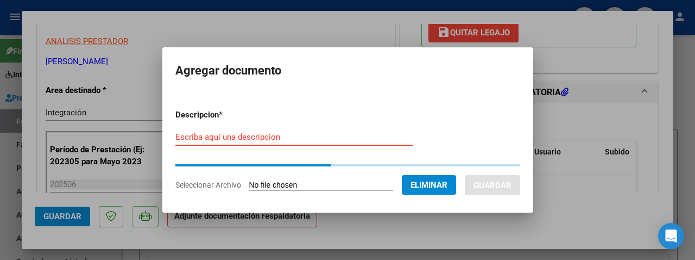
click at [190, 137] on input "Escriba aquí una descripcion" at bounding box center [294, 137] width 238 height 10
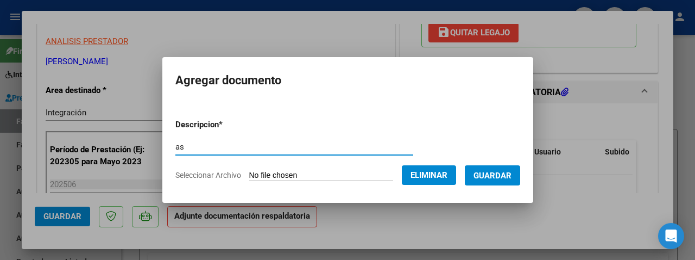
type input "as"
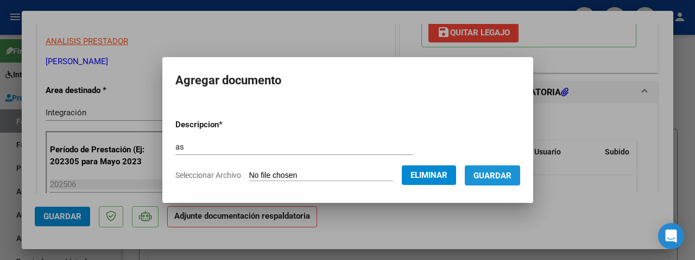
click at [512, 181] on button "Guardar" at bounding box center [492, 175] width 55 height 20
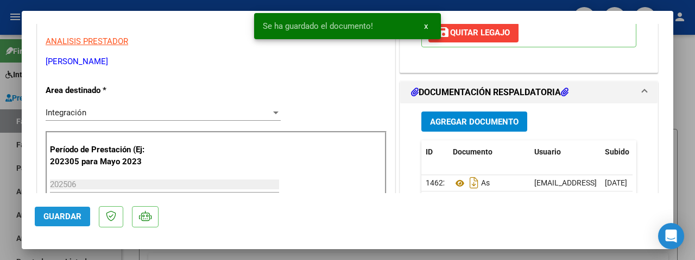
click at [62, 214] on span "Guardar" at bounding box center [62, 216] width 38 height 10
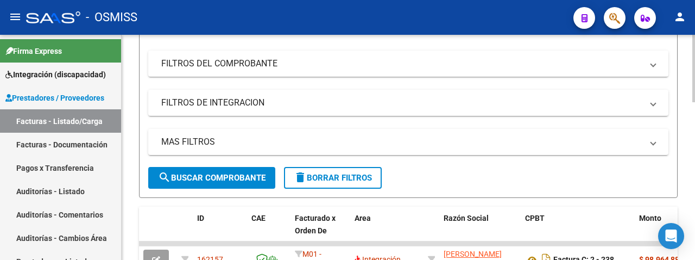
scroll to position [0, 0]
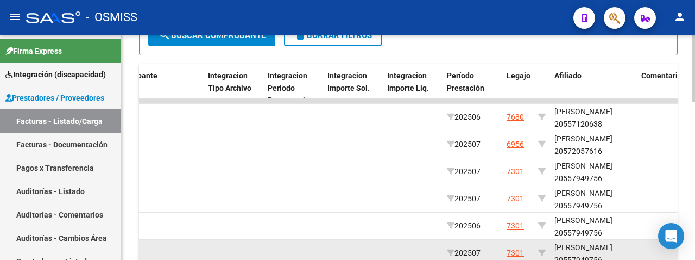
scroll to position [523, 0]
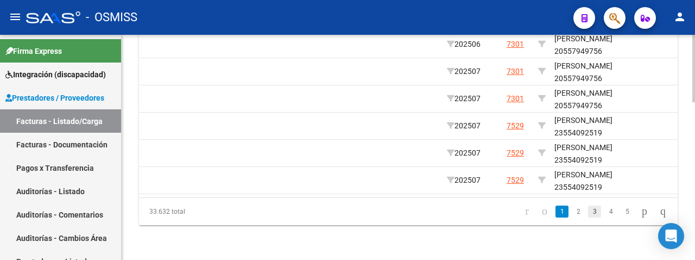
click at [588, 212] on link "3" at bounding box center [594, 211] width 13 height 12
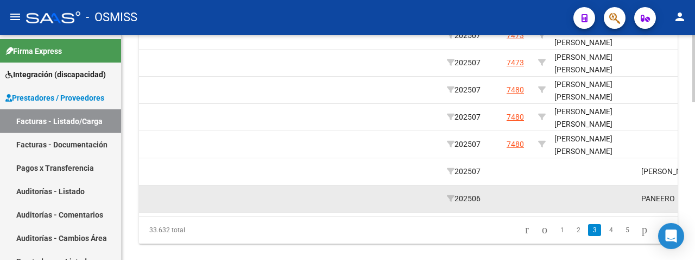
scroll to position [360, 0]
